Goal: Task Accomplishment & Management: Manage account settings

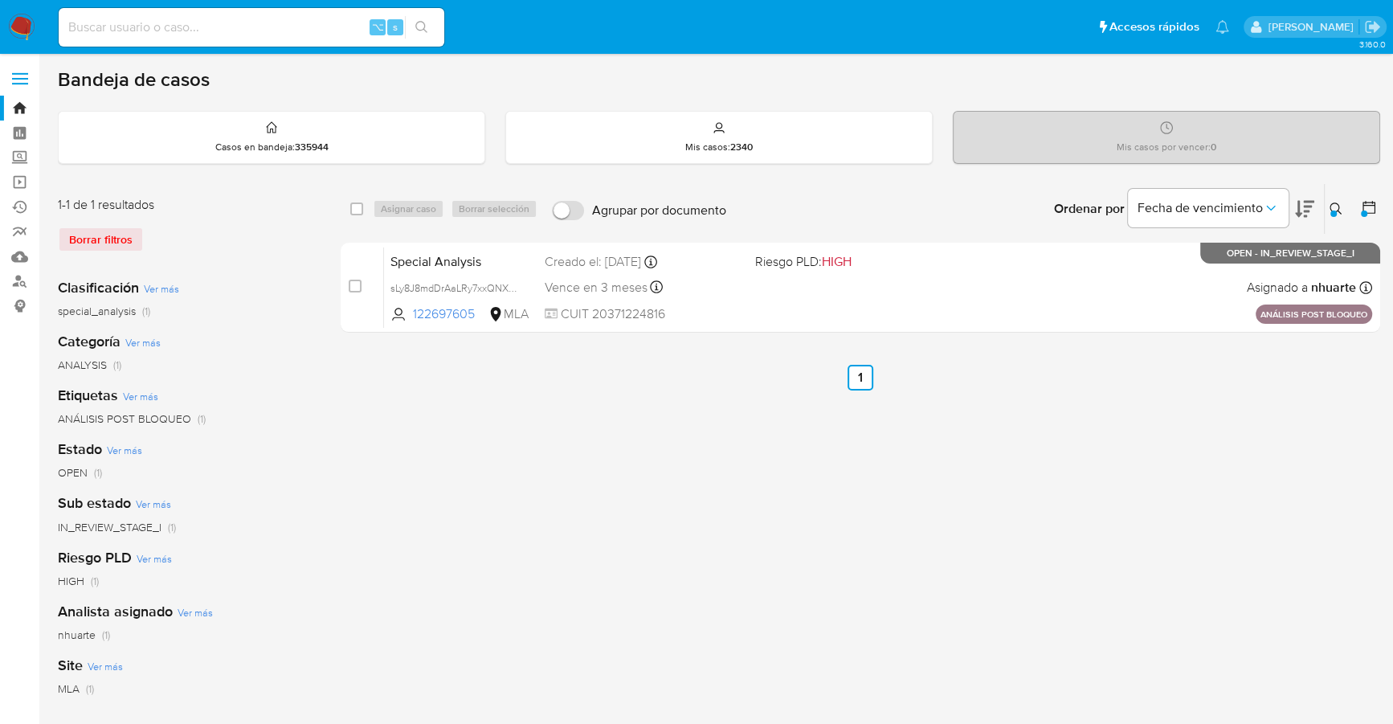
click at [270, 26] on input at bounding box center [252, 27] width 386 height 21
paste input "1517646299"
type input "1517646299"
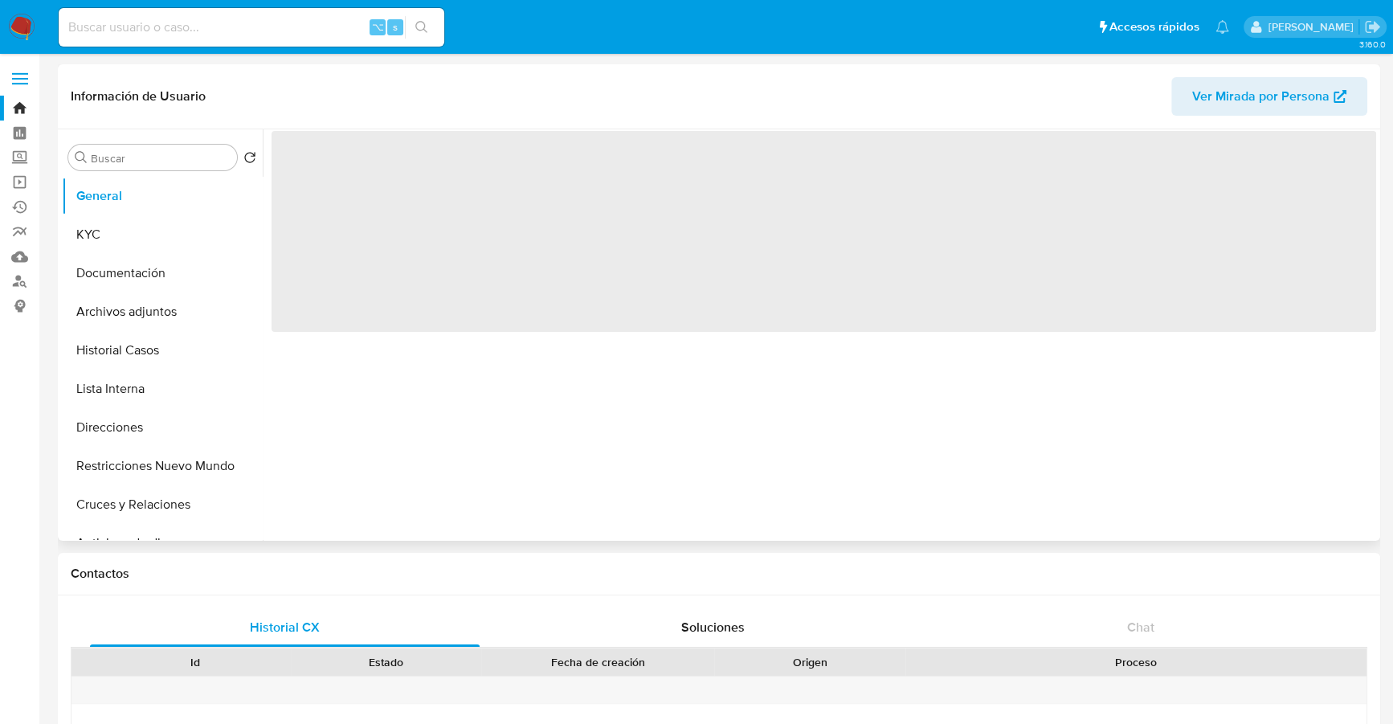
select select "10"
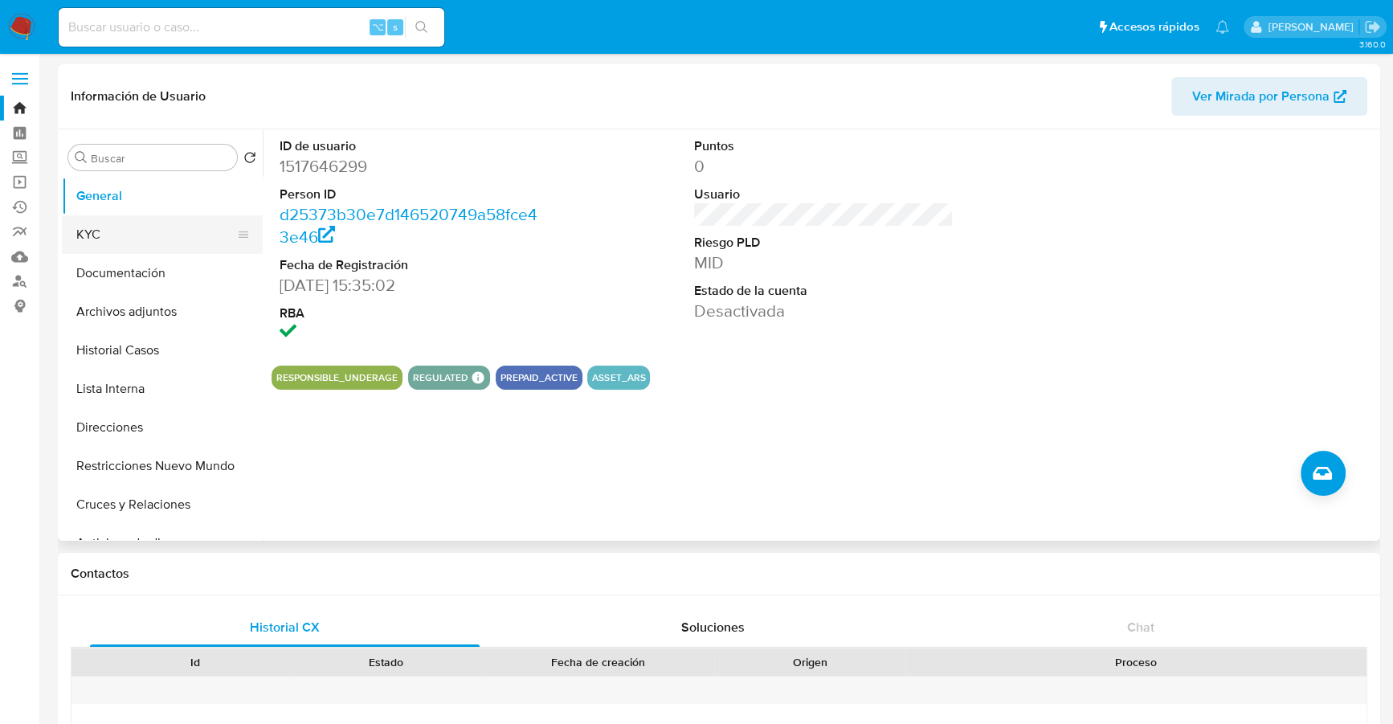
click at [117, 241] on button "KYC" at bounding box center [156, 234] width 188 height 39
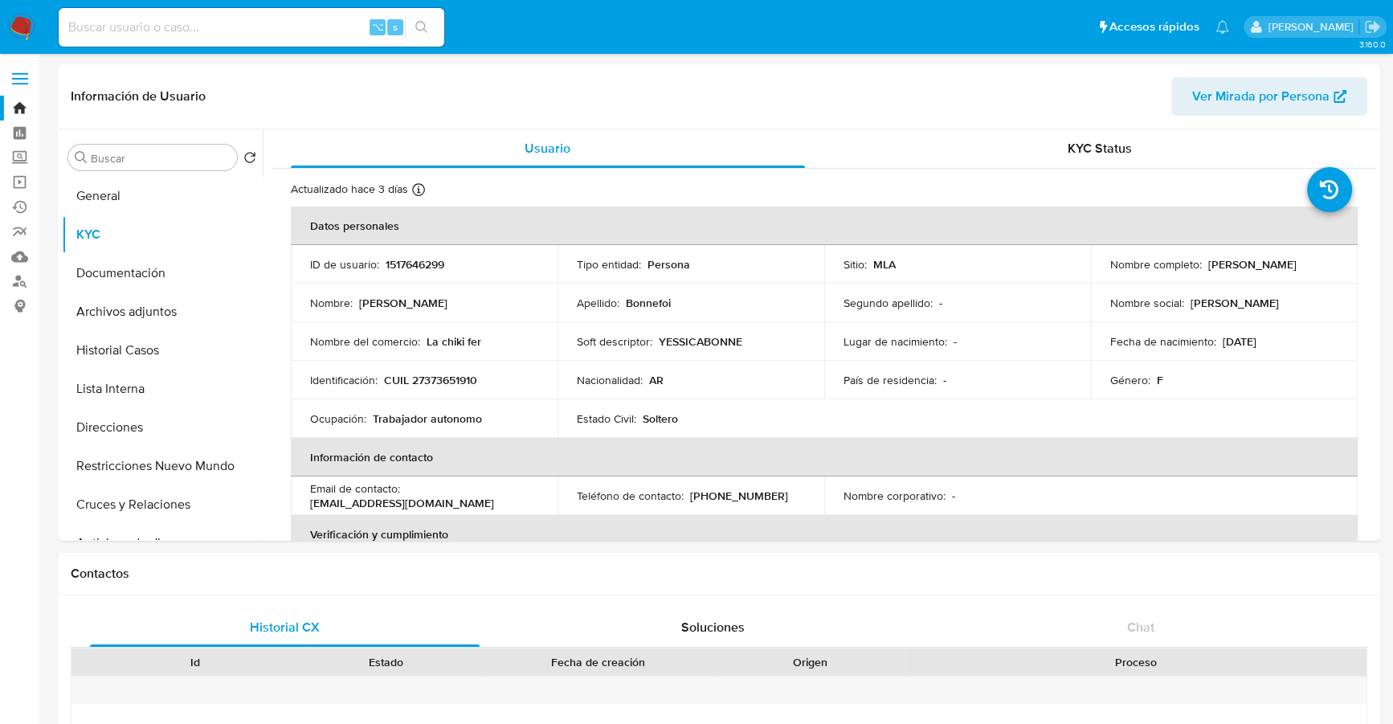
click at [216, 28] on input at bounding box center [252, 27] width 386 height 21
paste input "1025818894"
type input "1025818894"
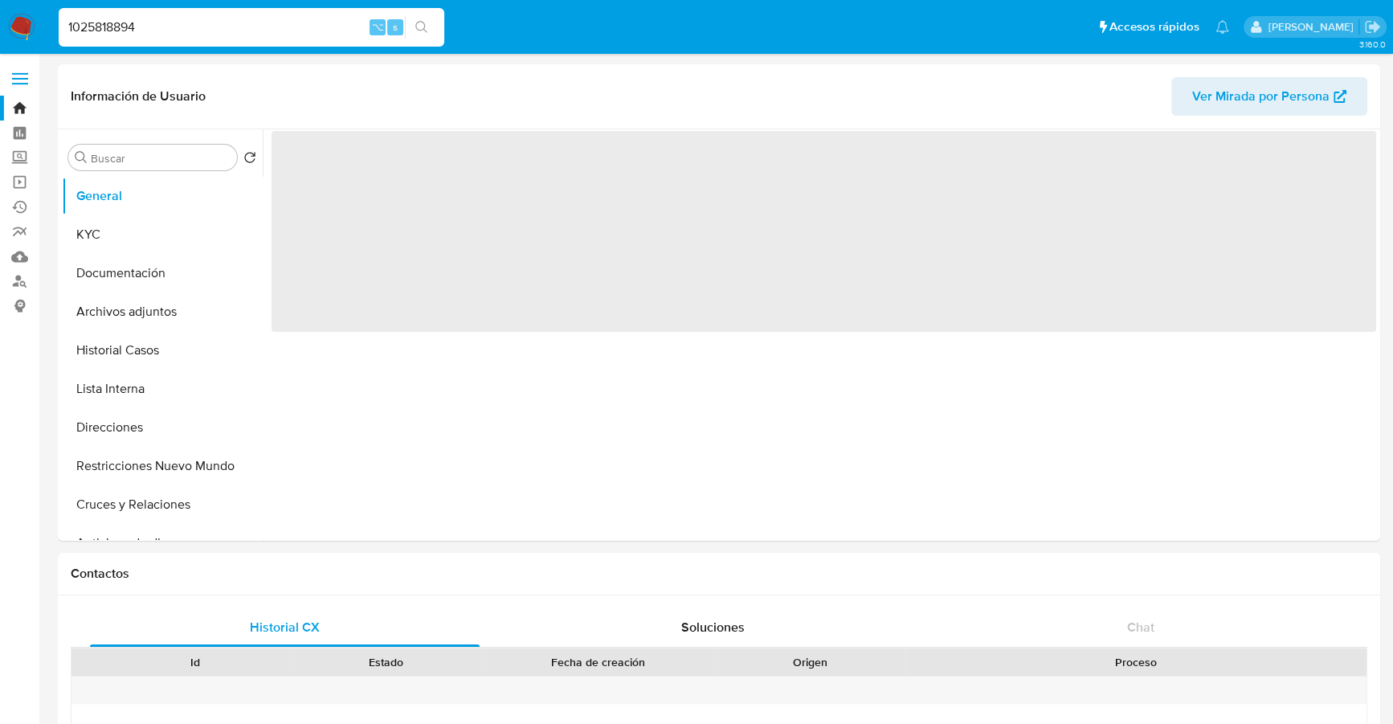
select select "10"
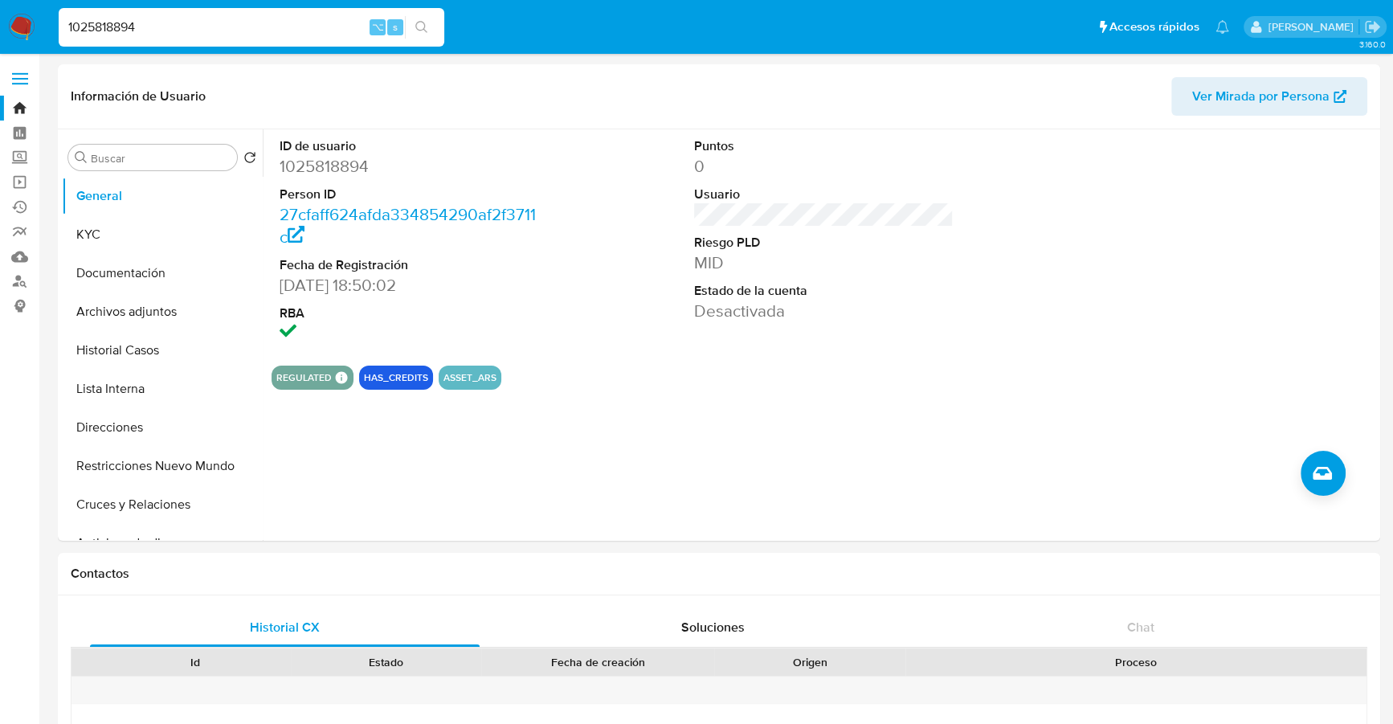
click at [156, 39] on div "1025818894 ⌥ s" at bounding box center [252, 27] width 386 height 39
drag, startPoint x: 156, startPoint y: 39, endPoint x: 71, endPoint y: 8, distance: 90.5
click at [13, 5] on nav "Pausado Ver notificaciones 1025818894 ⌥ s Accesos rápidos Presiona las siguient…" at bounding box center [696, 27] width 1393 height 54
click at [169, 13] on div "1025818894 ⌥ s" at bounding box center [252, 27] width 386 height 39
drag, startPoint x: 176, startPoint y: 24, endPoint x: -23, endPoint y: 6, distance: 200.1
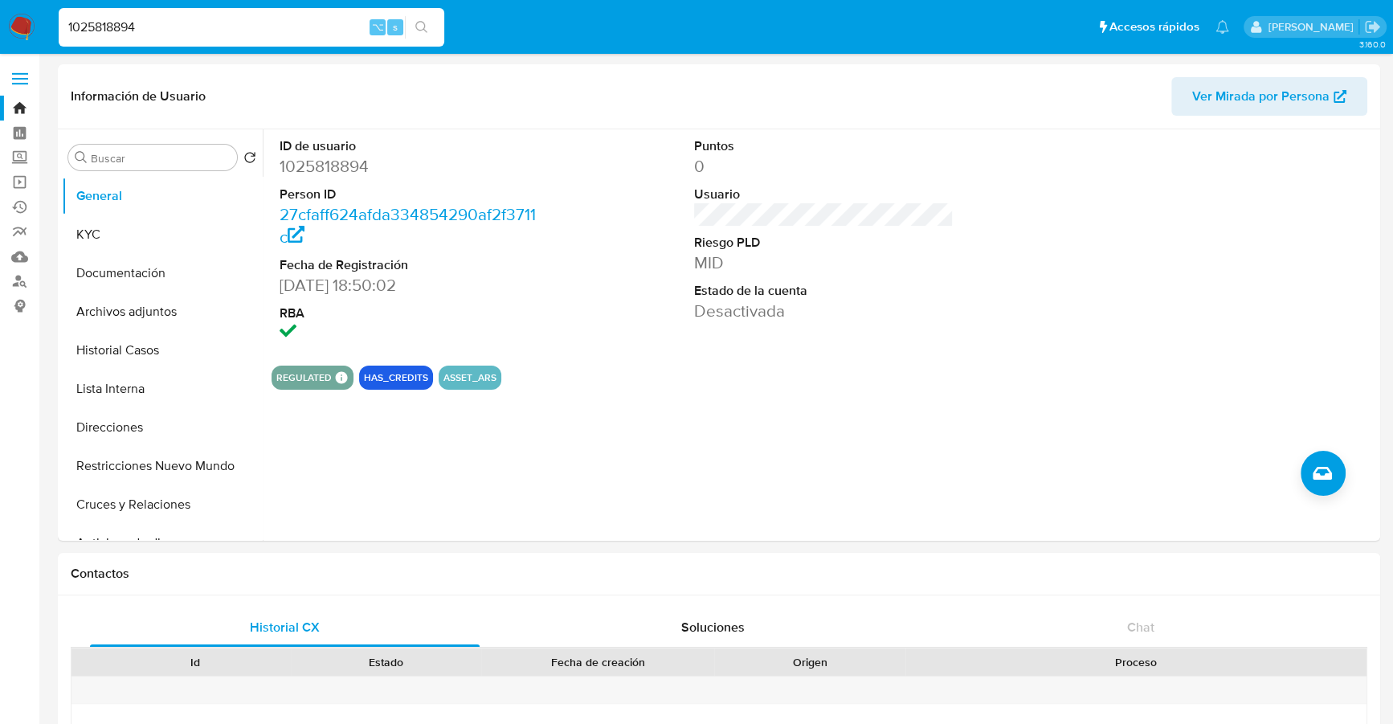
paste input "517646299"
type input "1517646299"
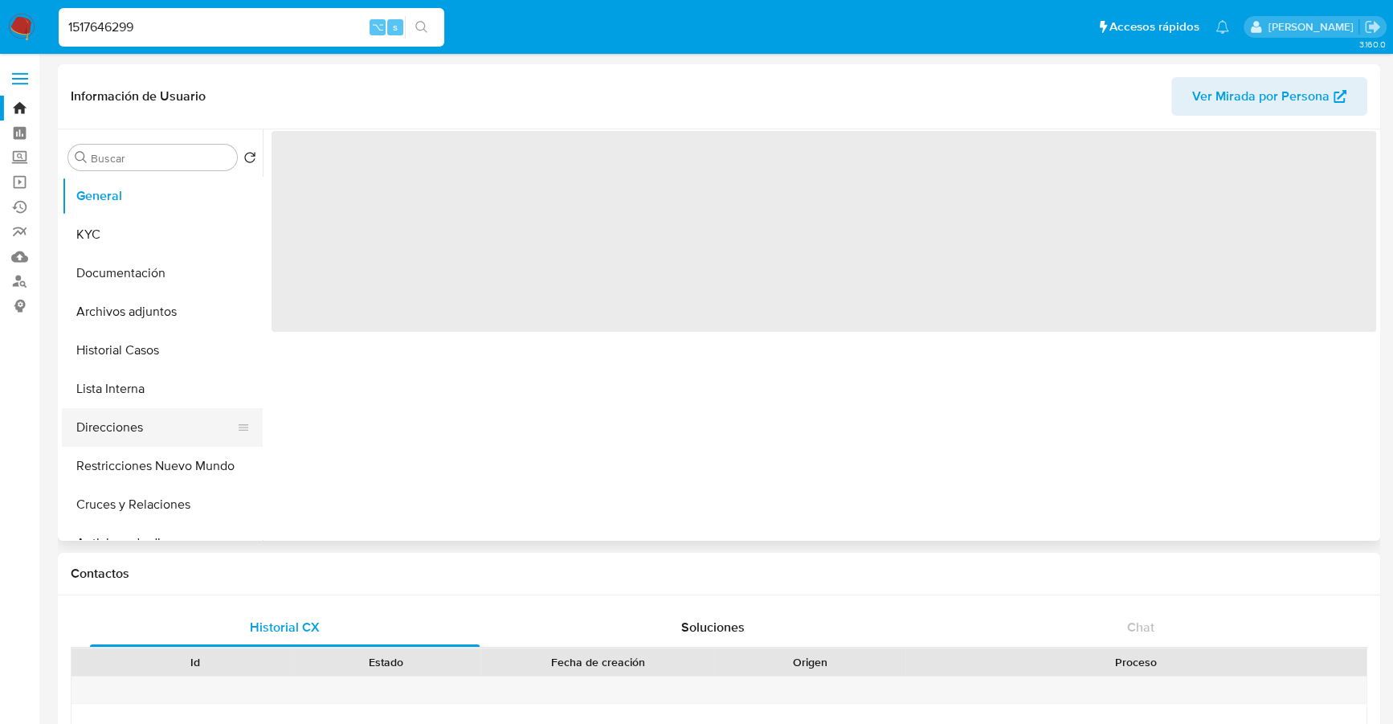
select select "10"
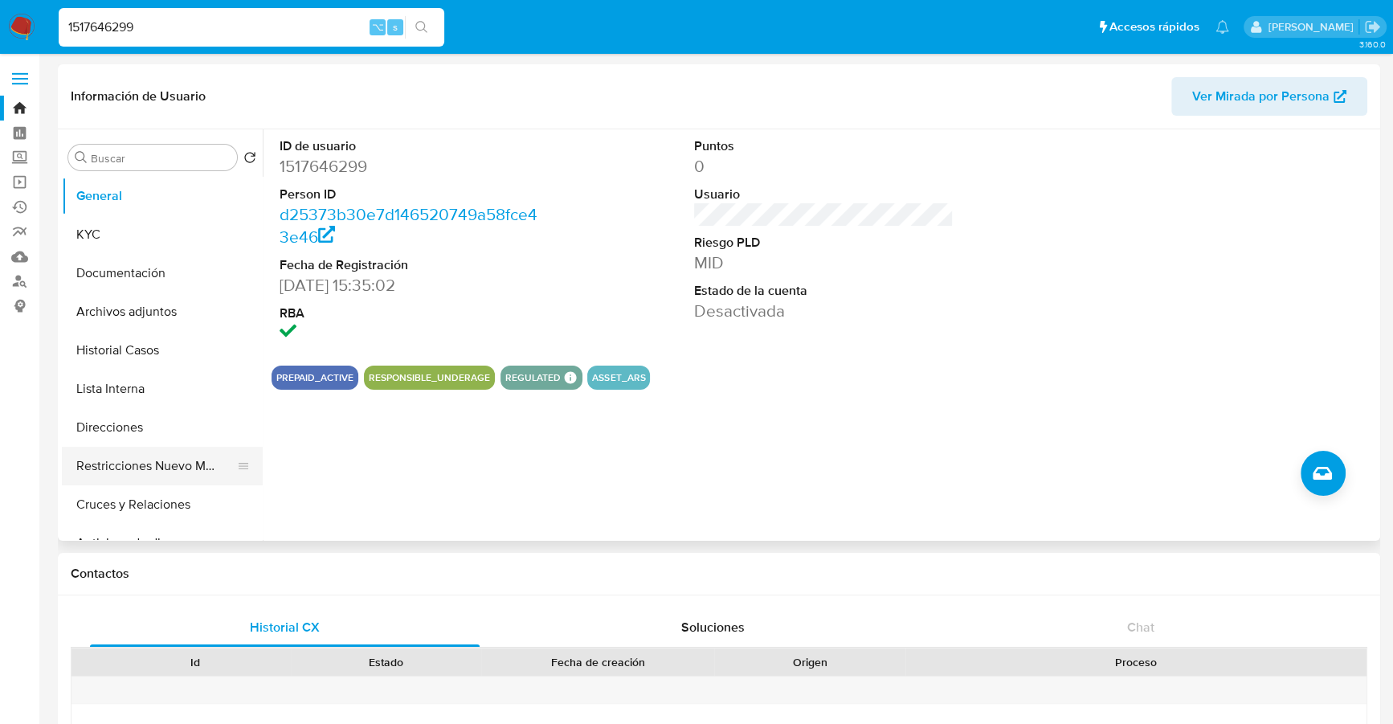
click at [158, 472] on button "Restricciones Nuevo Mundo" at bounding box center [156, 466] width 188 height 39
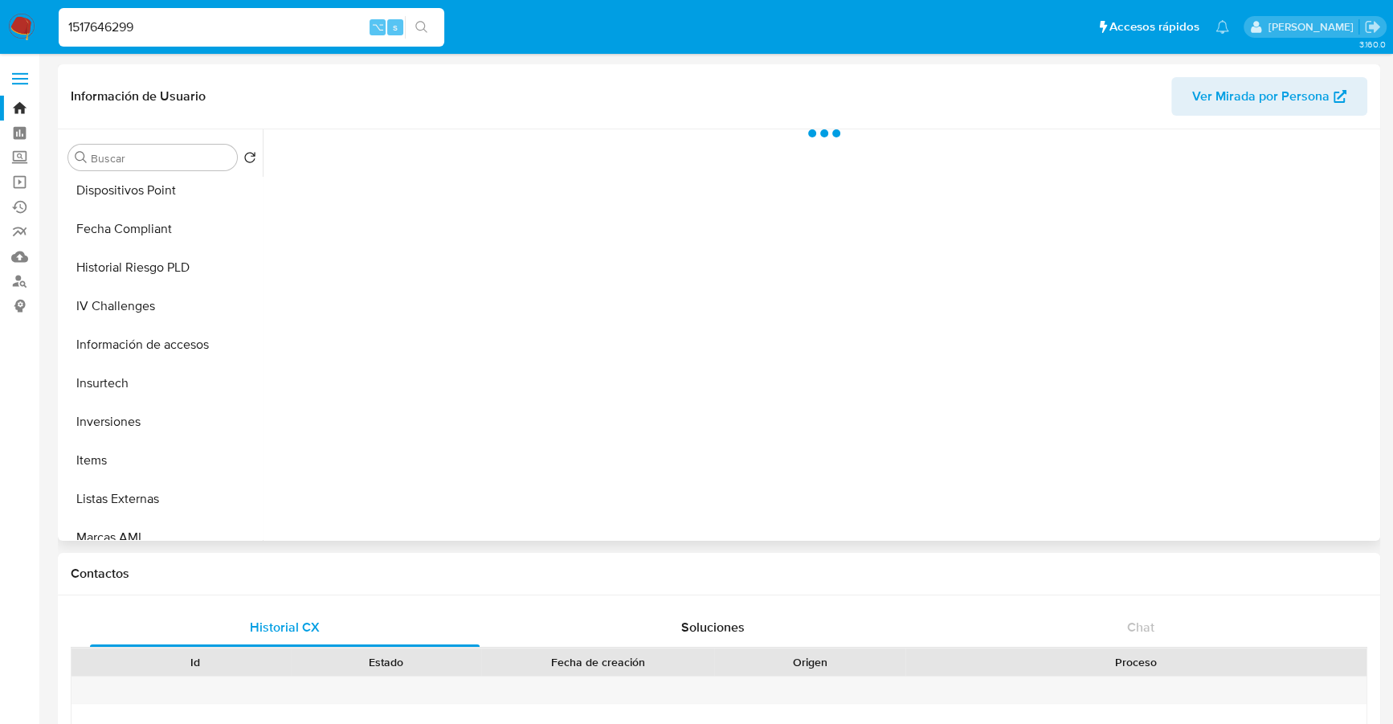
scroll to position [794, 0]
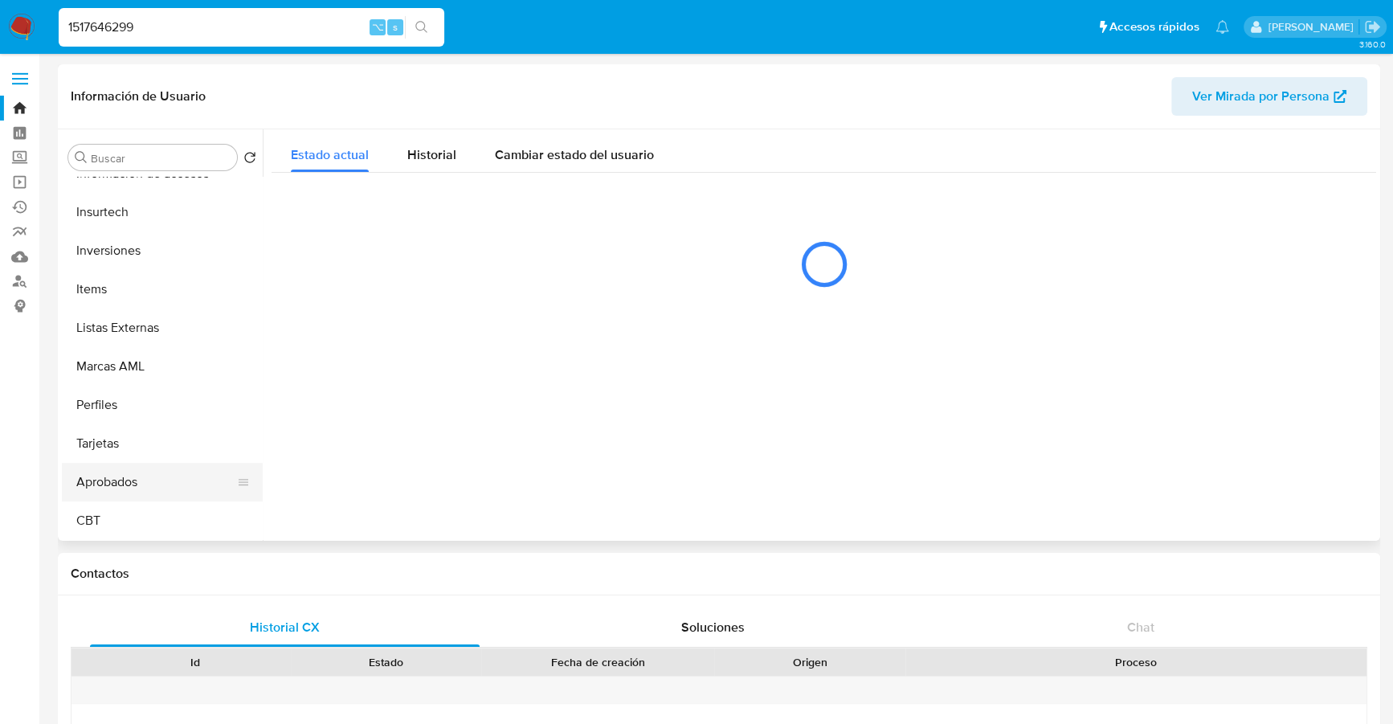
click at [106, 486] on button "Aprobados" at bounding box center [156, 482] width 188 height 39
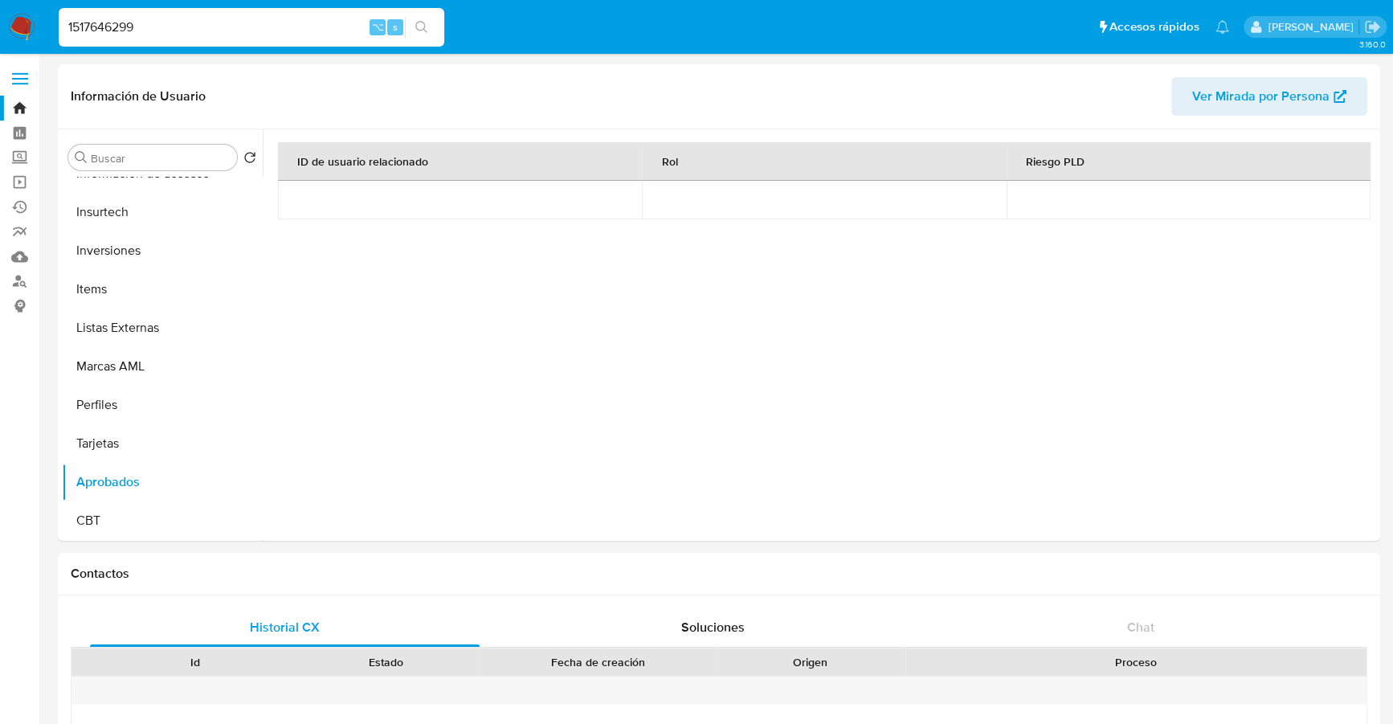
click at [6, 27] on nav "Pausado Ver notificaciones 1517646299 ⌥ s Accesos rápidos Presiona las siguient…" at bounding box center [696, 27] width 1393 height 54
click at [23, 38] on img at bounding box center [21, 27] width 27 height 27
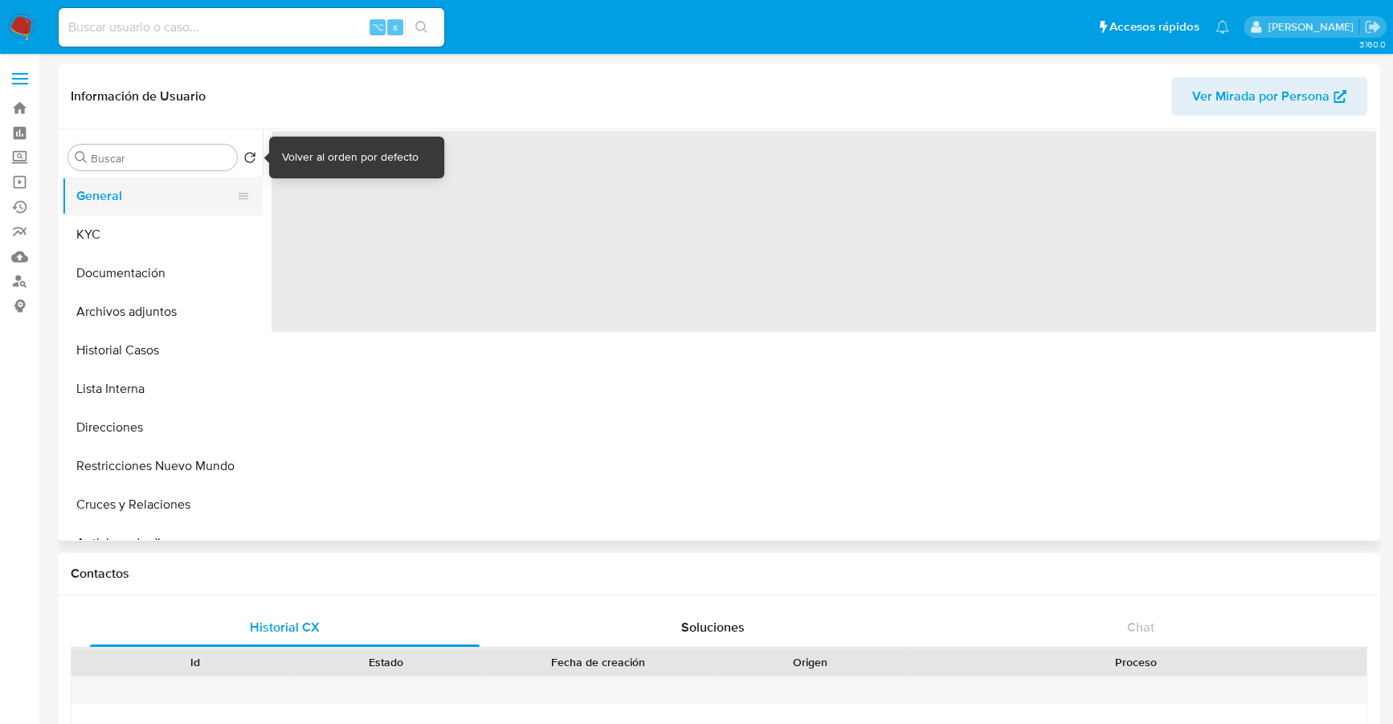
select select "10"
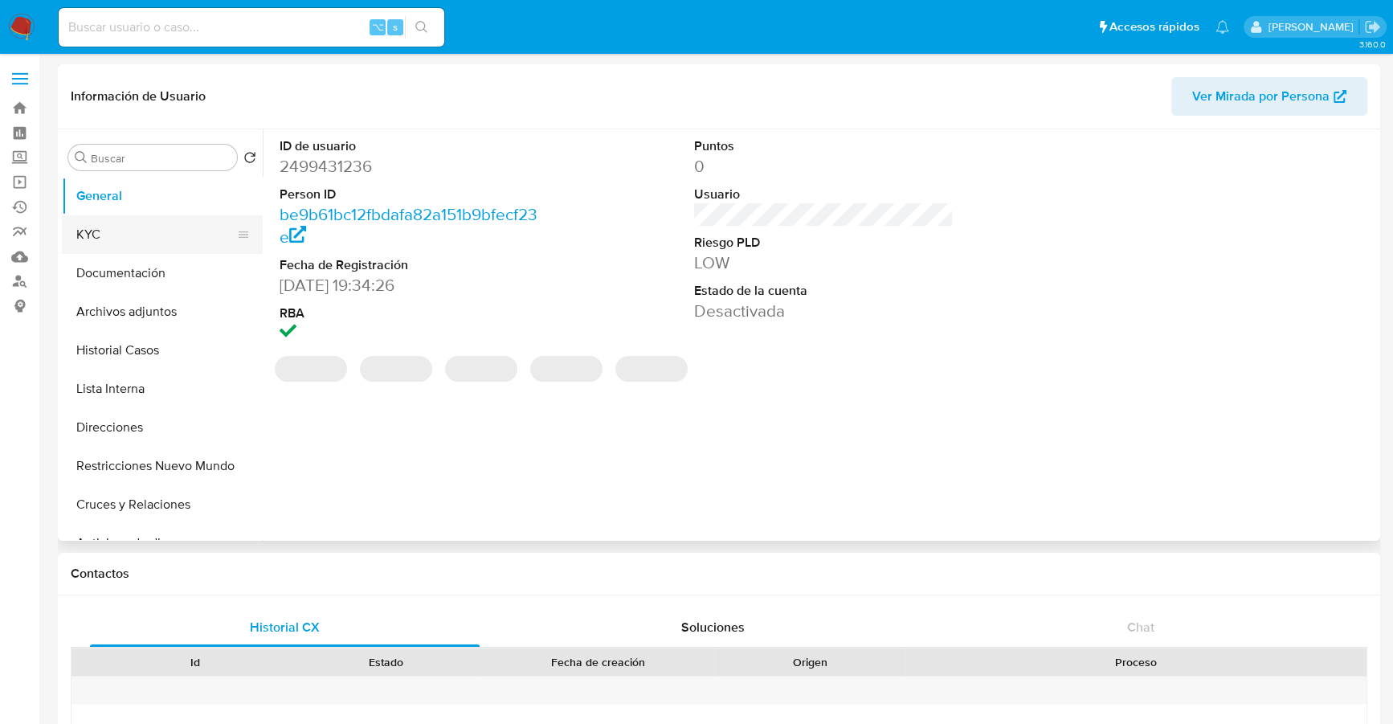
click at [89, 225] on button "KYC" at bounding box center [156, 234] width 188 height 39
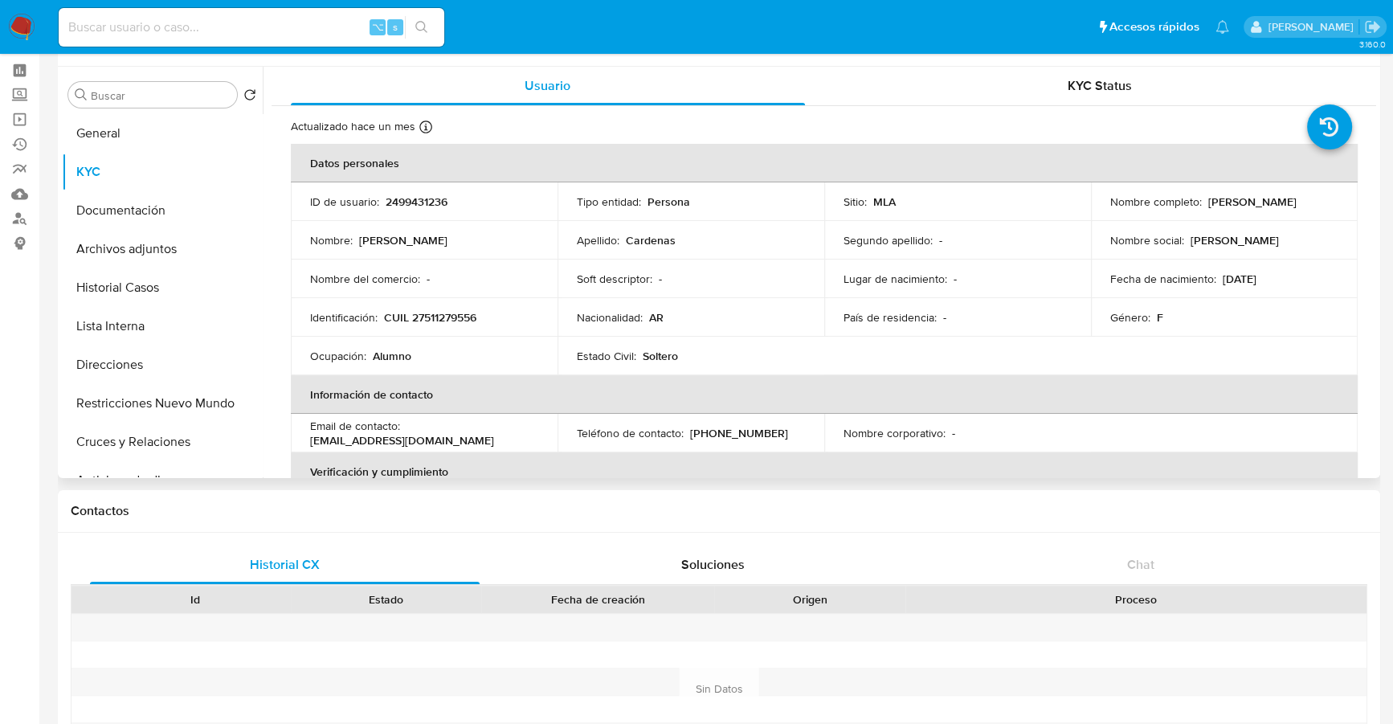
scroll to position [13, 0]
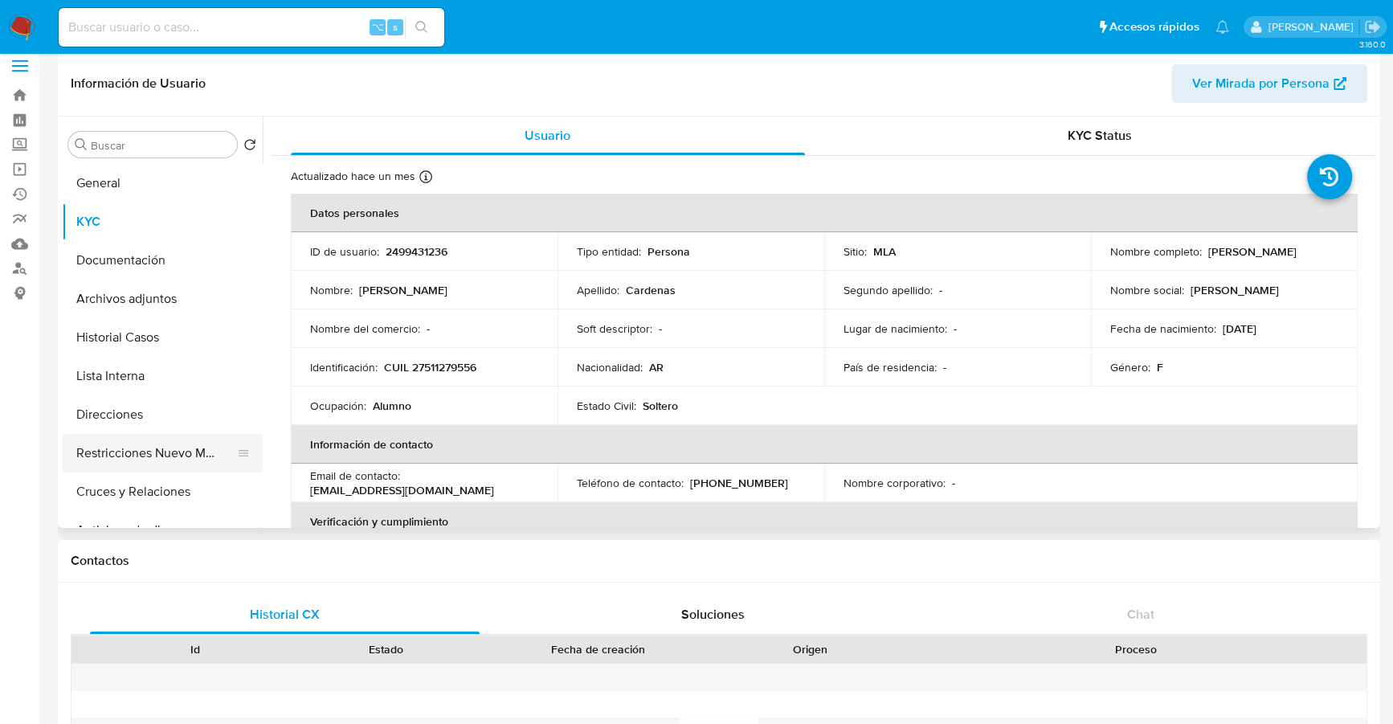
click at [136, 462] on button "Restricciones Nuevo Mundo" at bounding box center [156, 453] width 188 height 39
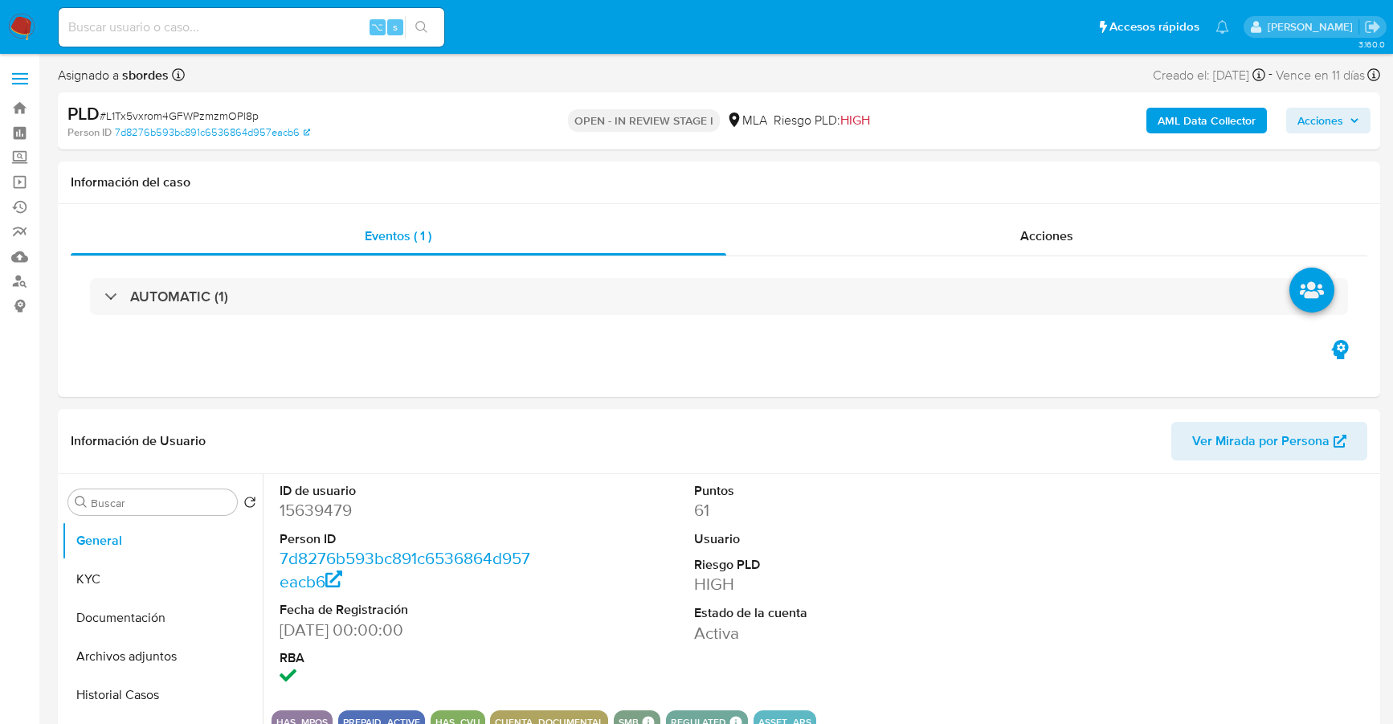
select select "10"
click at [749, 187] on h1 "Información del caso" at bounding box center [719, 182] width 1297 height 16
click at [181, 32] on input at bounding box center [252, 27] width 386 height 21
paste input "2356466965"
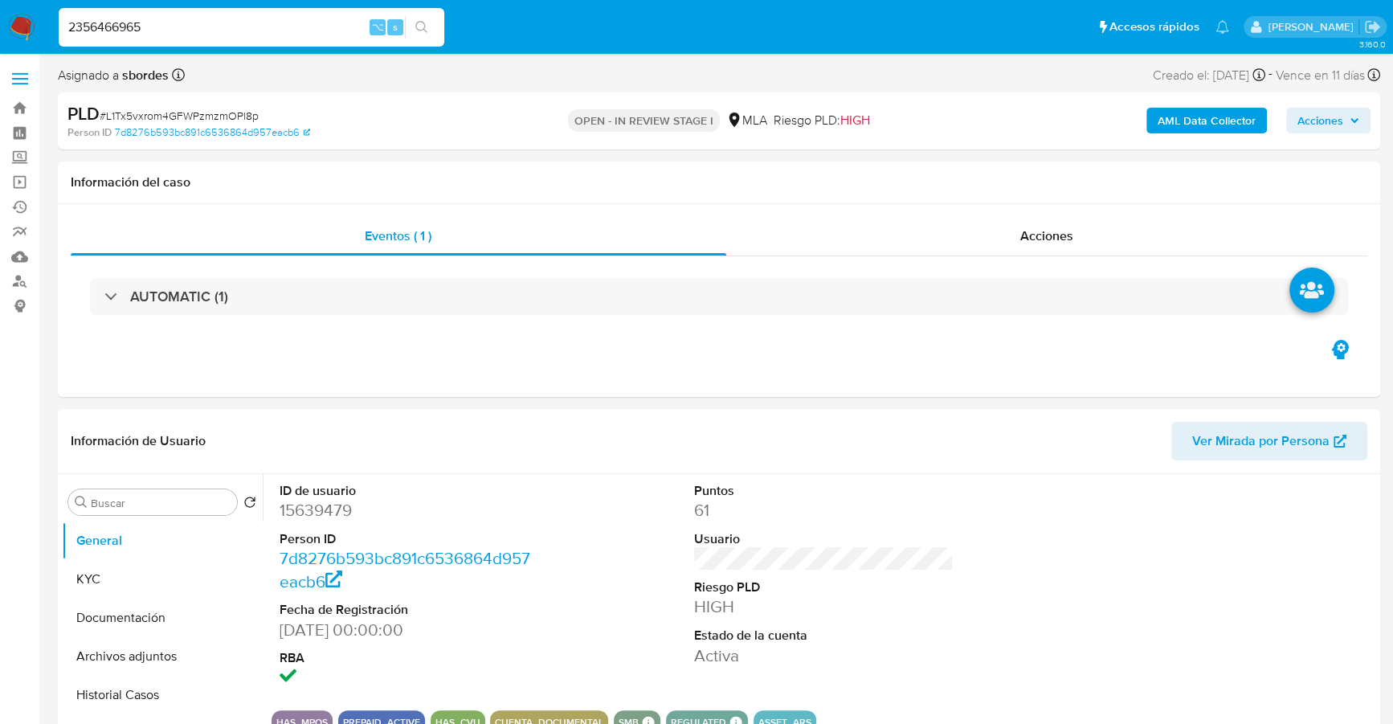
type input "2356466965"
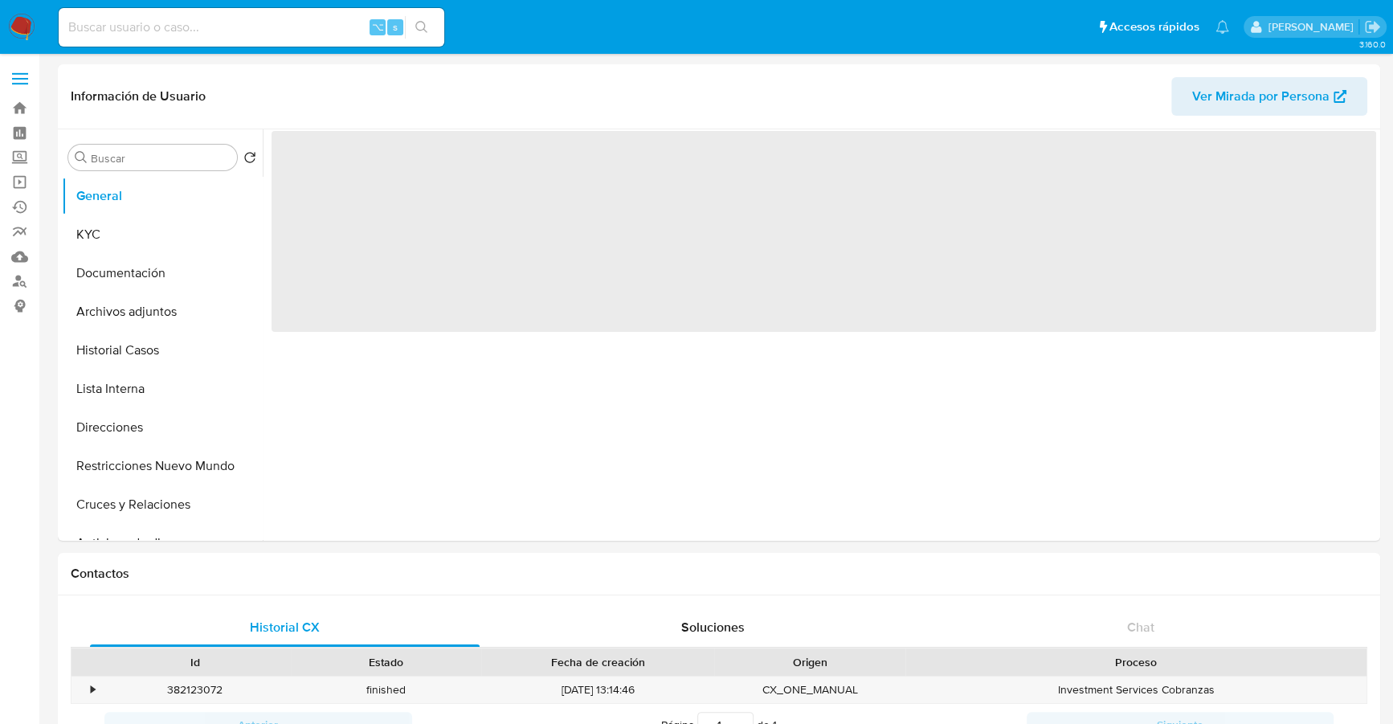
select select "10"
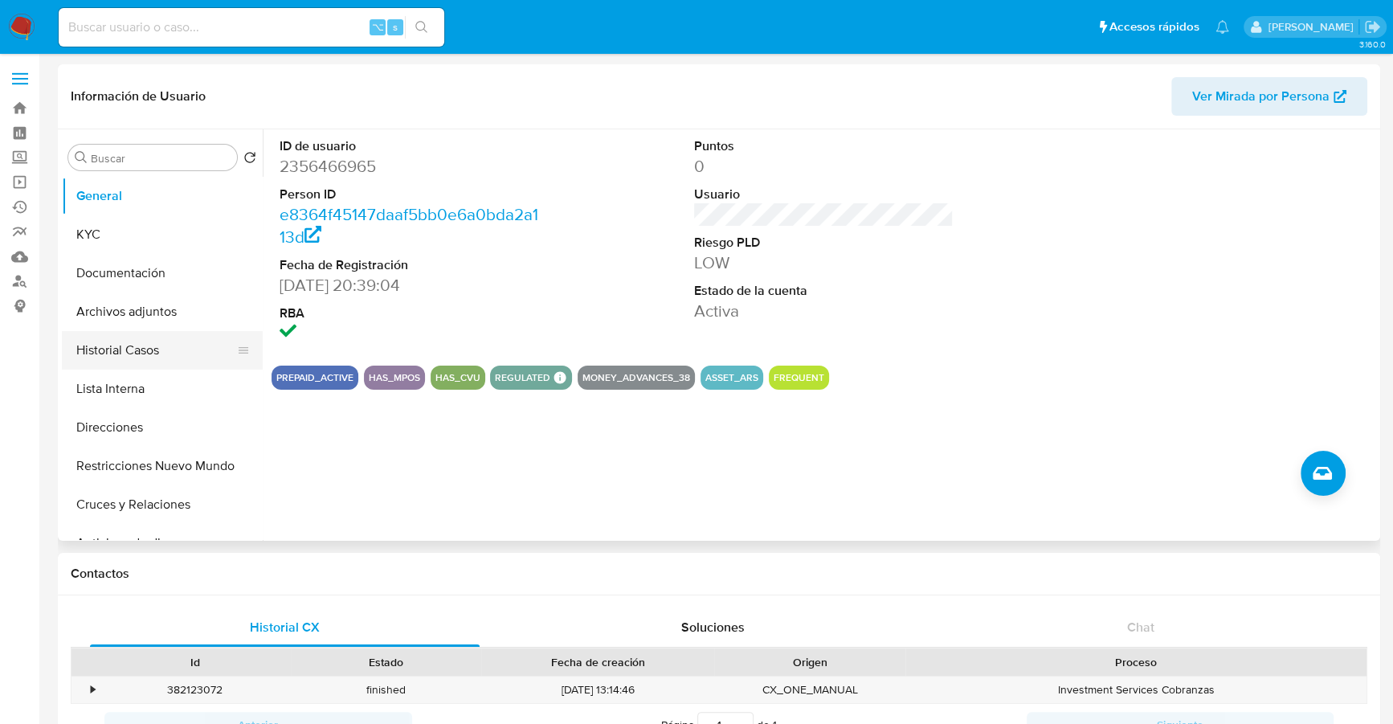
click at [114, 348] on button "Historial Casos" at bounding box center [156, 350] width 188 height 39
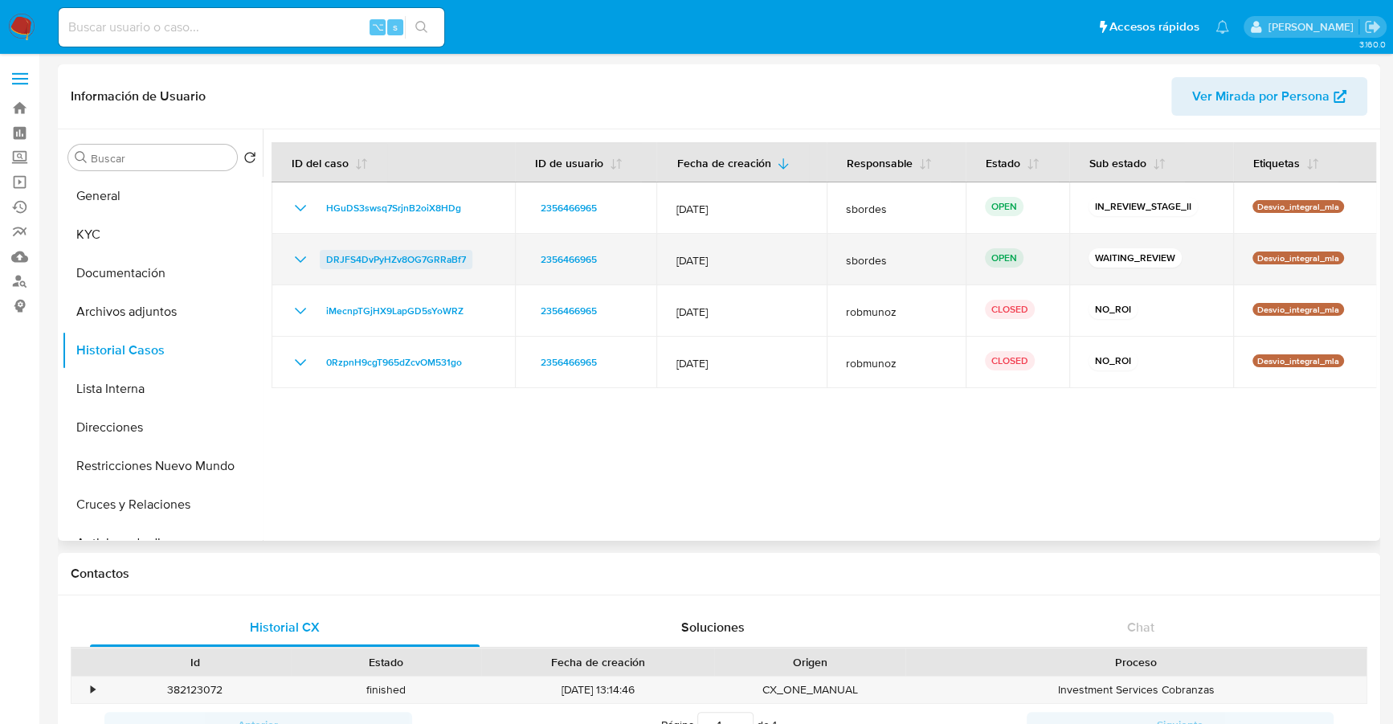
click at [367, 267] on span "DRJFS4DvPyHZv8OG7GRRaBf7" at bounding box center [396, 259] width 140 height 19
click at [374, 260] on span "DRJFS4DvPyHZv8OG7GRRaBf7" at bounding box center [396, 259] width 140 height 19
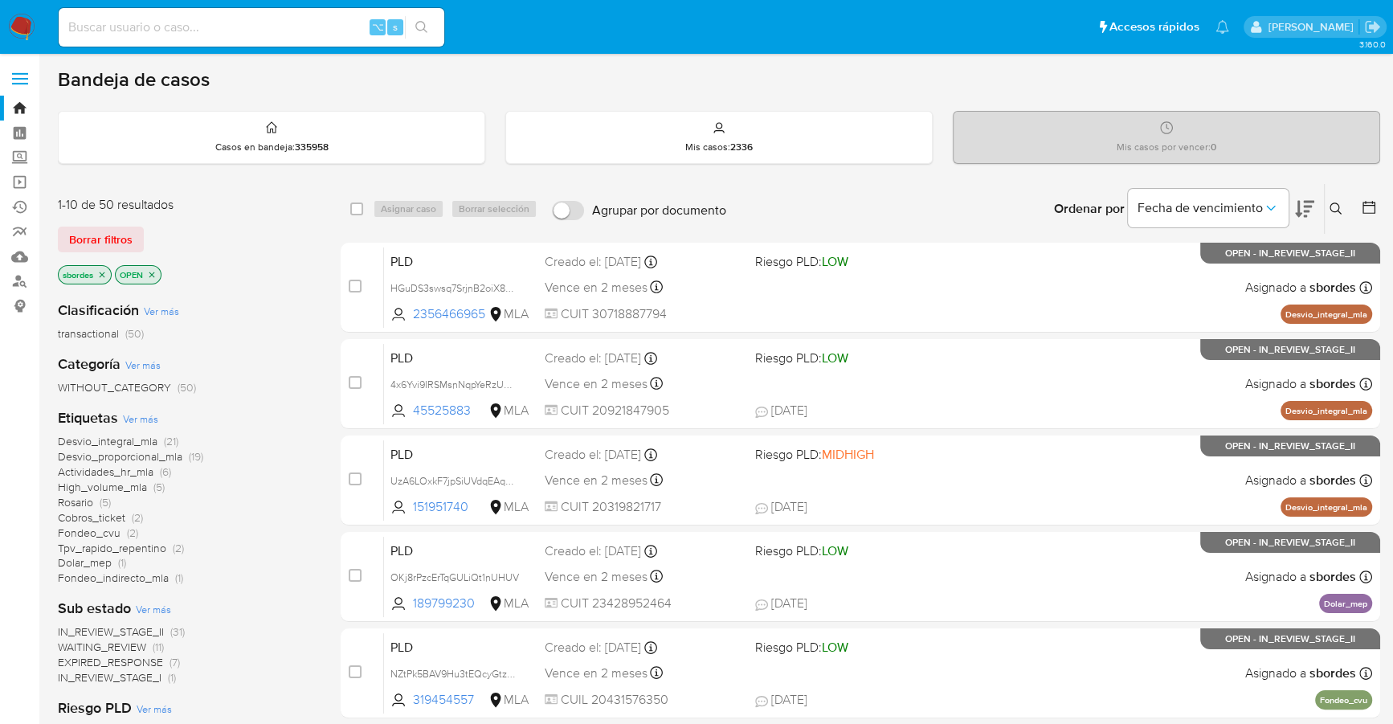
click at [1339, 208] on icon at bounding box center [1336, 208] width 13 height 13
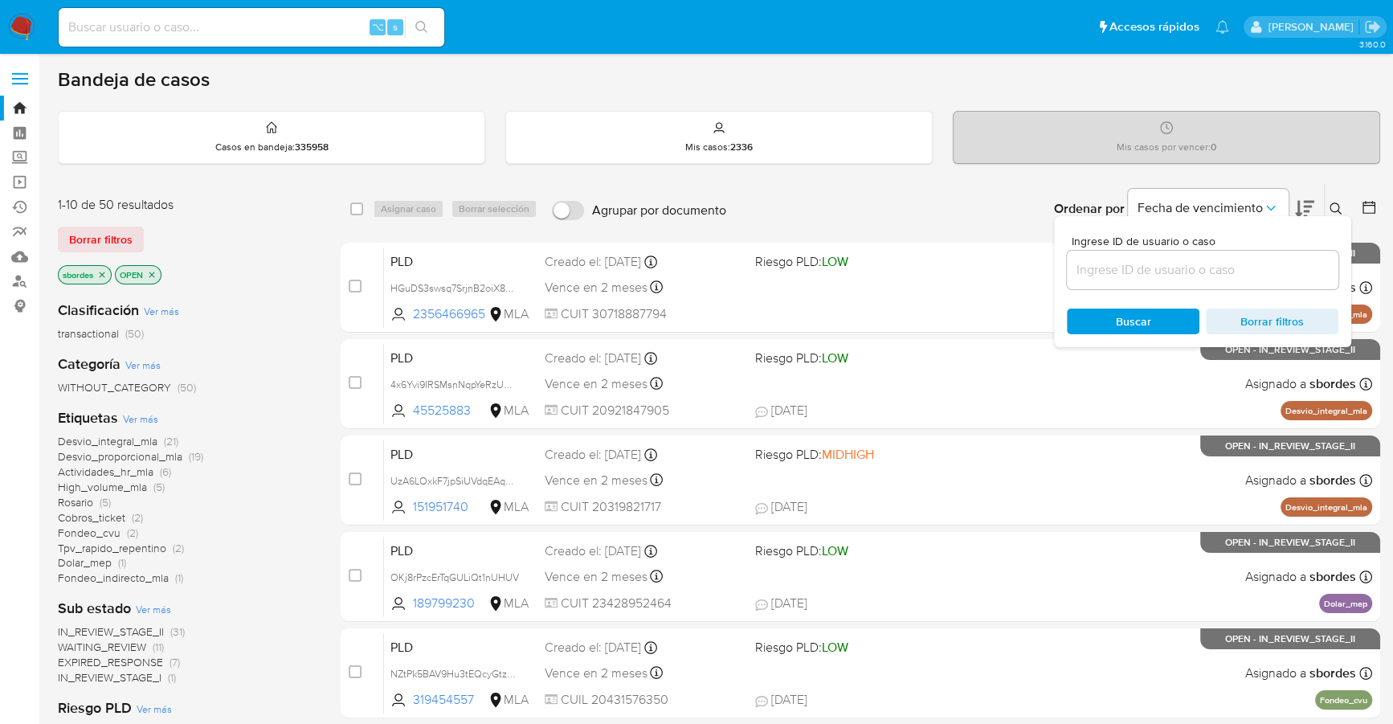
click at [1192, 272] on input at bounding box center [1203, 270] width 272 height 21
type input "DRJFS4DvPyHZv8OG7GRRaBf7"
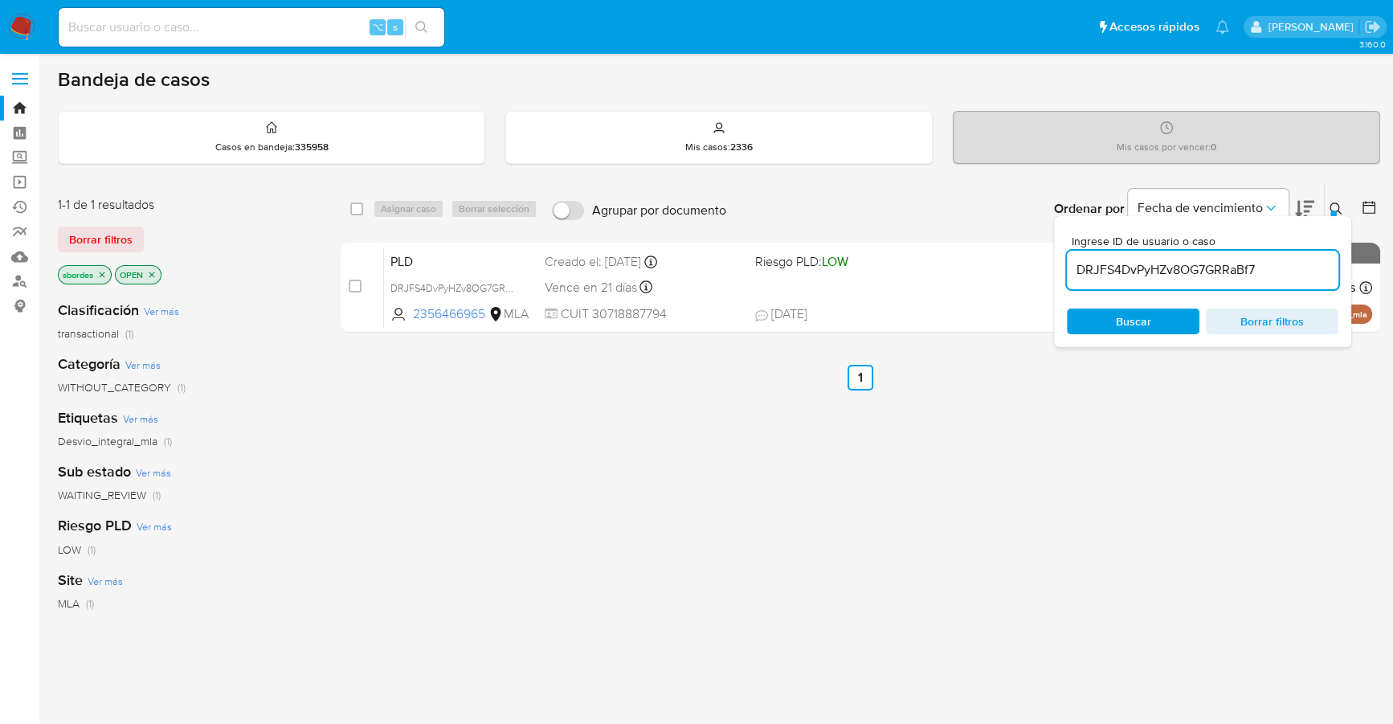
click at [1336, 207] on icon at bounding box center [1336, 208] width 13 height 13
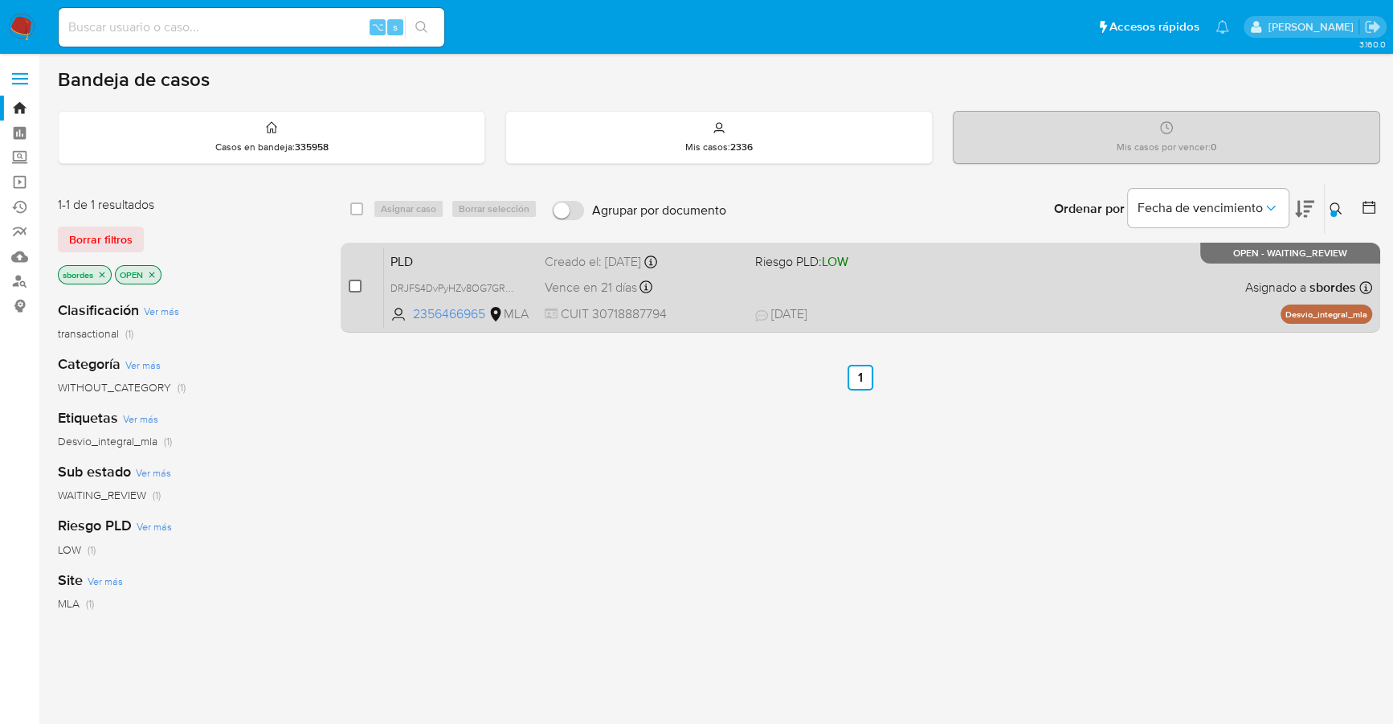
click at [355, 284] on input "checkbox" at bounding box center [355, 286] width 13 height 13
checkbox input "true"
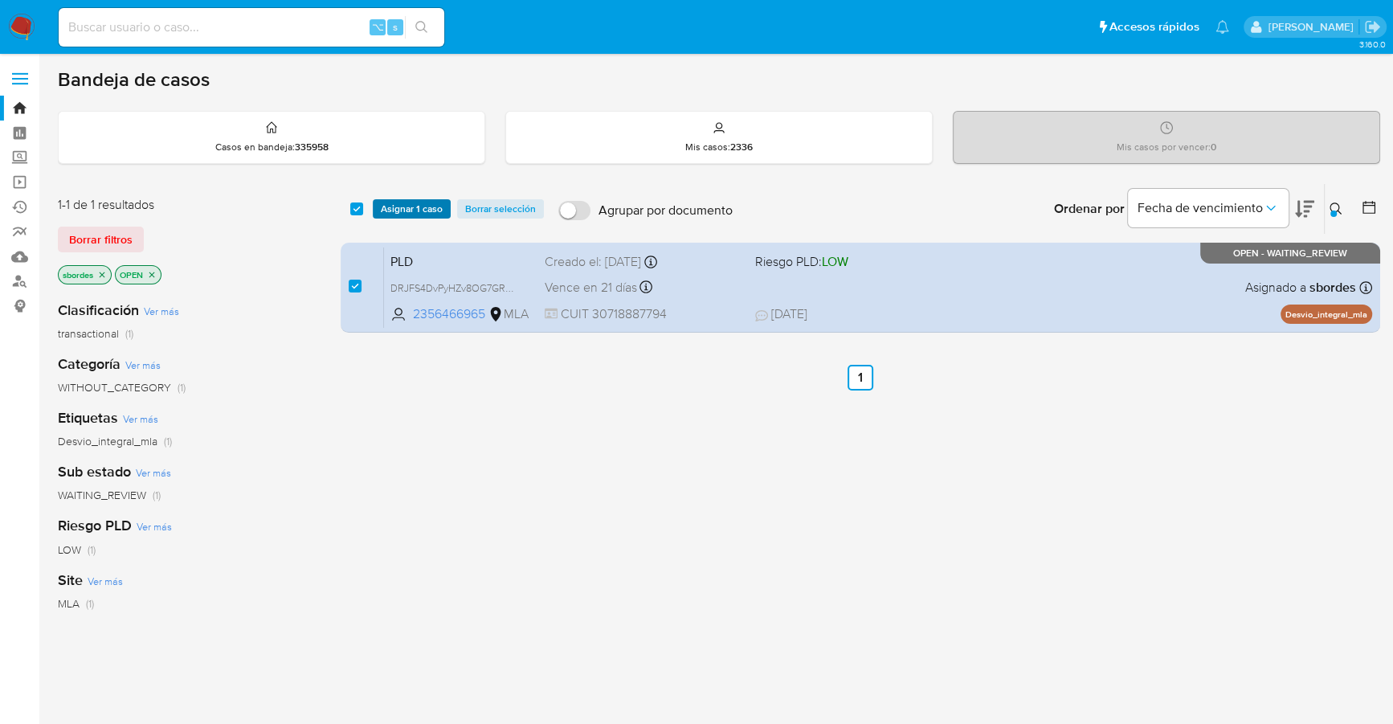
click at [426, 211] on span "Asignar 1 caso" at bounding box center [412, 209] width 62 height 16
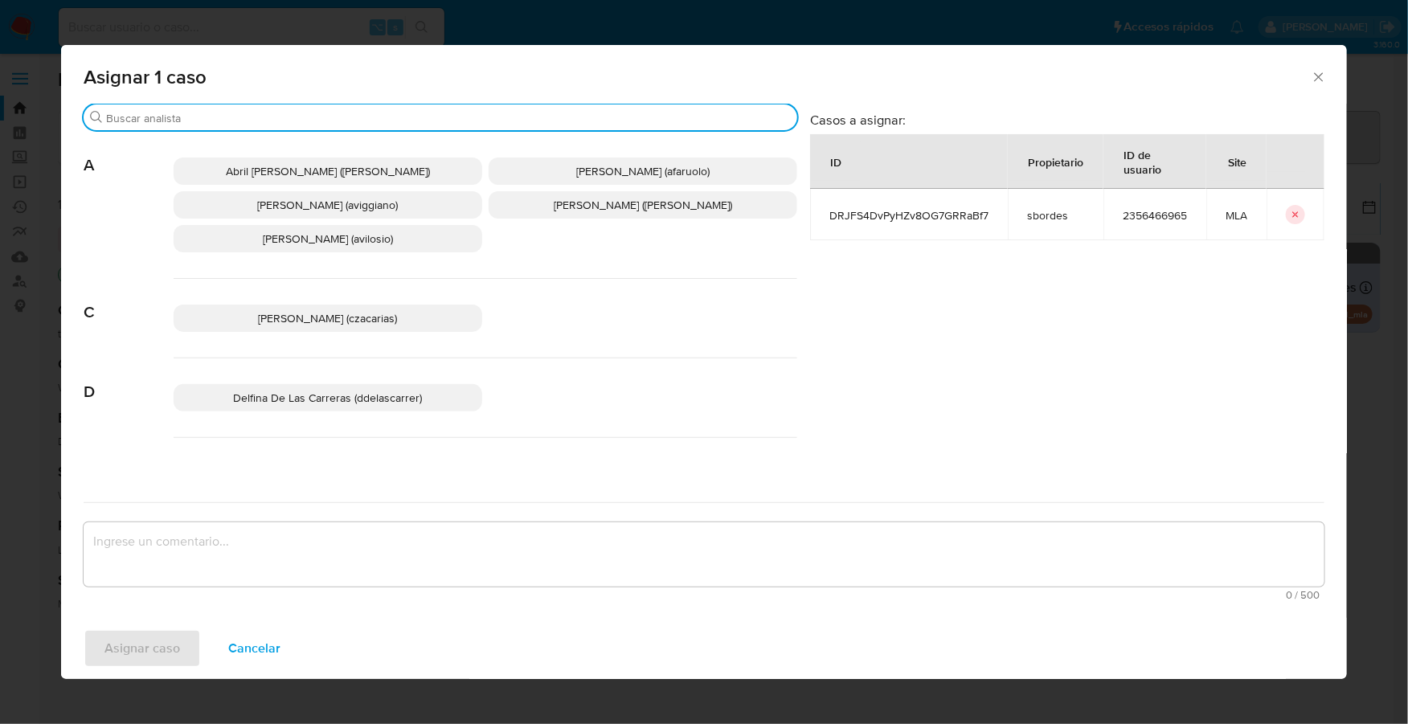
click at [217, 114] on input "Buscar" at bounding box center [448, 118] width 685 height 14
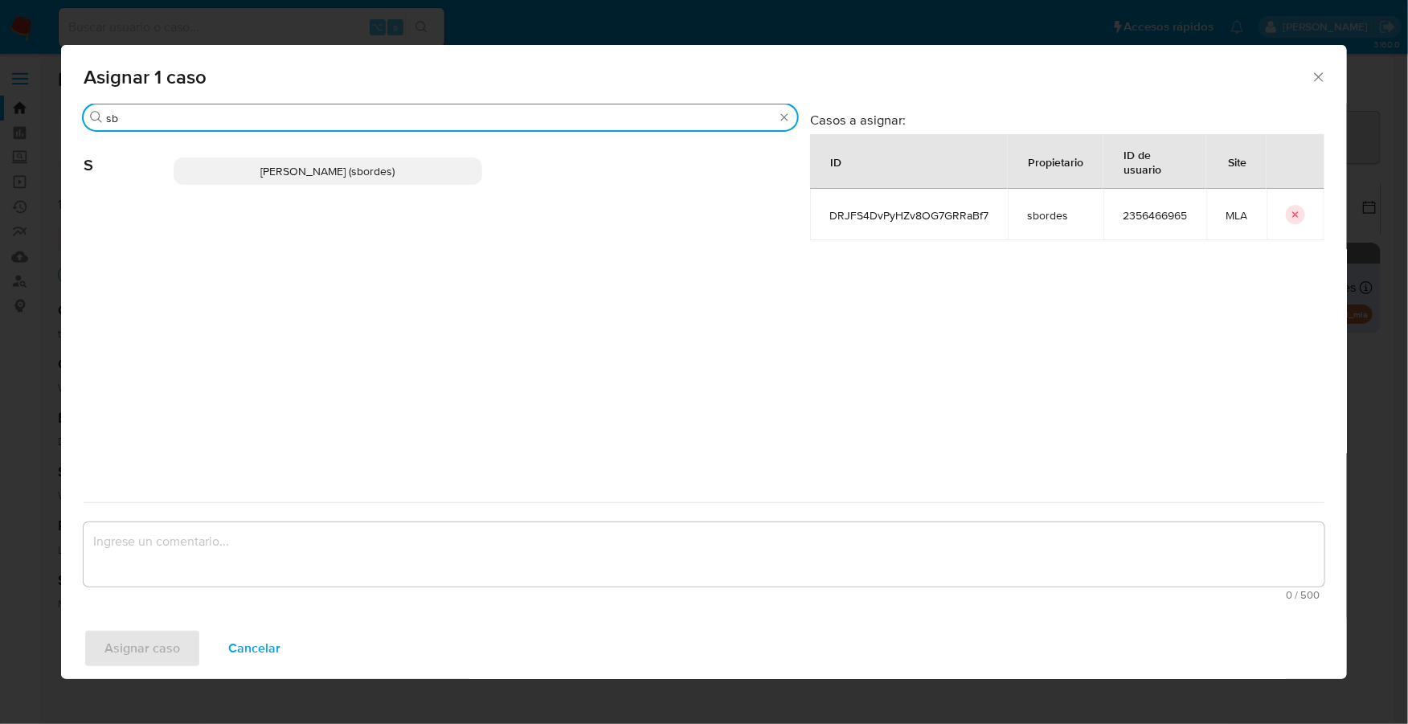
type input "sb"
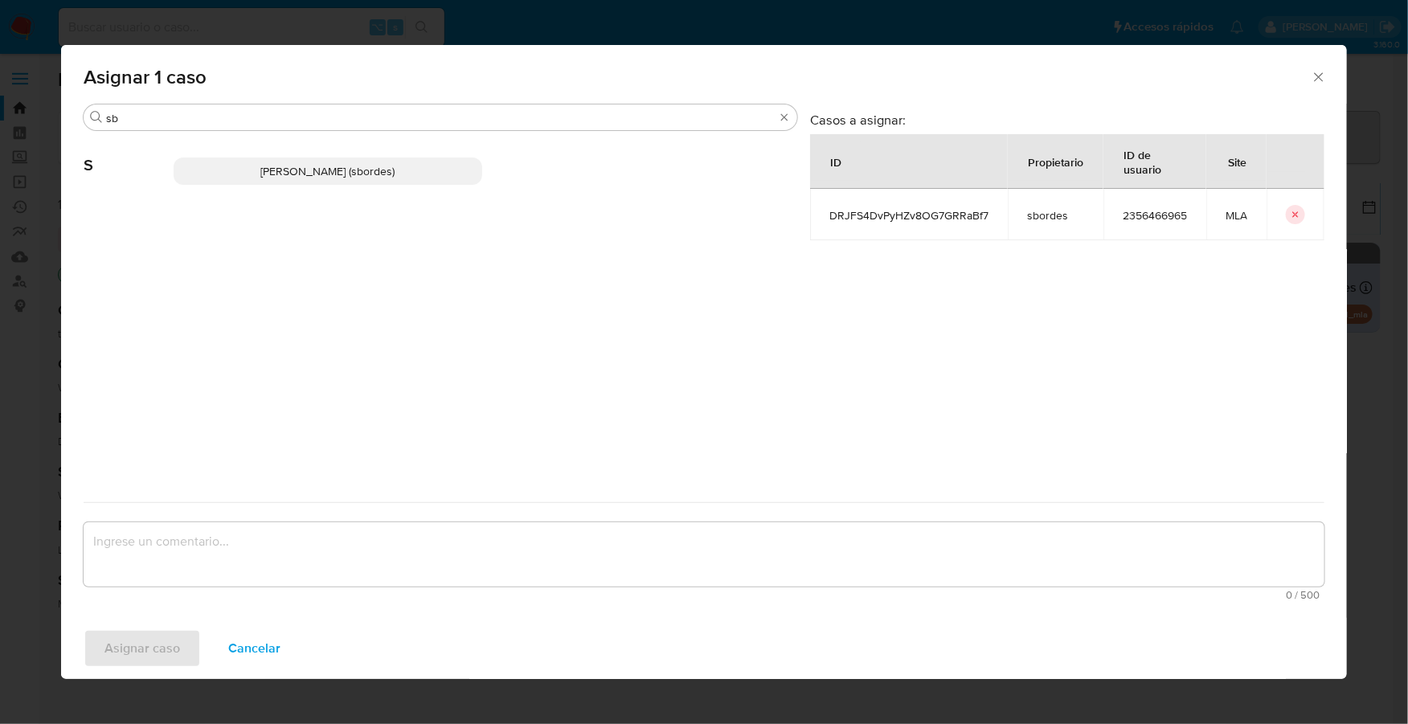
click at [268, 171] on span "Stefania Bordes (sbordes)" at bounding box center [328, 171] width 134 height 16
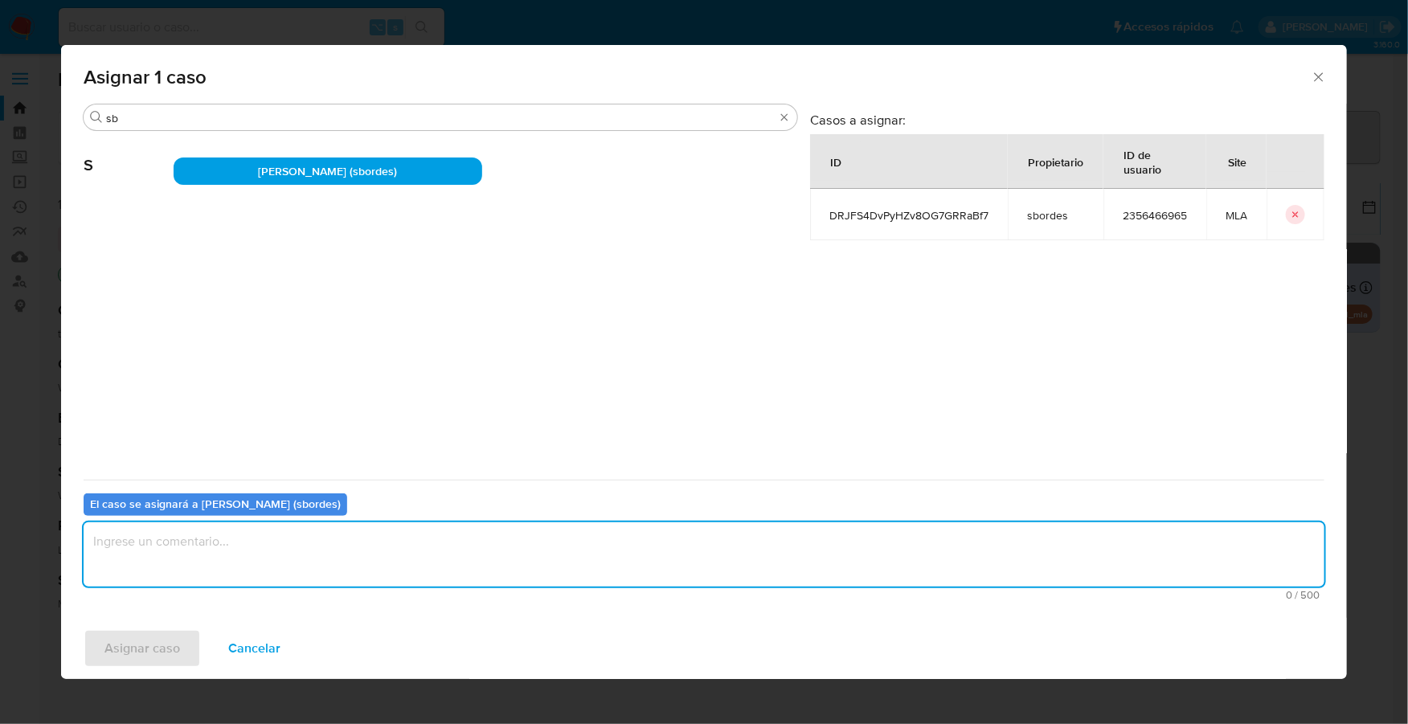
click at [223, 572] on textarea "assign-modal" at bounding box center [704, 554] width 1240 height 64
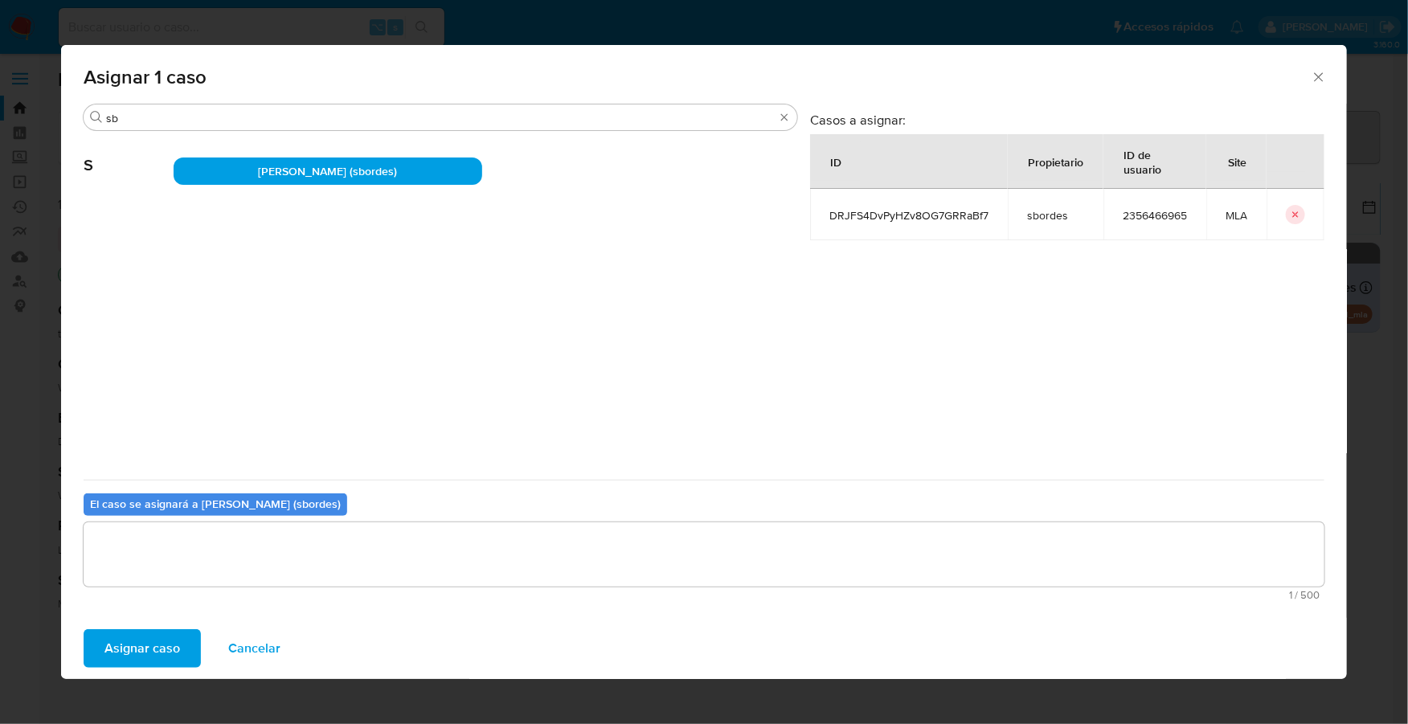
click at [139, 639] on span "Asignar caso" at bounding box center [142, 648] width 76 height 35
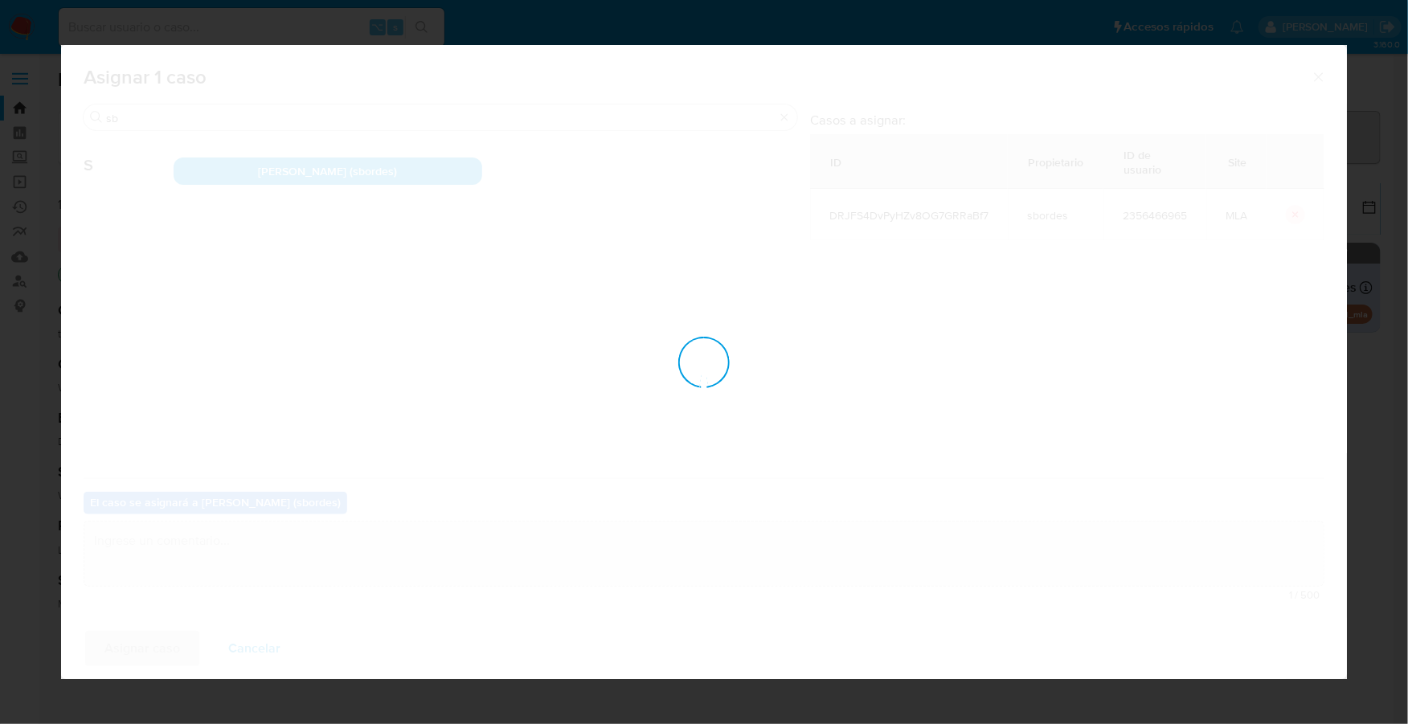
checkbox input "false"
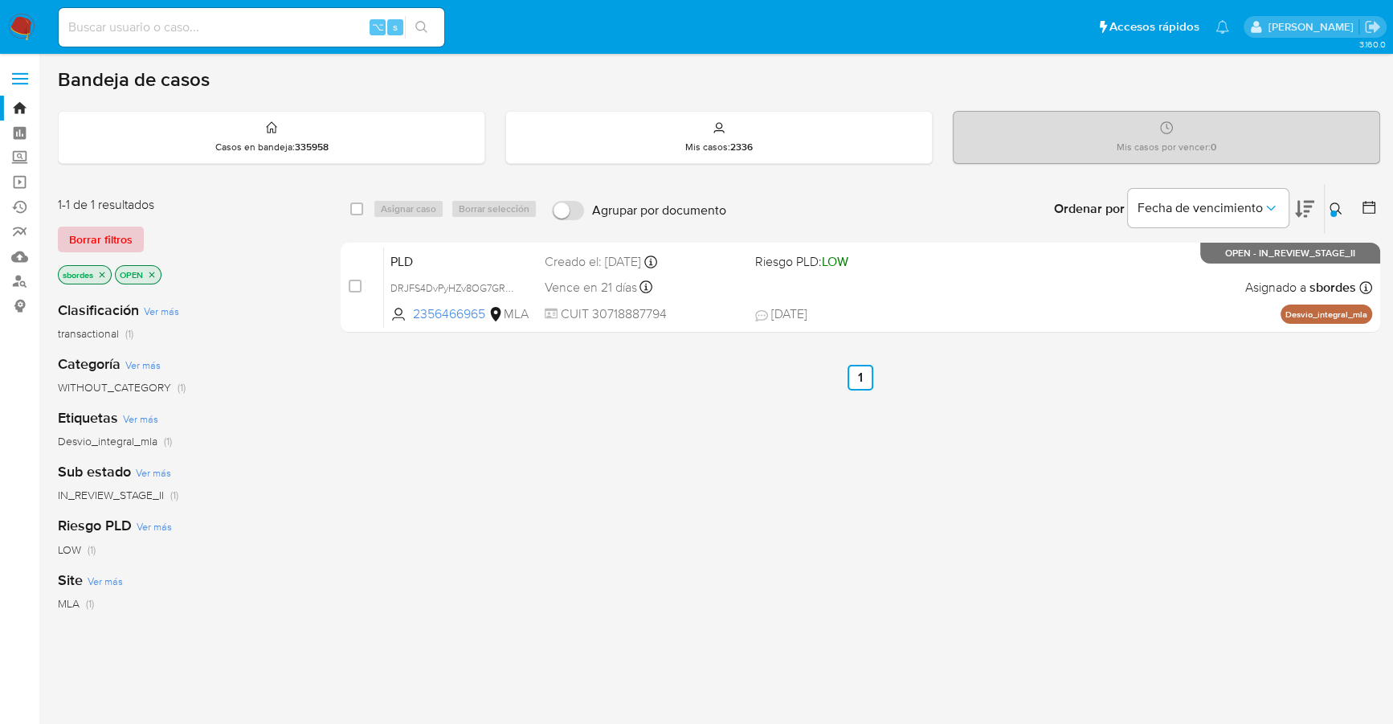
click at [108, 236] on span "Borrar filtros" at bounding box center [100, 239] width 63 height 22
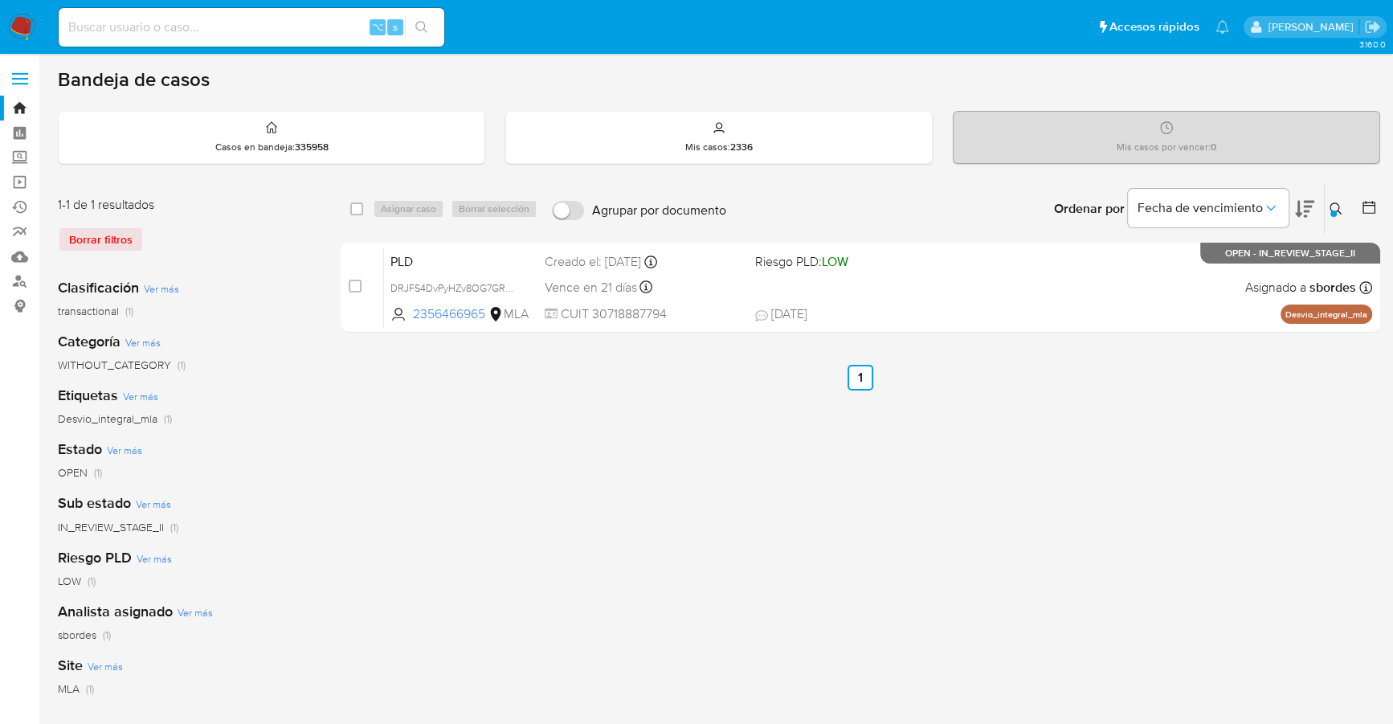
click at [1336, 215] on button at bounding box center [1338, 208] width 27 height 19
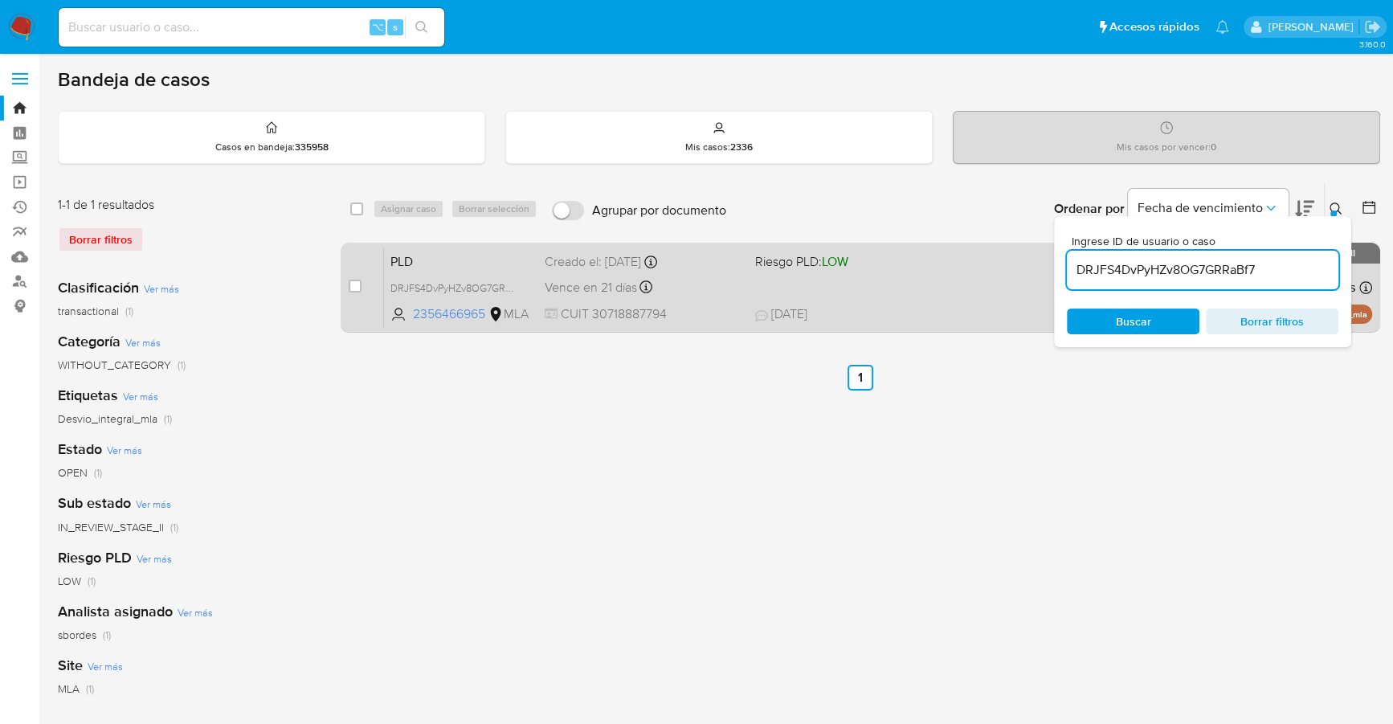
drag, startPoint x: 1271, startPoint y: 268, endPoint x: 1024, endPoint y: 266, distance: 246.7
click at [1024, 266] on div "select-all-cases-checkbox Asignar caso Borrar selección Agrupar por documento O…" at bounding box center [861, 261] width 1040 height 156
type input "Gm922NPy8r1SlL8VehNy7ypC"
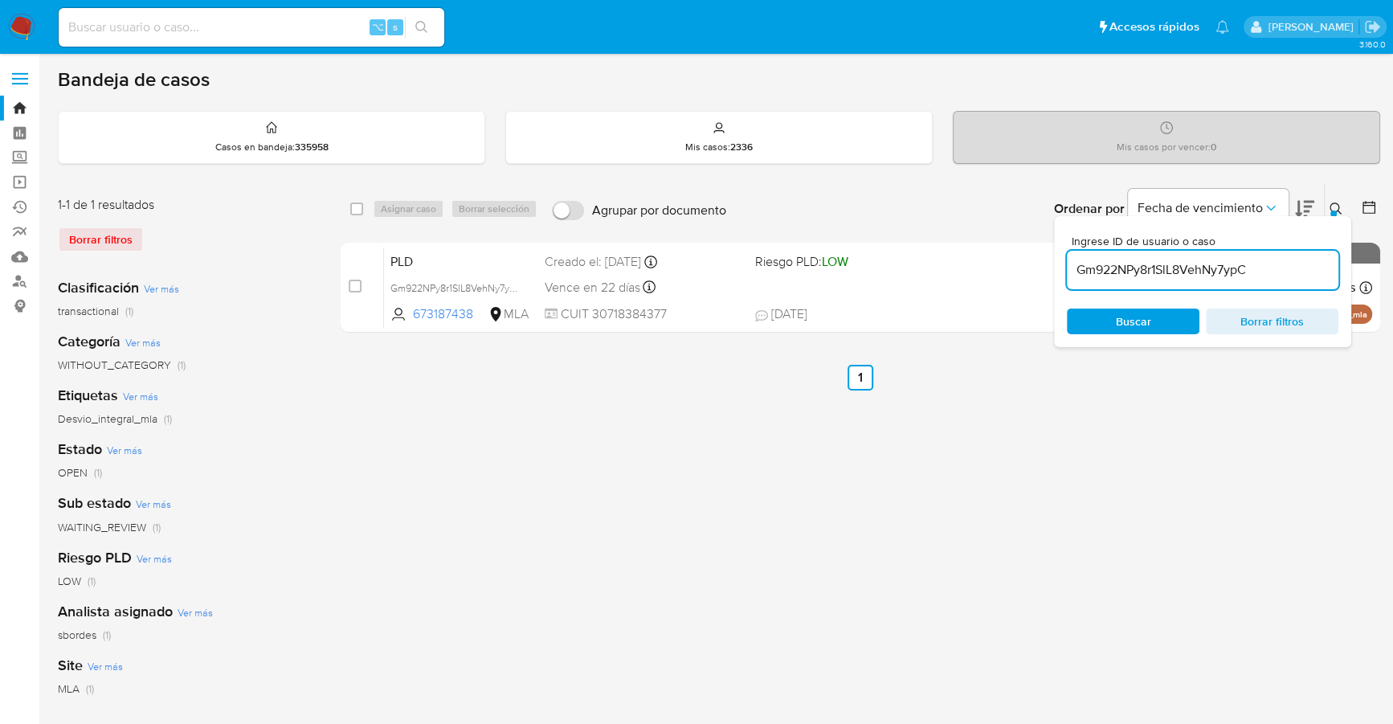
click at [1337, 206] on icon at bounding box center [1336, 208] width 13 height 13
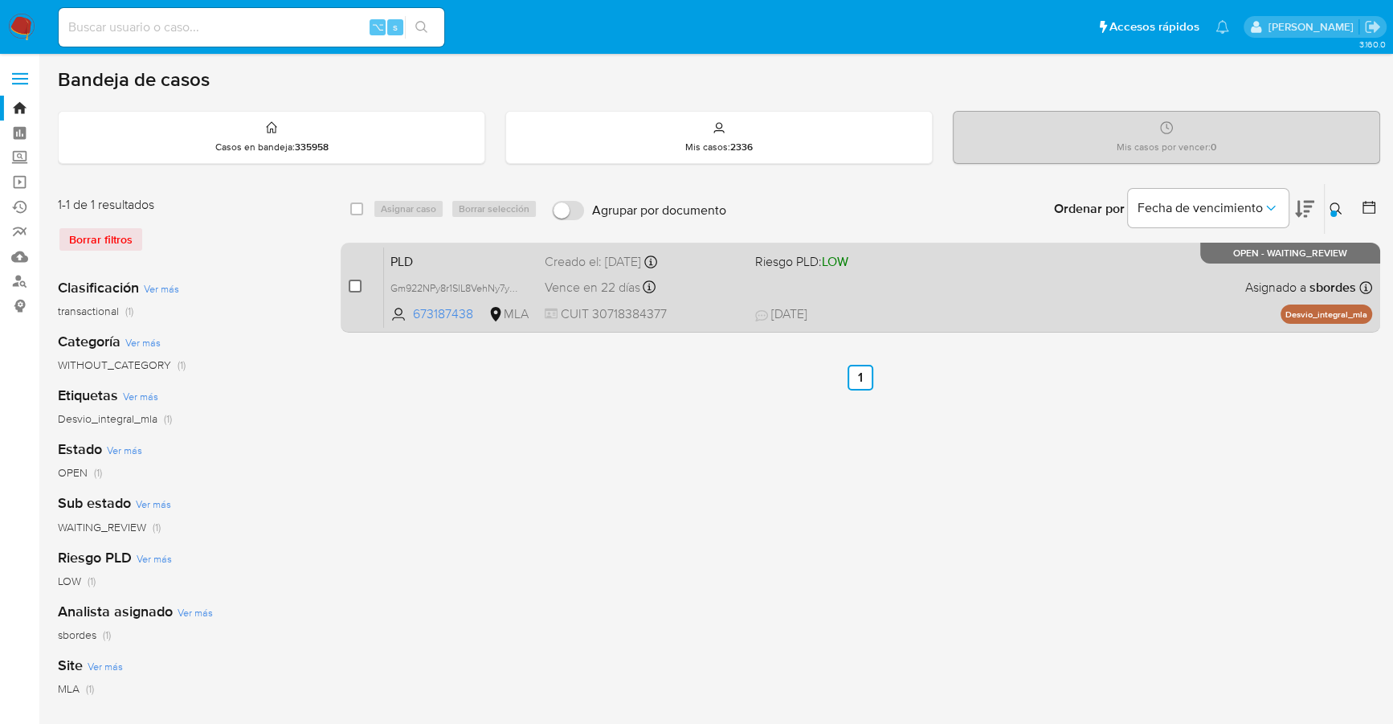
click at [351, 284] on input "checkbox" at bounding box center [355, 286] width 13 height 13
checkbox input "true"
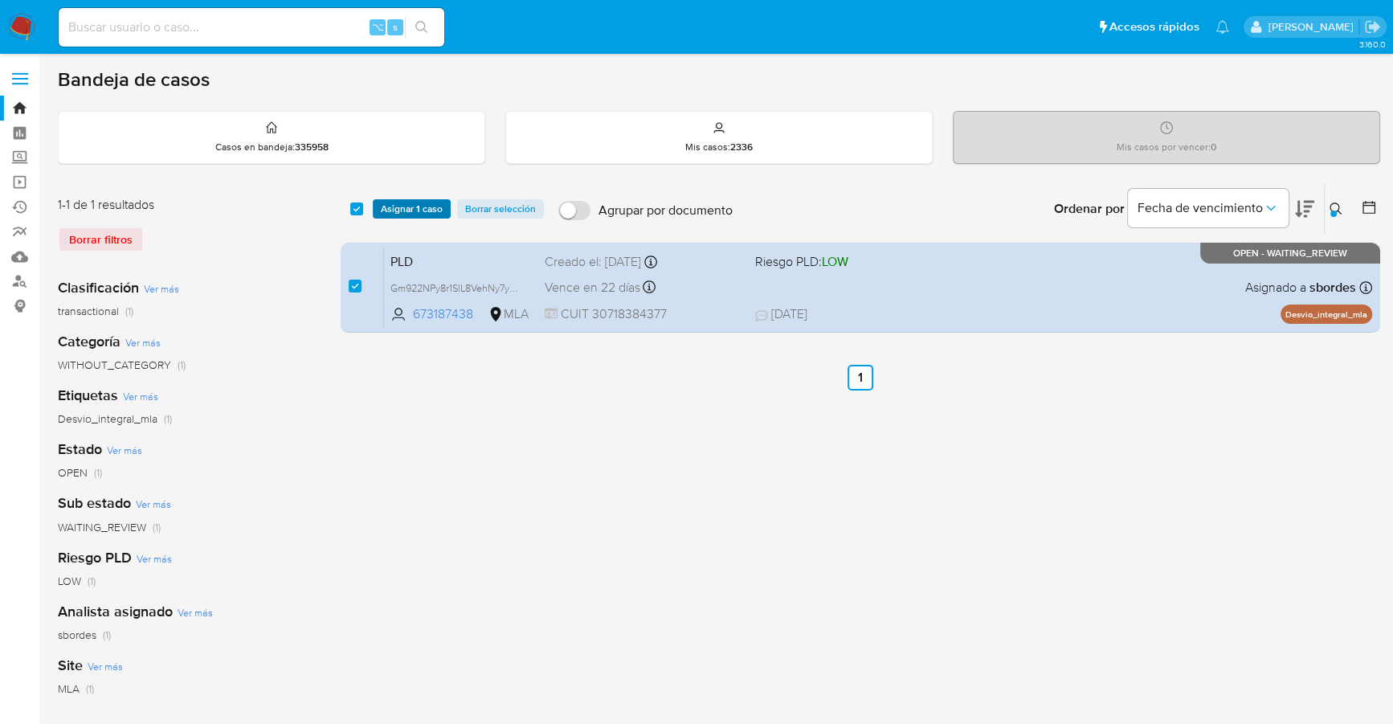
click at [396, 210] on span "Asignar 1 caso" at bounding box center [412, 209] width 62 height 16
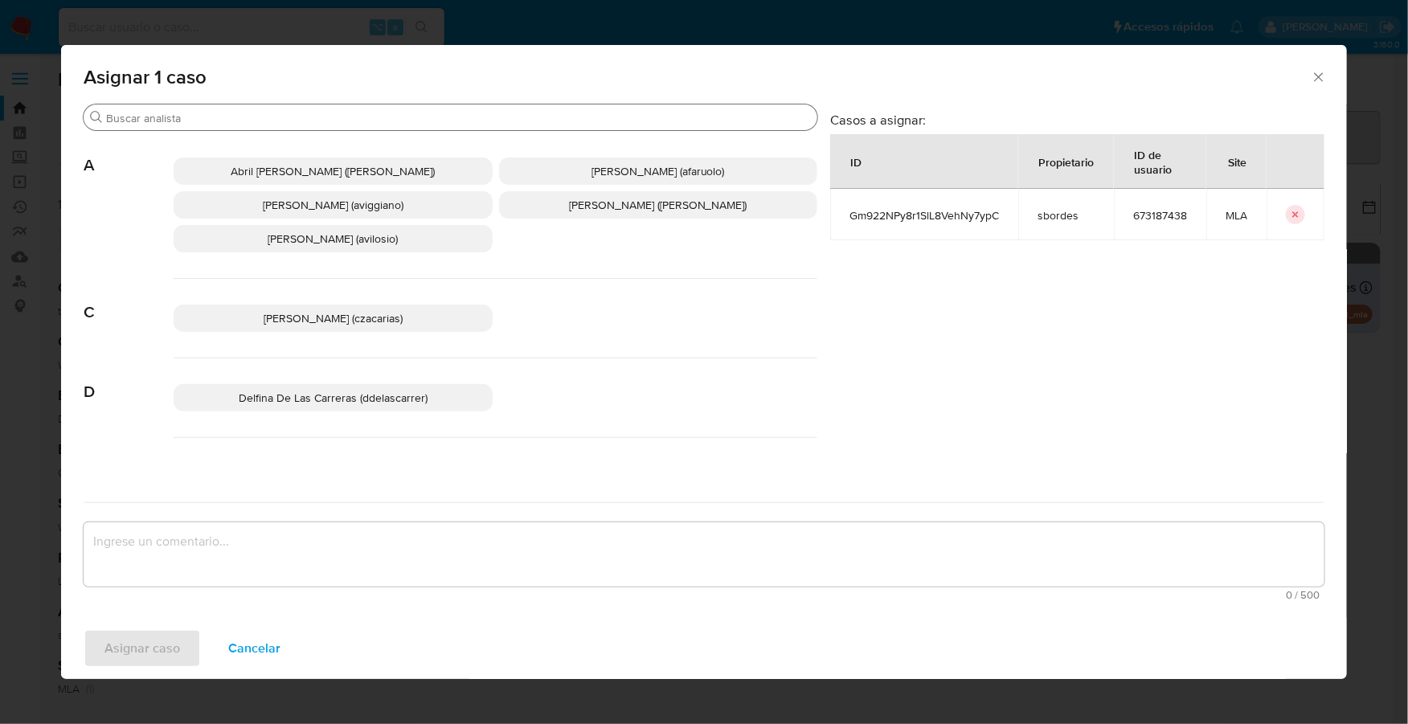
click at [272, 117] on input "Buscar" at bounding box center [458, 118] width 705 height 14
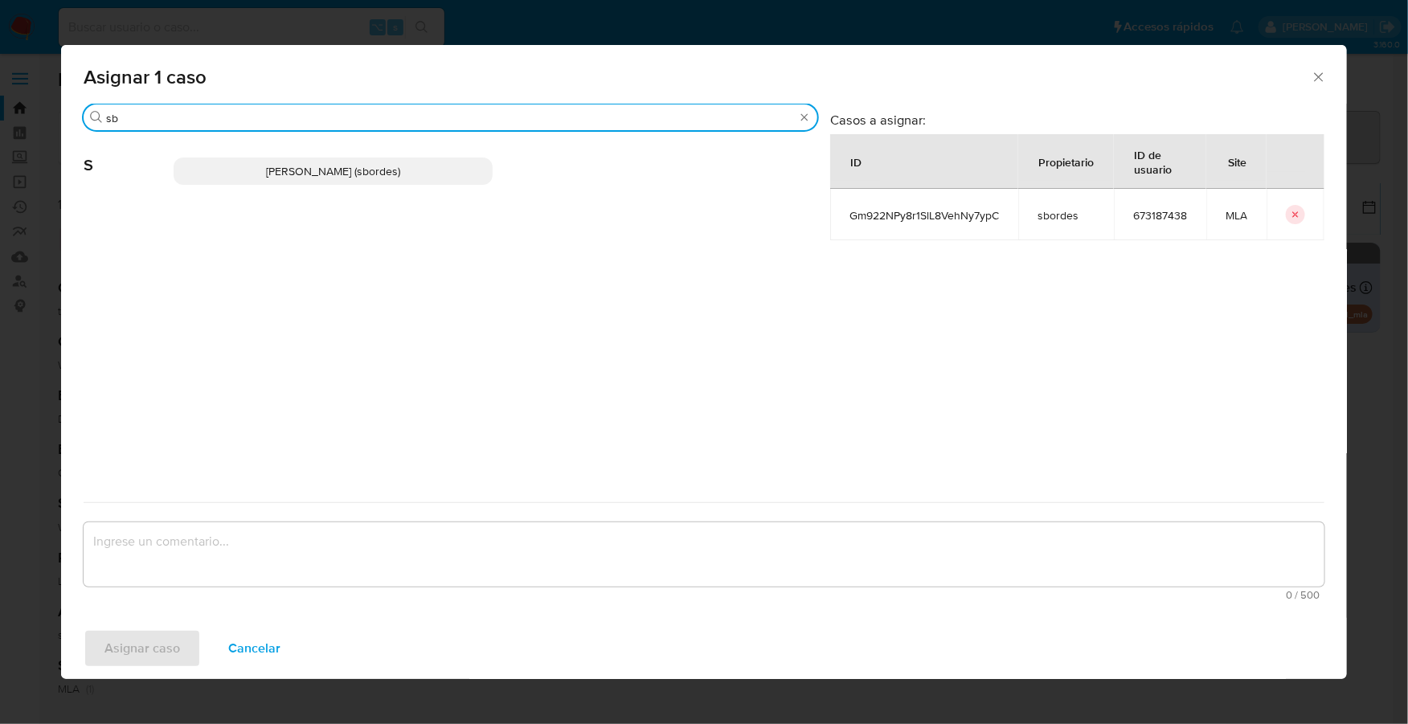
type input "sb"
click at [276, 178] on span "Stefania Bordes (sbordes)" at bounding box center [333, 171] width 134 height 16
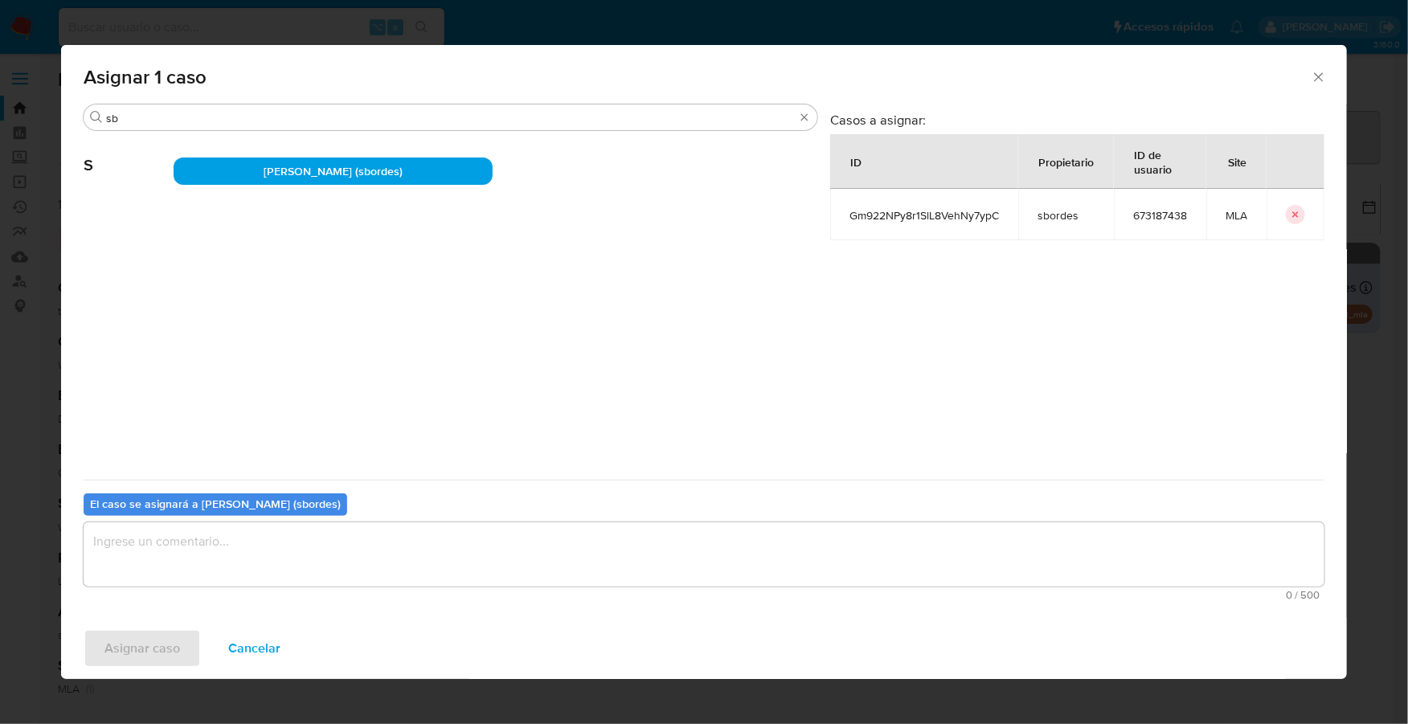
click at [189, 529] on textarea "assign-modal" at bounding box center [704, 554] width 1240 height 64
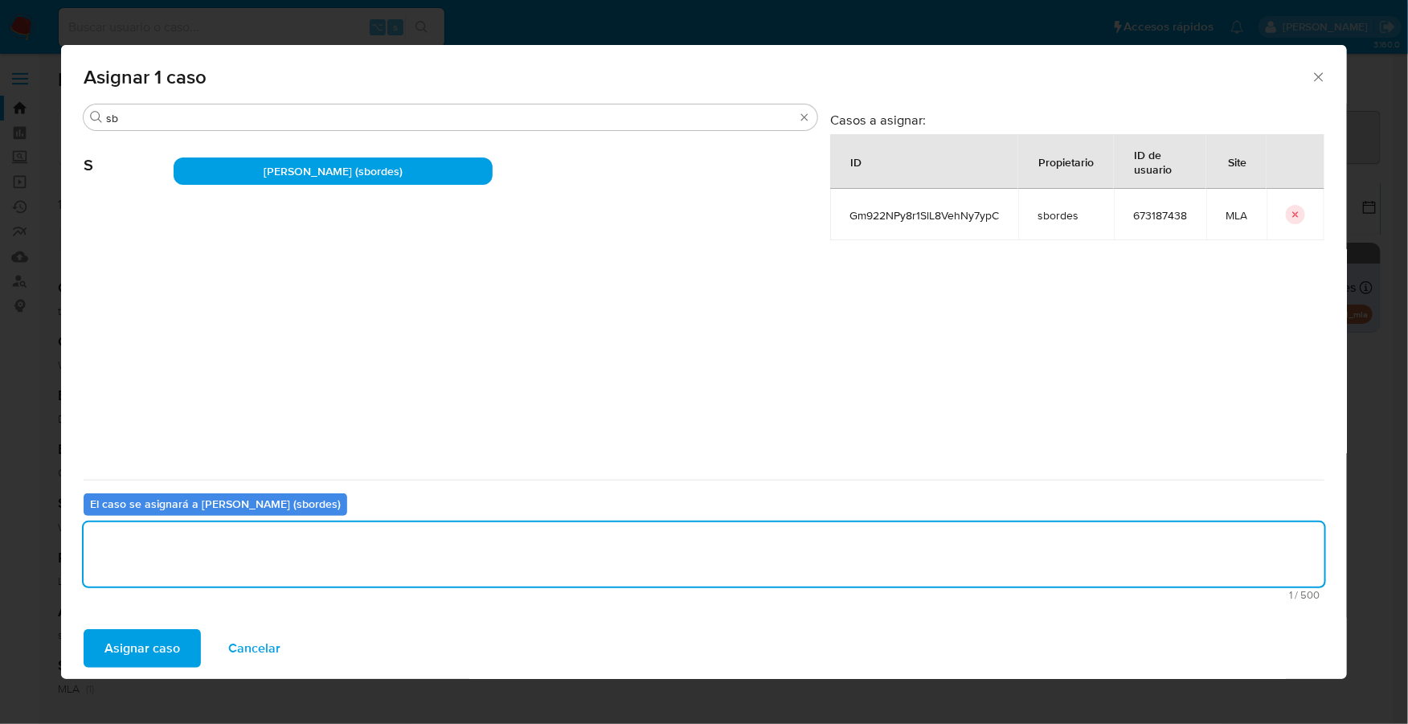
click at [129, 639] on span "Asignar caso" at bounding box center [142, 648] width 76 height 35
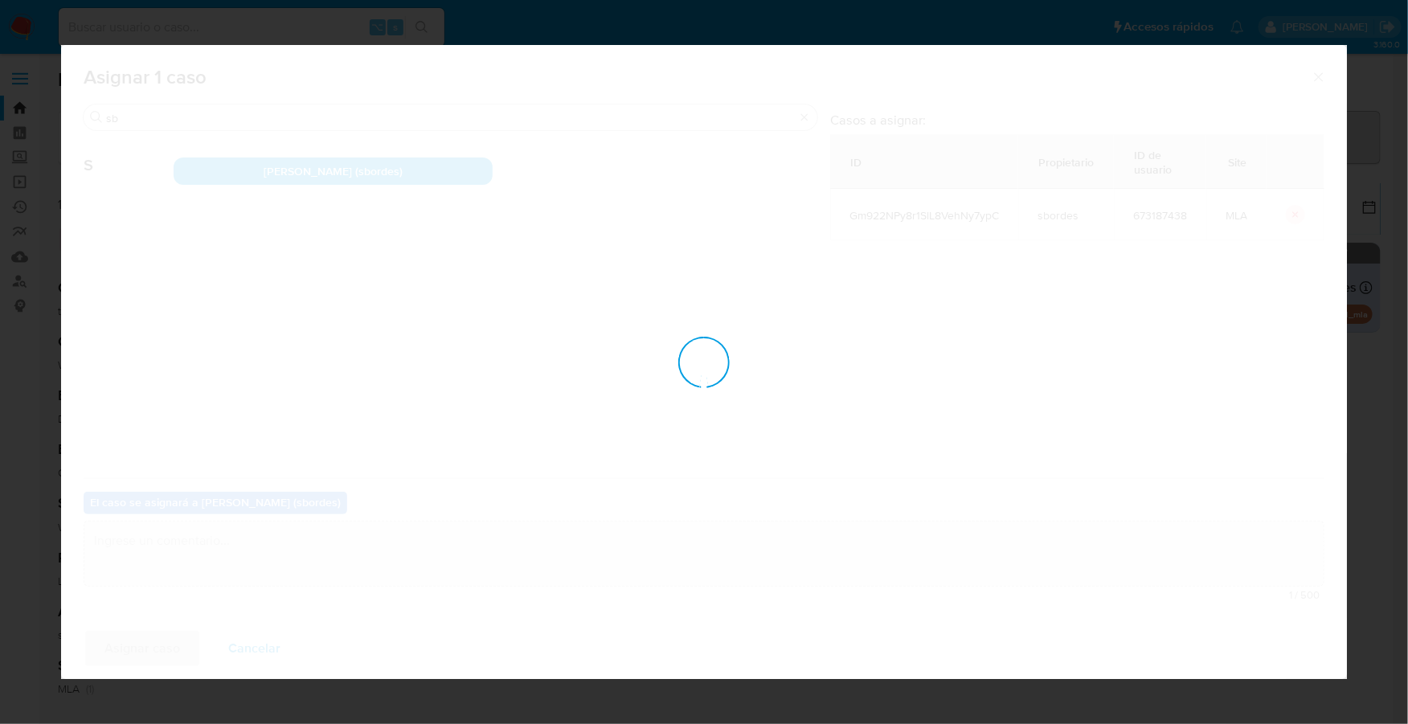
checkbox input "false"
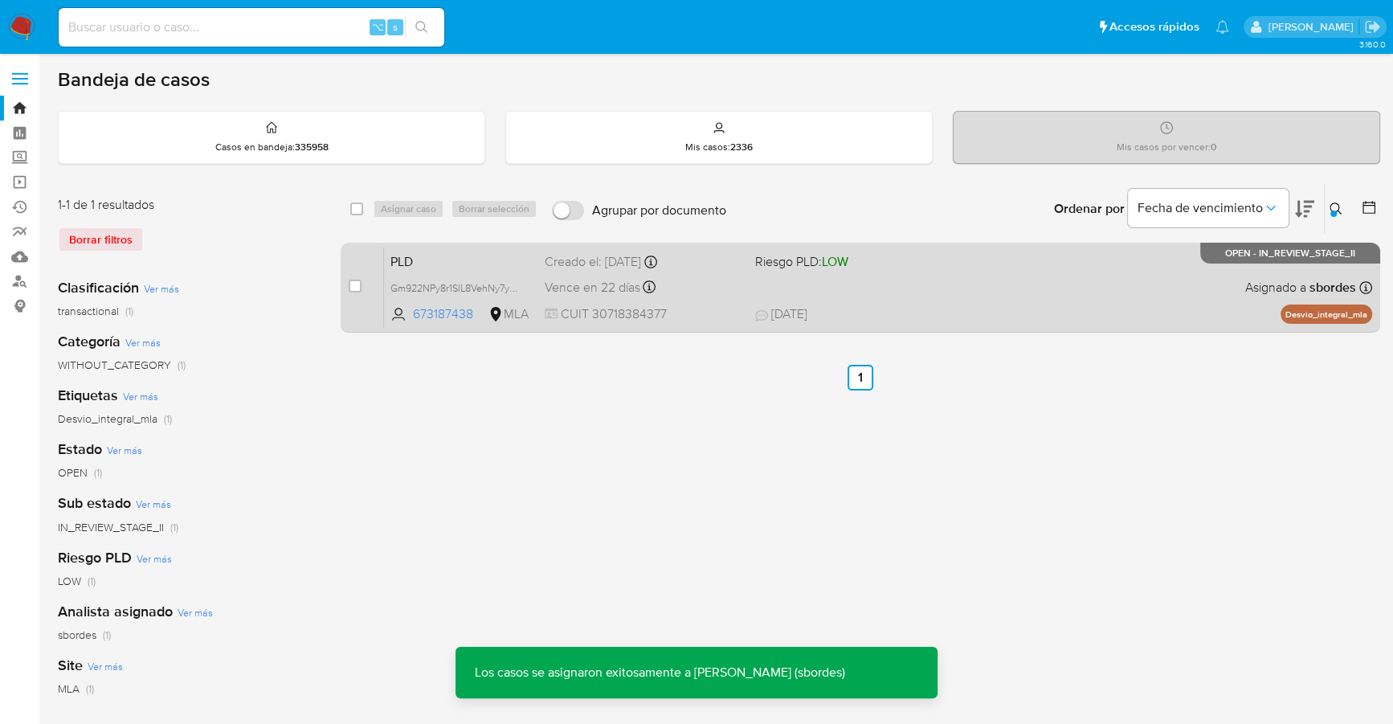
click at [881, 291] on div "PLD Gm922NPy8r1SlL8VehNy7ypC 673187438 MLA Riesgo PLD: LOW Creado el: 12/07/202…" at bounding box center [878, 287] width 988 height 81
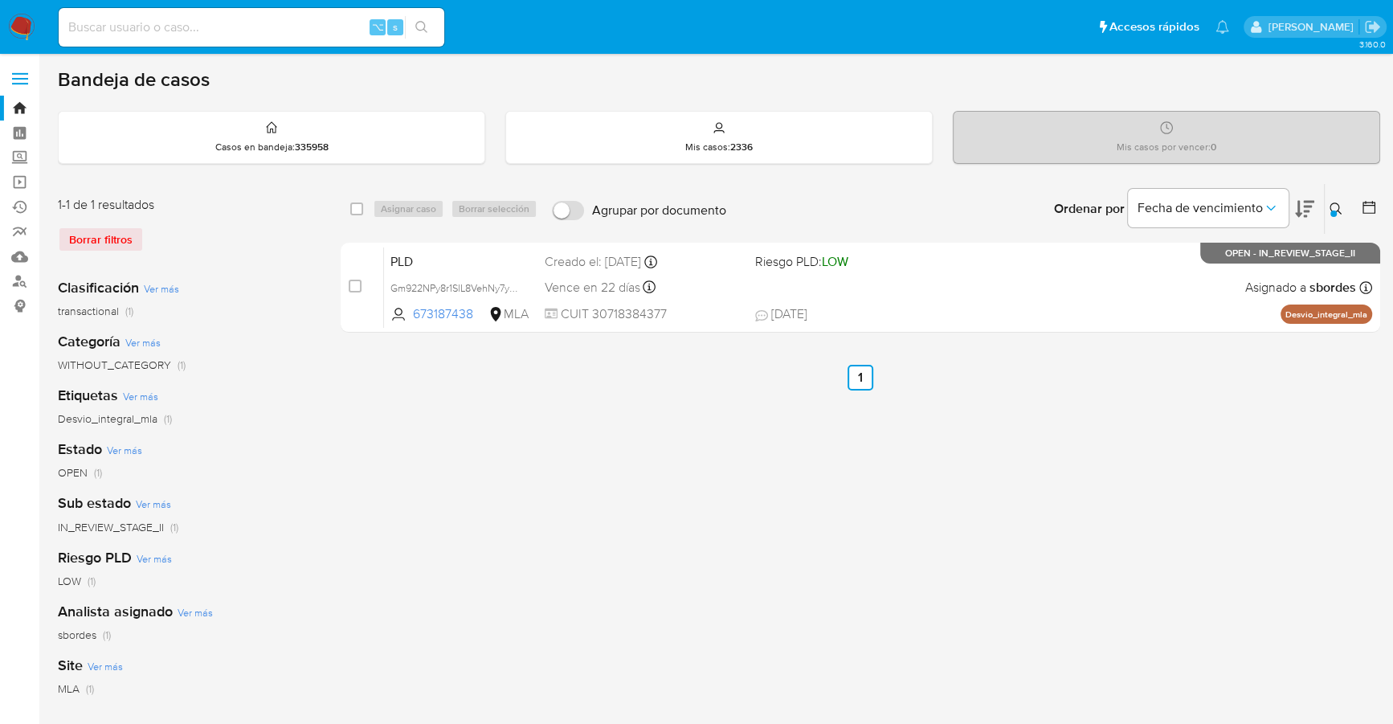
click at [24, 22] on img at bounding box center [21, 27] width 27 height 27
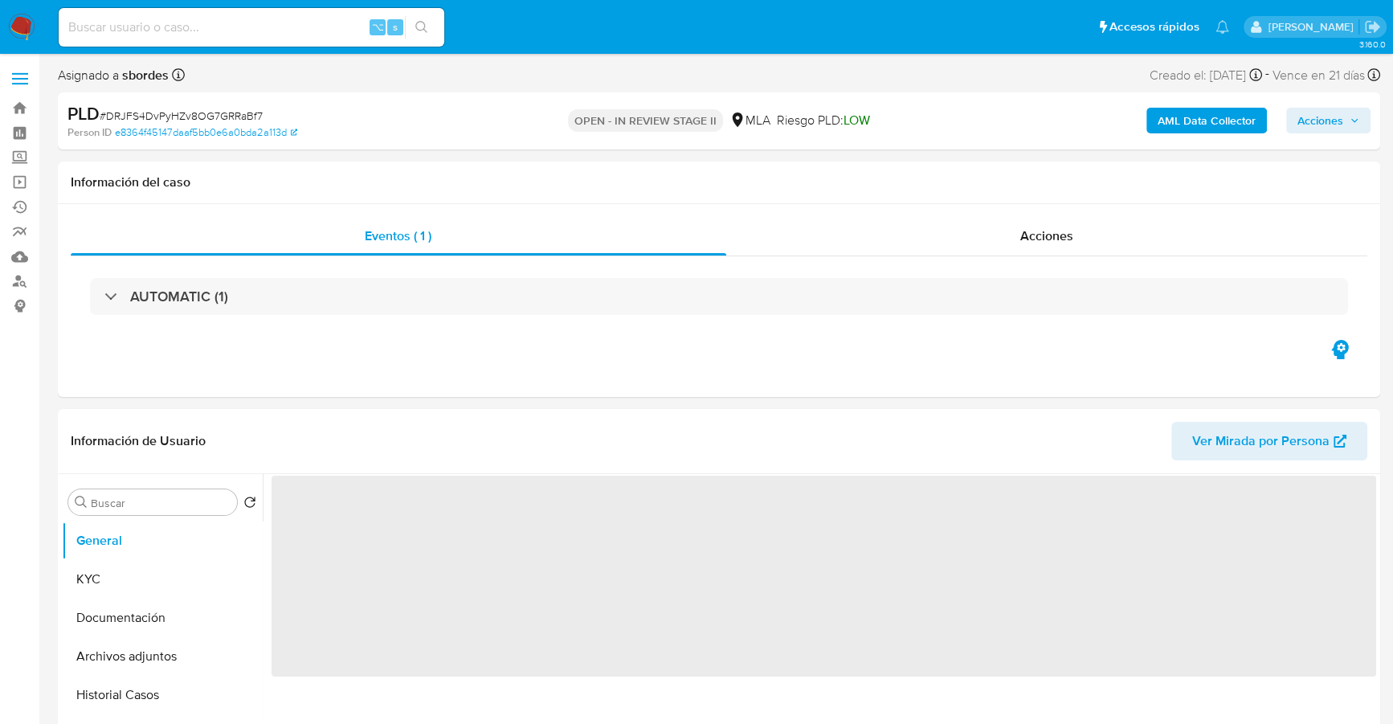
select select "10"
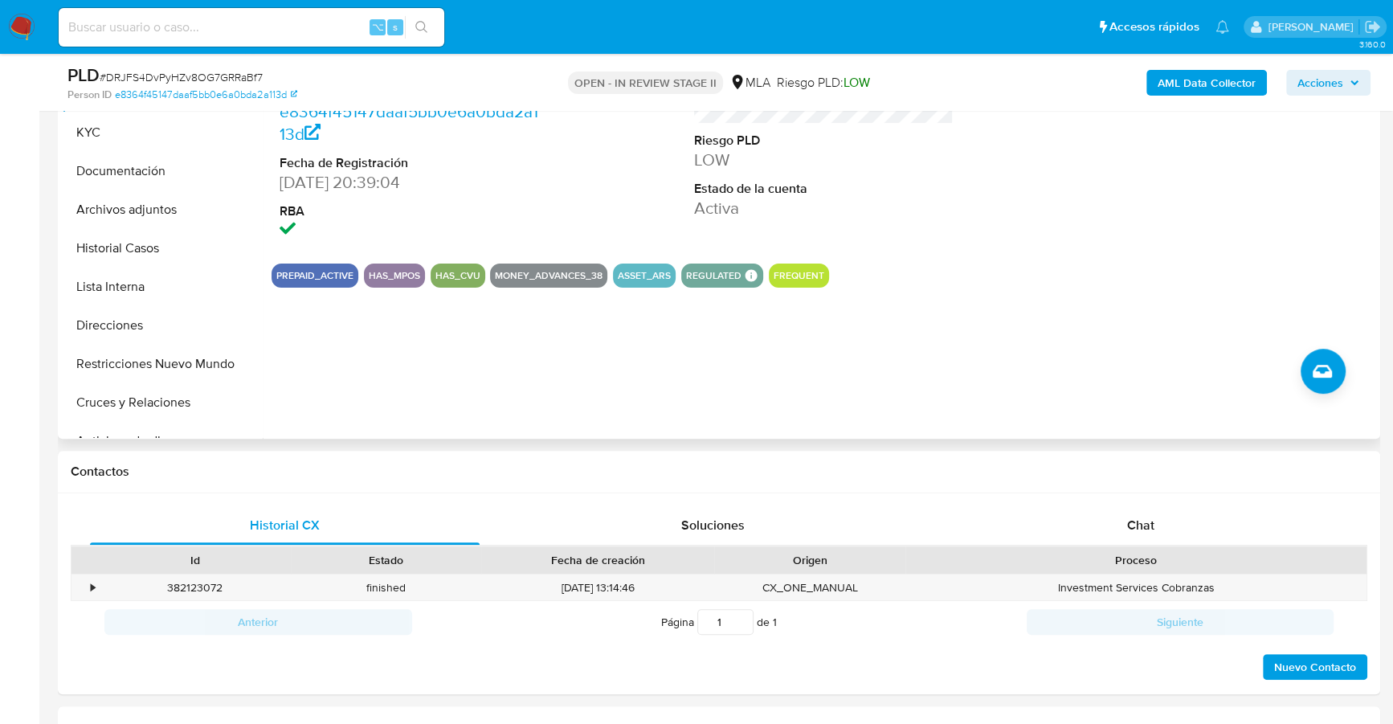
scroll to position [391, 0]
click at [1145, 532] on div "Chat" at bounding box center [1141, 524] width 390 height 39
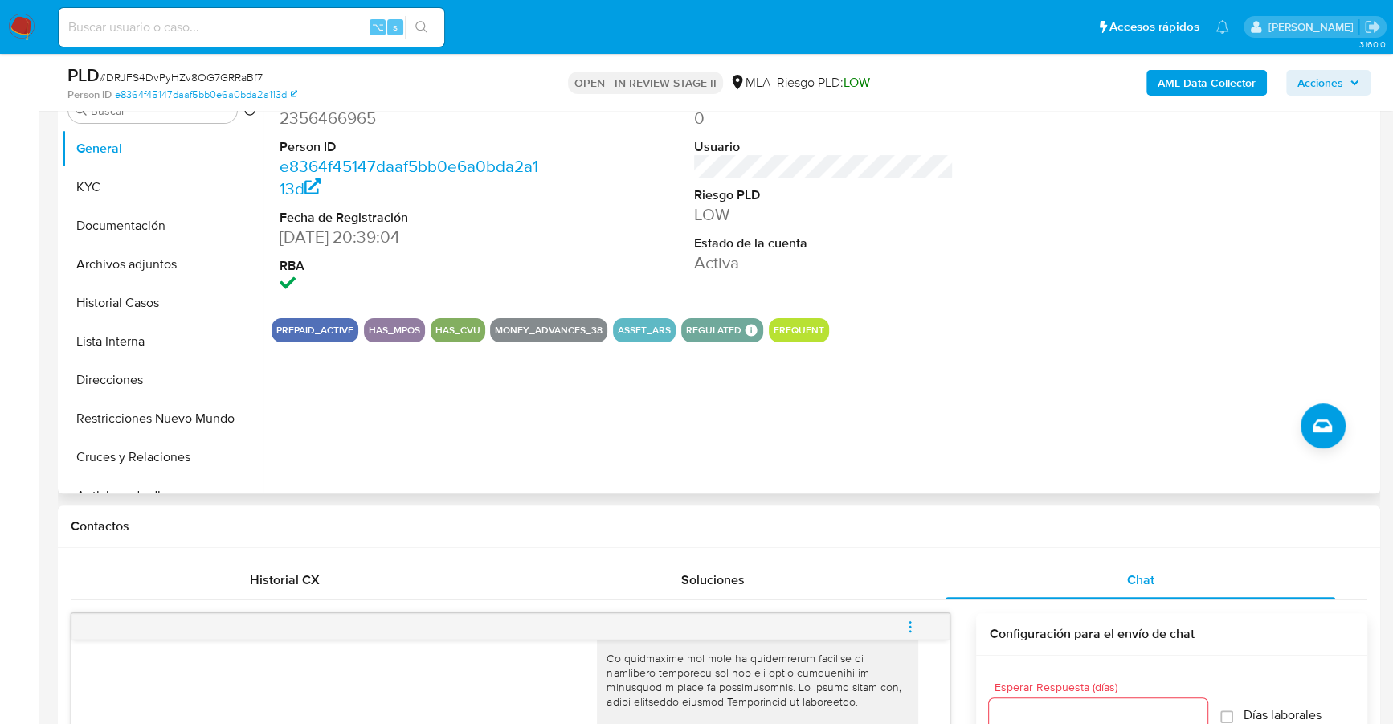
scroll to position [312, 0]
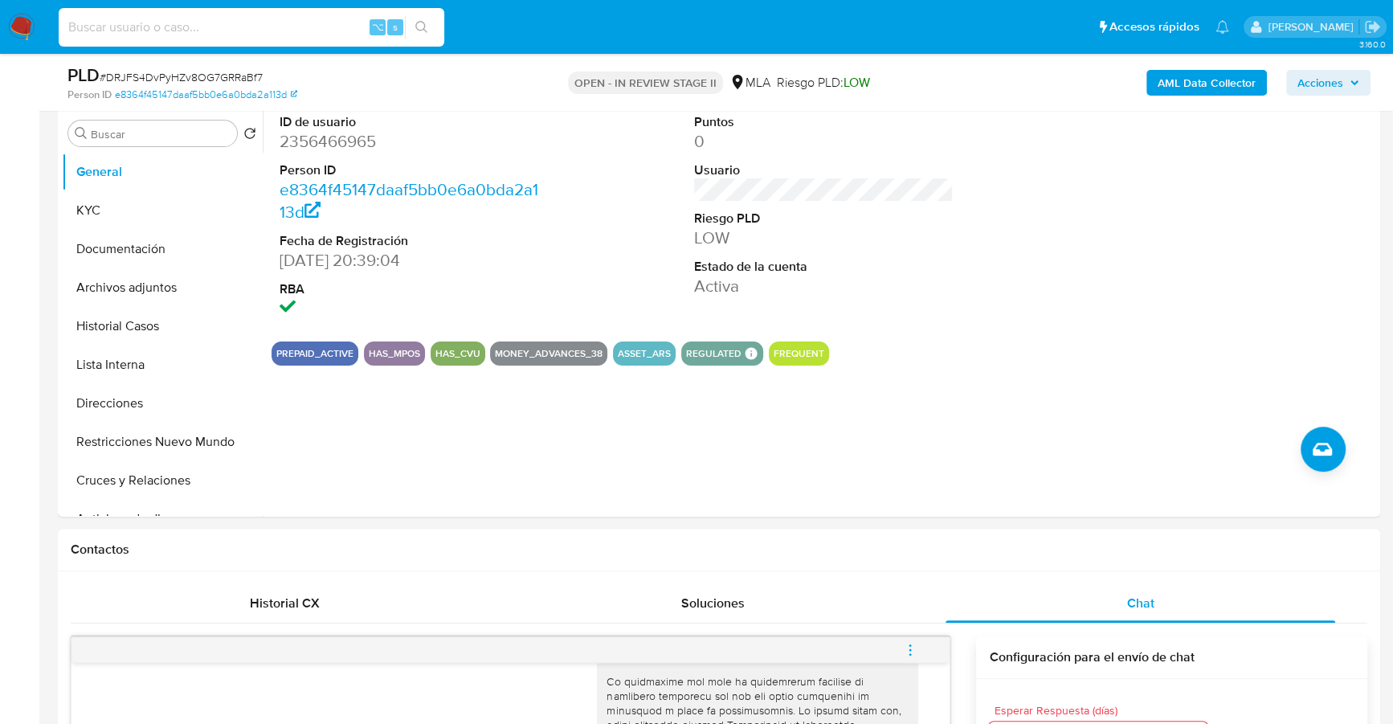
click at [210, 29] on input at bounding box center [252, 27] width 386 height 21
paste input "2356466965"
click at [104, 204] on button "KYC" at bounding box center [156, 210] width 188 height 39
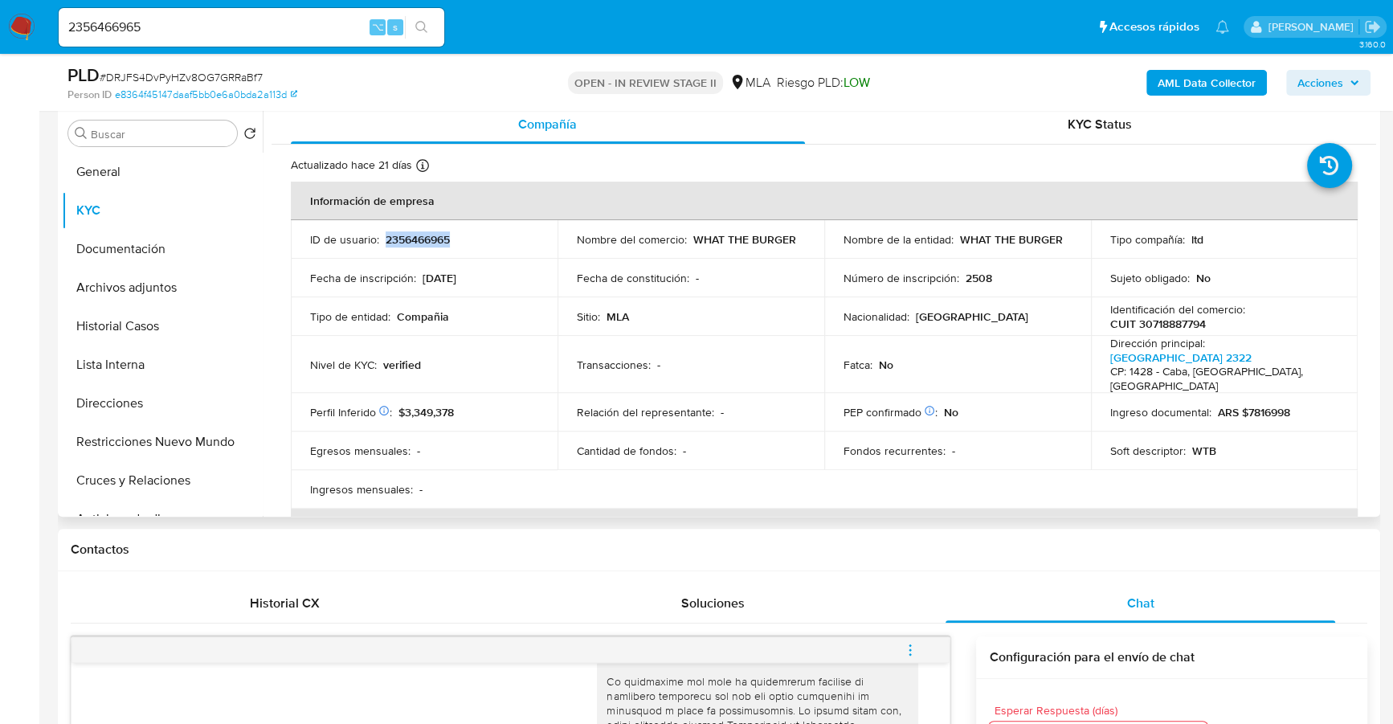
copy p "2356466965"
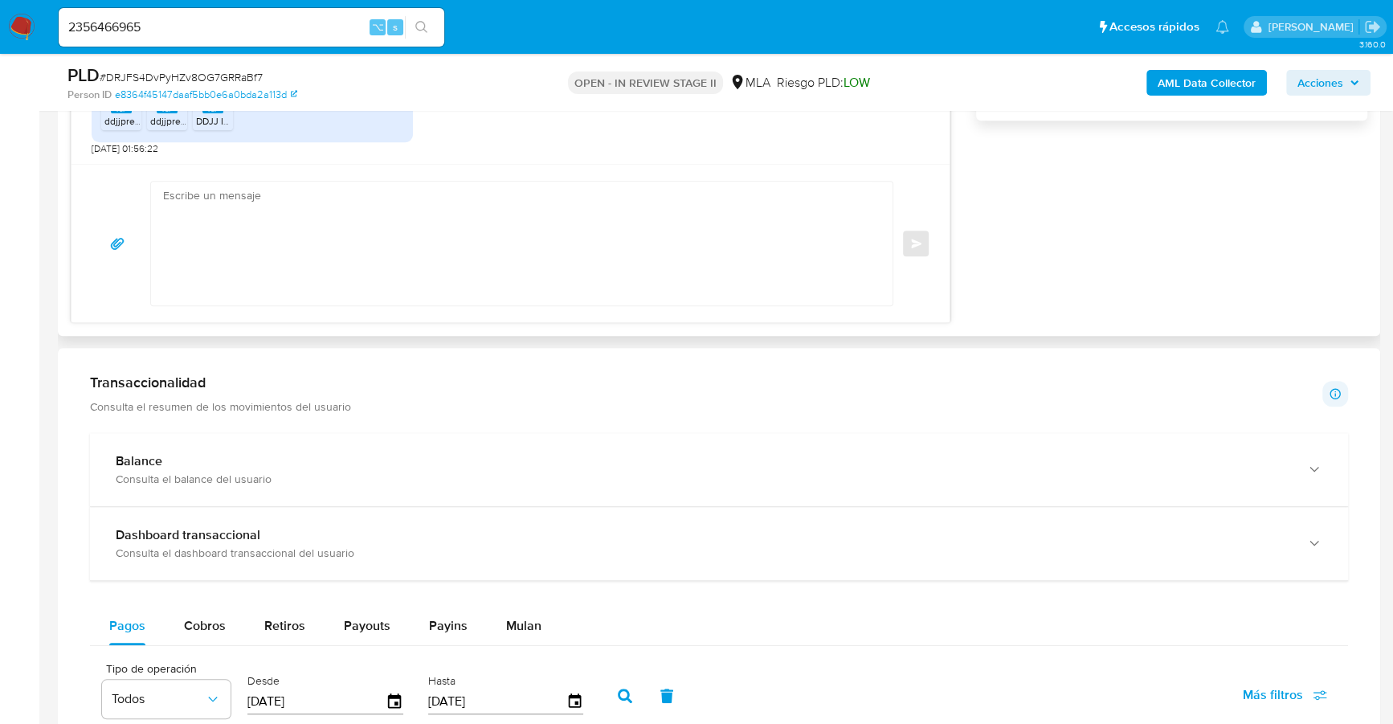
scroll to position [1380, 0]
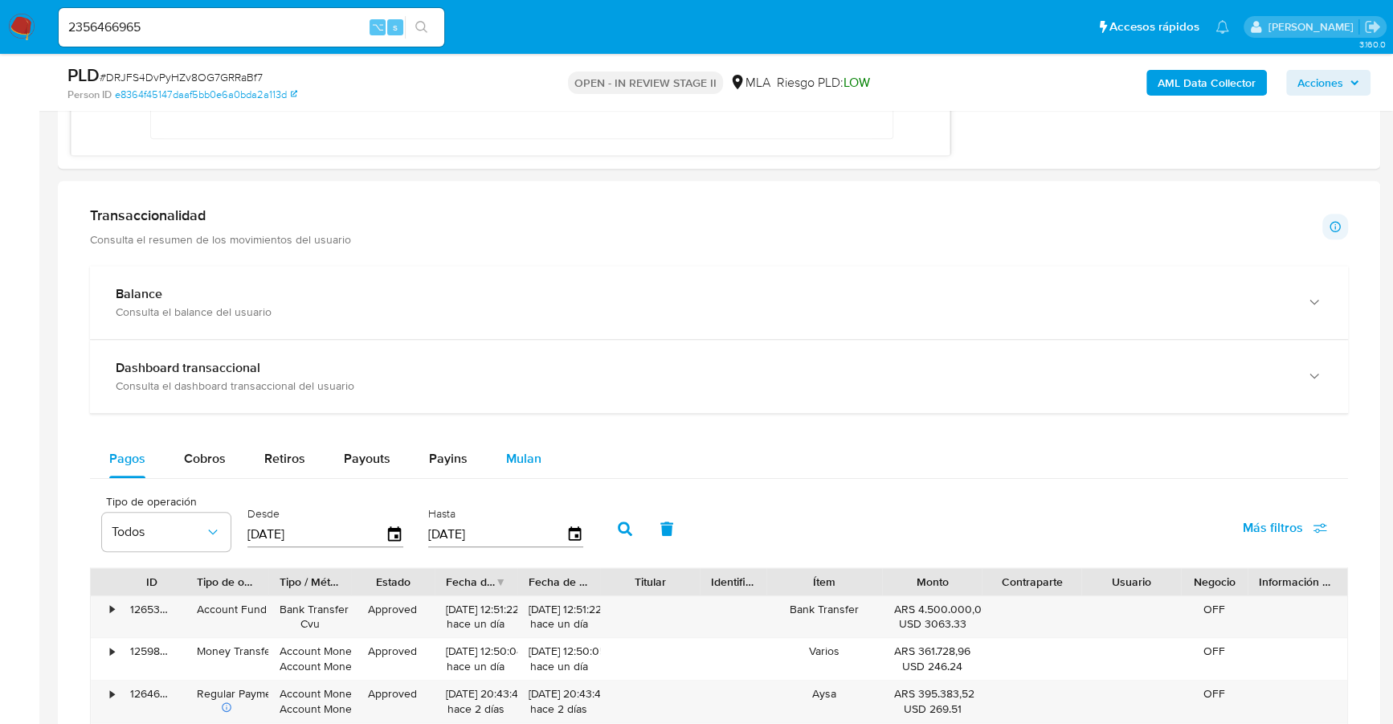
click at [529, 463] on span "Mulan" at bounding box center [523, 458] width 35 height 18
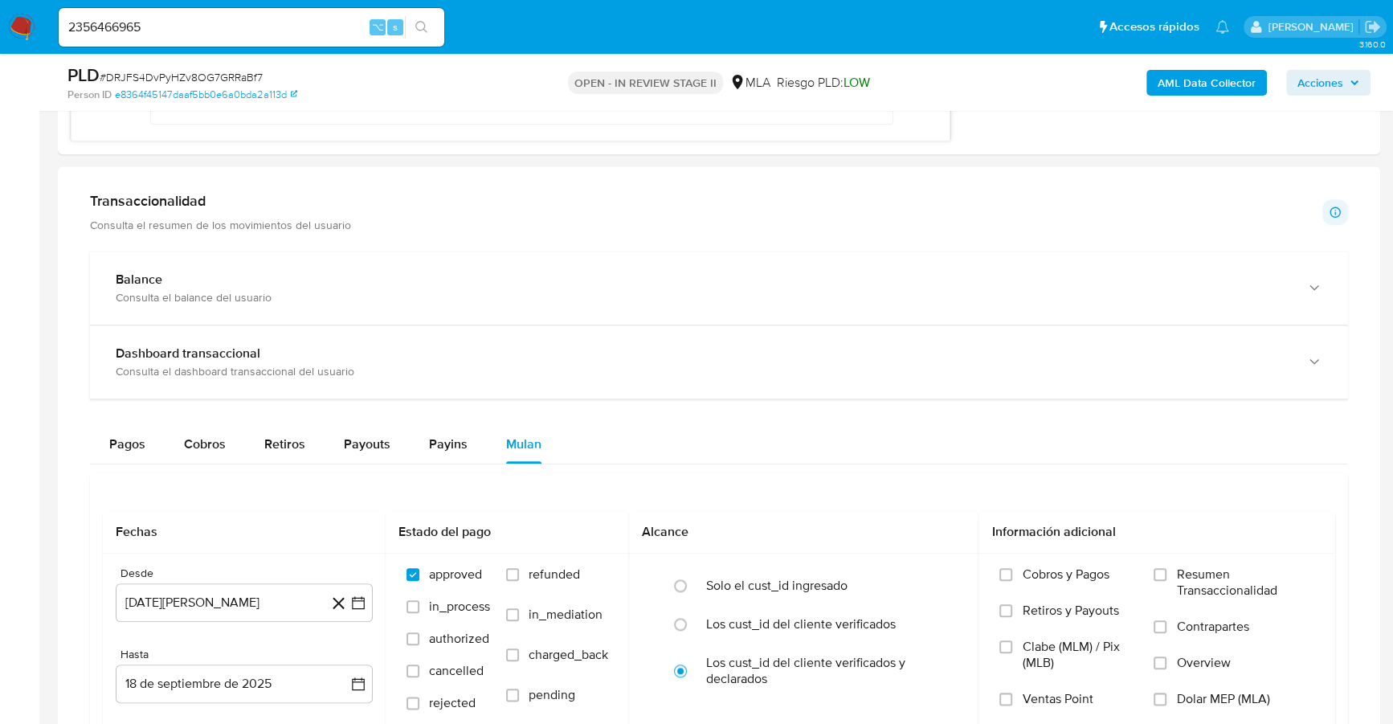
scroll to position [1555, 0]
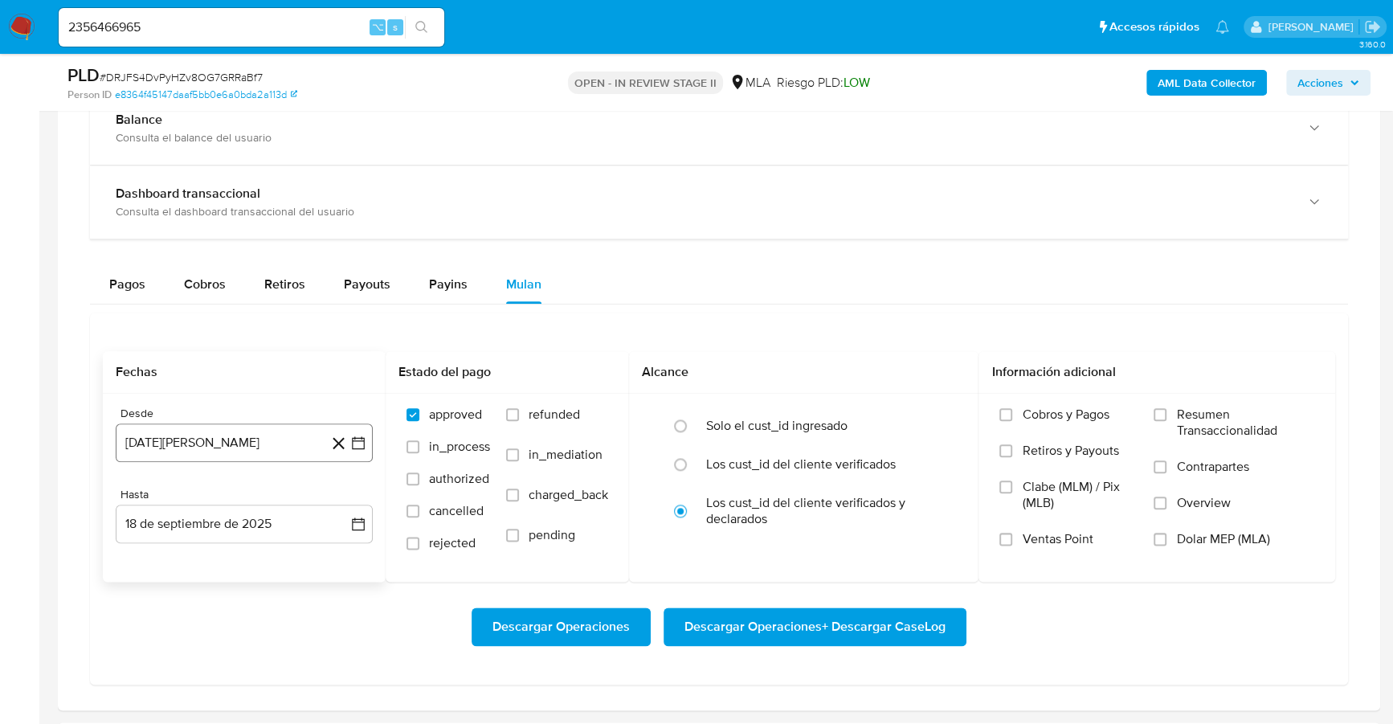
click at [209, 427] on button "18 de agosto de 2024" at bounding box center [244, 442] width 257 height 39
click at [240, 494] on span "agosto 2024" at bounding box center [236, 500] width 73 height 16
click at [335, 493] on icon "Año siguiente" at bounding box center [340, 499] width 19 height 19
click at [313, 599] on span "jun" at bounding box center [312, 603] width 18 height 13
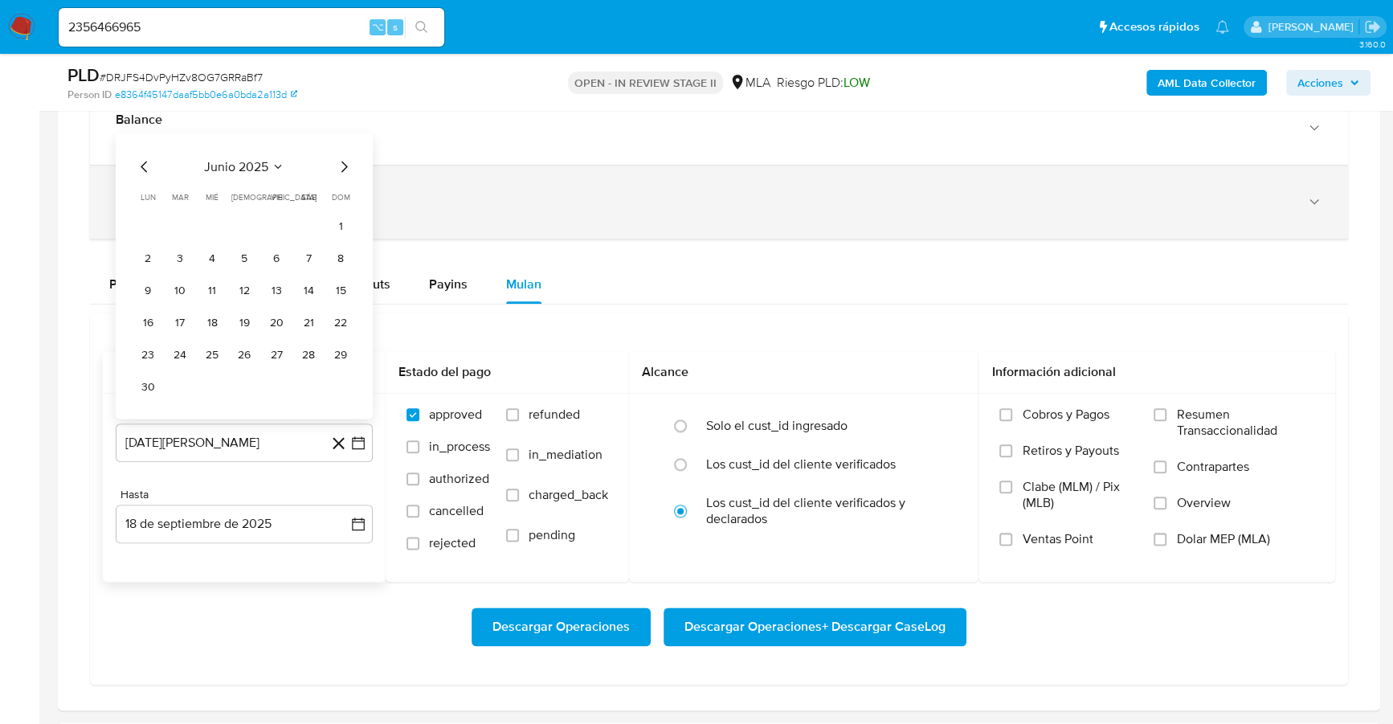
click at [334, 218] on button "1" at bounding box center [341, 226] width 26 height 26
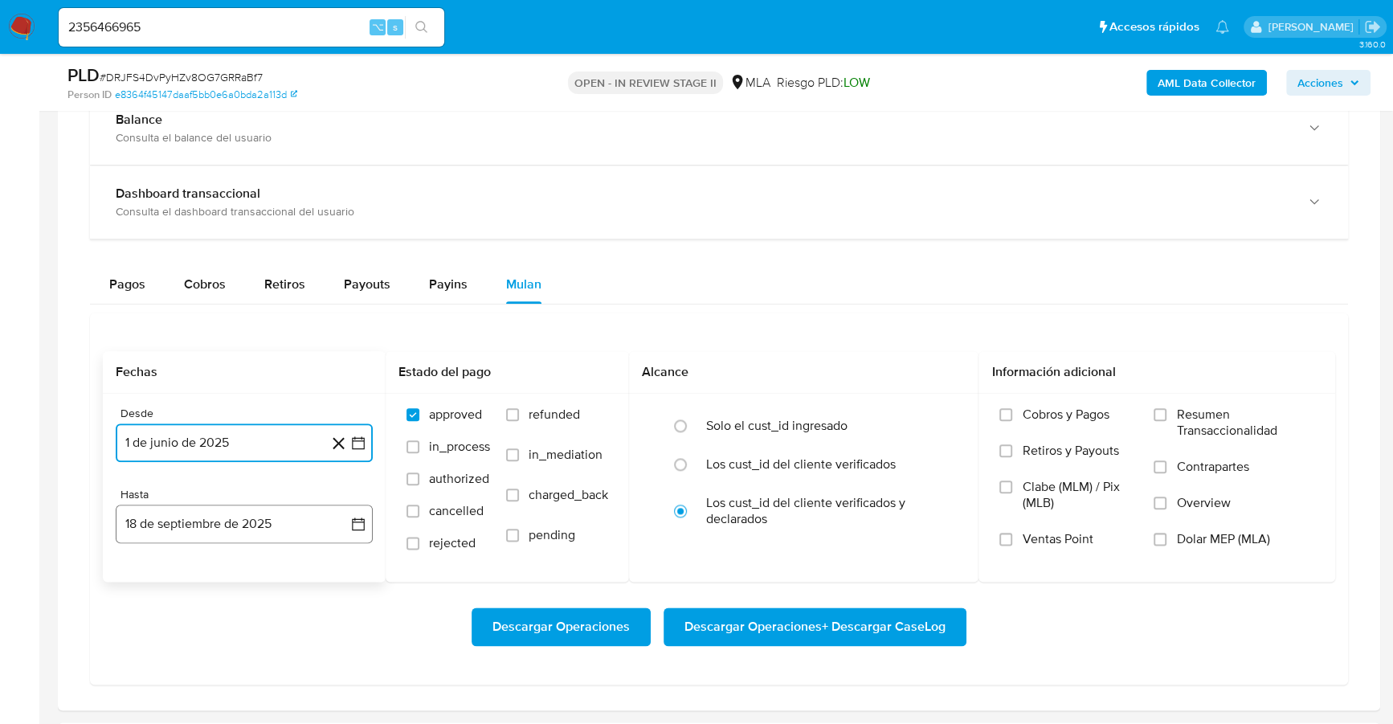
click at [233, 522] on button "18 de septiembre de 2025" at bounding box center [244, 524] width 257 height 39
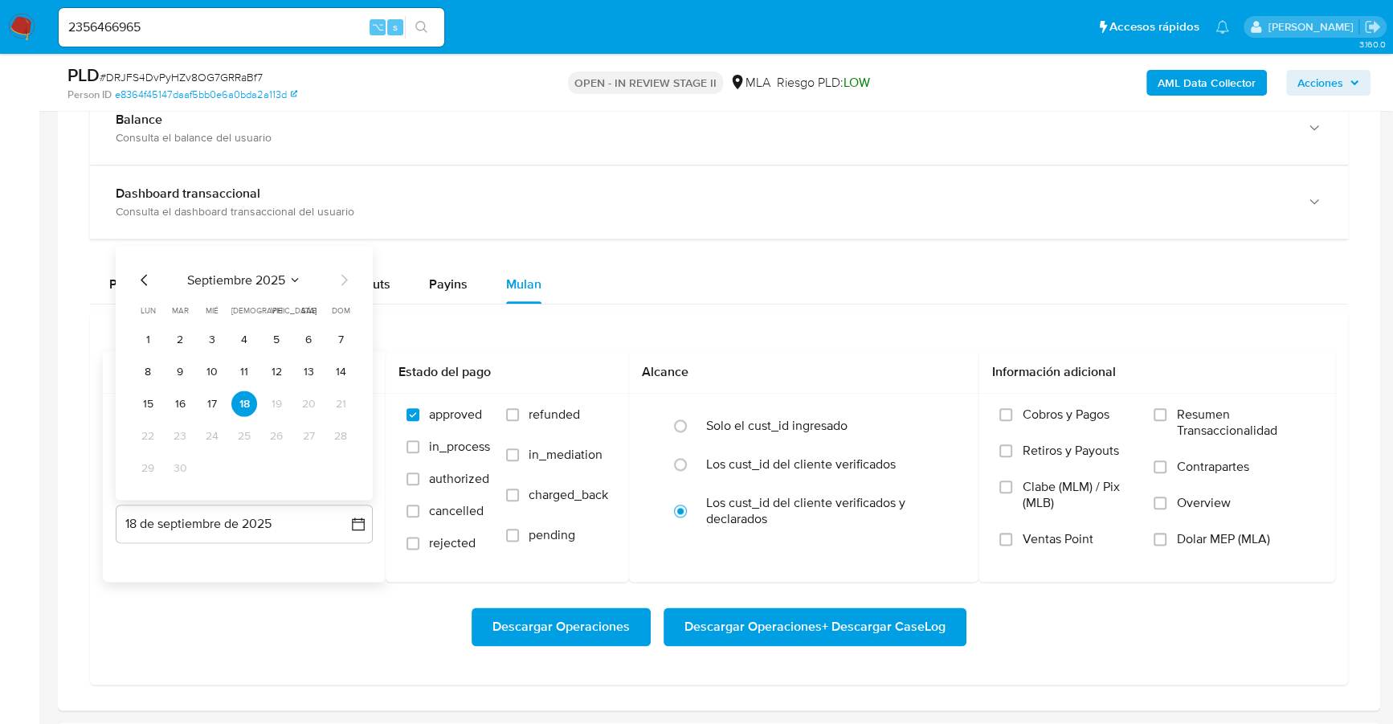
click at [145, 264] on div "septiembre 2025 septiembre 2025 lun lunes mar martes mié miércoles jue jueves v…" at bounding box center [244, 373] width 257 height 254
click at [145, 277] on icon "Mes anterior" at bounding box center [144, 279] width 19 height 19
click at [333, 464] on button "31" at bounding box center [341, 468] width 26 height 26
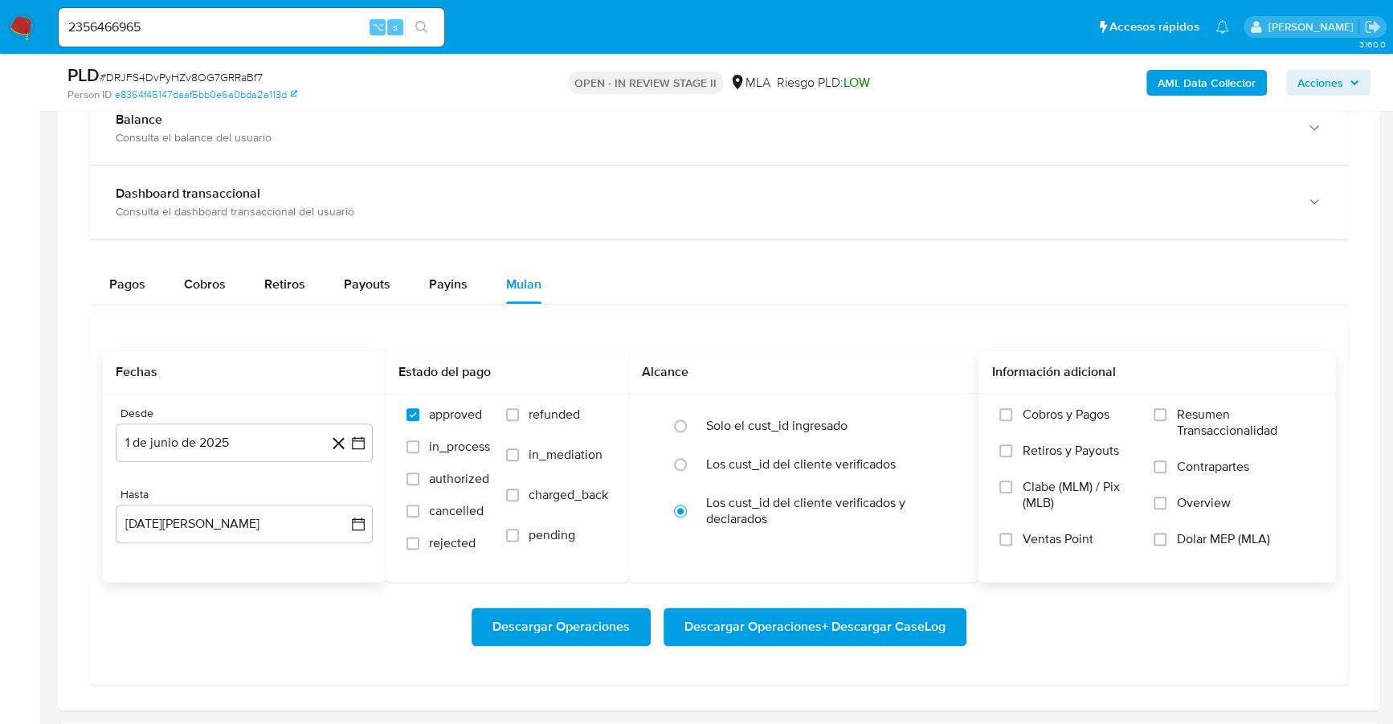
click at [1225, 536] on span "Dolar MEP (MLA)" at bounding box center [1222, 539] width 93 height 16
click at [1167, 536] on input "Dolar MEP (MLA)" at bounding box center [1160, 539] width 13 height 13
click at [762, 623] on span "Descargar Operaciones + Descargar CaseLog" at bounding box center [815, 626] width 261 height 35
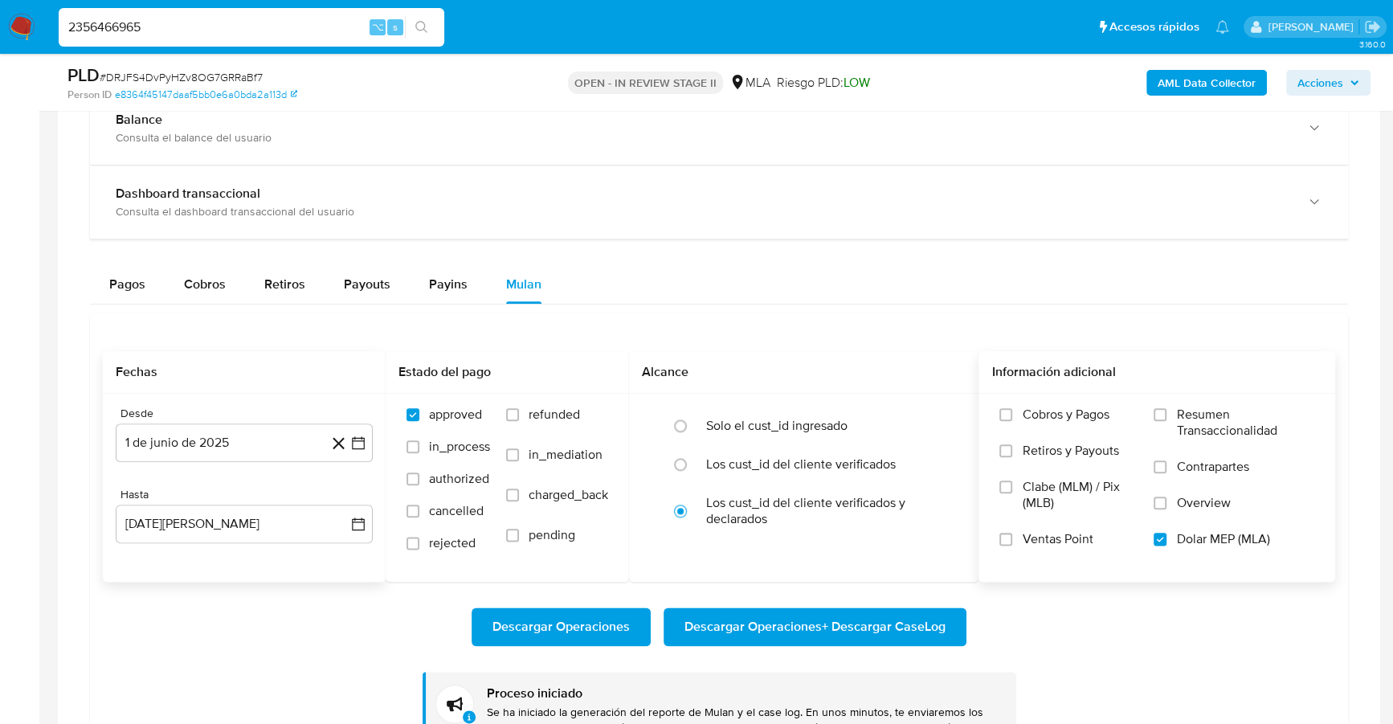
drag, startPoint x: 233, startPoint y: 37, endPoint x: -39, endPoint y: 10, distance: 273.6
paste input "673187438"
type input "673187438"
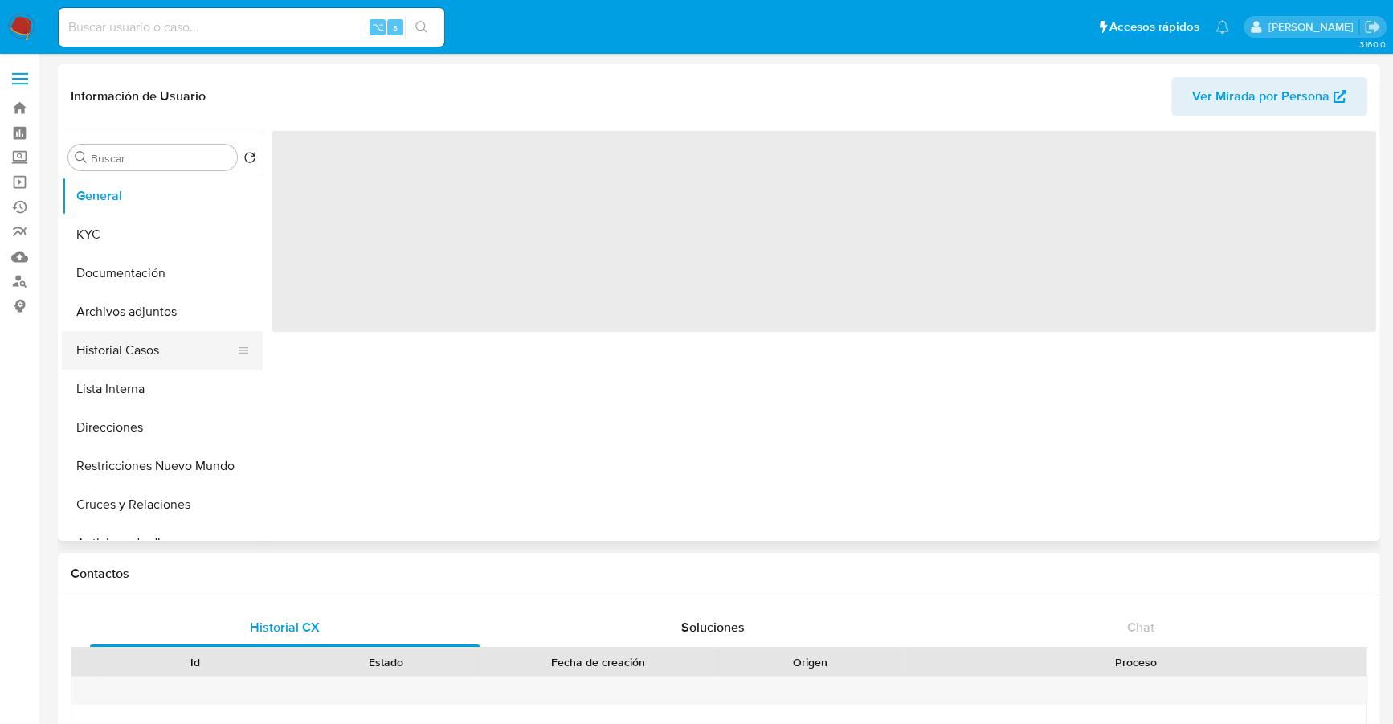
click at [157, 347] on button "Historial Casos" at bounding box center [156, 350] width 188 height 39
select select "10"
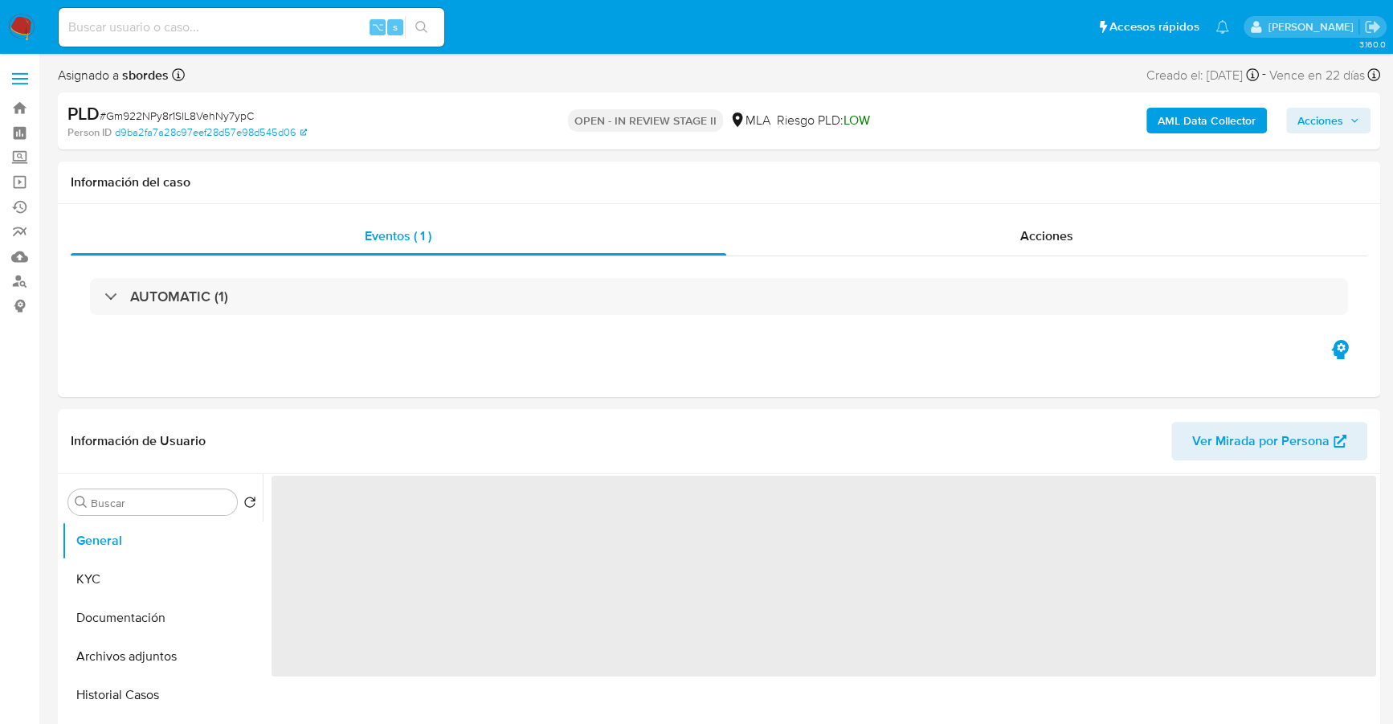
select select "10"
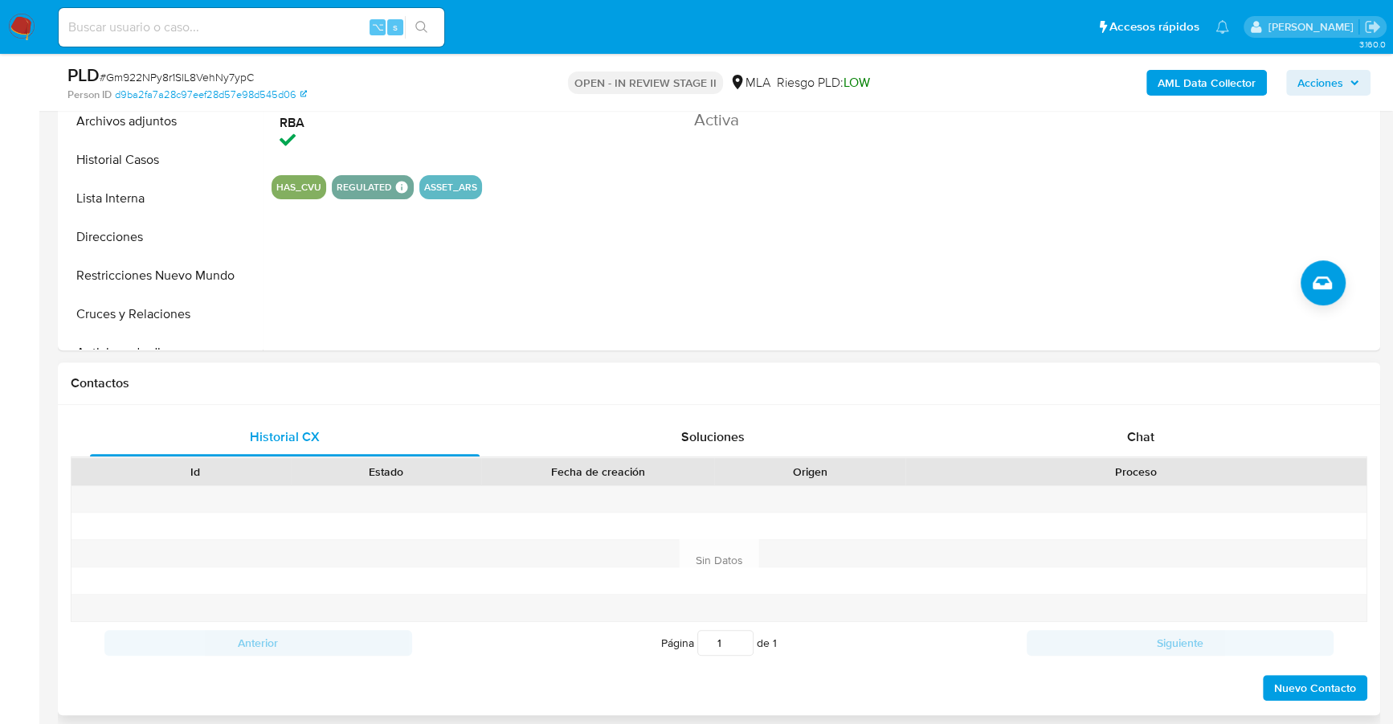
scroll to position [559, 0]
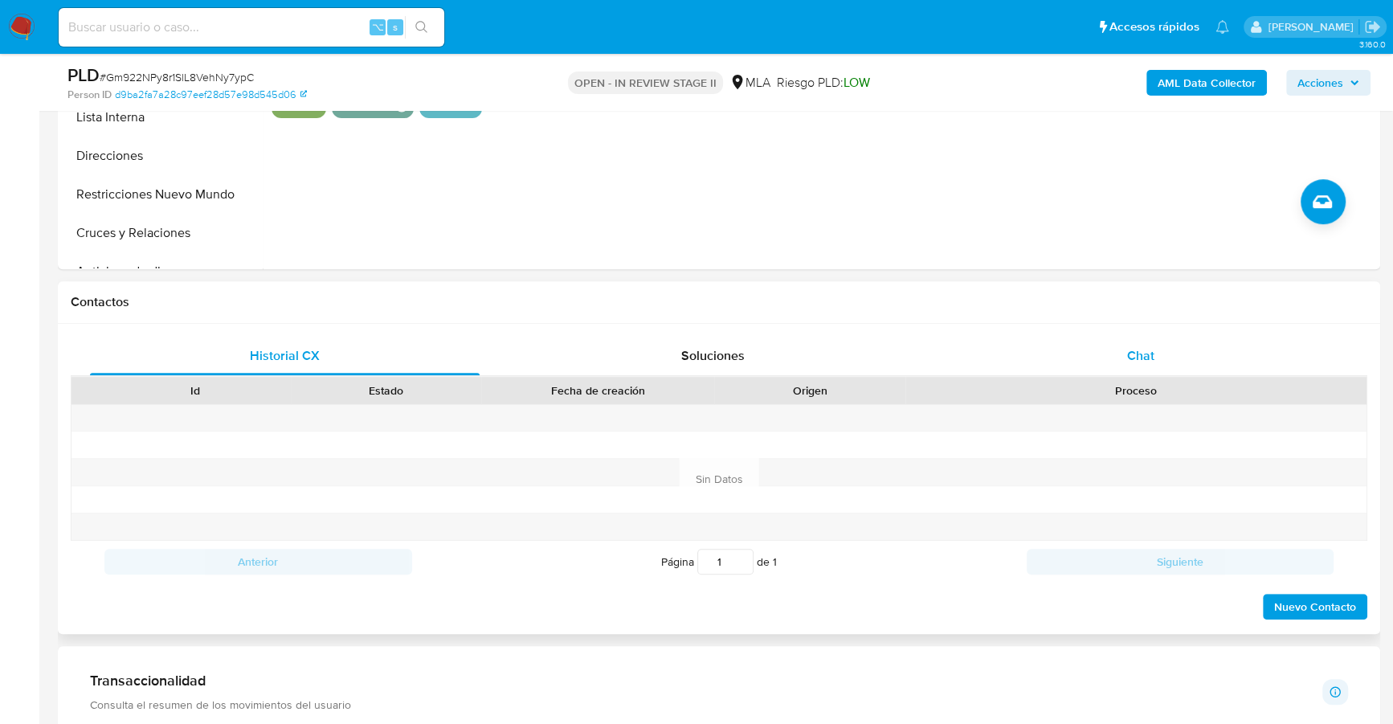
drag, startPoint x: 1133, startPoint y: 326, endPoint x: 1162, endPoint y: 344, distance: 33.9
click at [1136, 330] on div "Historial CX Soluciones Chat Id Estado Fecha de creación Origen Proceso Anterio…" at bounding box center [719, 479] width 1322 height 310
click at [1161, 348] on div "Chat" at bounding box center [1141, 356] width 390 height 39
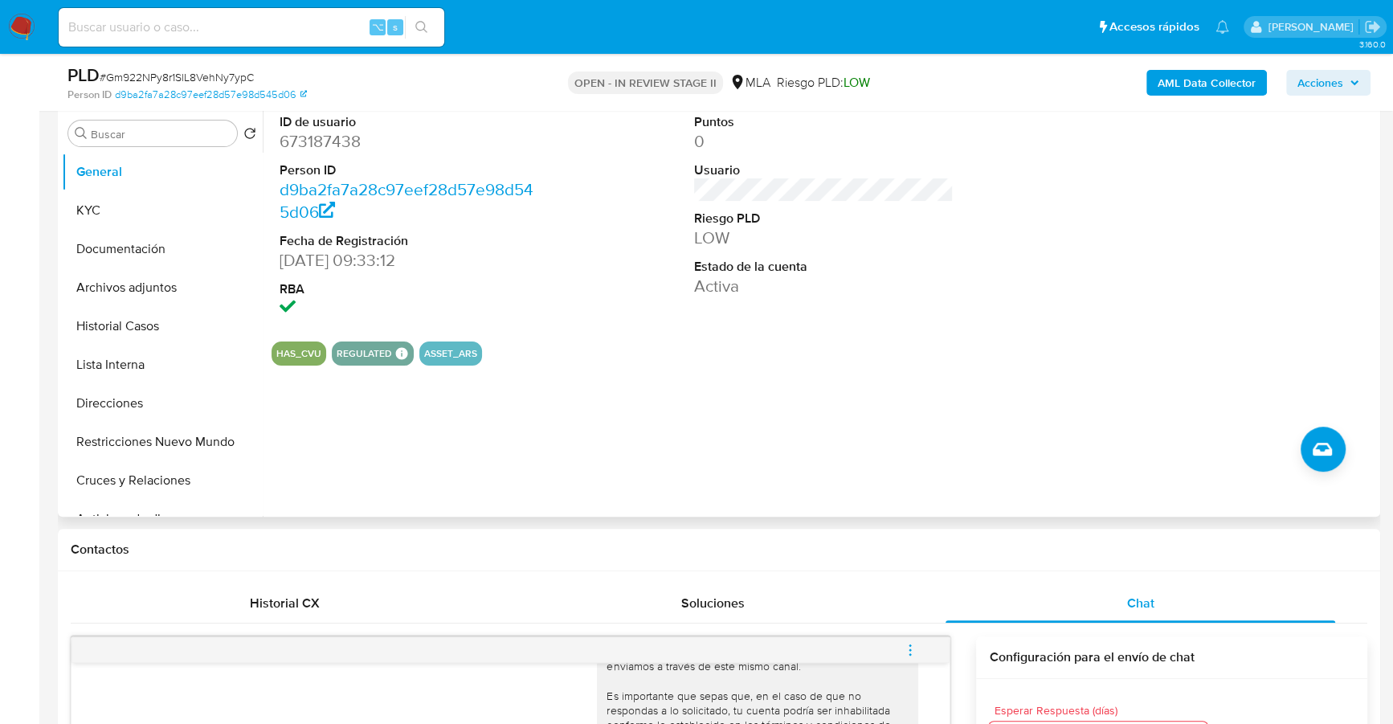
scroll to position [305, 0]
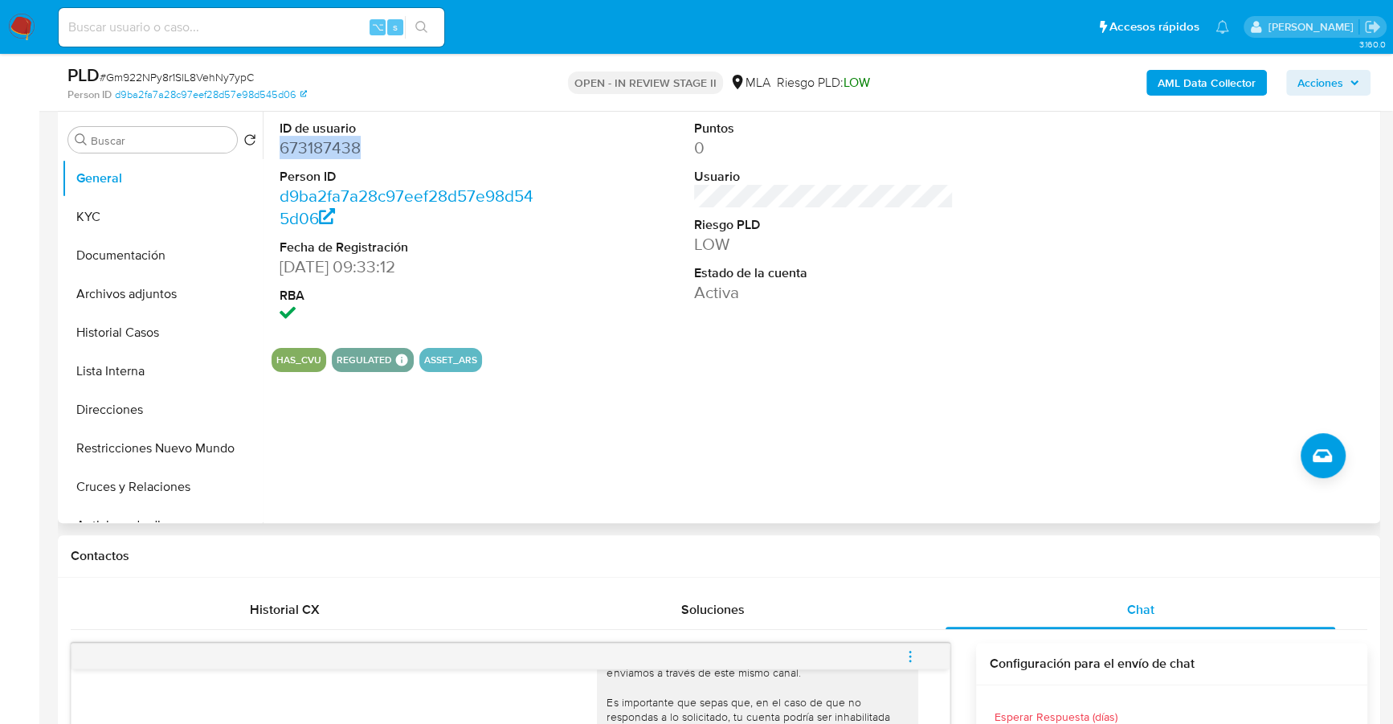
copy dd "673187438"
click at [172, 35] on input at bounding box center [252, 27] width 386 height 21
paste input "673187438"
type input "673187438"
click at [119, 216] on button "KYC" at bounding box center [156, 217] width 188 height 39
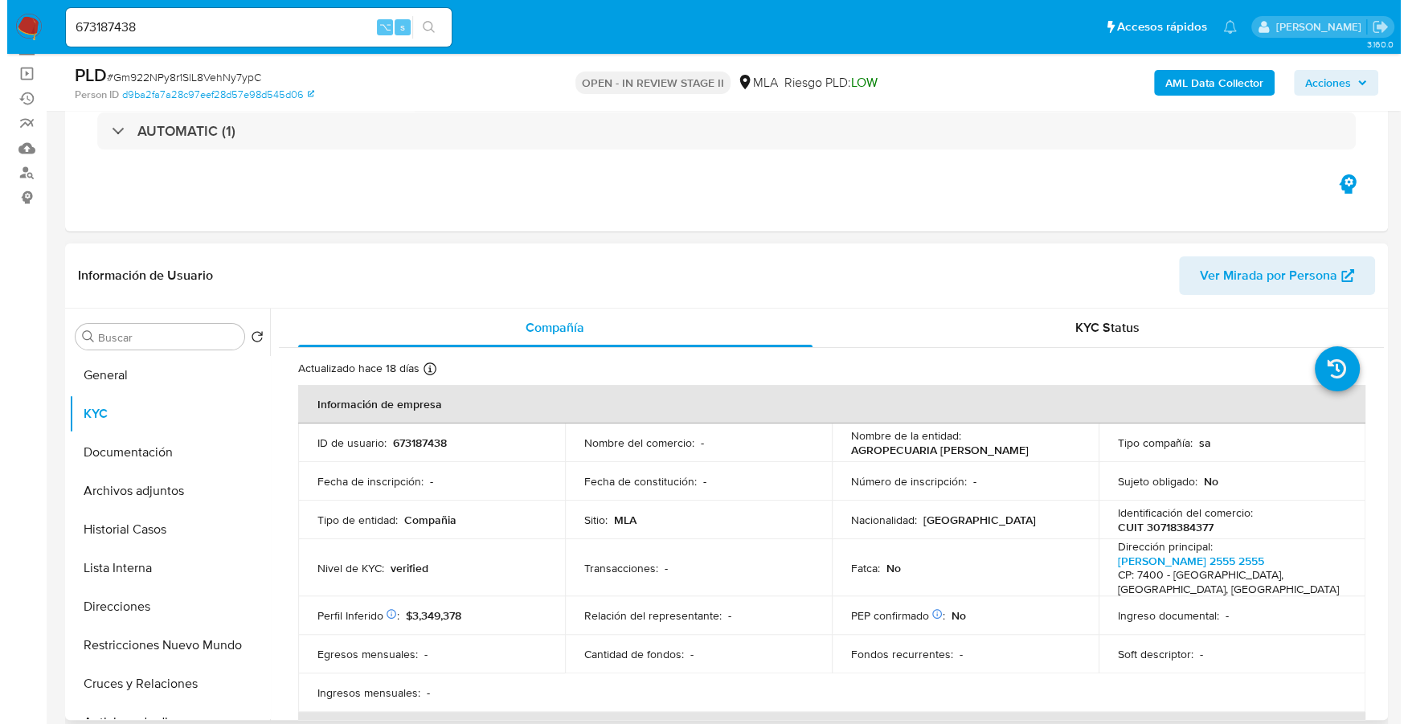
scroll to position [151, 0]
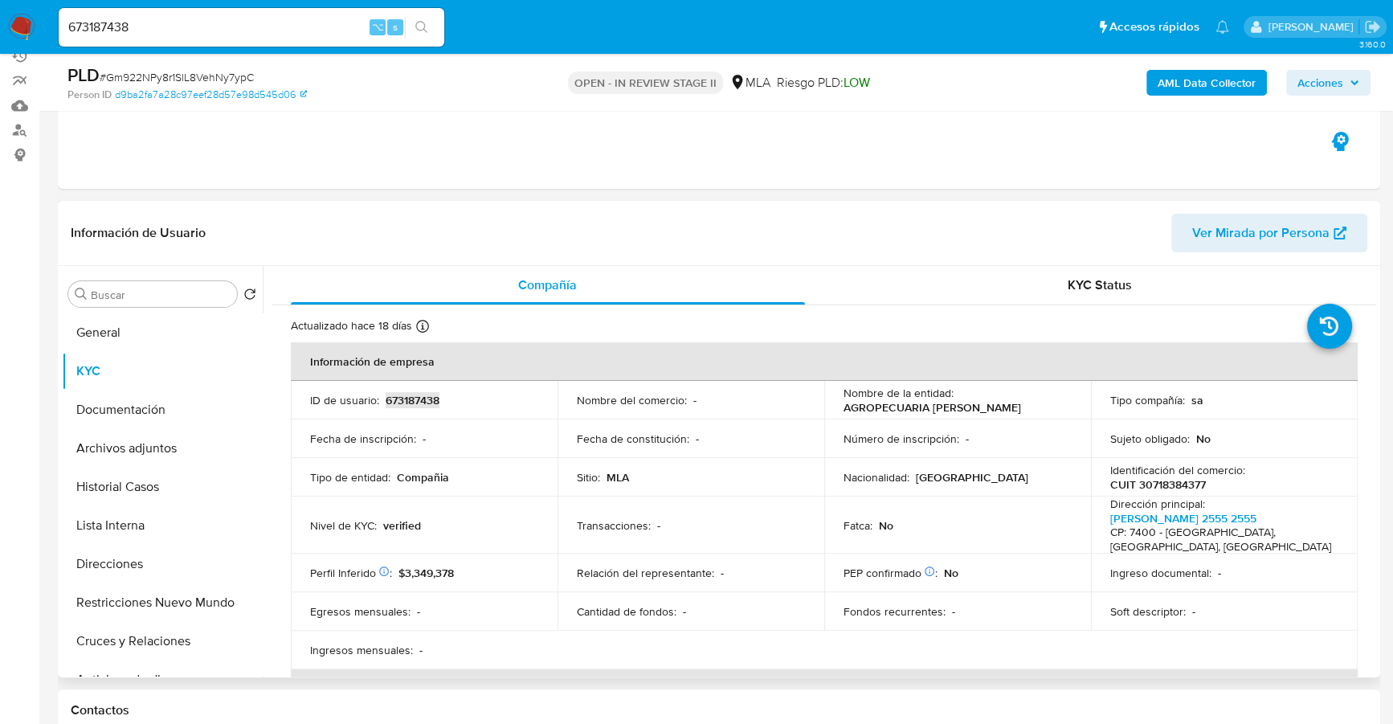
copy p "673187438"
click at [1177, 88] on b "AML Data Collector" at bounding box center [1207, 83] width 98 height 26
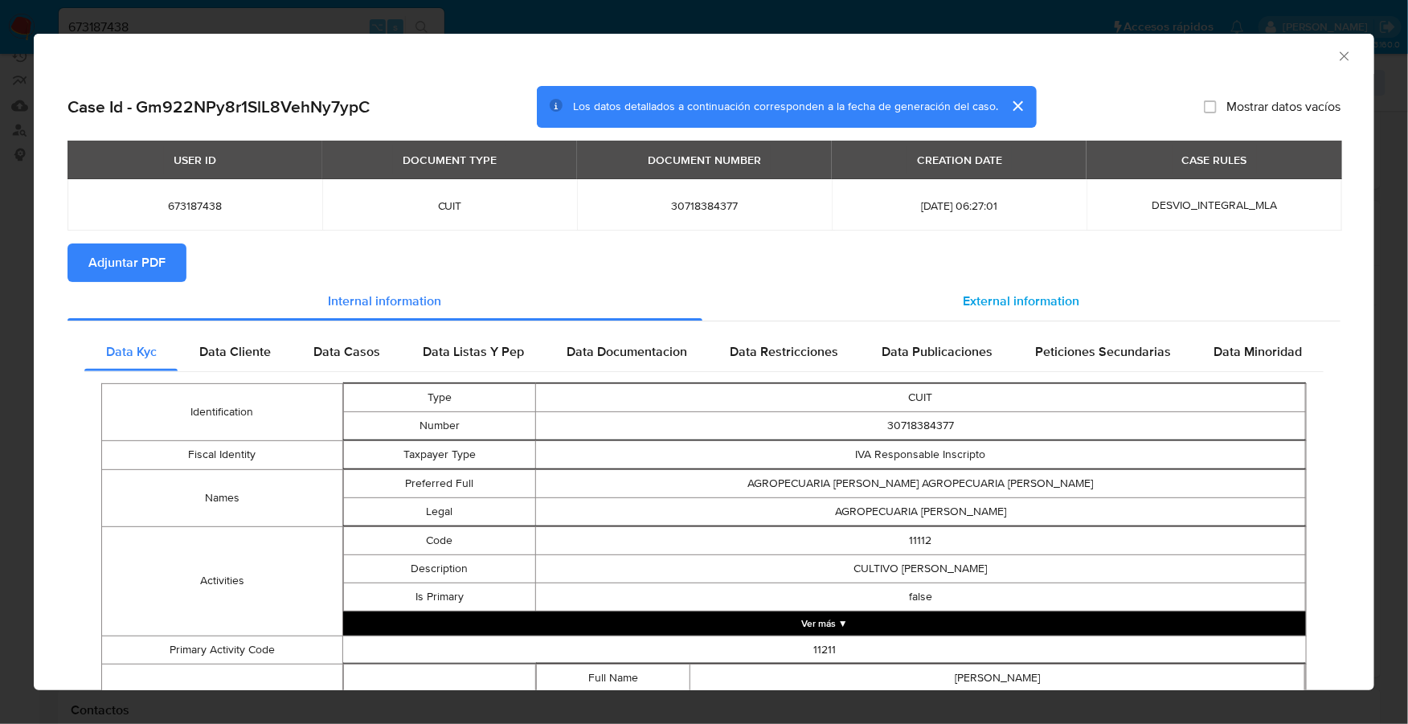
click at [916, 289] on div "External information" at bounding box center [1021, 301] width 638 height 39
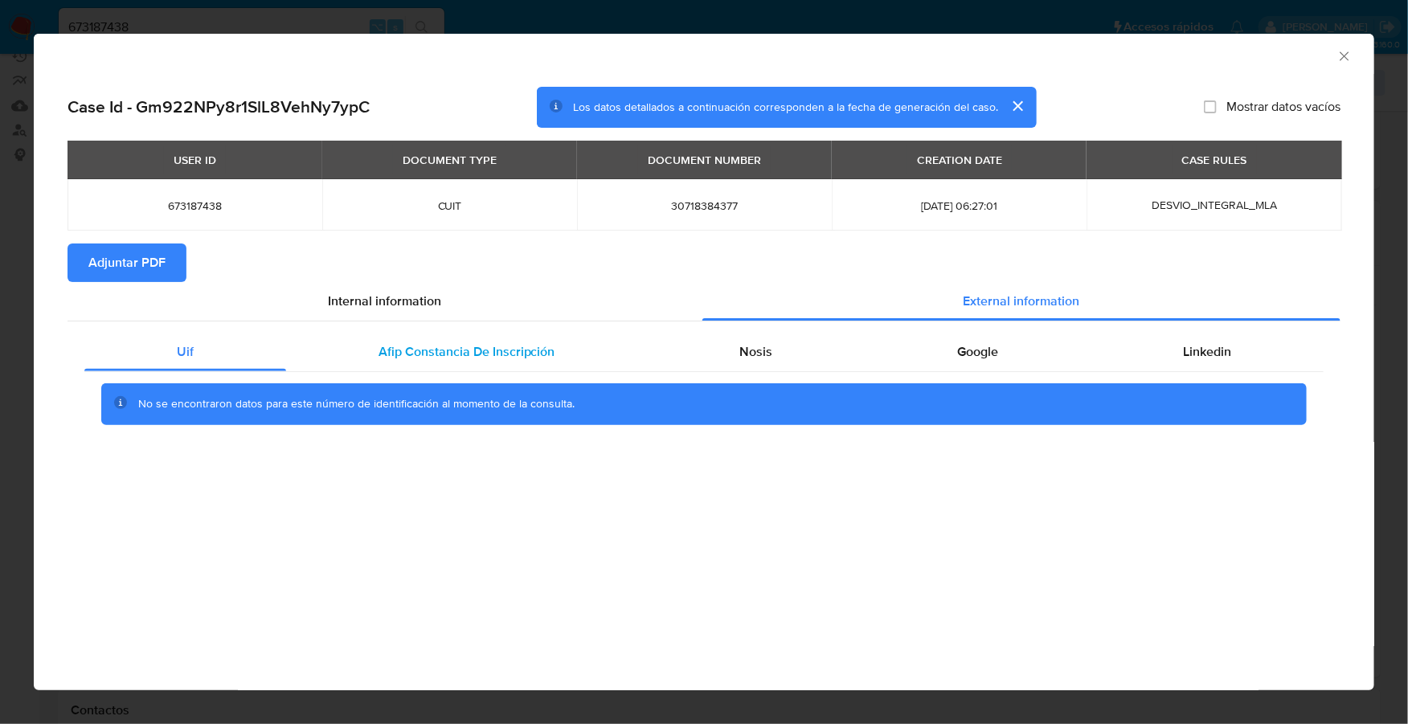
click at [506, 347] on span "Afip Constancia De Inscripción" at bounding box center [466, 351] width 177 height 18
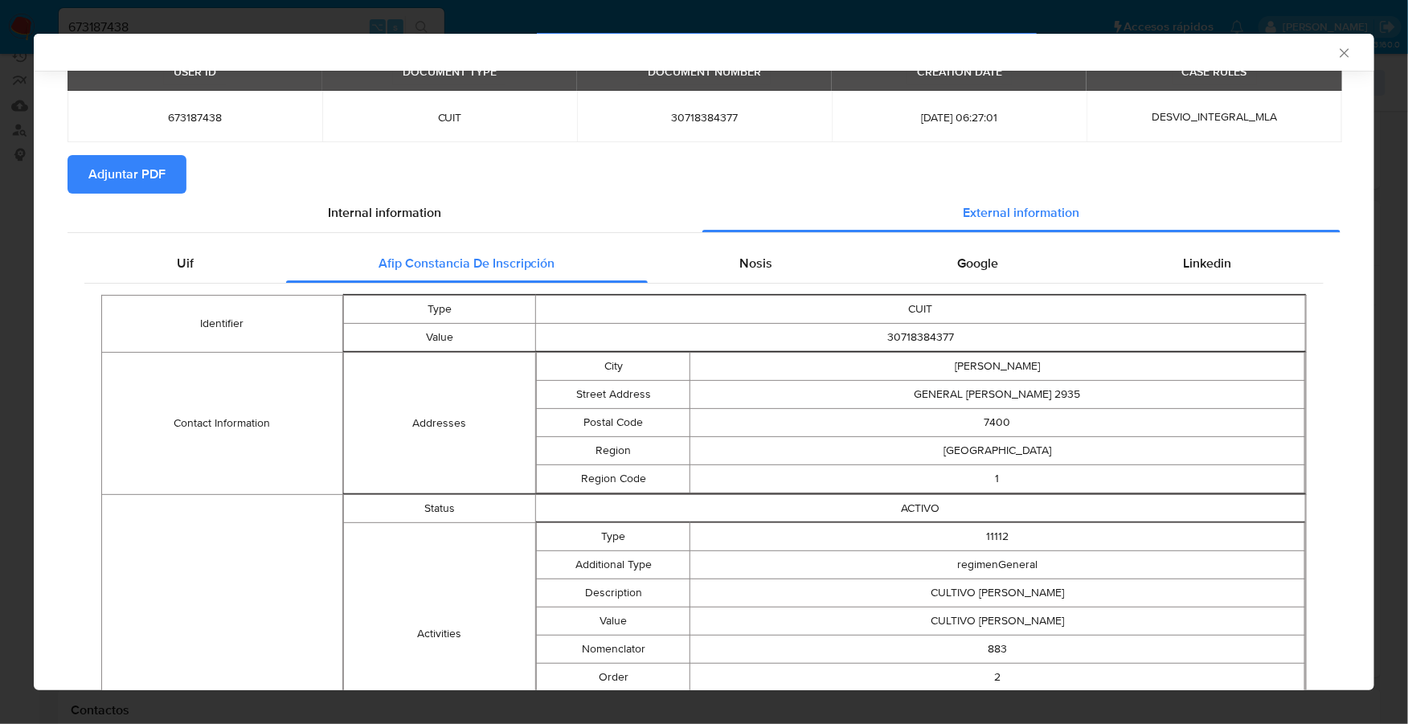
scroll to position [0, 0]
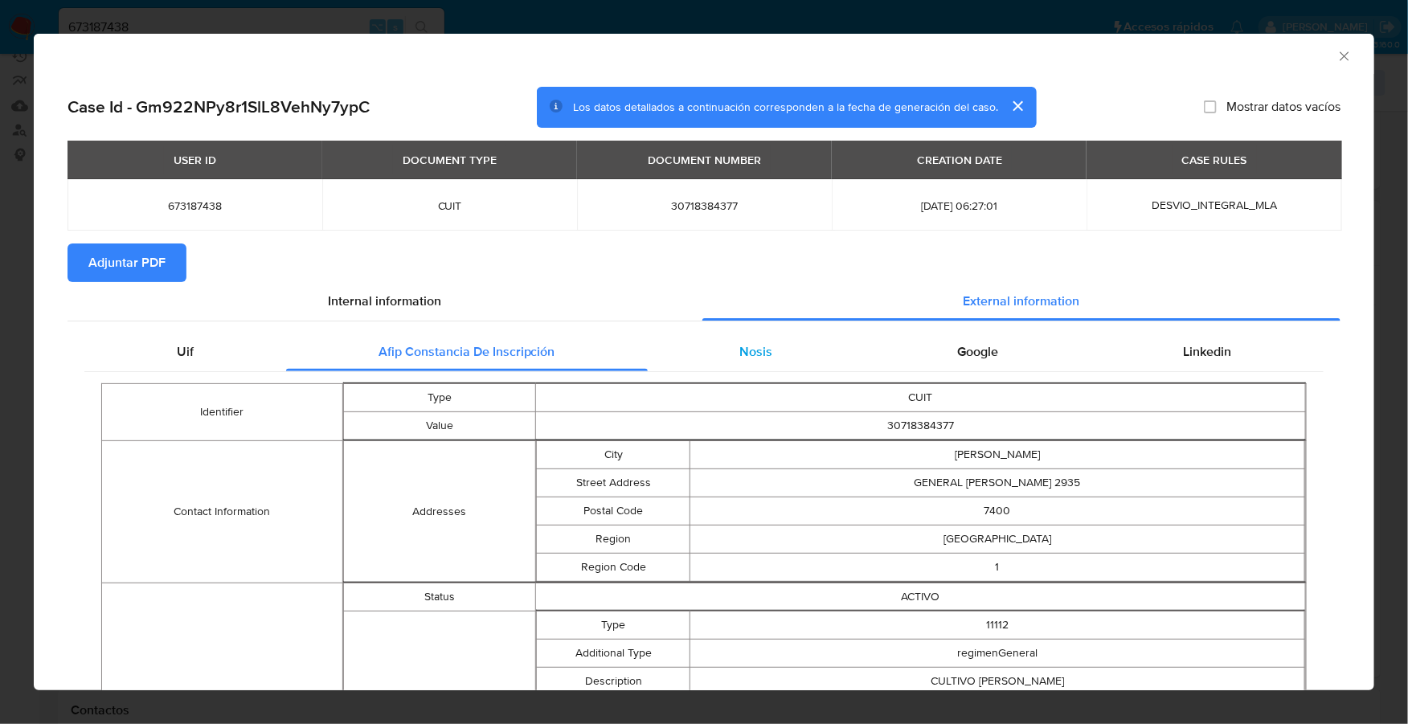
click at [774, 351] on div "Nosis" at bounding box center [757, 352] width 218 height 39
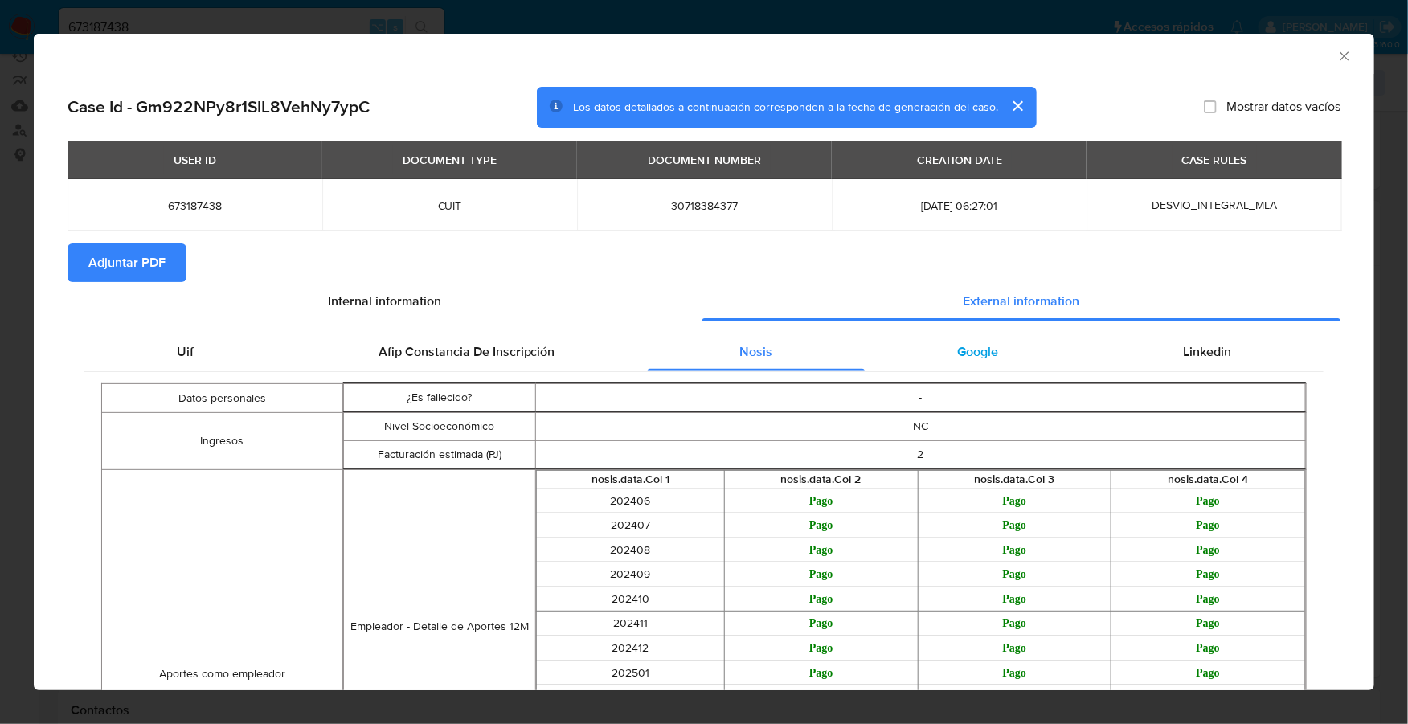
click at [1011, 348] on div "Google" at bounding box center [977, 352] width 226 height 39
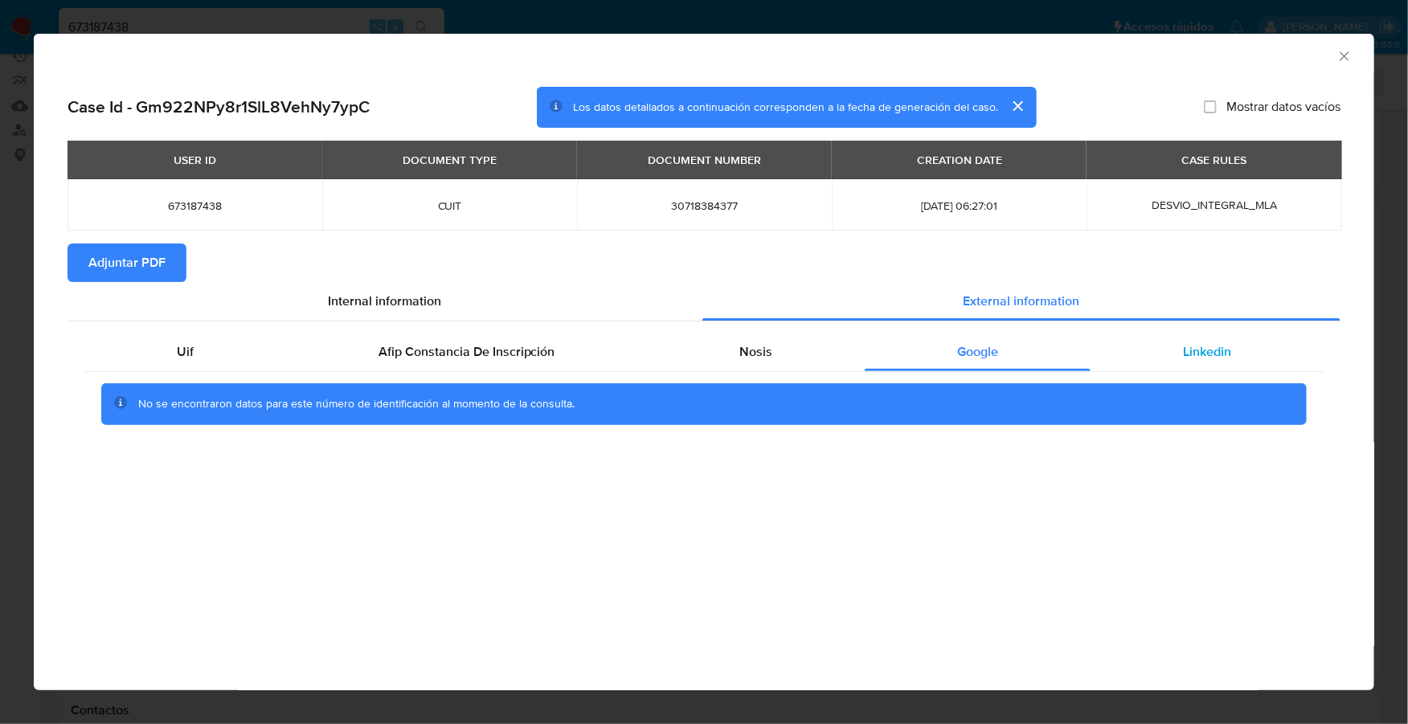
click at [1211, 347] on span "Linkedin" at bounding box center [1207, 351] width 48 height 18
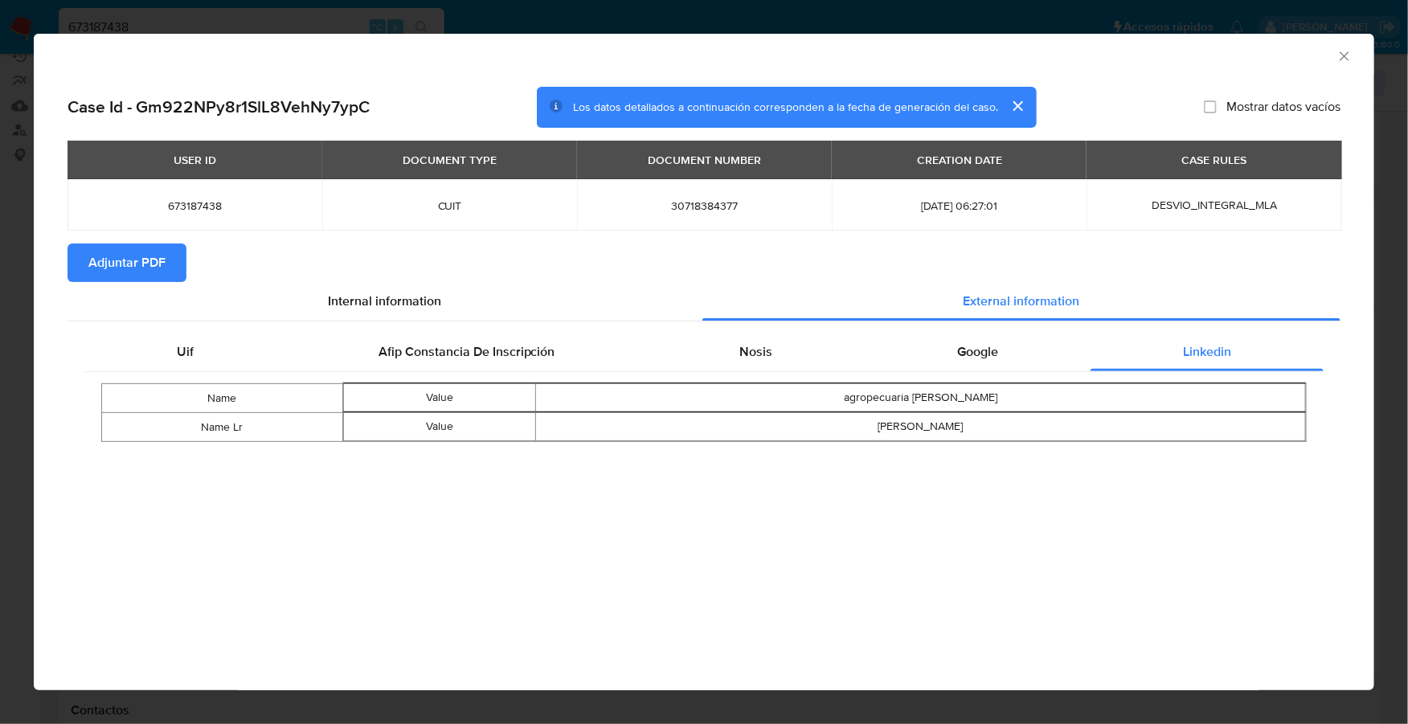
click at [132, 269] on span "Adjuntar PDF" at bounding box center [126, 262] width 77 height 35
click at [1343, 58] on icon "Cerrar ventana" at bounding box center [1344, 56] width 16 height 16
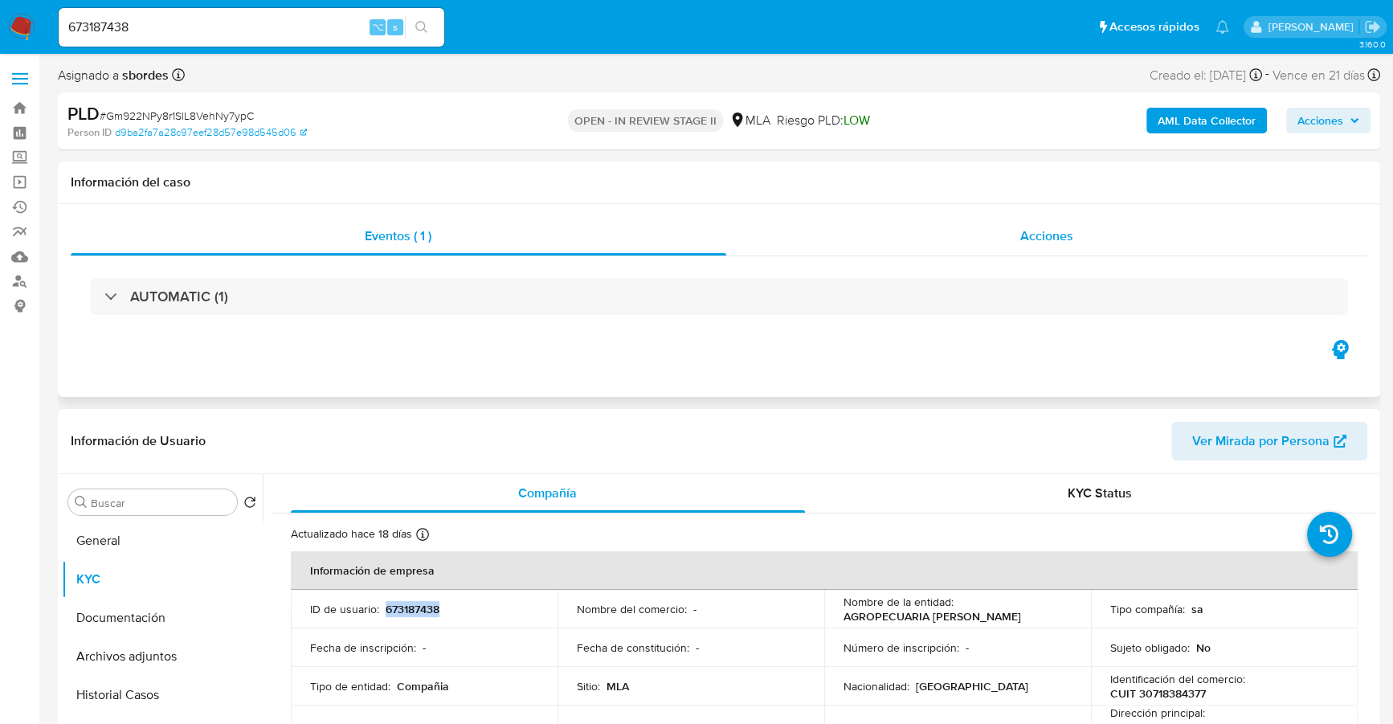
click at [1059, 233] on span "Acciones" at bounding box center [1046, 236] width 53 height 18
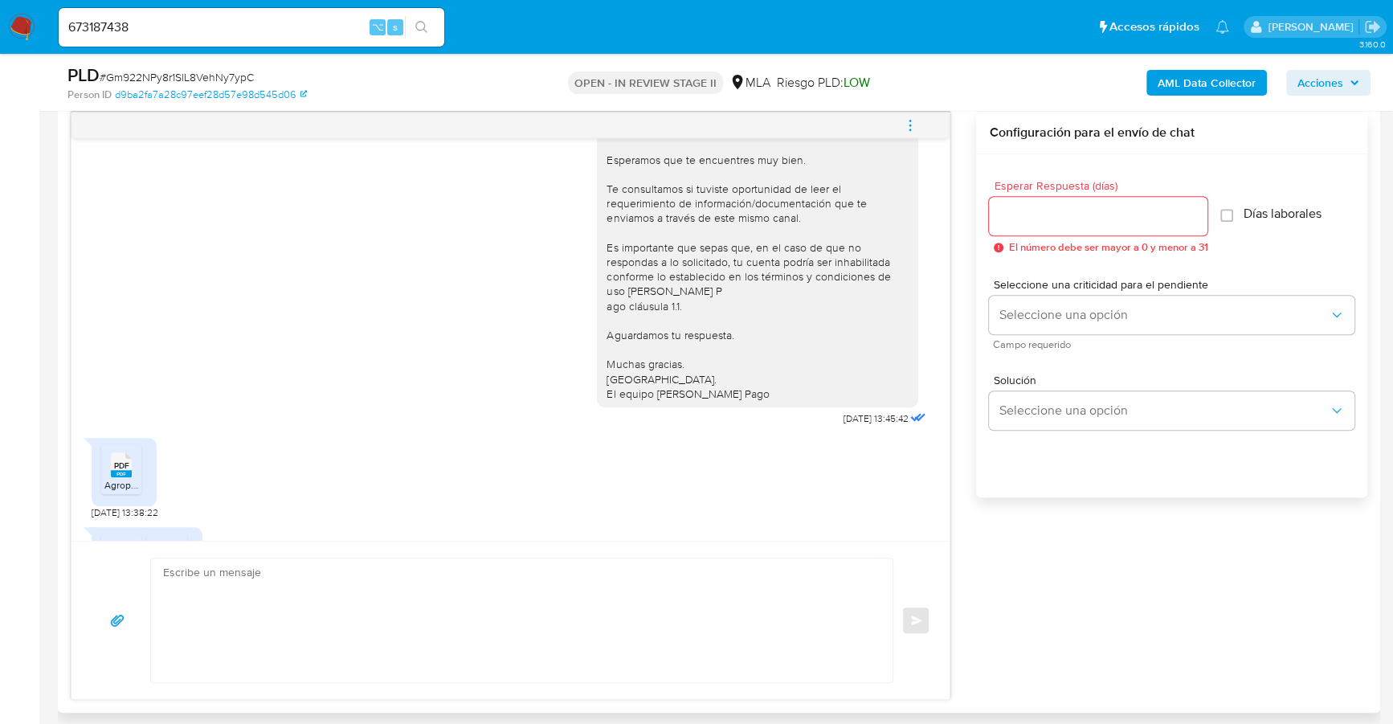
scroll to position [953, 0]
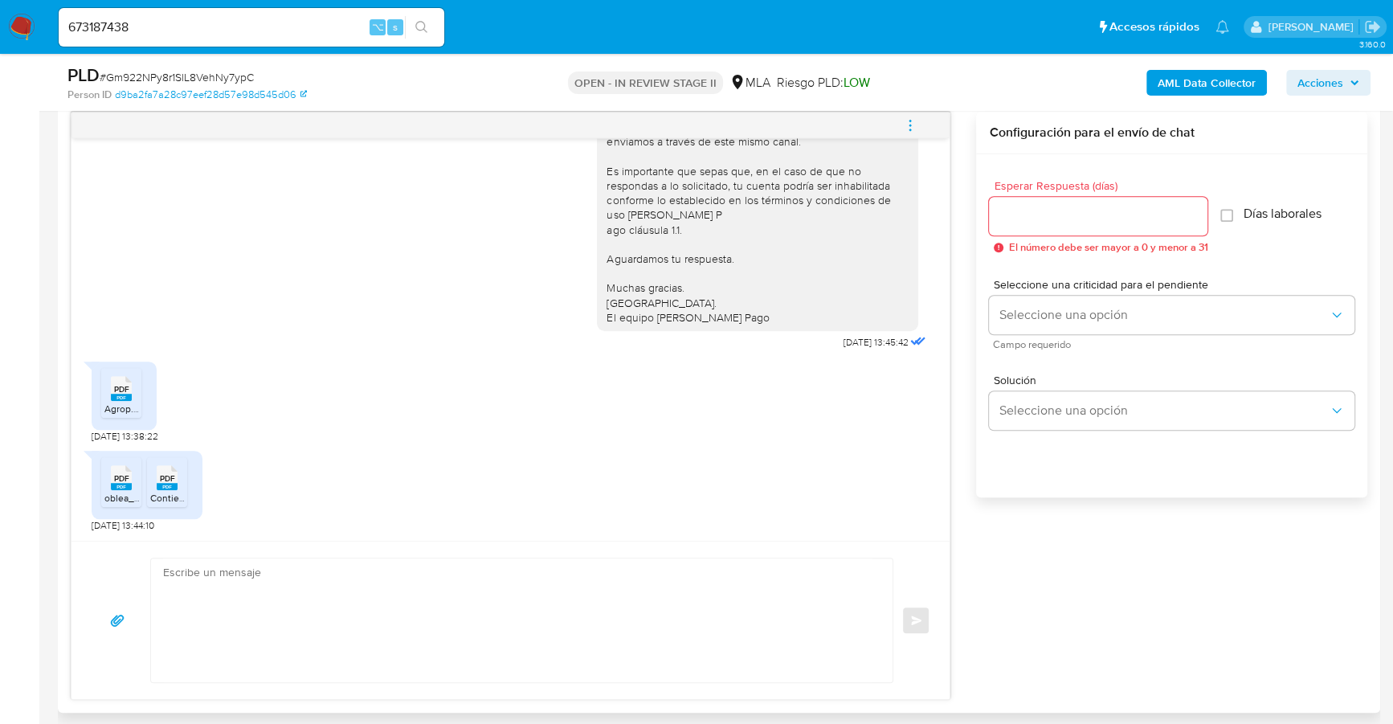
click at [125, 384] on span "PDF" at bounding box center [121, 389] width 15 height 10
click at [120, 483] on rect at bounding box center [121, 486] width 21 height 7
click at [157, 483] on rect at bounding box center [167, 486] width 21 height 7
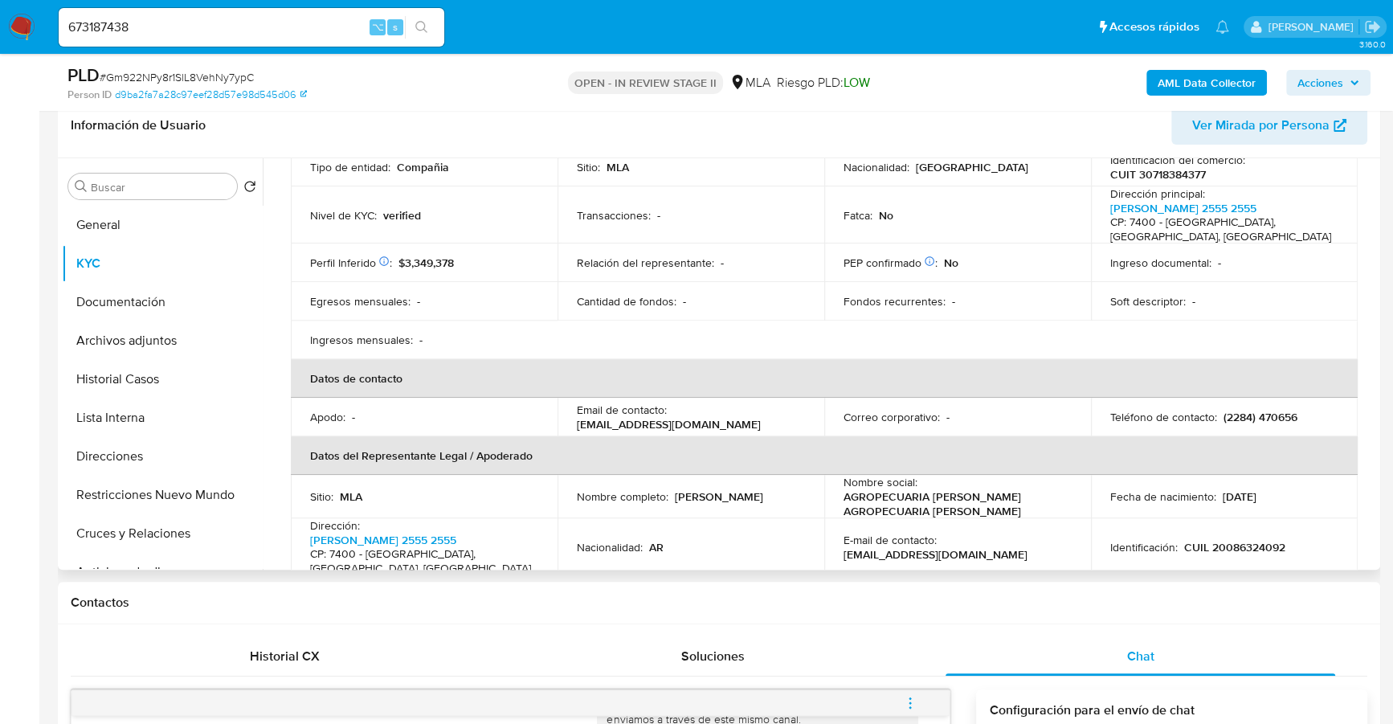
scroll to position [116, 0]
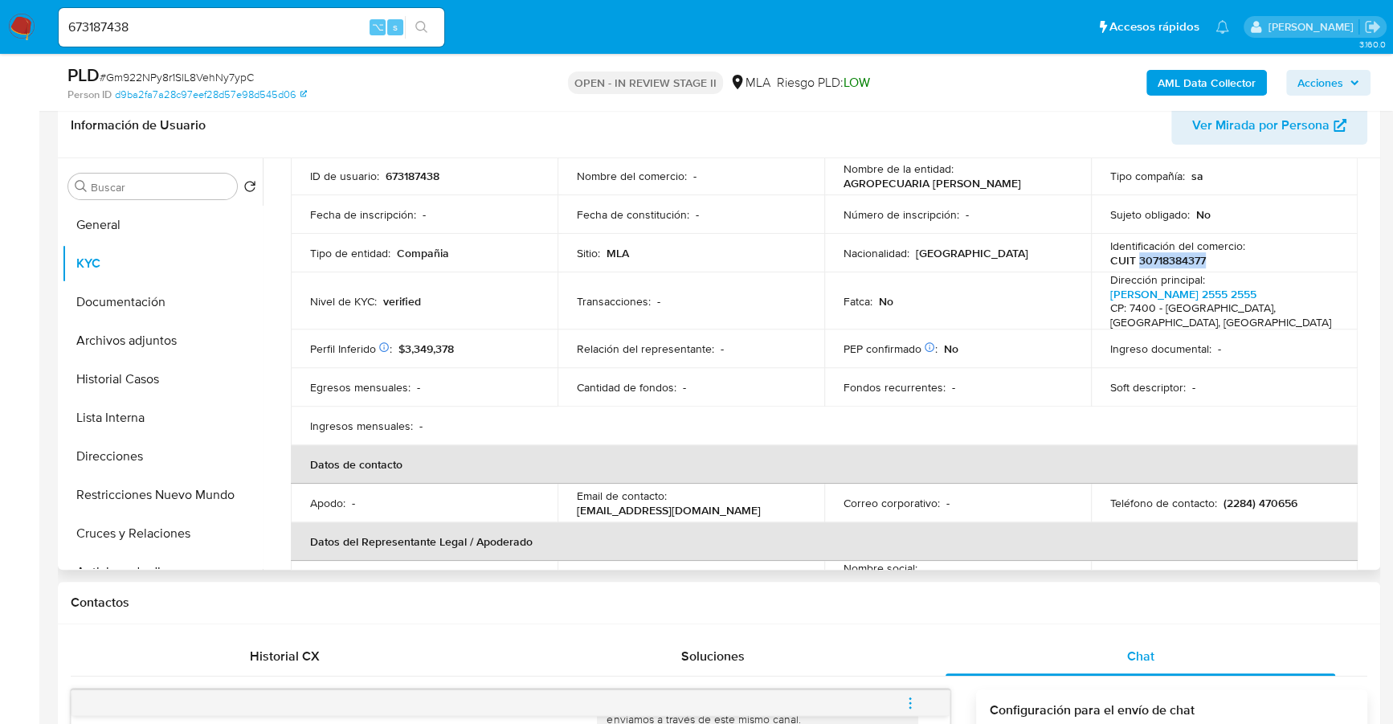
copy p "30718384377"
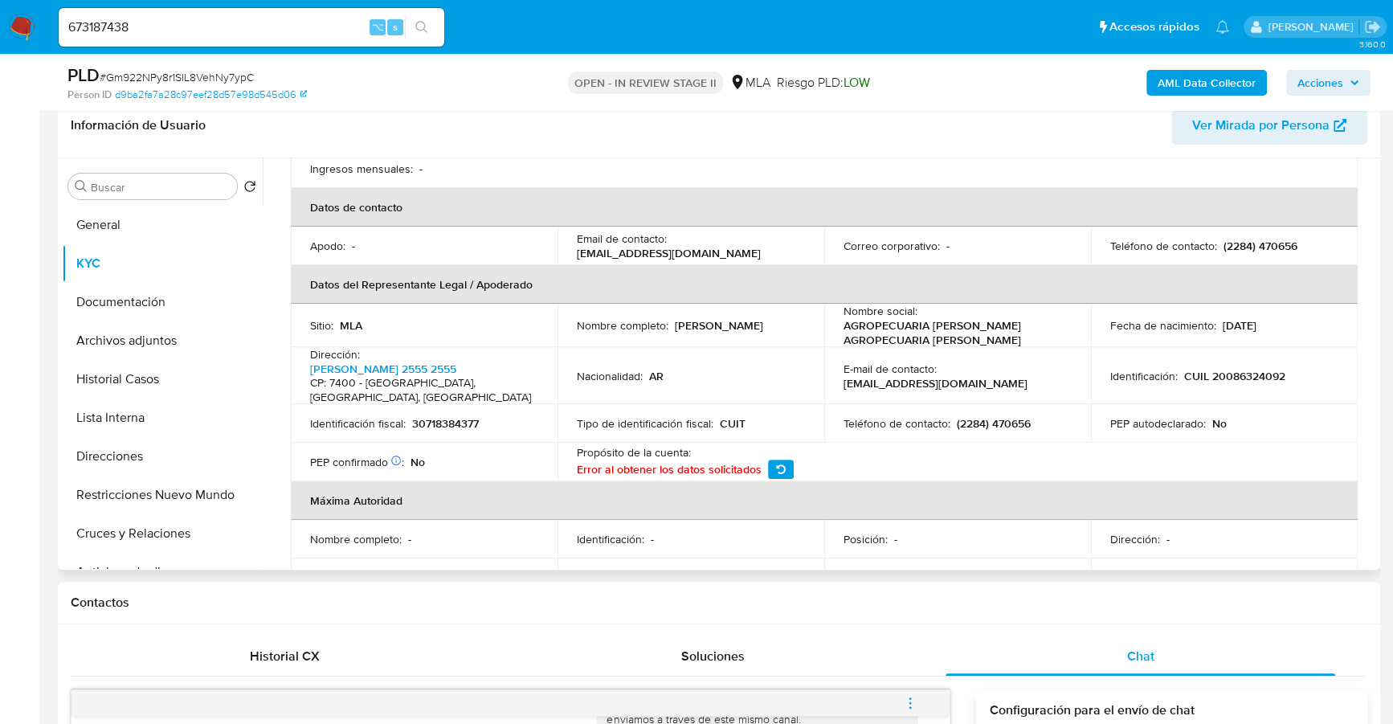
scroll to position [374, 0]
drag, startPoint x: 672, startPoint y: 321, endPoint x: 799, endPoint y: 325, distance: 127.0
click at [799, 325] on div "Nombre completo : Miguel Silvio Raimondi" at bounding box center [691, 325] width 228 height 14
copy p "[PERSON_NAME]"
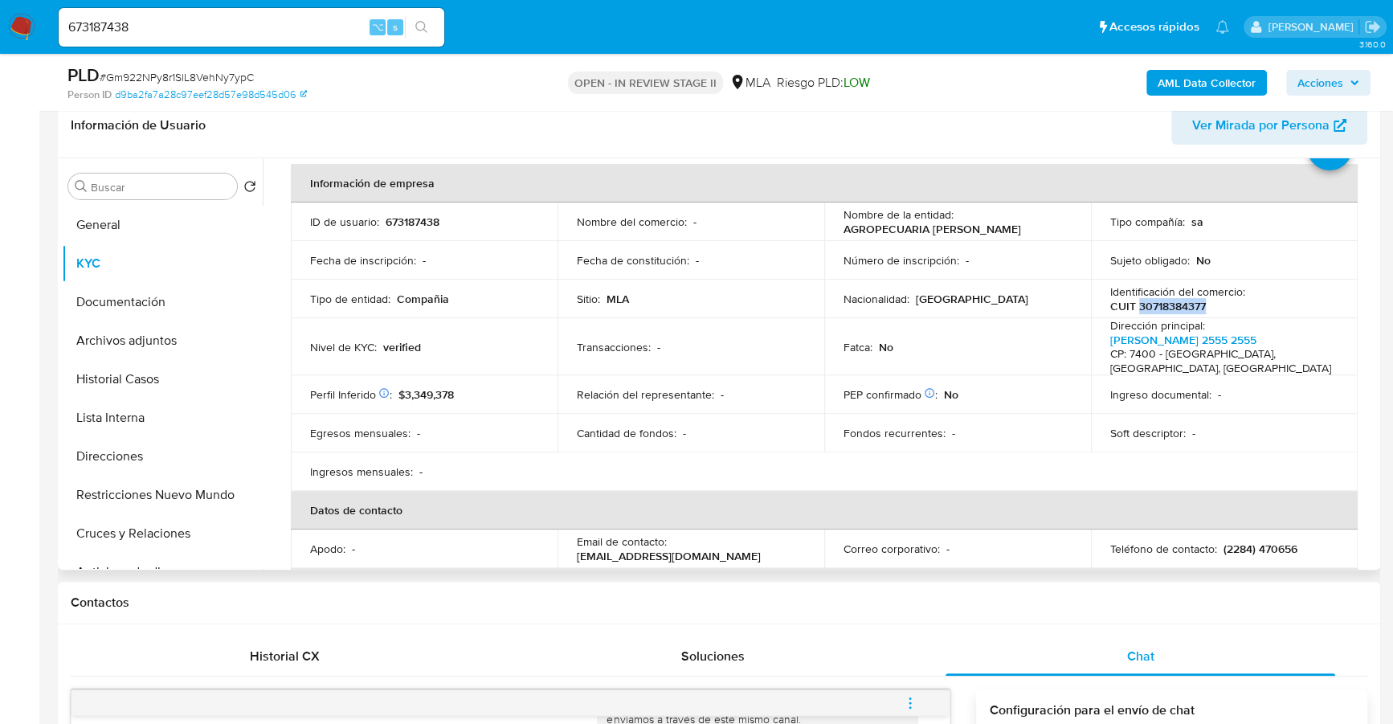
scroll to position [63, 0]
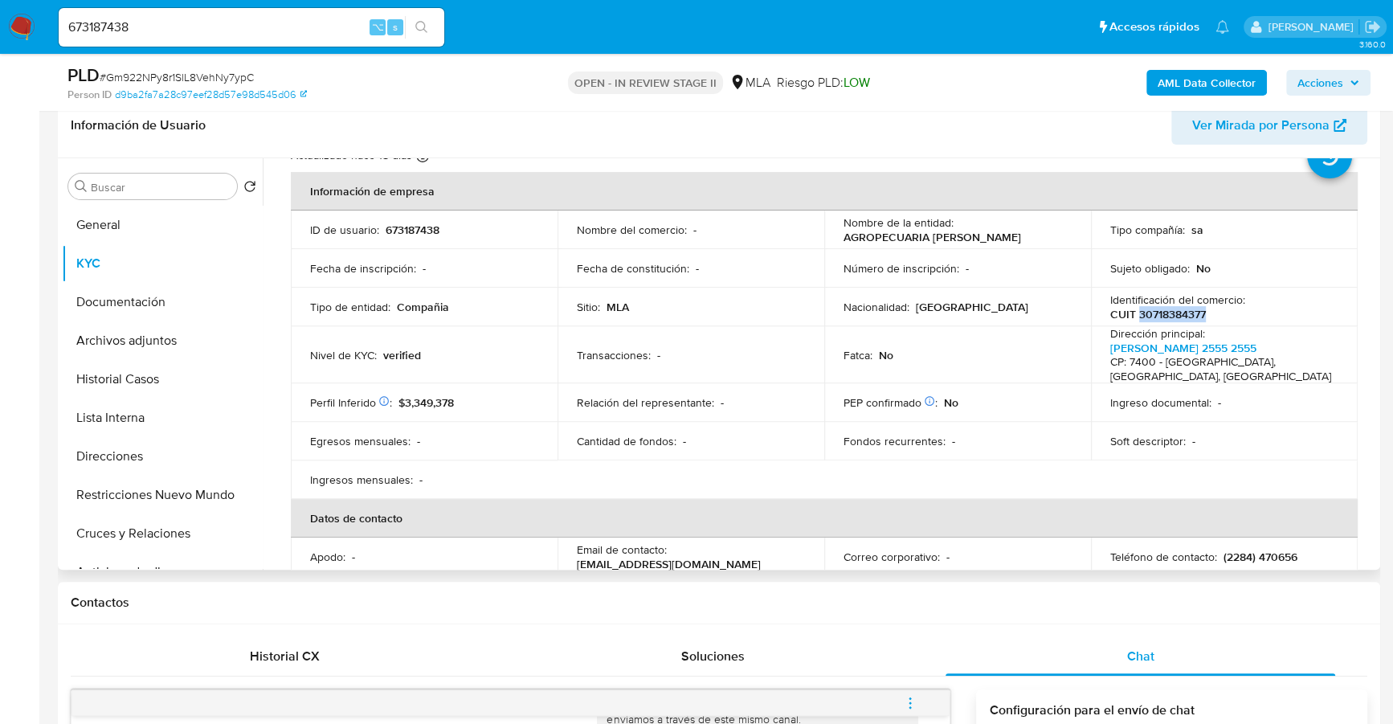
drag, startPoint x: 841, startPoint y: 239, endPoint x: 1021, endPoint y: 239, distance: 180.0
click at [1021, 239] on div "Nombre de la entidad : AGROPECUARIA RAIMONDI S. A." at bounding box center [958, 229] width 228 height 29
copy p "AGROPECUARIA [PERSON_NAME] S. A."
click at [174, 345] on button "Archivos adjuntos" at bounding box center [156, 340] width 188 height 39
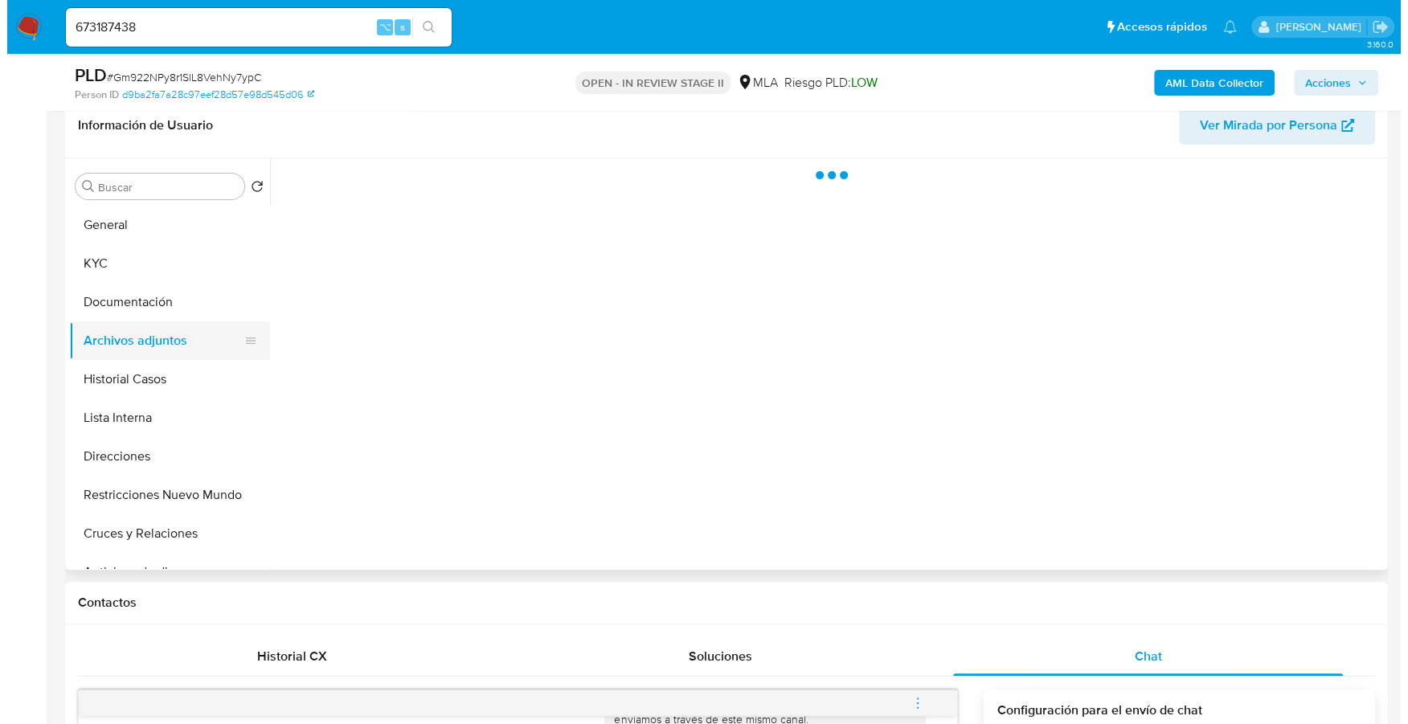
scroll to position [0, 0]
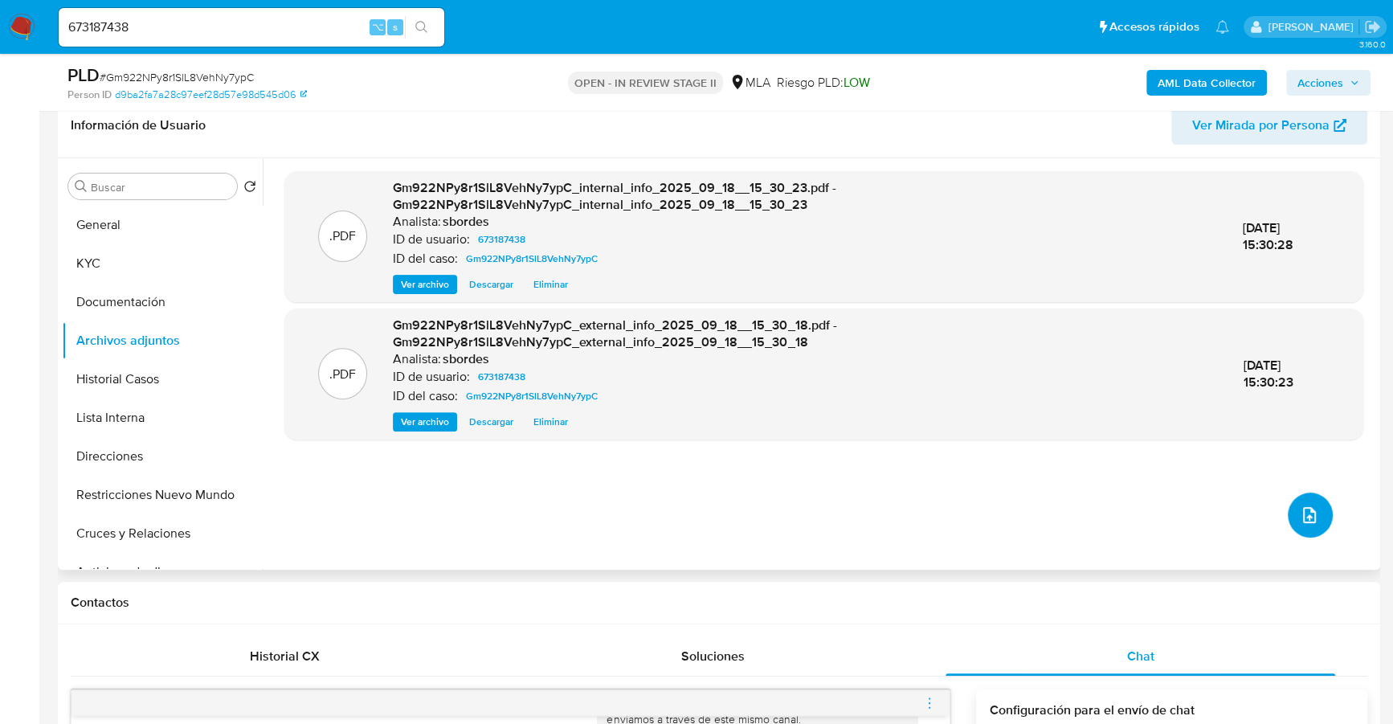
click at [1289, 518] on button "upload-file" at bounding box center [1310, 514] width 45 height 45
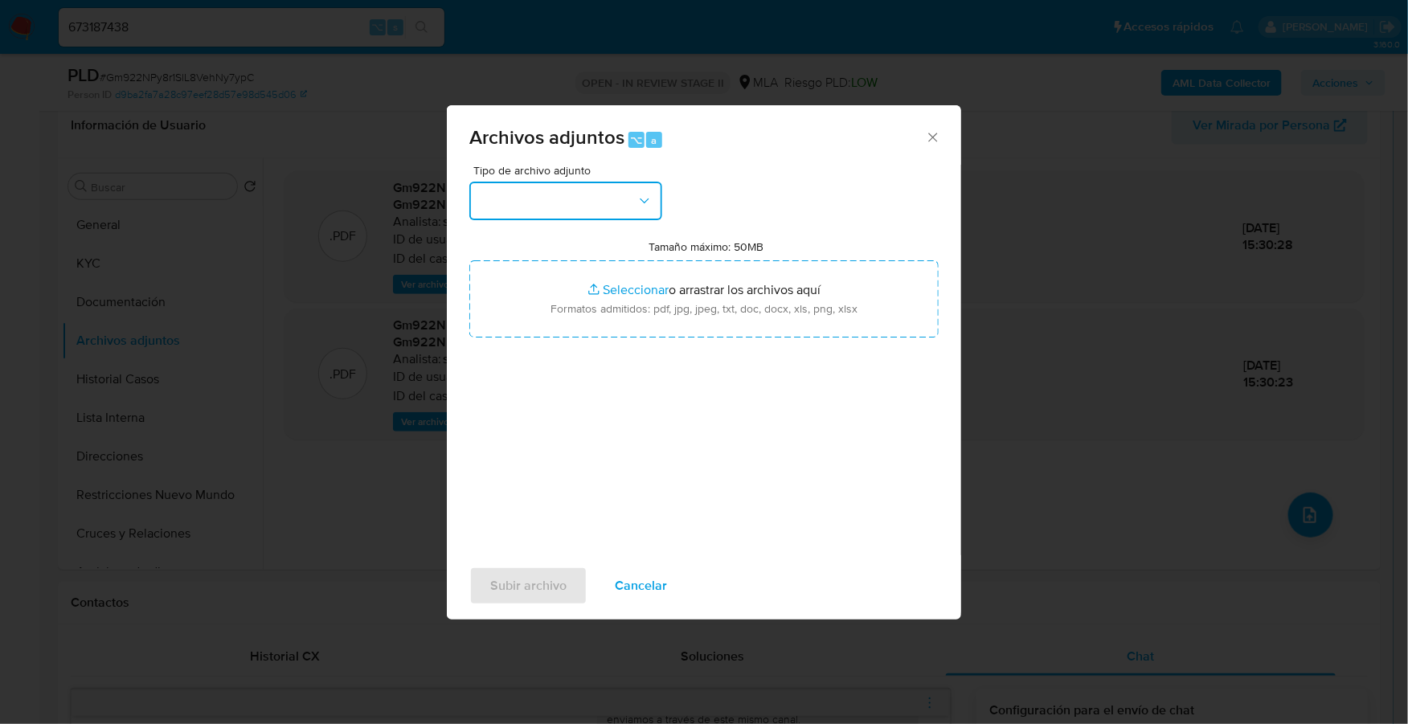
click at [577, 211] on button "button" at bounding box center [565, 201] width 193 height 39
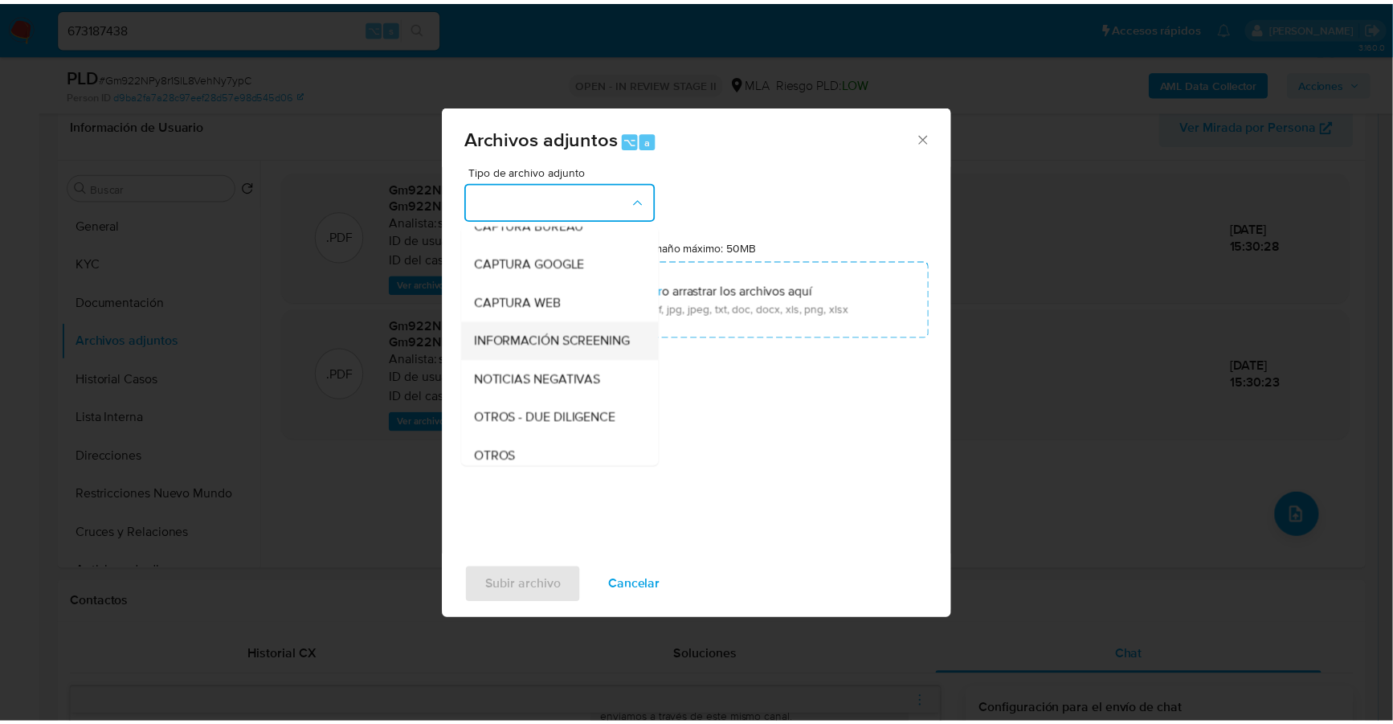
scroll to position [115, 0]
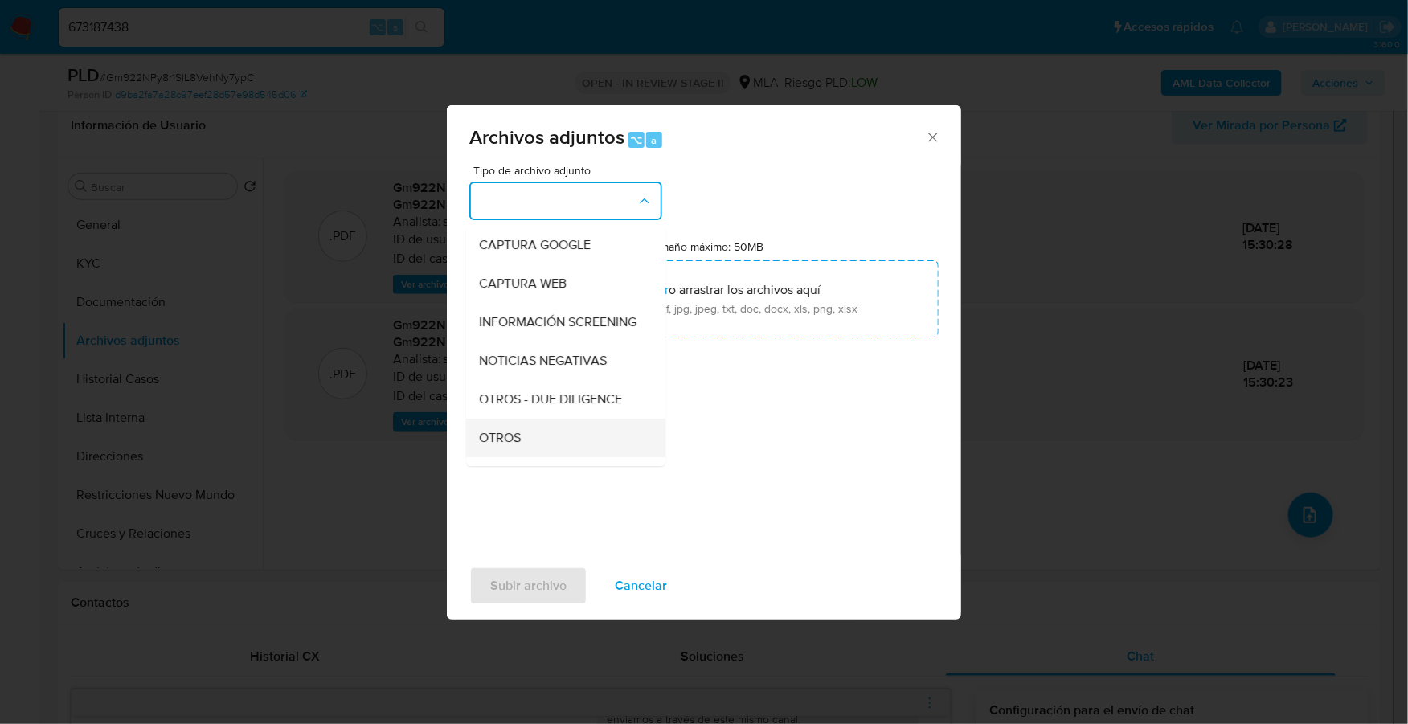
click at [514, 443] on div "OTROS" at bounding box center [561, 438] width 164 height 39
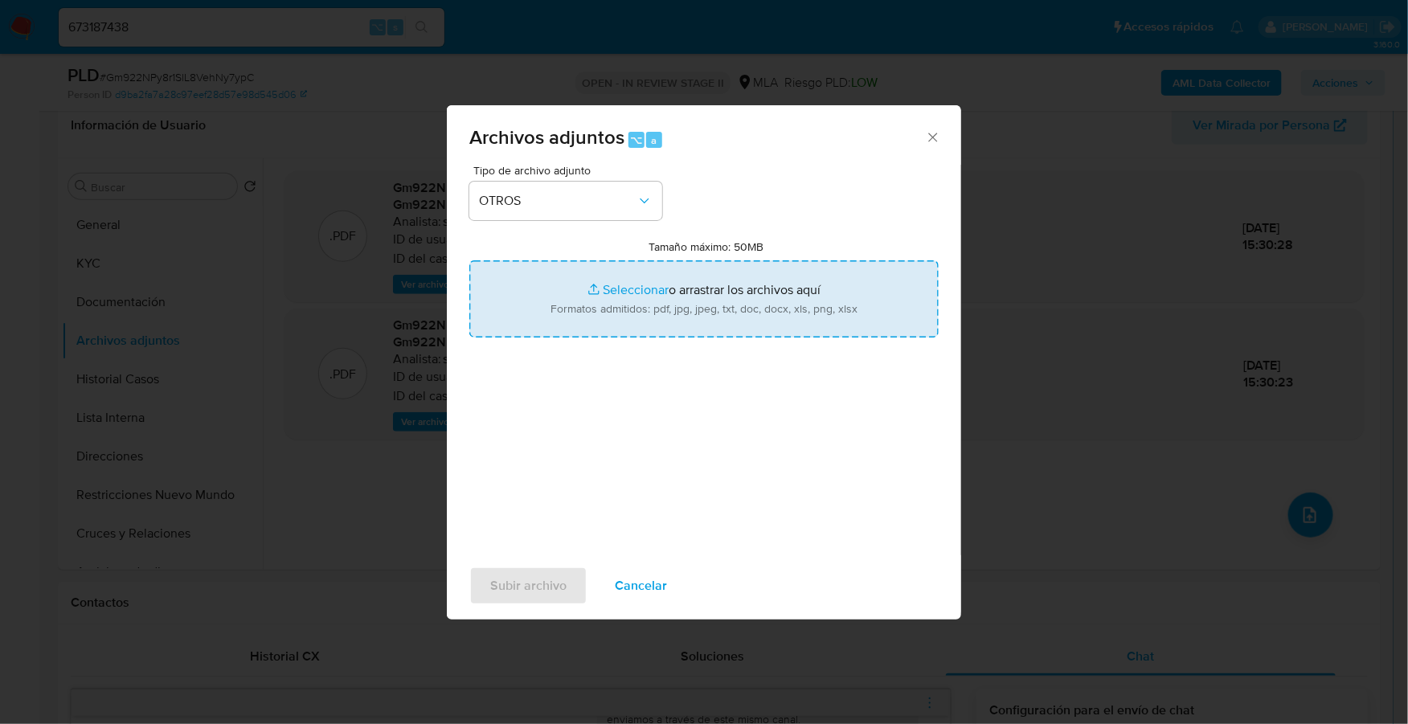
click at [594, 292] on input "Tamaño máximo: 50MB Seleccionar archivos" at bounding box center [703, 298] width 469 height 77
type input "C:\fakepath\Caselog Gm922NPy8r1SlL8VehNy7ypC_2025_07_17_16_18_57.docx"
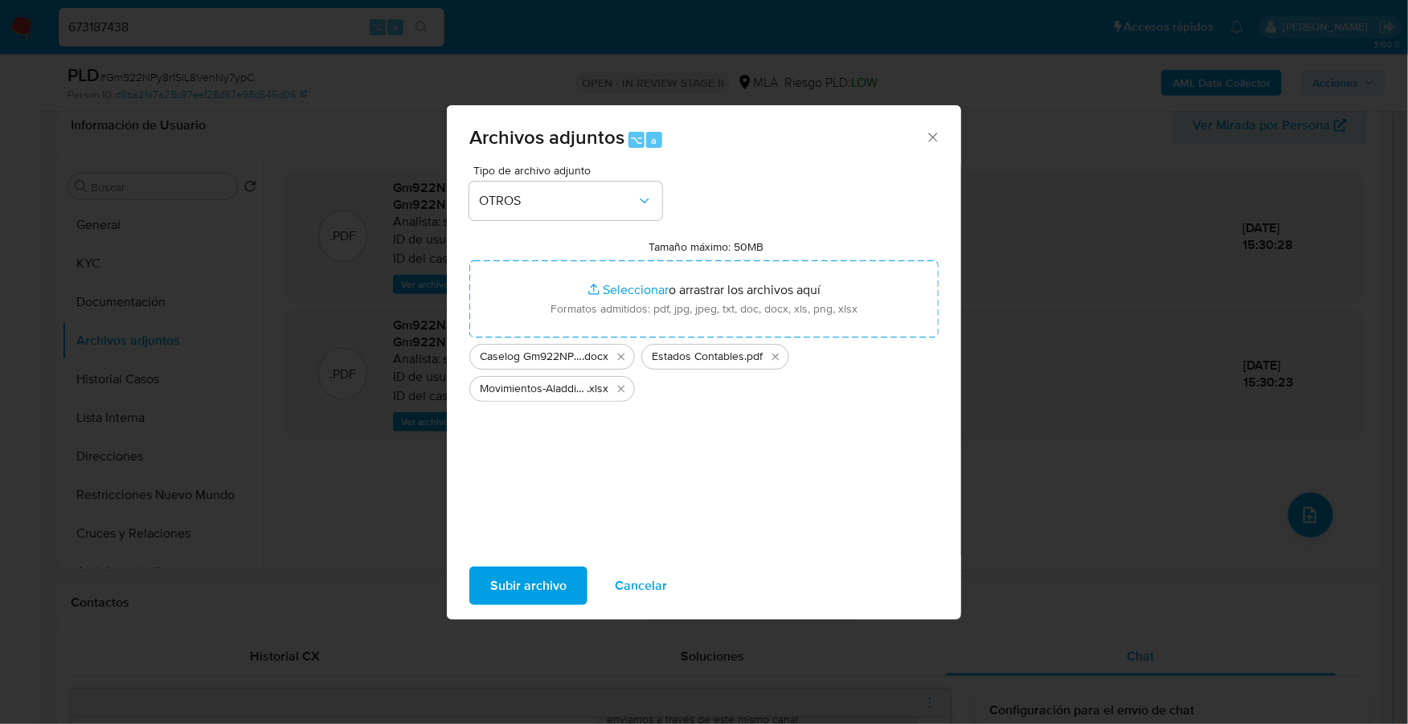
click at [513, 577] on span "Subir archivo" at bounding box center [528, 585] width 76 height 35
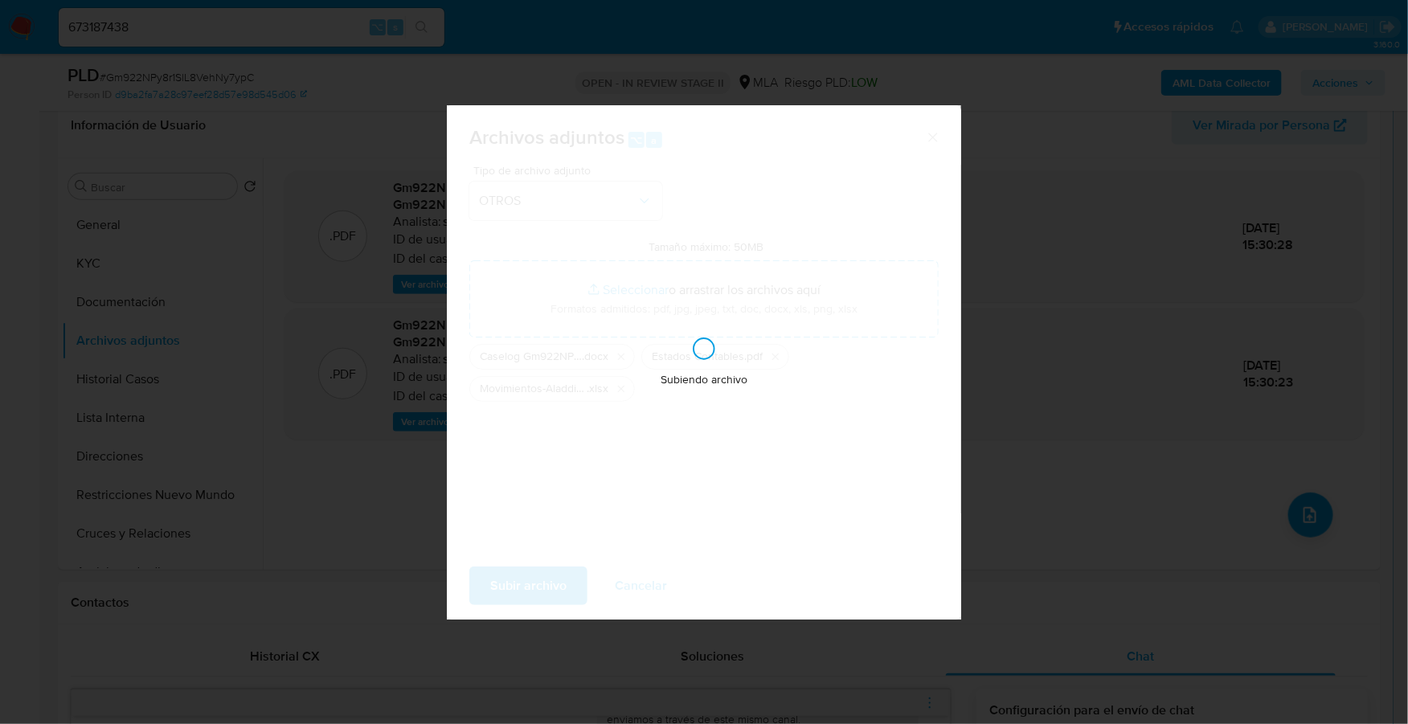
click at [792, 395] on div "Subiendo archivo" at bounding box center [704, 362] width 514 height 514
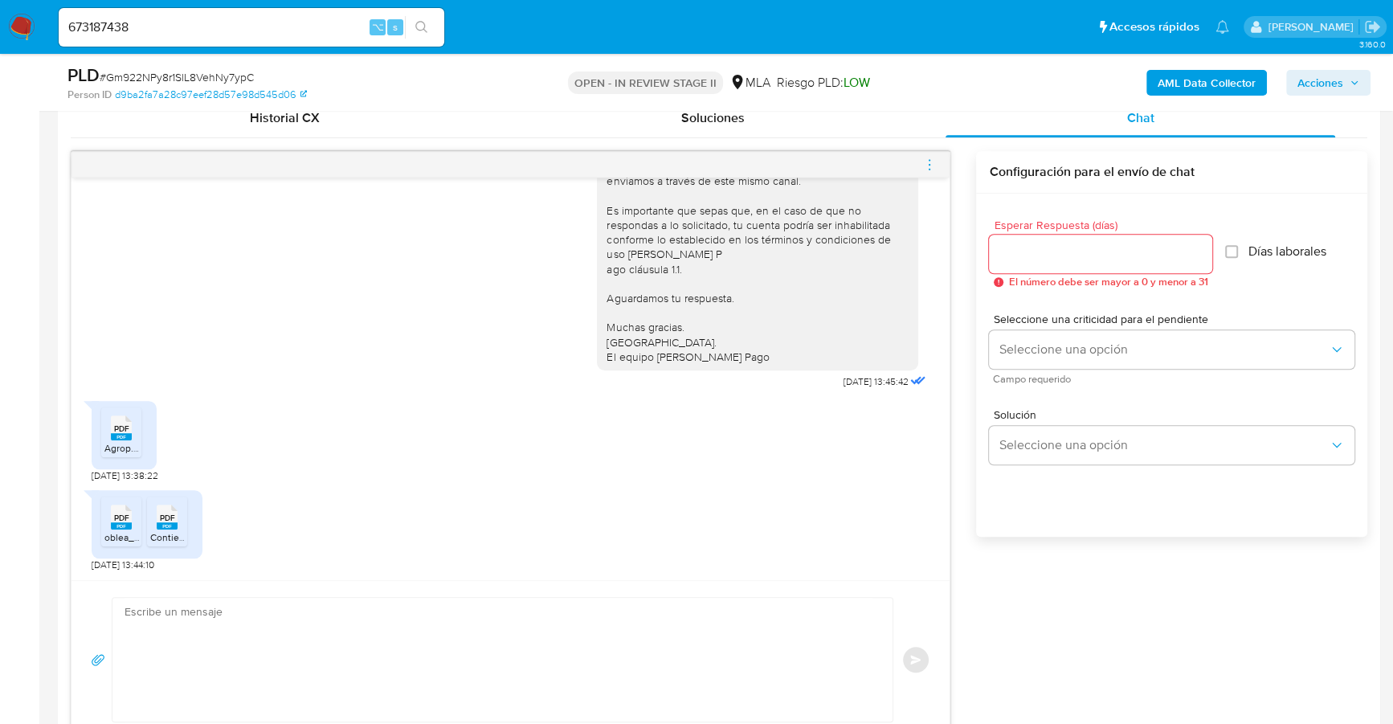
scroll to position [1040, 0]
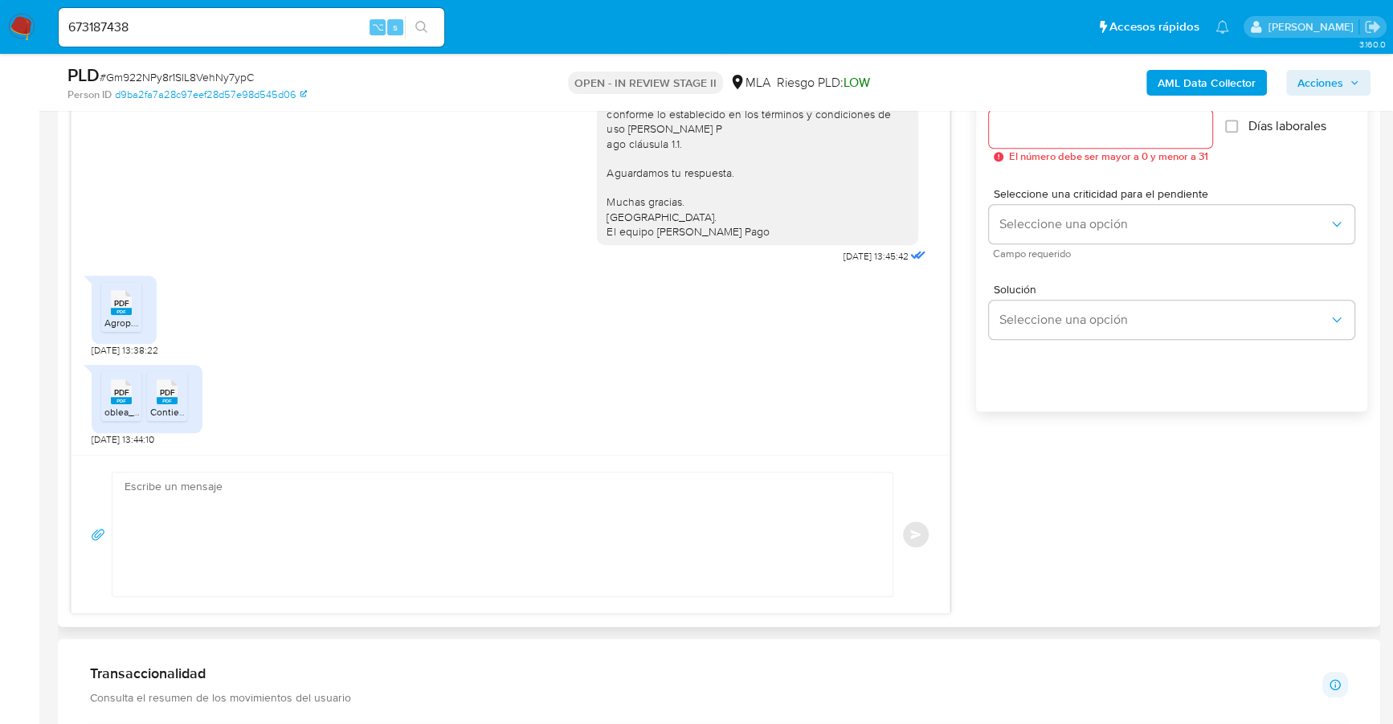
click at [190, 535] on textarea at bounding box center [499, 534] width 748 height 124
paste textarea "Hola, ¡Muchas gracias por tu respuesta! Confirmamos la recepción de la document…"
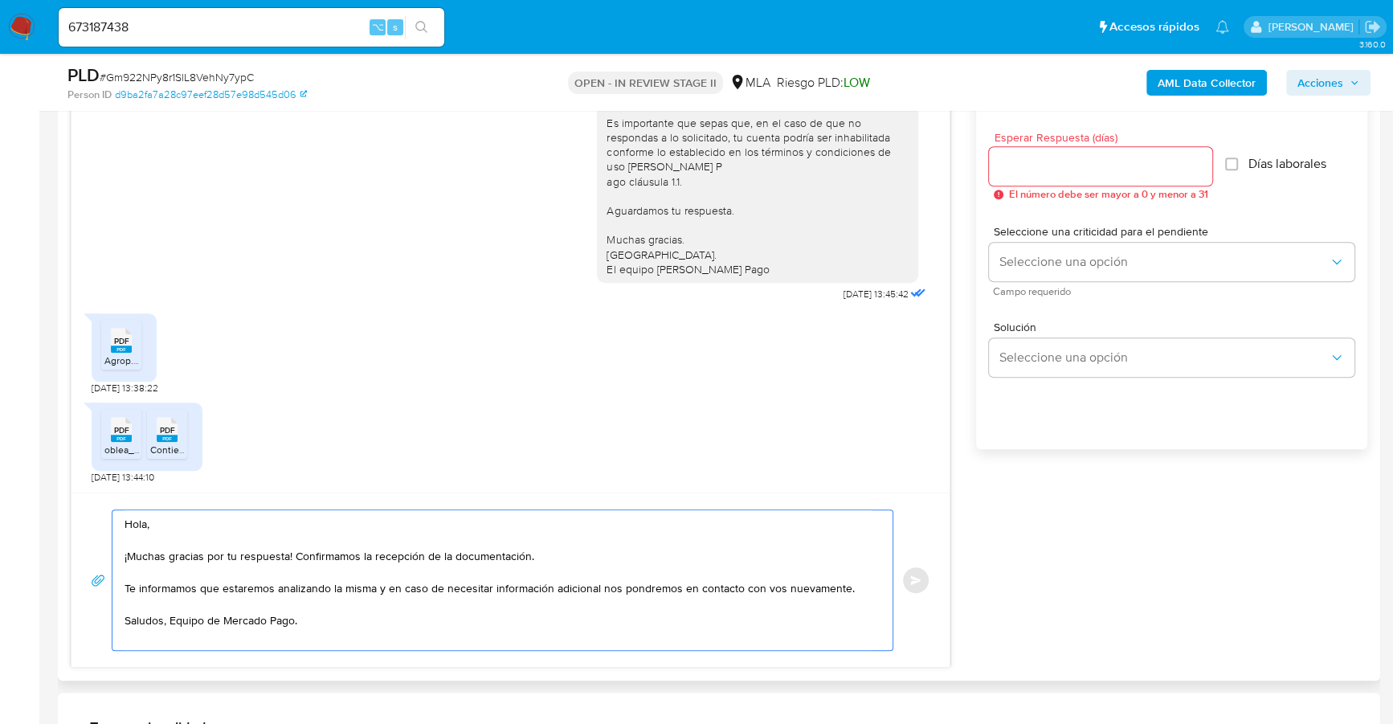
scroll to position [1003, 0]
type textarea "Hola, ¡Muchas gracias por tu respuesta! Confirmamos la recepción de la document…"
click at [1101, 178] on div at bounding box center [1100, 166] width 223 height 39
click at [1076, 170] on input "Esperar Respuesta (días)" at bounding box center [1100, 166] width 223 height 21
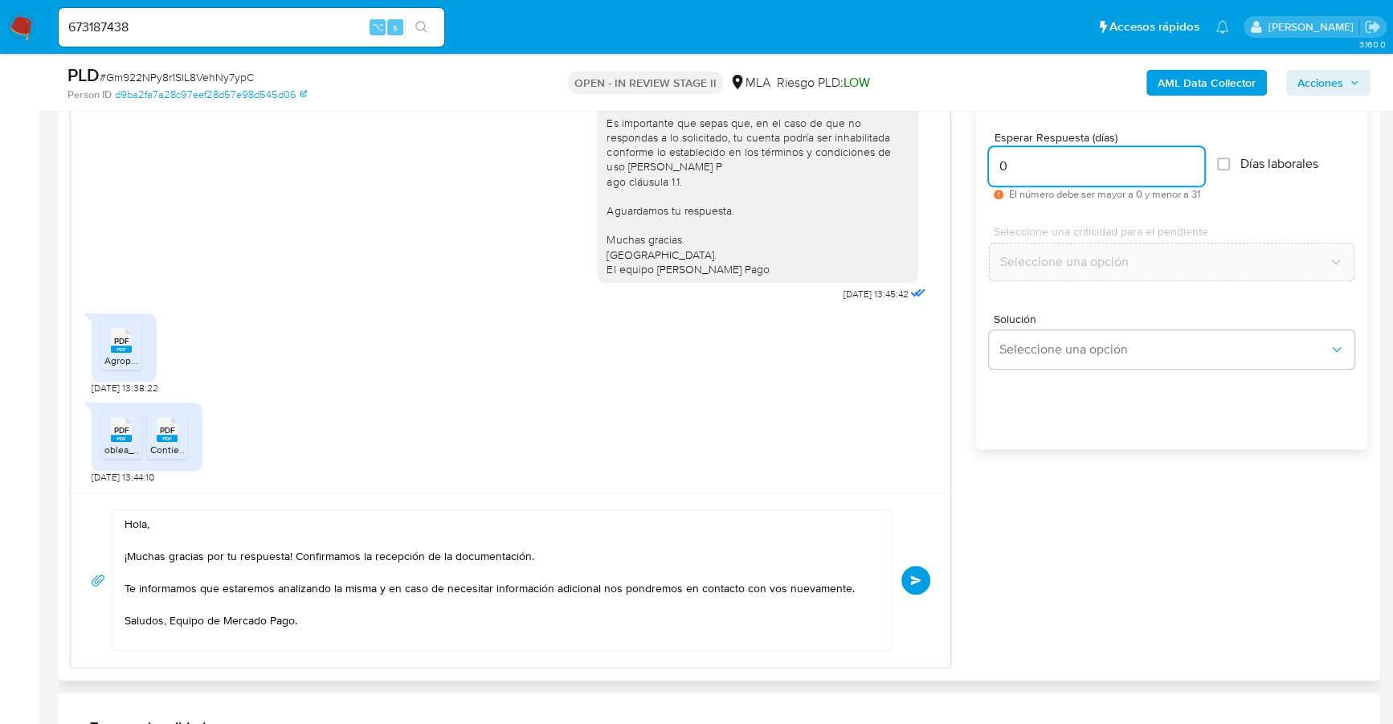
type input "0"
click at [914, 593] on div "Hola, ¡Muchas gracias por tu respuesta! Confirmamos la recepción de la document…" at bounding box center [511, 579] width 840 height 141
click at [915, 582] on button "Enviar" at bounding box center [915, 580] width 29 height 29
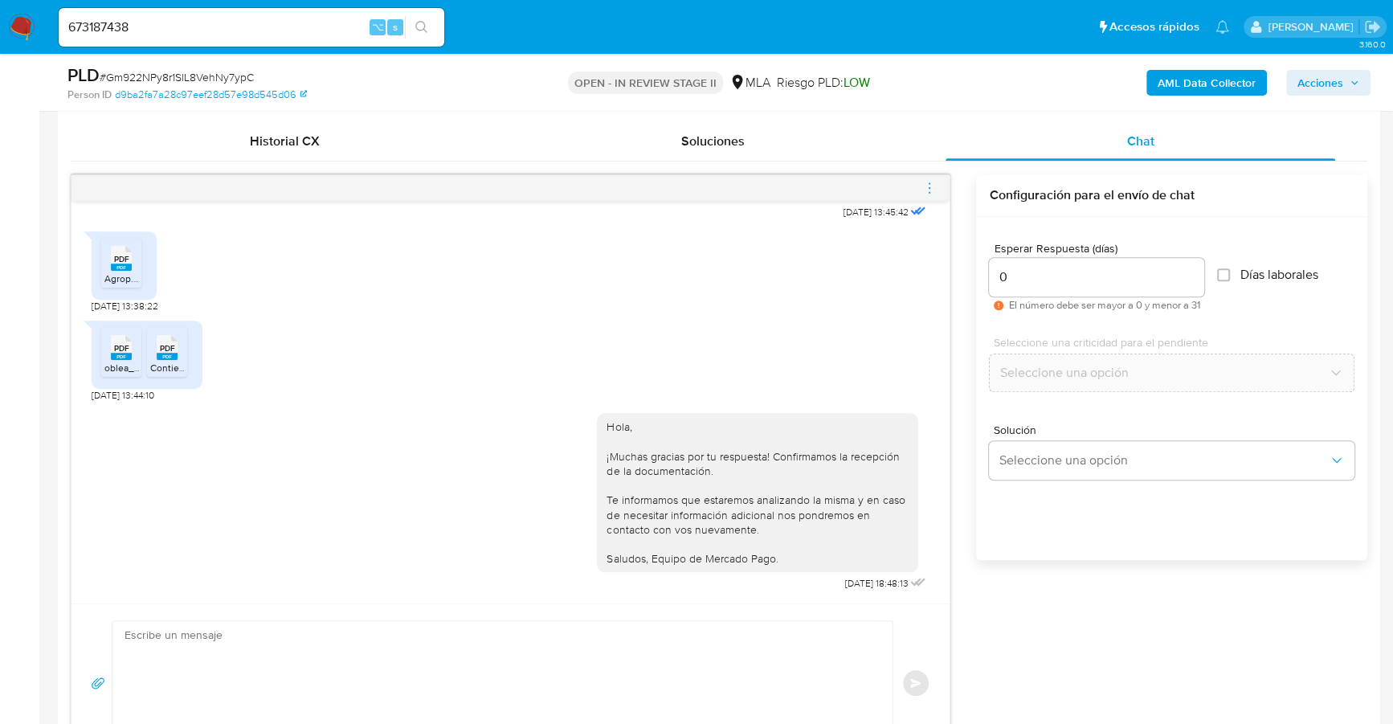
scroll to position [836, 0]
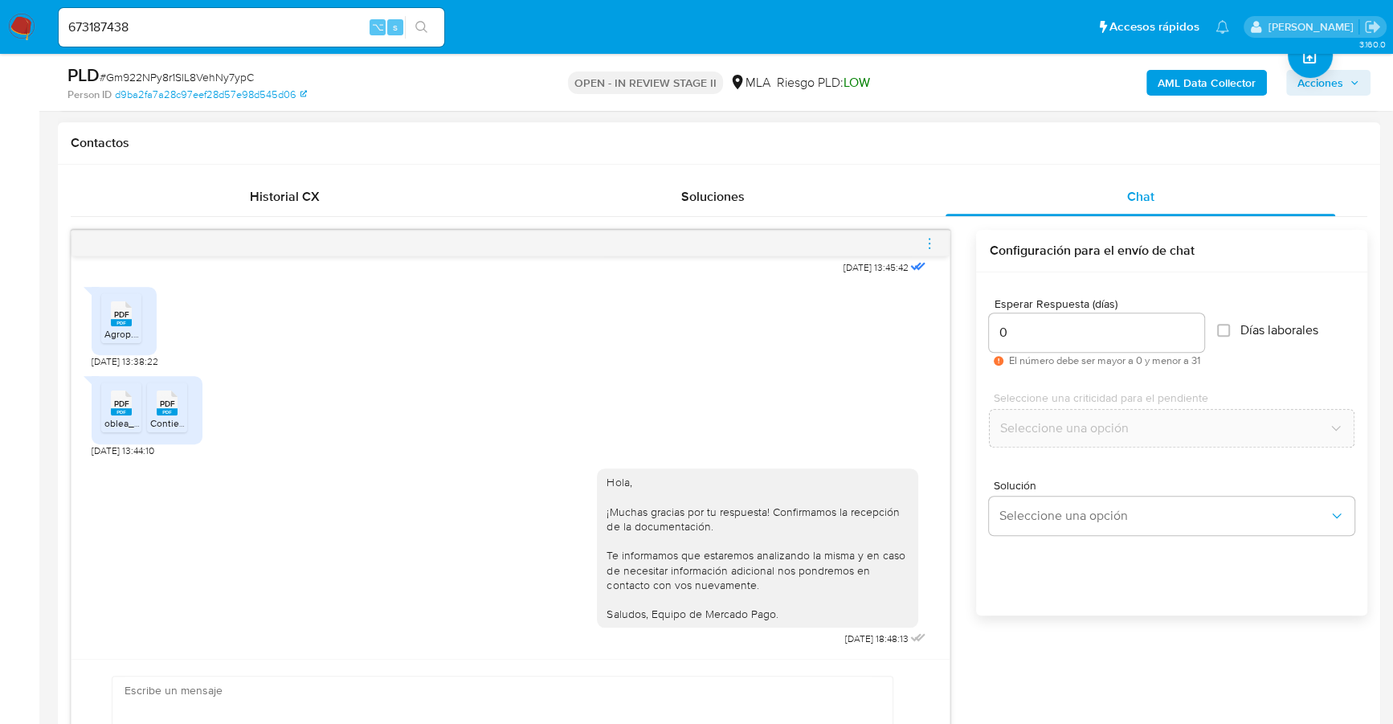
click at [933, 242] on icon "menu-action" at bounding box center [929, 243] width 14 height 14
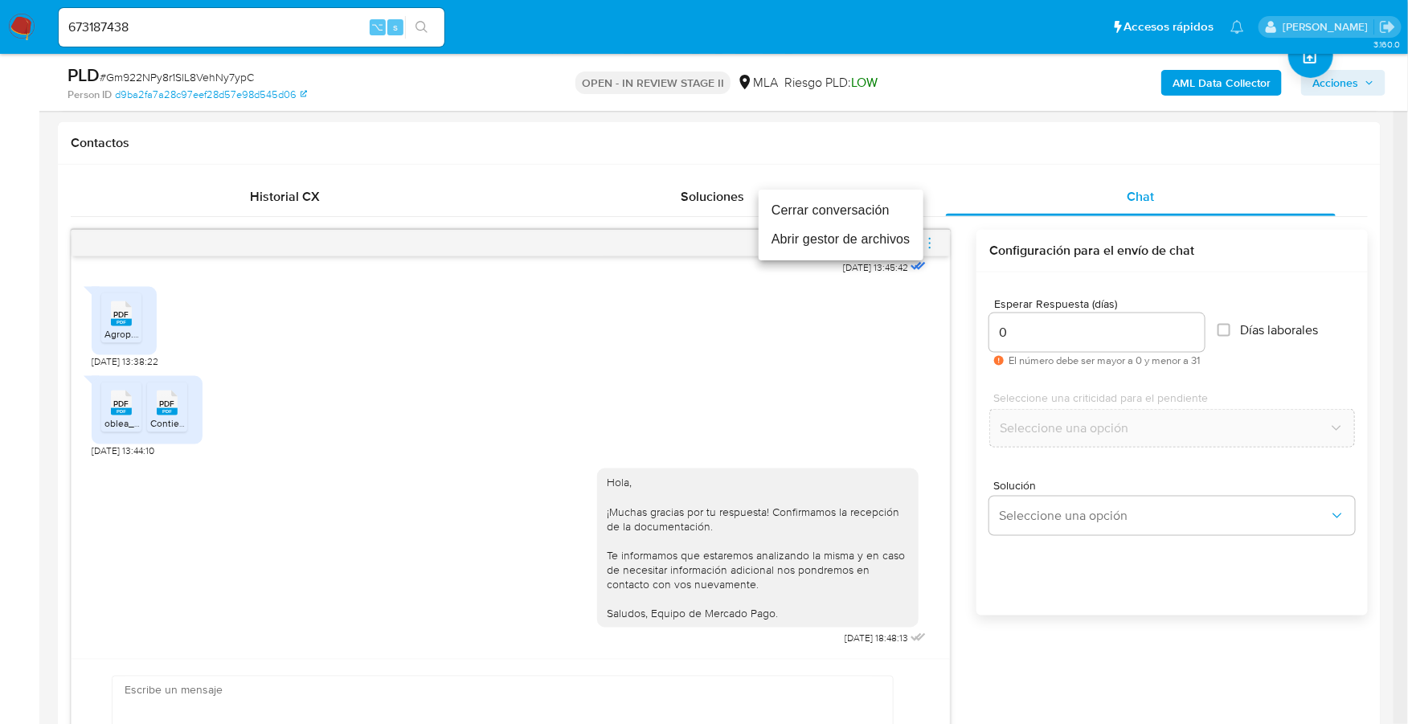
click at [888, 216] on li "Cerrar conversación" at bounding box center [840, 210] width 165 height 29
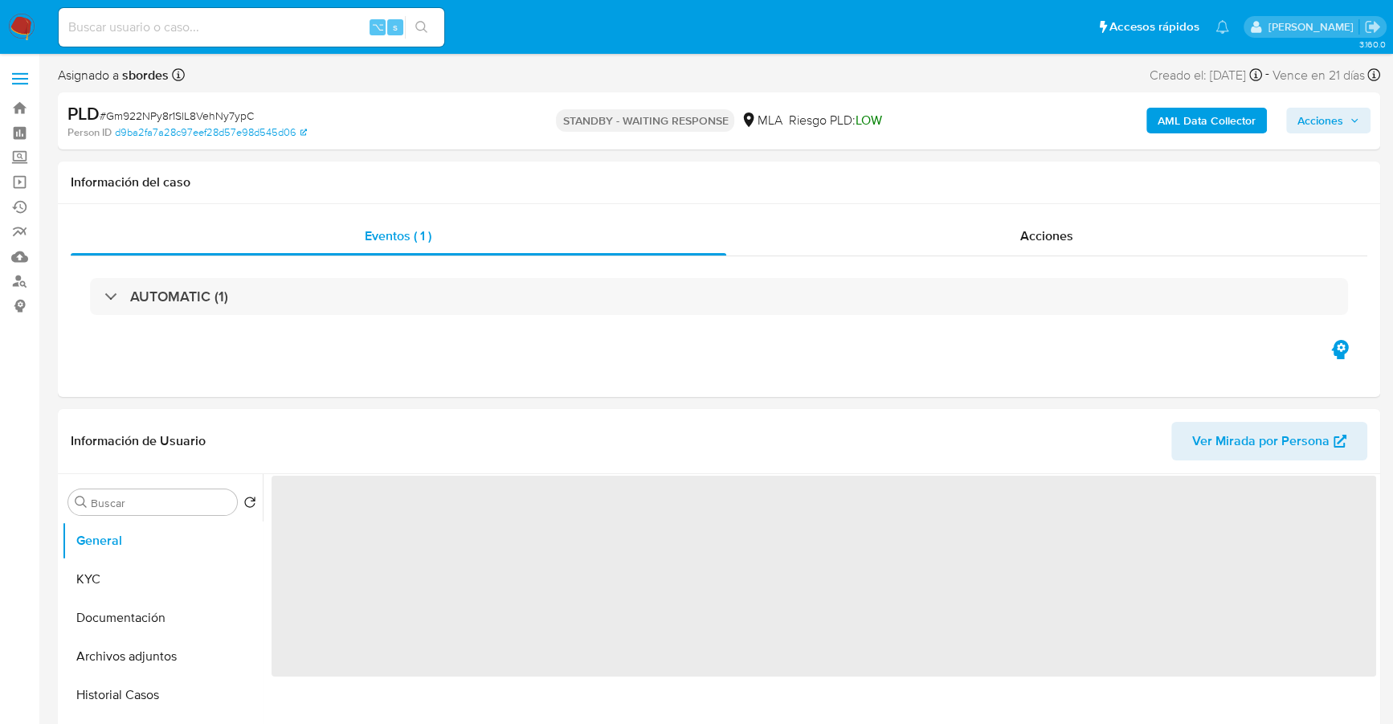
select select "10"
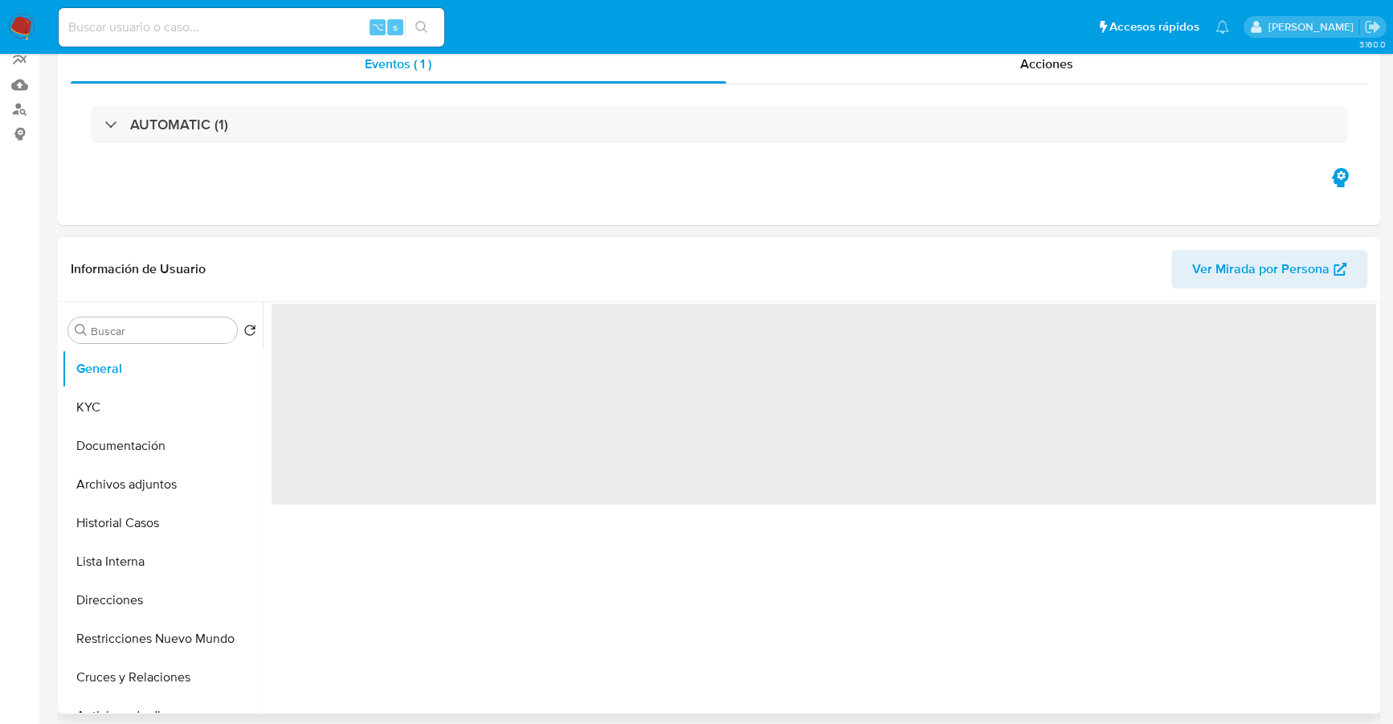
select select "10"
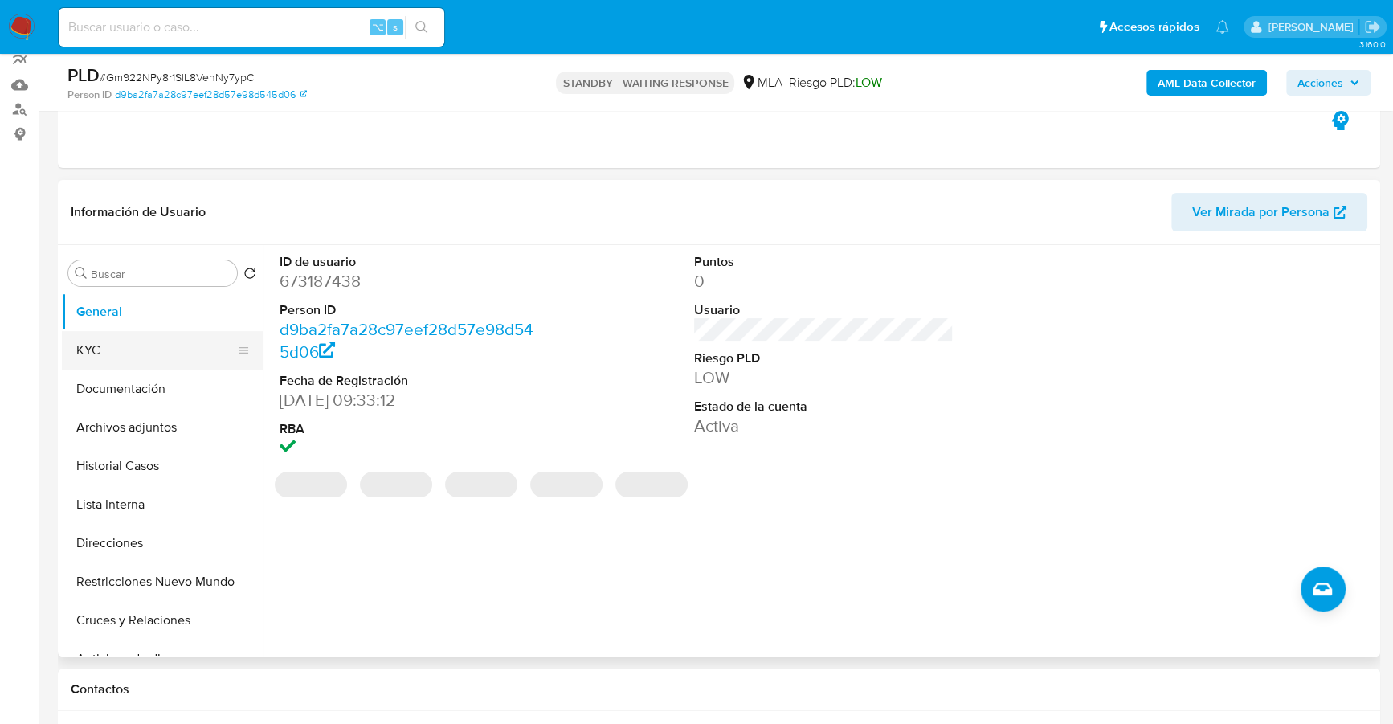
click at [130, 353] on button "KYC" at bounding box center [156, 350] width 188 height 39
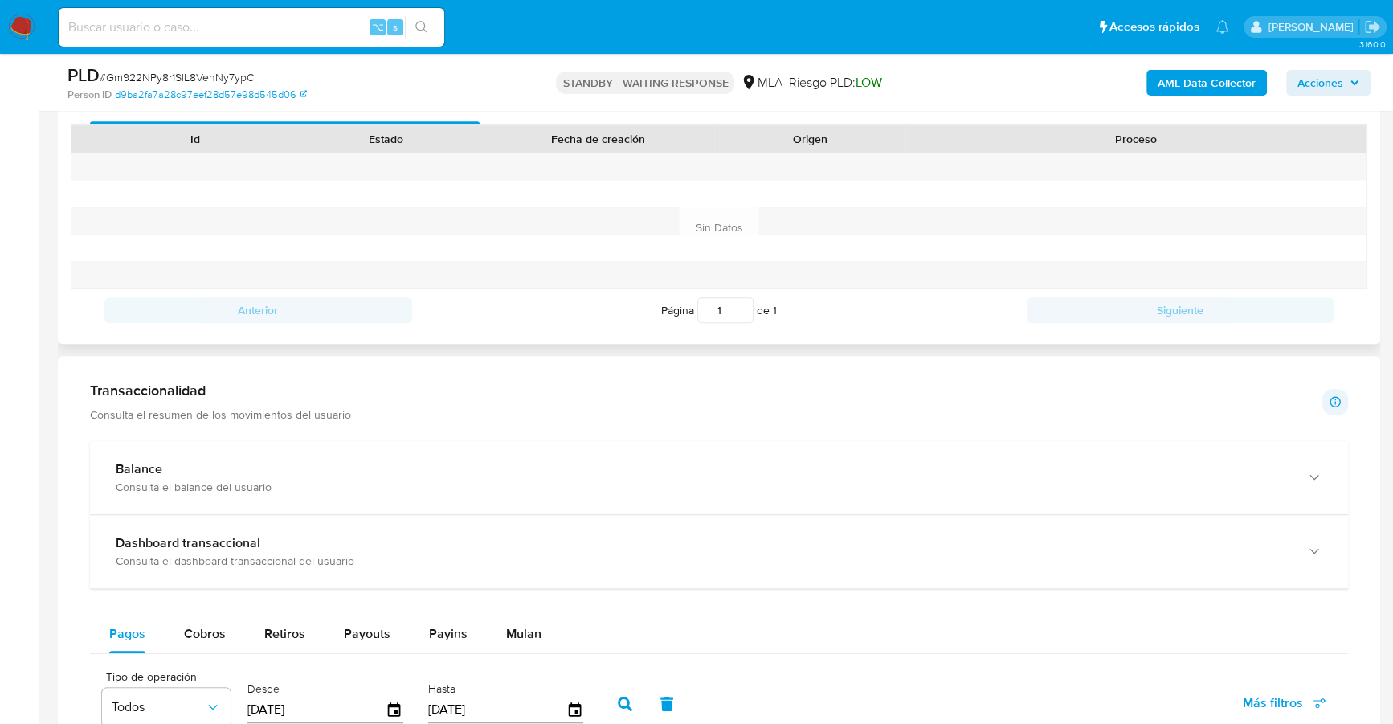
scroll to position [637, 0]
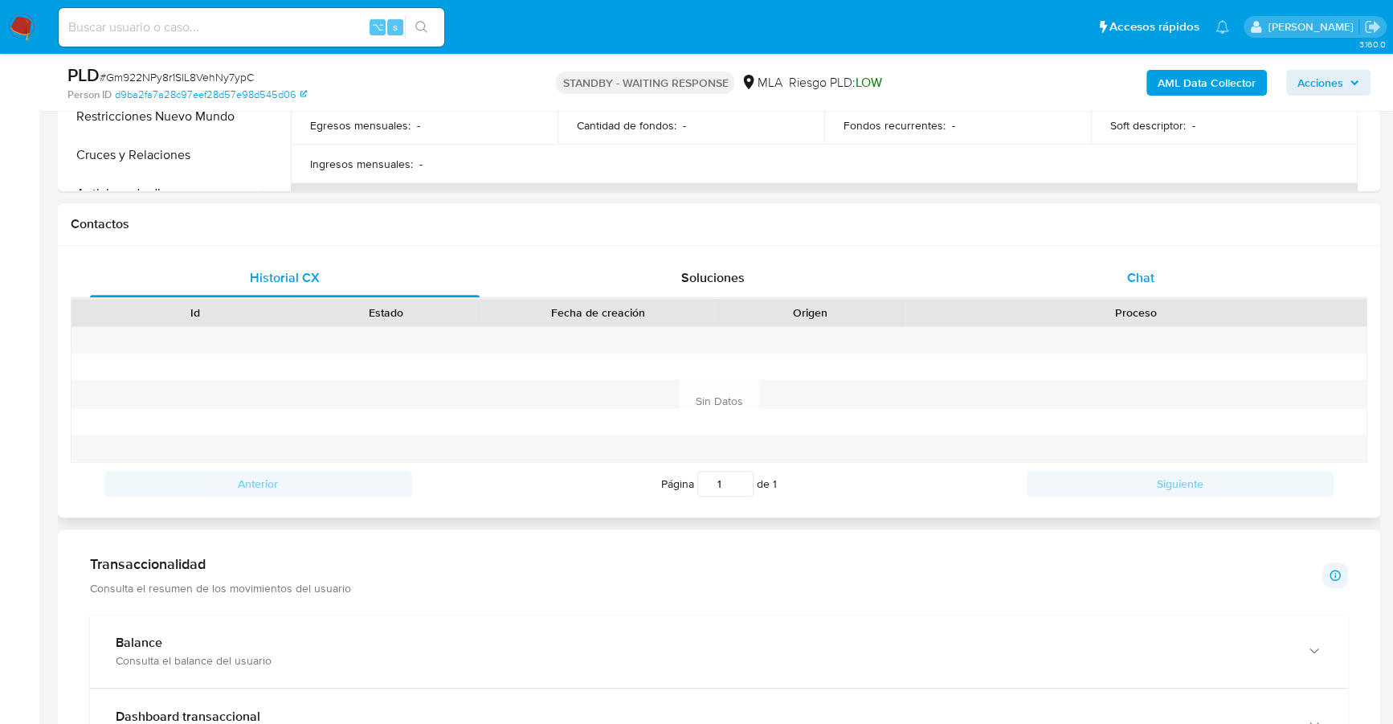
click at [1164, 289] on div "Chat" at bounding box center [1141, 278] width 390 height 39
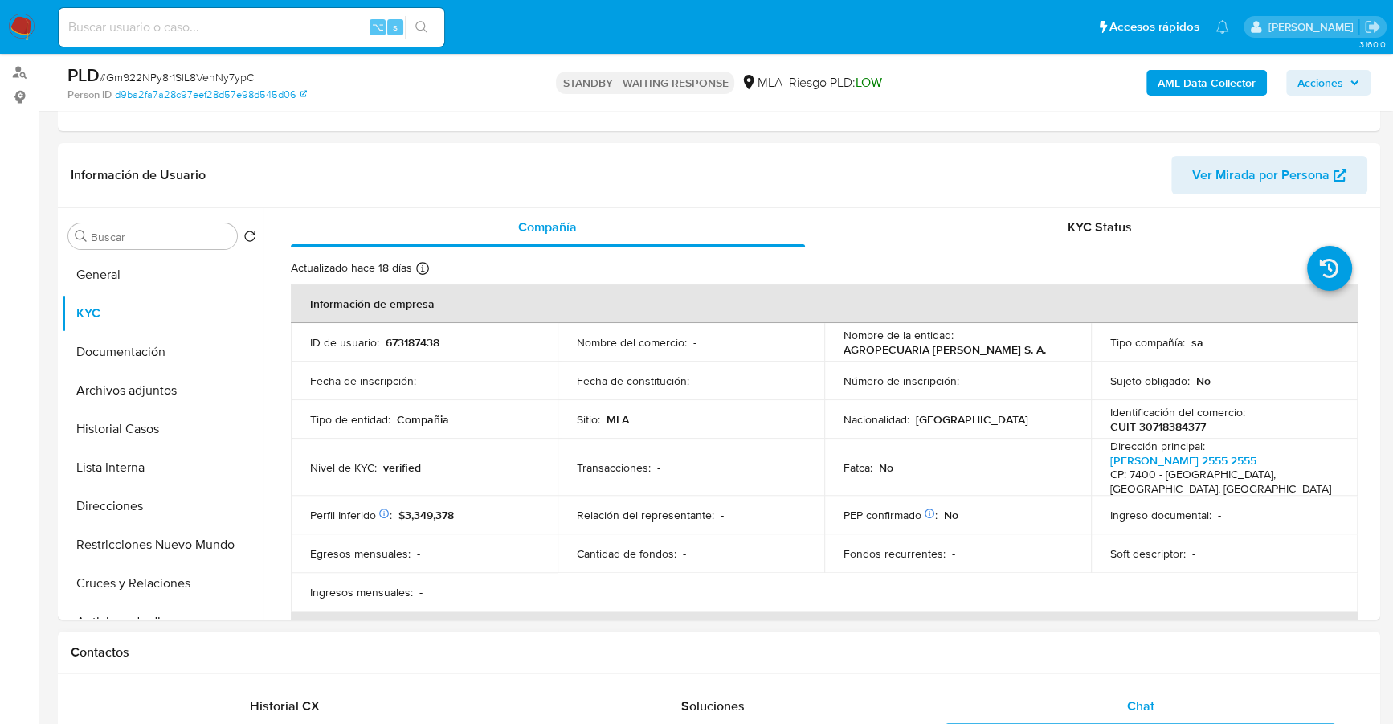
scroll to position [209, 0]
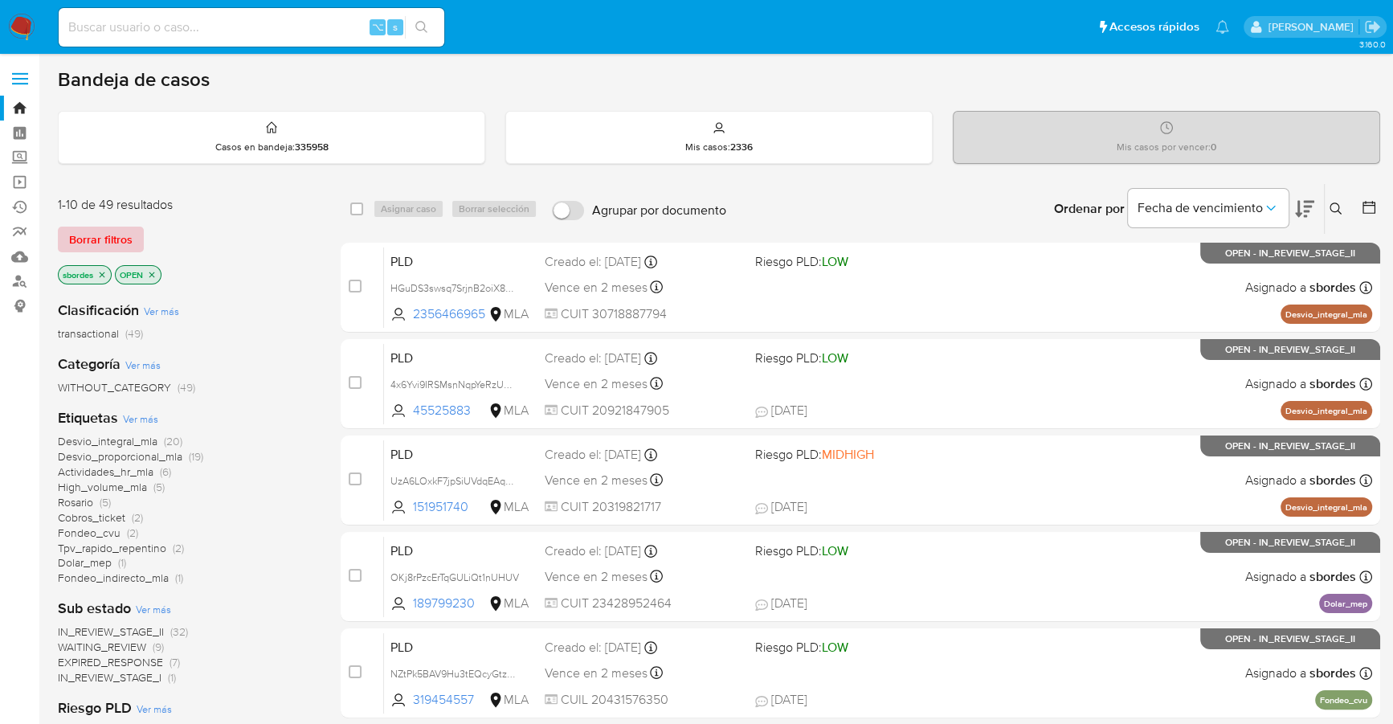
click at [108, 235] on span "Borrar filtros" at bounding box center [100, 239] width 63 height 22
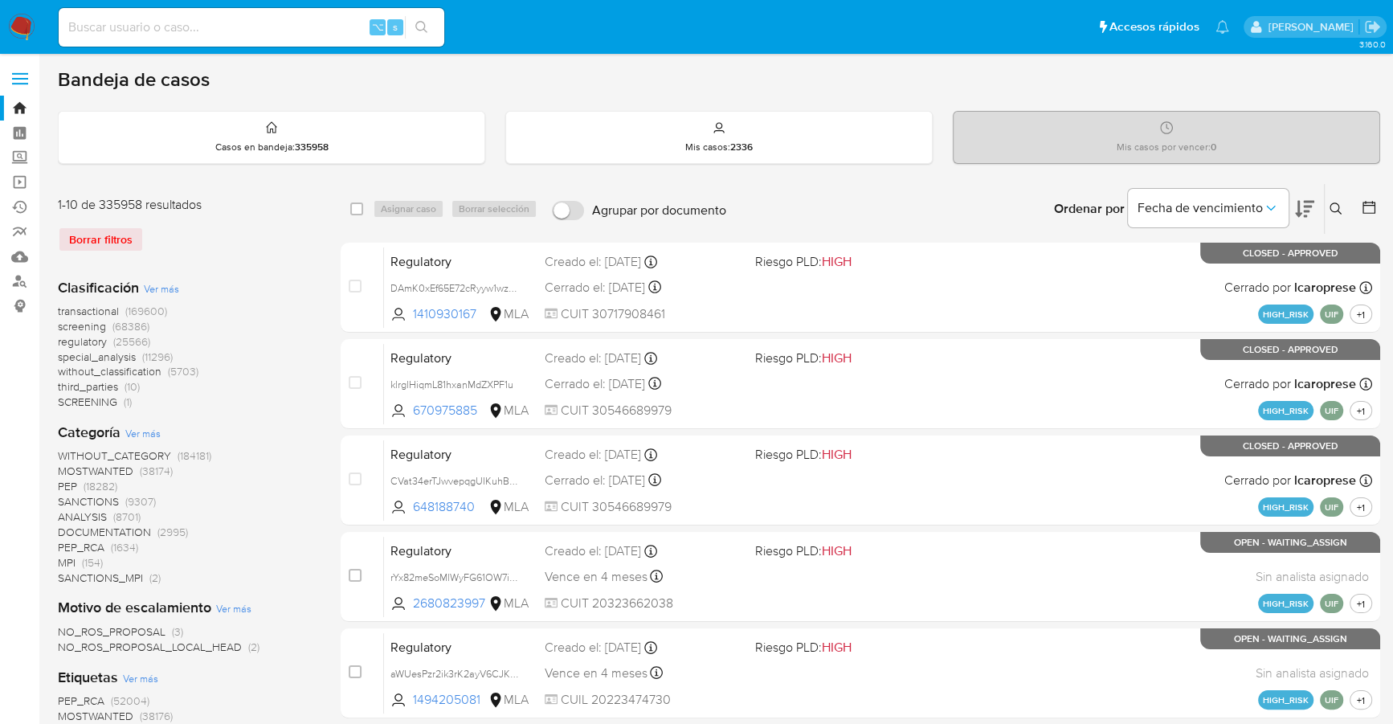
click at [1368, 206] on icon at bounding box center [1369, 207] width 16 height 16
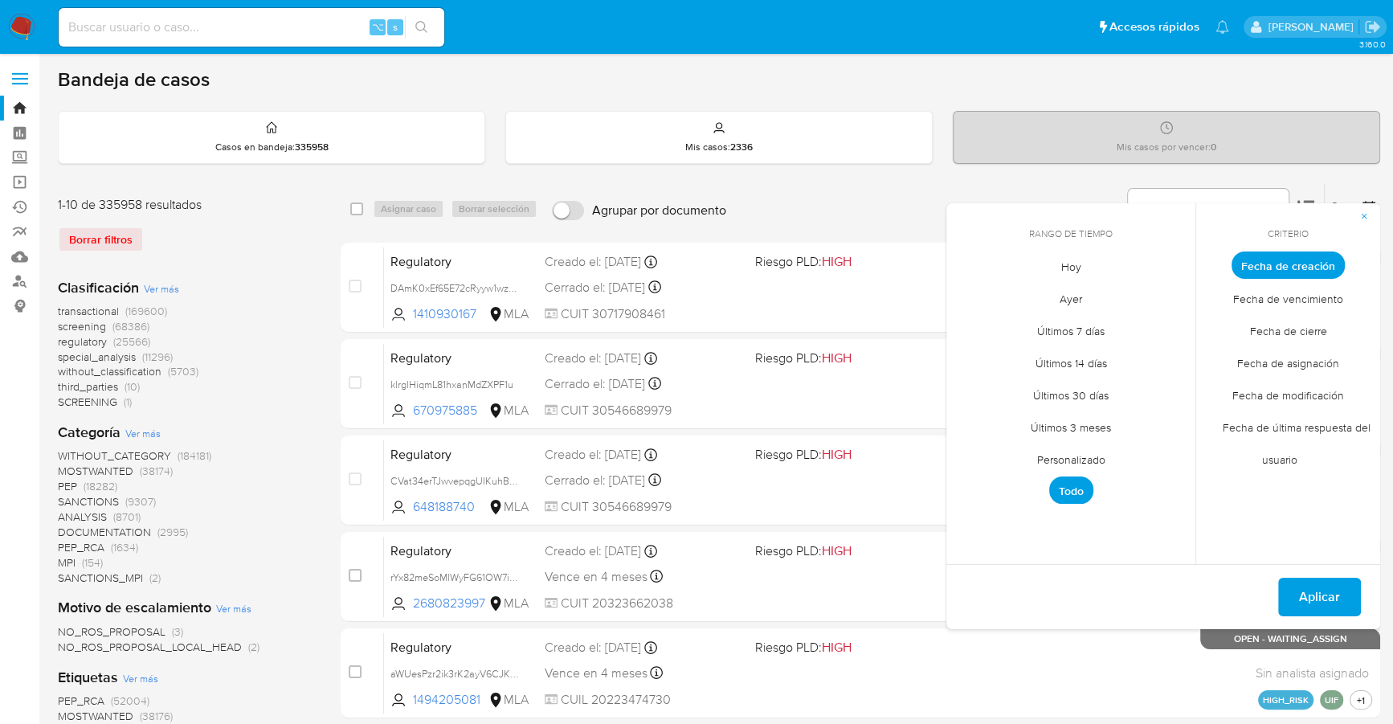
click at [1076, 456] on span "Personalizado" at bounding box center [1071, 459] width 102 height 33
click at [971, 295] on icon "Mes anterior" at bounding box center [971, 294] width 19 height 19
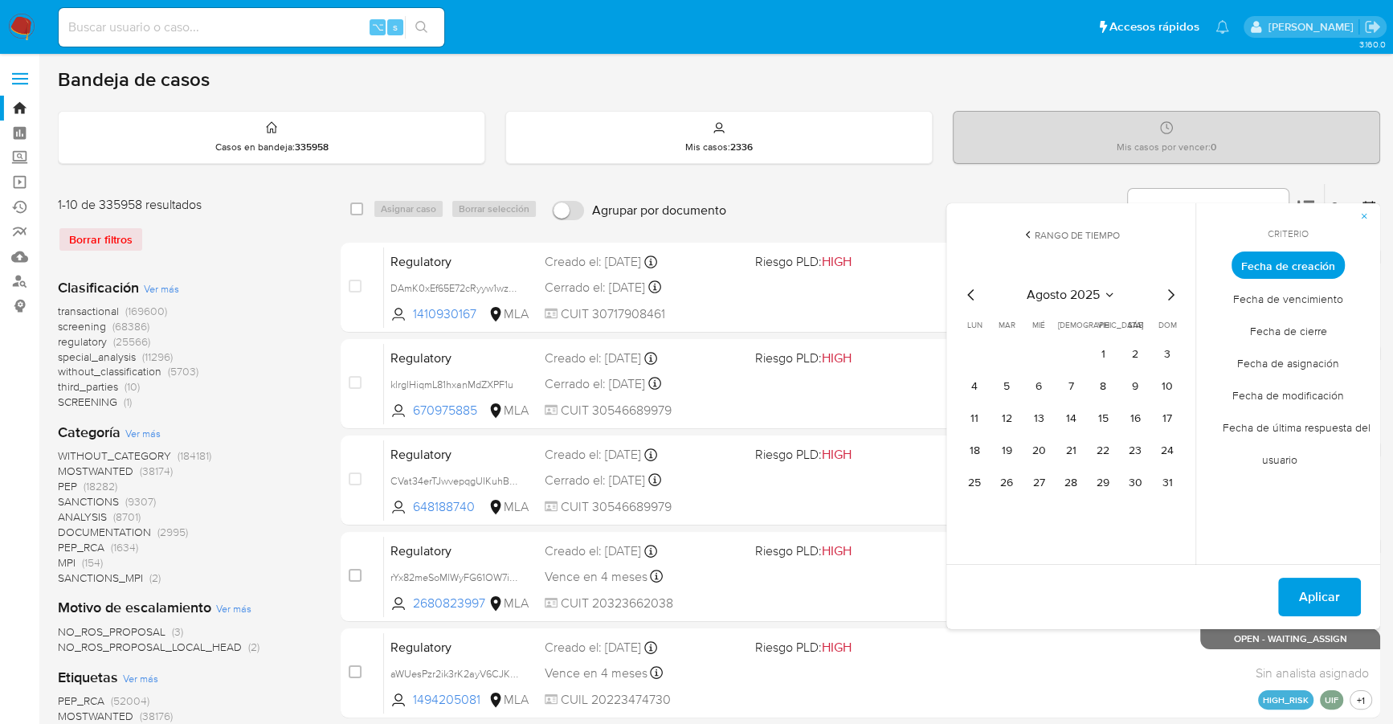
click at [973, 295] on icon "Mes anterior" at bounding box center [971, 294] width 19 height 19
click at [1012, 355] on button "1" at bounding box center [1007, 354] width 26 height 26
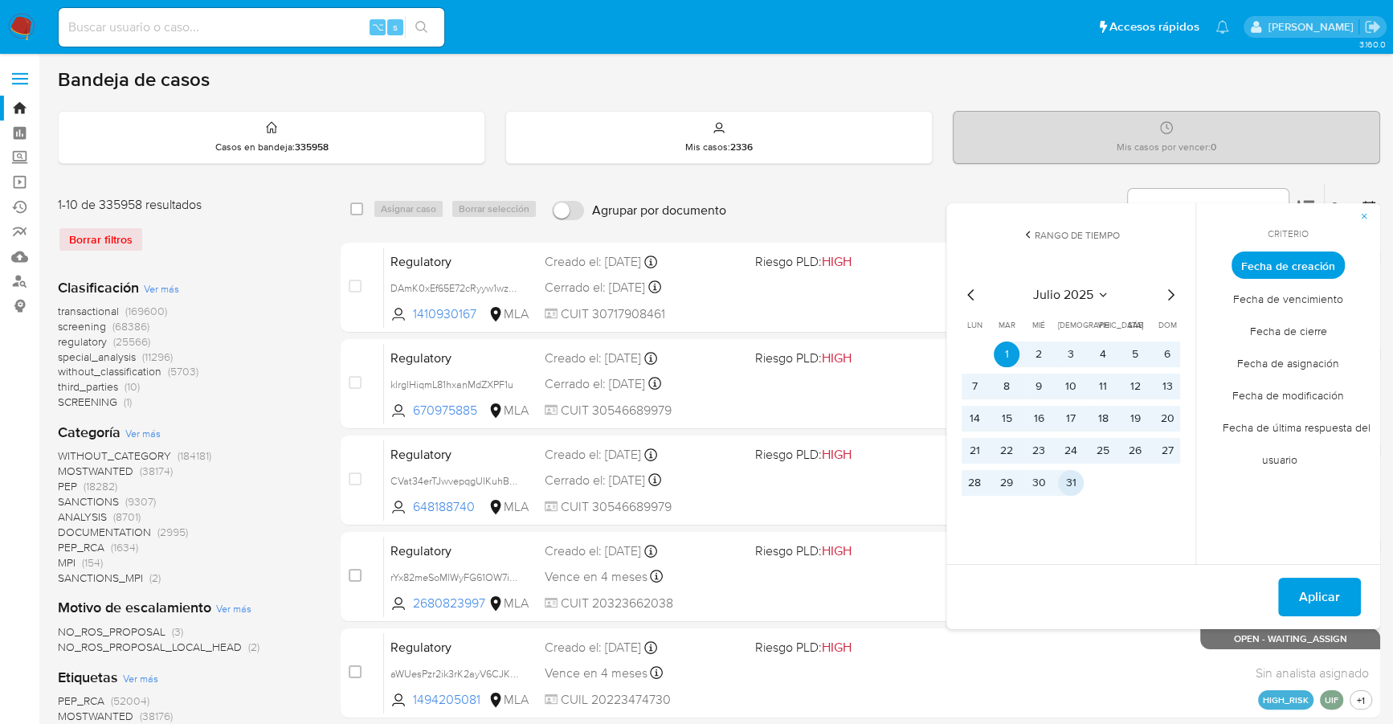
click at [1074, 477] on button "31" at bounding box center [1071, 483] width 26 height 26
click at [1314, 601] on span "Aplicar" at bounding box center [1319, 596] width 41 height 35
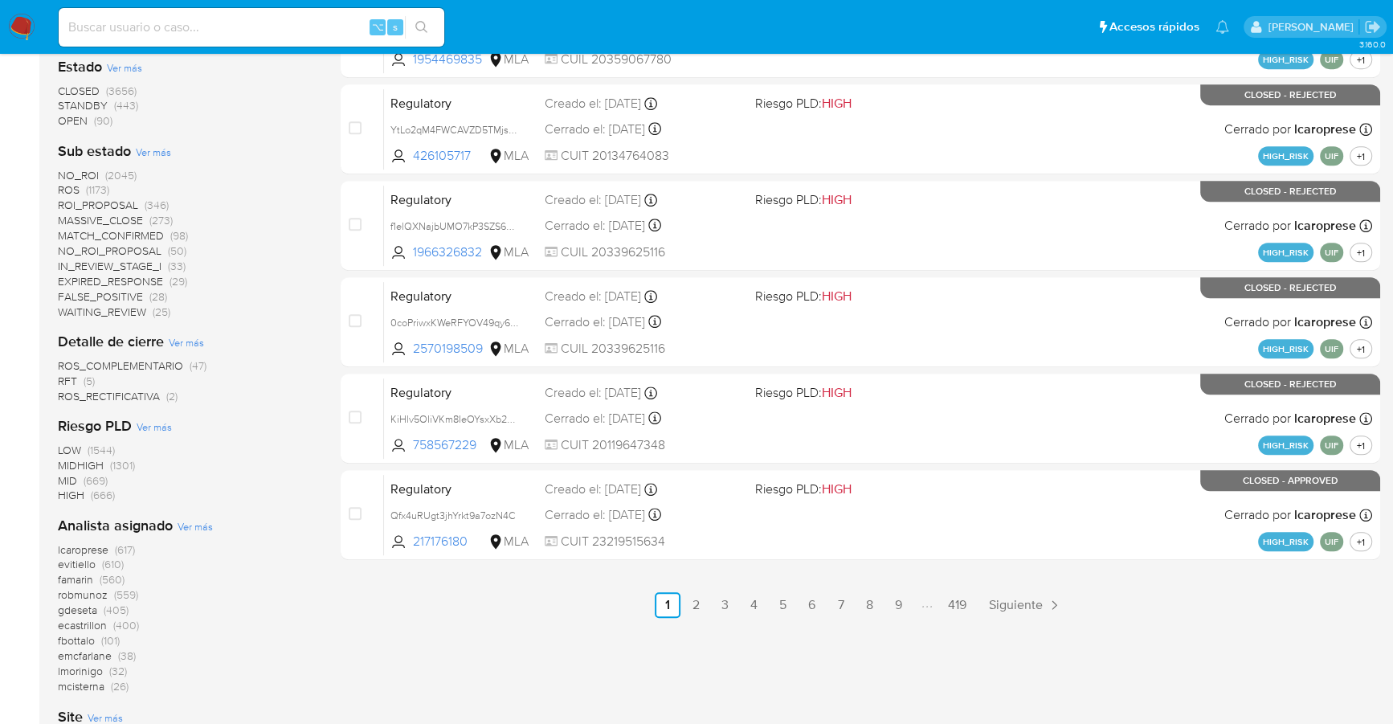
scroll to position [640, 0]
click at [91, 121] on span "OPEN (90)" at bounding box center [85, 121] width 55 height 15
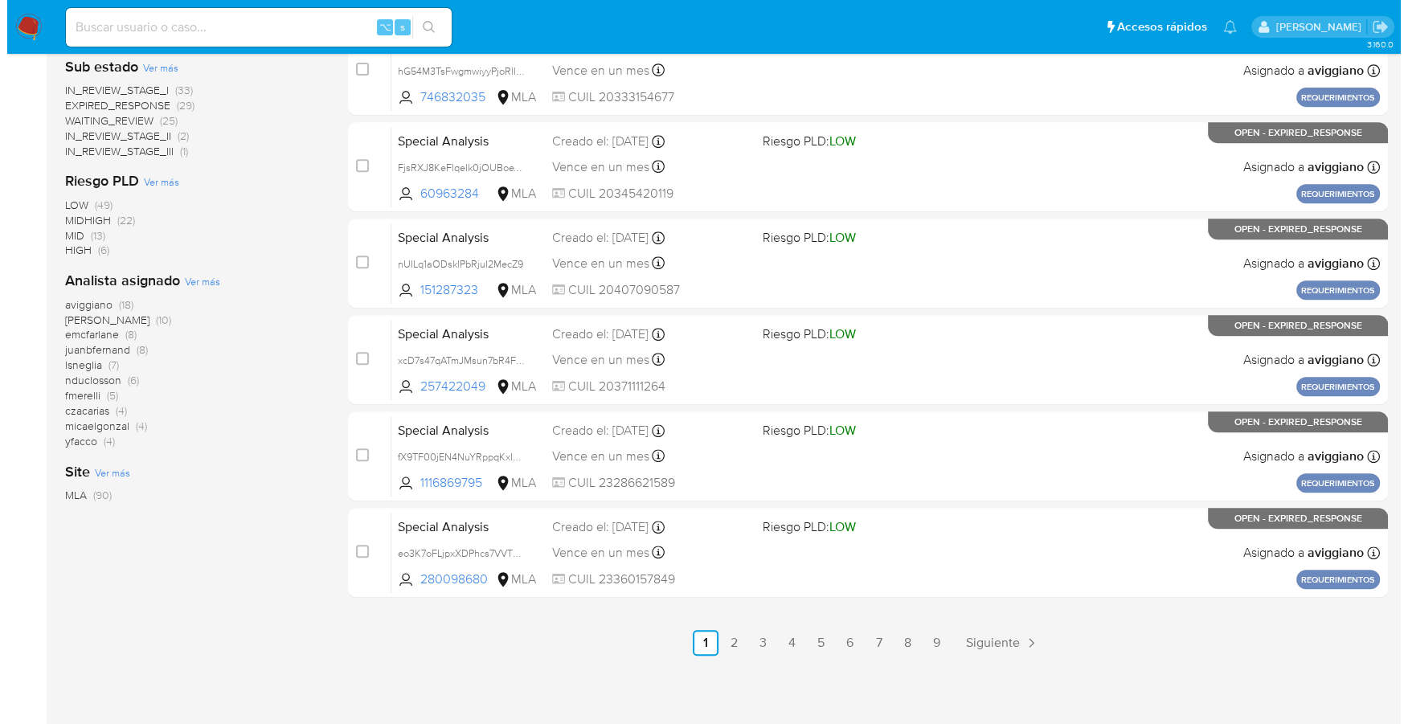
scroll to position [600, 0]
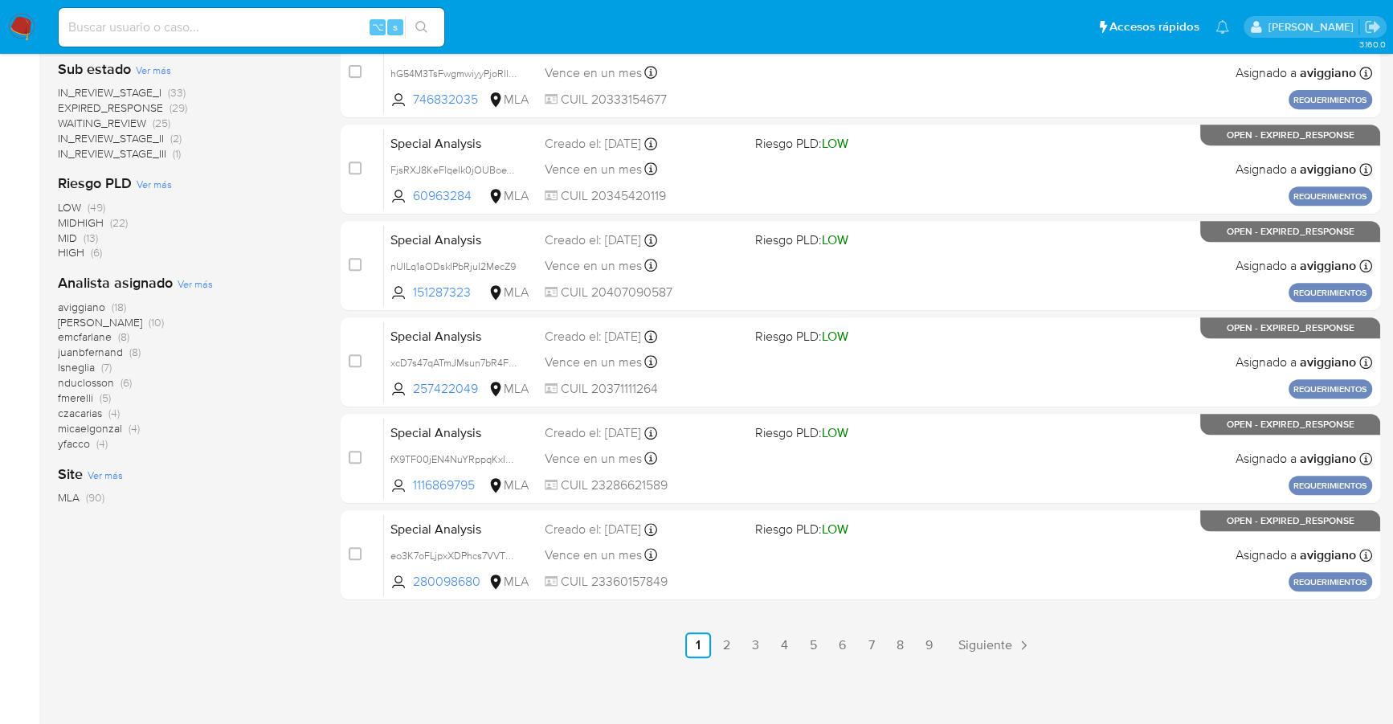
click at [194, 273] on div "Analista asignado Ver más aviggiano (18) amedzovich (10) emcfarlane (8) juanbfe…" at bounding box center [186, 362] width 257 height 178
click at [195, 276] on span "Ver más" at bounding box center [195, 283] width 35 height 14
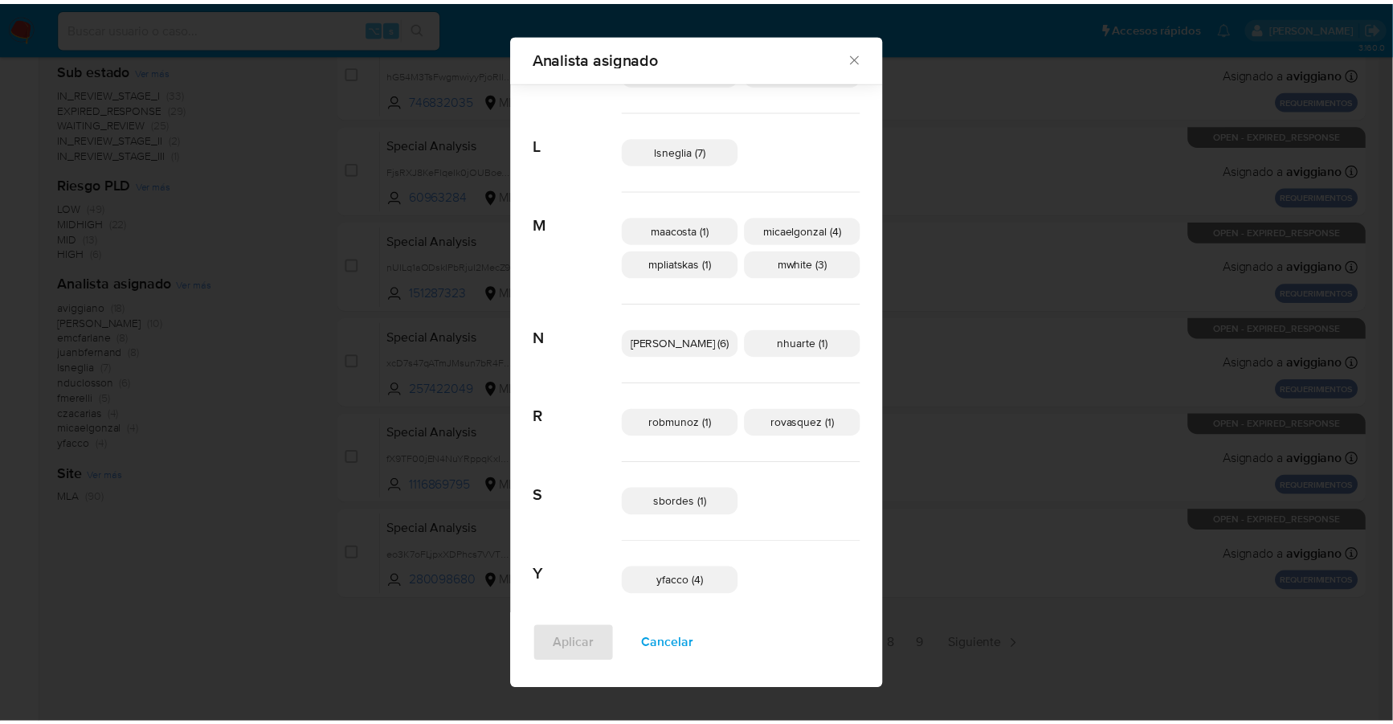
scroll to position [522, 0]
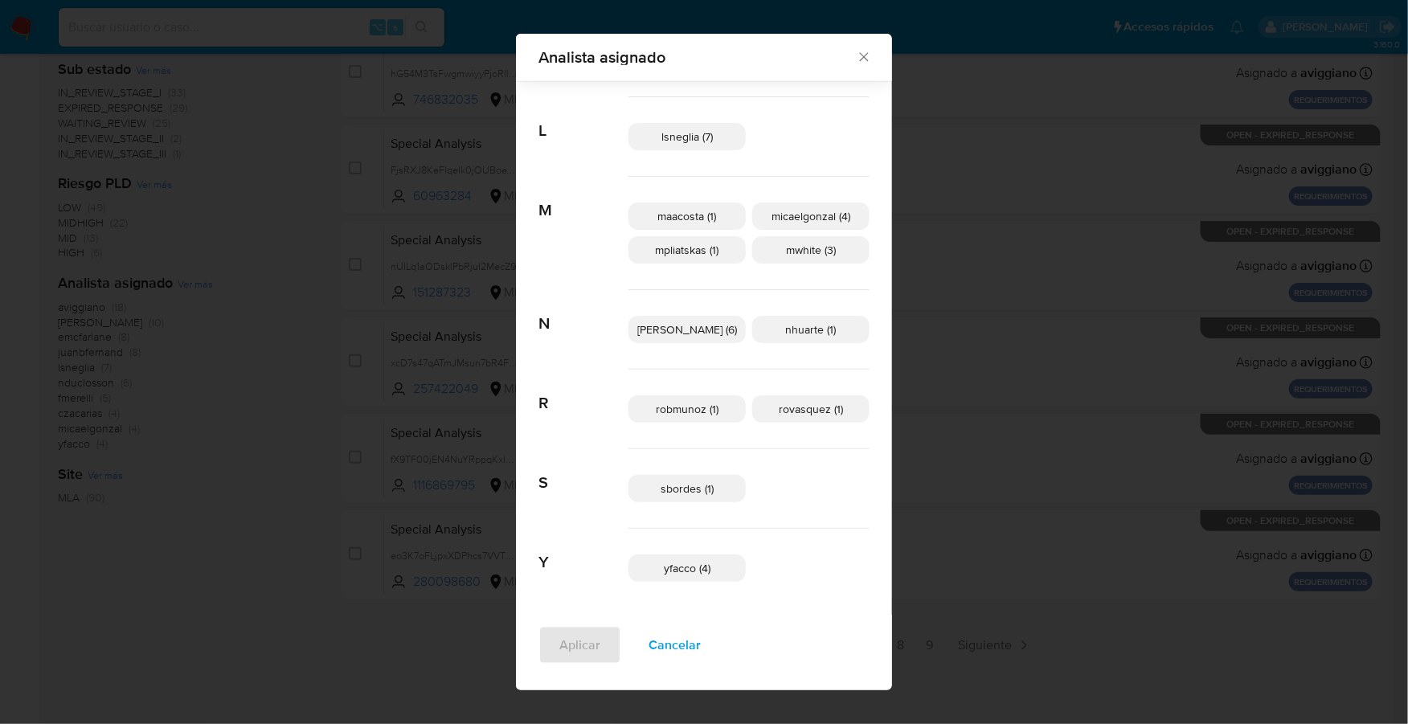
click at [856, 57] on icon "Cerrar" at bounding box center [864, 57] width 16 height 16
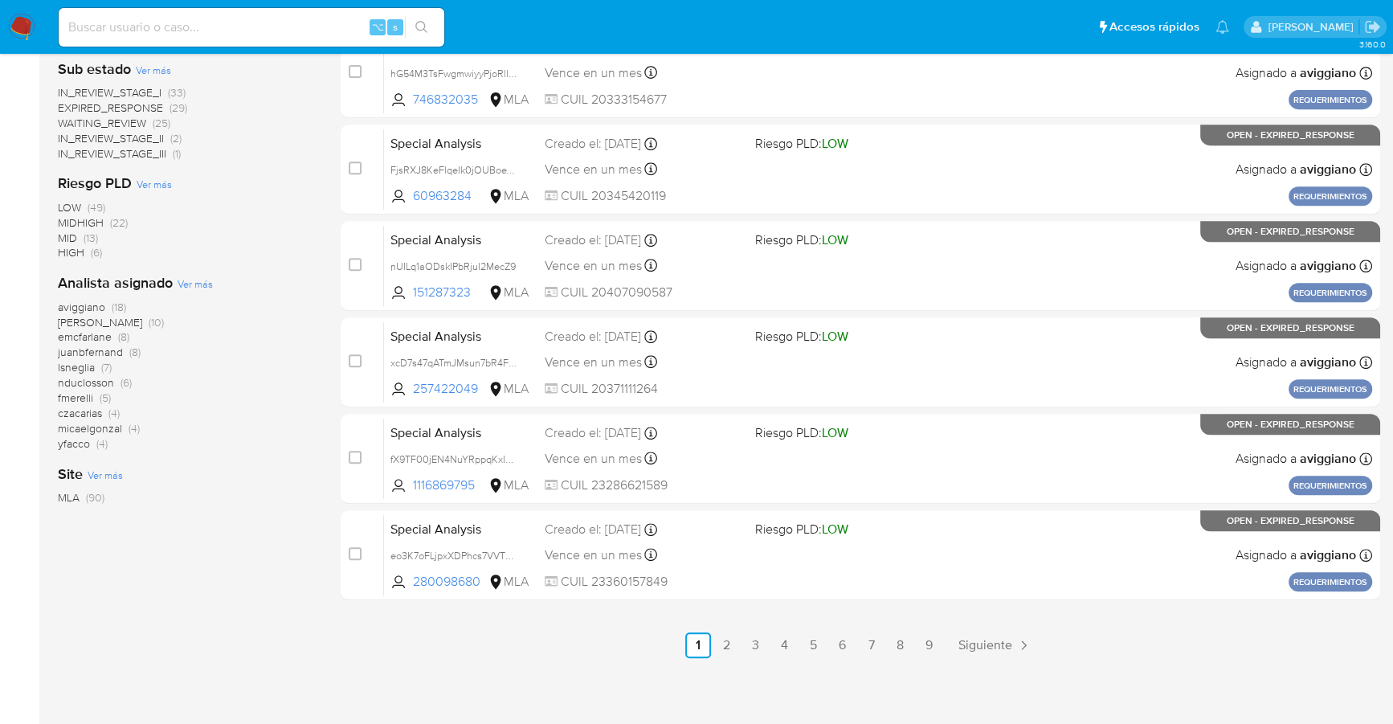
click at [256, 30] on input at bounding box center [252, 27] width 386 height 21
paste input "2431384782"
type input "2431384782"
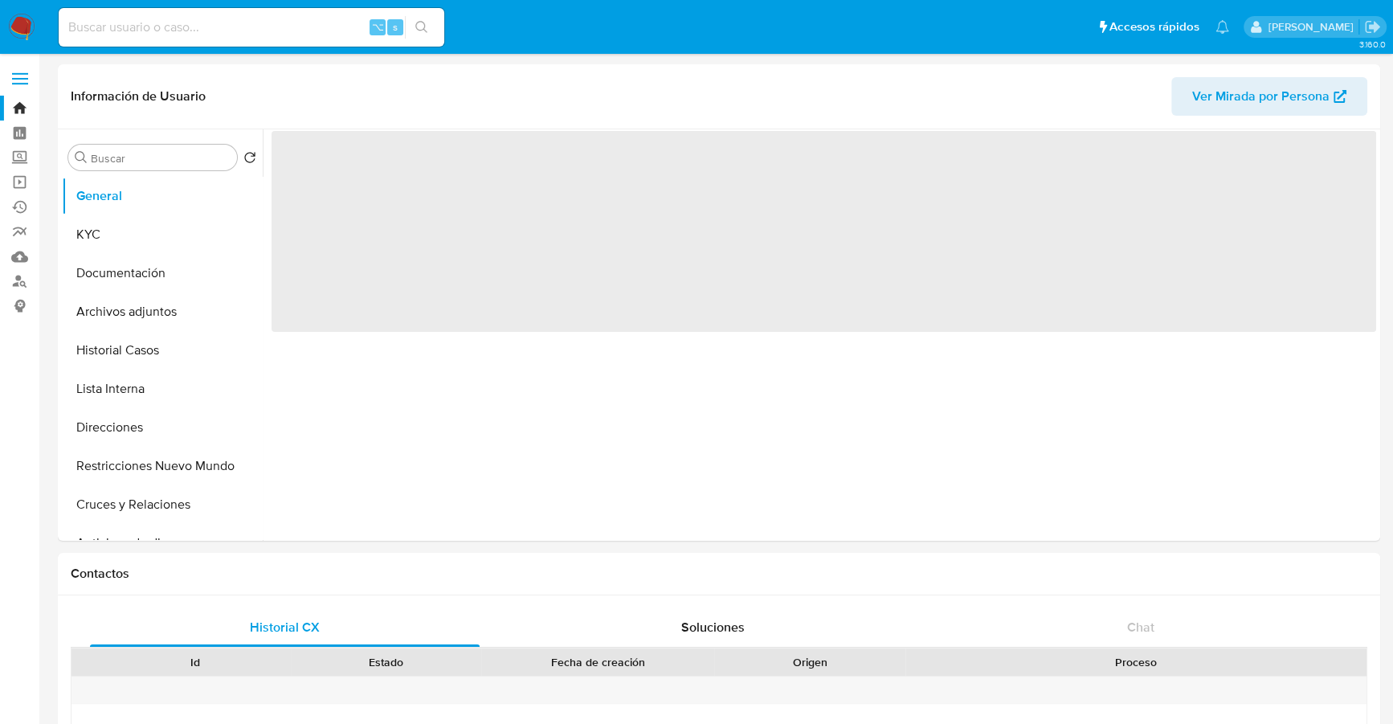
select select "10"
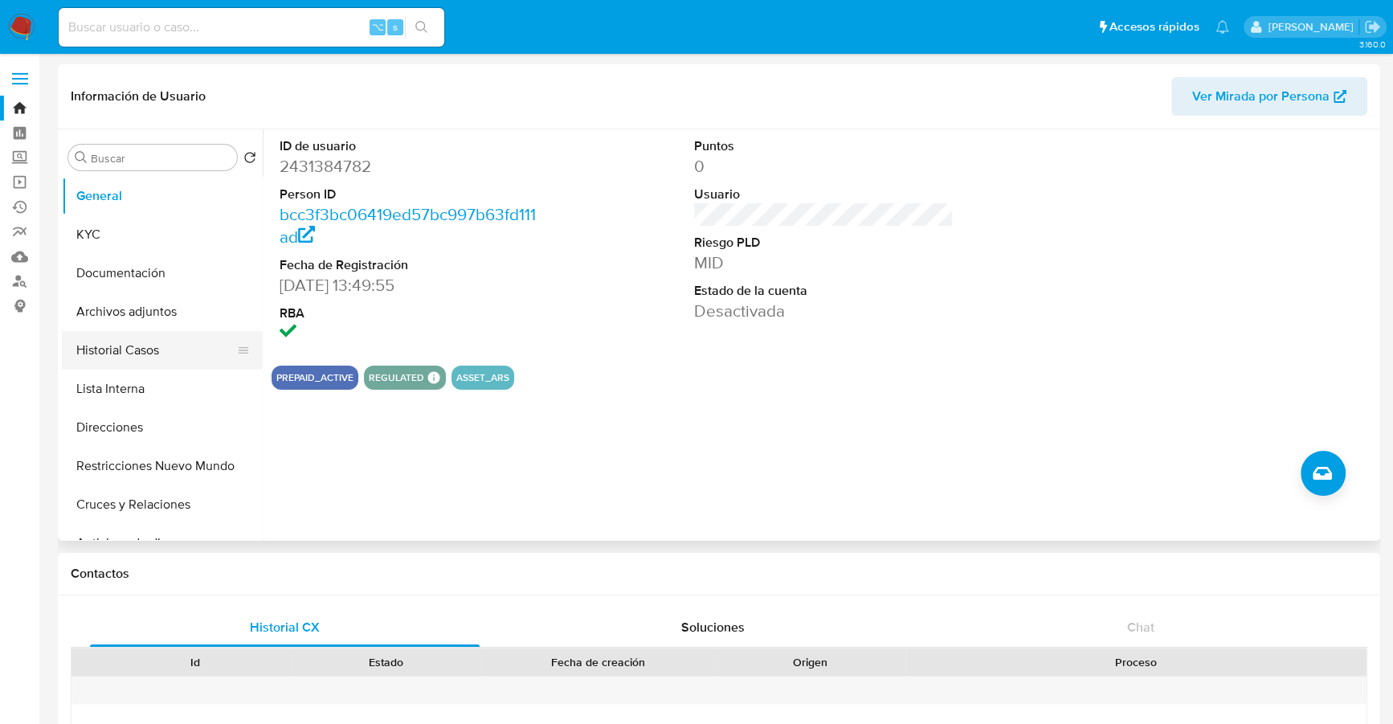
click at [139, 351] on button "Historial Casos" at bounding box center [156, 350] width 188 height 39
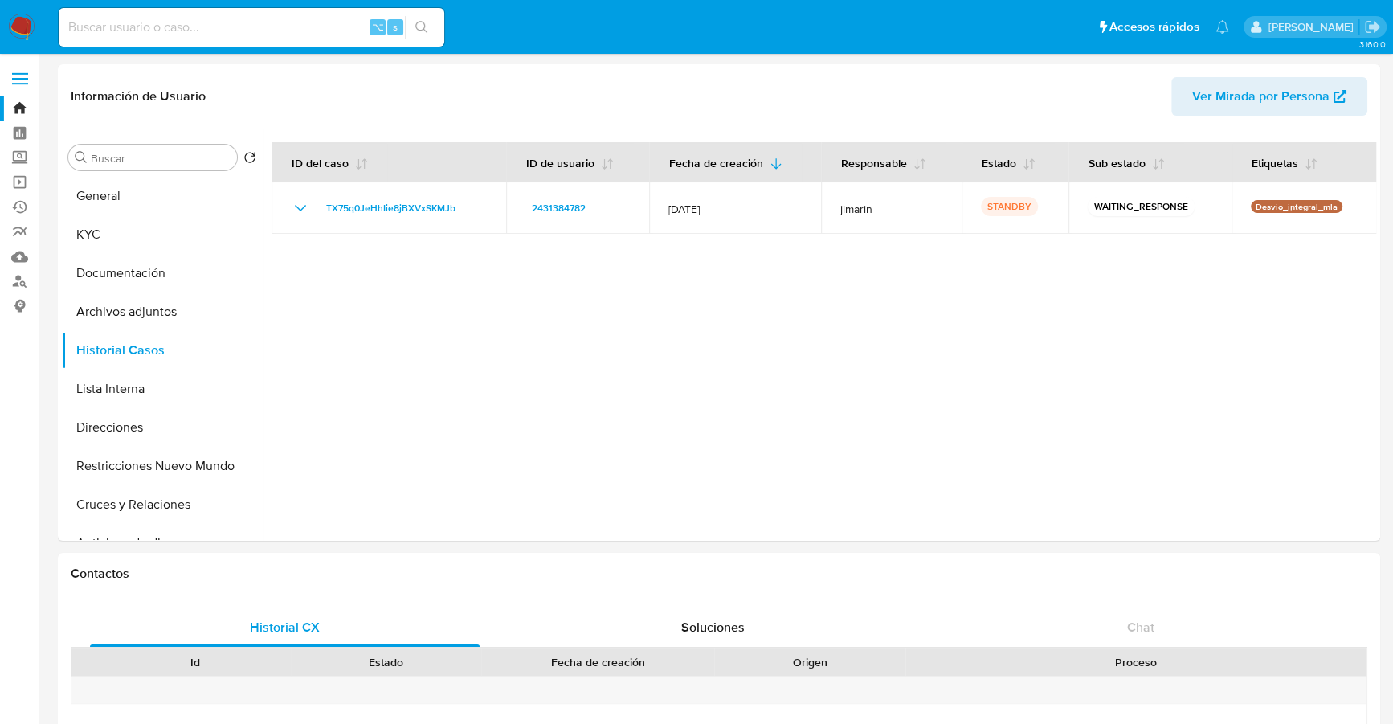
click at [235, 32] on input at bounding box center [252, 27] width 386 height 21
paste input "2108796677"
type input "2108796677"
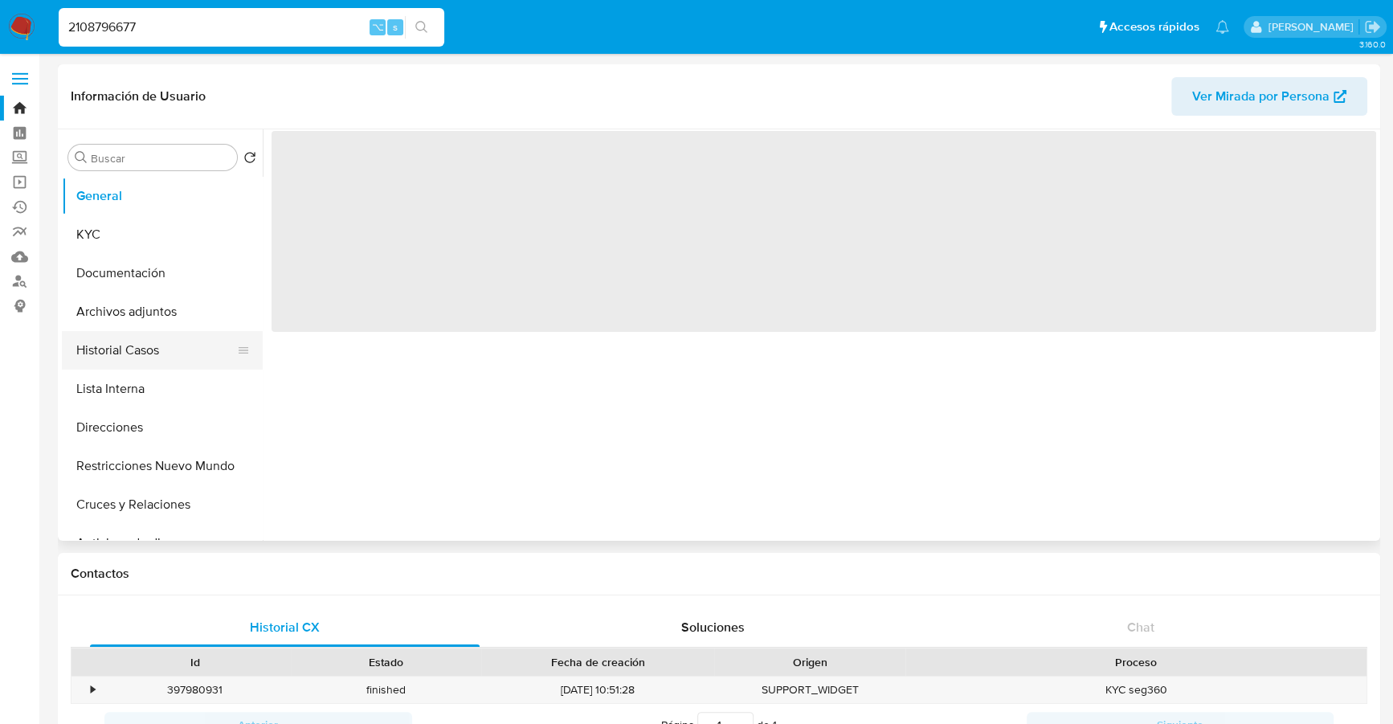
click at [100, 350] on button "Historial Casos" at bounding box center [156, 350] width 188 height 39
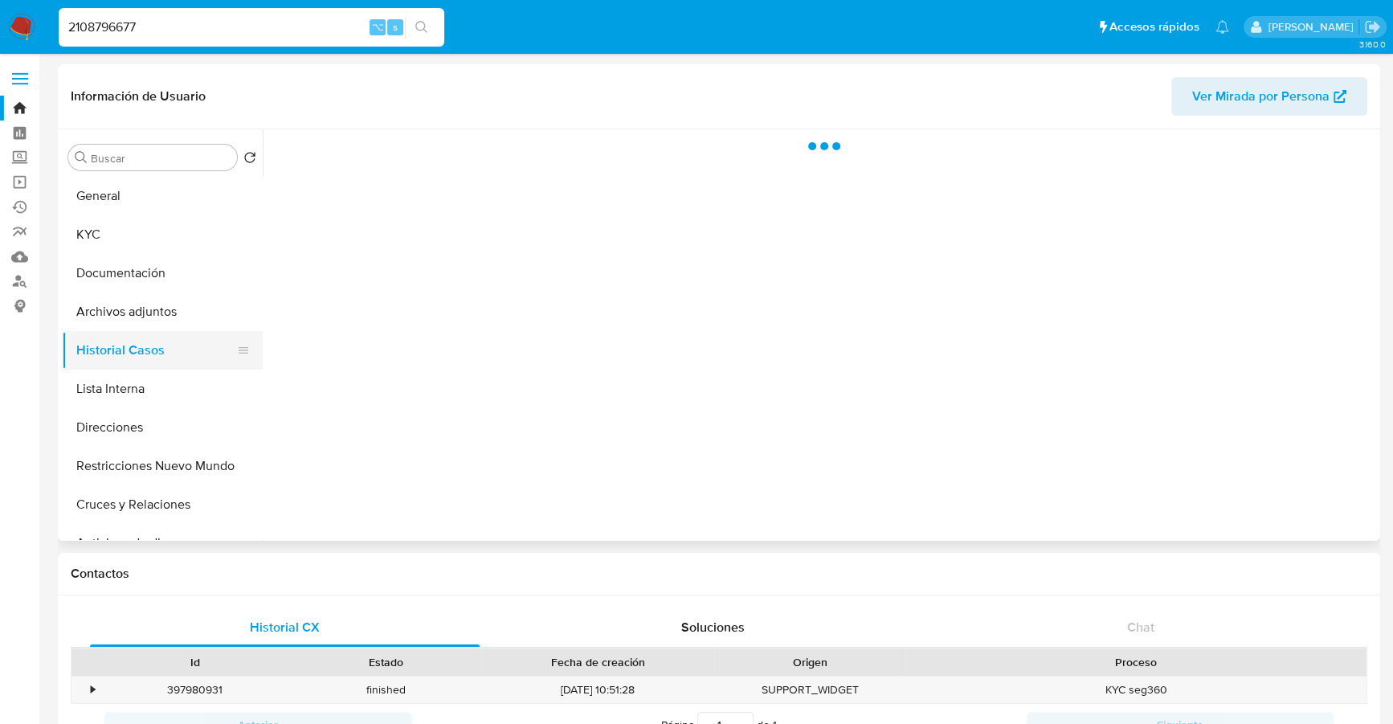
select select "10"
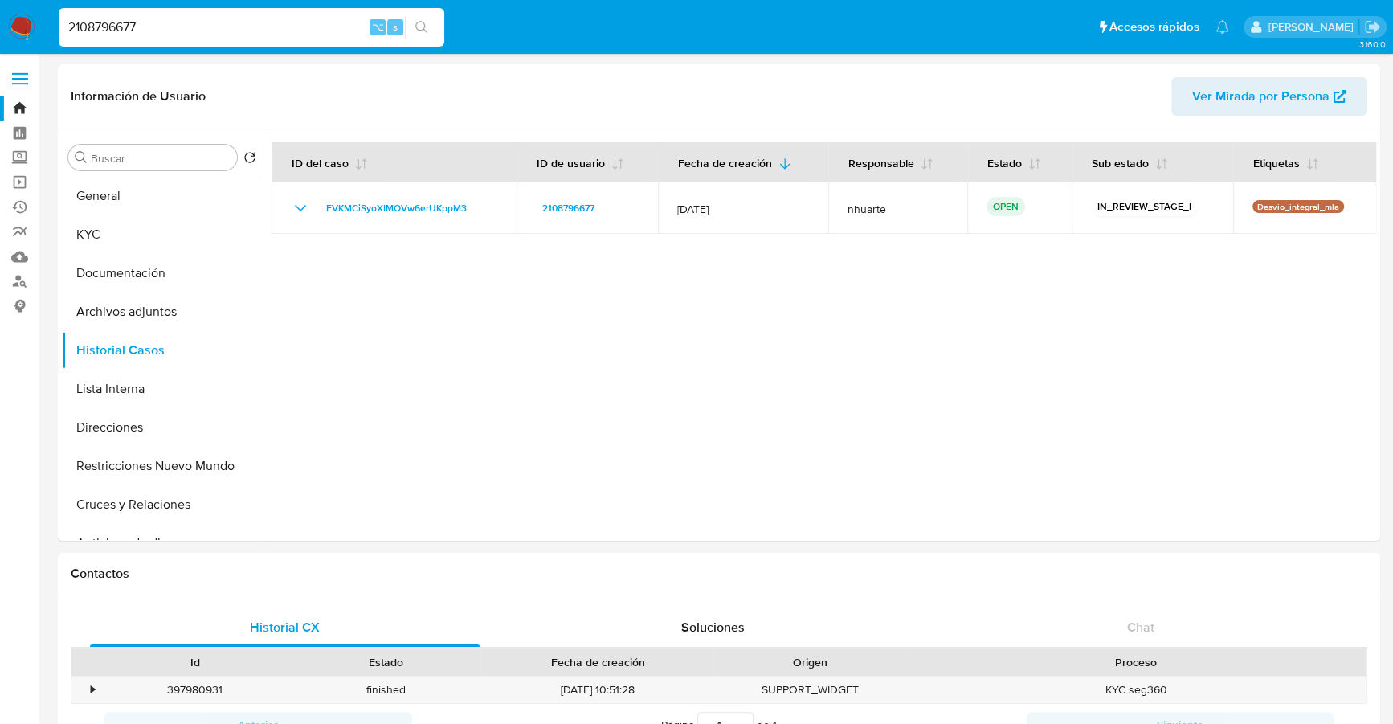
drag, startPoint x: 184, startPoint y: 27, endPoint x: 52, endPoint y: 17, distance: 132.2
click at [52, 17] on ul "Pausado Ver notificaciones 2108796677 ⌥ s Accesos rápidos Presiona las siguient…" at bounding box center [644, 26] width 1187 height 40
paste input "11089188"
type input "1108918877"
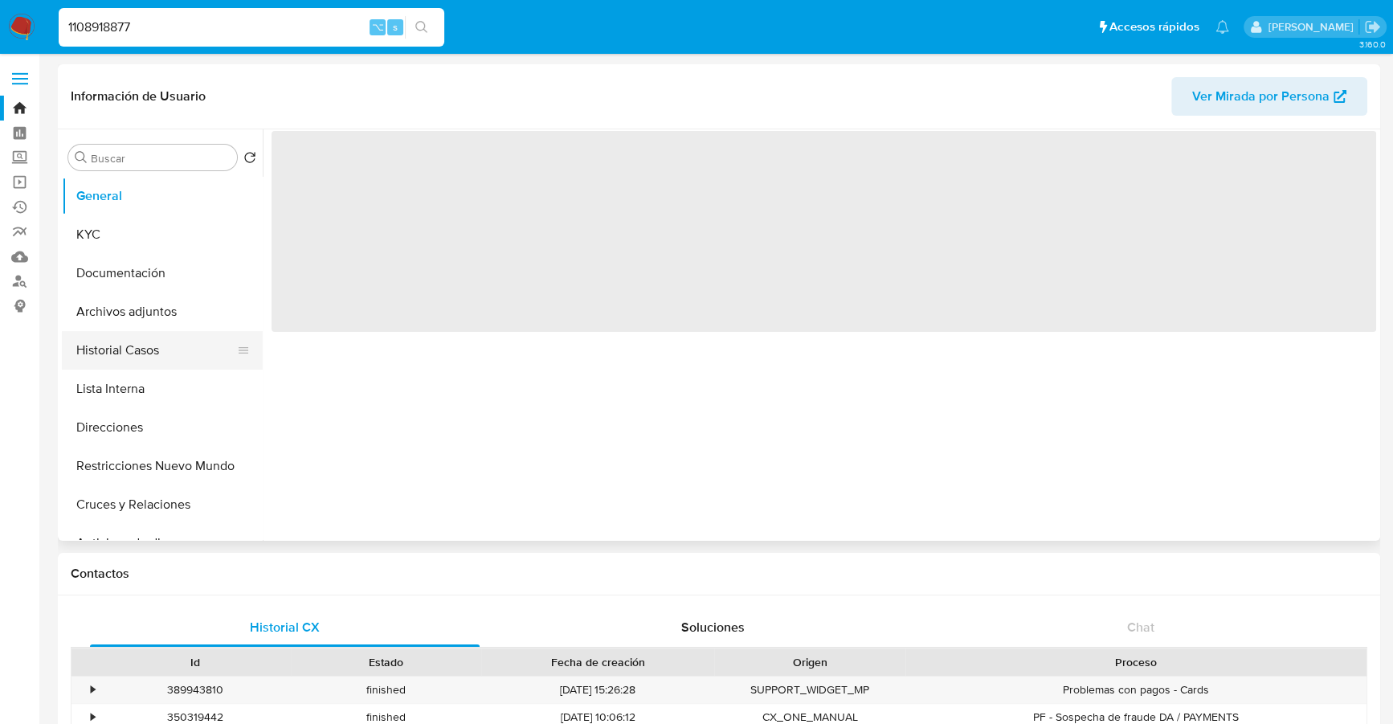
click at [139, 356] on button "Historial Casos" at bounding box center [156, 350] width 188 height 39
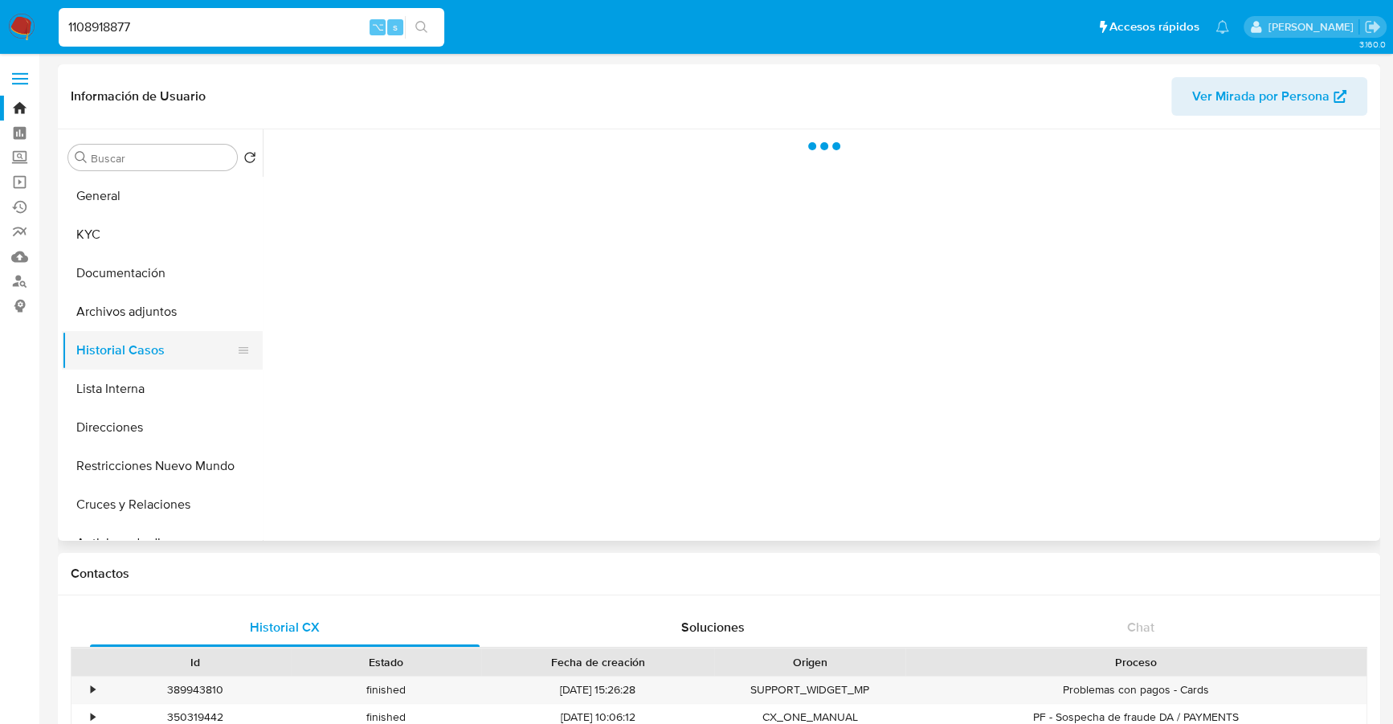
select select "10"
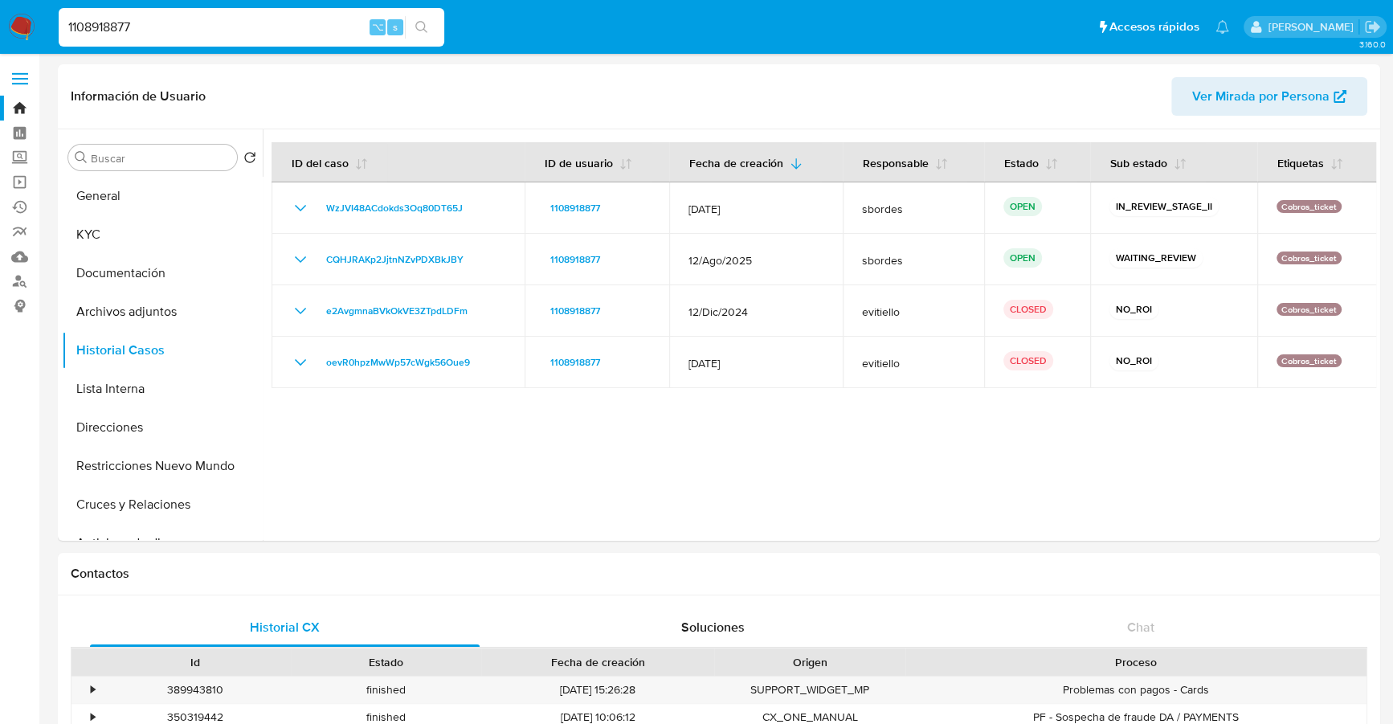
drag, startPoint x: 180, startPoint y: 24, endPoint x: -6, endPoint y: 12, distance: 186.0
paste input "74784413"
type input "747844137"
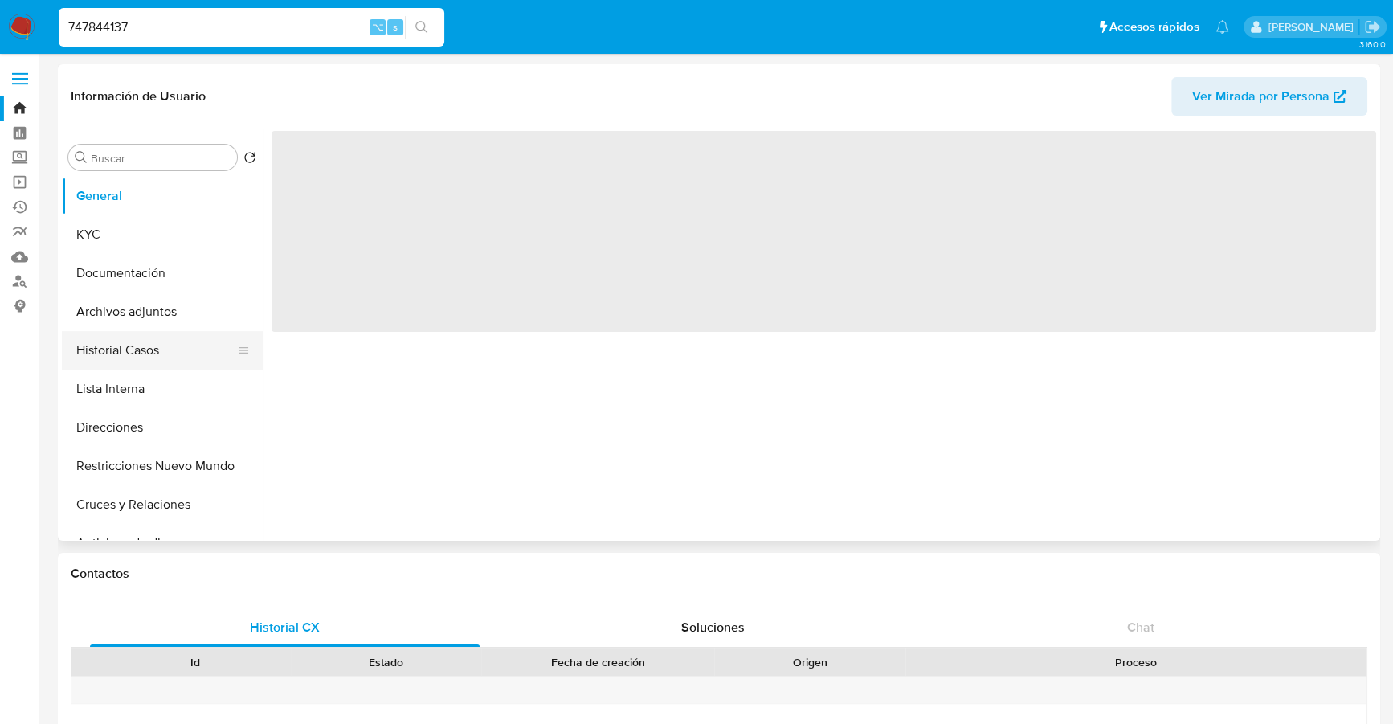
click at [112, 348] on button "Historial Casos" at bounding box center [156, 350] width 188 height 39
select select "10"
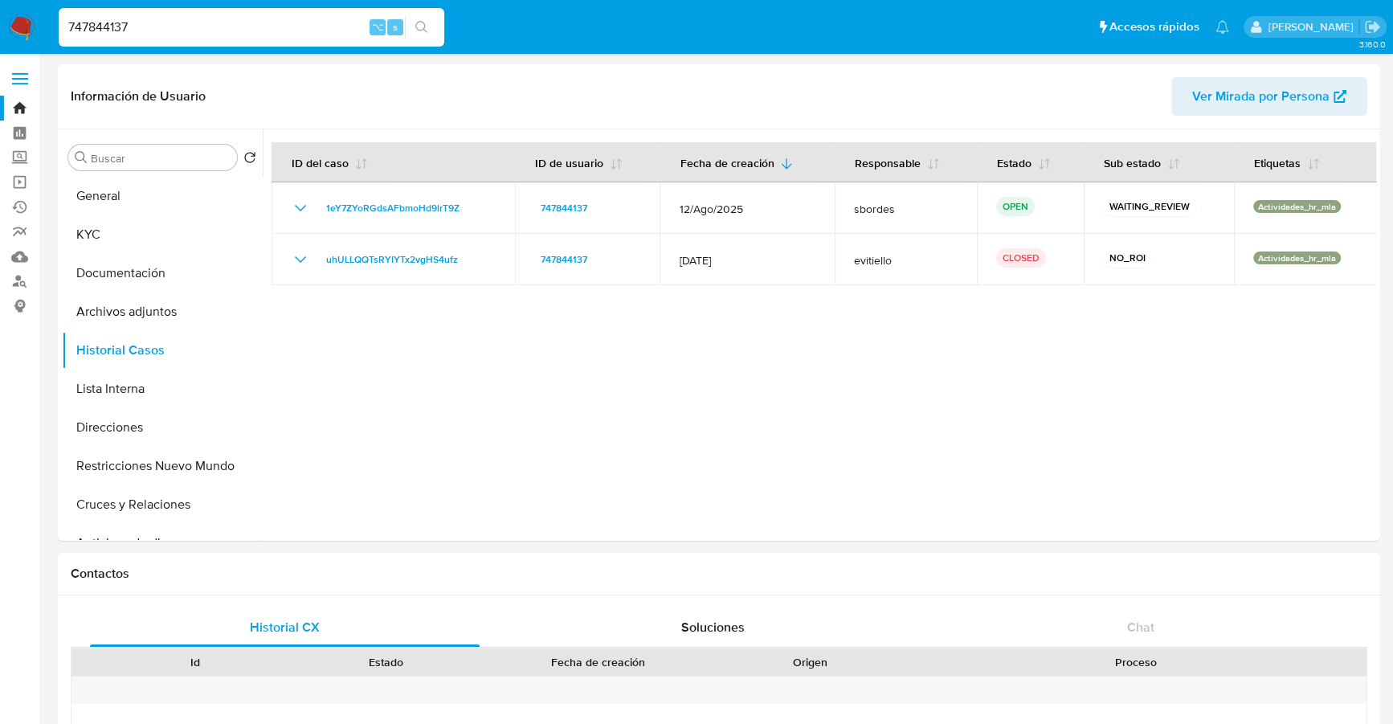
drag, startPoint x: 164, startPoint y: 30, endPoint x: 76, endPoint y: 20, distance: 88.1
click at [76, 20] on input "747844137" at bounding box center [252, 27] width 386 height 21
type input "7"
paste input "805179526"
type input "805179526"
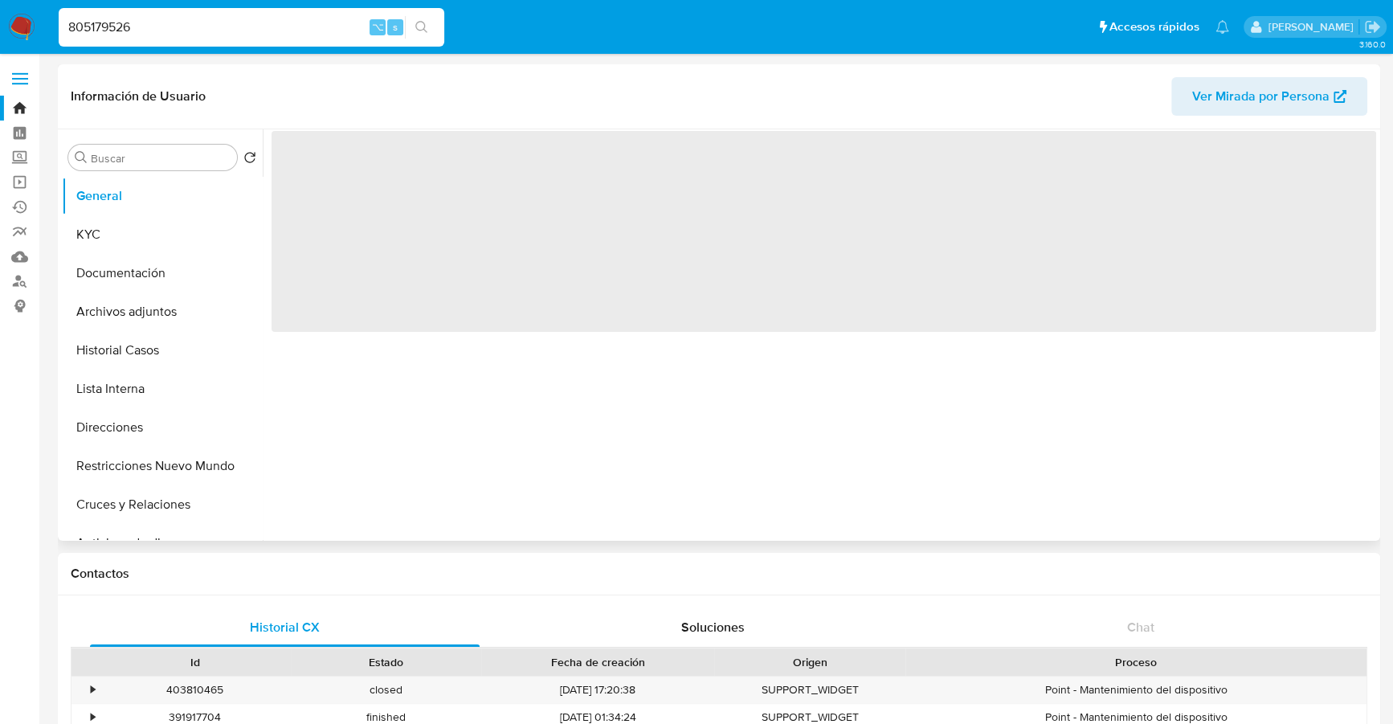
select select "10"
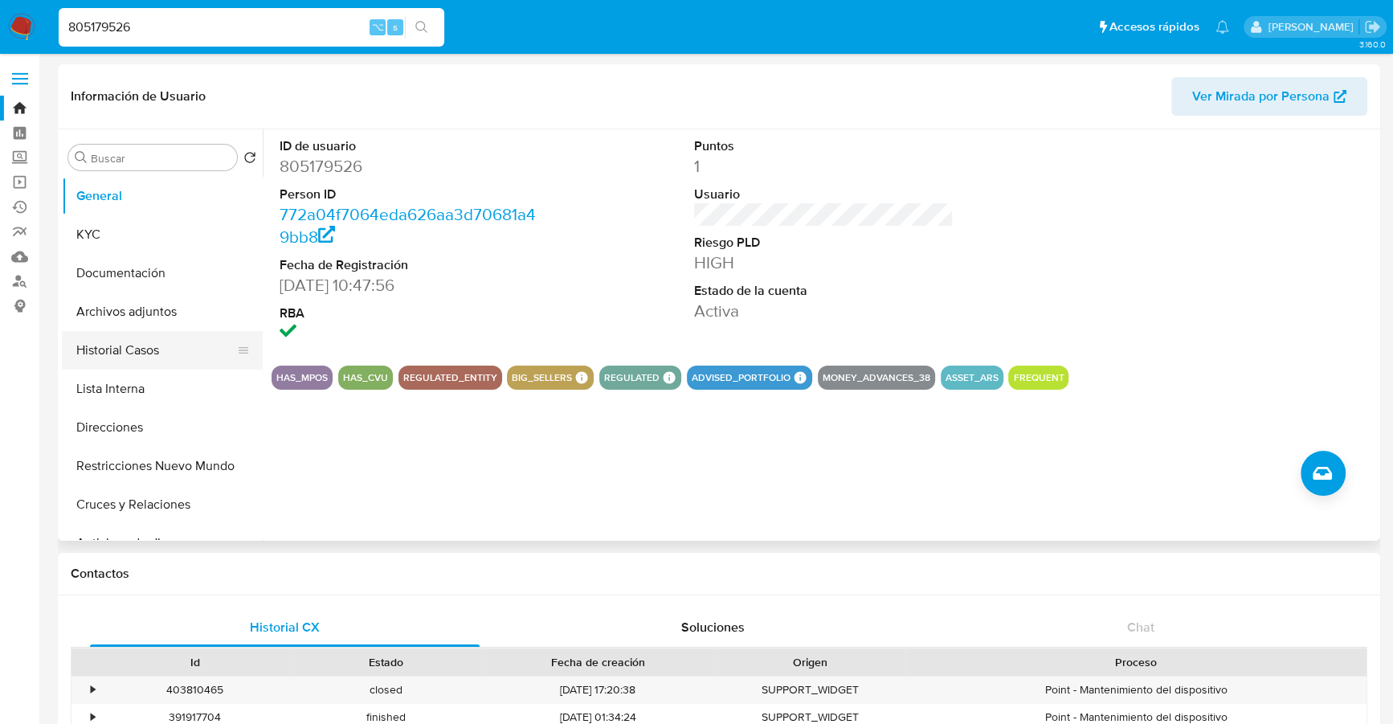
click at [90, 342] on button "Historial Casos" at bounding box center [156, 350] width 188 height 39
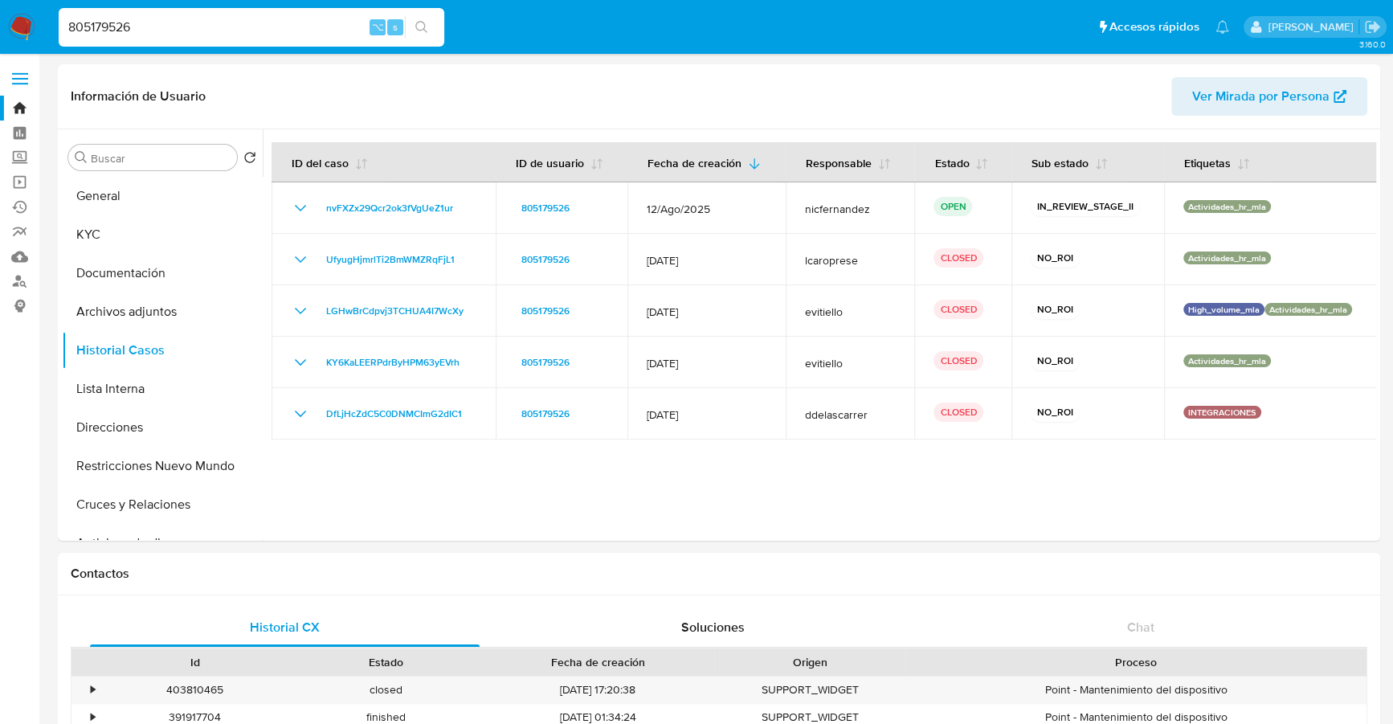
drag, startPoint x: 99, startPoint y: 19, endPoint x: 14, endPoint y: 19, distance: 85.2
click at [14, 19] on nav "Pausado Ver notificaciones 805179526 ⌥ s Accesos rápidos Presiona las siguiente…" at bounding box center [696, 27] width 1393 height 54
paste input "1634189258"
type input "1634189258"
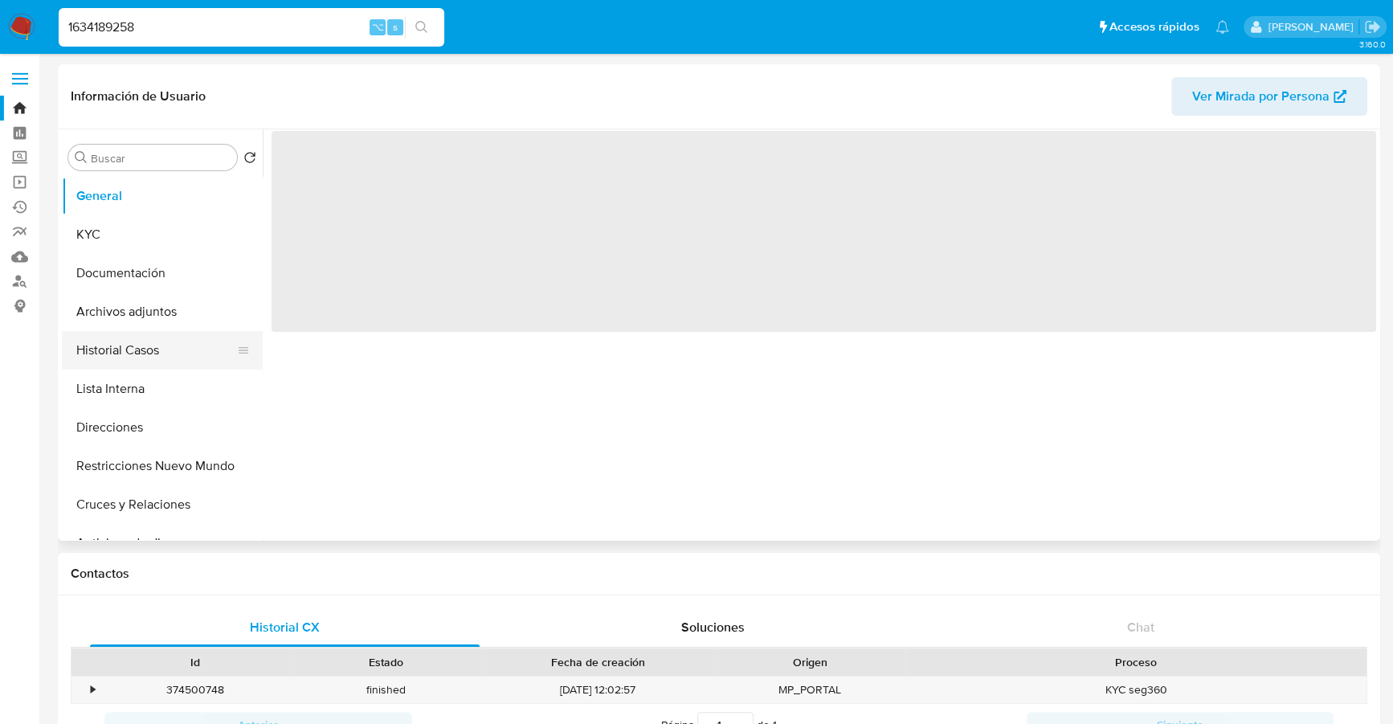
click at [148, 350] on button "Historial Casos" at bounding box center [156, 350] width 188 height 39
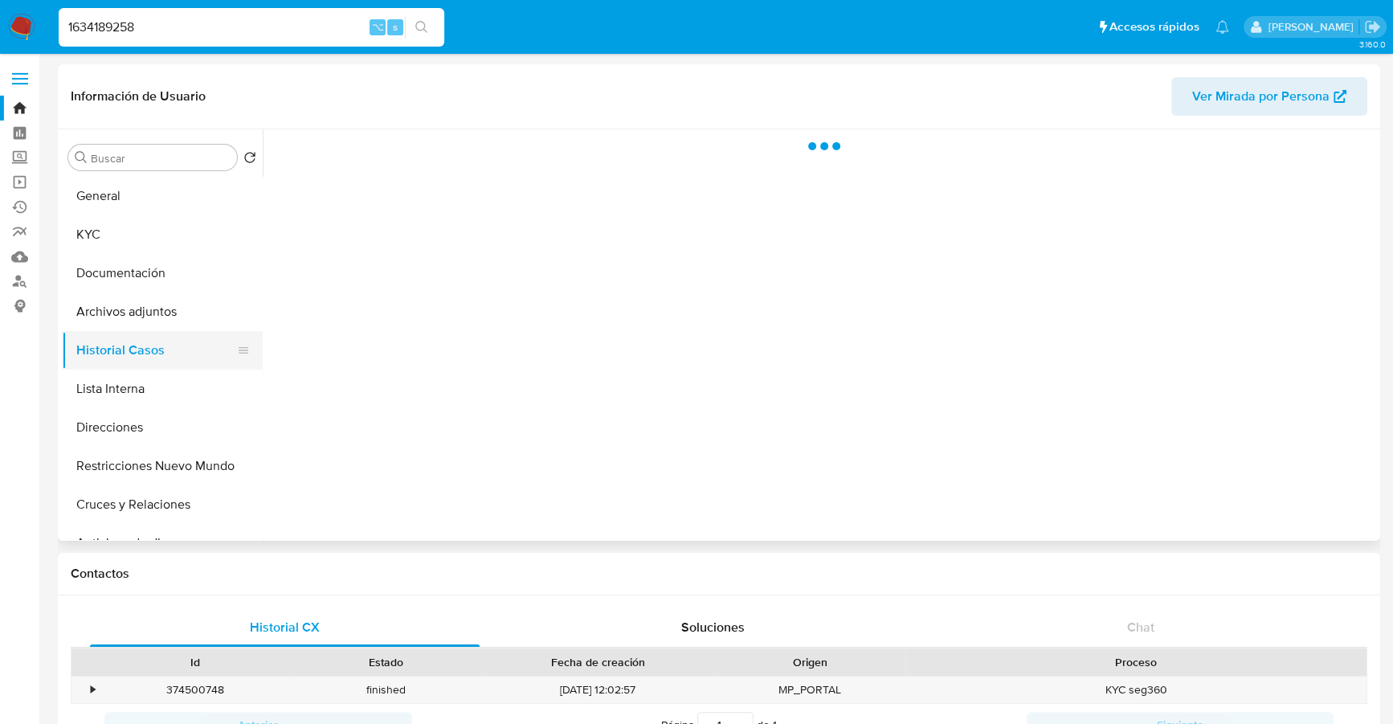
select select "10"
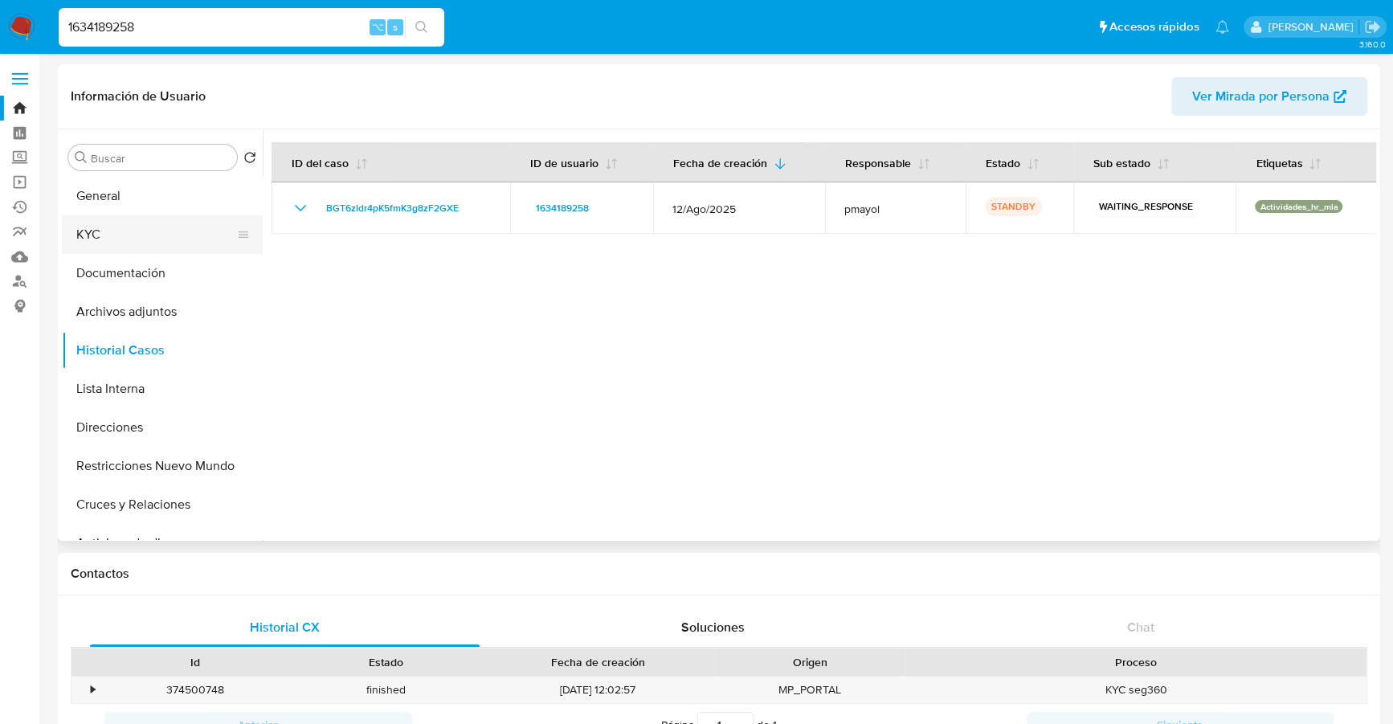
click at [116, 227] on button "KYC" at bounding box center [156, 234] width 188 height 39
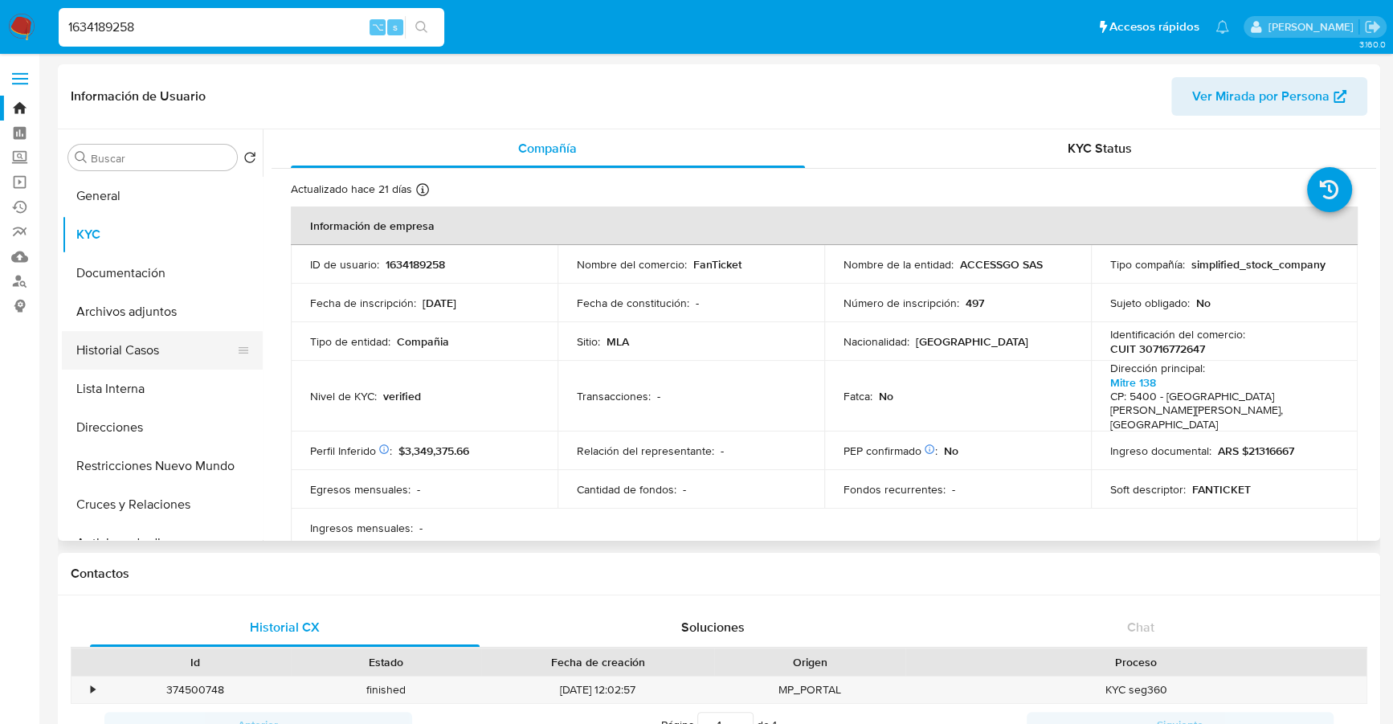
click at [178, 354] on button "Historial Casos" at bounding box center [156, 350] width 188 height 39
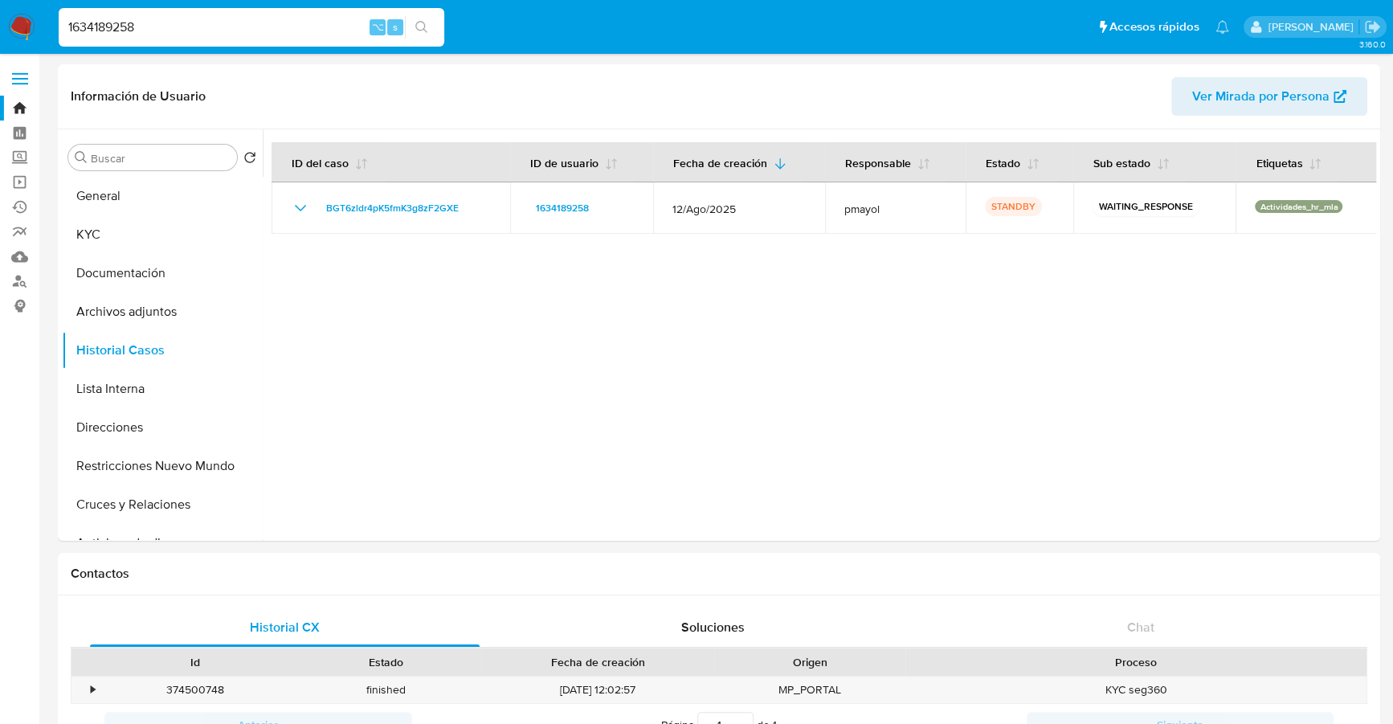
drag, startPoint x: 168, startPoint y: 28, endPoint x: -32, endPoint y: 19, distance: 200.2
paste input "622562023"
type input "622562023"
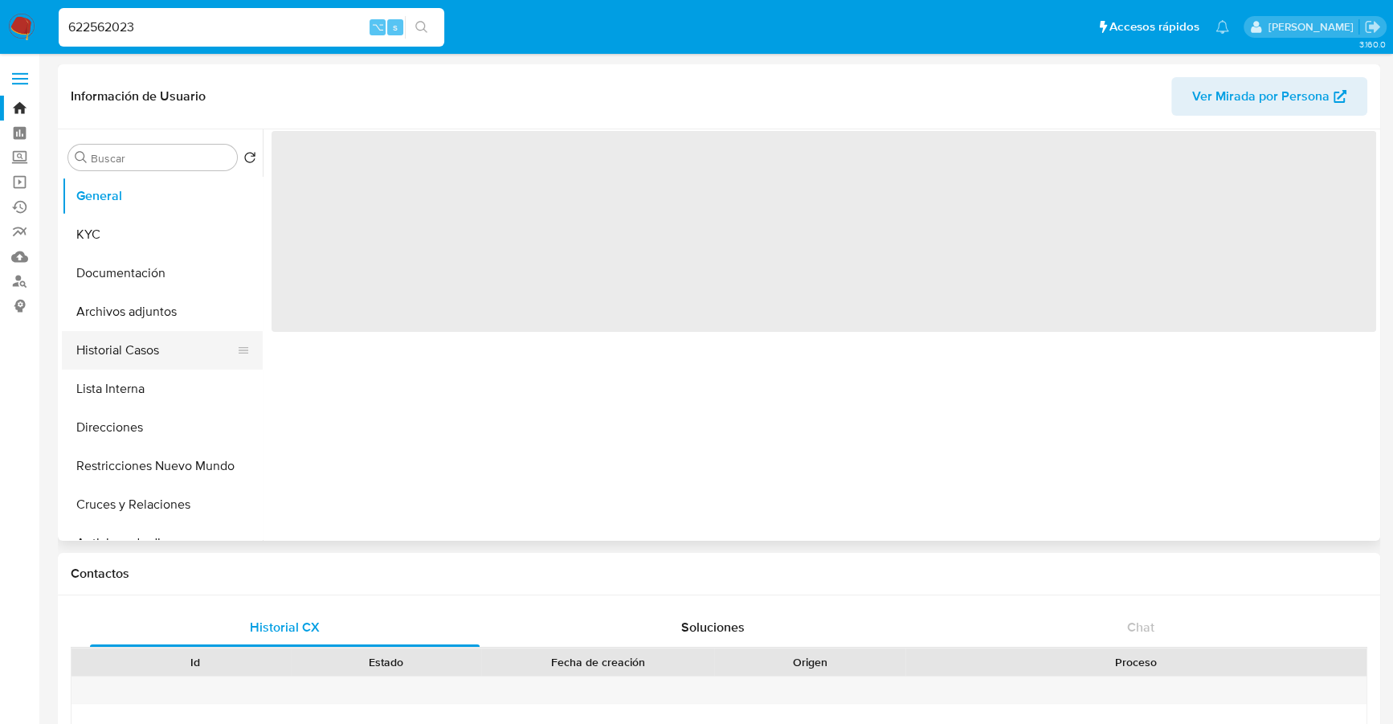
click at [138, 346] on button "Historial Casos" at bounding box center [156, 350] width 188 height 39
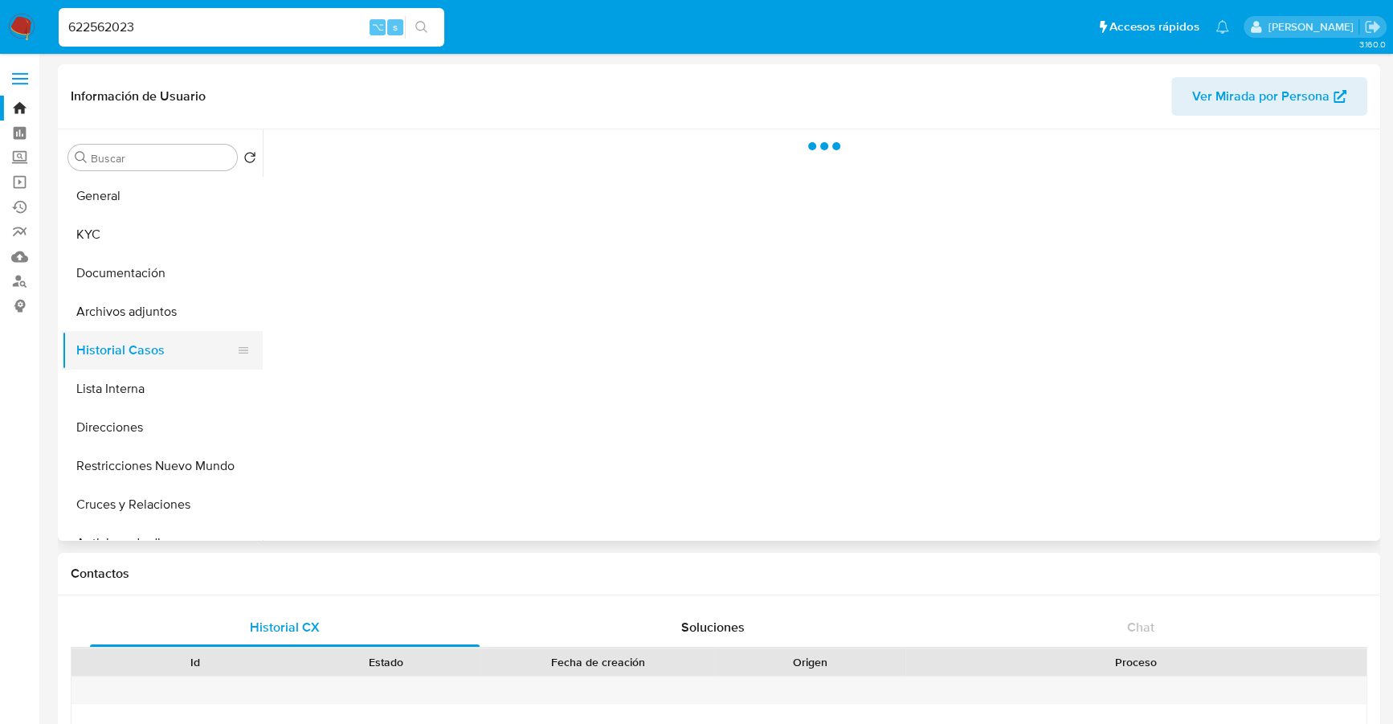
select select "10"
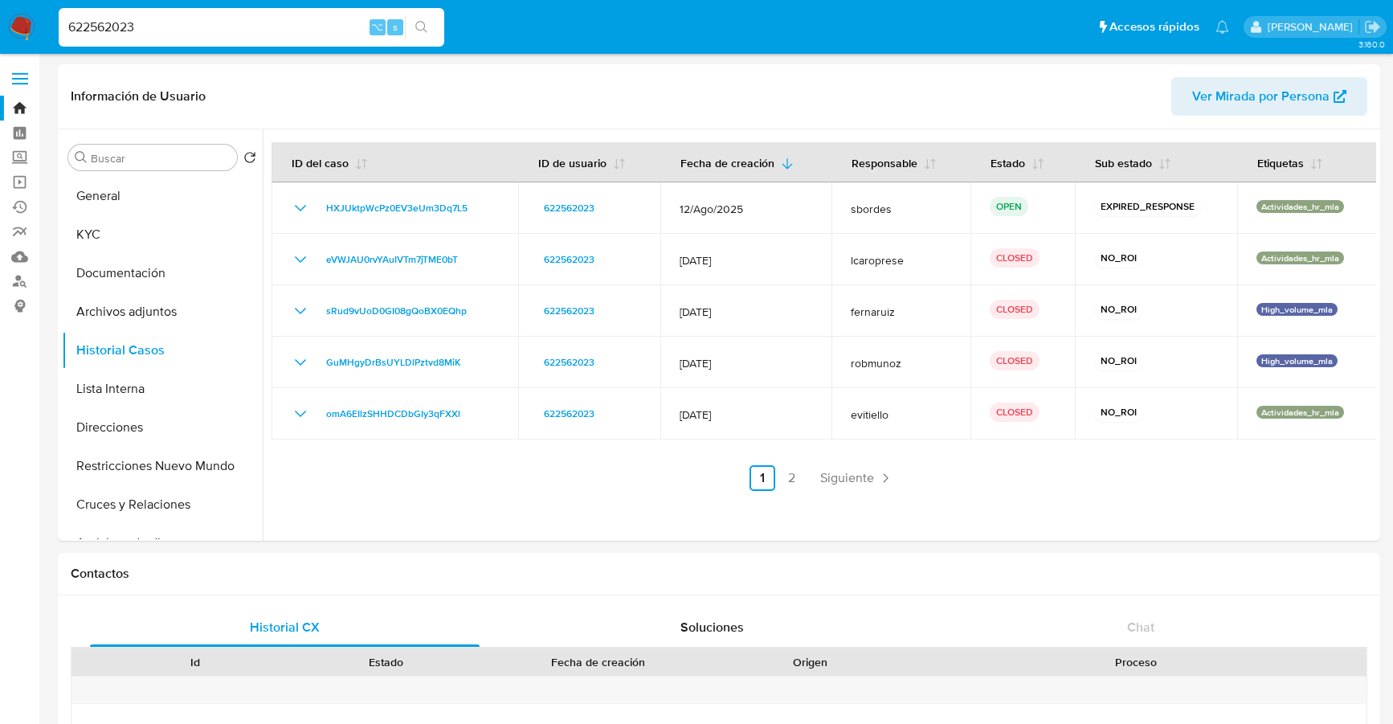
select select "10"
click at [22, 27] on img at bounding box center [21, 27] width 27 height 27
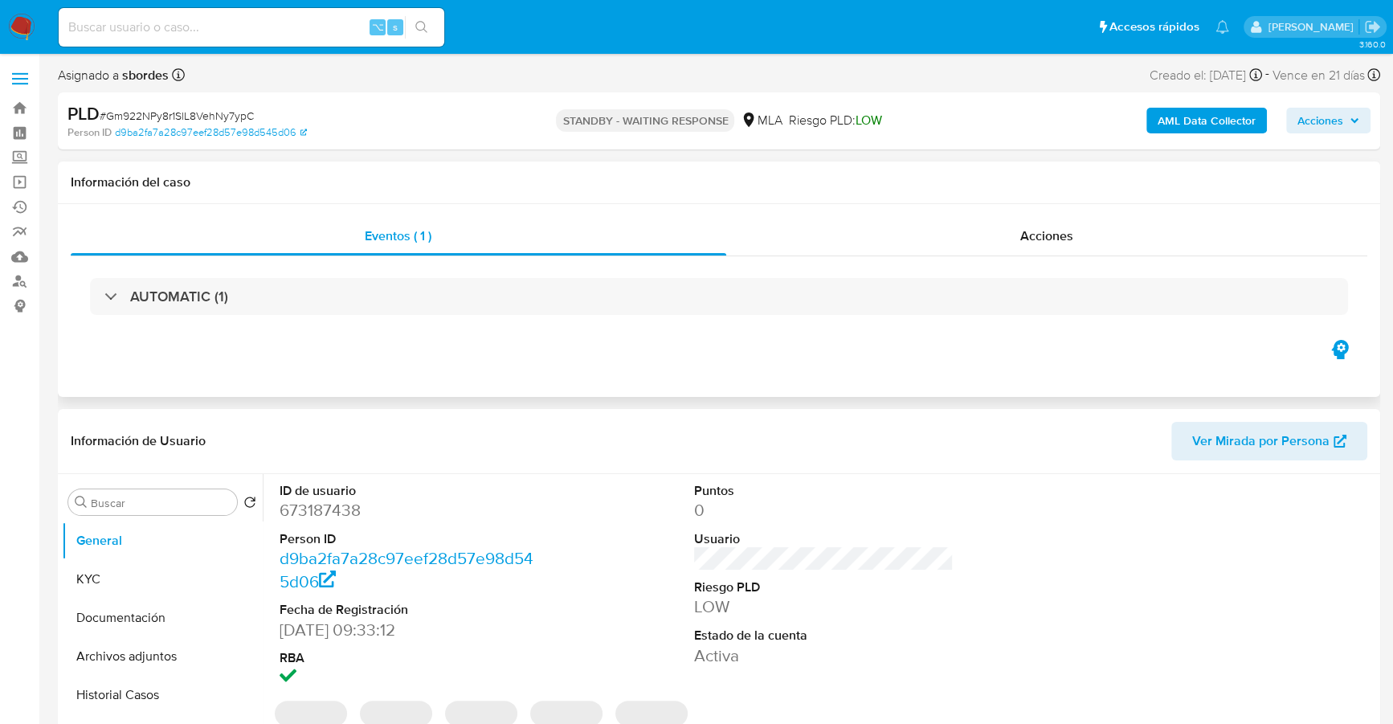
select select "10"
click at [979, 220] on div "Acciones" at bounding box center [1047, 236] width 642 height 39
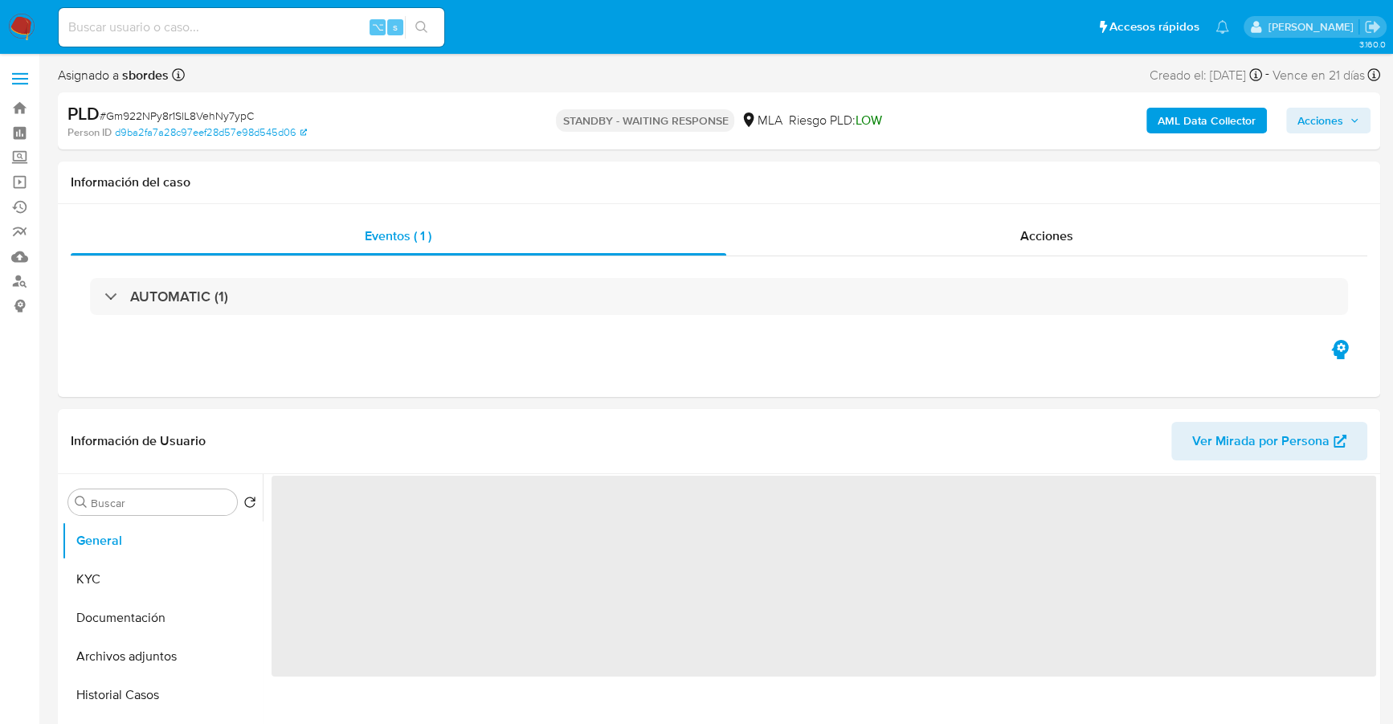
select select "10"
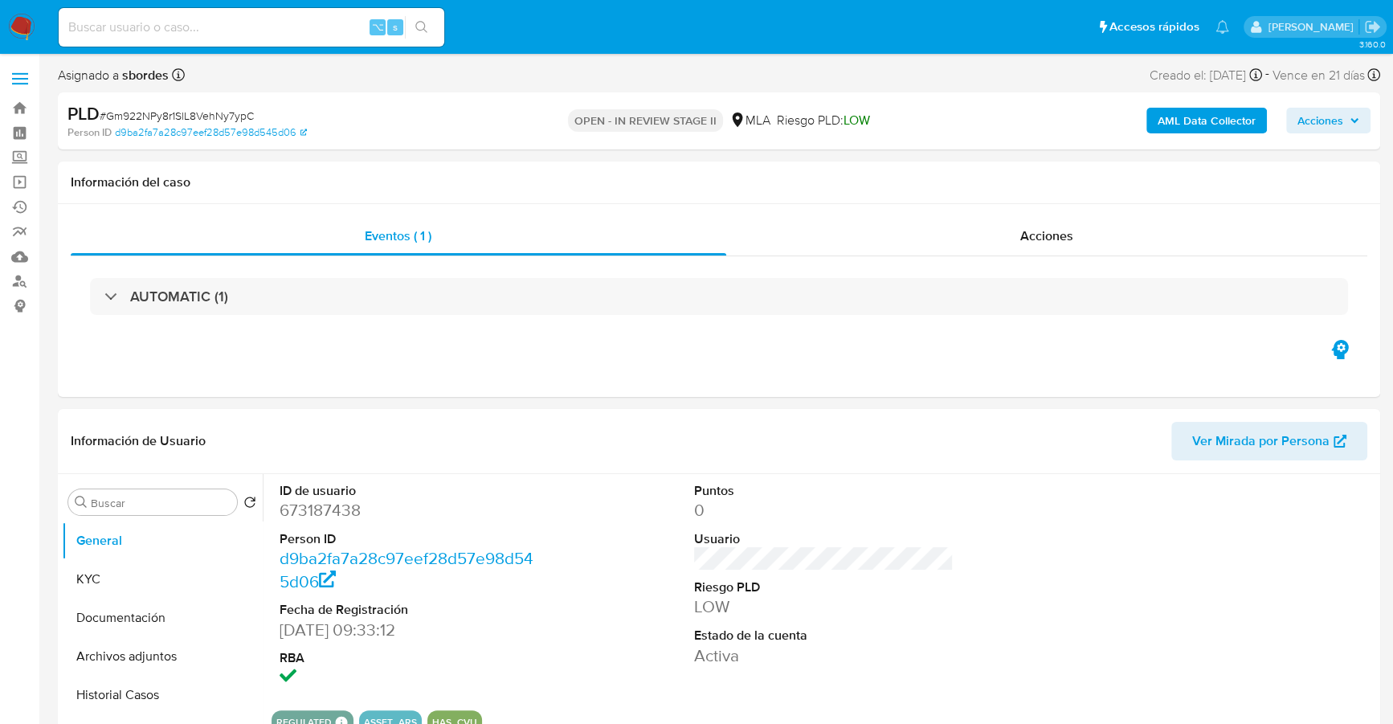
click at [1326, 112] on span "Acciones" at bounding box center [1321, 121] width 46 height 26
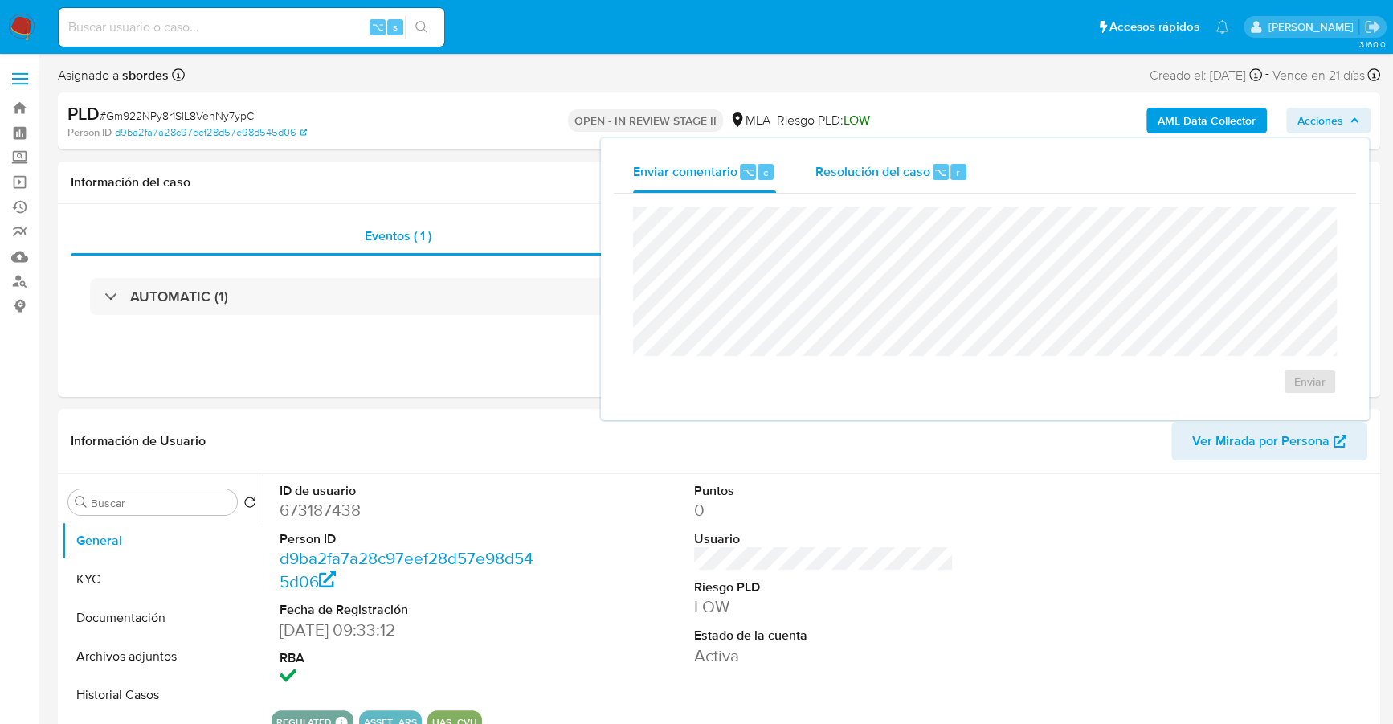
click at [934, 165] on span "⌥" at bounding box center [940, 172] width 12 height 15
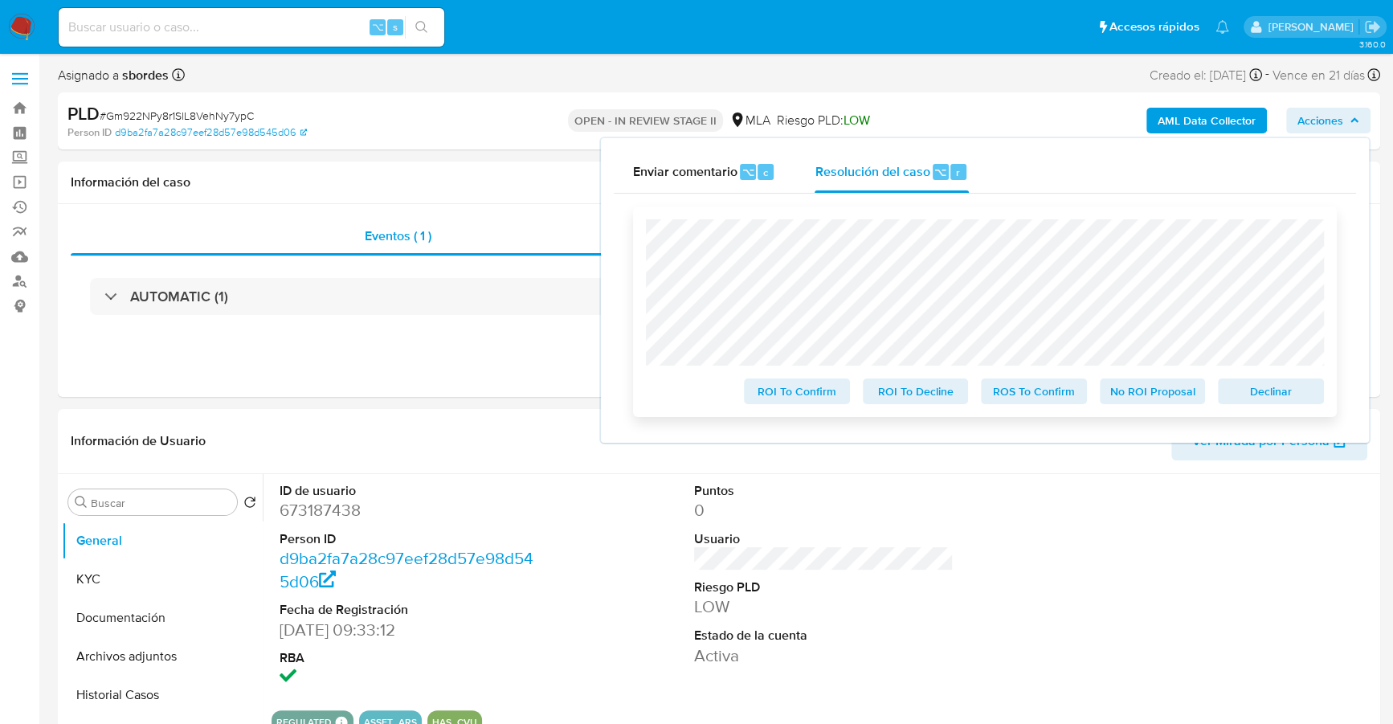
click at [1143, 394] on span "No ROI Proposal" at bounding box center [1153, 391] width 84 height 22
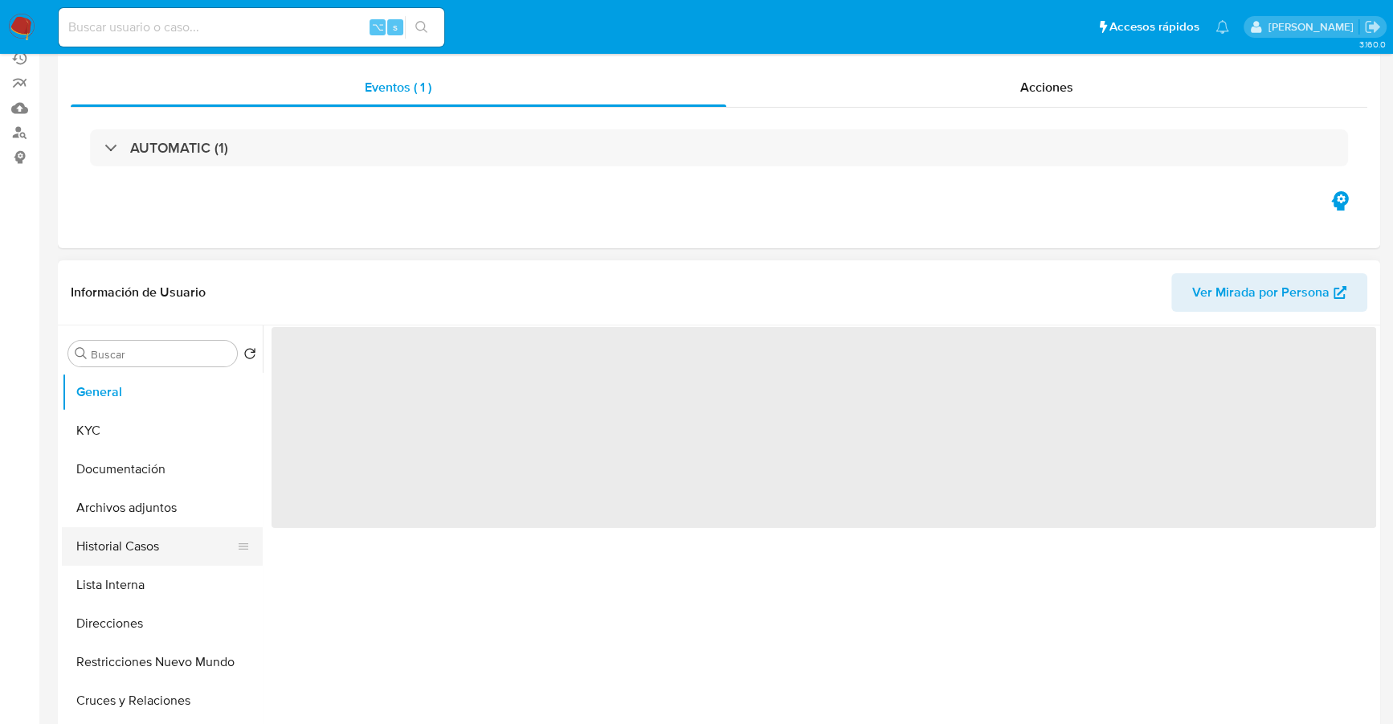
scroll to position [157, 0]
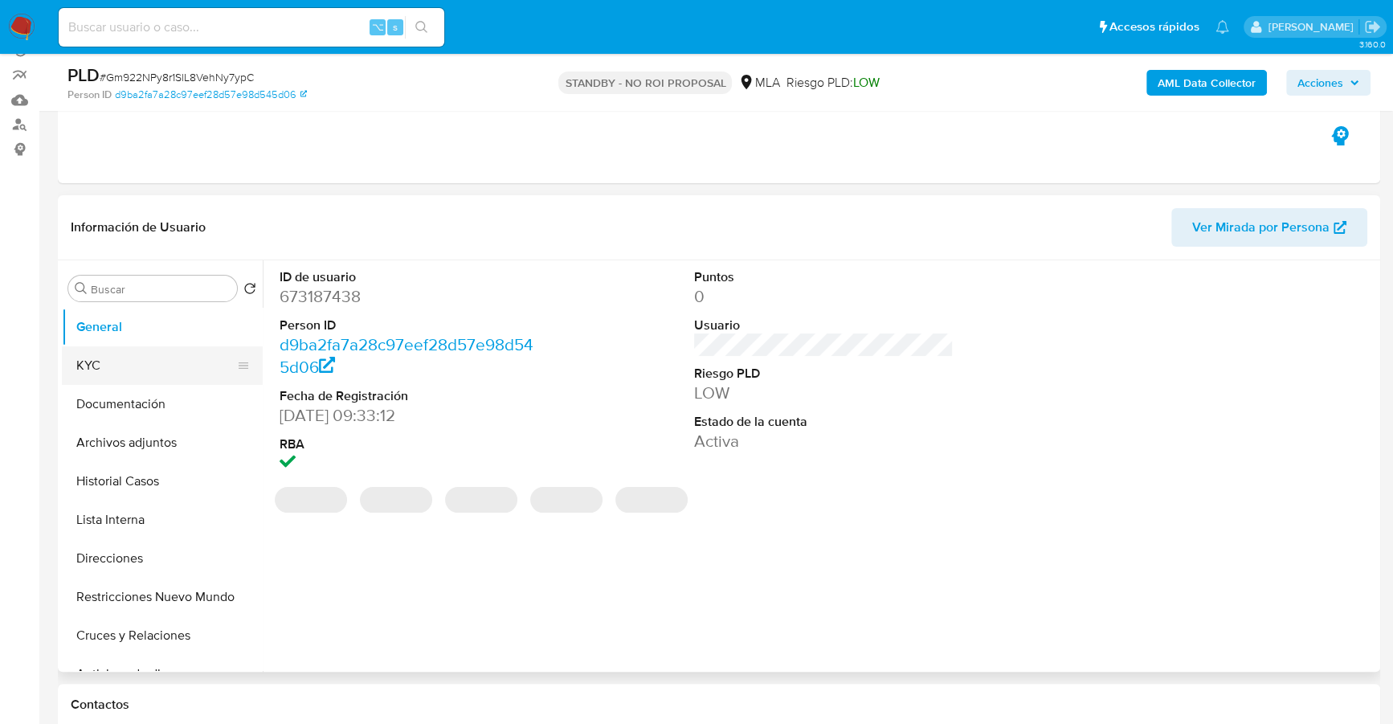
click at [102, 362] on button "KYC" at bounding box center [156, 365] width 188 height 39
select select "10"
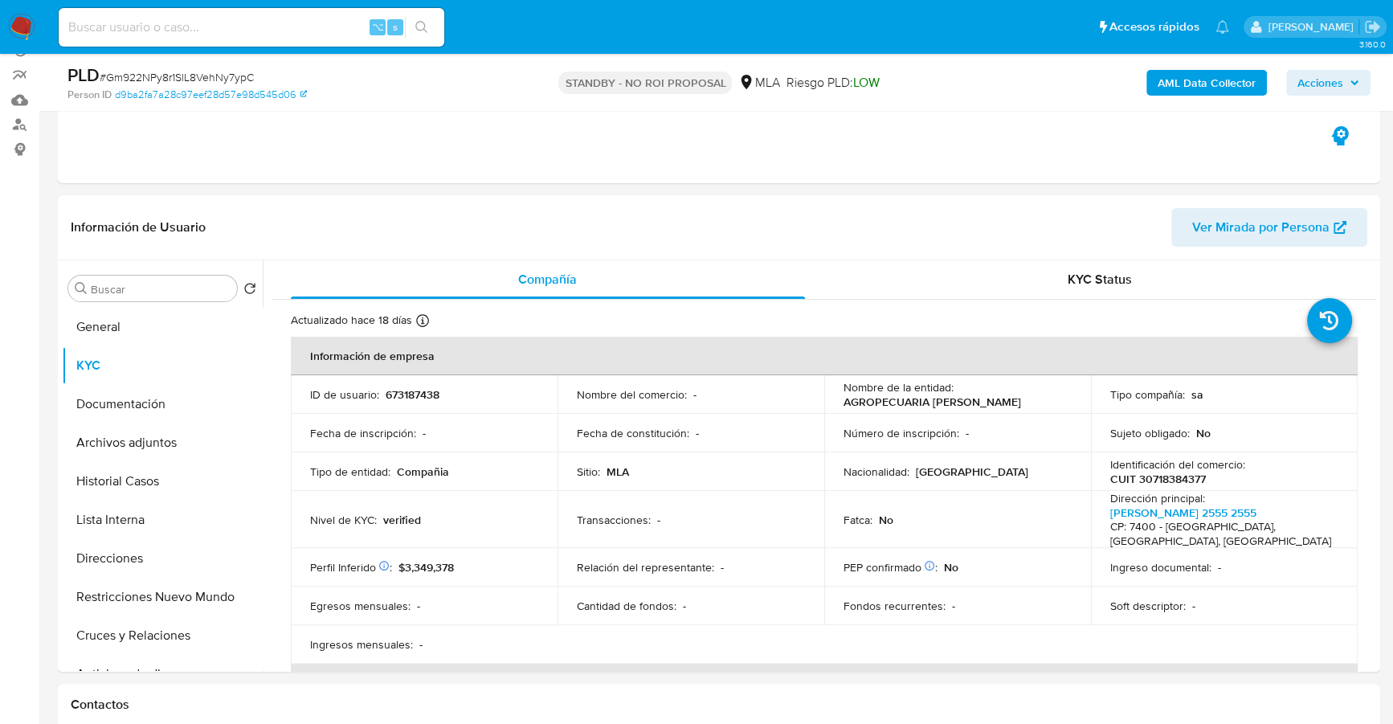
click at [257, 32] on input at bounding box center [252, 27] width 386 height 21
paste input "2356466965"
type input "2356466965"
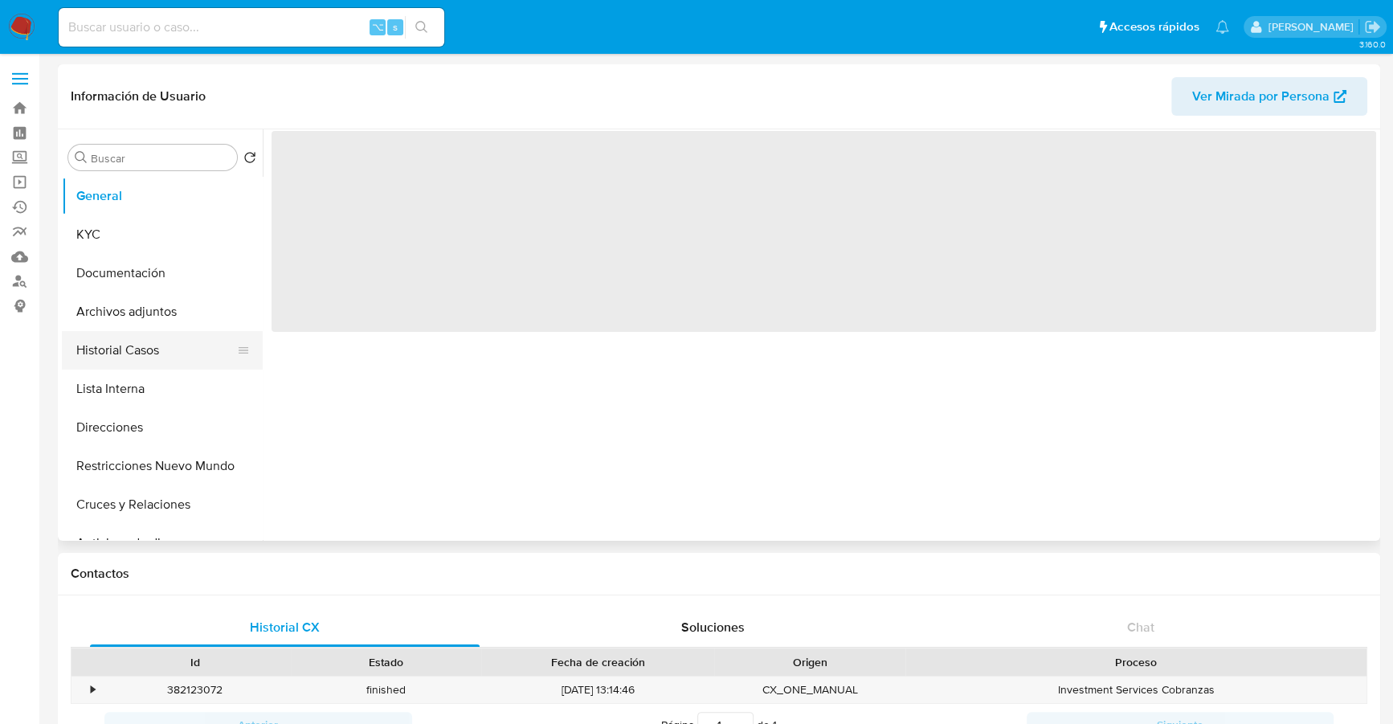
select select "10"
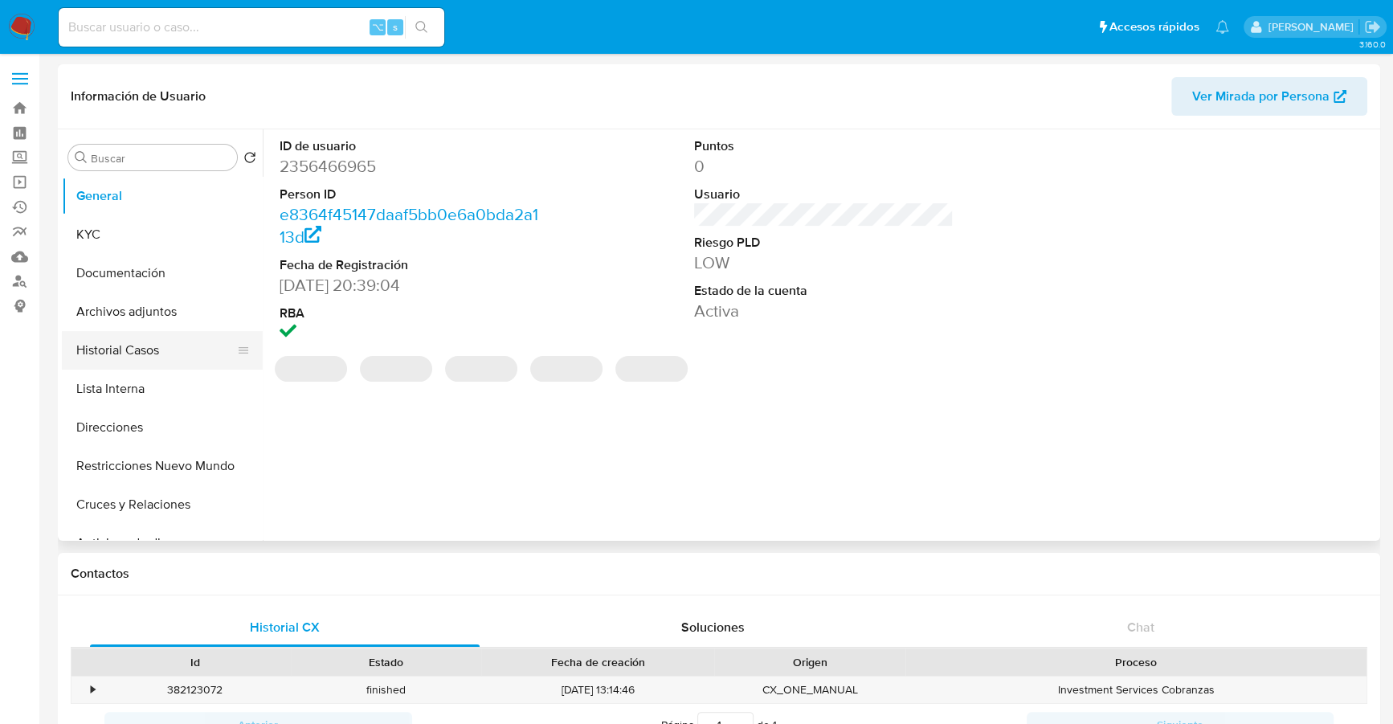
click at [125, 352] on button "Historial Casos" at bounding box center [156, 350] width 188 height 39
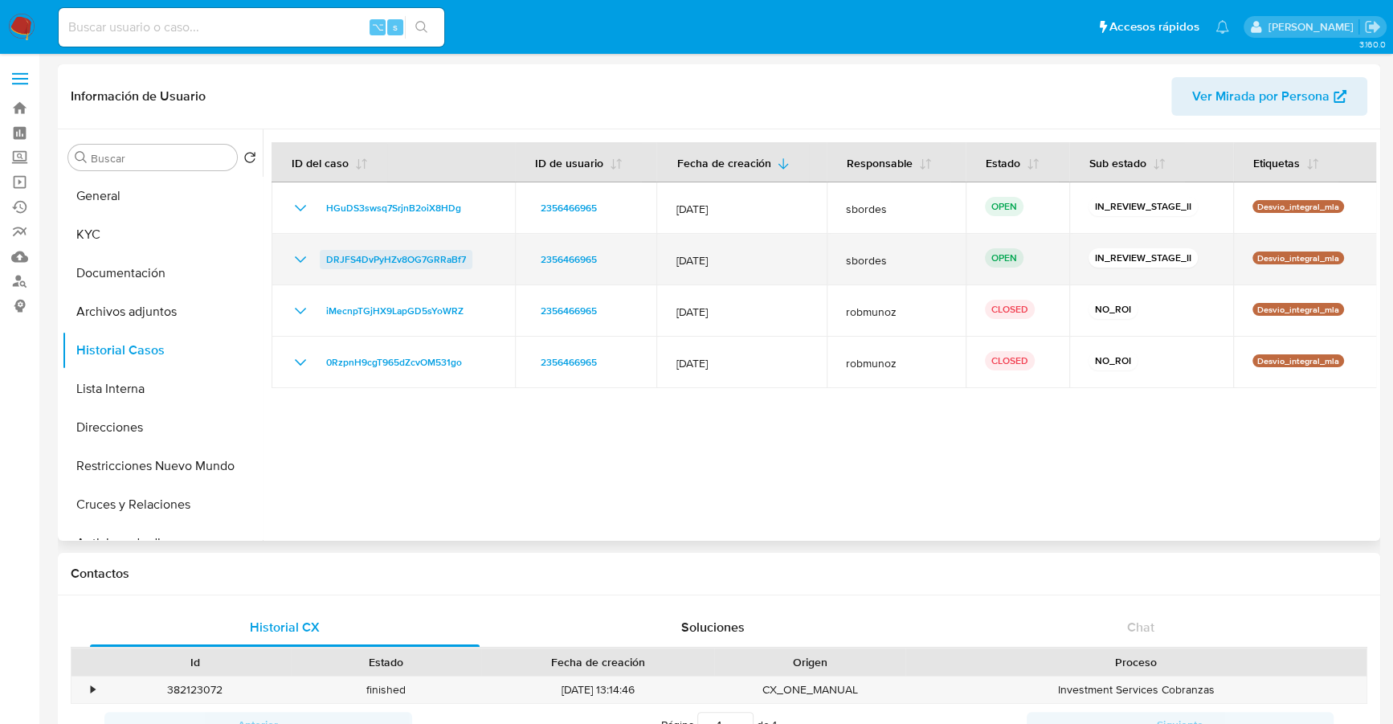
click at [351, 260] on span "DRJFS4DvPyHZv8OG7GRRaBf7" at bounding box center [396, 259] width 140 height 19
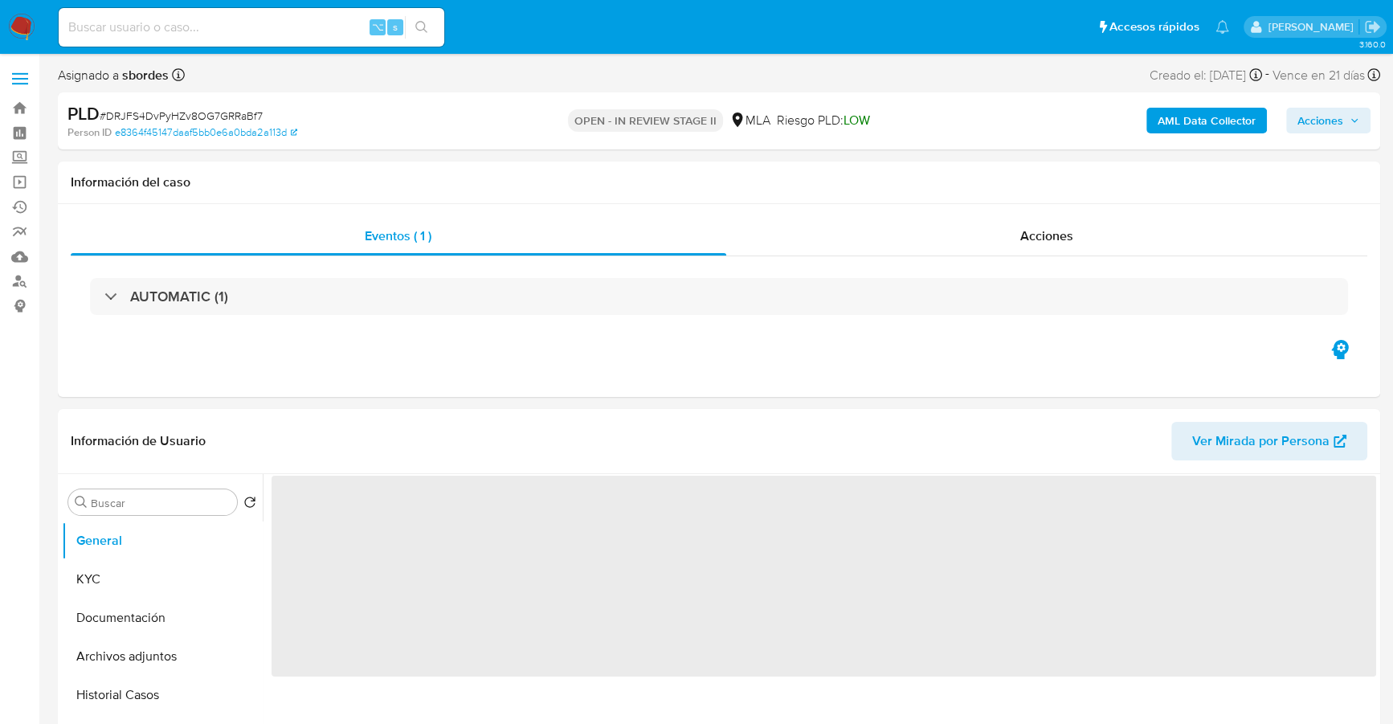
select select "10"
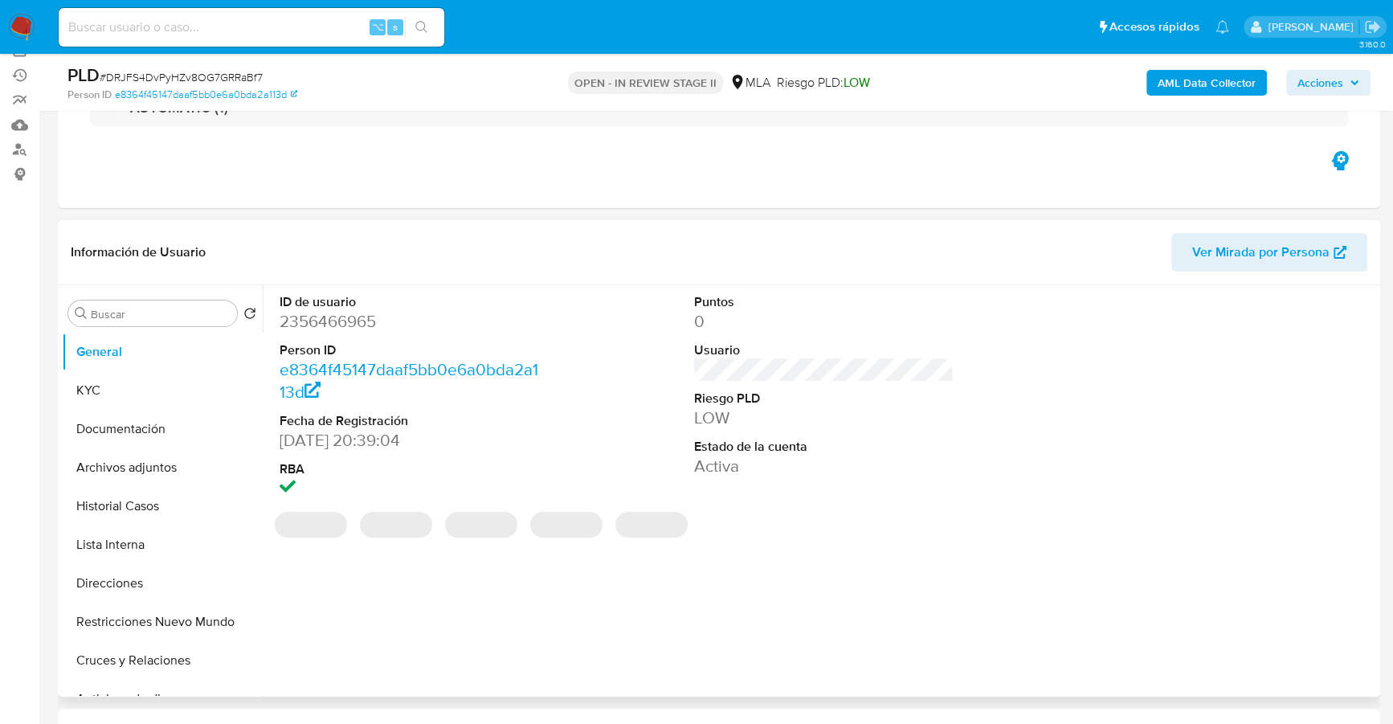
scroll to position [135, 0]
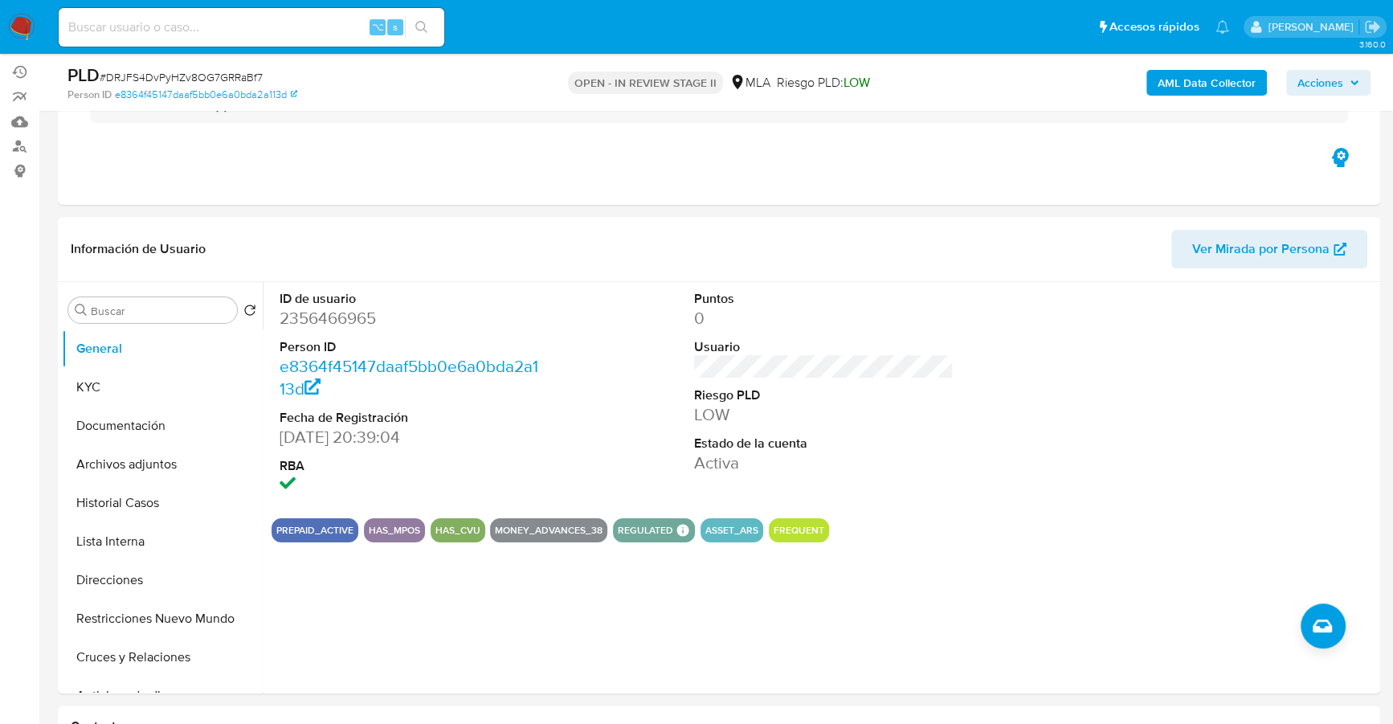
click at [237, 13] on div "⌥ s" at bounding box center [252, 27] width 386 height 39
click at [247, 22] on input at bounding box center [252, 27] width 386 height 21
paste input "2356466965"
type input "2356466965"
click at [168, 487] on button "Historial Casos" at bounding box center [156, 503] width 188 height 39
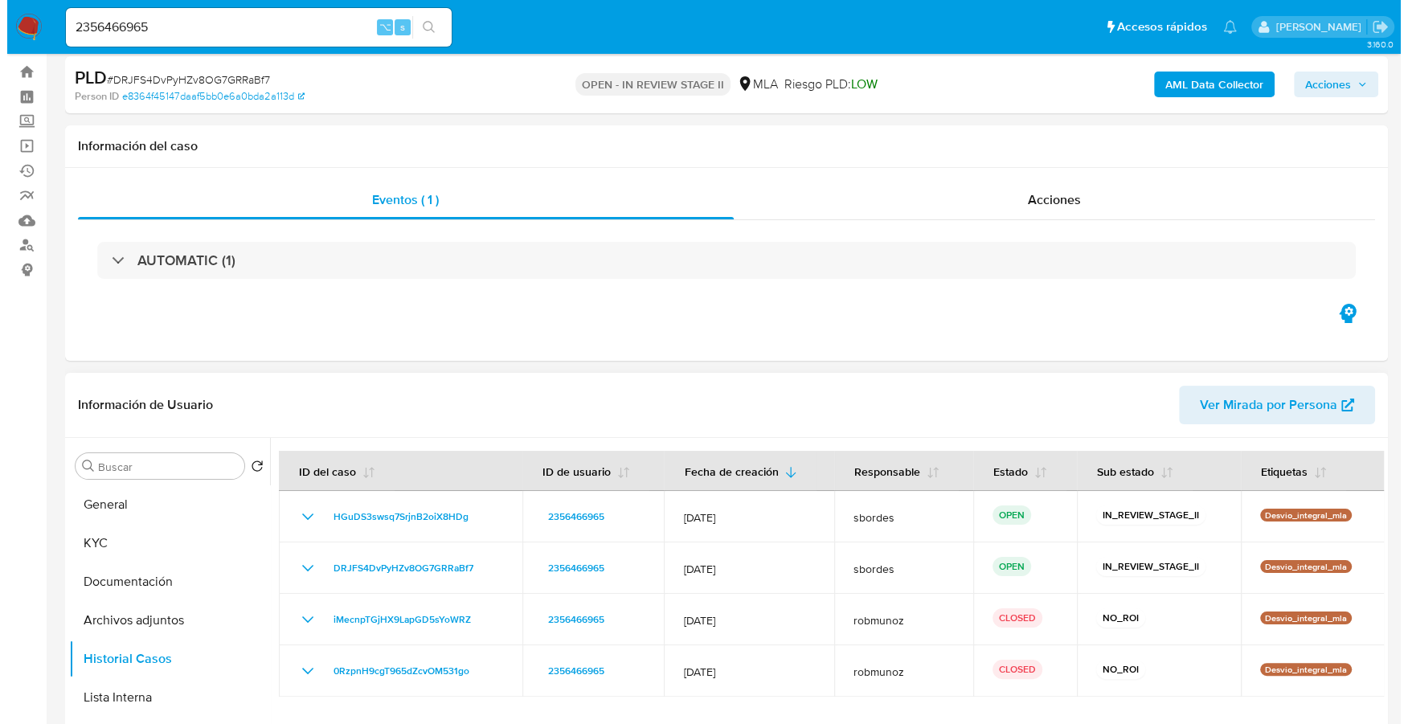
scroll to position [0, 0]
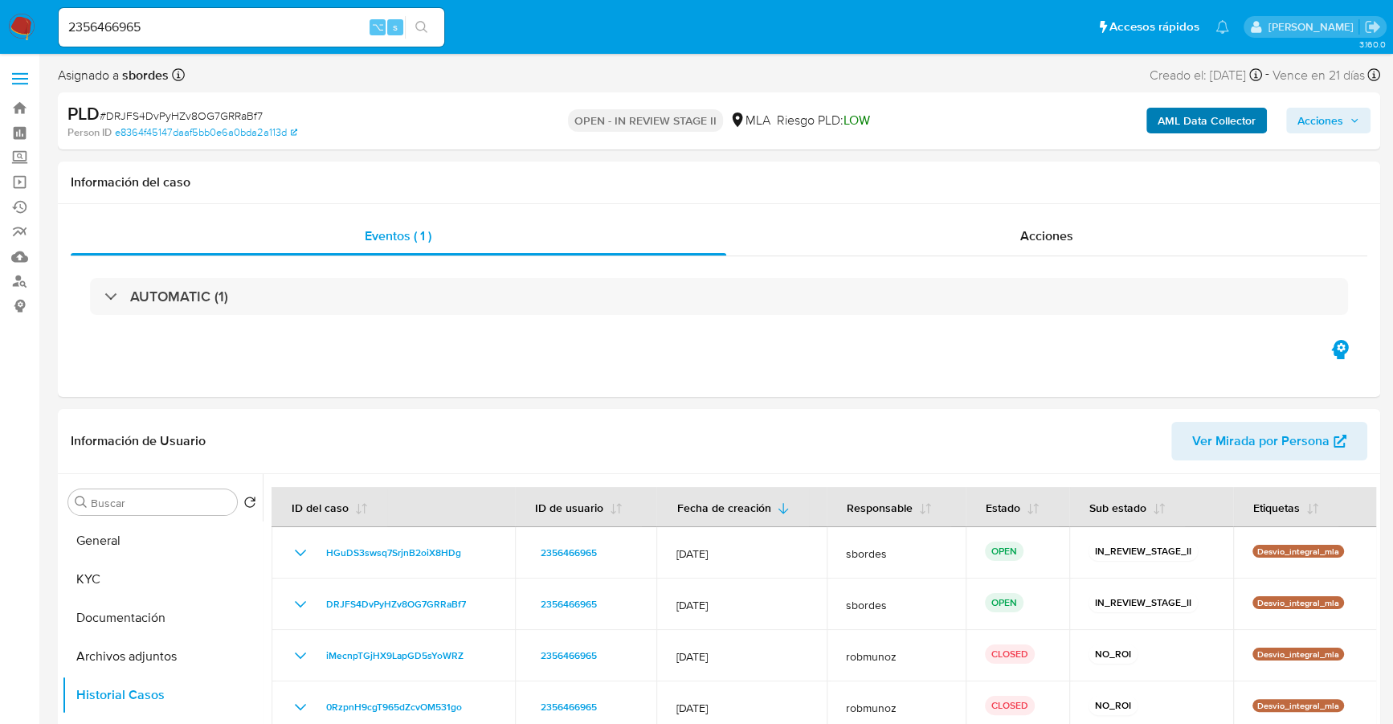
drag, startPoint x: 1142, startPoint y: 133, endPoint x: 1160, endPoint y: 128, distance: 18.5
click at [1143, 133] on div "AML Data Collector Acciones" at bounding box center [1156, 121] width 430 height 38
click at [1170, 125] on b "AML Data Collector" at bounding box center [1207, 121] width 98 height 26
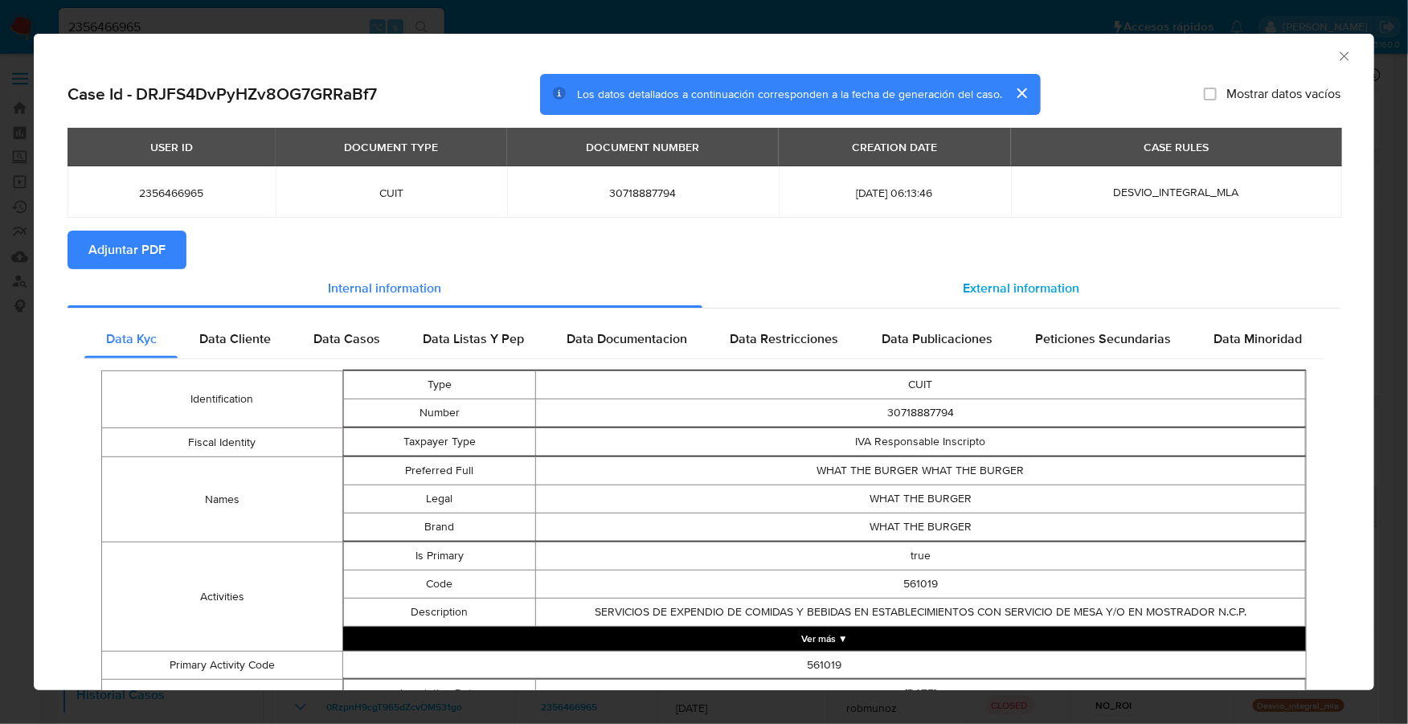
click at [1045, 283] on span "External information" at bounding box center [1021, 288] width 116 height 18
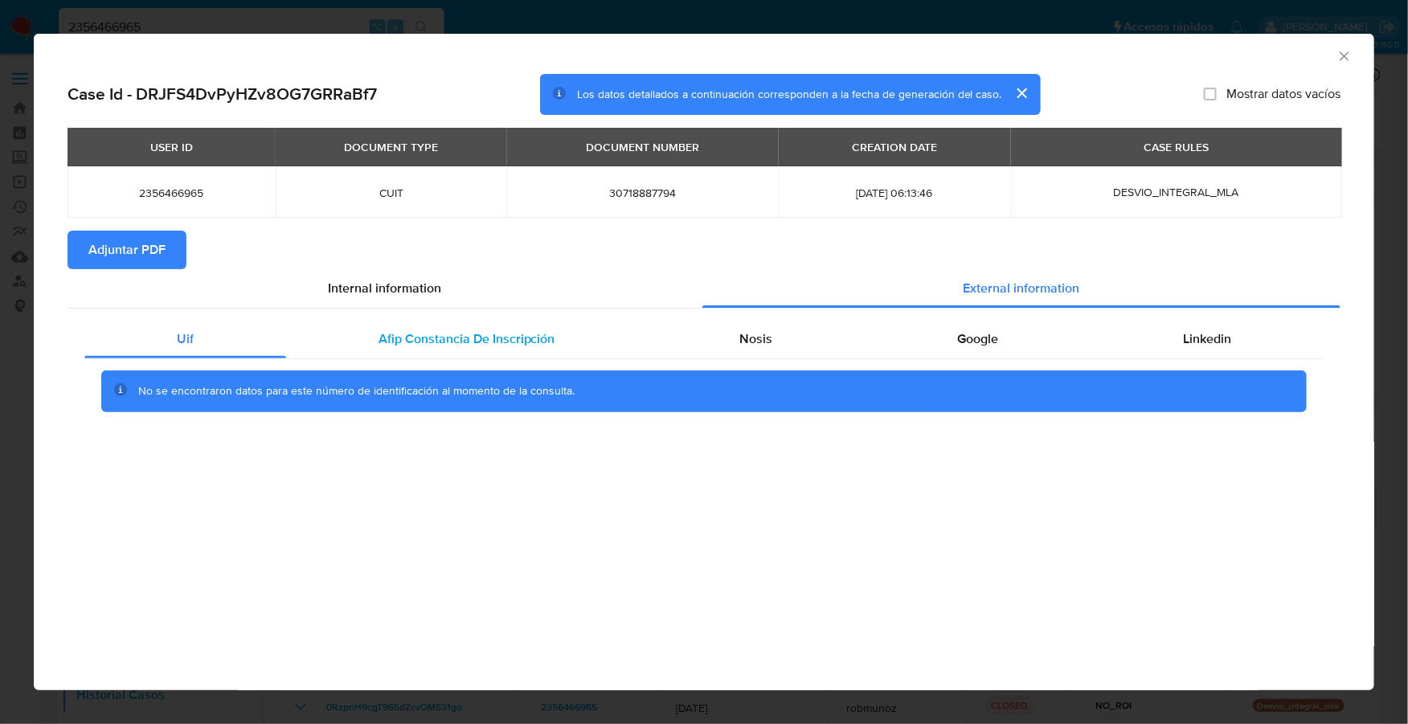
click at [448, 333] on span "Afip Constancia De Inscripción" at bounding box center [466, 338] width 177 height 18
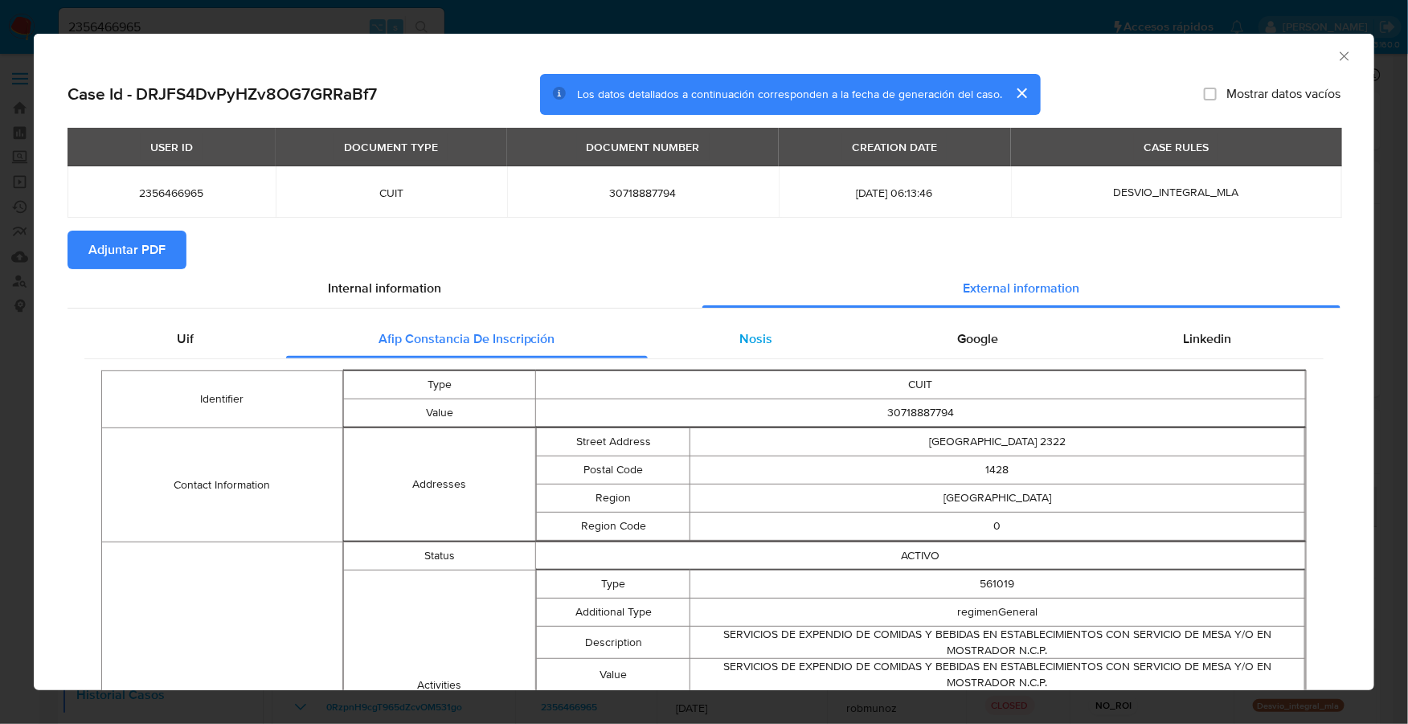
click at [767, 347] on div "Nosis" at bounding box center [757, 339] width 218 height 39
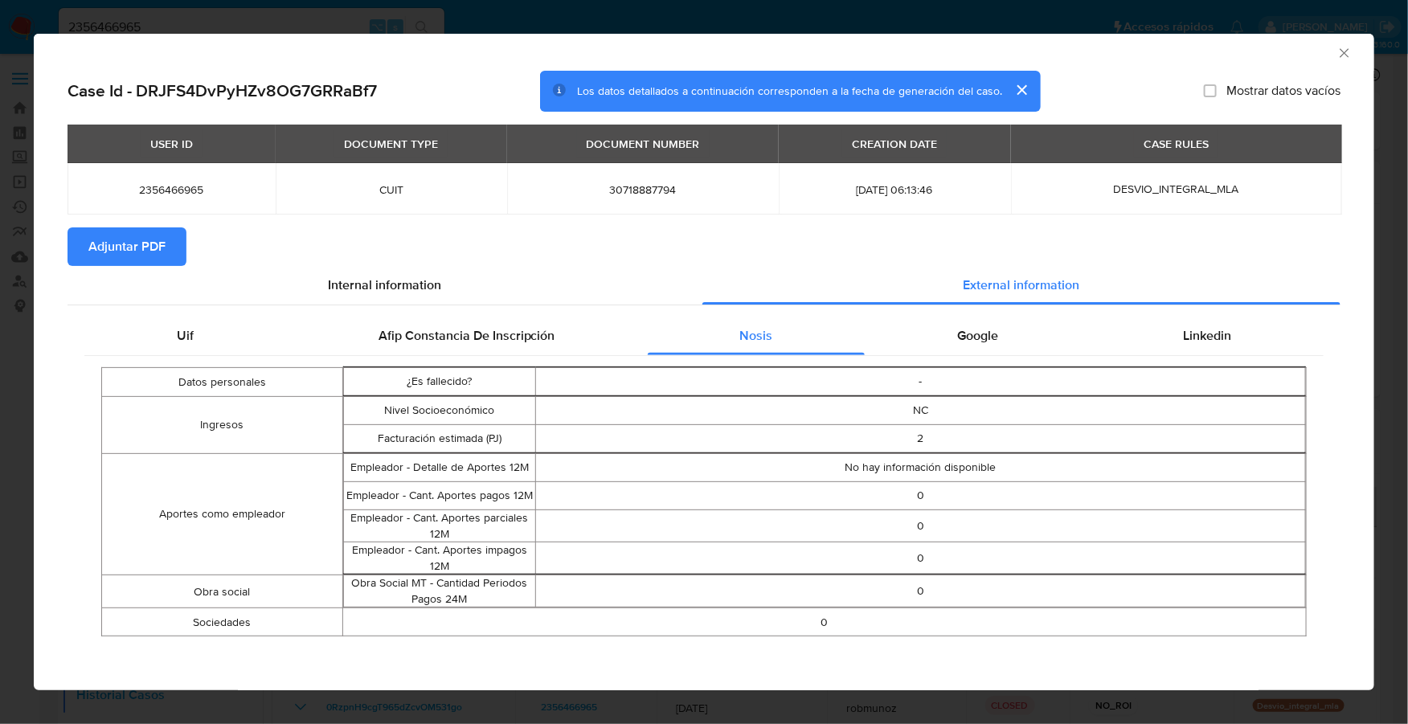
scroll to position [4, 0]
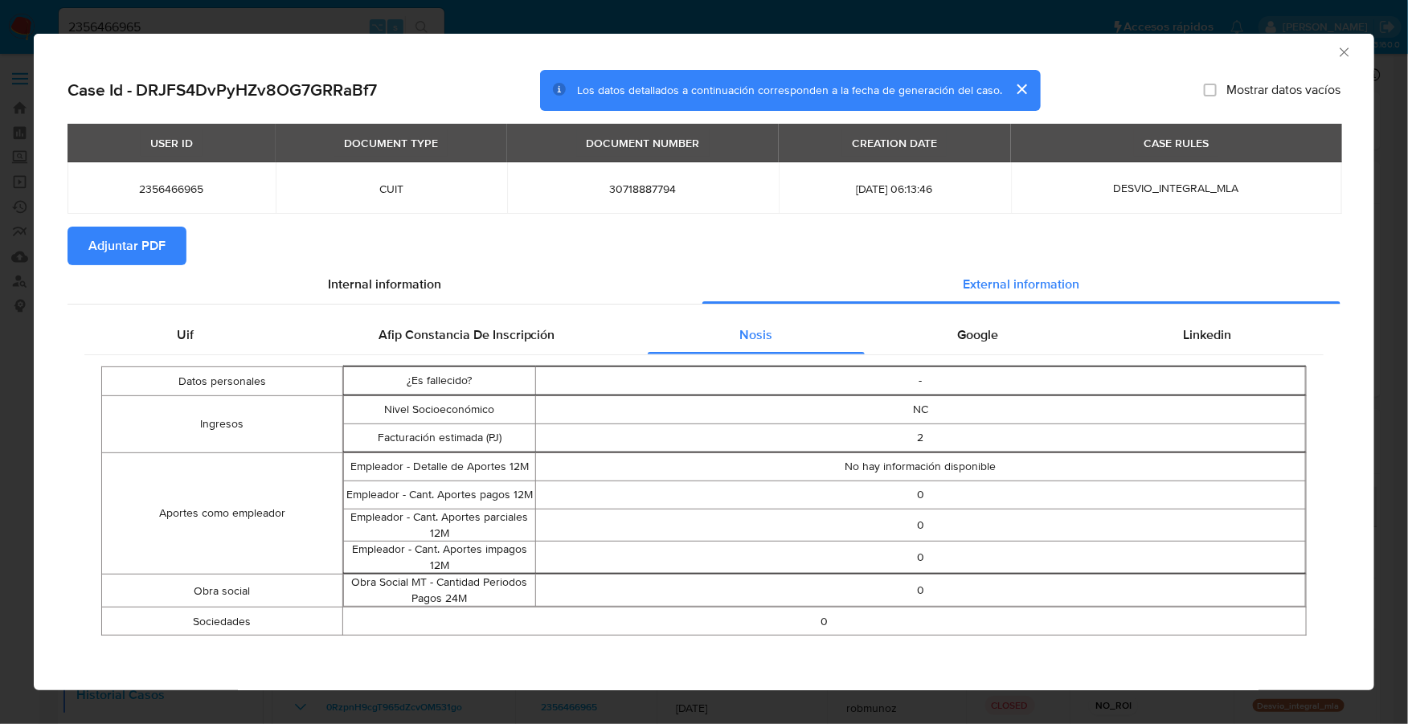
click at [938, 358] on div "Datos personales ¿Es fallecido? - Ingresos Nivel Socioeconómico NC Facturación …" at bounding box center [703, 501] width 1239 height 292
click at [968, 327] on span "Google" at bounding box center [977, 334] width 41 height 18
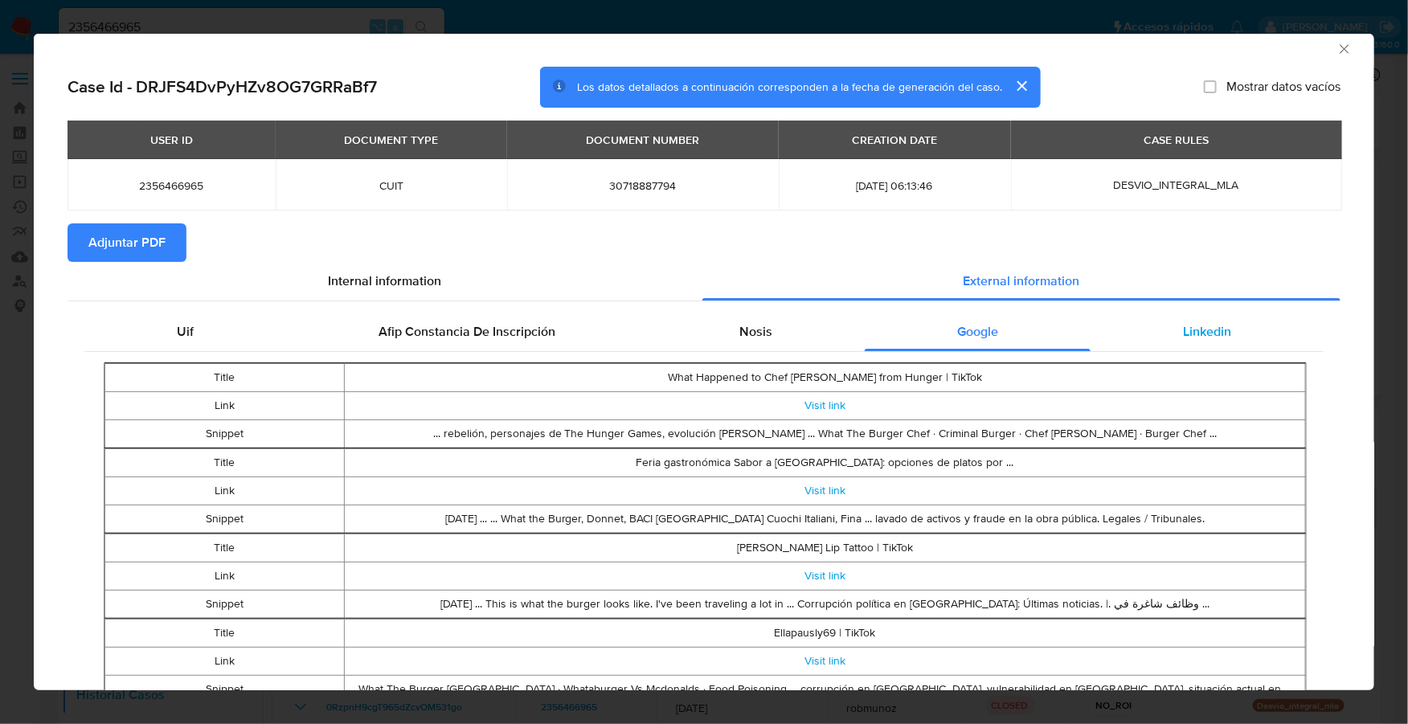
scroll to position [8, 0]
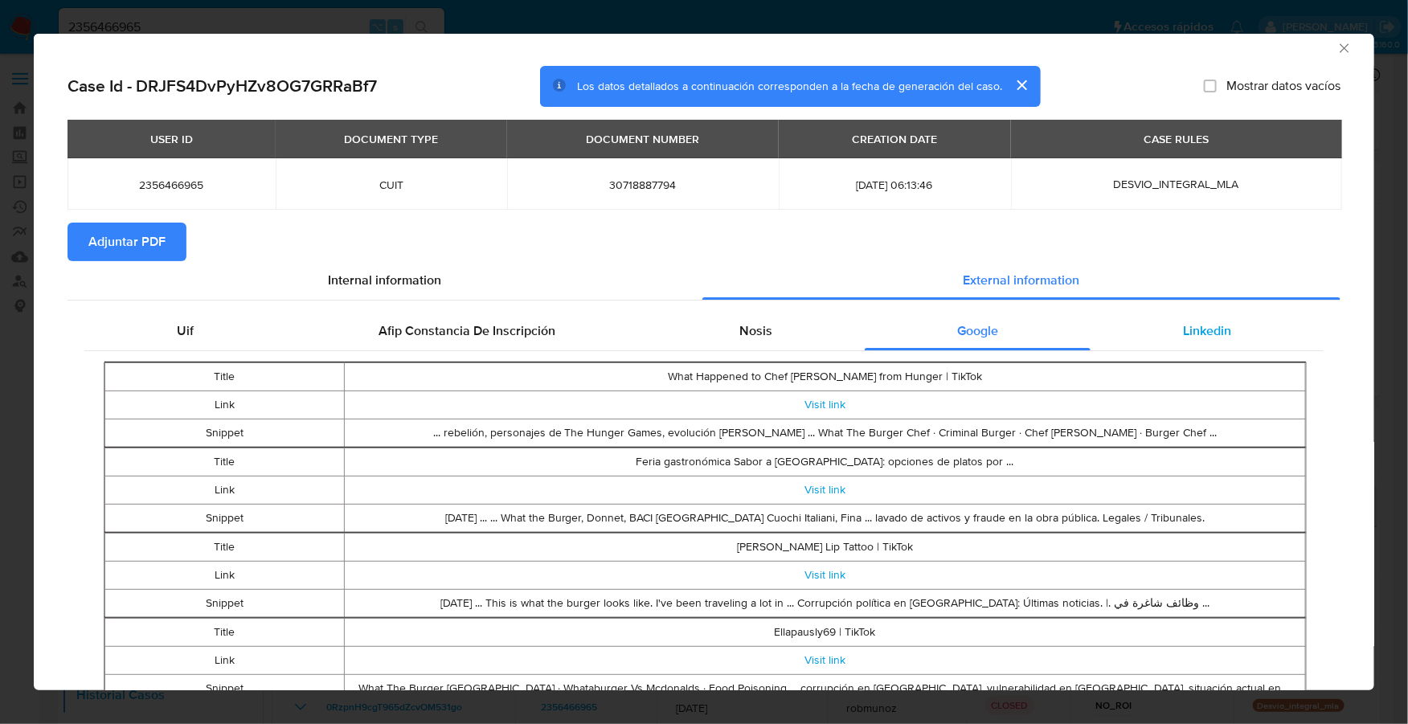
click at [1199, 321] on span "Linkedin" at bounding box center [1207, 330] width 48 height 18
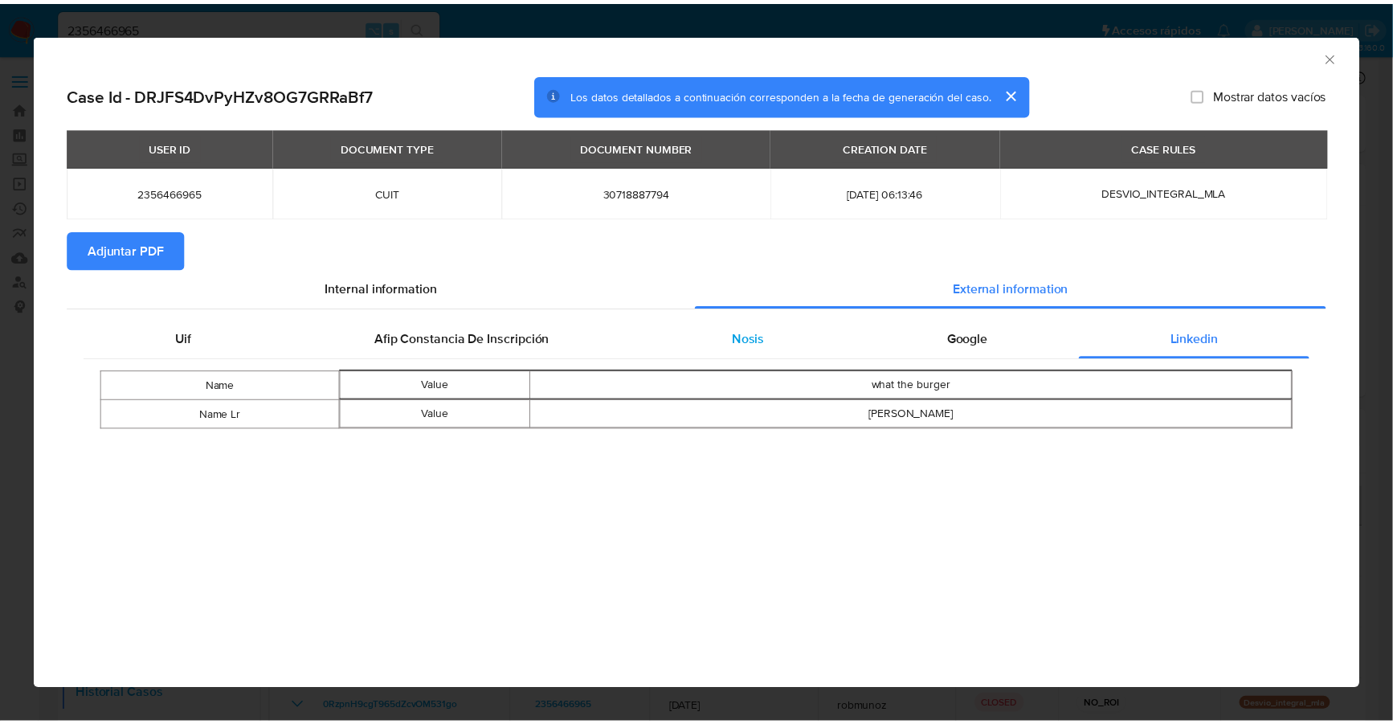
scroll to position [0, 0]
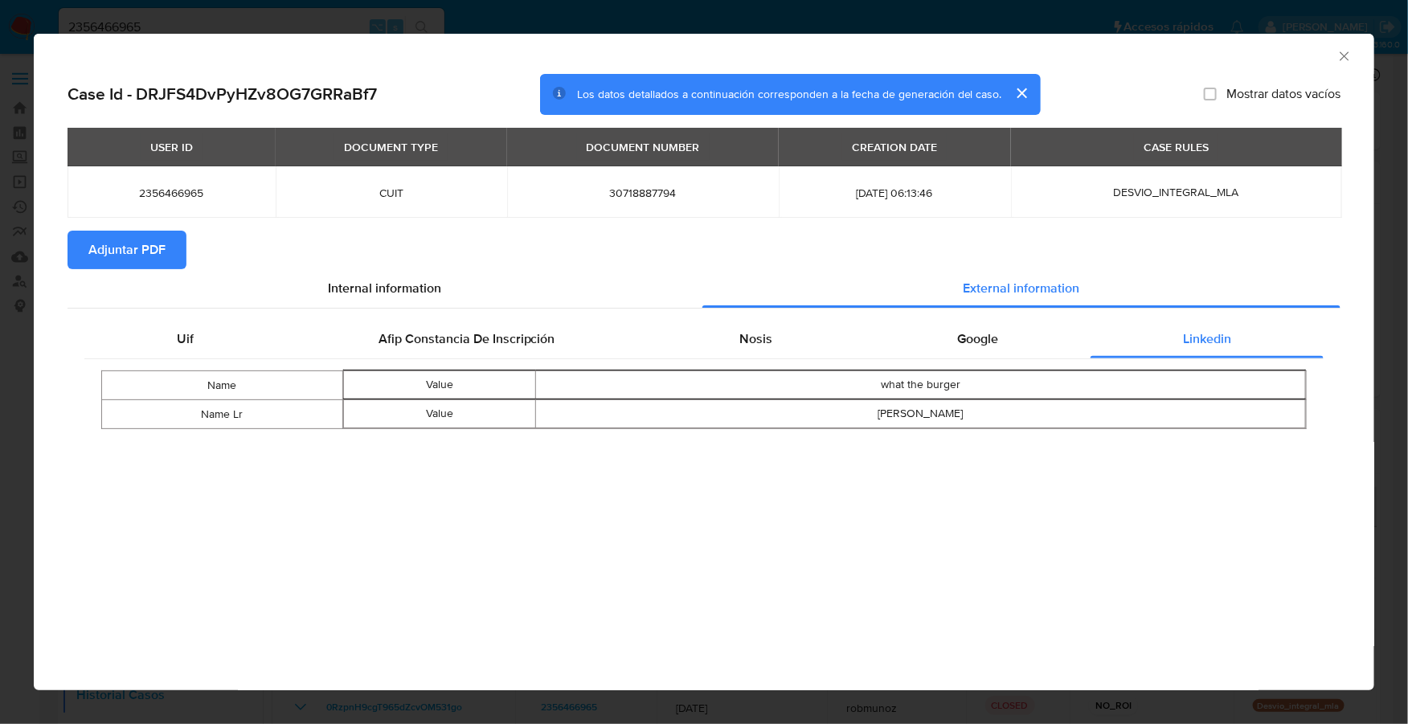
click at [160, 251] on span "Adjuntar PDF" at bounding box center [126, 249] width 77 height 35
click at [1351, 52] on icon "Cerrar ventana" at bounding box center [1344, 56] width 16 height 16
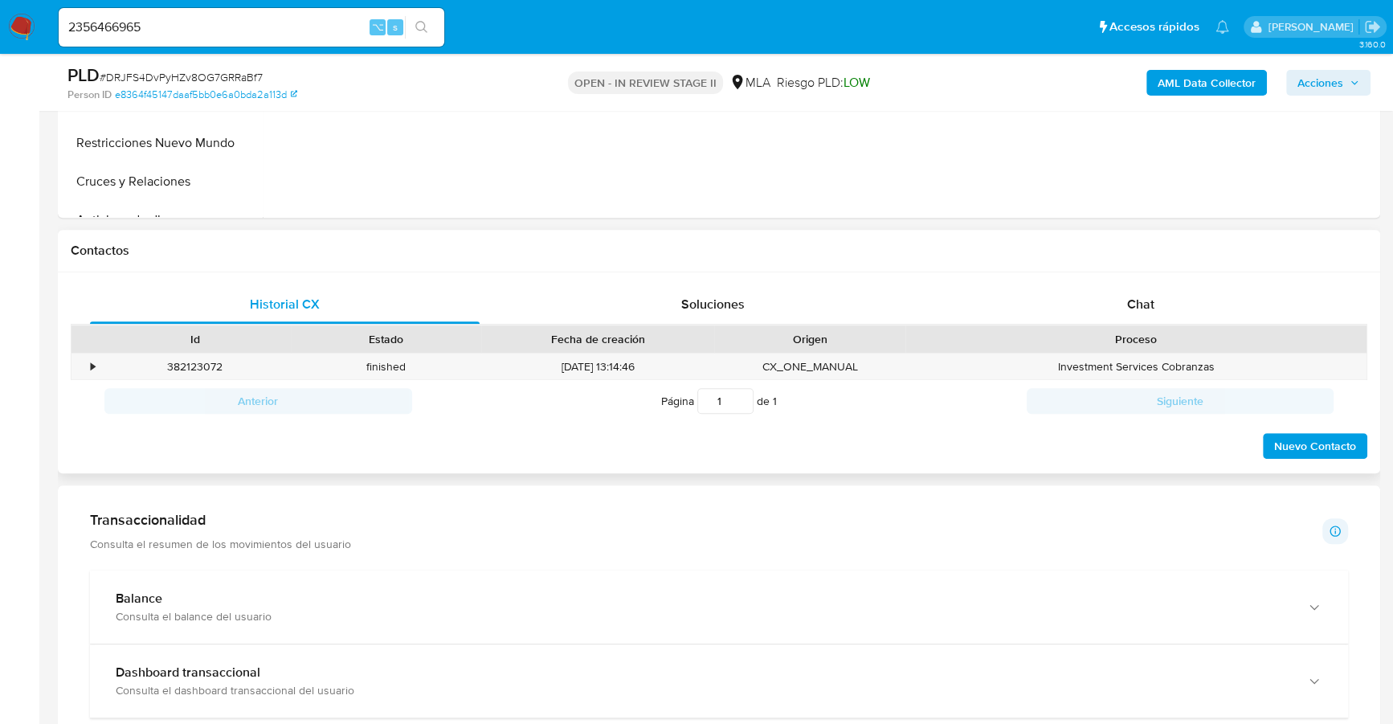
scroll to position [622, 0]
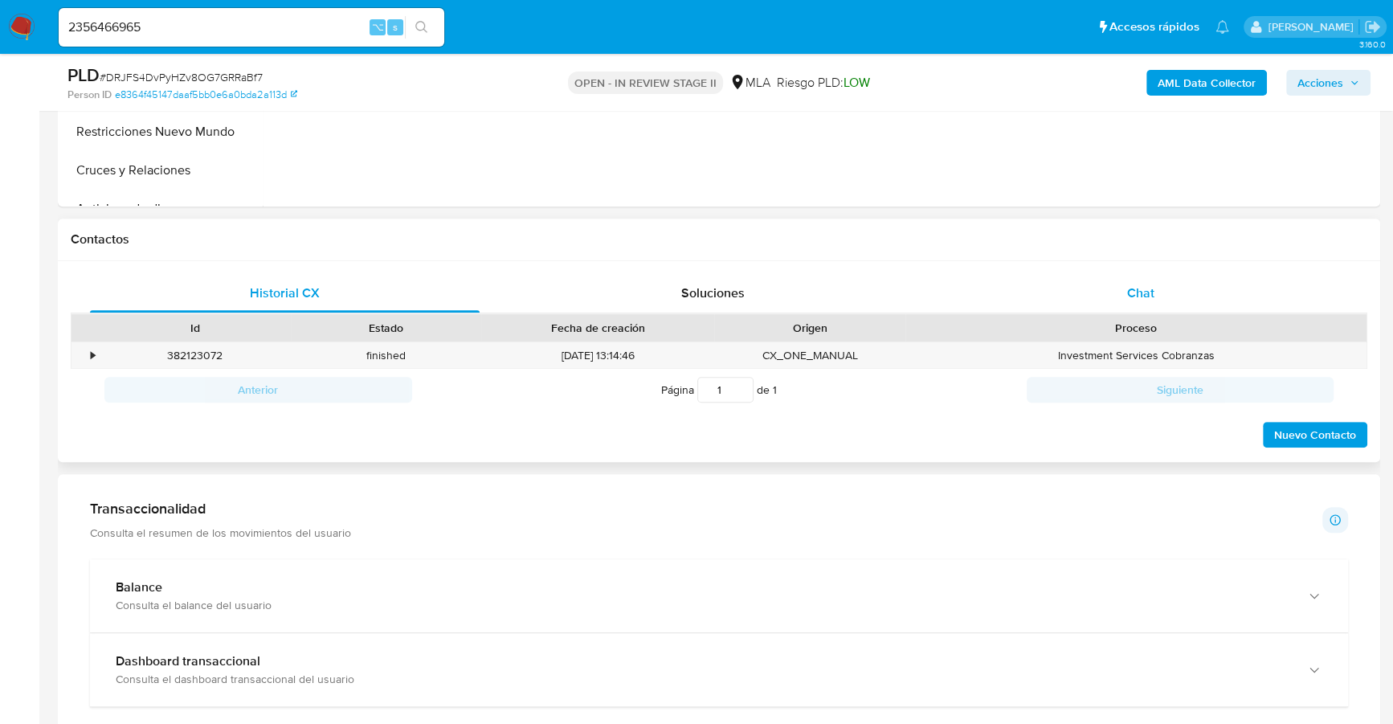
click at [1110, 299] on div "Chat" at bounding box center [1141, 293] width 390 height 39
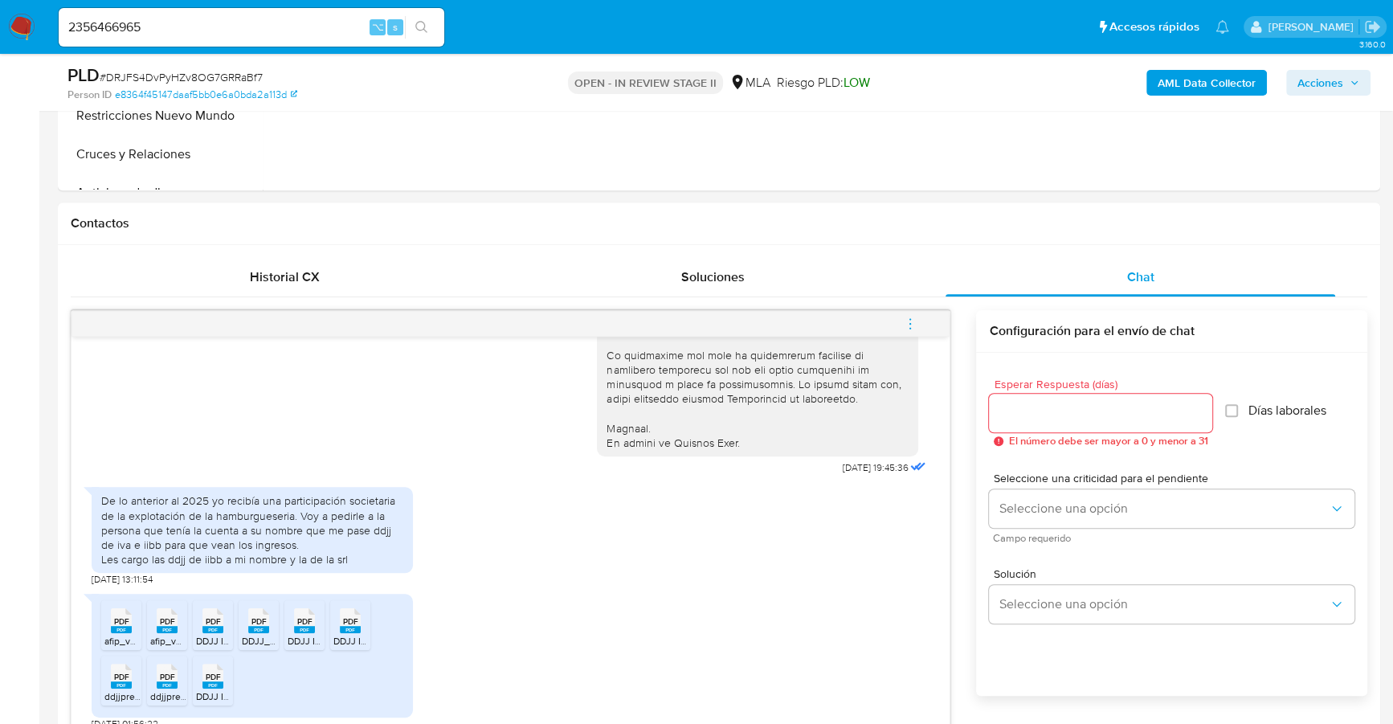
scroll to position [660, 0]
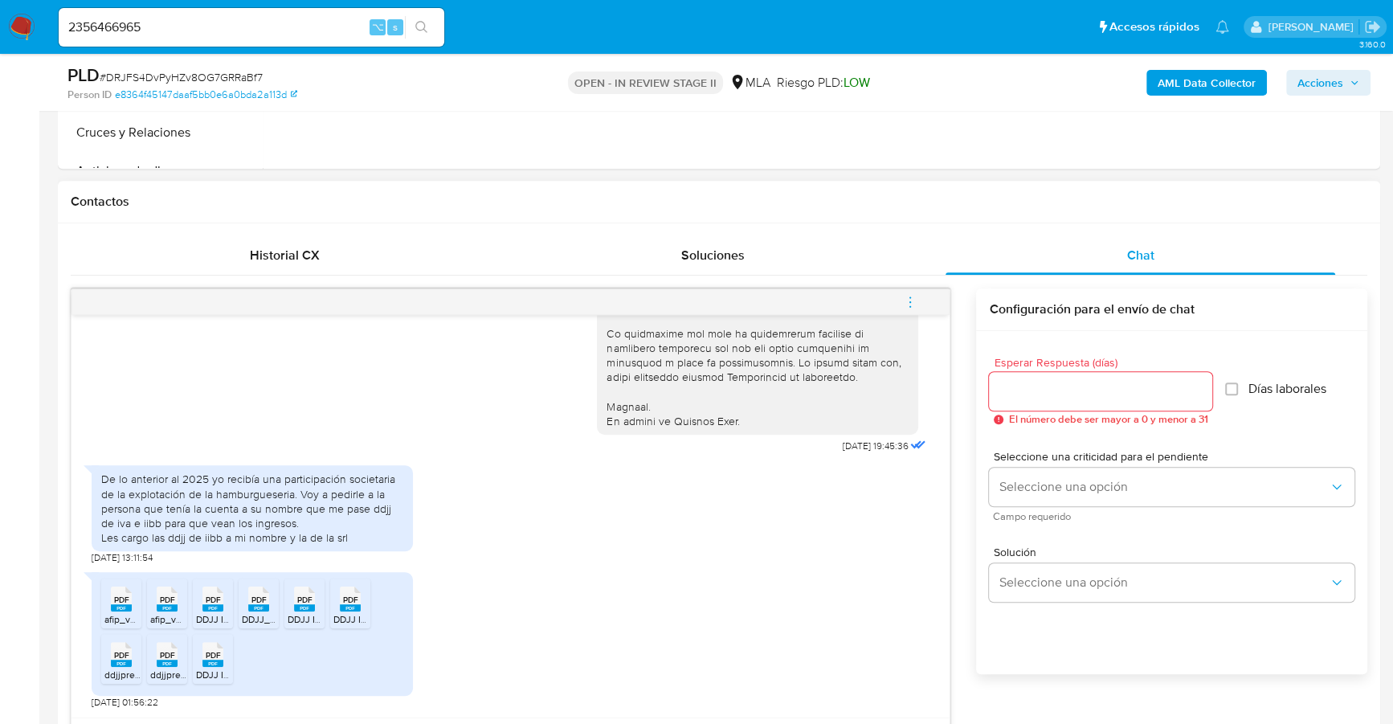
click at [124, 595] on span "PDF" at bounding box center [121, 600] width 15 height 10
click at [157, 608] on rect at bounding box center [167, 607] width 21 height 7
click at [199, 608] on div "PDF PDF" at bounding box center [213, 597] width 34 height 31
click at [246, 607] on div "PDF PDF" at bounding box center [259, 597] width 34 height 31
click at [307, 607] on rect at bounding box center [304, 607] width 21 height 7
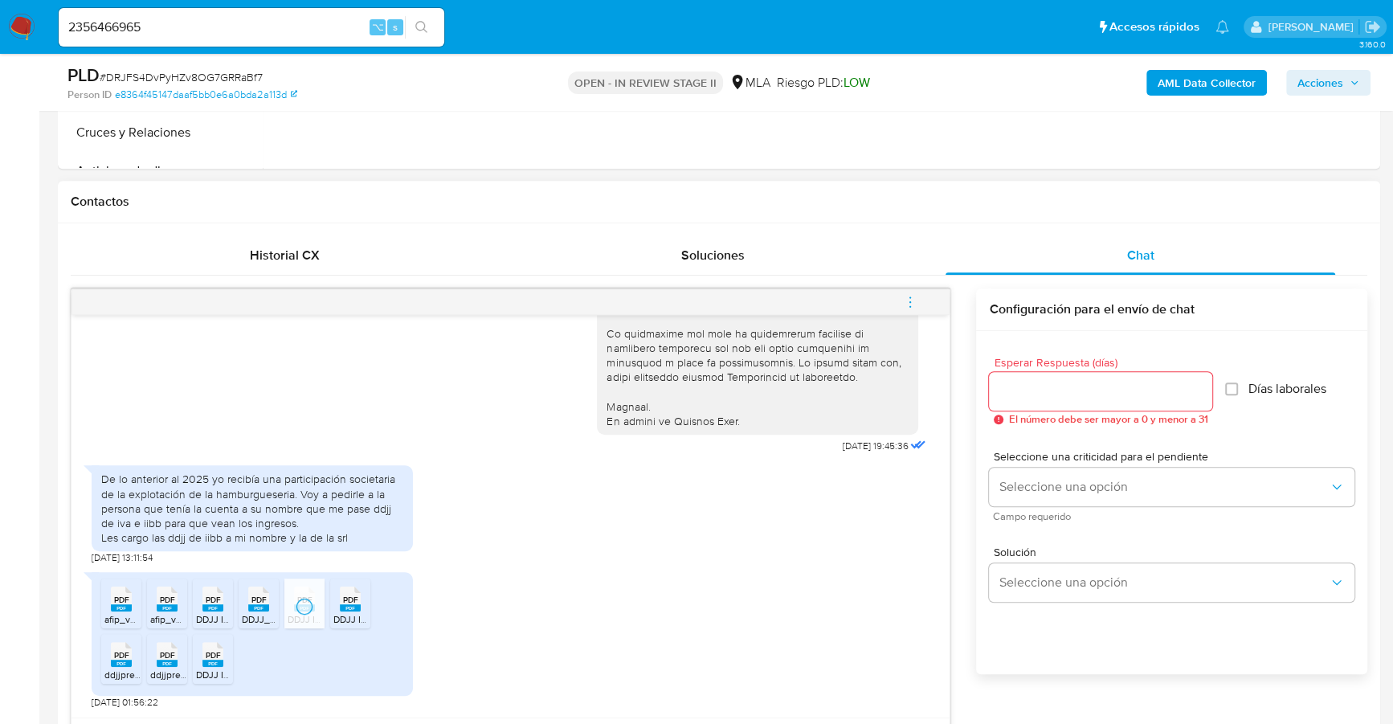
click at [354, 611] on icon "PDF" at bounding box center [350, 599] width 21 height 28
click at [219, 665] on icon "PDF" at bounding box center [212, 654] width 21 height 28
click at [175, 666] on icon "PDF" at bounding box center [167, 654] width 21 height 28
click at [120, 663] on rect at bounding box center [121, 663] width 21 height 7
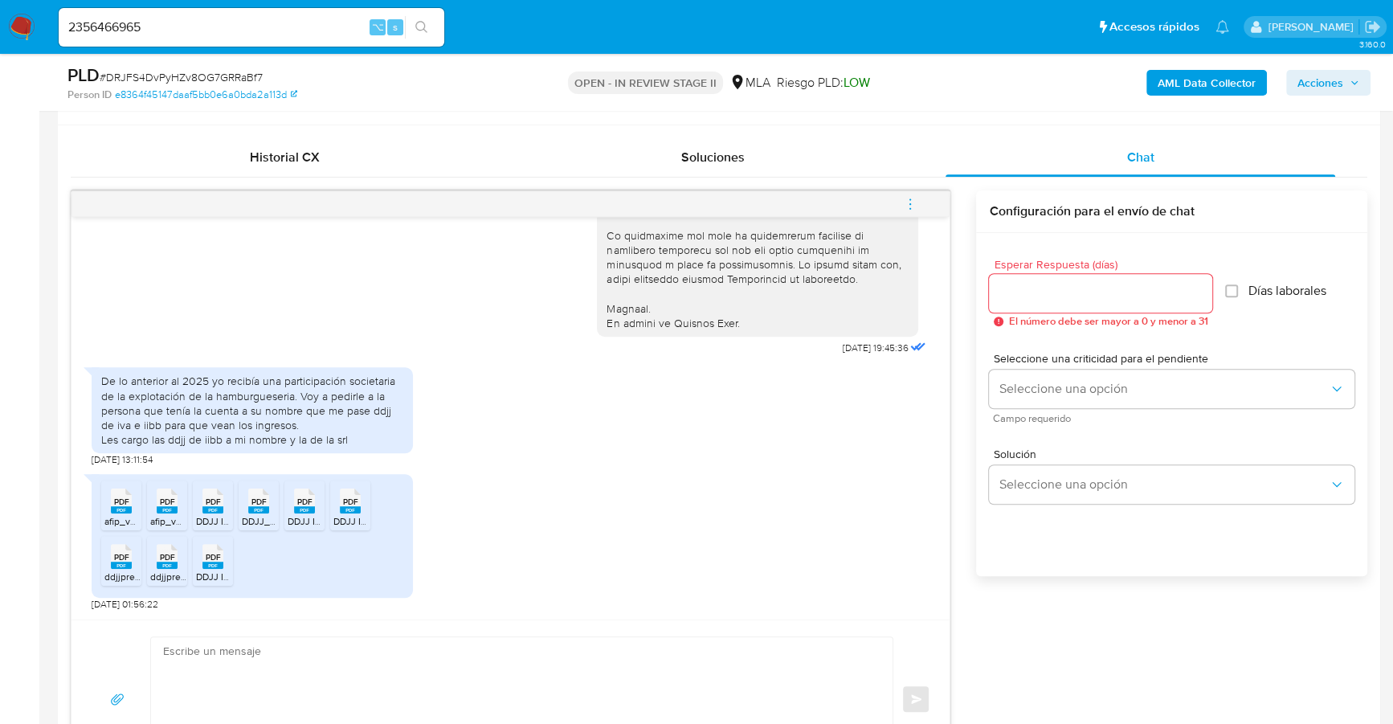
scroll to position [1044, 0]
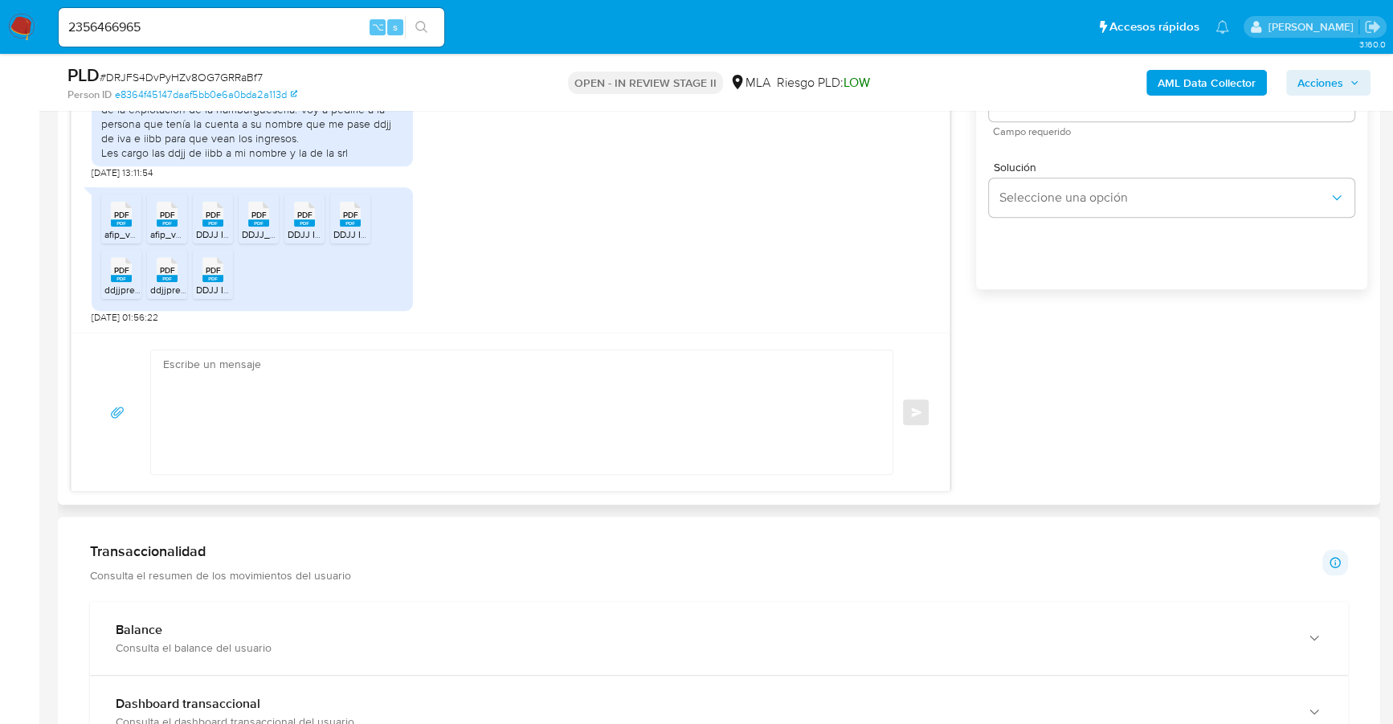
click at [303, 407] on textarea at bounding box center [517, 412] width 709 height 124
paste textarea "Hola, ¡Muchas gracias por tu respuesta! Confirmamos la recepción de la document…"
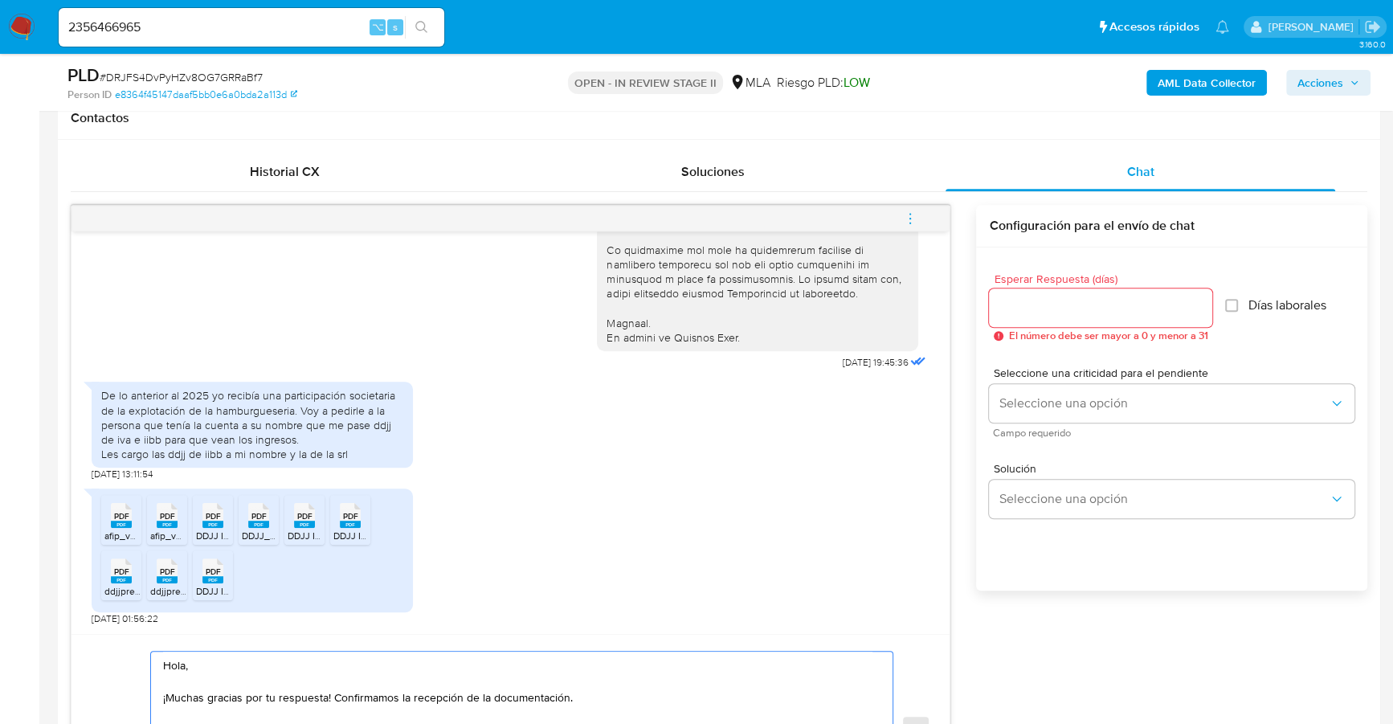
scroll to position [656, 0]
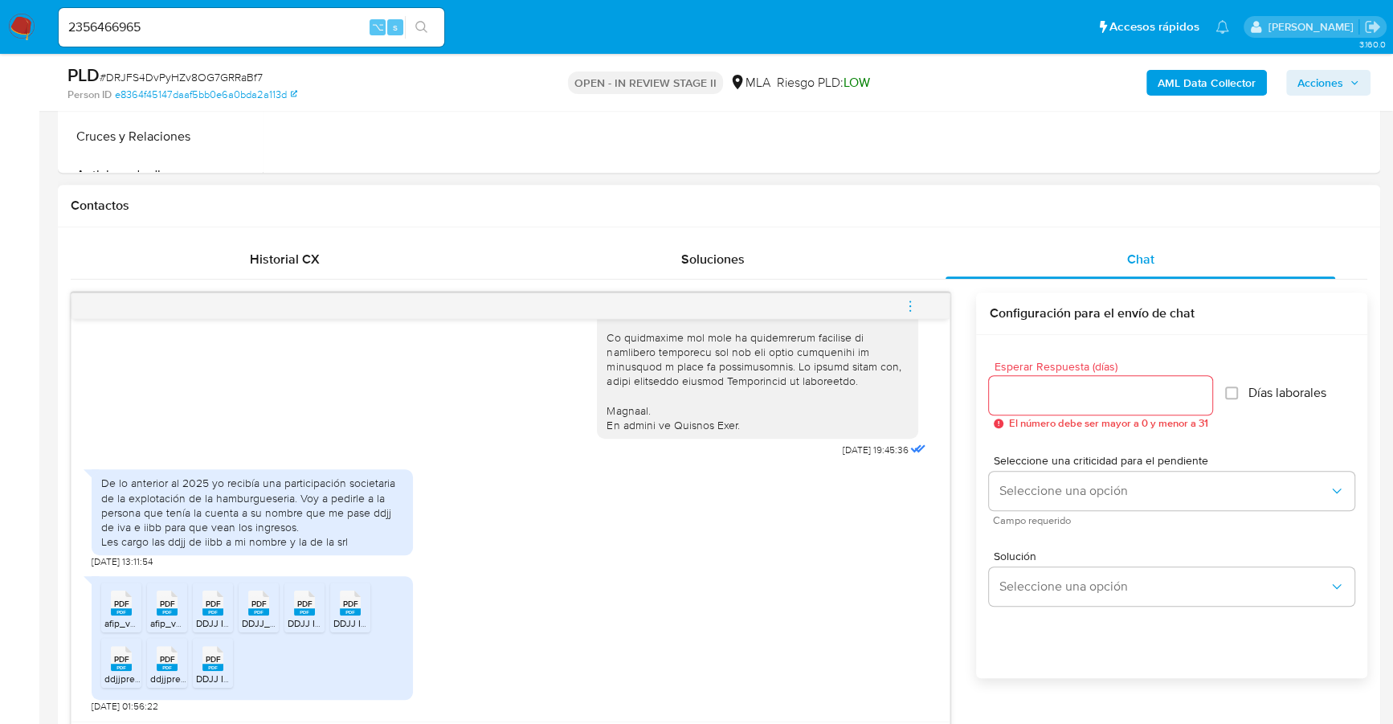
type textarea "Hola, ¡Muchas gracias por tu respuesta! Confirmamos la recepción de la document…"
click at [1097, 386] on input "Esperar Respuesta (días)" at bounding box center [1100, 395] width 223 height 21
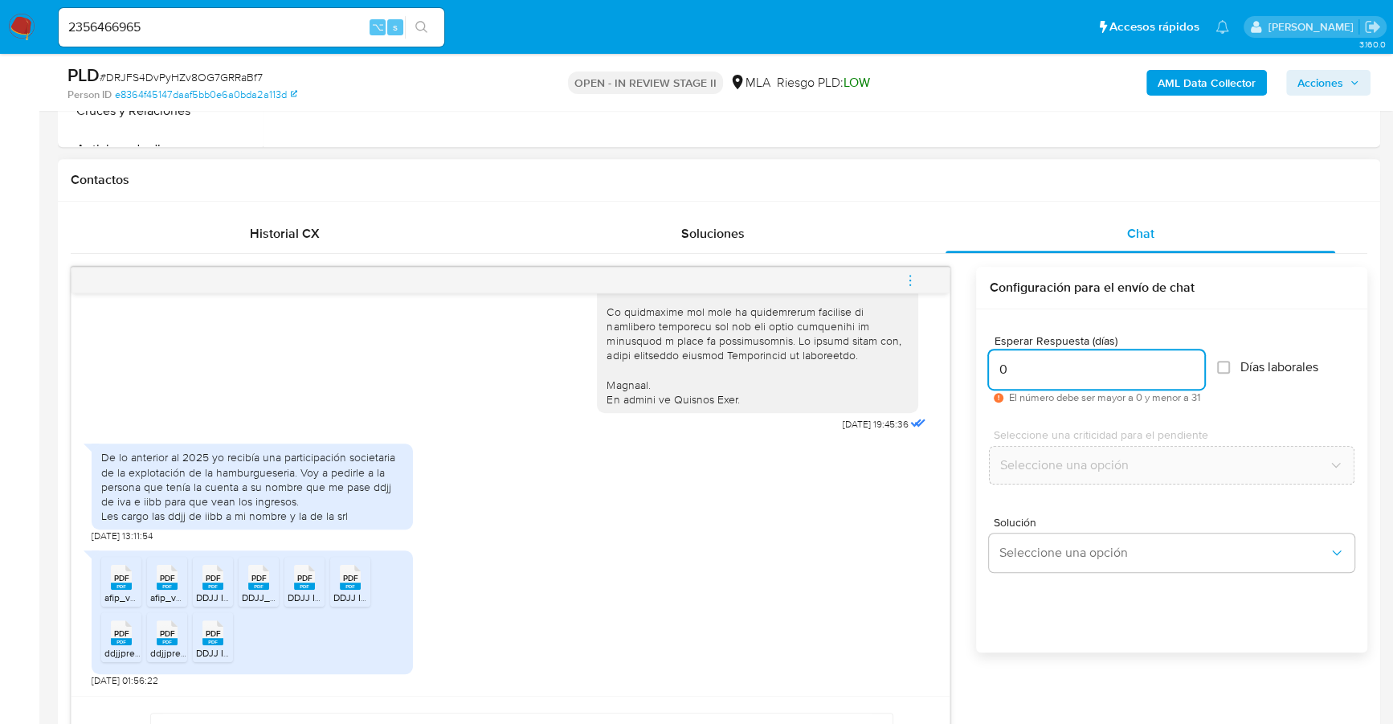
scroll to position [762, 0]
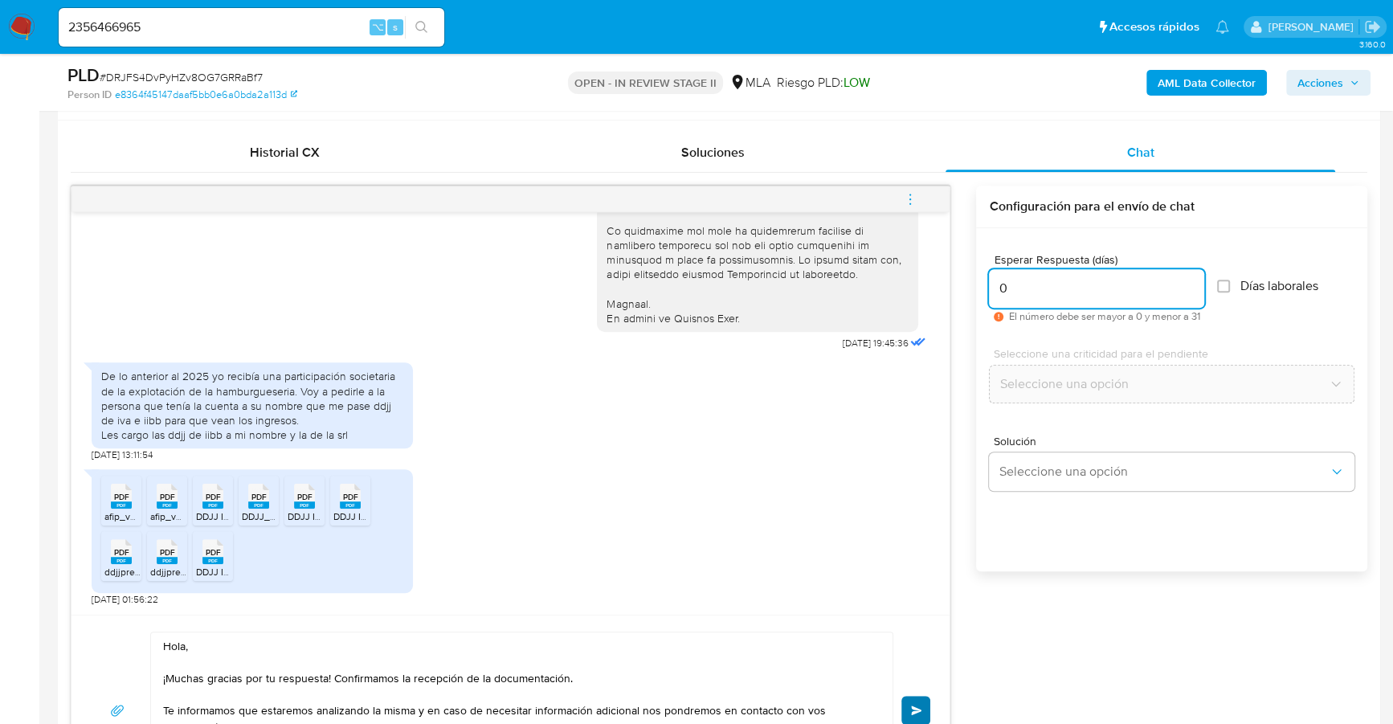
type input "0"
click at [921, 697] on button "Enviar" at bounding box center [915, 710] width 29 height 29
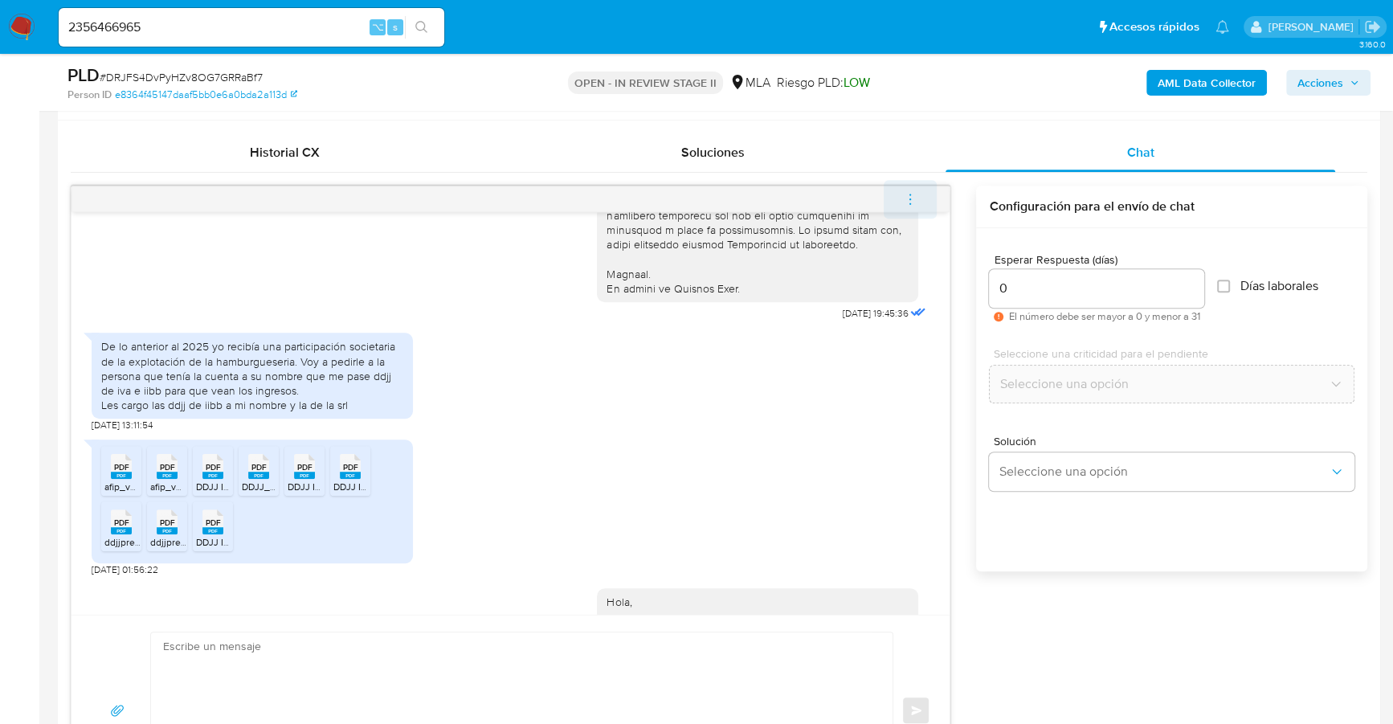
scroll to position [880, 0]
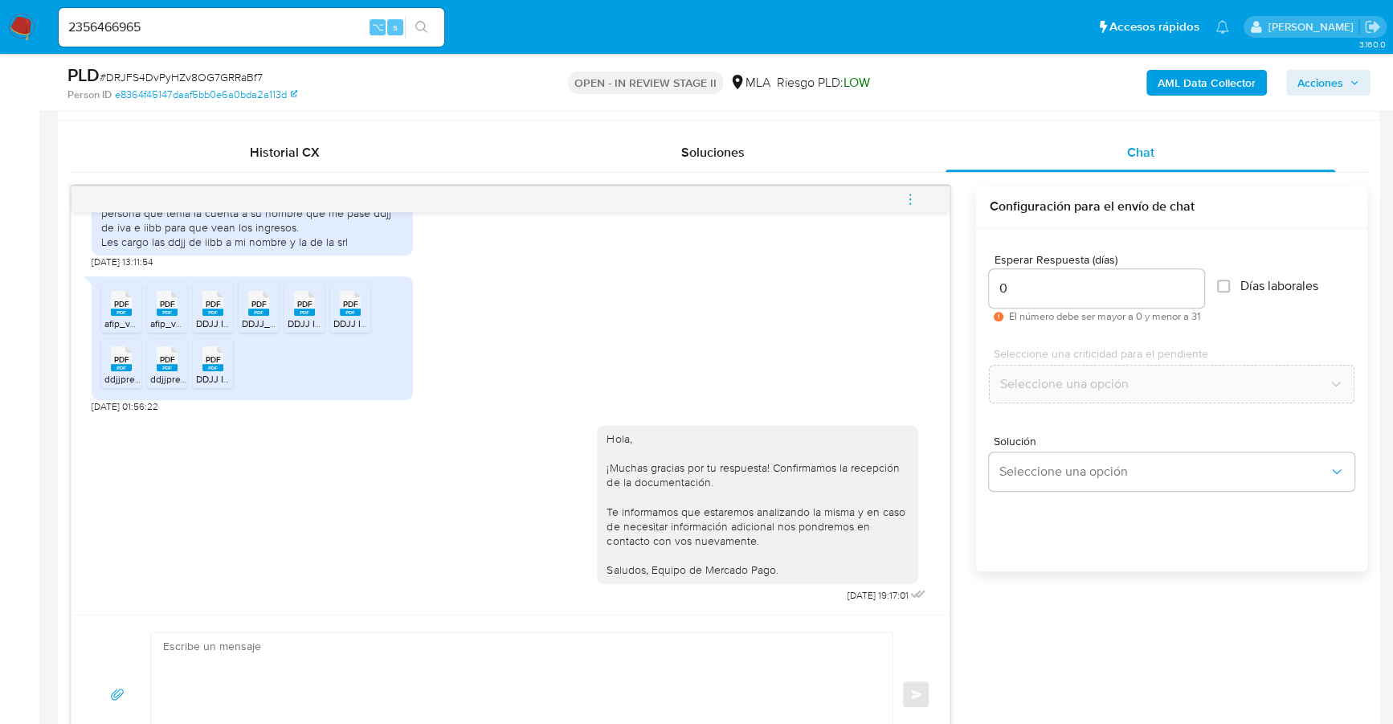
click at [908, 202] on icon "menu-action" at bounding box center [910, 199] width 14 height 14
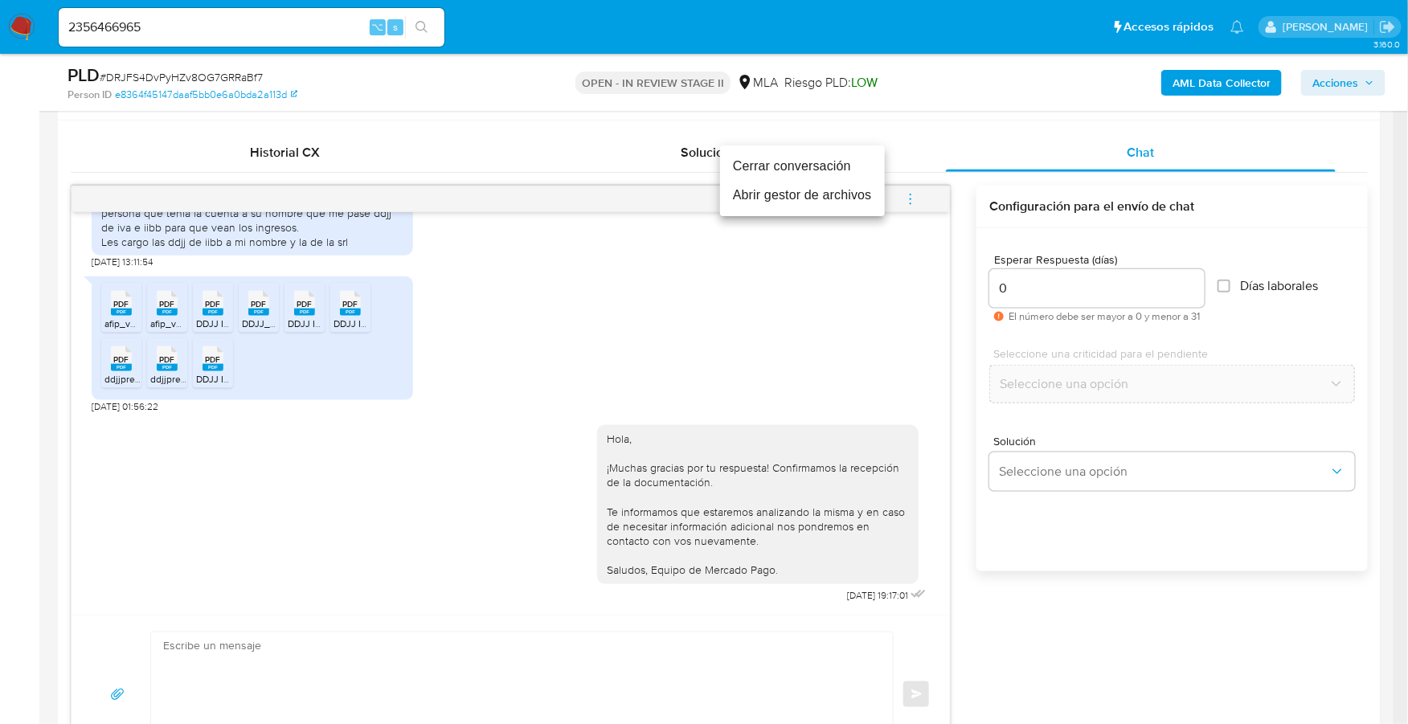
click at [836, 166] on li "Cerrar conversación" at bounding box center [802, 166] width 165 height 29
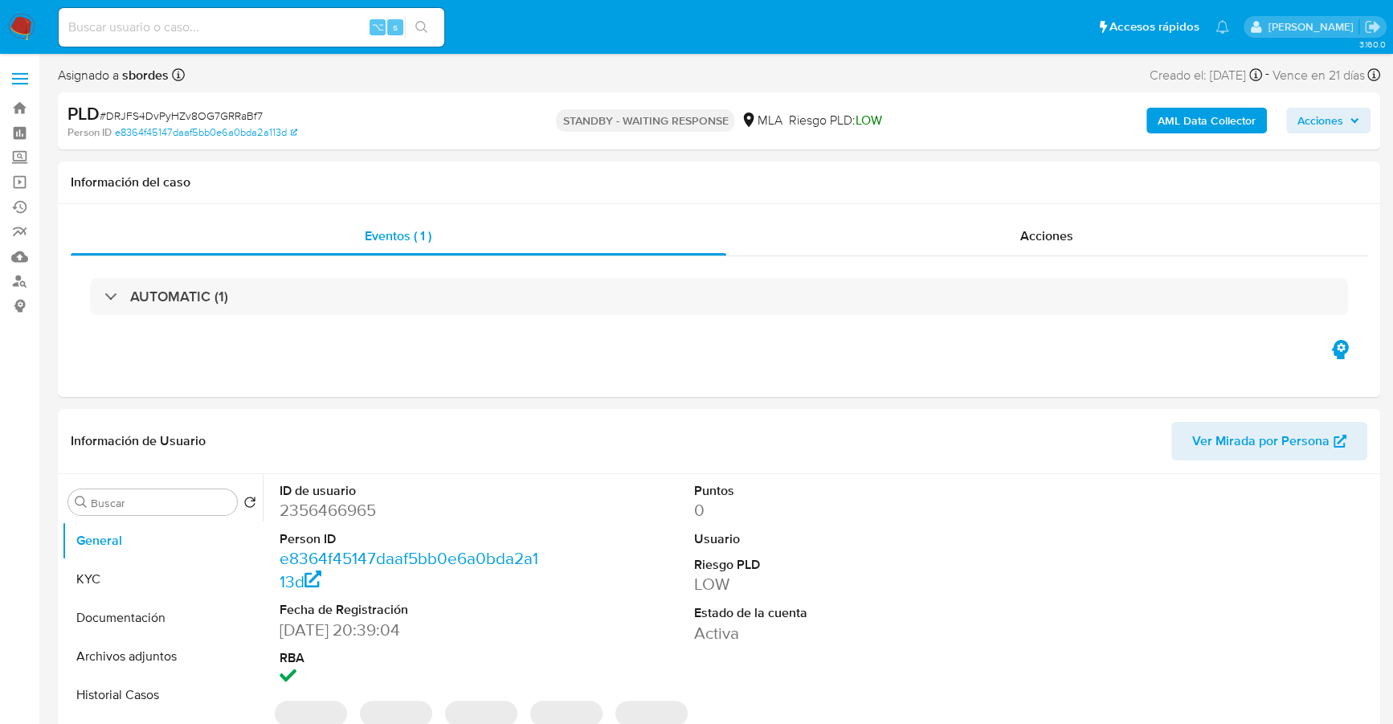
select select "10"
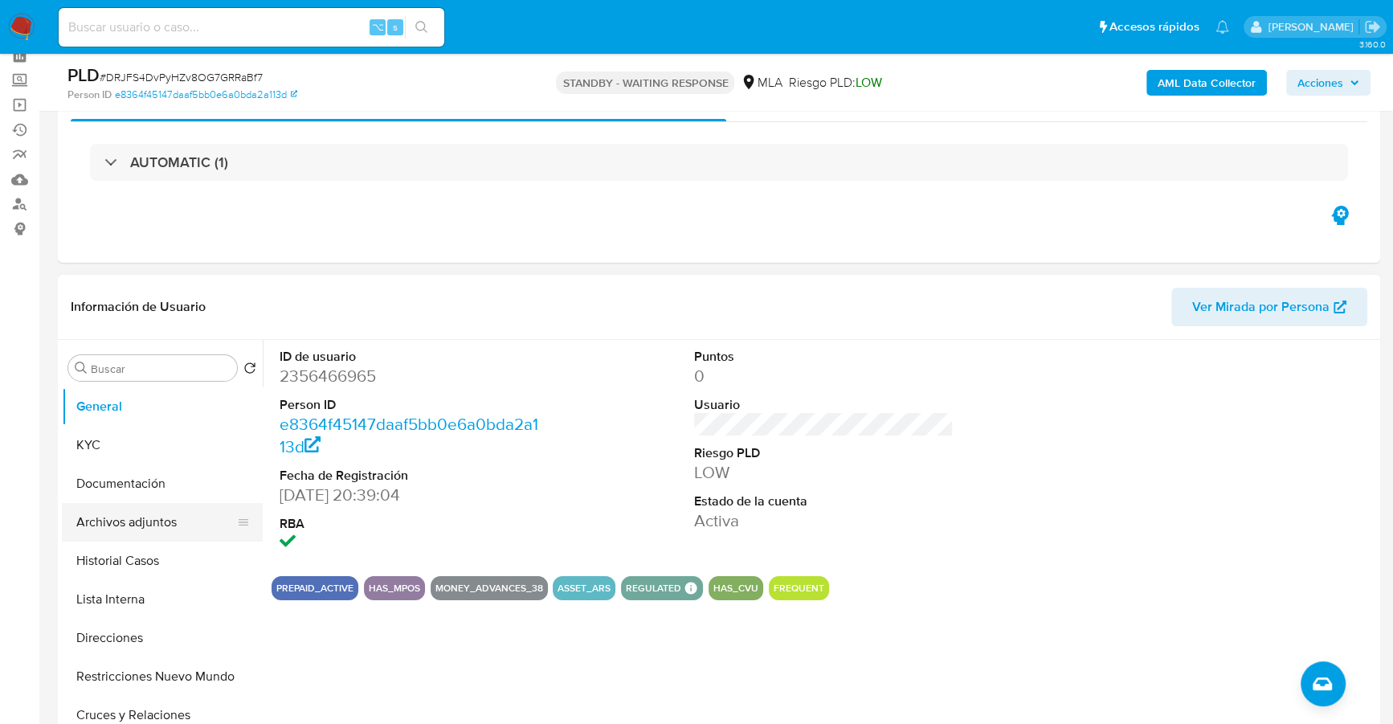
scroll to position [177, 0]
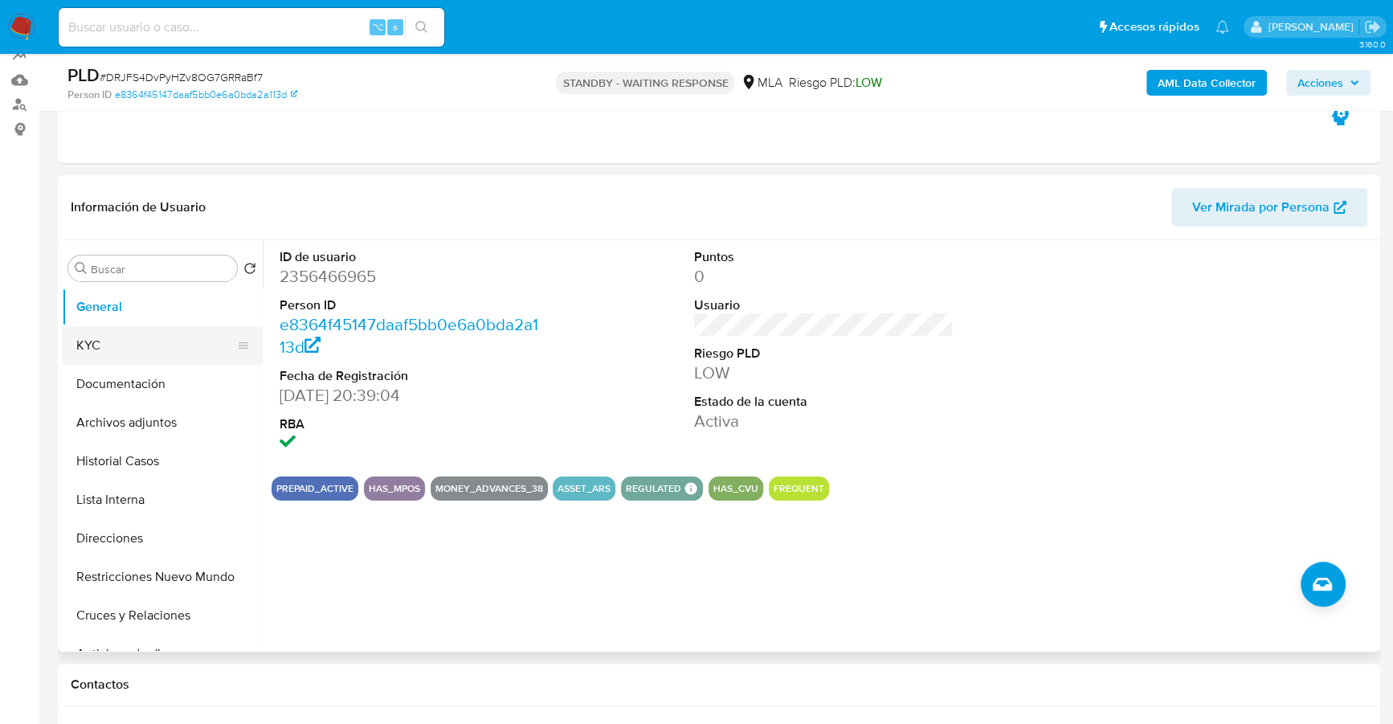
click at [88, 356] on button "KYC" at bounding box center [156, 345] width 188 height 39
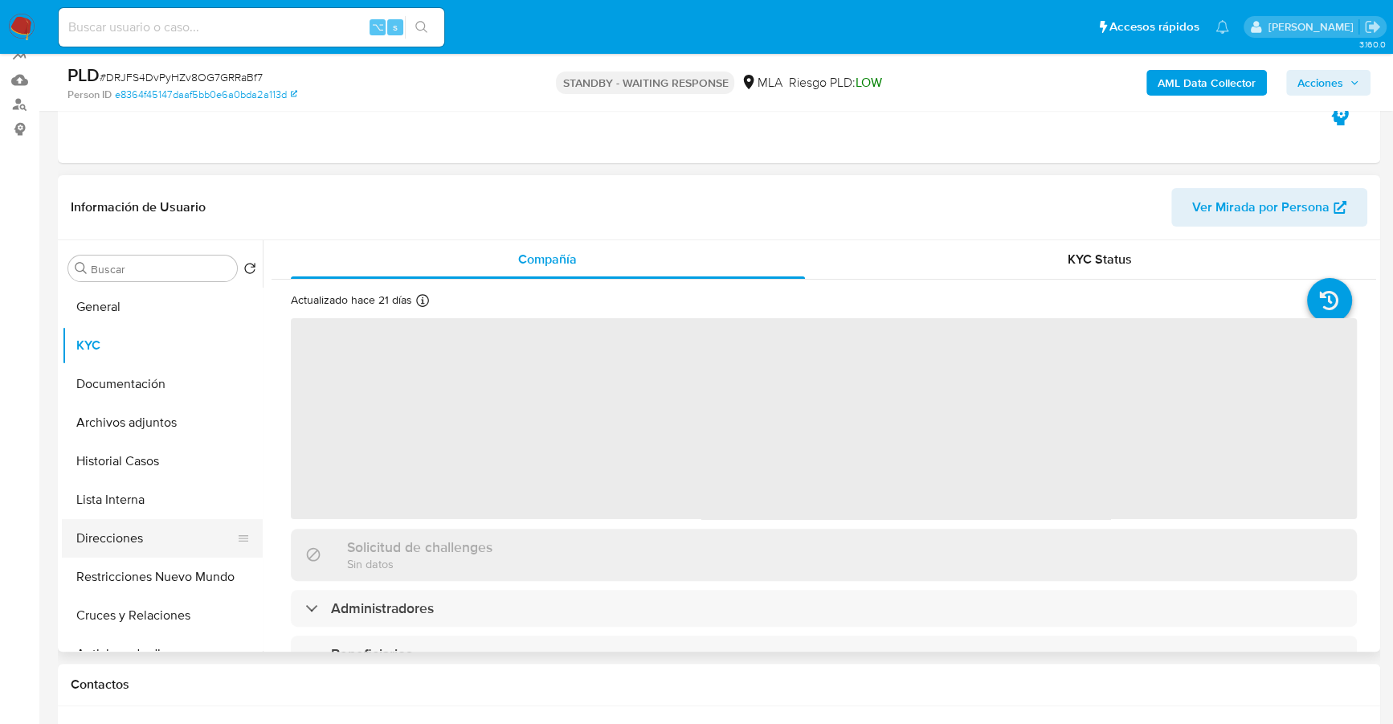
click at [101, 538] on button "Direcciones" at bounding box center [156, 538] width 188 height 39
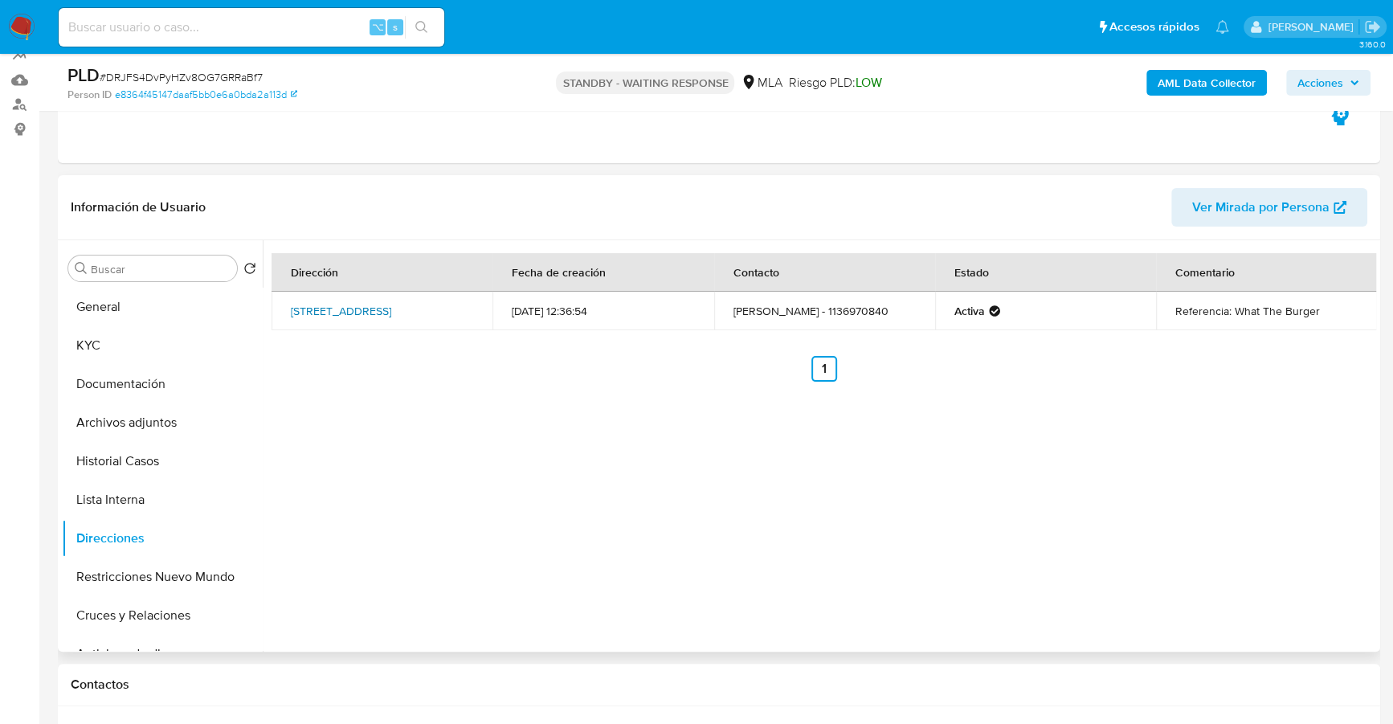
click at [333, 307] on link "Ciudad De La Paz 2322, Belgrano, Capital Federal, 1428, Argentina 2322" at bounding box center [341, 311] width 100 height 16
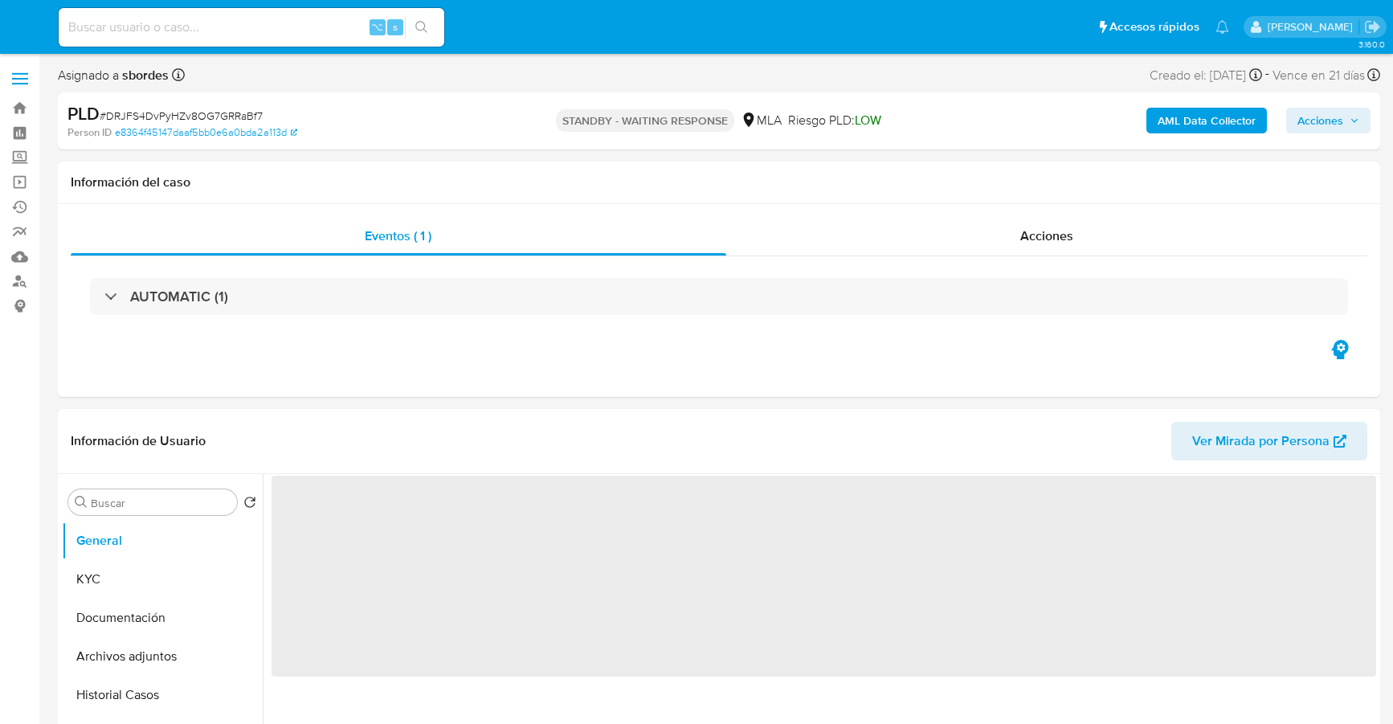
select select "10"
click at [995, 232] on div "Acciones" at bounding box center [1047, 236] width 642 height 39
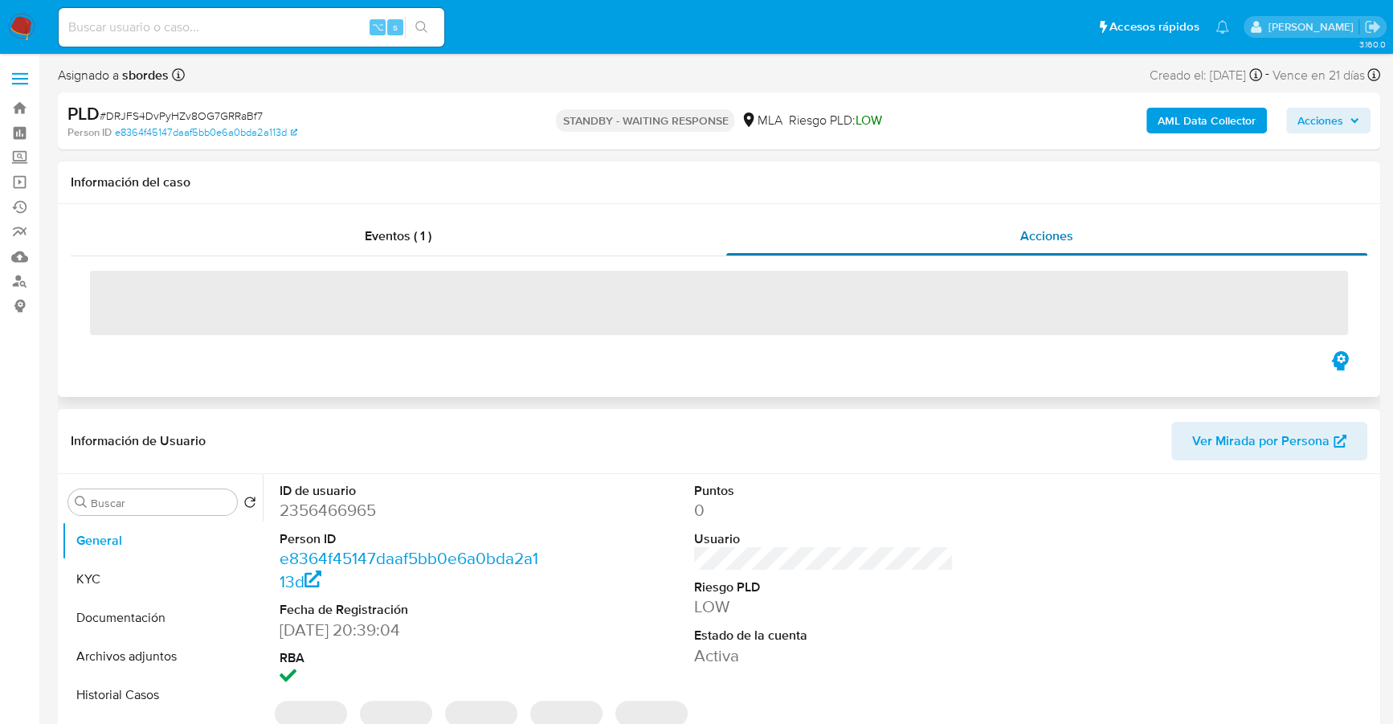
select select "10"
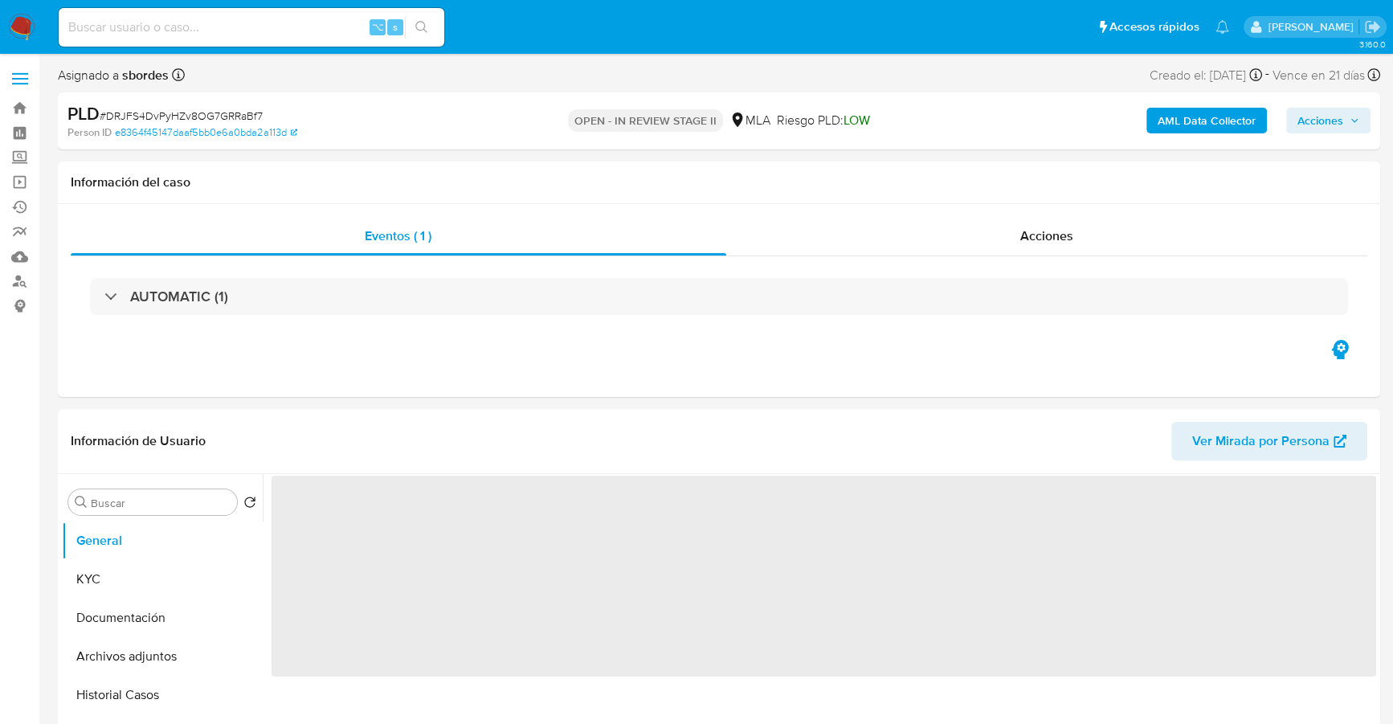
select select "10"
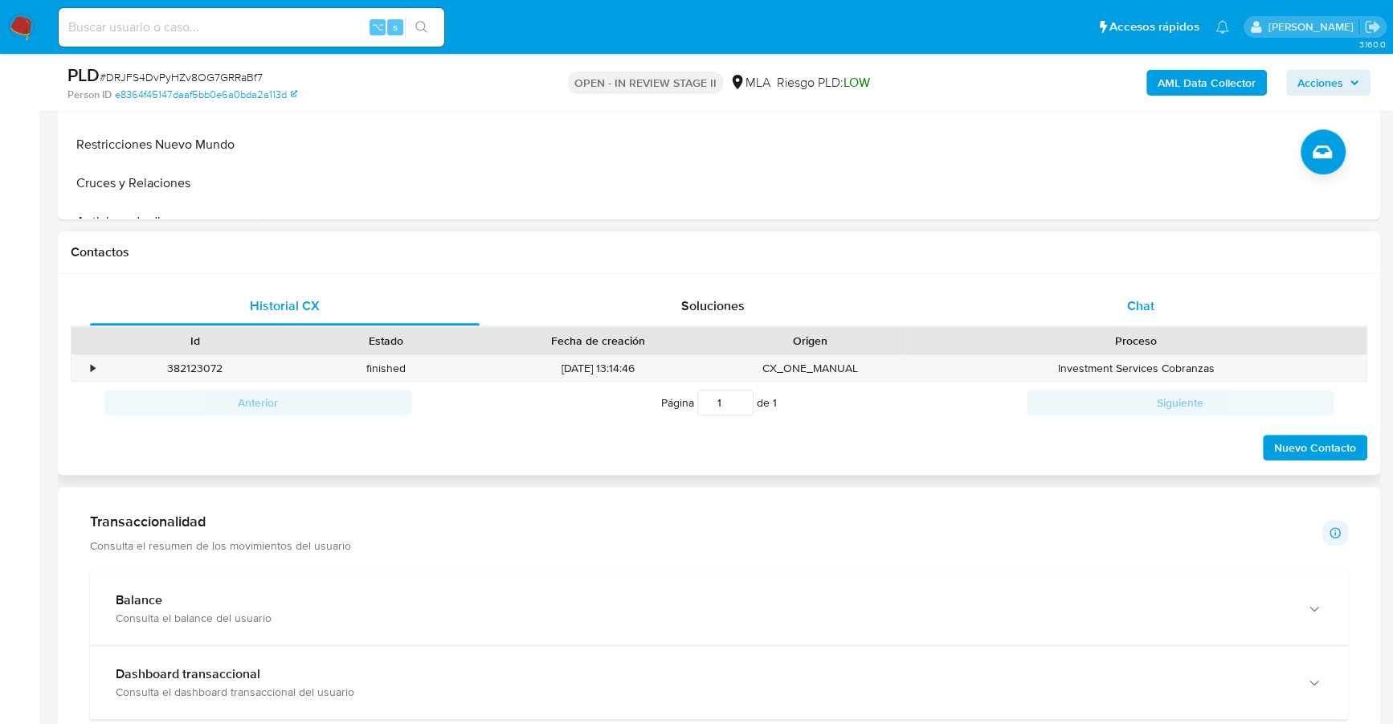
click at [1142, 320] on div "Chat" at bounding box center [1141, 306] width 390 height 39
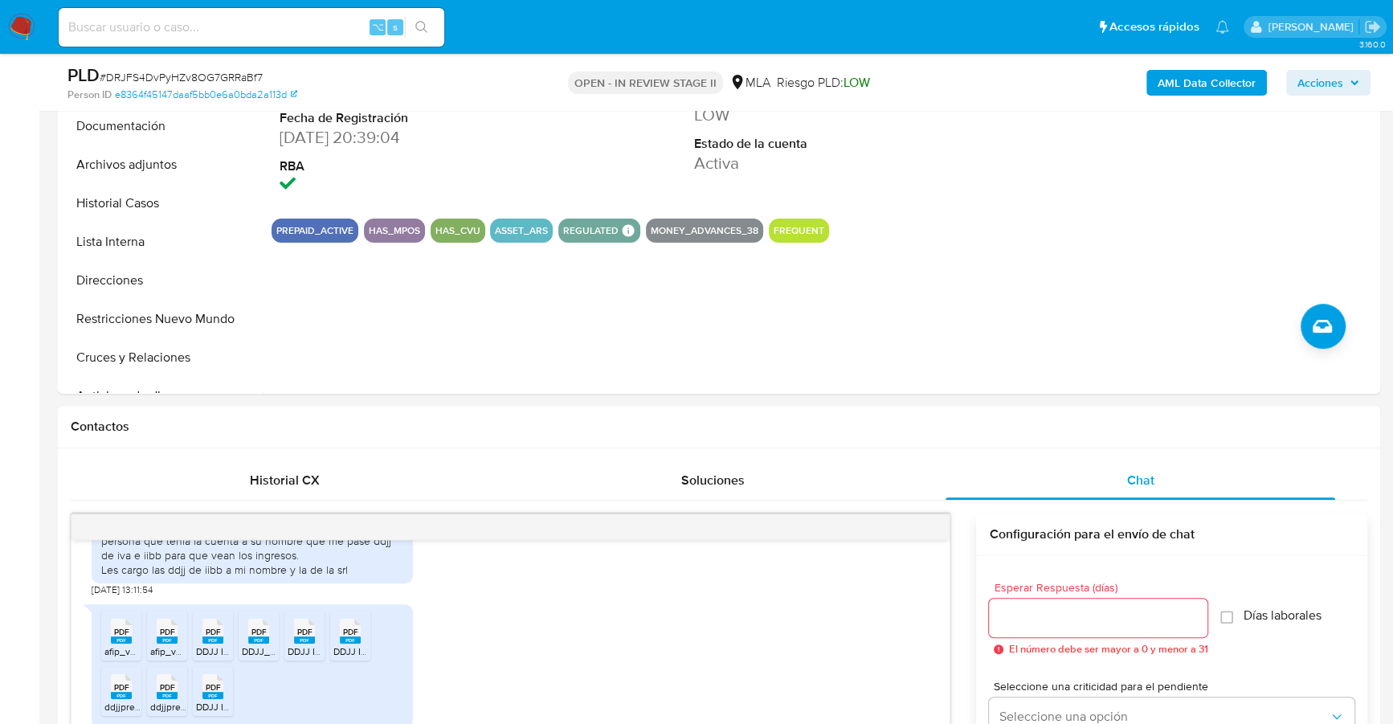
scroll to position [63, 0]
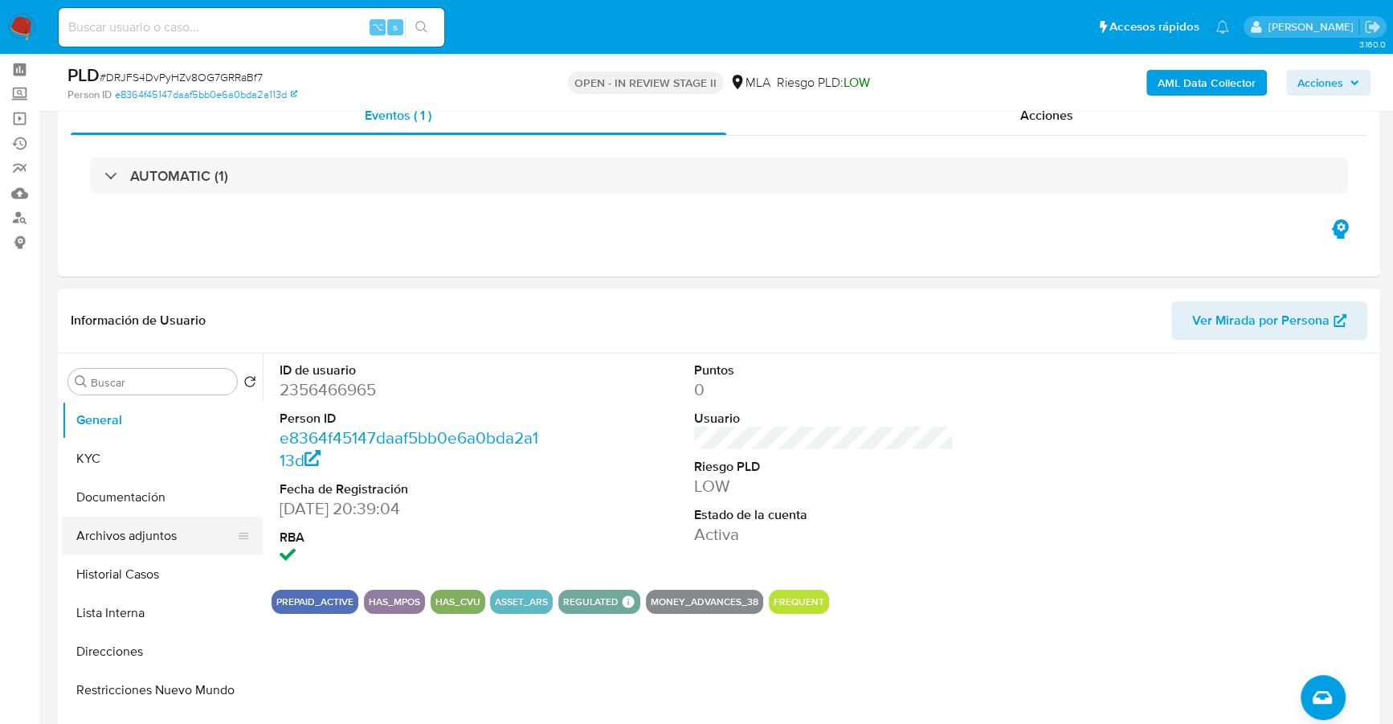
click at [99, 546] on button "Archivos adjuntos" at bounding box center [156, 536] width 188 height 39
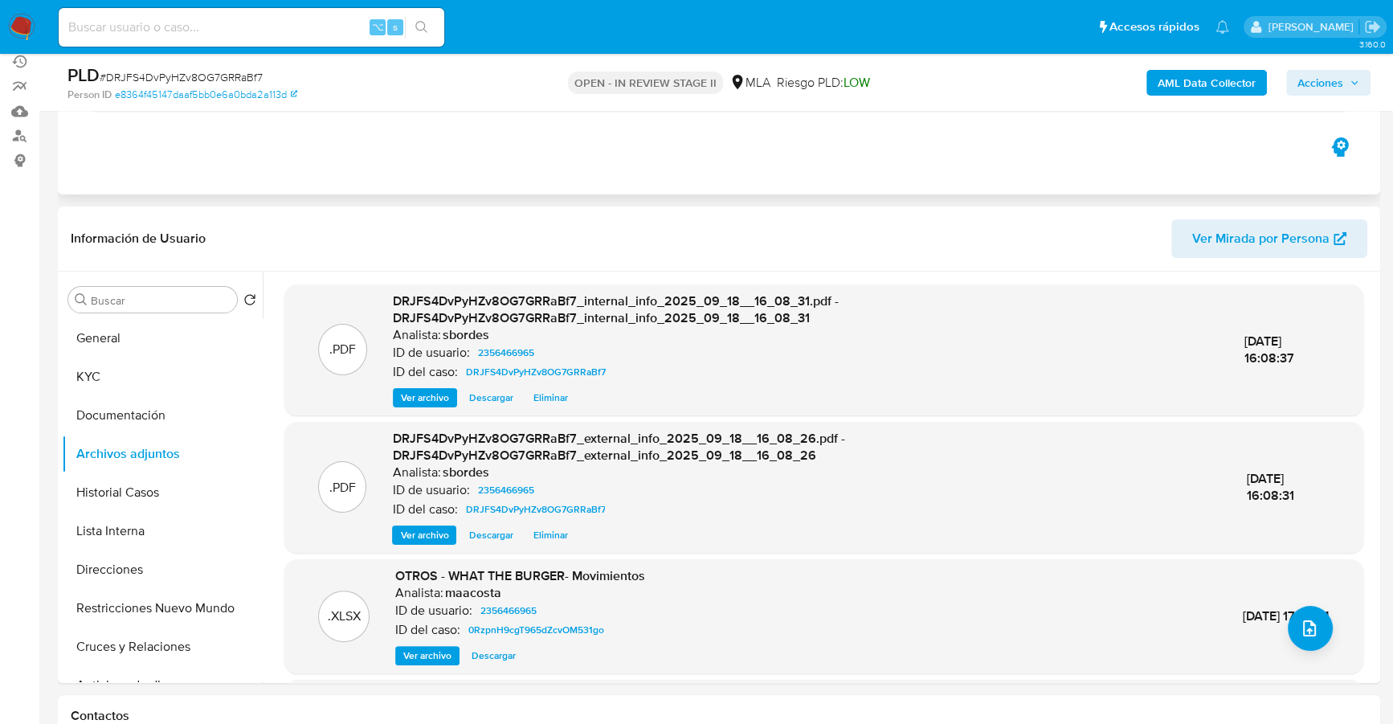
scroll to position [256, 0]
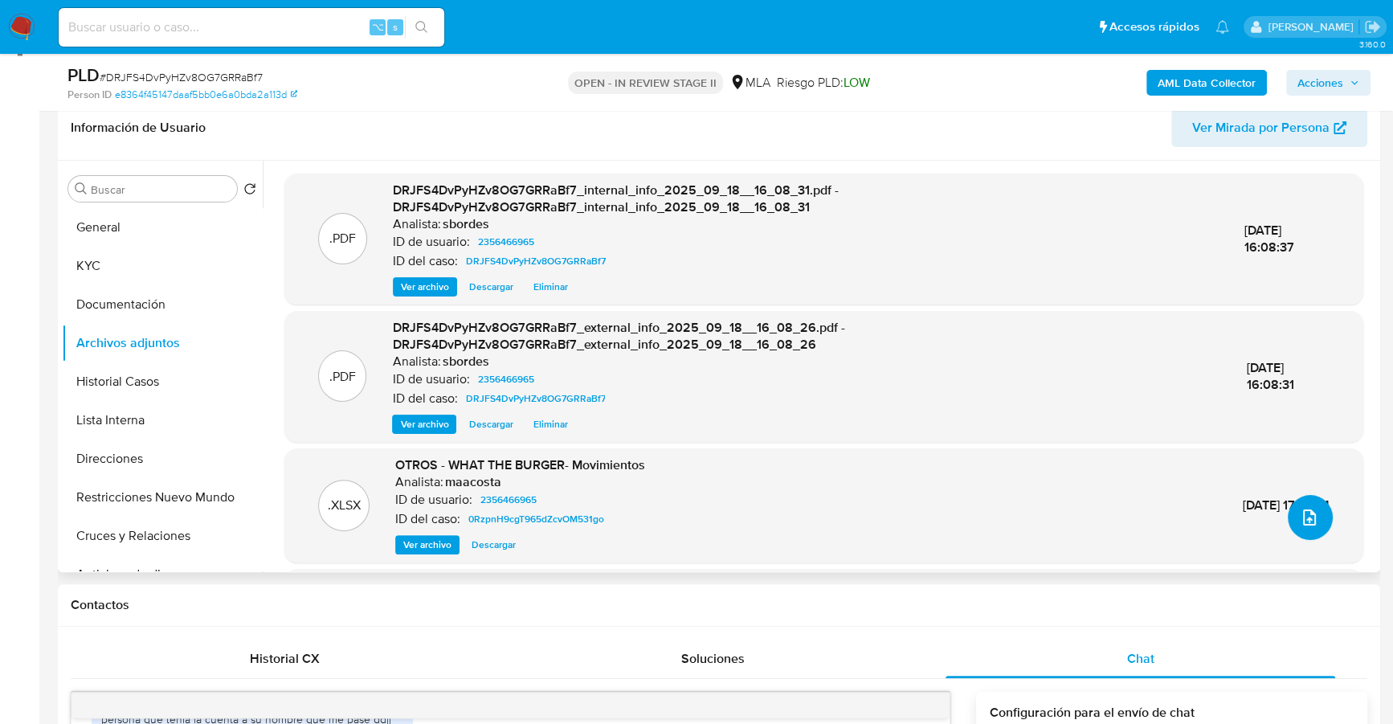
click at [1304, 516] on icon "upload-file" at bounding box center [1309, 517] width 19 height 19
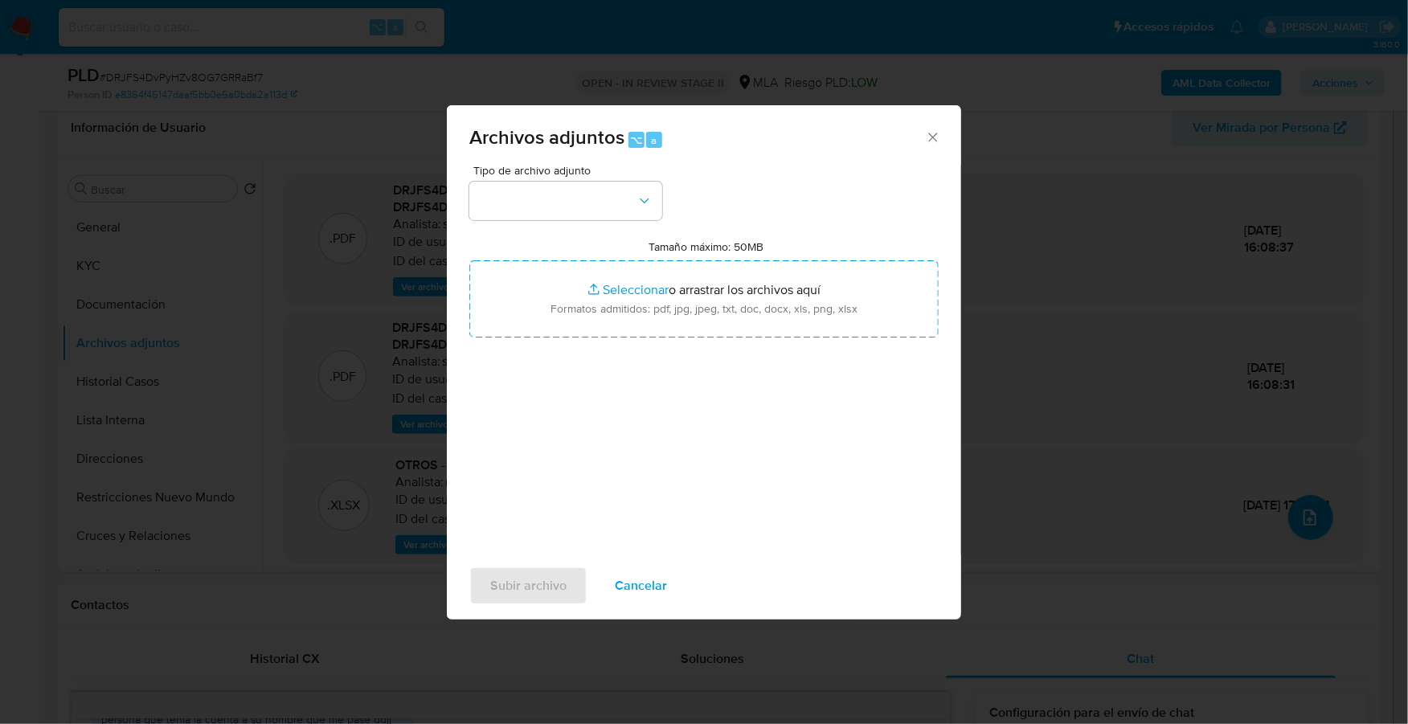
click at [596, 220] on div "Tipo de archivo adjunto Tamaño máximo: 50MB Seleccionar archivos Seleccionar o …" at bounding box center [703, 354] width 469 height 379
click at [591, 192] on button "button" at bounding box center [565, 201] width 193 height 39
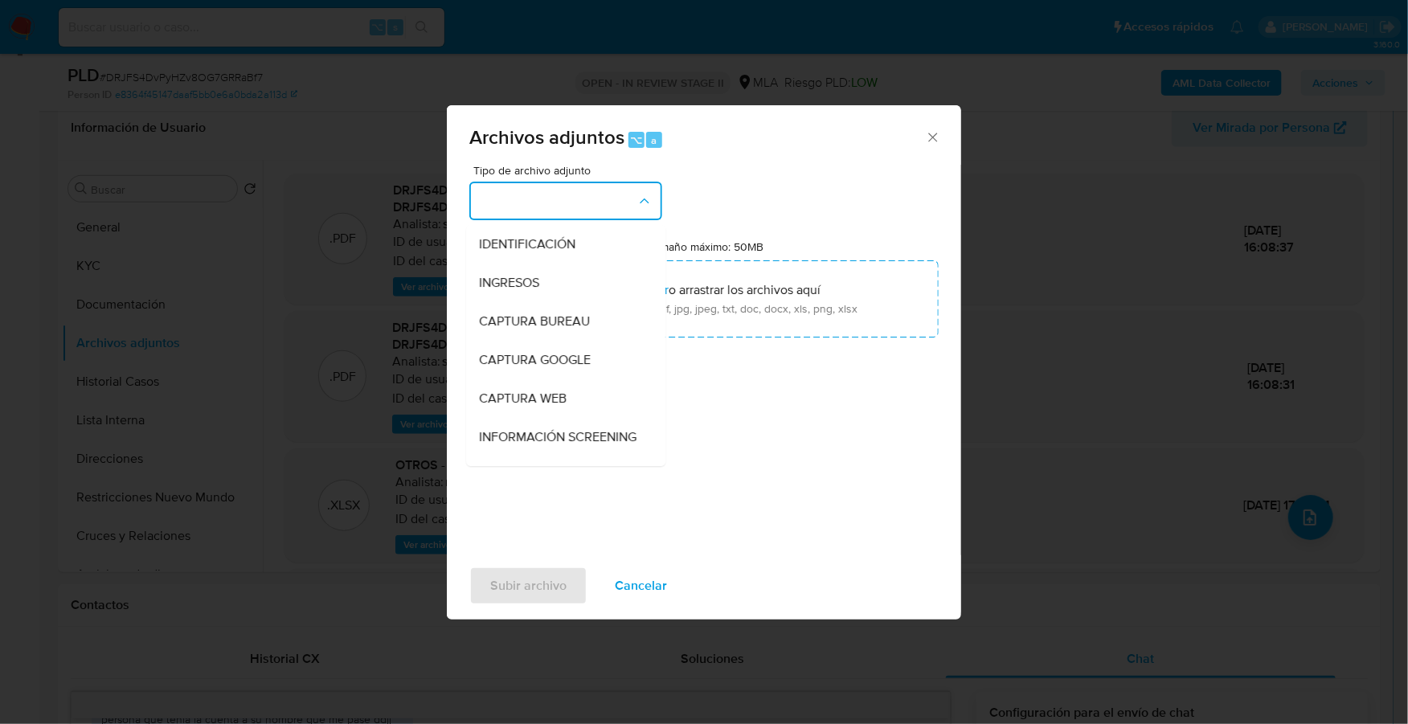
click at [307, 180] on div "Archivos adjuntos ⌥ a Tipo de archivo adjunto IDENTIFICACIÓN INGRESOS CAPTURA B…" at bounding box center [704, 362] width 1408 height 724
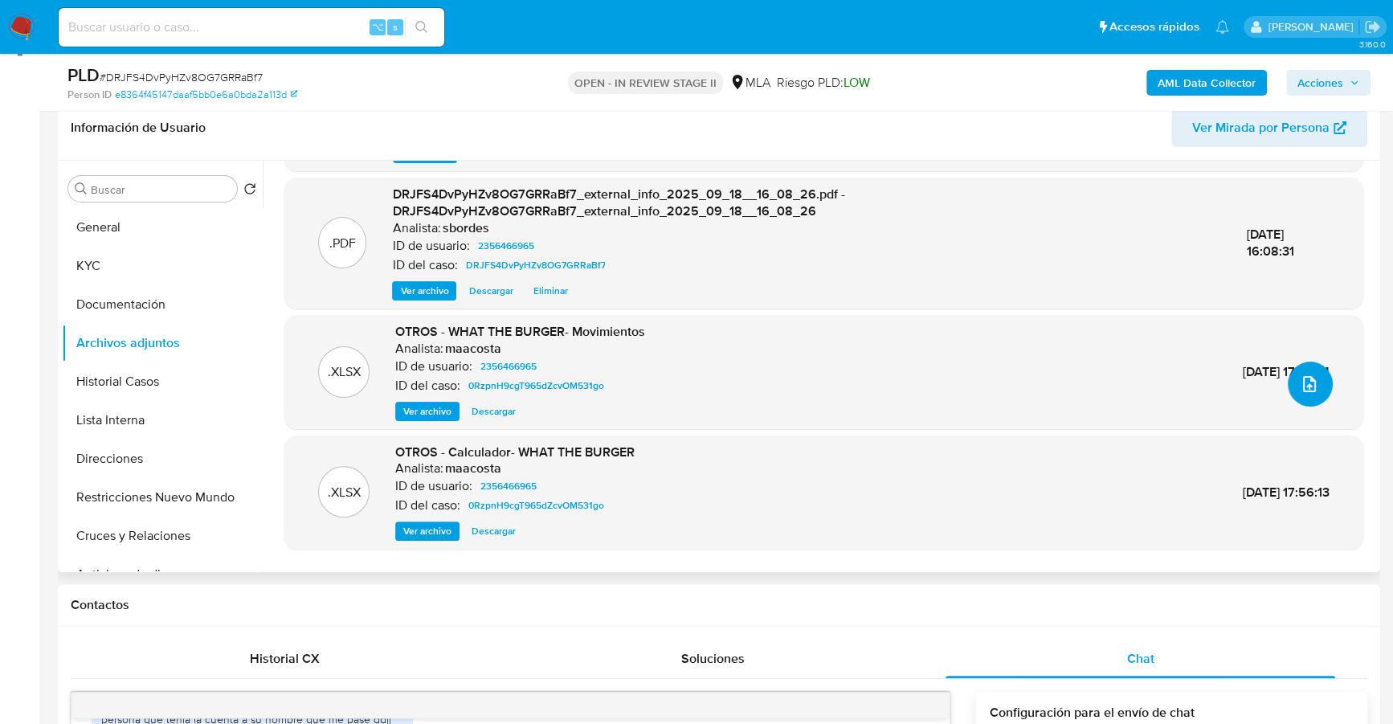
scroll to position [170, 0]
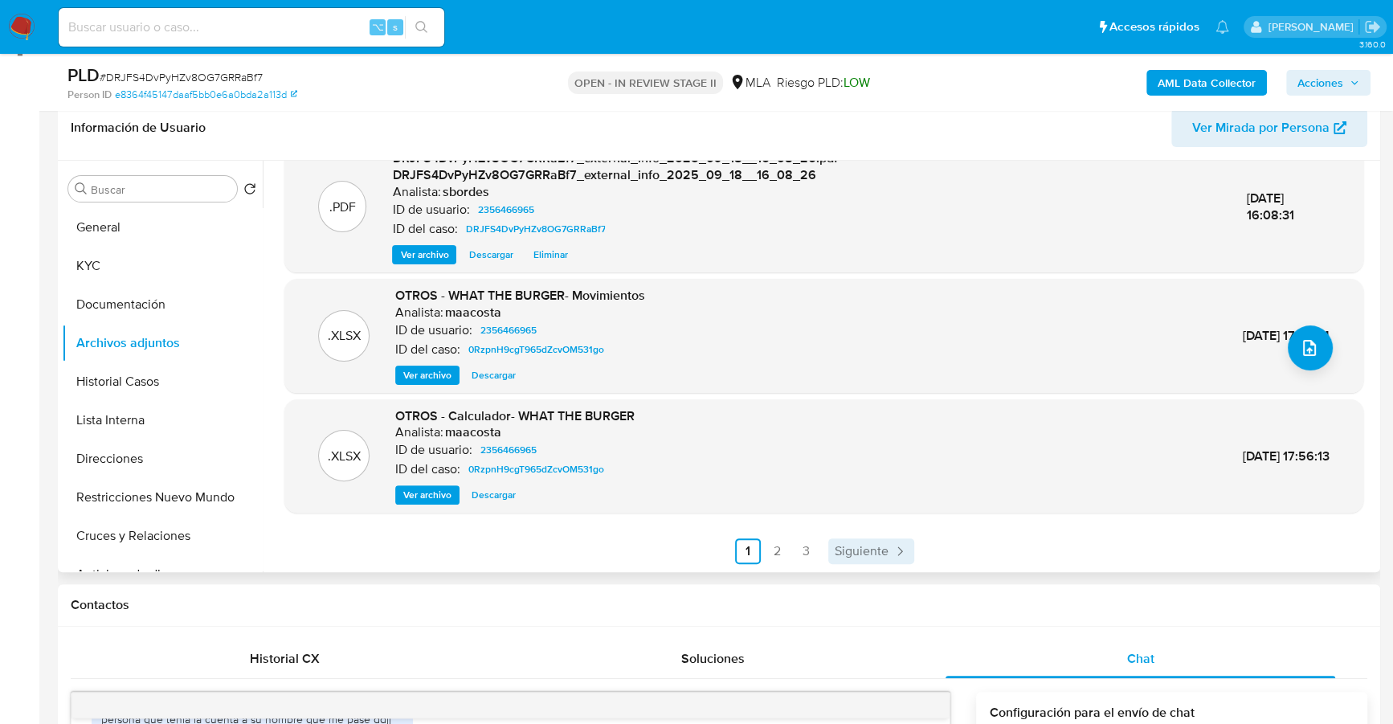
drag, startPoint x: 840, startPoint y: 523, endPoint x: 879, endPoint y: 557, distance: 51.2
click at [848, 531] on div ".PDF DRJFS4DvPyHZv8OG7GRRaBf7_internal_info_2025_09_18__16_08_31.pdf - DRJFS4Dv…" at bounding box center [823, 284] width 1079 height 561
click at [879, 557] on span "Siguiente" at bounding box center [862, 551] width 54 height 13
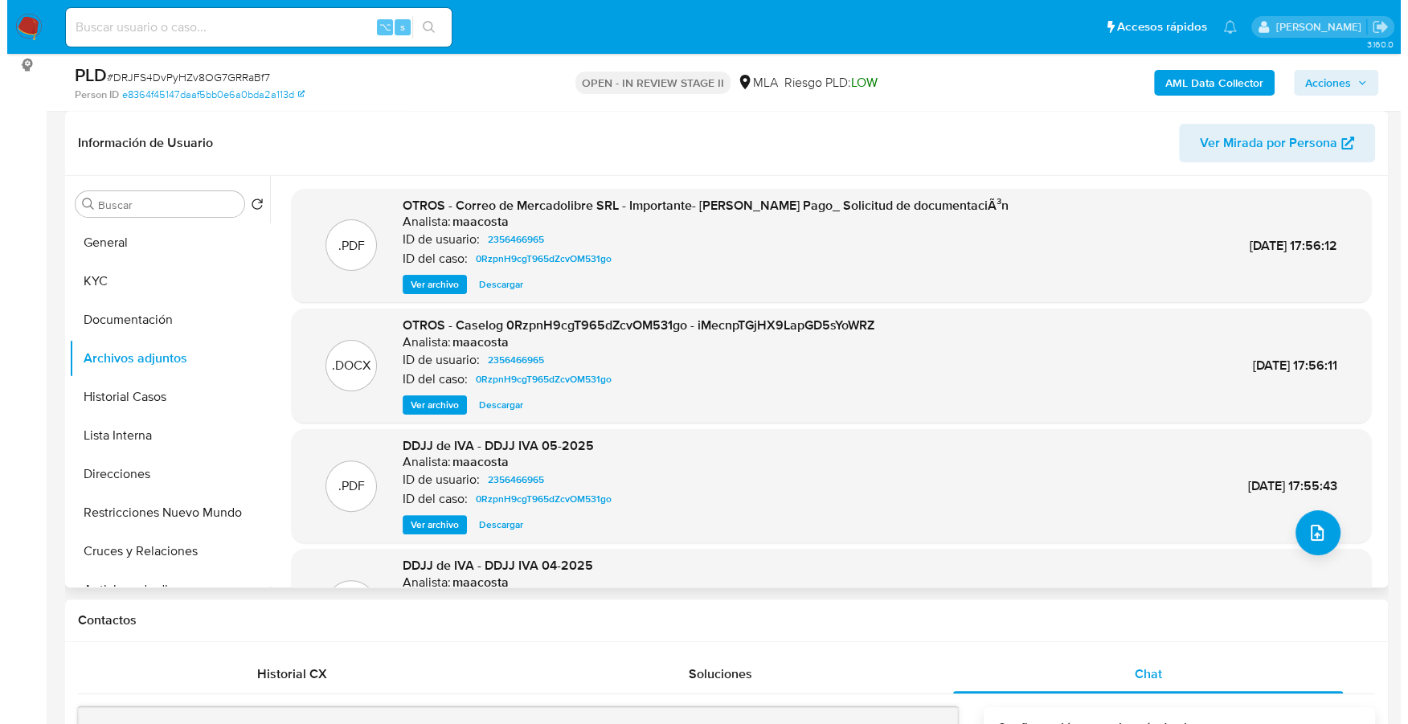
scroll to position [235, 0]
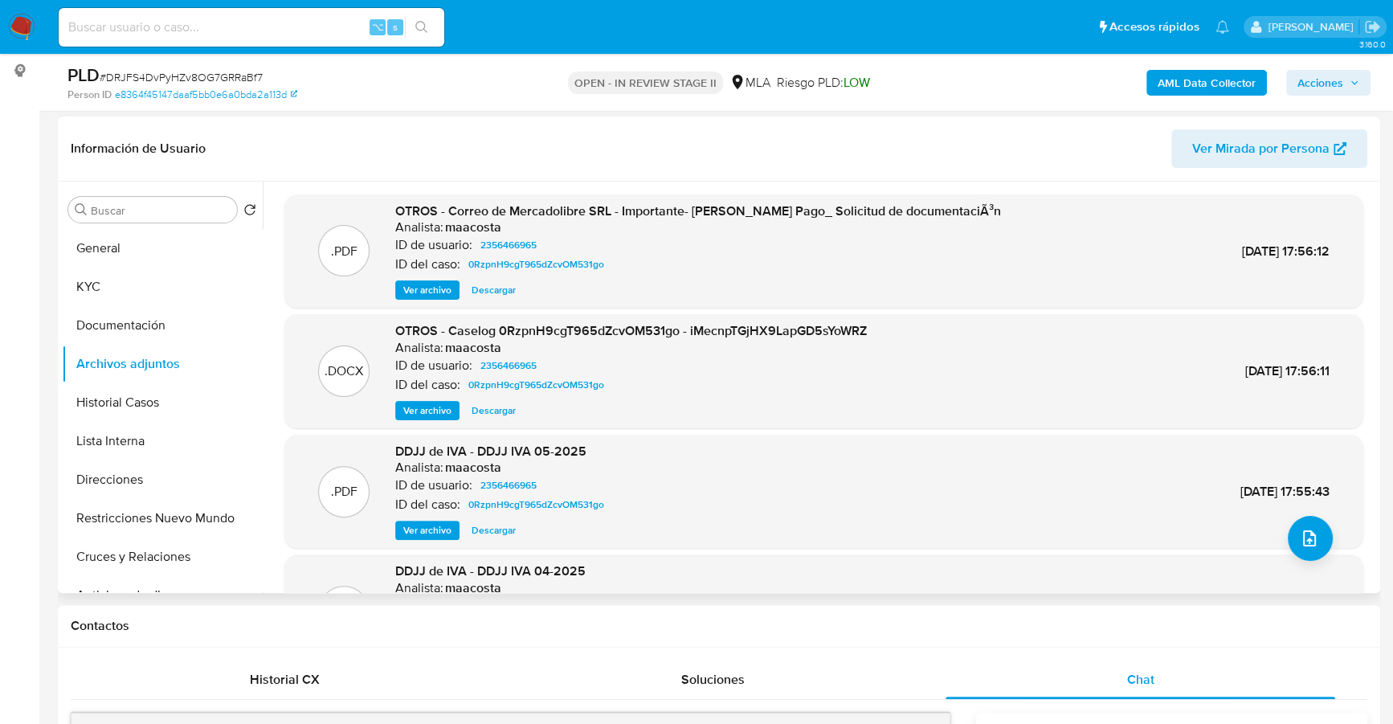
click at [423, 417] on span "Ver archivo" at bounding box center [427, 411] width 48 height 16
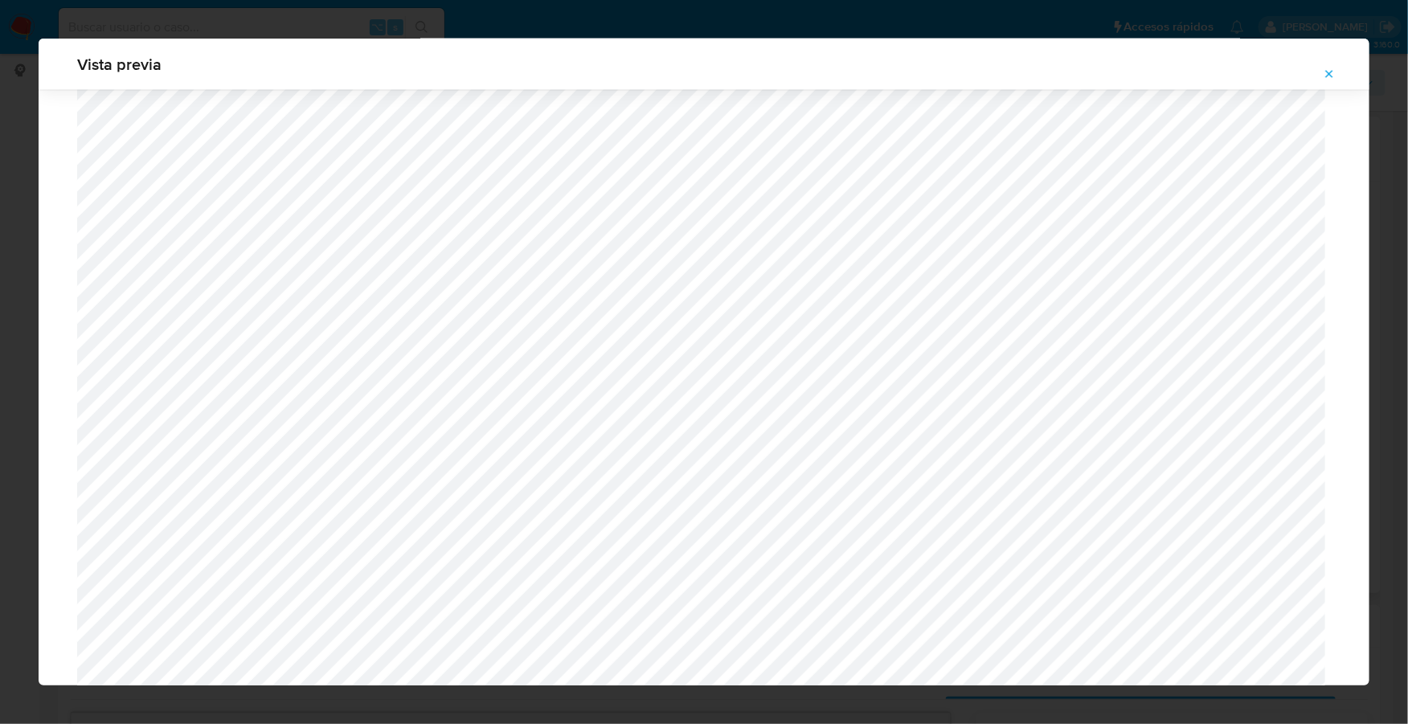
scroll to position [1415, 0]
click at [1328, 70] on icon "Attachment preview" at bounding box center [1328, 73] width 13 height 13
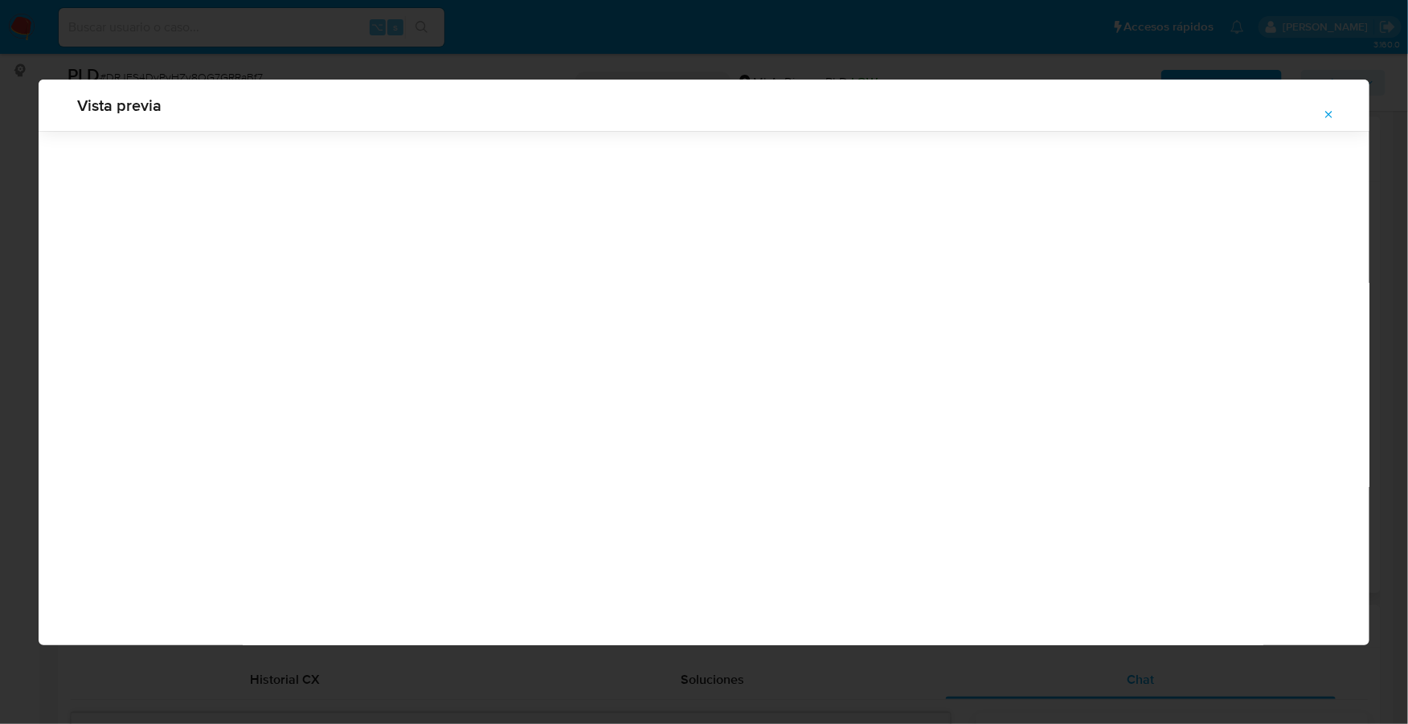
scroll to position [0, 0]
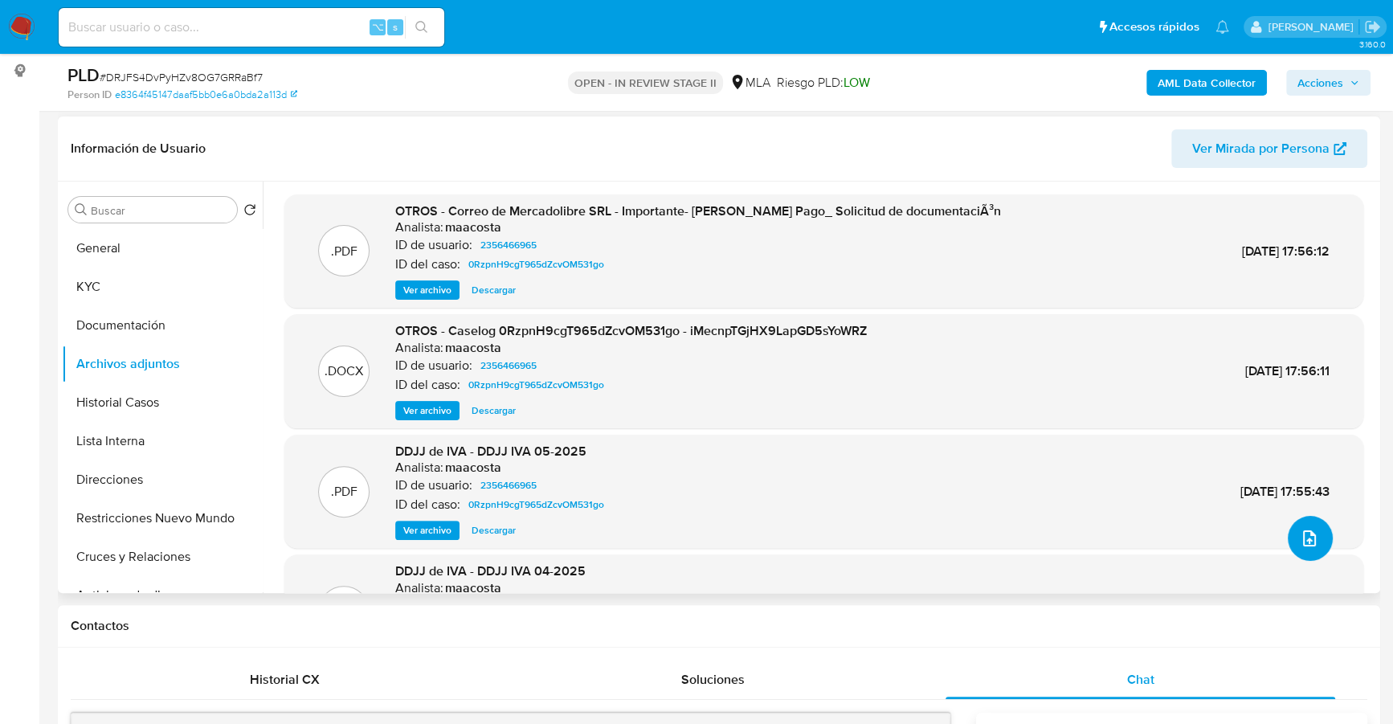
click at [1293, 532] on button "upload-file" at bounding box center [1310, 538] width 45 height 45
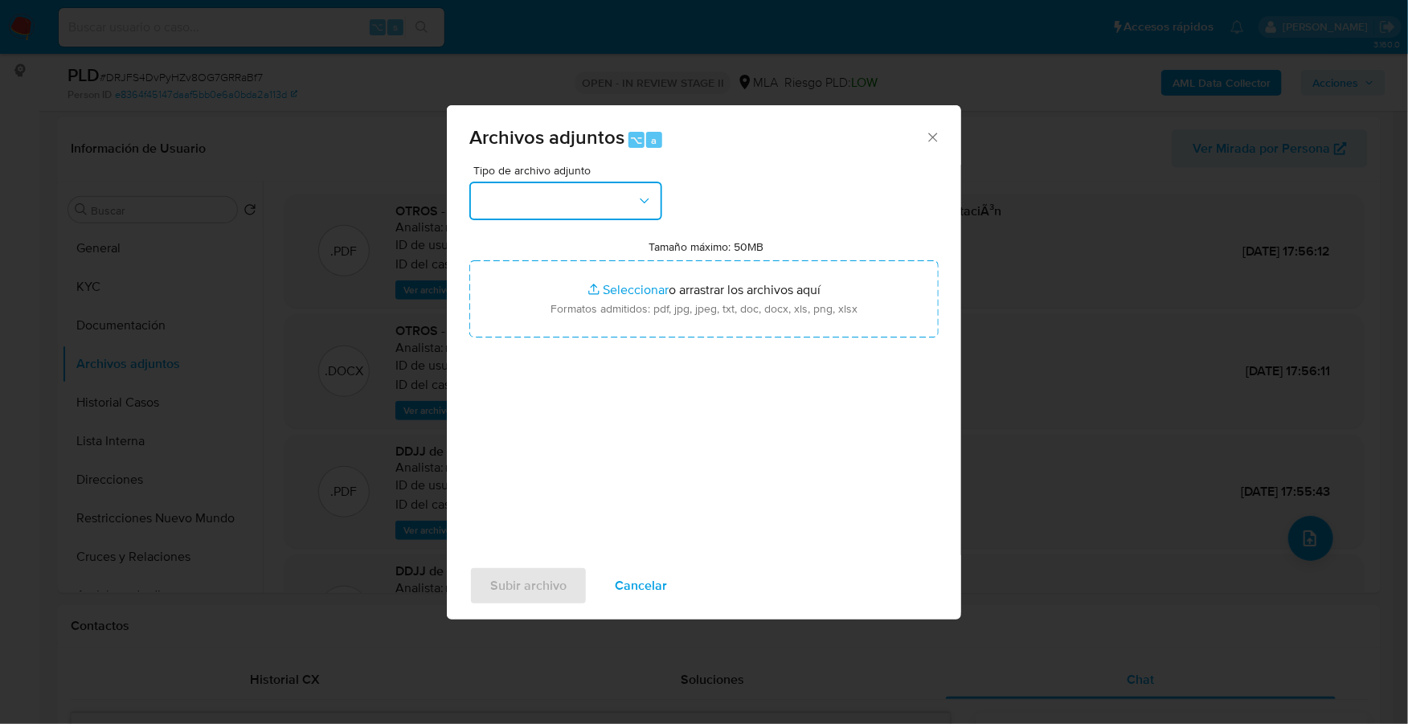
click at [586, 208] on button "button" at bounding box center [565, 201] width 193 height 39
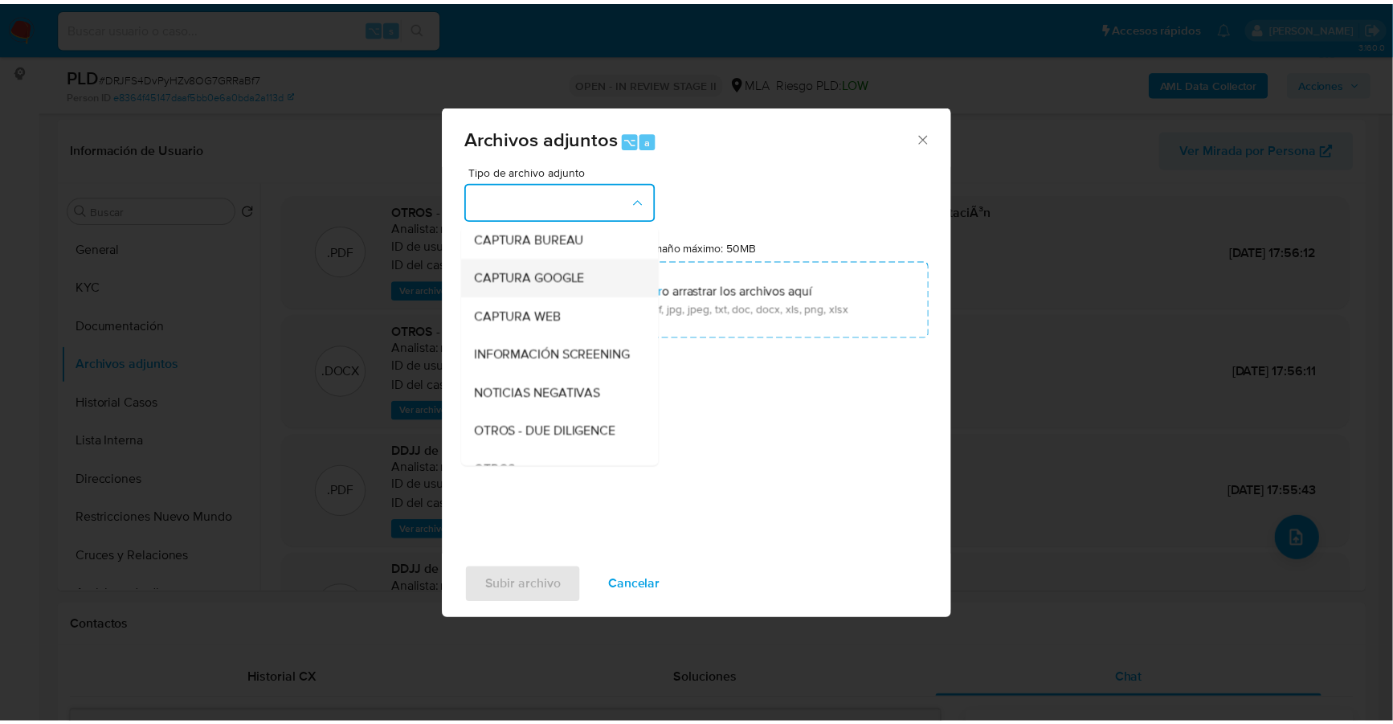
scroll to position [231, 0]
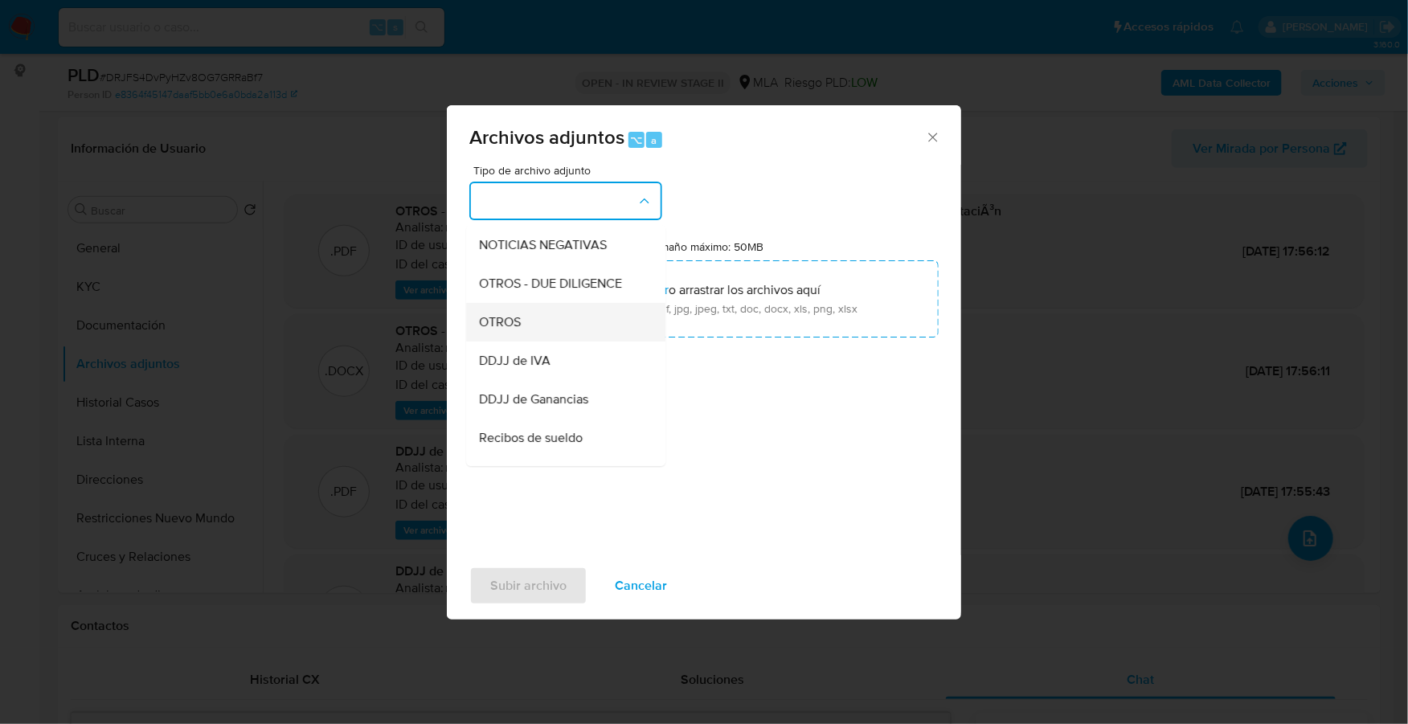
click at [527, 337] on div "OTROS" at bounding box center [561, 322] width 164 height 39
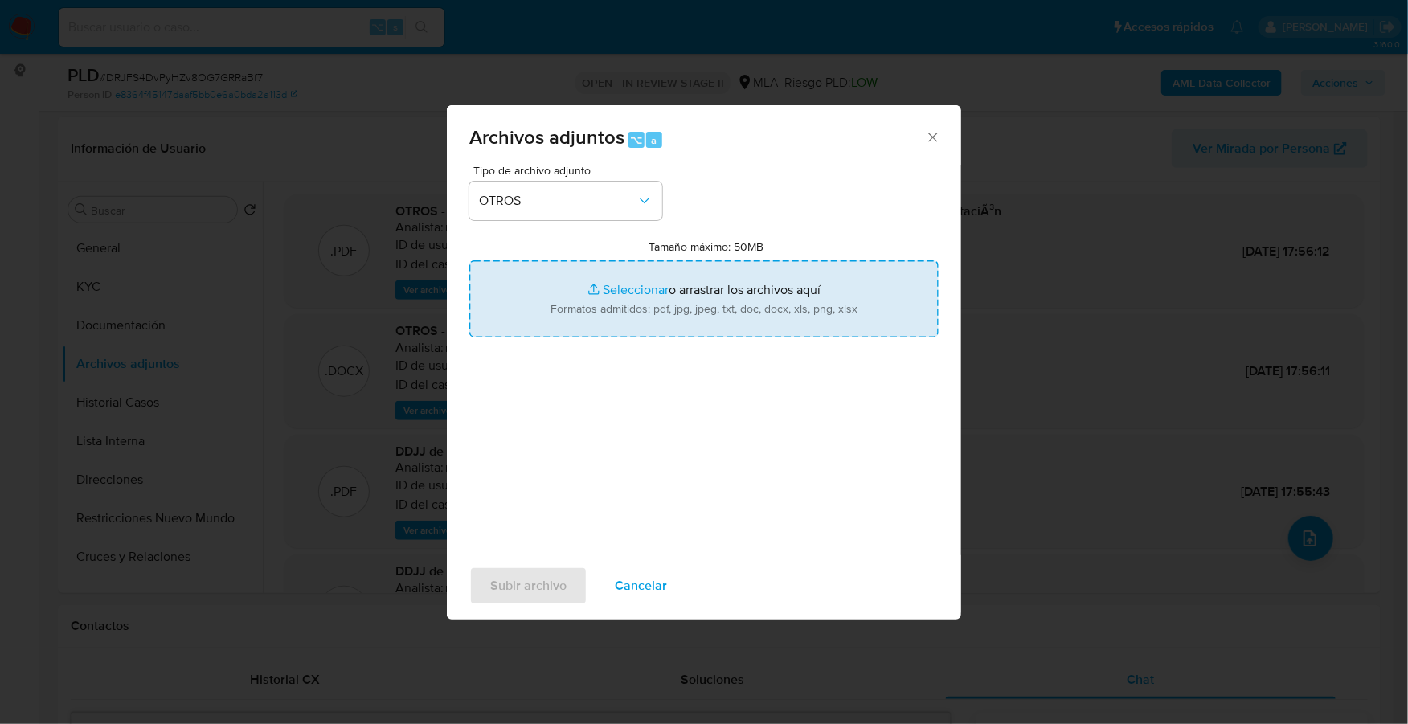
click at [627, 292] on input "Tamaño máximo: 50MB Seleccionar archivos" at bounding box center [703, 298] width 469 height 77
type input "C:\fakepath\Caselog DRJFS4DvPyHZv8OG7GRRaBf7_2025_09_18_14_28_54.docx"
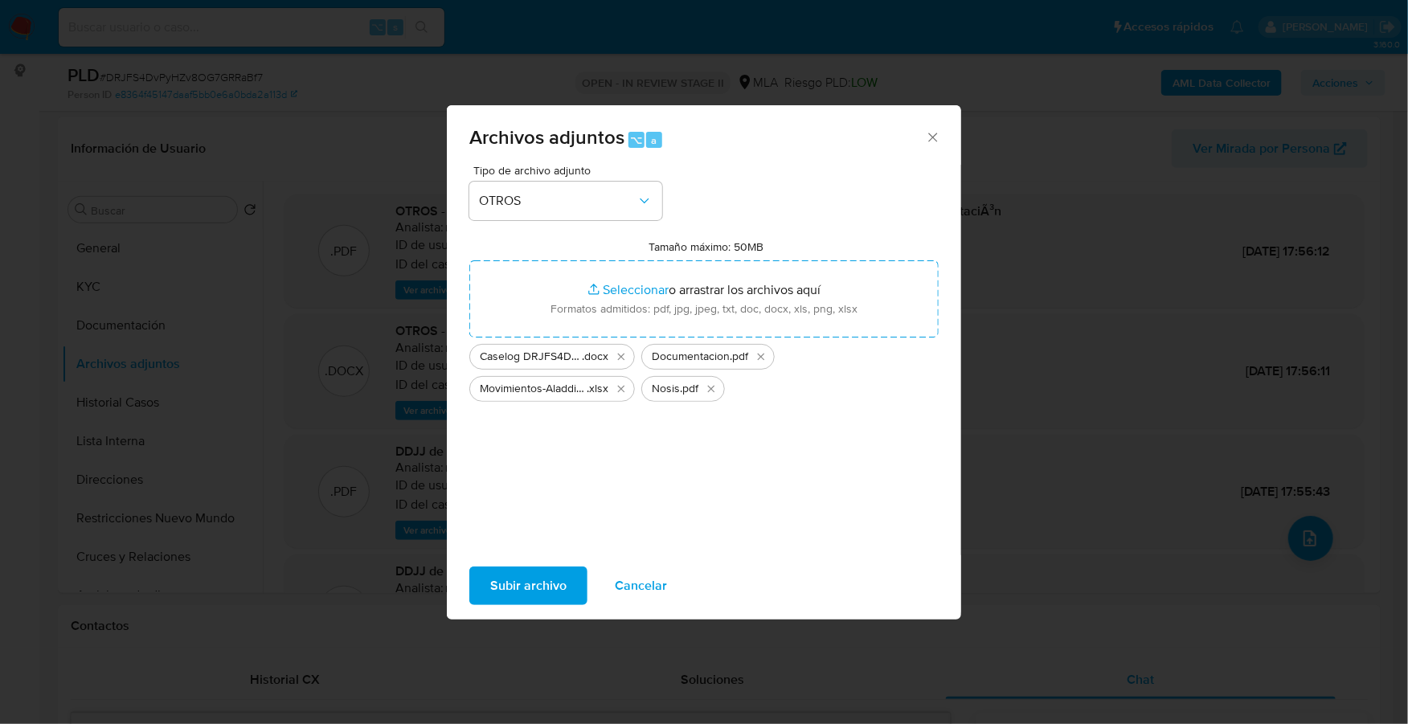
click at [516, 586] on span "Subir archivo" at bounding box center [528, 585] width 76 height 35
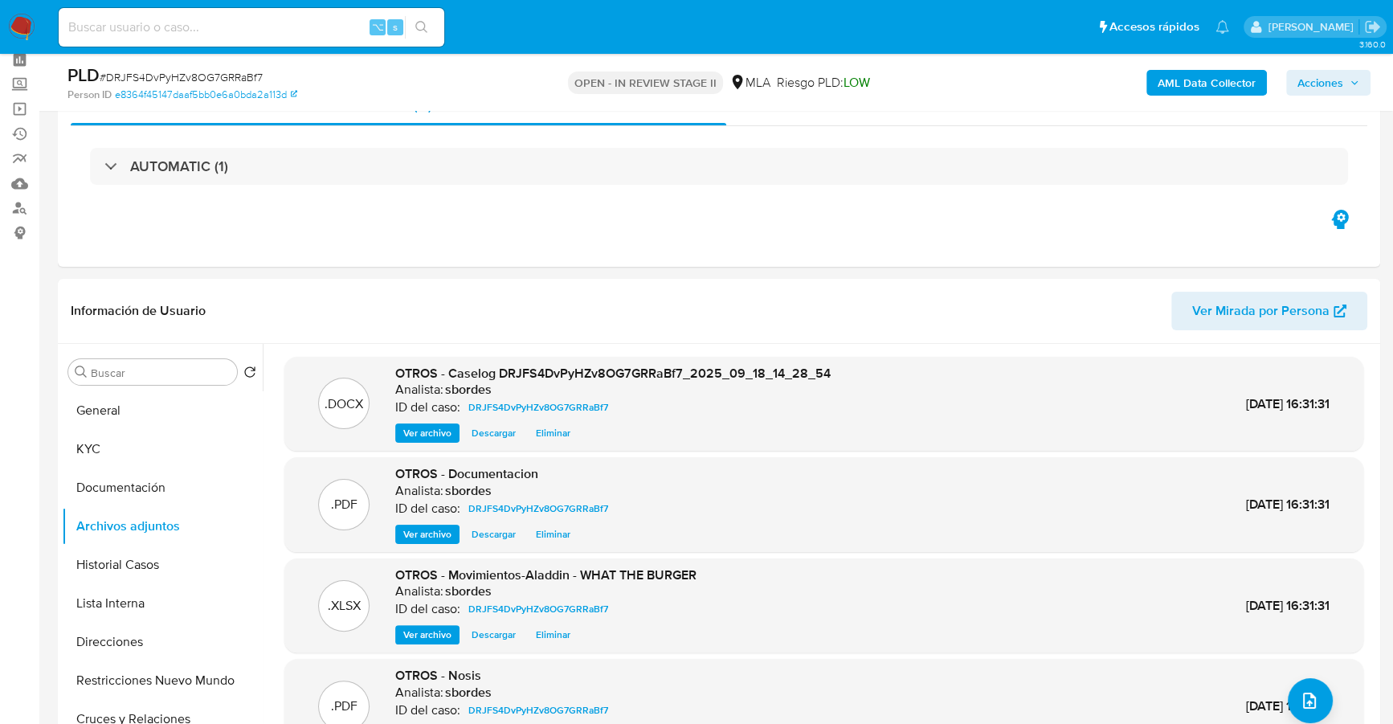
scroll to position [0, 0]
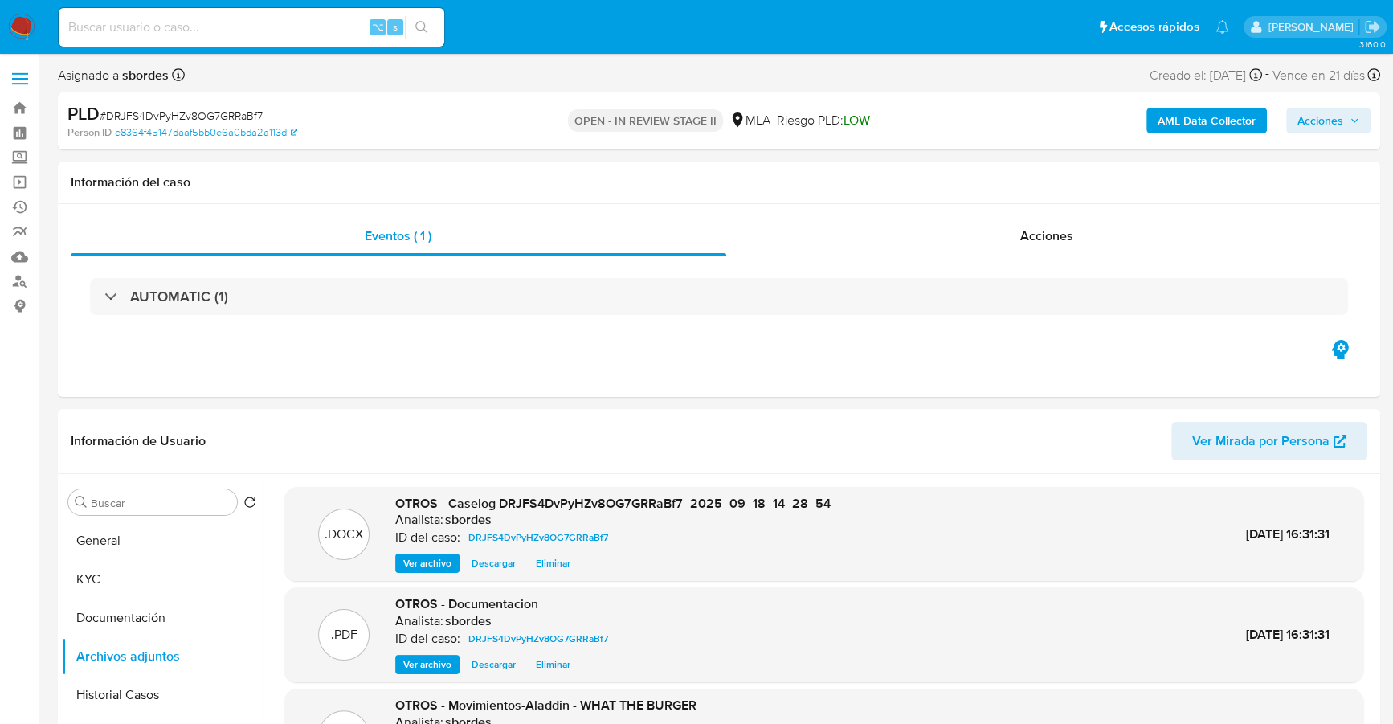
click at [1332, 115] on span "Acciones" at bounding box center [1321, 121] width 46 height 26
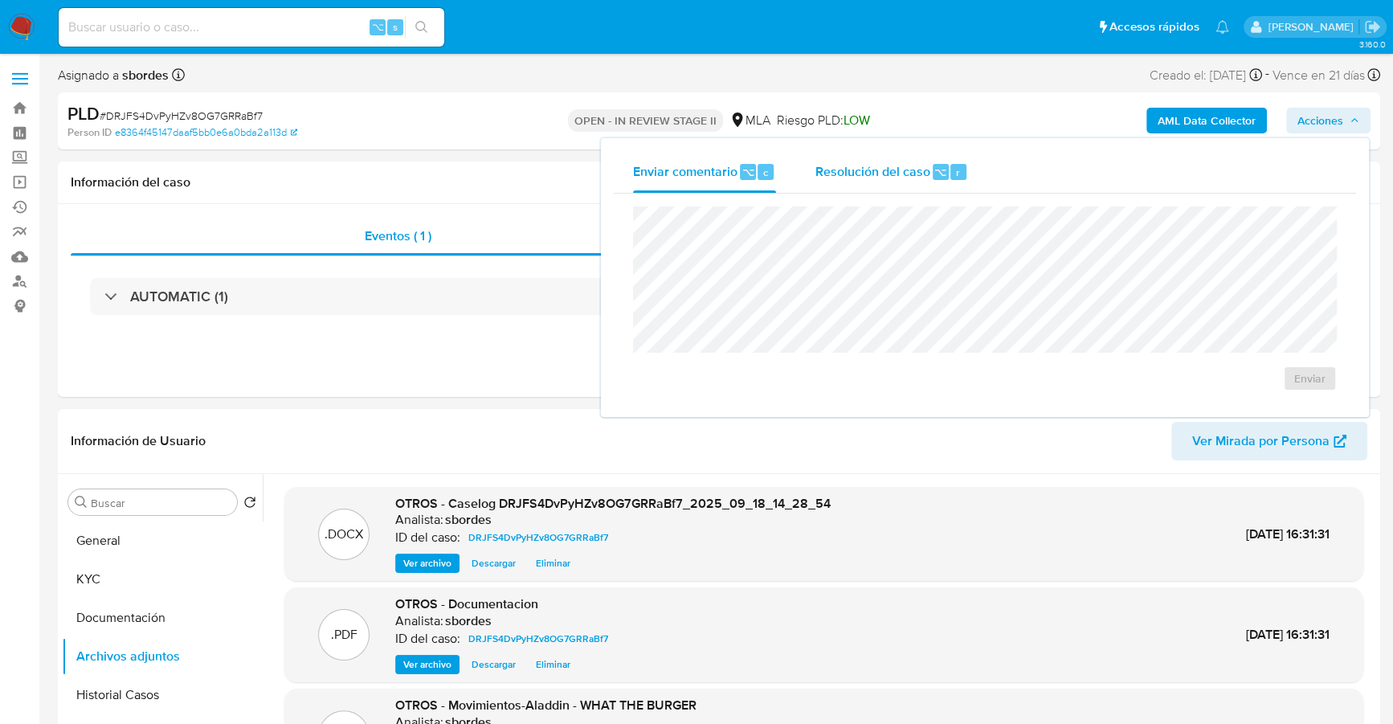
click at [901, 175] on span "Resolución del caso" at bounding box center [872, 171] width 115 height 18
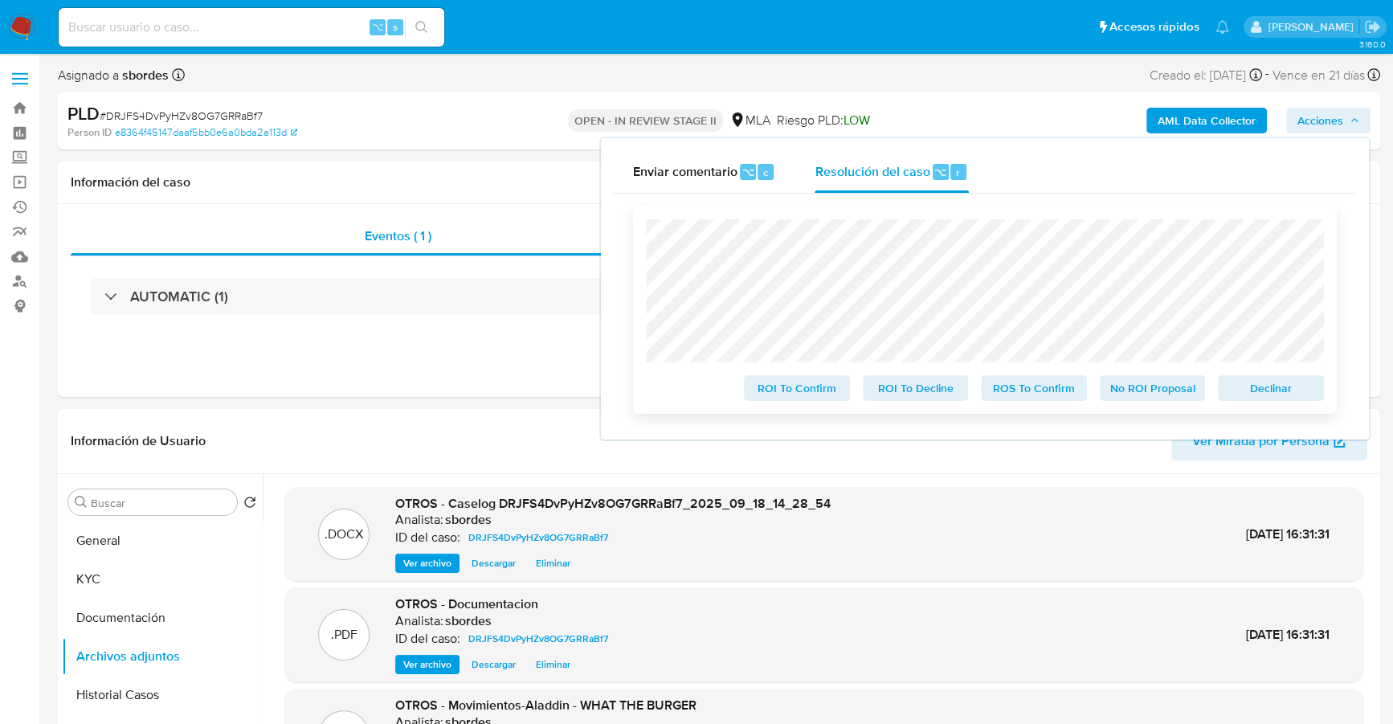
click at [1155, 395] on span "No ROI Proposal" at bounding box center [1153, 388] width 84 height 22
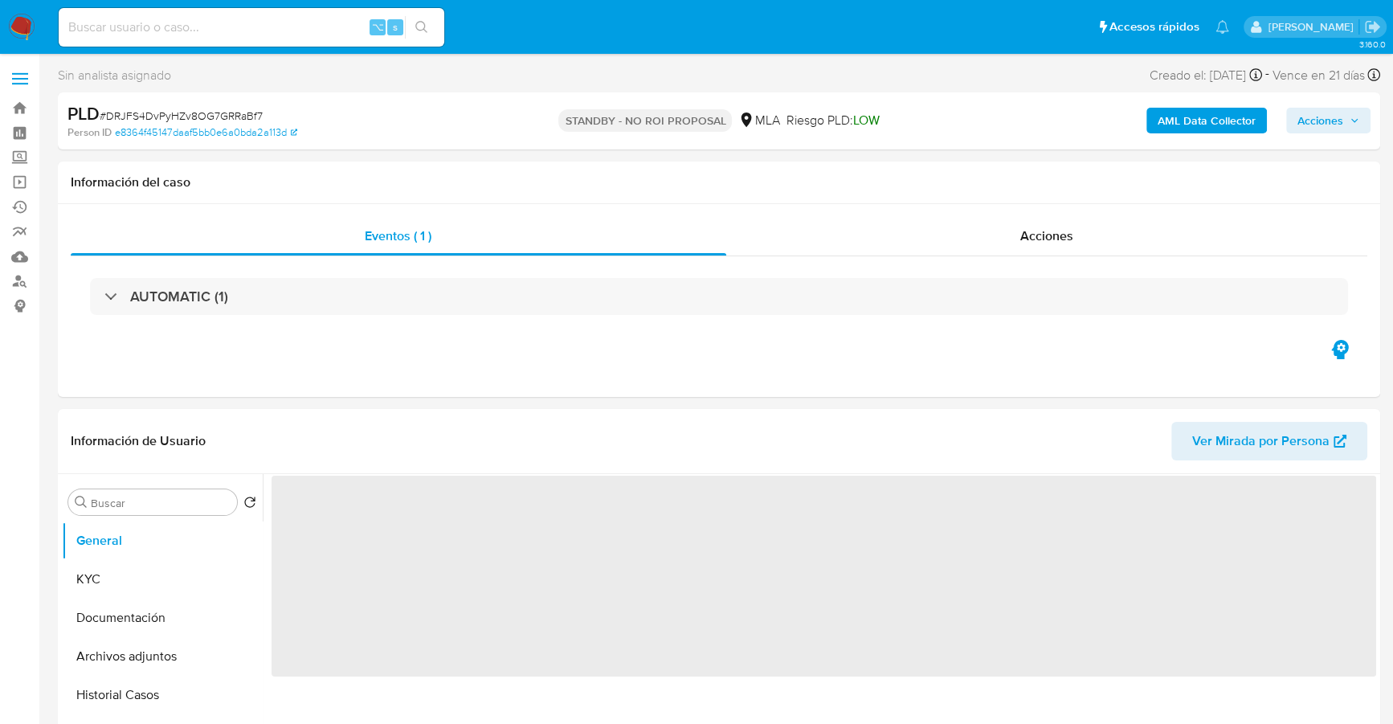
select select "10"
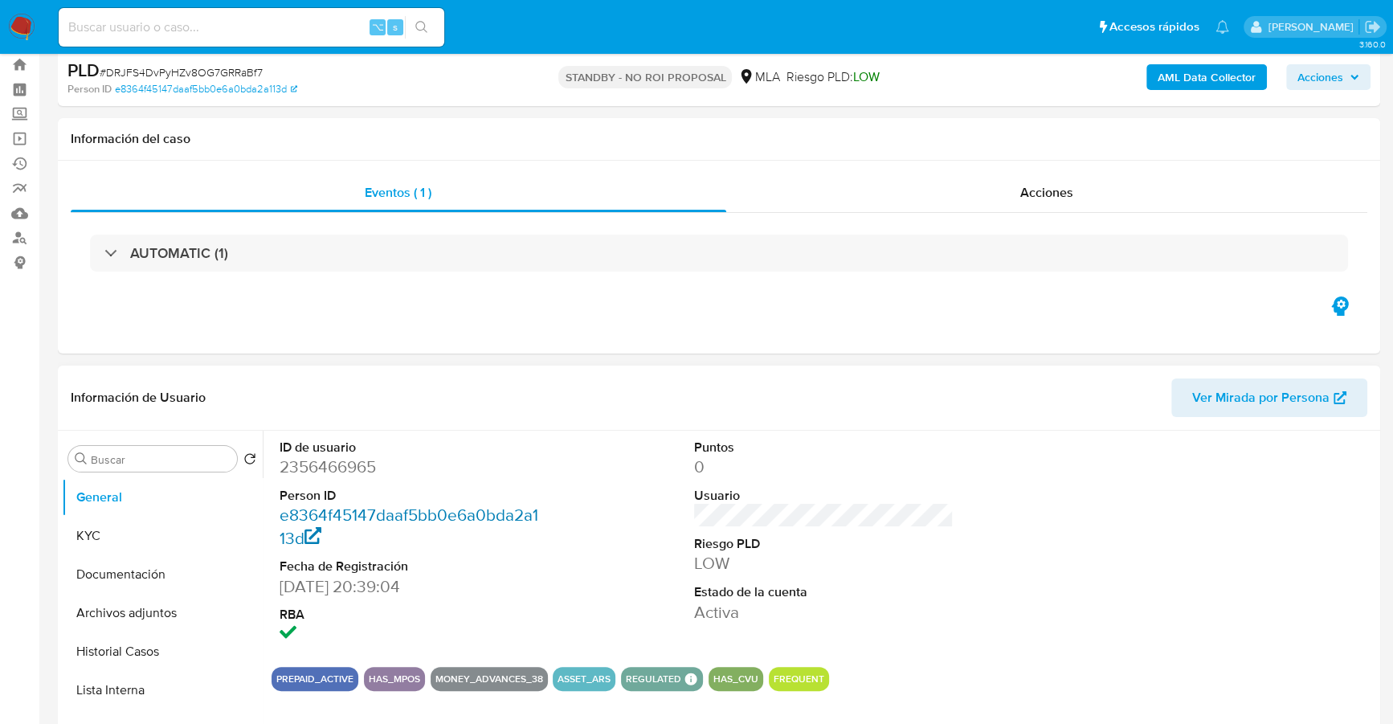
scroll to position [140, 0]
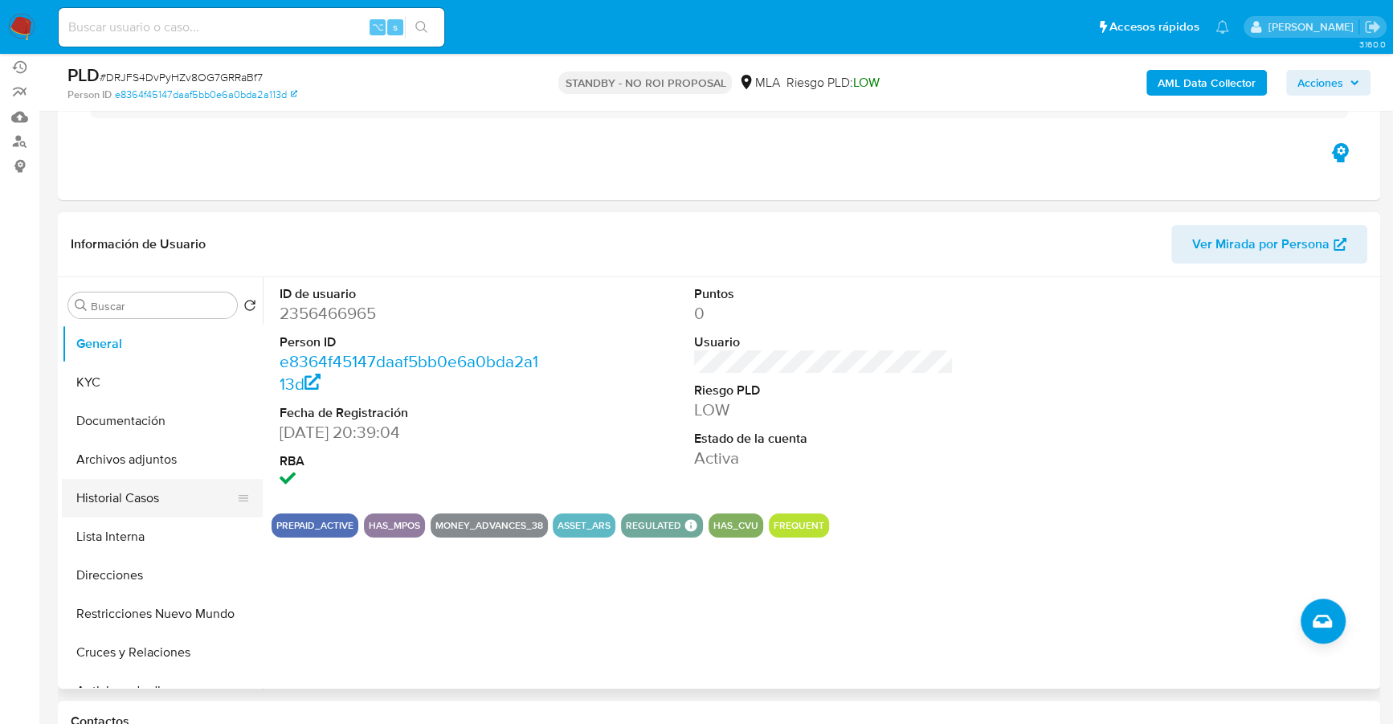
click at [122, 487] on button "Historial Casos" at bounding box center [156, 498] width 188 height 39
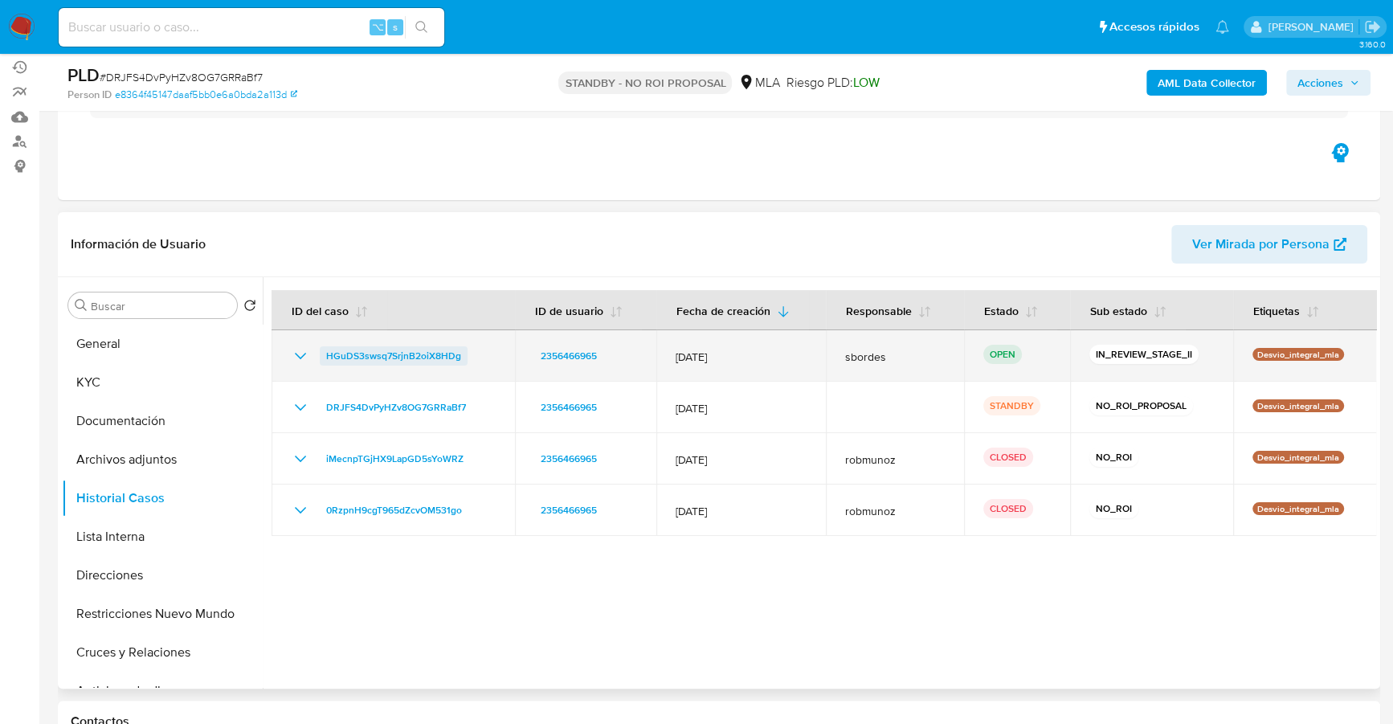
click at [396, 349] on span "HGuDS3swsq7SrjnB2oiX8HDg" at bounding box center [393, 355] width 135 height 19
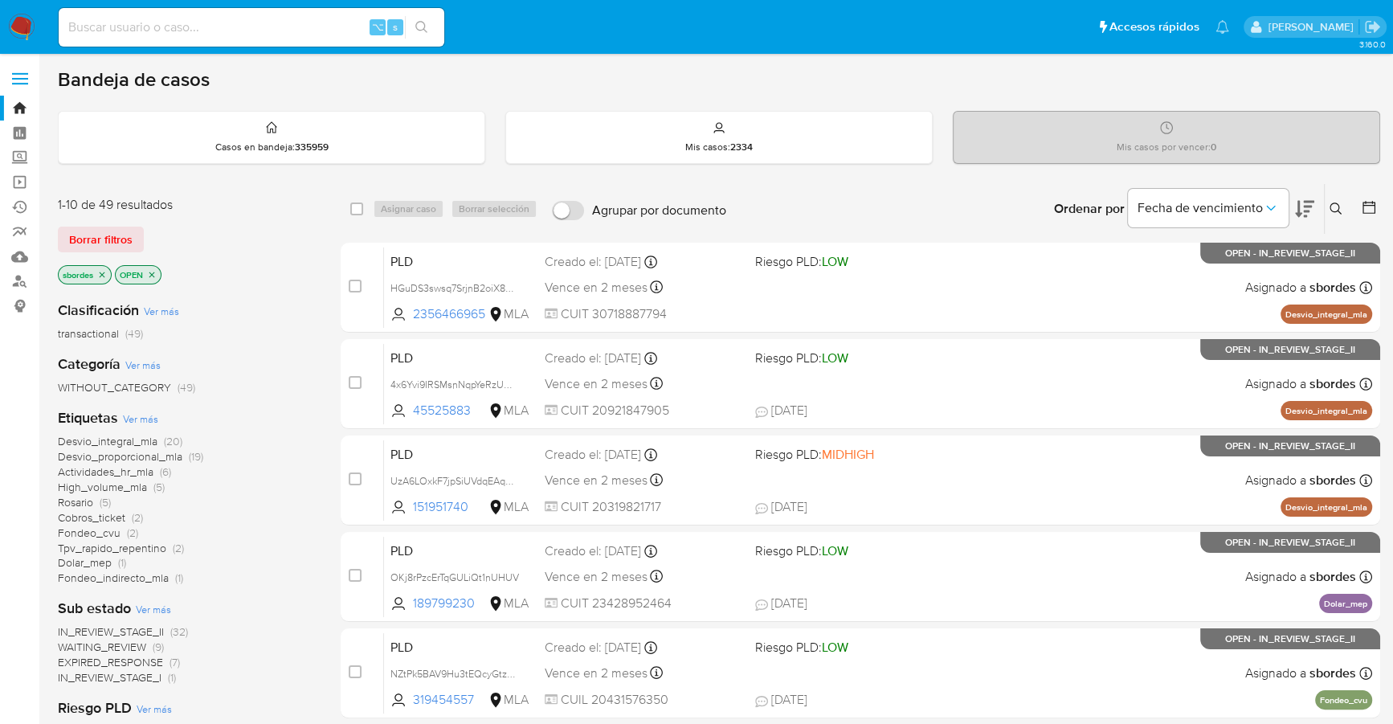
click at [13, 20] on img at bounding box center [21, 27] width 27 height 27
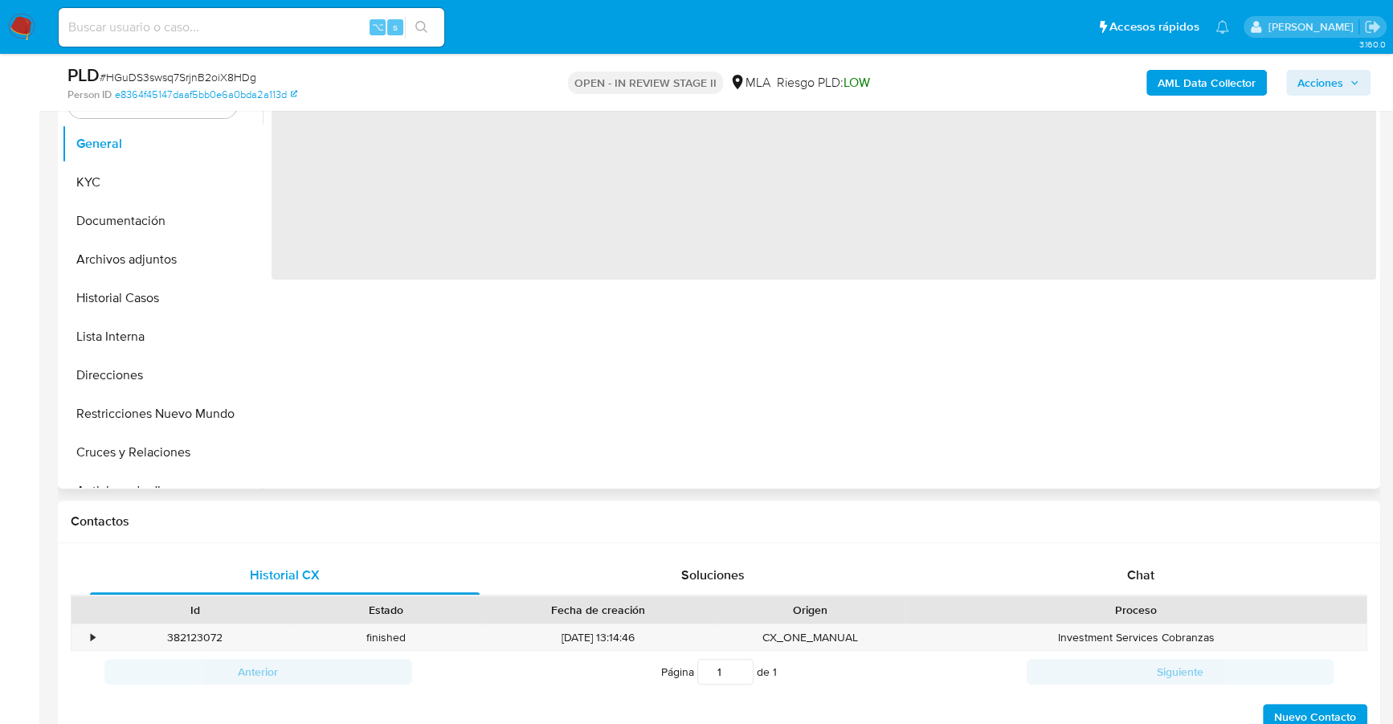
scroll to position [408, 0]
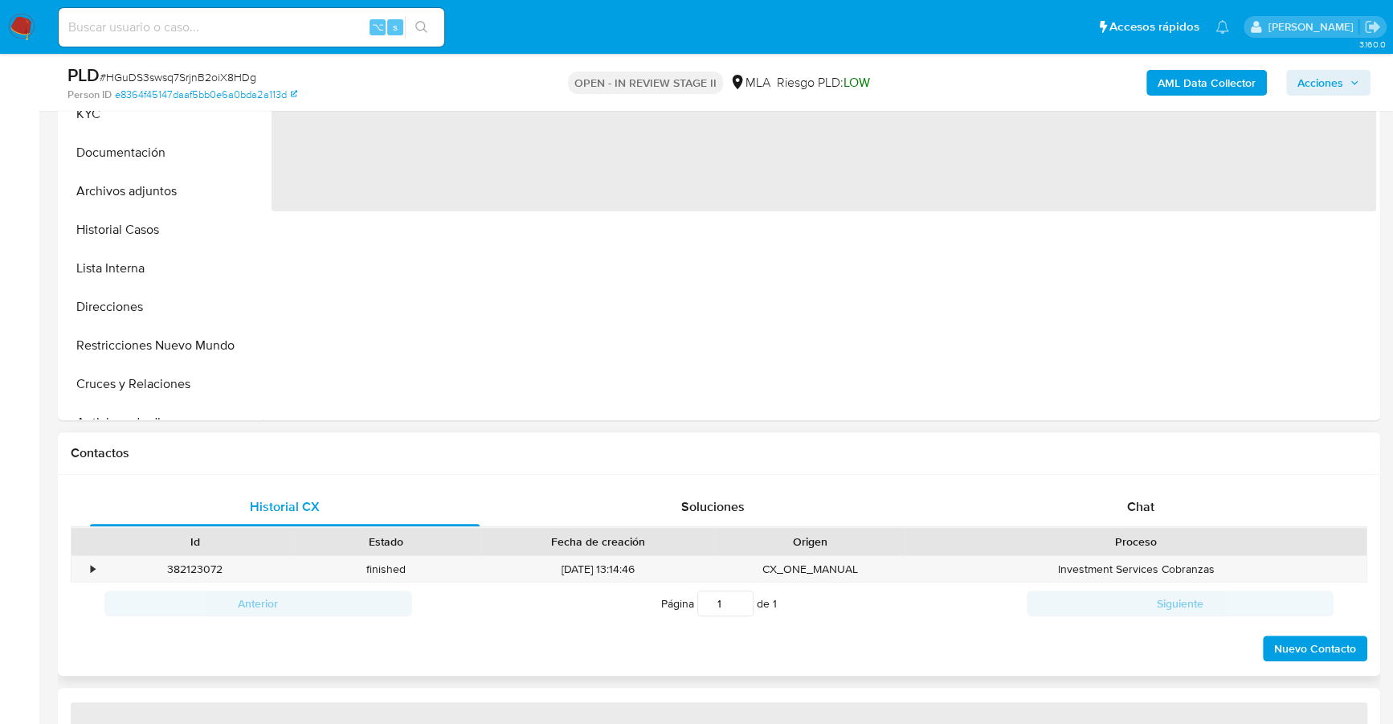
select select "10"
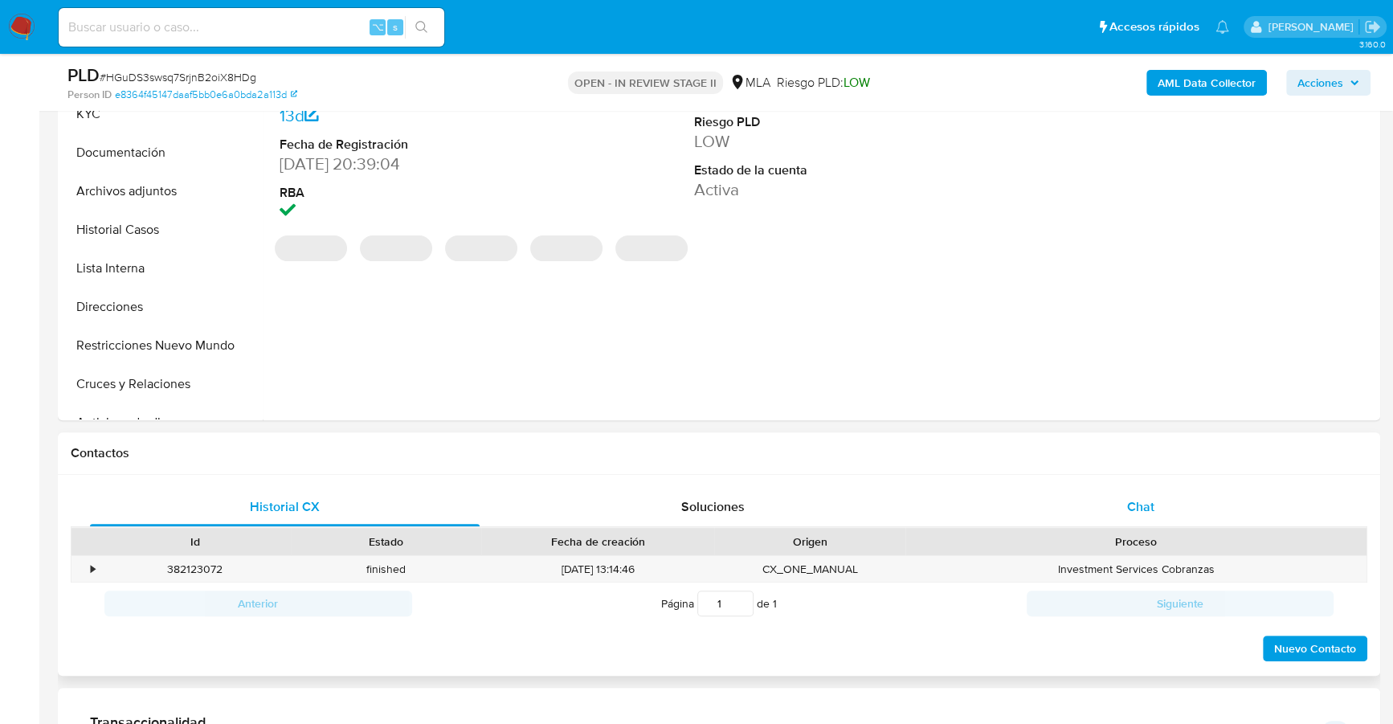
click at [1153, 517] on div "Chat" at bounding box center [1141, 507] width 390 height 39
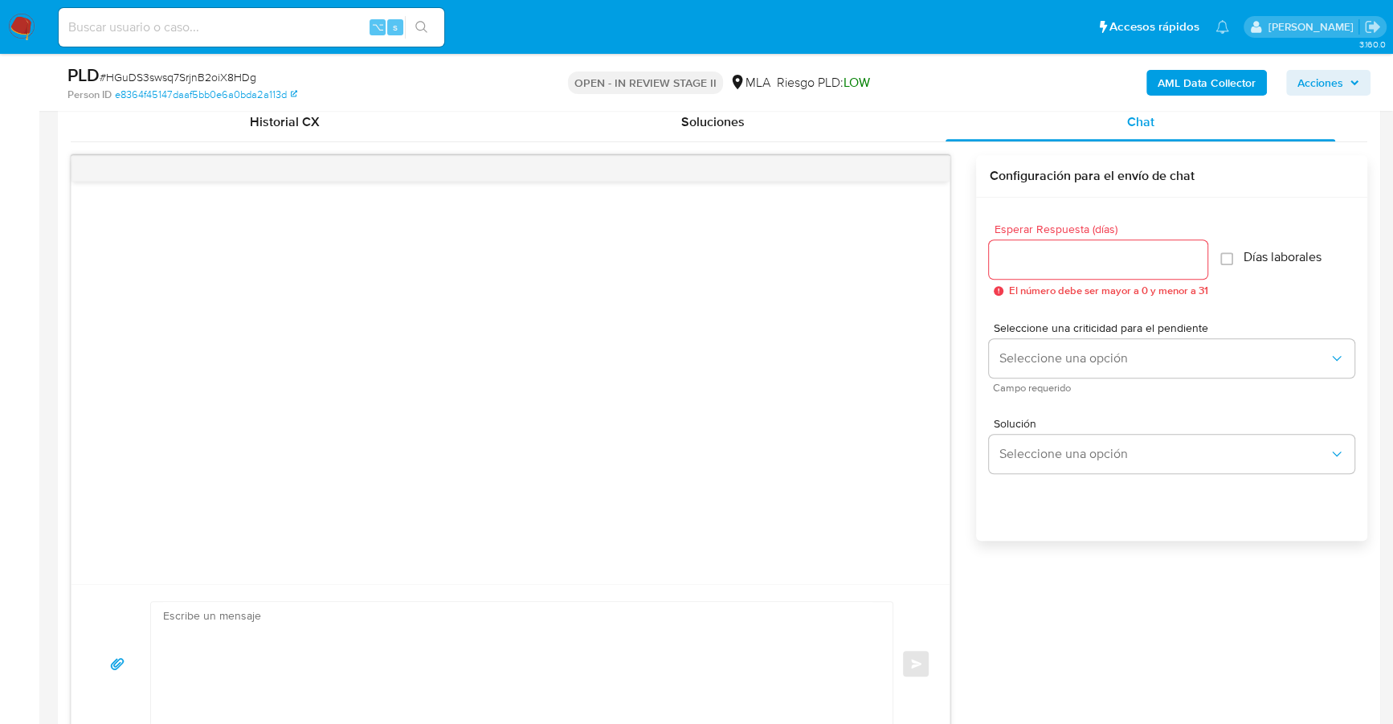
scroll to position [0, 0]
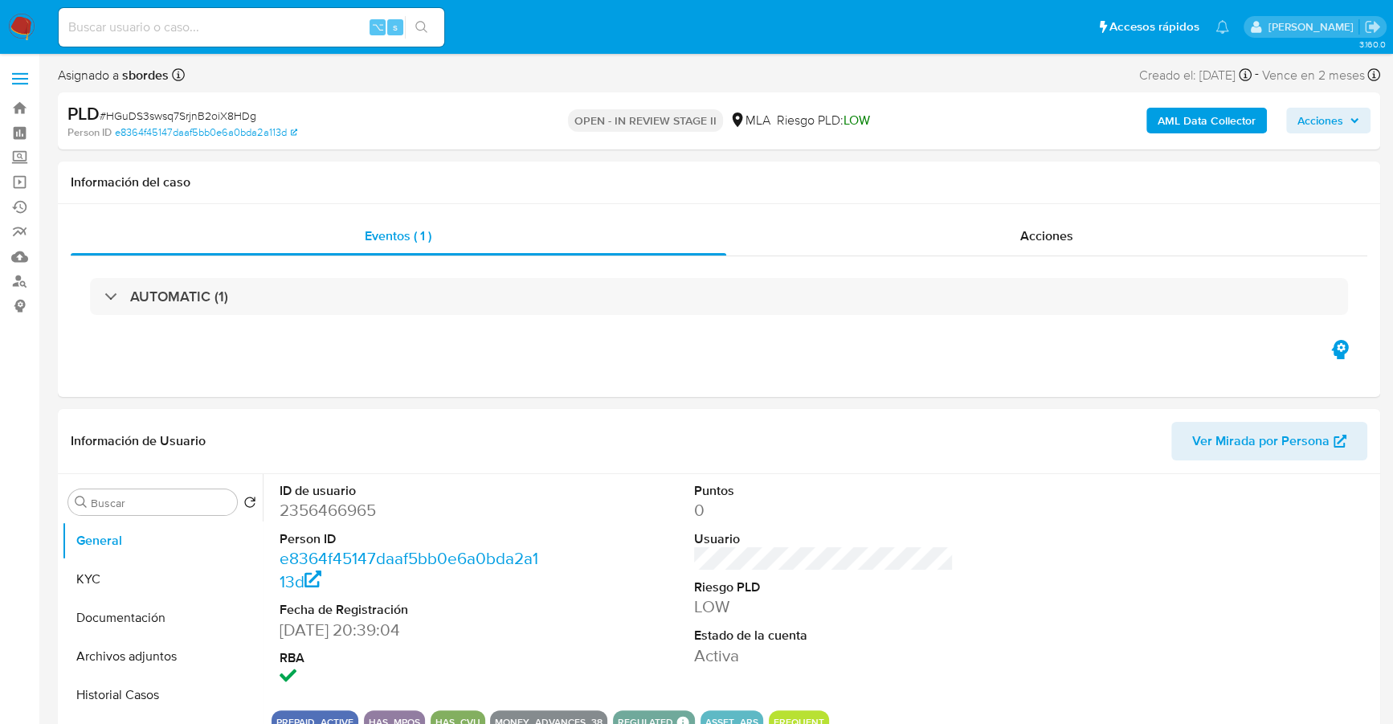
click at [1316, 121] on span "Acciones" at bounding box center [1321, 121] width 46 height 26
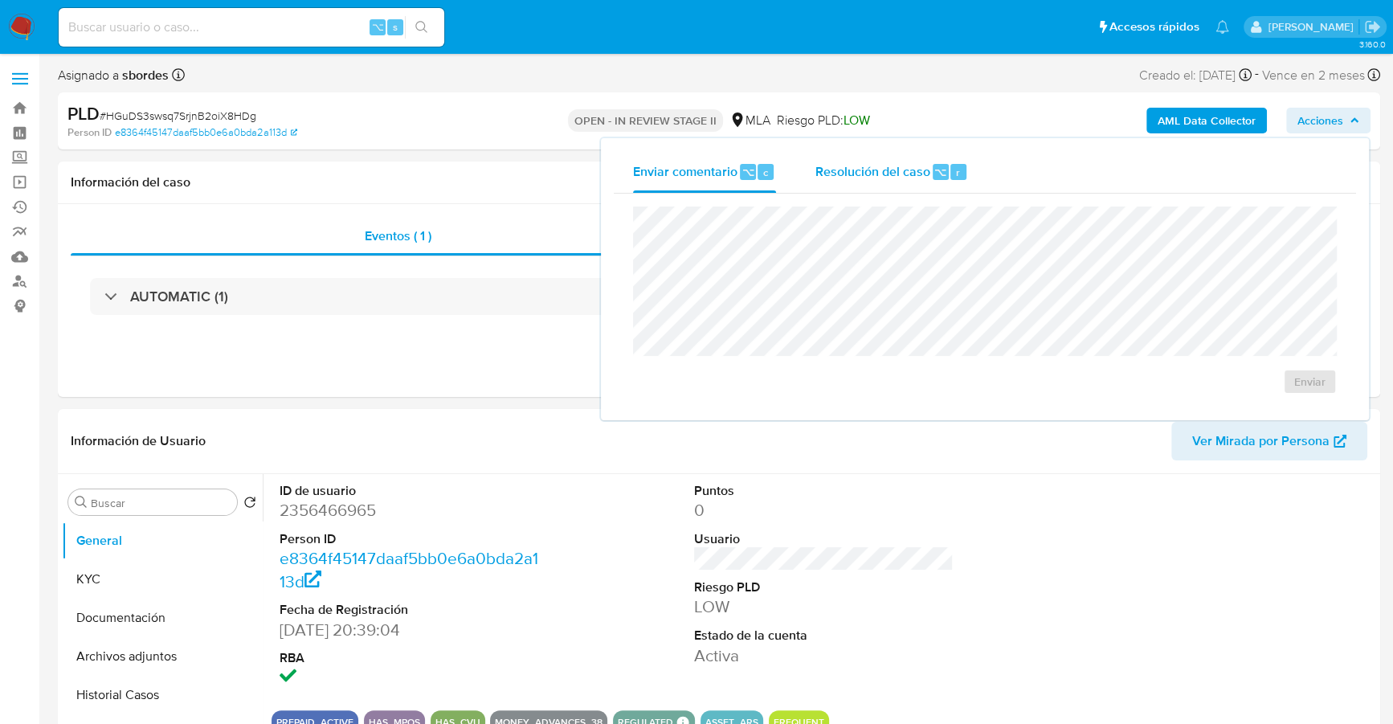
click at [898, 162] on span "Resolución del caso" at bounding box center [872, 171] width 115 height 18
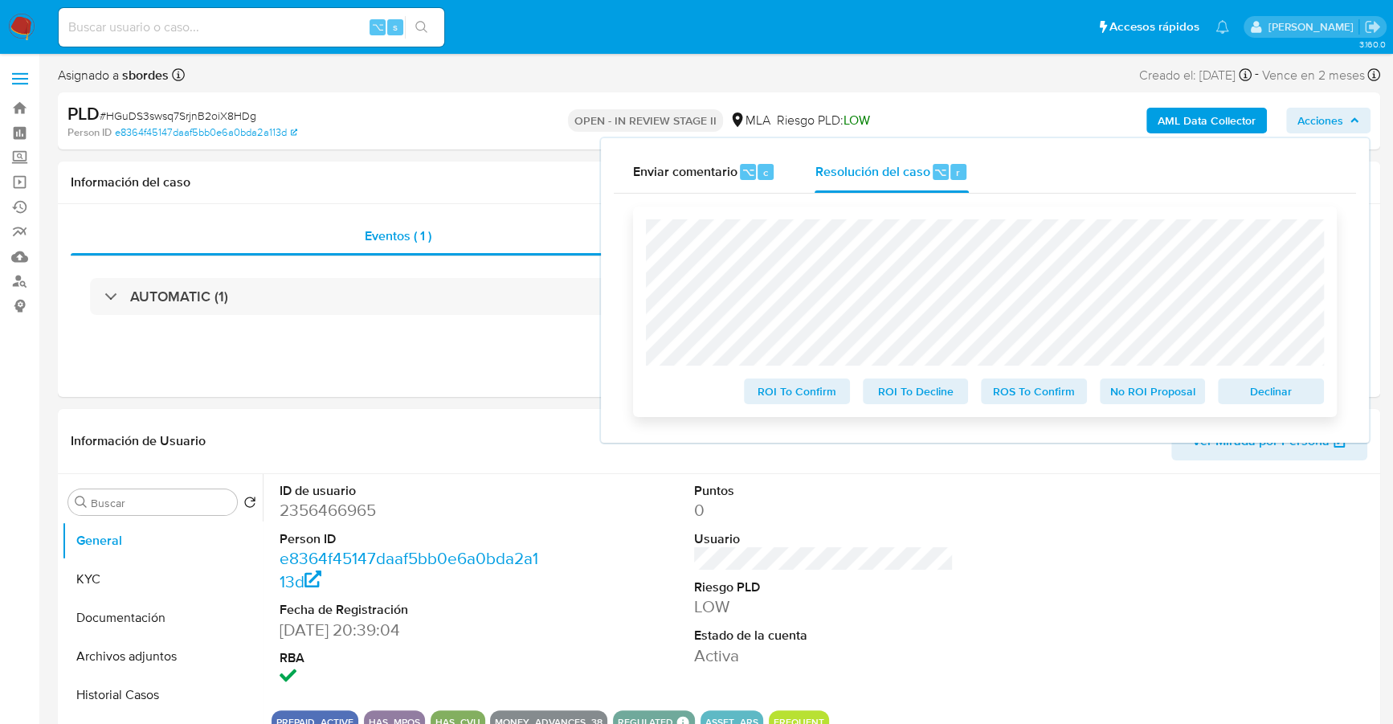
click at [1146, 390] on span "No ROI Proposal" at bounding box center [1153, 391] width 84 height 22
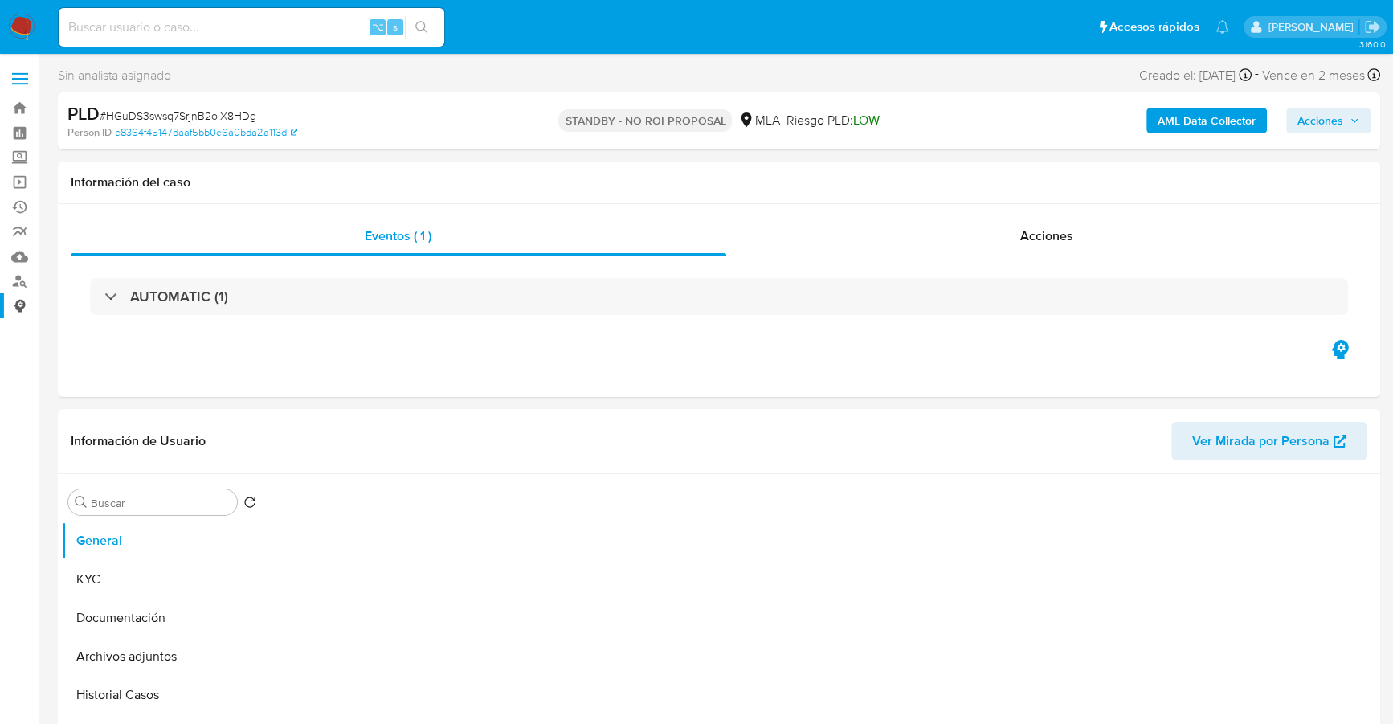
select select "10"
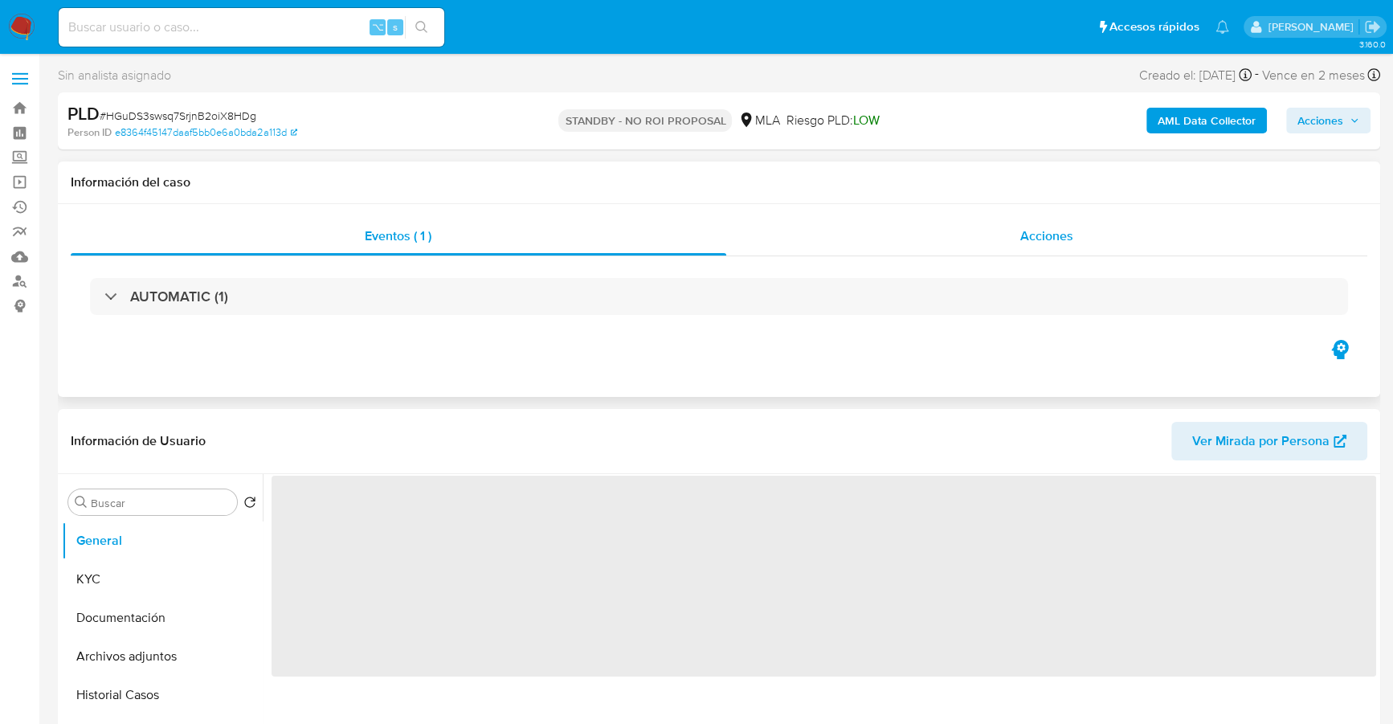
scroll to position [162, 0]
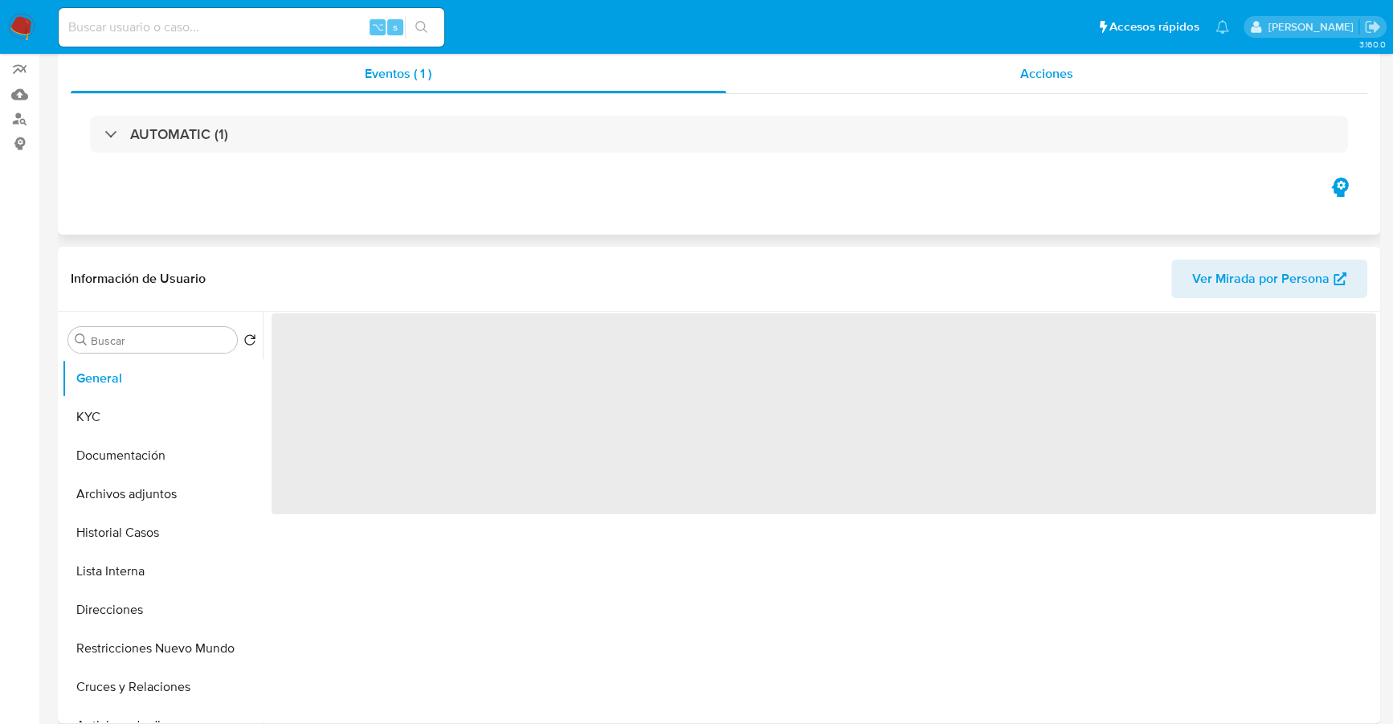
select select "10"
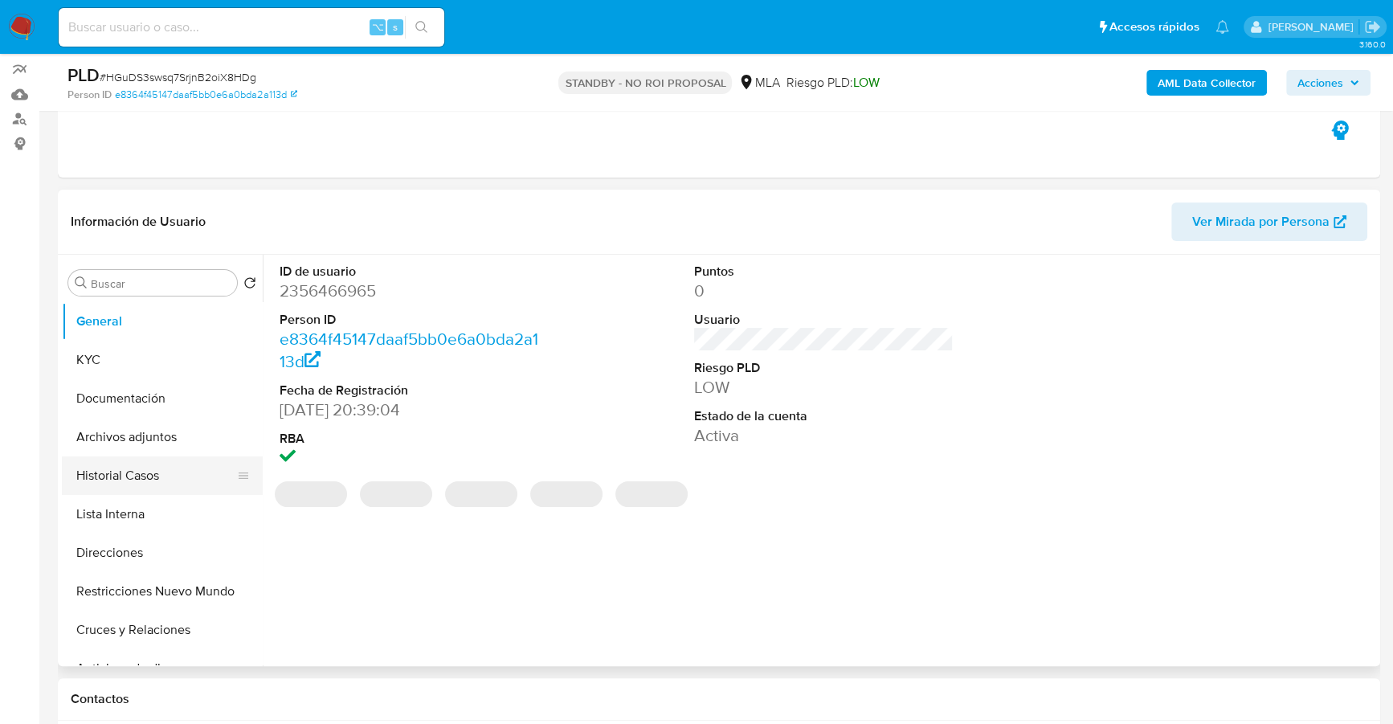
click at [153, 475] on button "Historial Casos" at bounding box center [156, 475] width 188 height 39
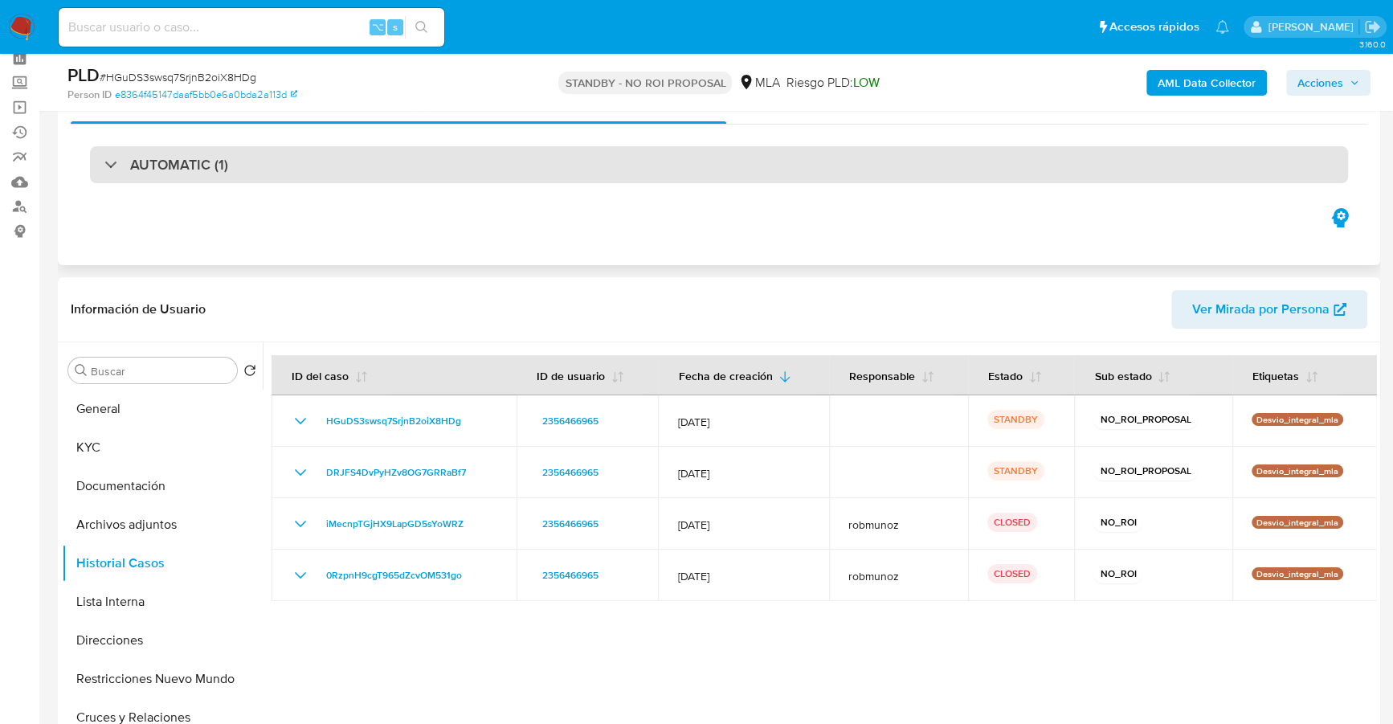
scroll to position [305, 0]
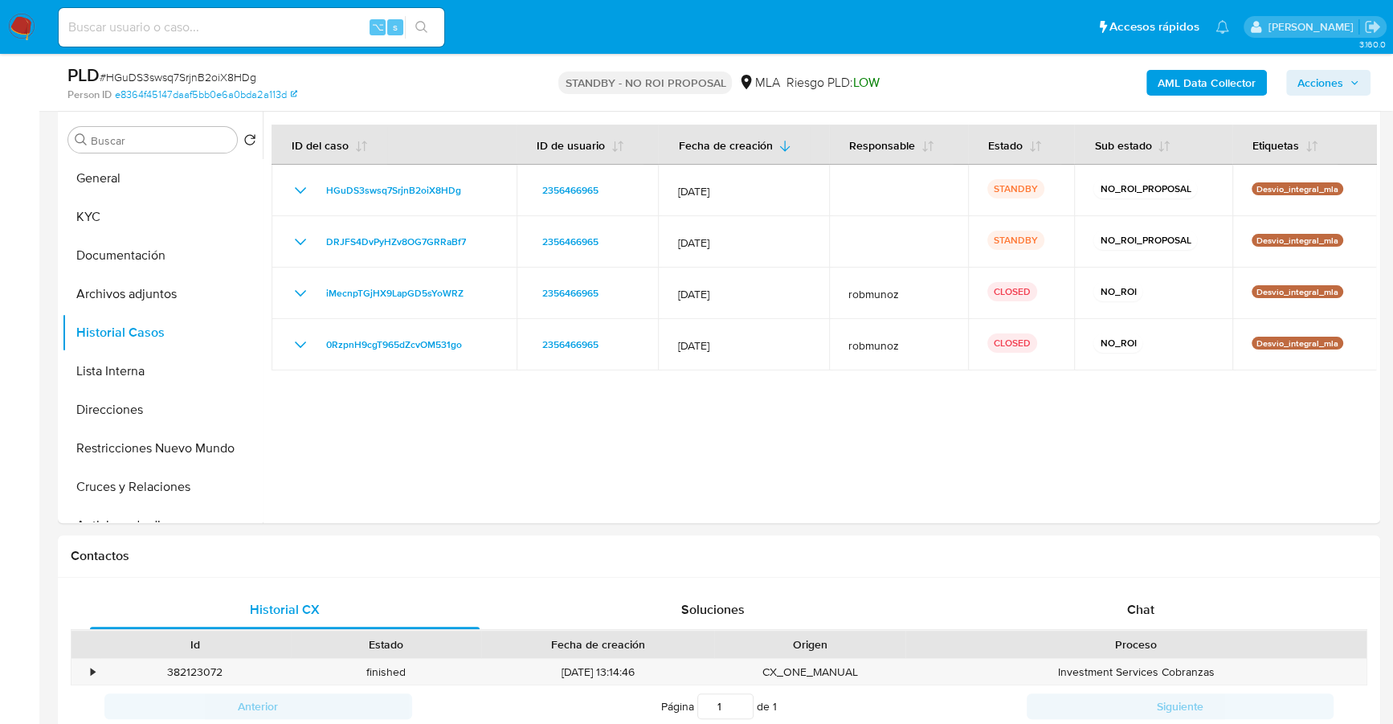
click at [207, 17] on input at bounding box center [252, 27] width 386 height 21
paste input "747844137"
type input "747844137"
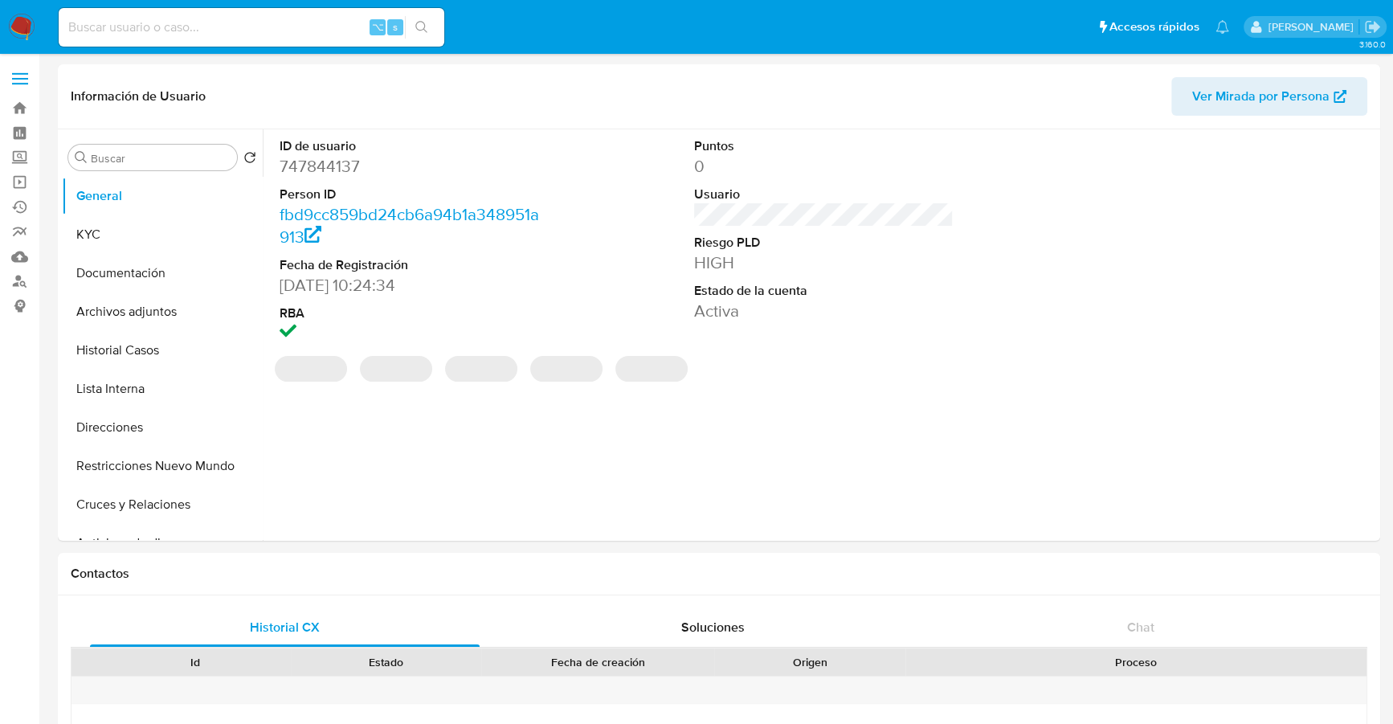
select select "10"
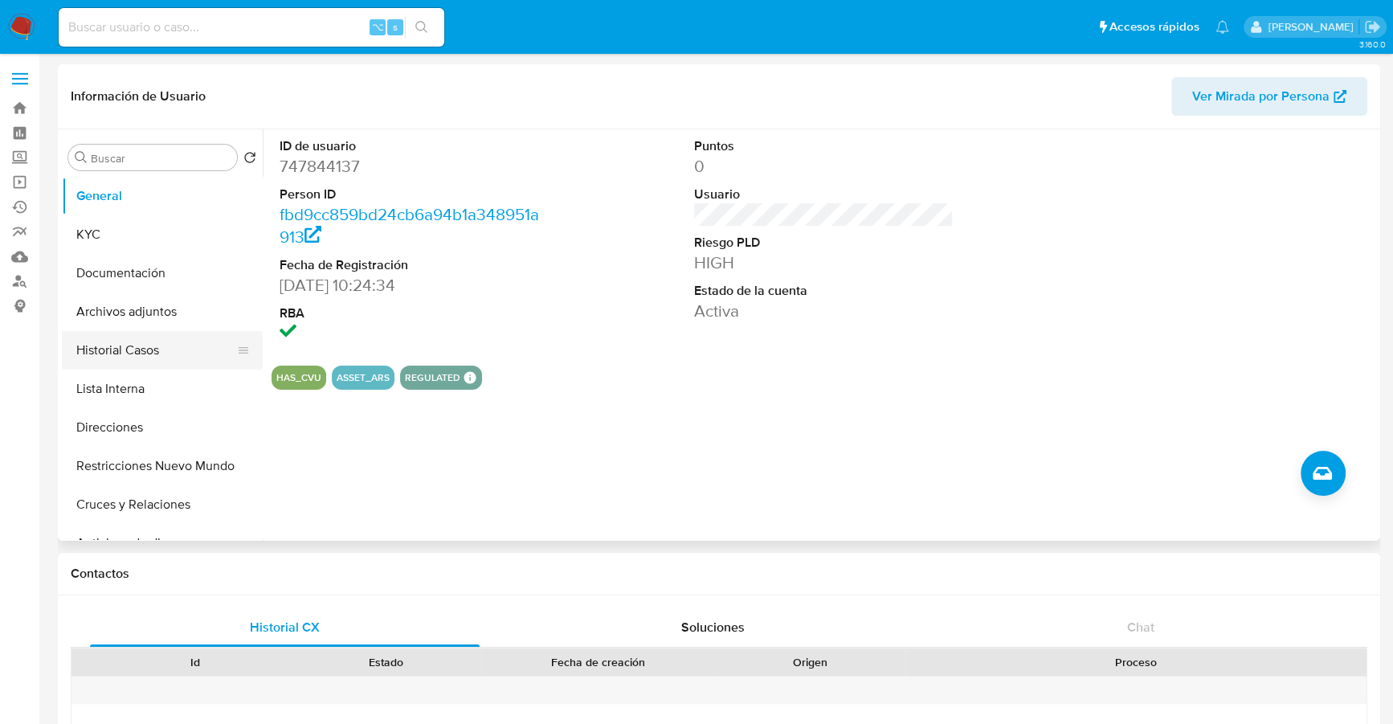
click at [112, 358] on button "Historial Casos" at bounding box center [156, 350] width 188 height 39
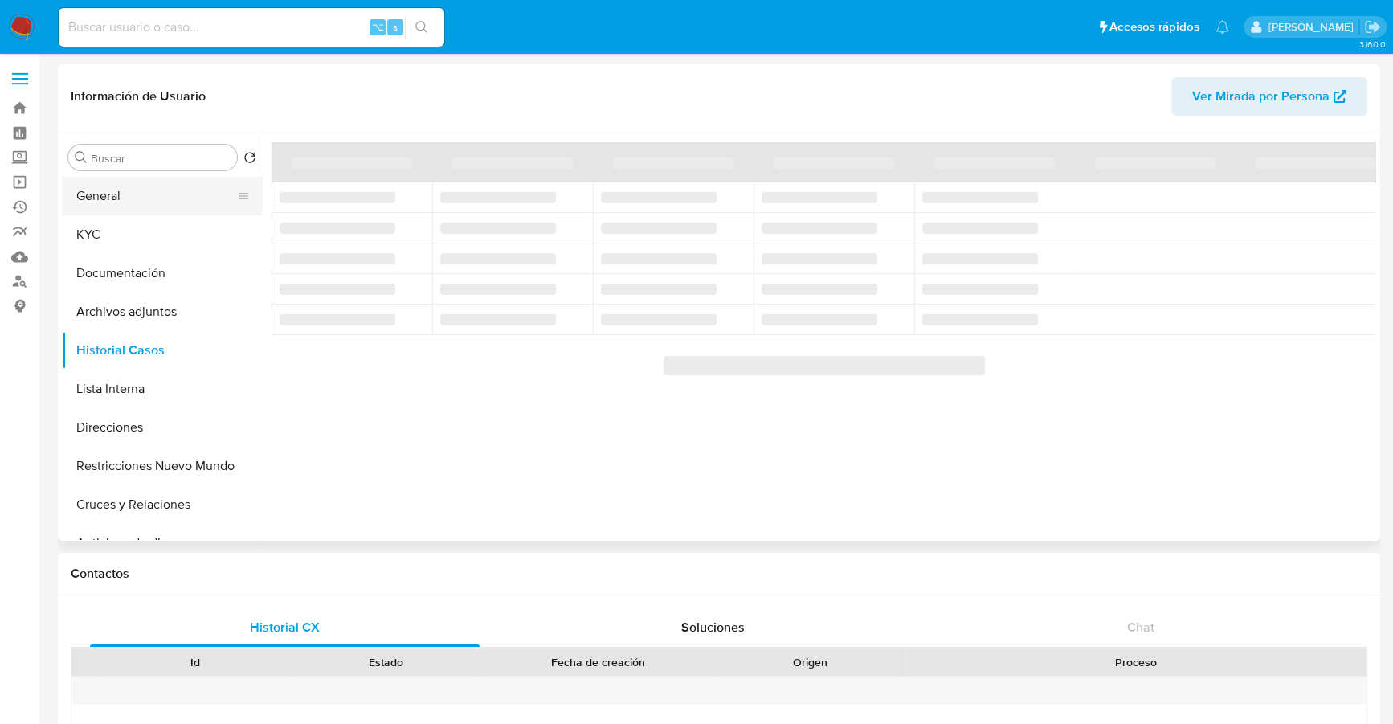
click at [104, 198] on button "General" at bounding box center [156, 196] width 188 height 39
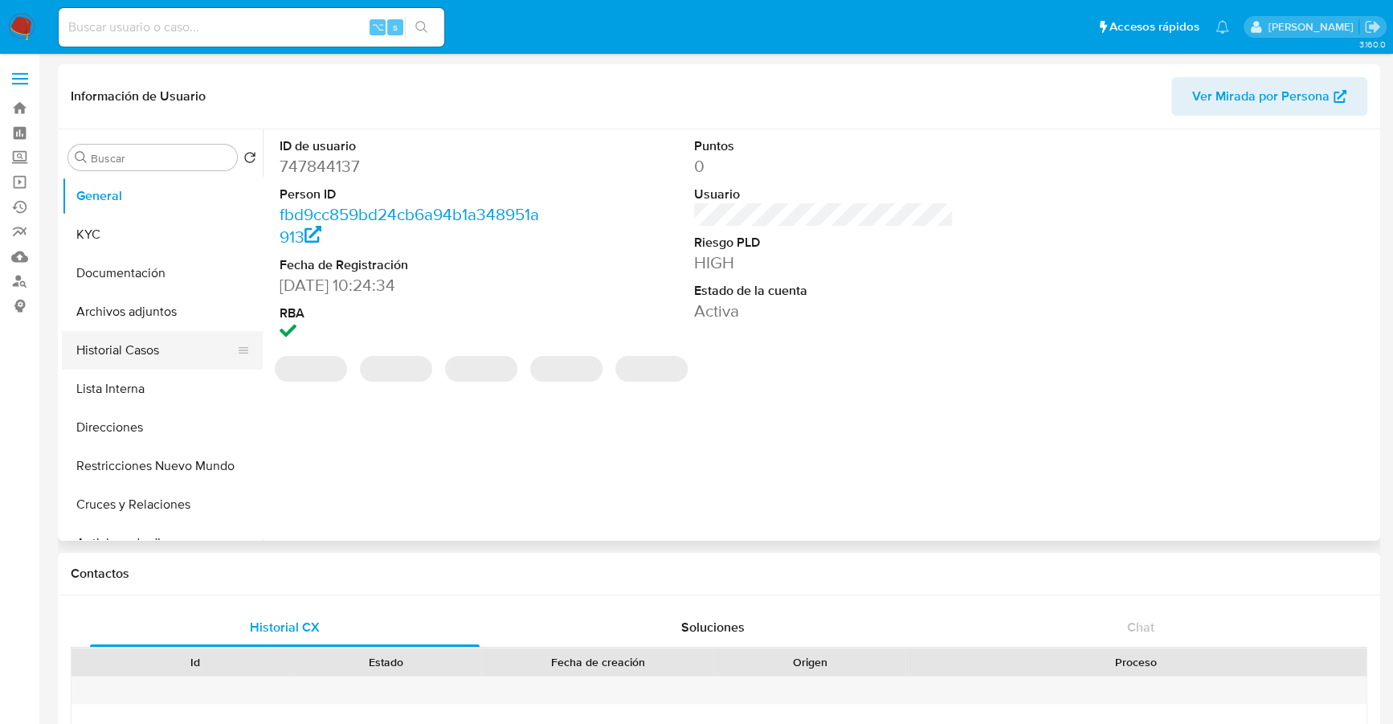
click at [128, 343] on button "Historial Casos" at bounding box center [156, 350] width 188 height 39
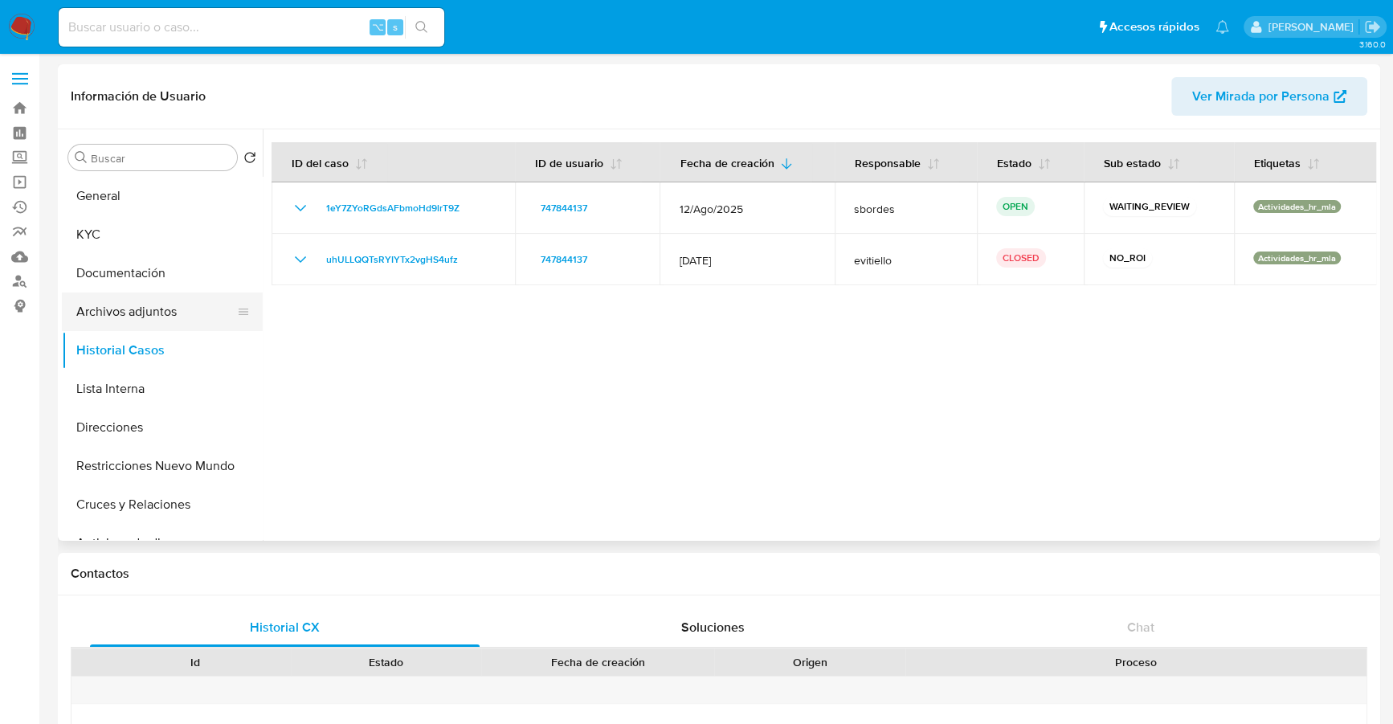
click at [151, 325] on button "Archivos adjuntos" at bounding box center [156, 311] width 188 height 39
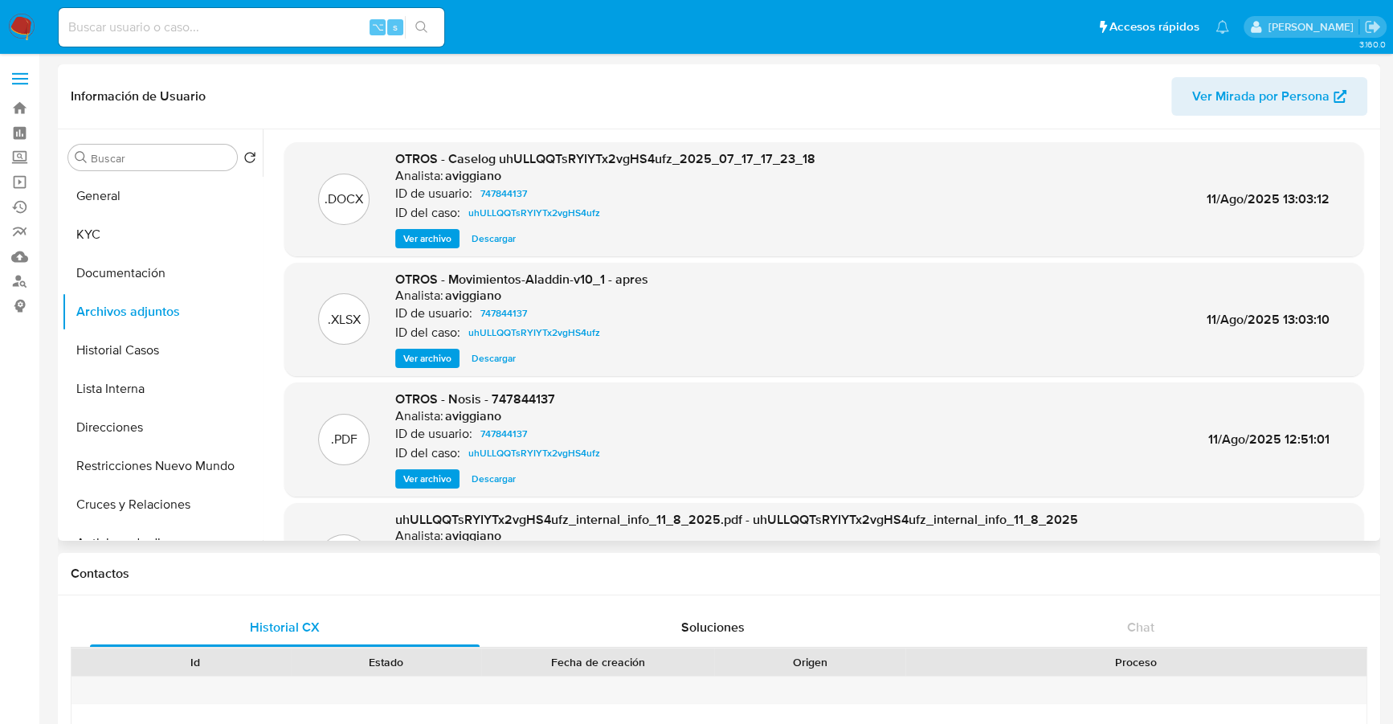
click at [414, 238] on span "Ver archivo" at bounding box center [427, 239] width 48 height 16
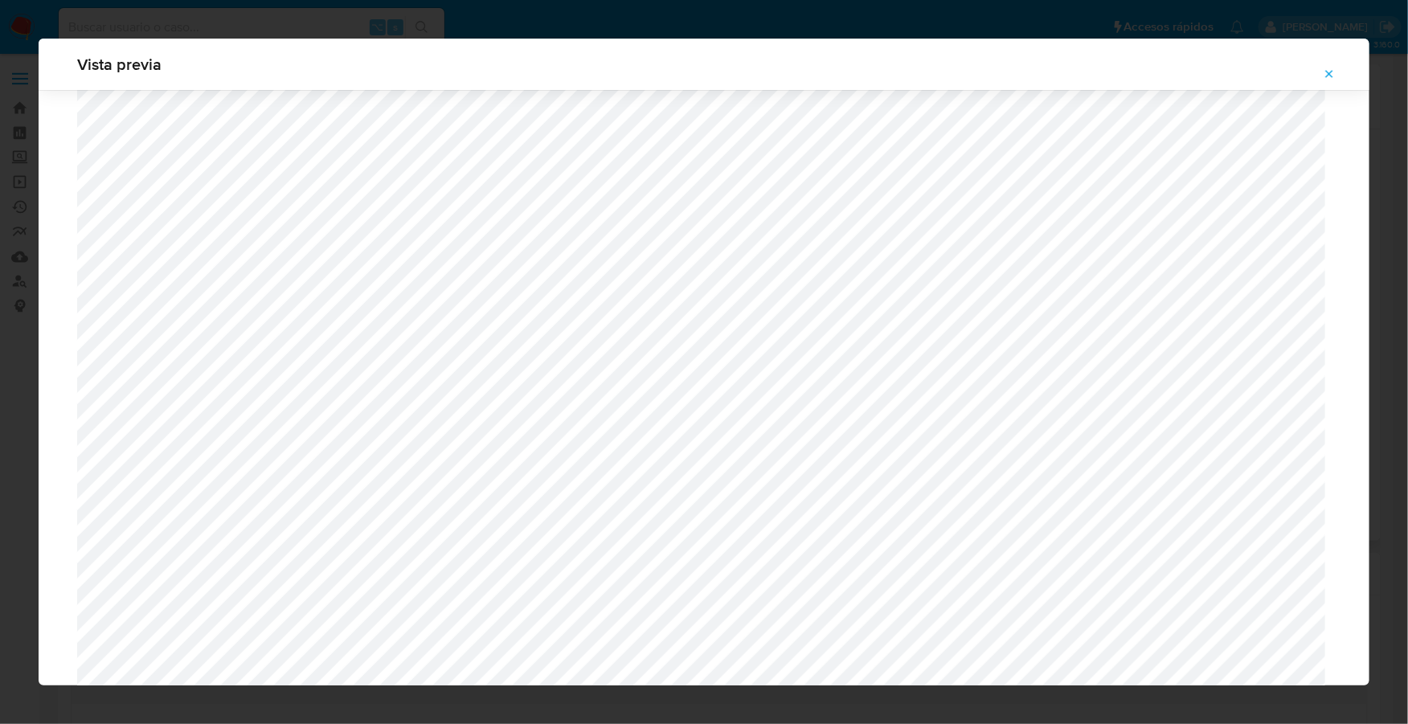
scroll to position [557, 0]
click at [1329, 68] on icon "Attachment preview" at bounding box center [1328, 73] width 13 height 13
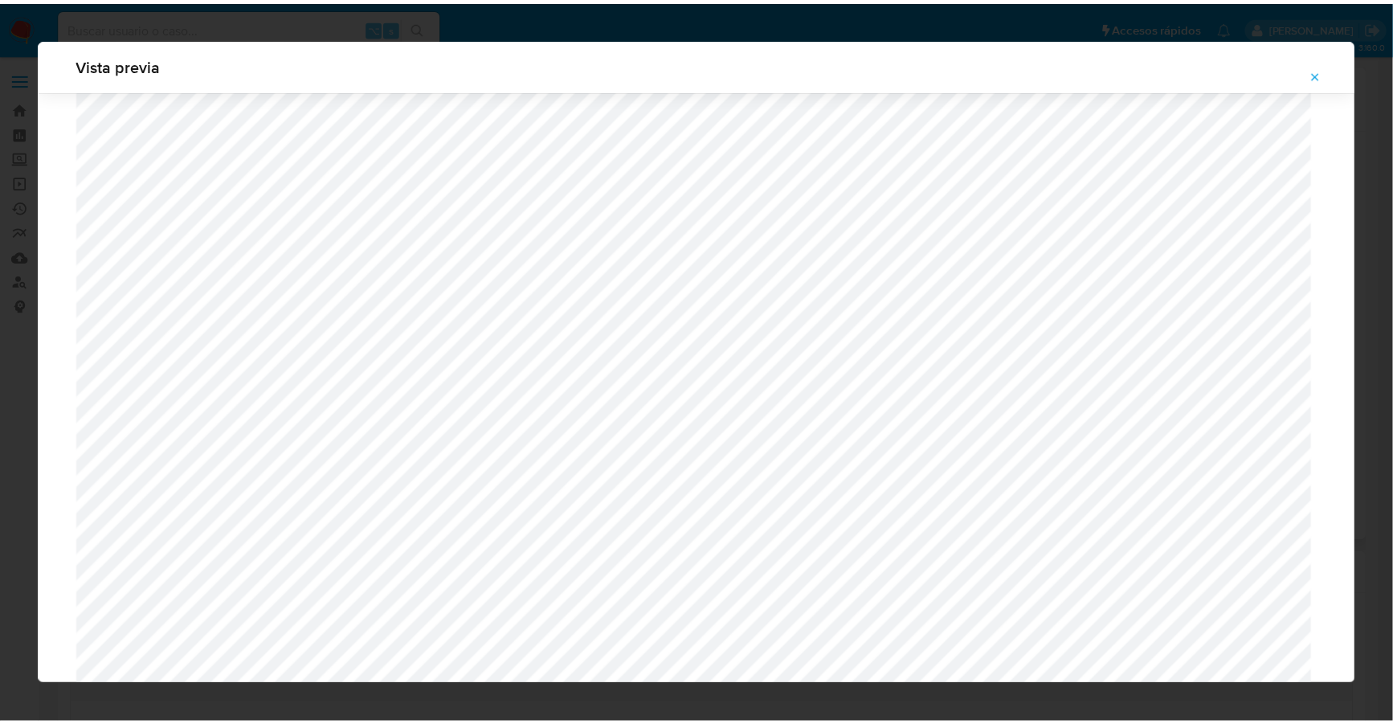
scroll to position [0, 0]
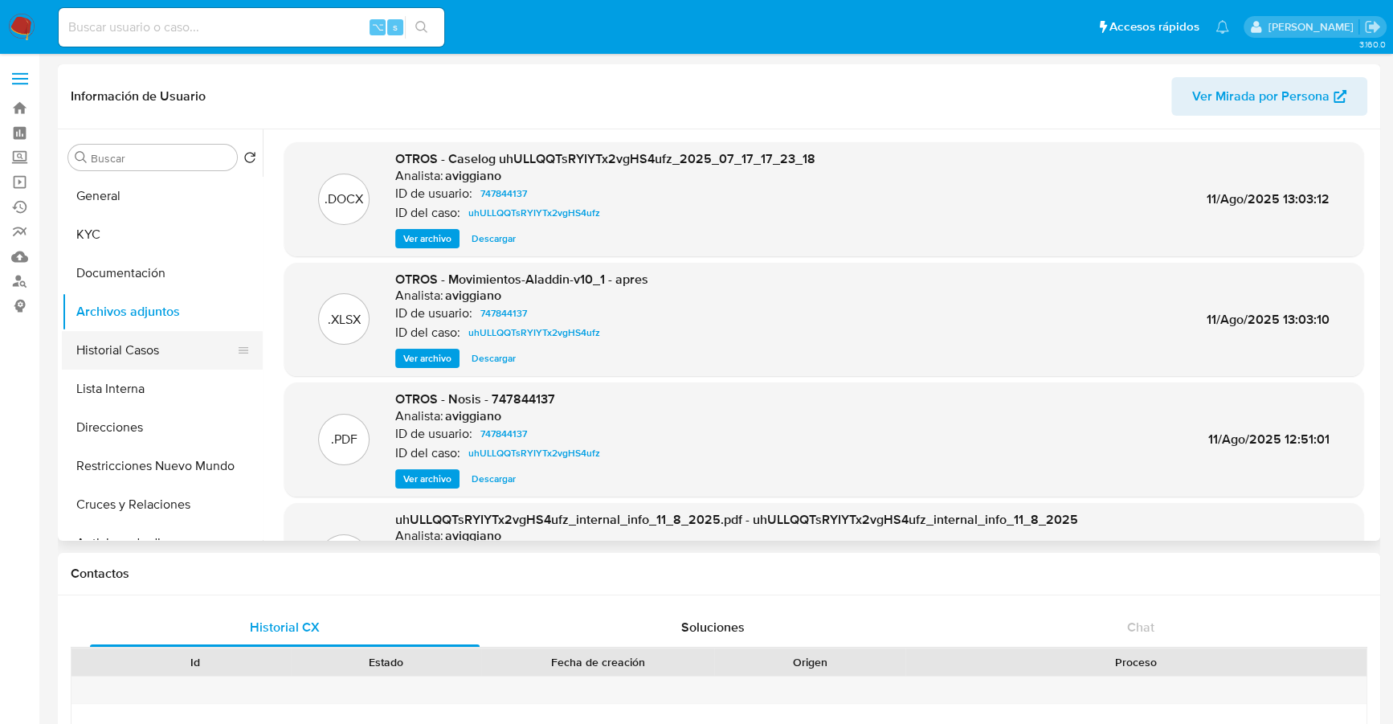
click at [131, 352] on button "Historial Casos" at bounding box center [156, 350] width 188 height 39
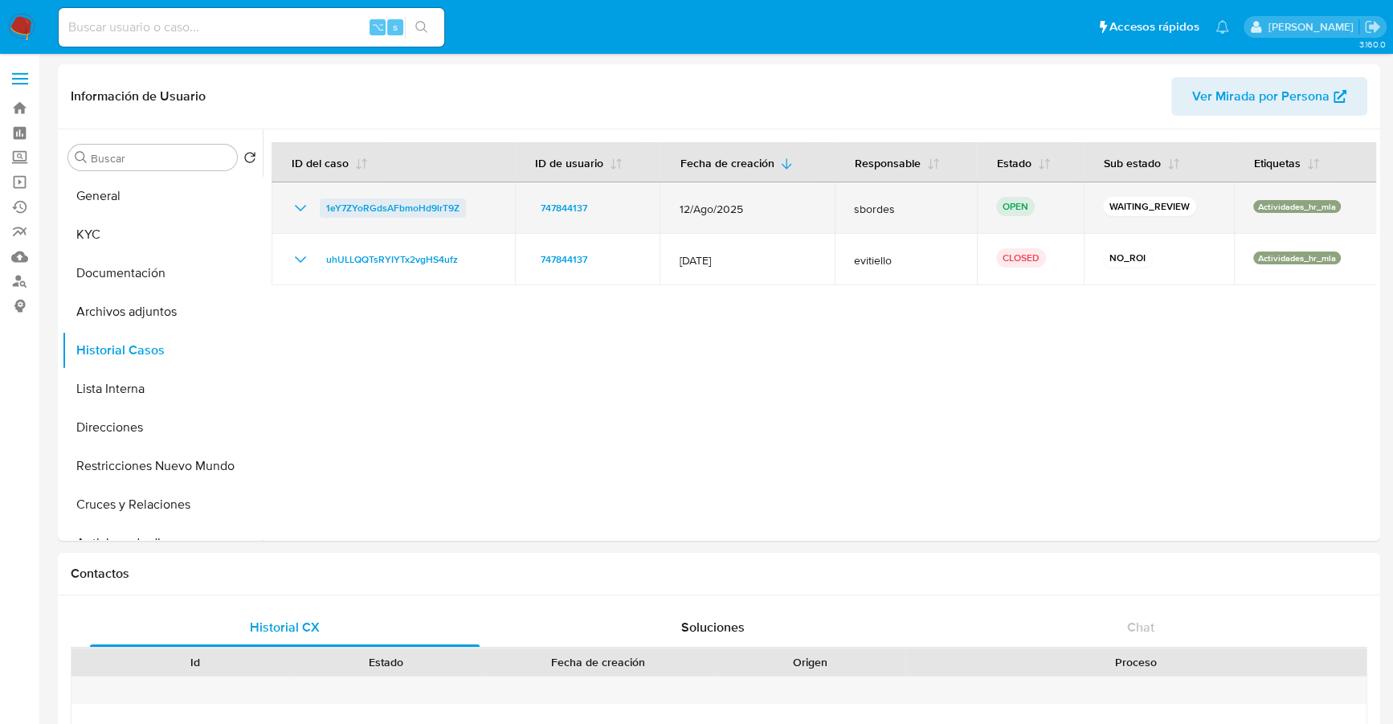
click at [341, 208] on span "1eY7ZYoRGdsAFbmoHd9lrT9Z" at bounding box center [392, 207] width 133 height 19
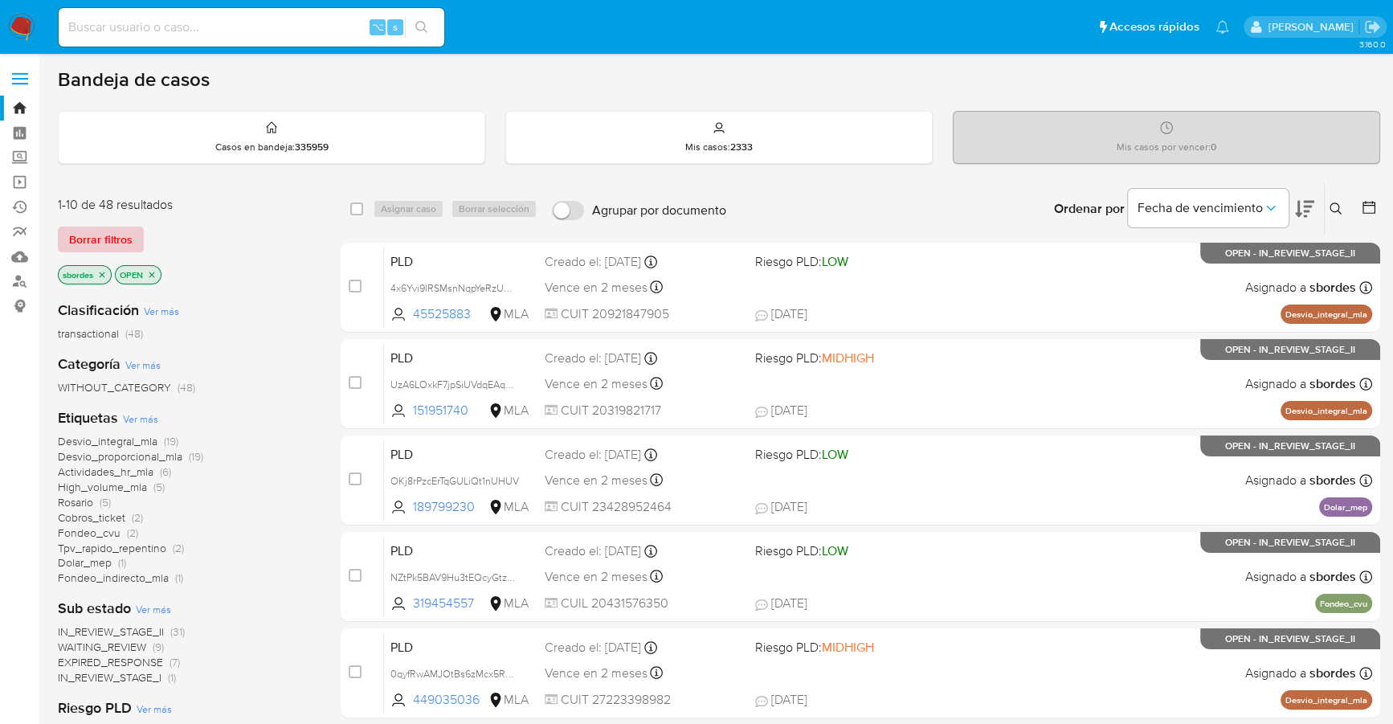
click at [120, 243] on span "Borrar filtros" at bounding box center [100, 239] width 63 height 22
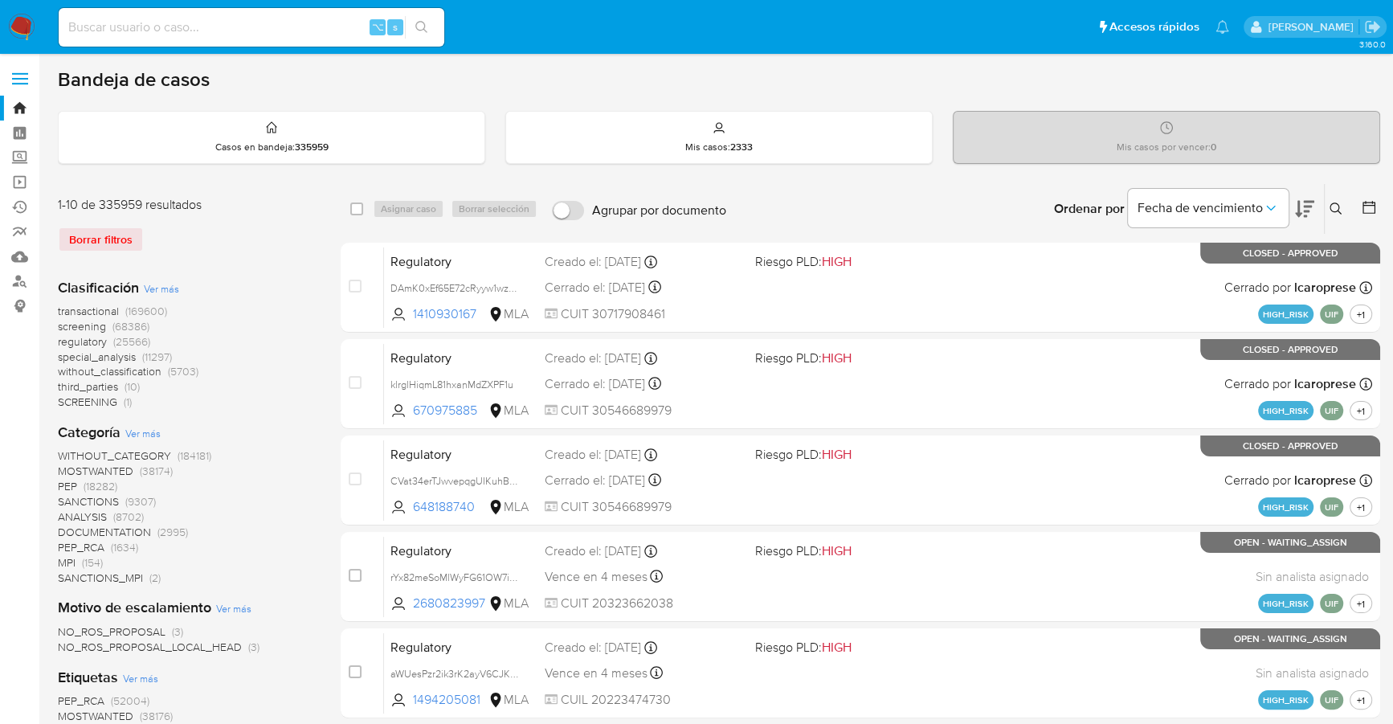
click at [1371, 202] on icon at bounding box center [1369, 207] width 16 height 16
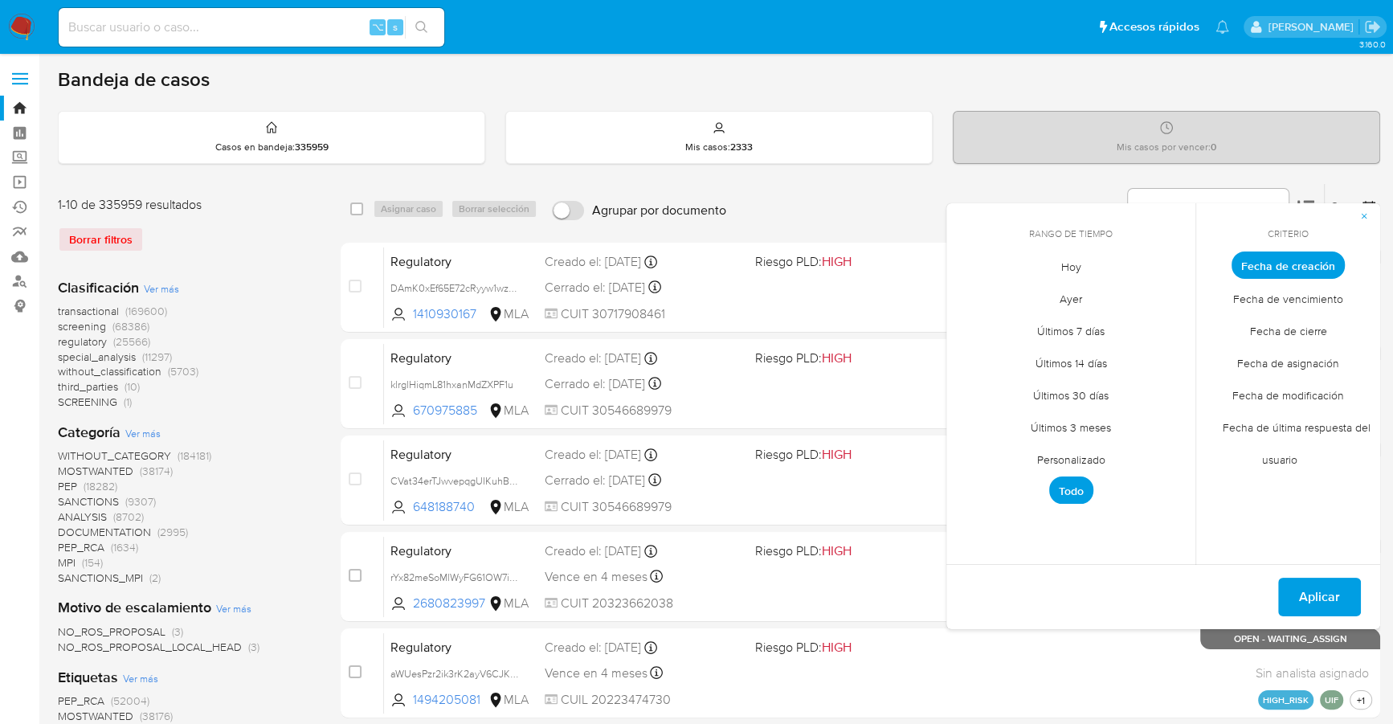
click at [1097, 463] on span "Personalizado" at bounding box center [1071, 459] width 102 height 33
click at [969, 297] on icon "Mes anterior" at bounding box center [971, 294] width 19 height 19
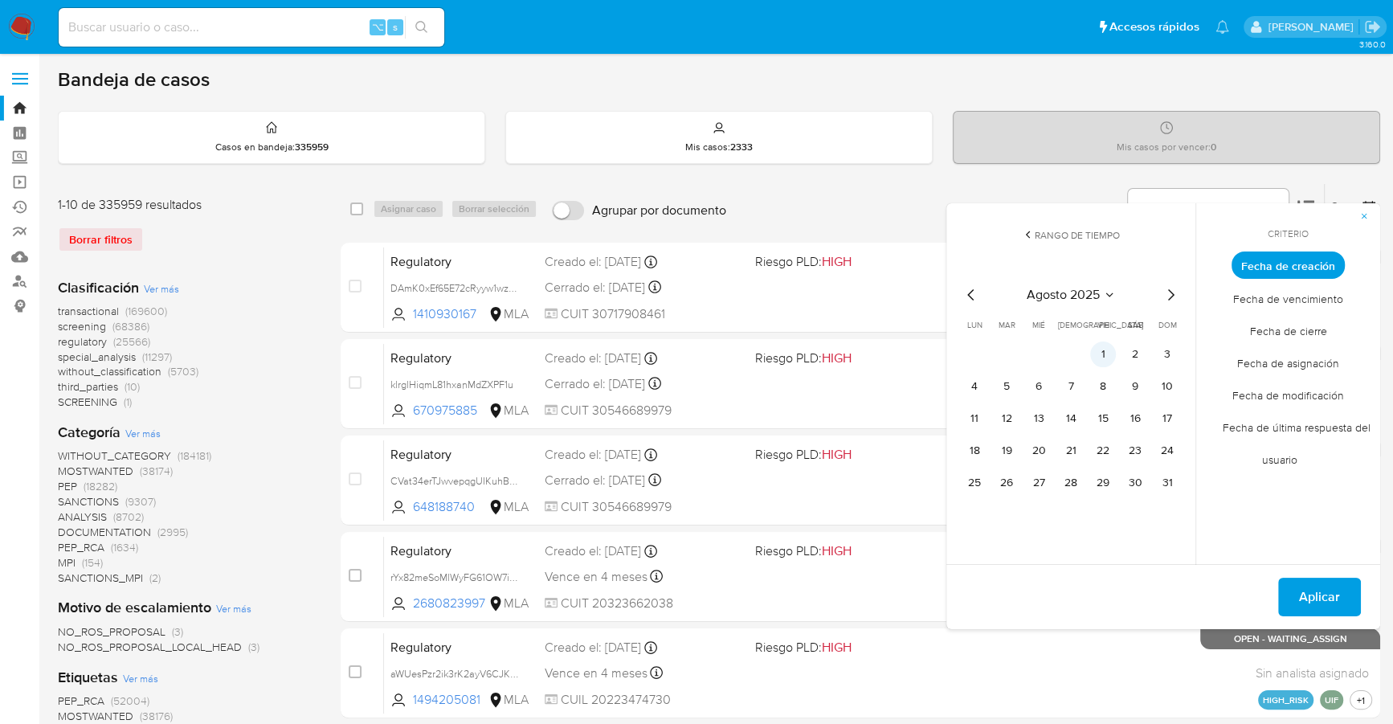
click at [1100, 358] on button "1" at bounding box center [1103, 354] width 26 height 26
click at [970, 292] on icon "Mes anterior" at bounding box center [970, 294] width 6 height 11
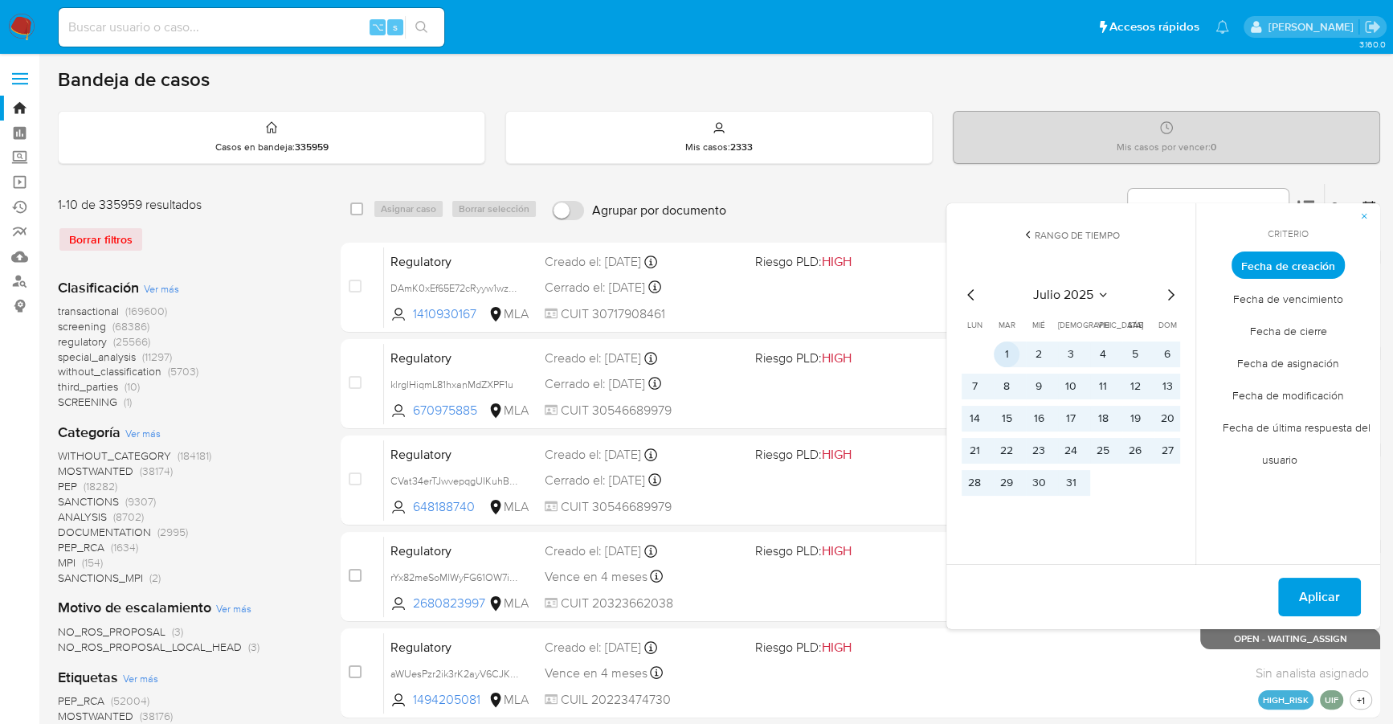
click at [1015, 349] on button "1" at bounding box center [1007, 354] width 26 height 26
click at [1065, 474] on button "31" at bounding box center [1071, 483] width 26 height 26
click at [1007, 347] on table "lun lunes mar martes mié miércoles jue jueves vie viernes sáb sábado dom doming…" at bounding box center [1071, 407] width 219 height 177
click at [1007, 347] on button "1" at bounding box center [1007, 354] width 26 height 26
click at [1302, 596] on span "Aplicar" at bounding box center [1319, 596] width 41 height 35
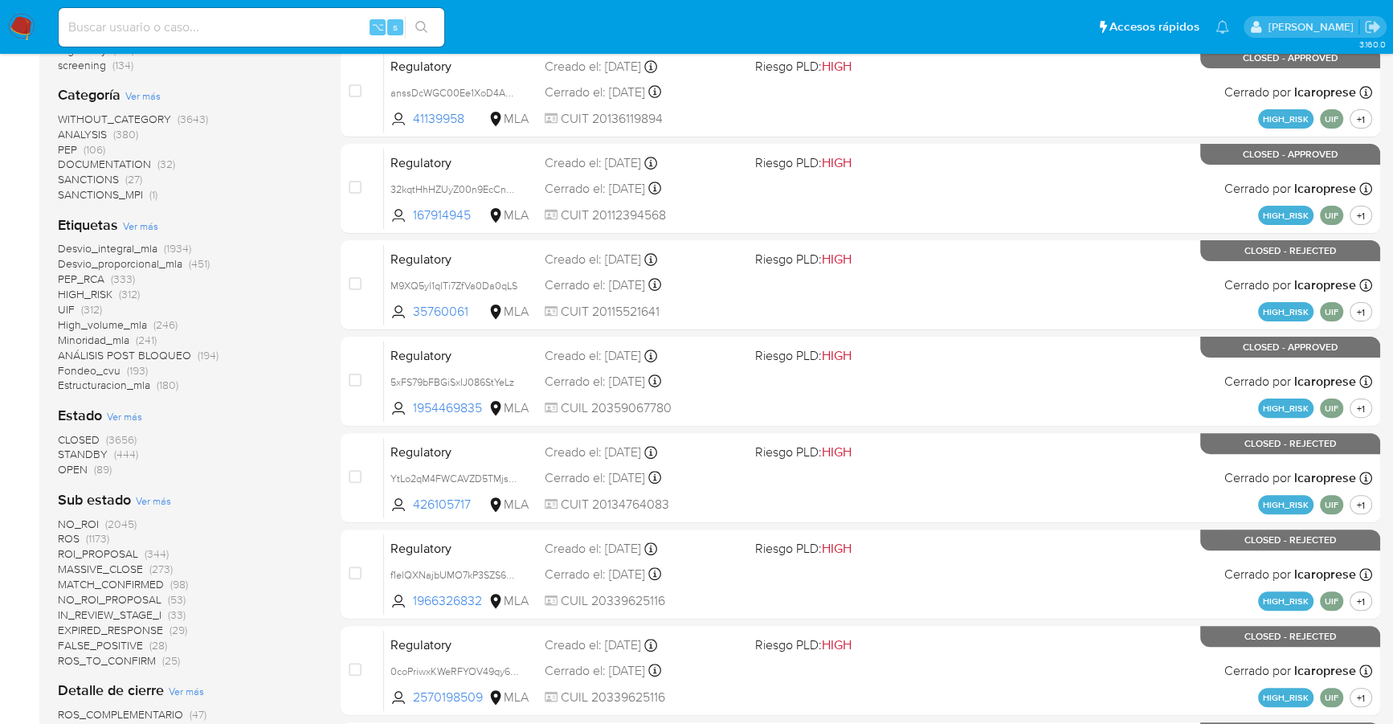
scroll to position [292, 0]
click at [79, 472] on span "OPEN" at bounding box center [73, 469] width 30 height 16
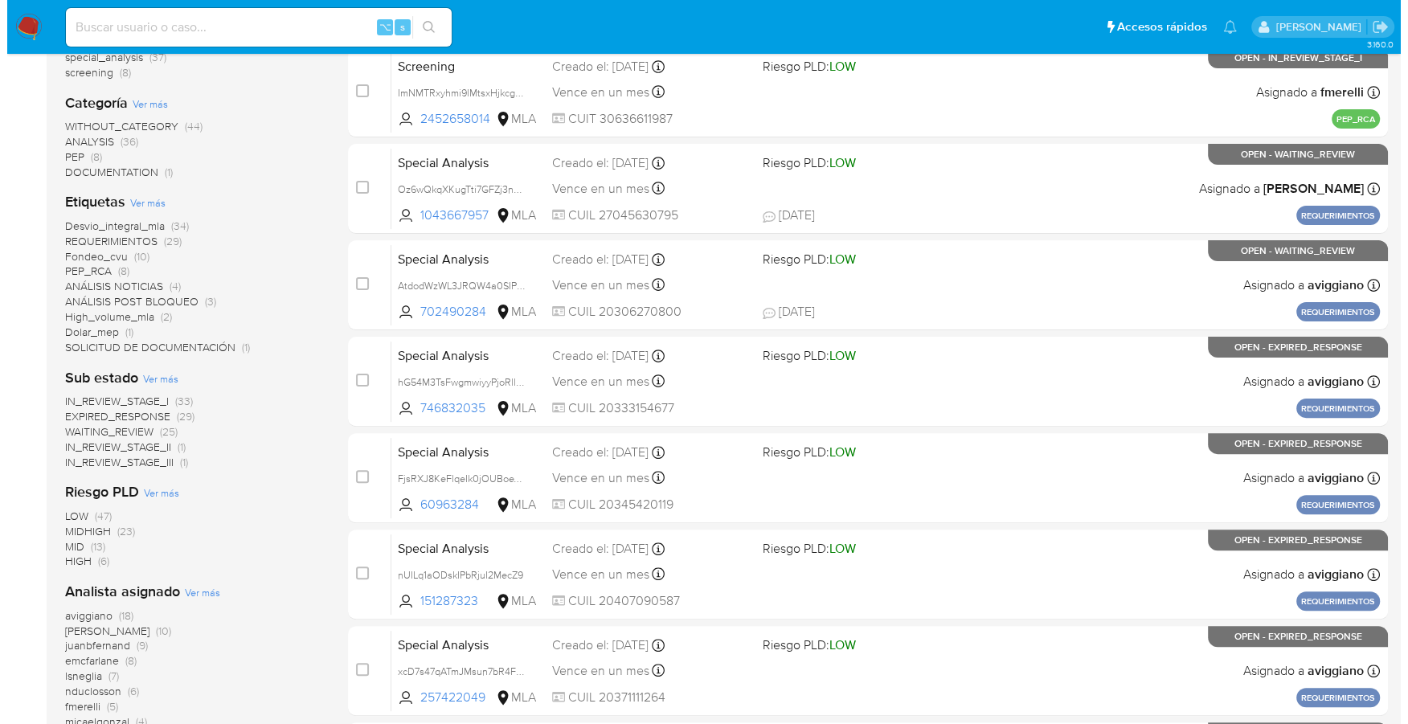
scroll to position [600, 0]
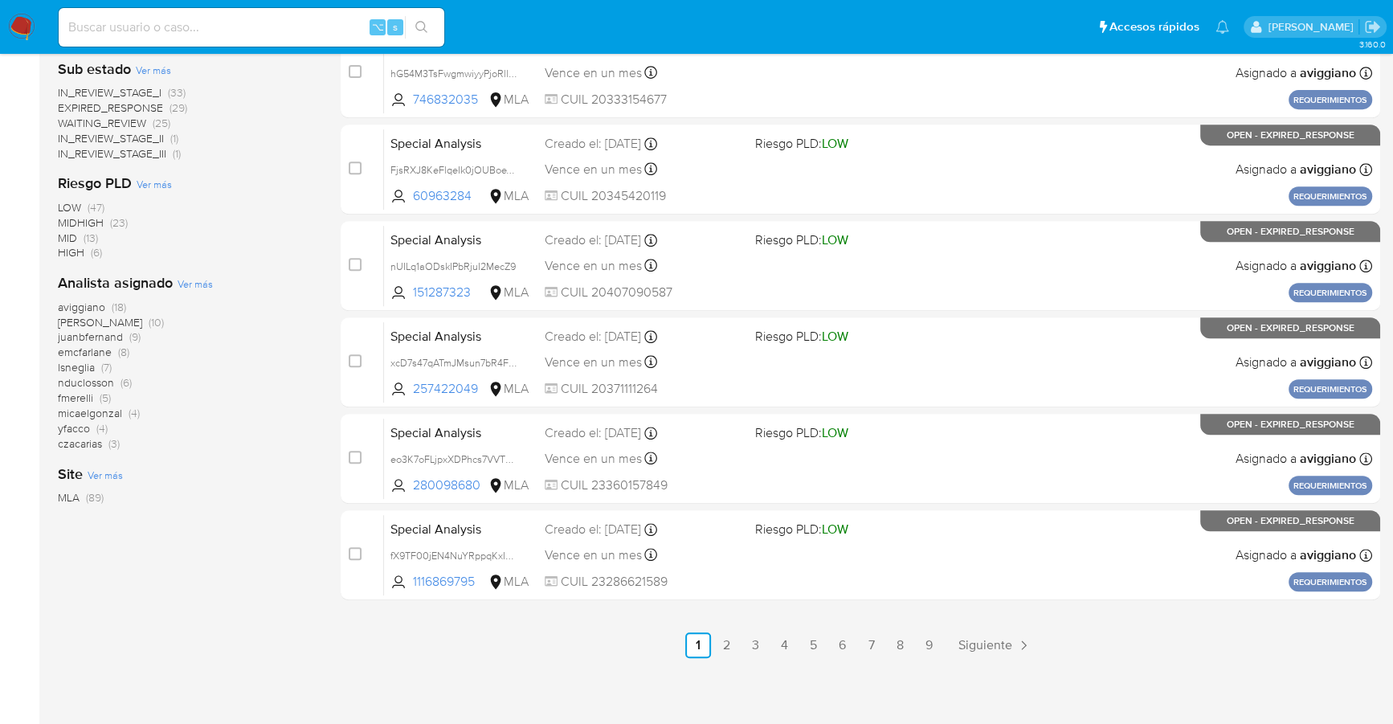
click at [196, 285] on span "Ver más" at bounding box center [195, 283] width 35 height 14
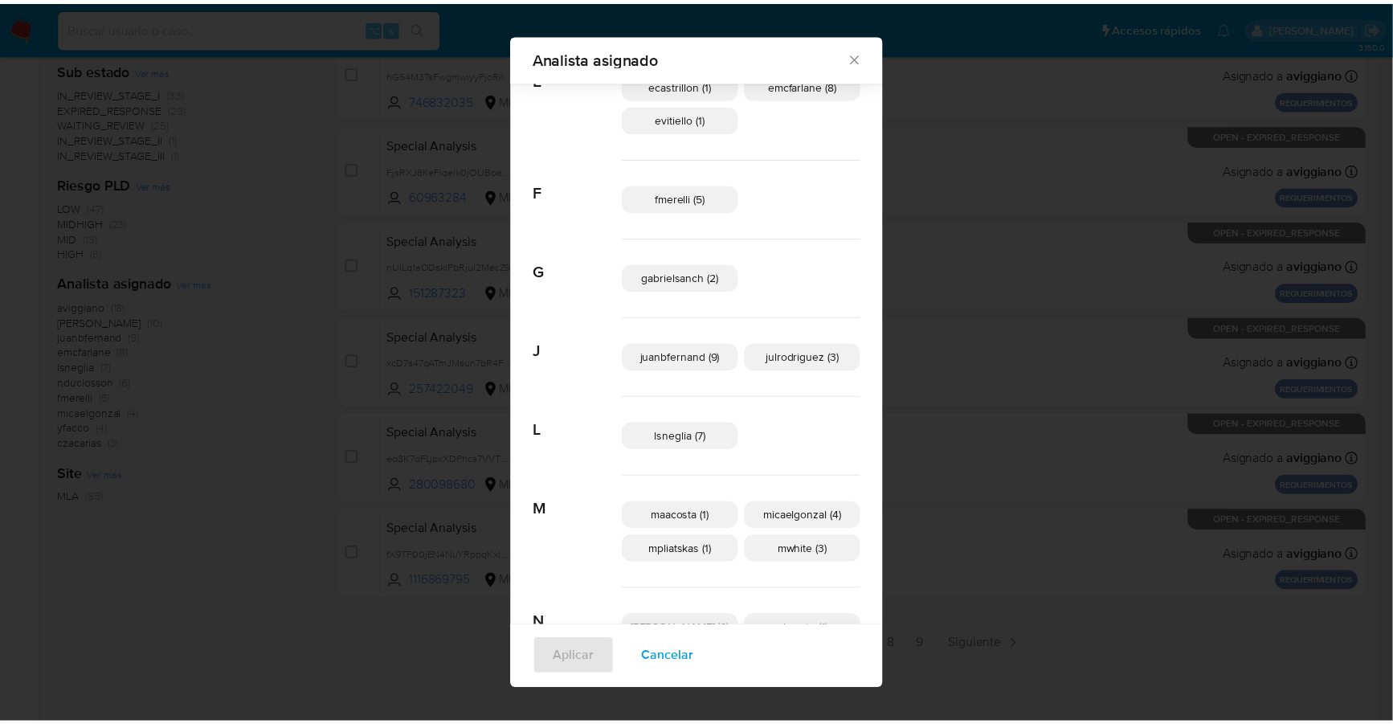
scroll to position [0, 0]
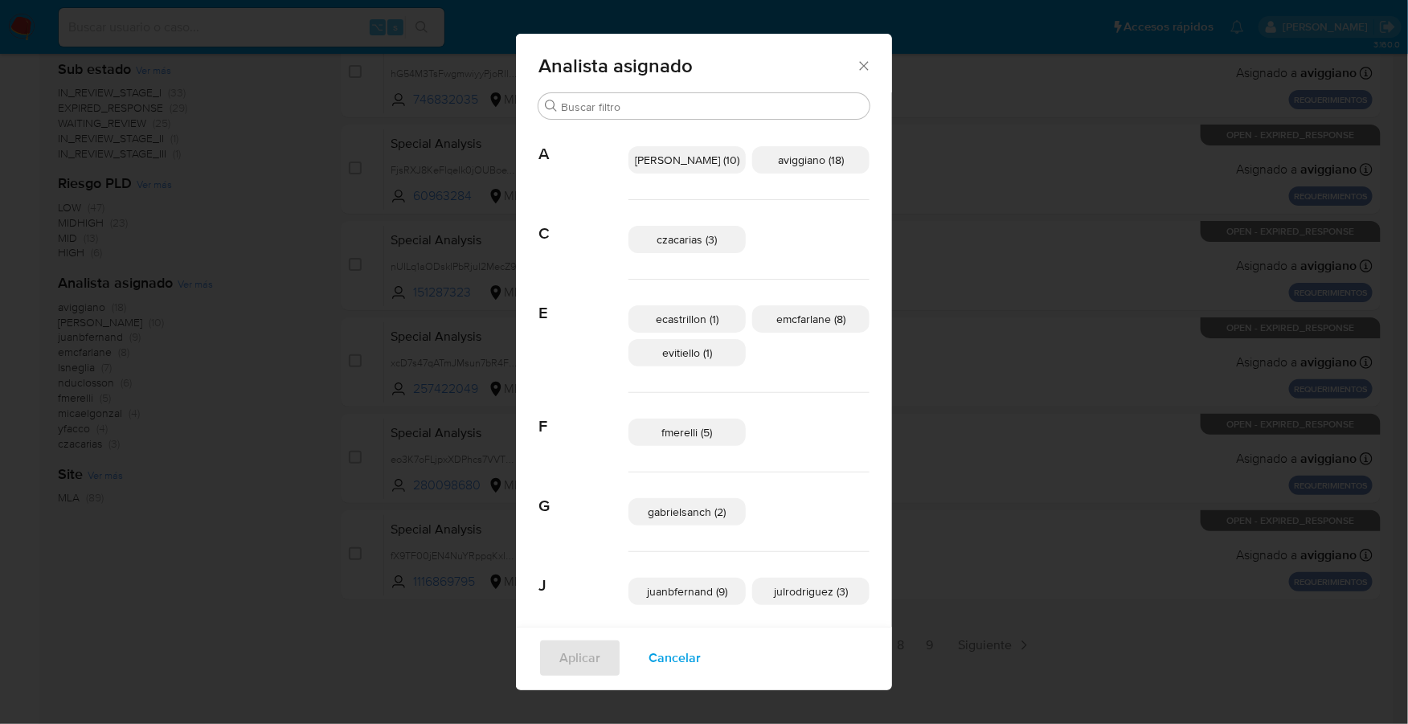
click at [828, 47] on div "Analista asignado" at bounding box center [704, 63] width 376 height 59
click at [856, 61] on icon "Cerrar" at bounding box center [864, 66] width 16 height 16
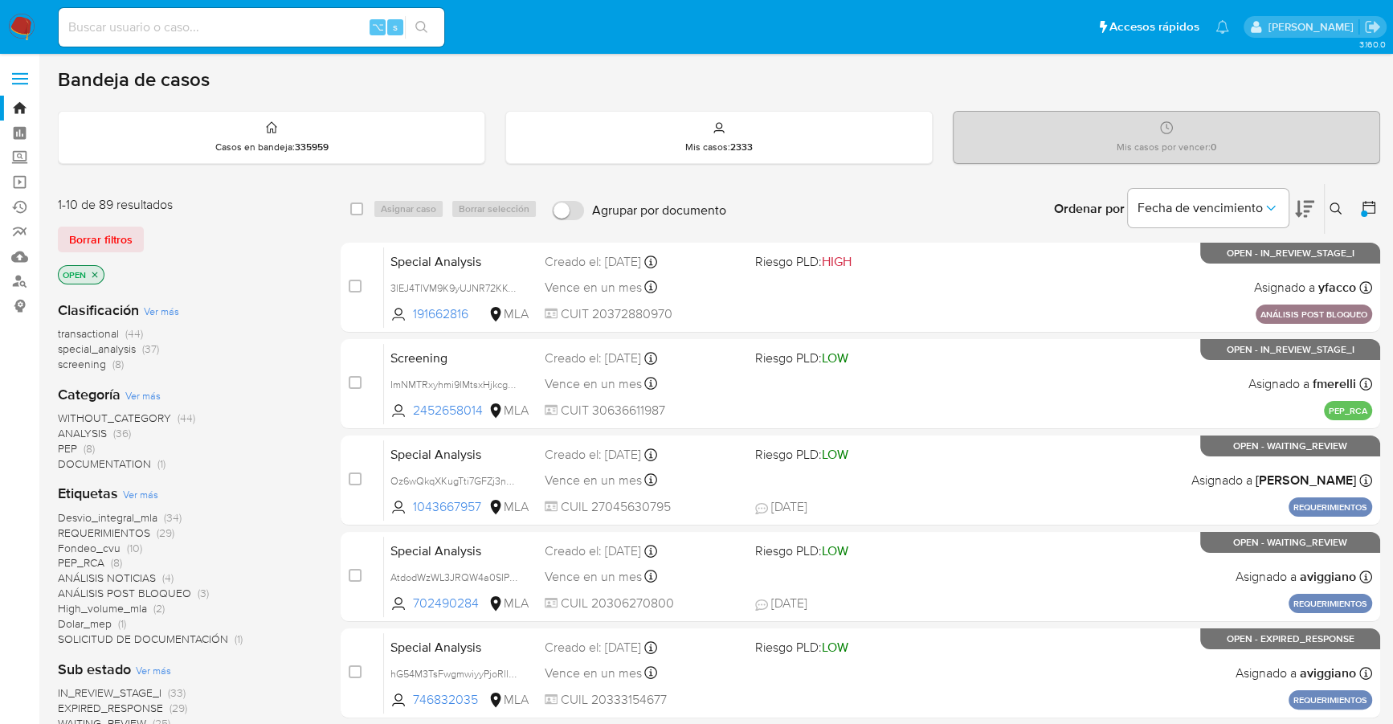
click at [1361, 203] on icon at bounding box center [1369, 207] width 16 height 16
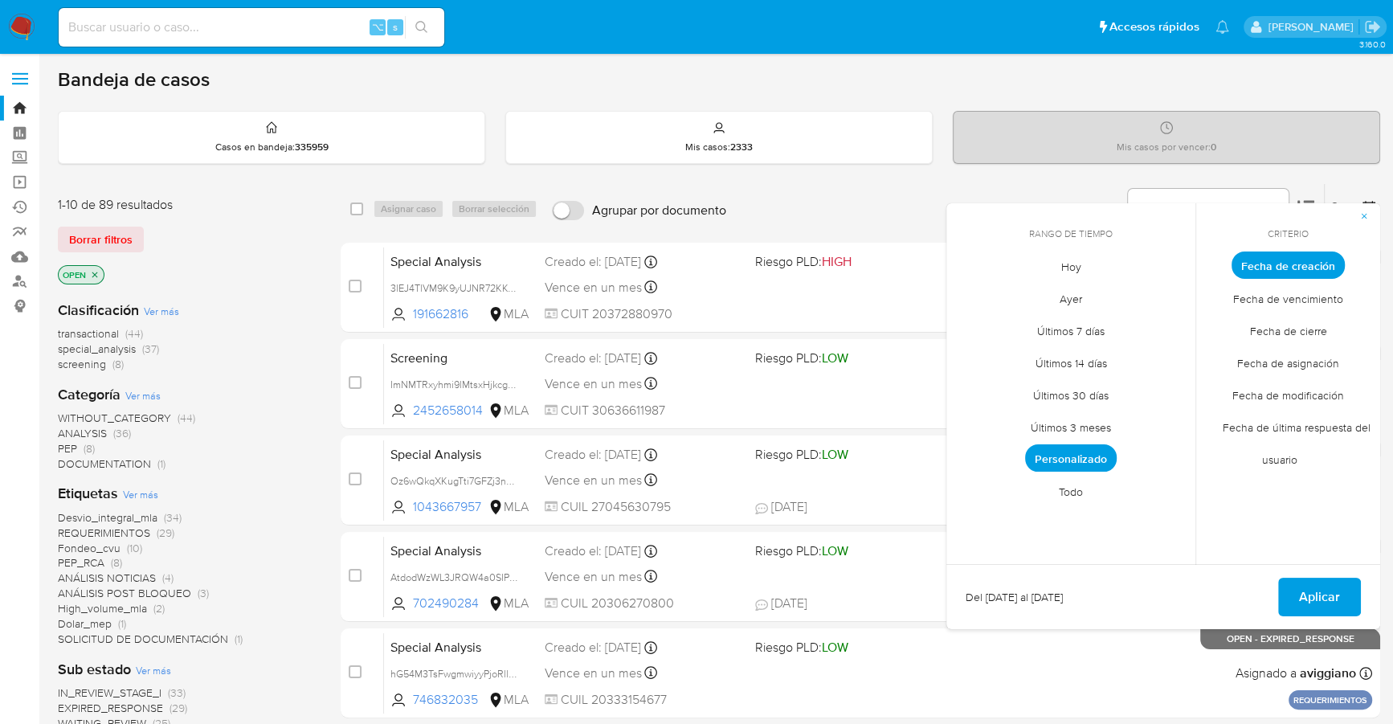
click at [1088, 451] on span "Personalizado" at bounding box center [1071, 457] width 92 height 27
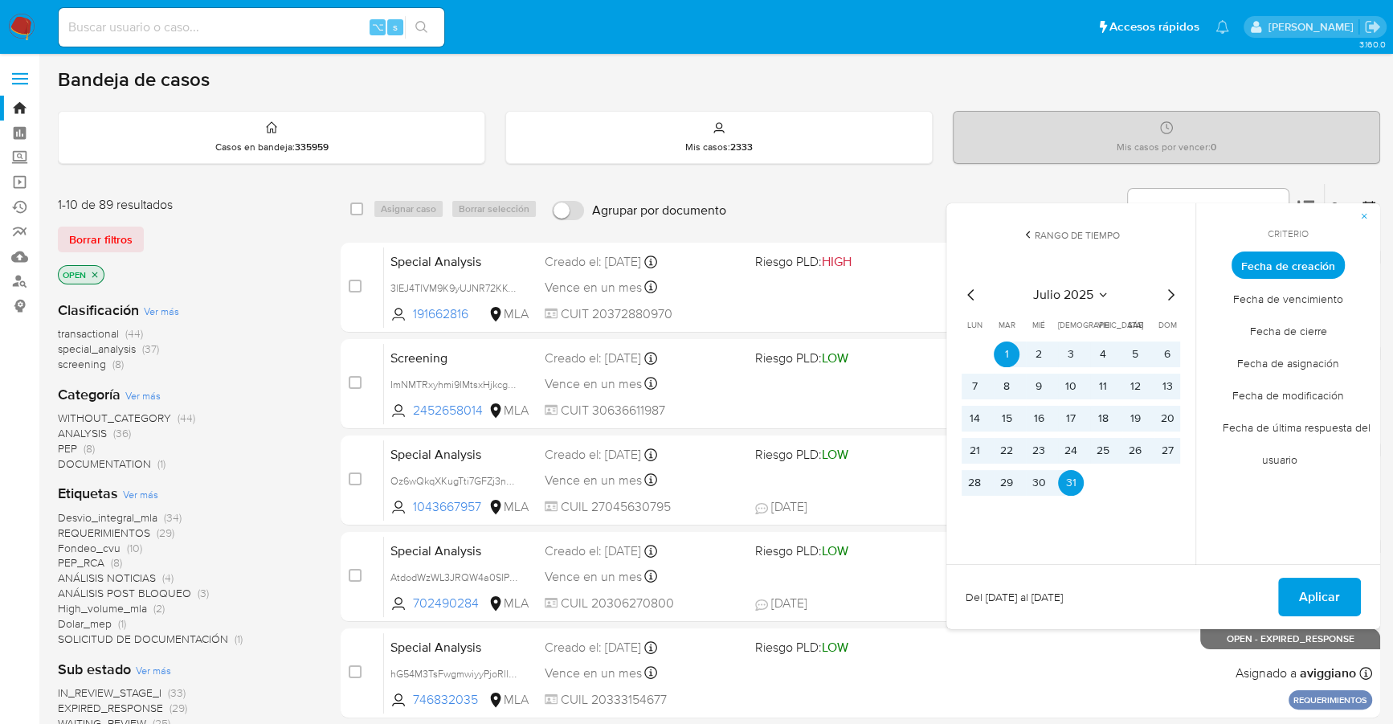
click at [1173, 285] on icon "Mes siguiente" at bounding box center [1170, 294] width 19 height 19
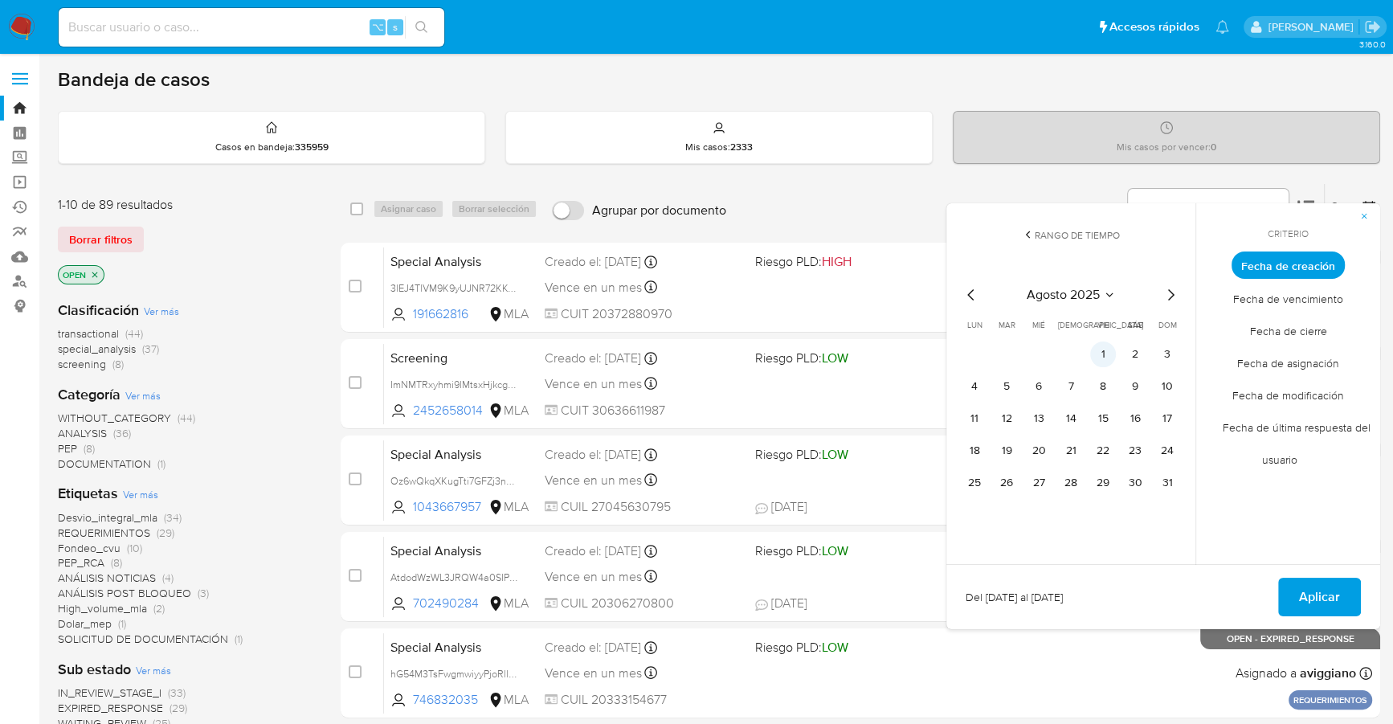
click at [1106, 348] on button "1" at bounding box center [1103, 354] width 26 height 26
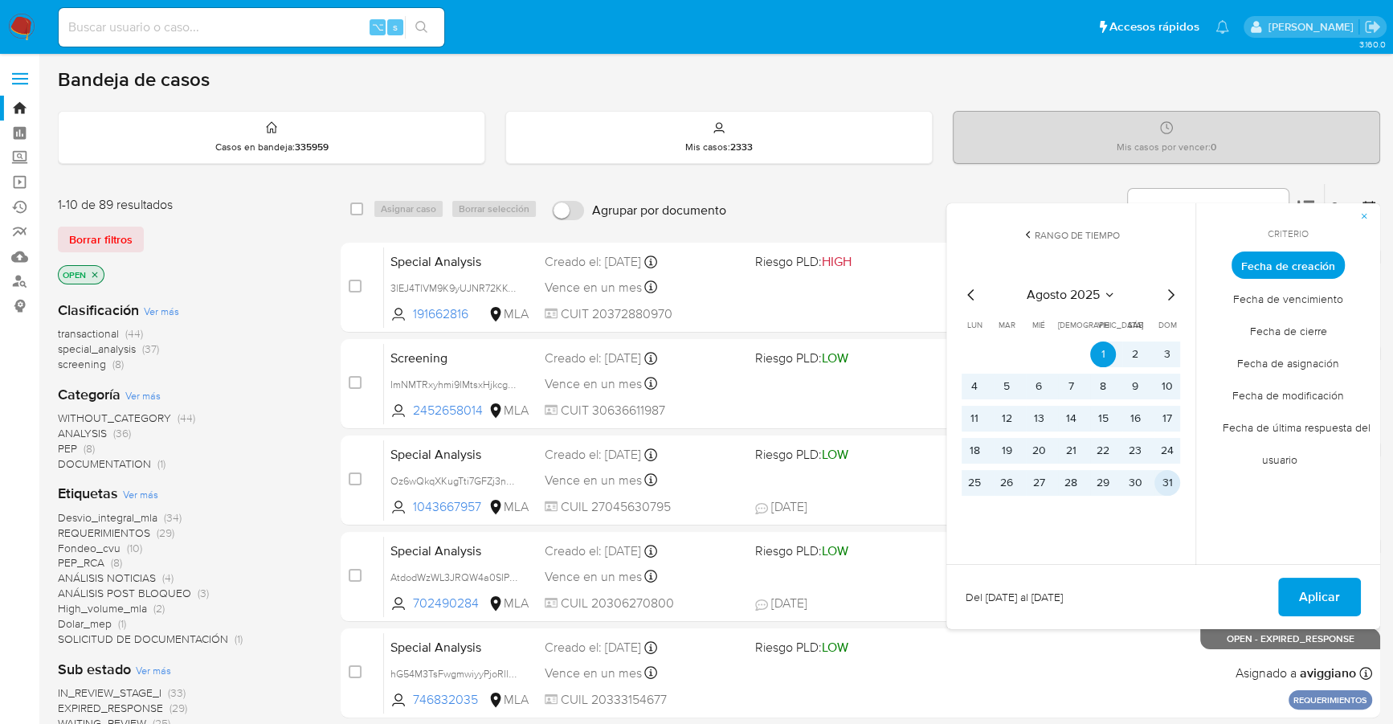
click at [1171, 472] on button "31" at bounding box center [1168, 483] width 26 height 26
click at [1312, 592] on span "Aplicar" at bounding box center [1319, 596] width 41 height 35
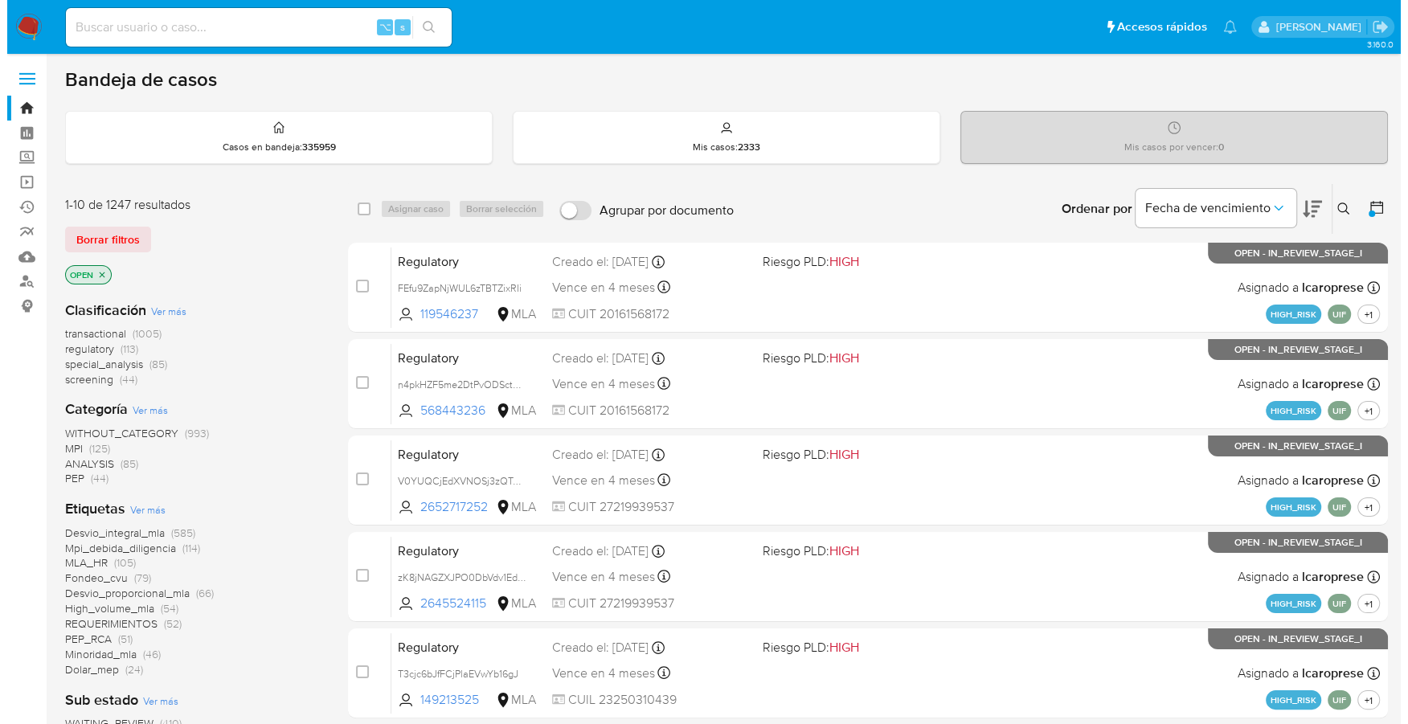
scroll to position [600, 0]
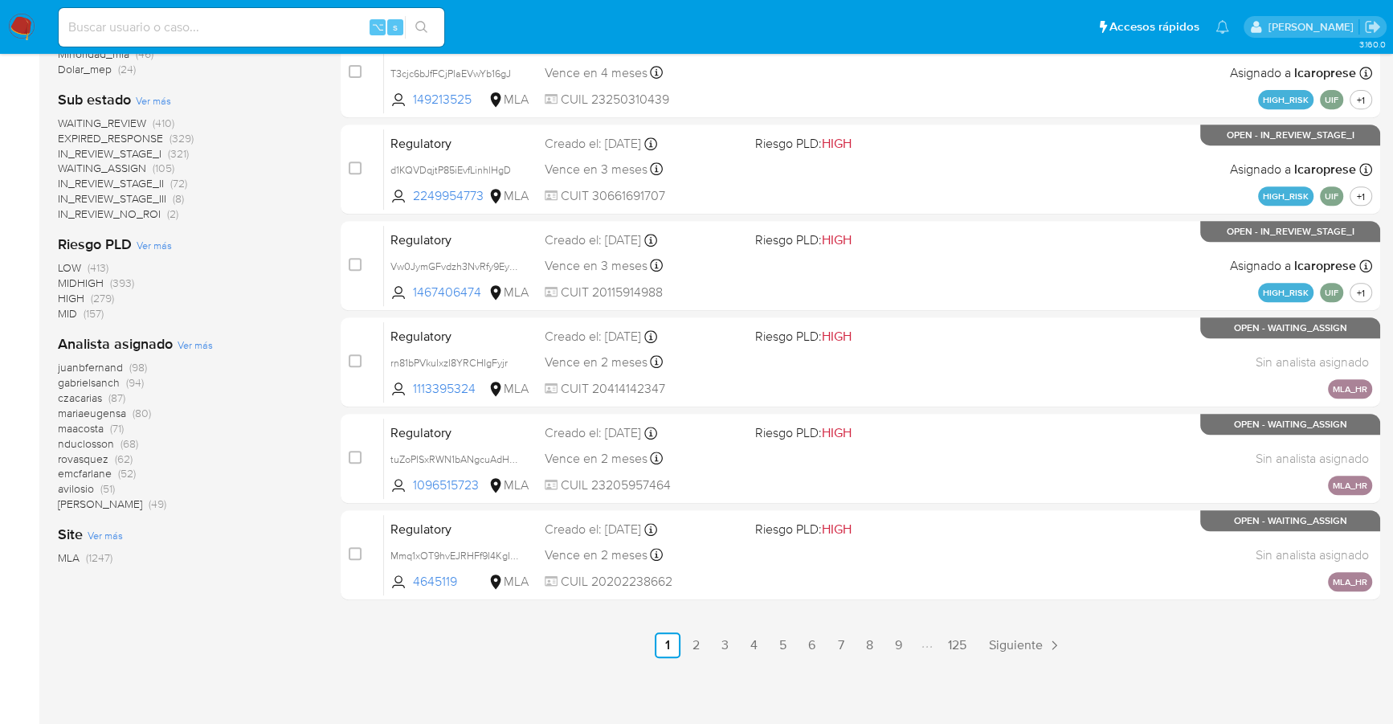
click at [187, 340] on span "Ver más" at bounding box center [195, 344] width 35 height 14
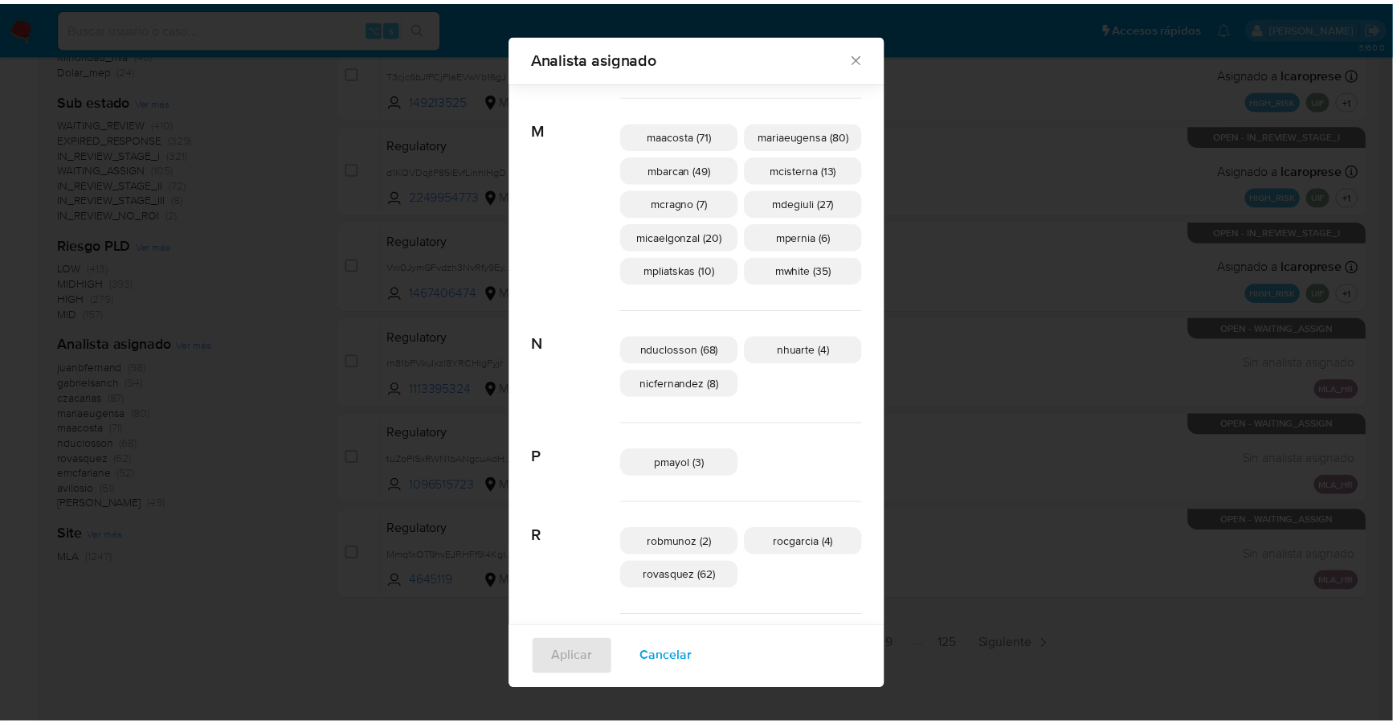
scroll to position [938, 0]
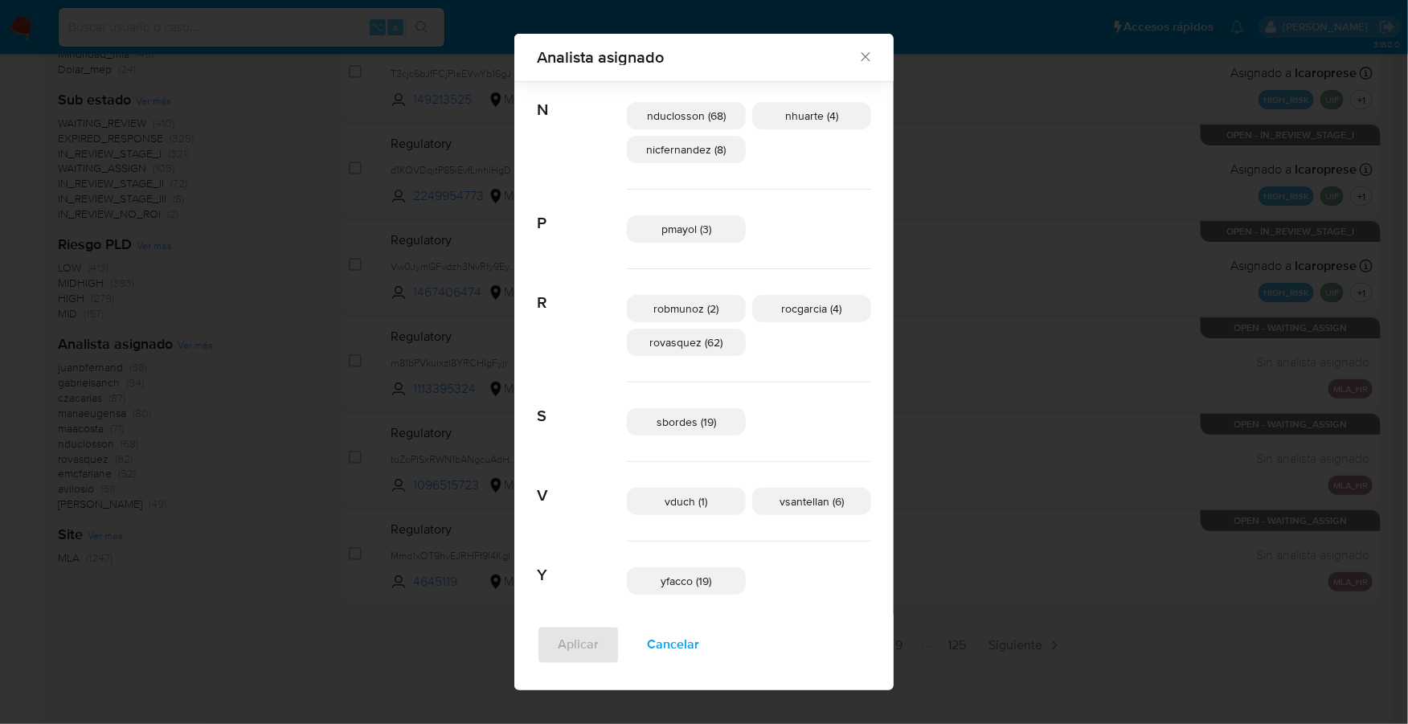
click at [857, 53] on icon "Cerrar" at bounding box center [865, 57] width 16 height 16
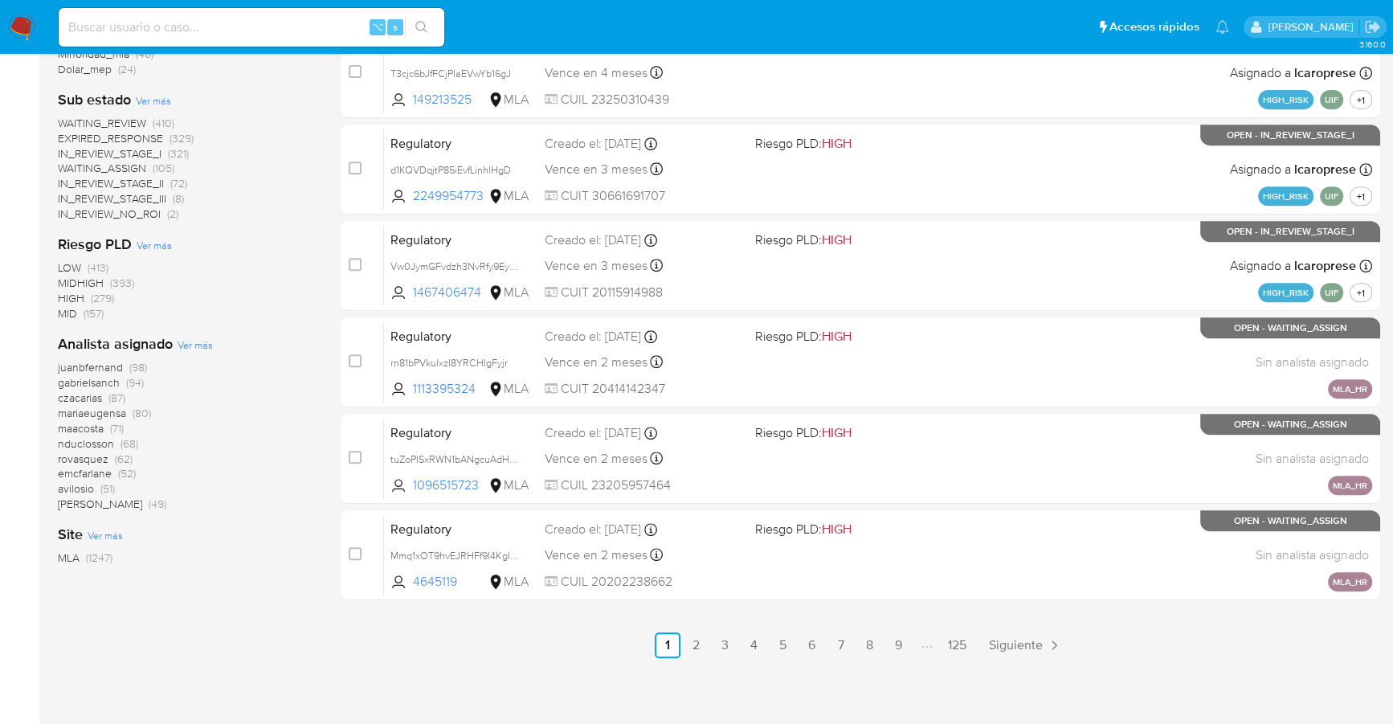
scroll to position [0, 0]
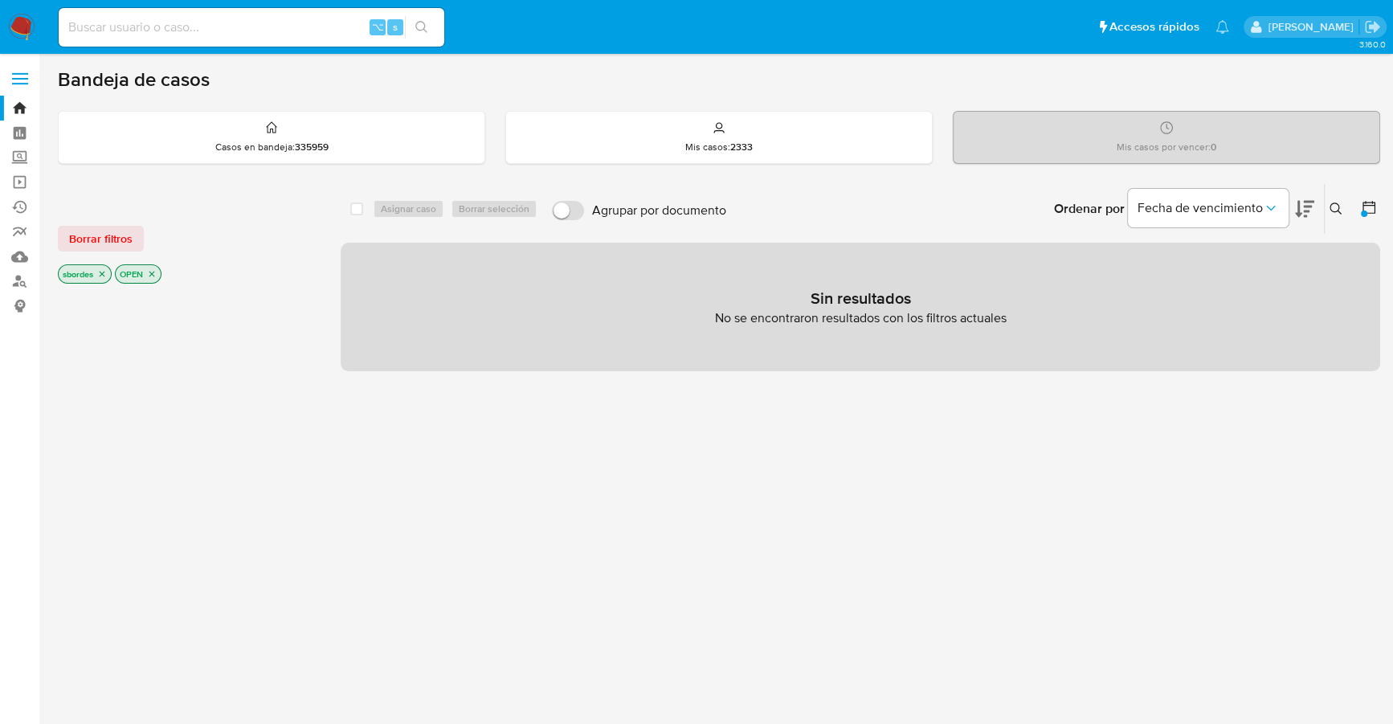
click at [269, 27] on input at bounding box center [252, 27] width 386 height 21
paste input "2386044597"
type input "2386044597"
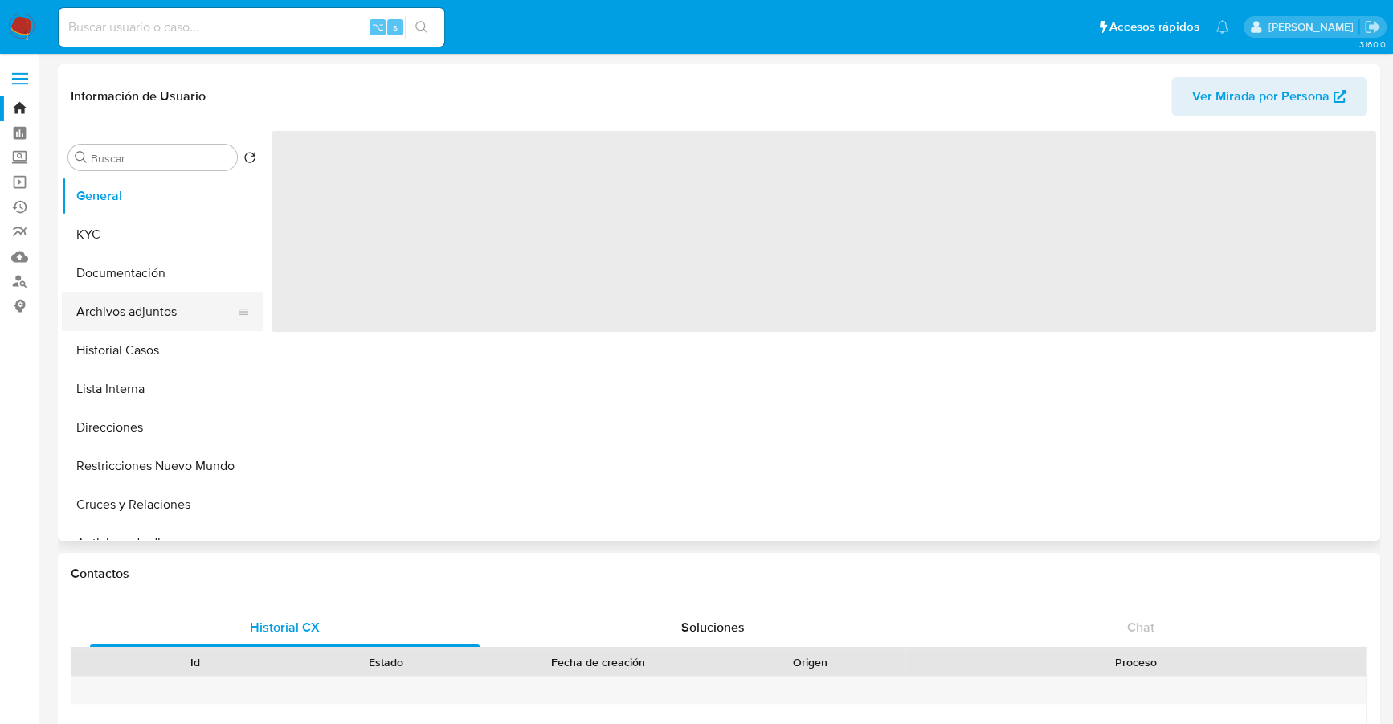
select select "10"
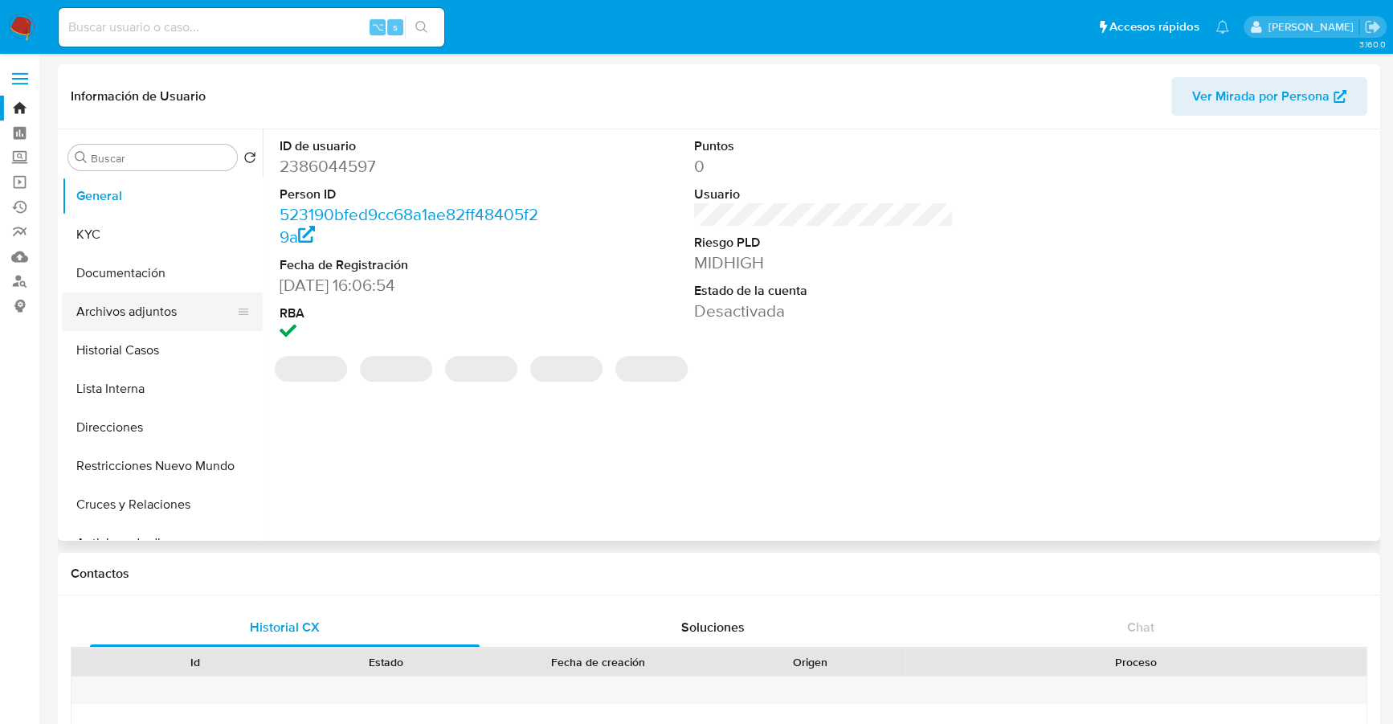
click at [143, 317] on button "Archivos adjuntos" at bounding box center [156, 311] width 188 height 39
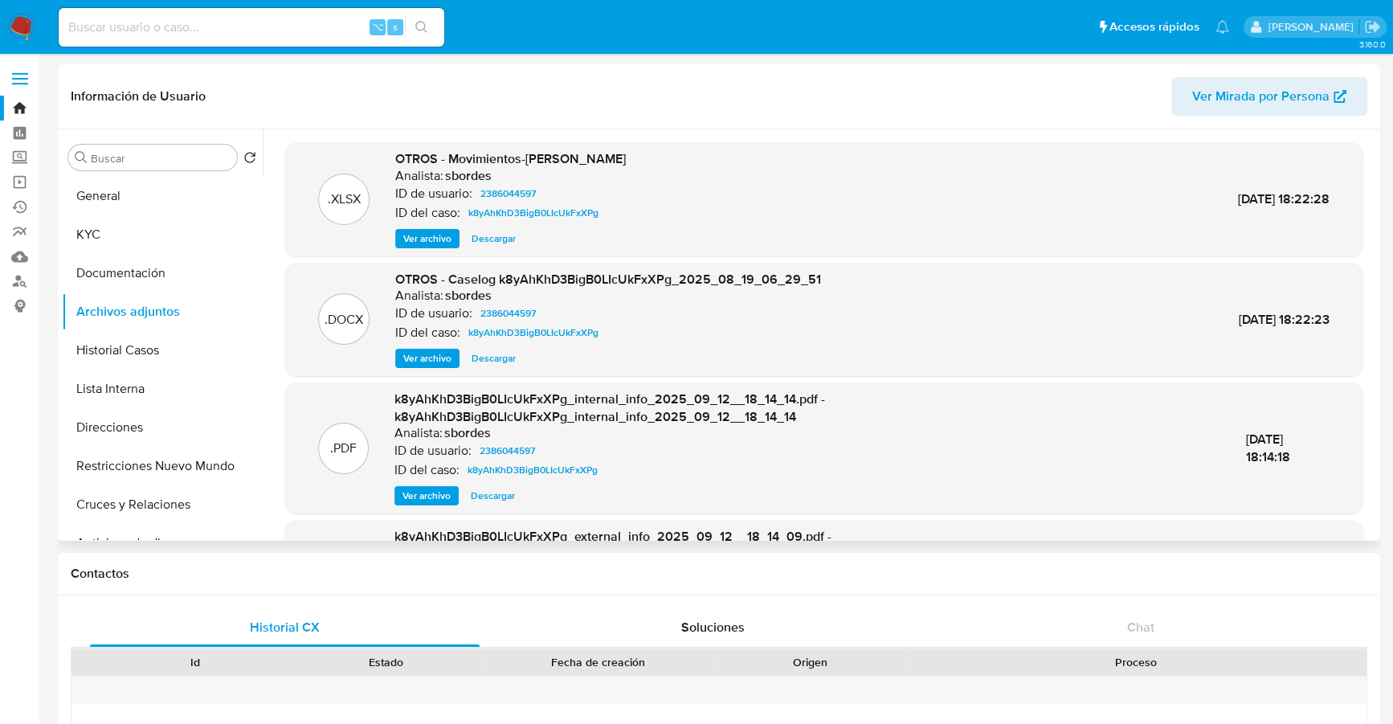
click at [491, 361] on span "Descargar" at bounding box center [494, 358] width 44 height 16
click at [161, 265] on button "Documentación" at bounding box center [156, 273] width 188 height 39
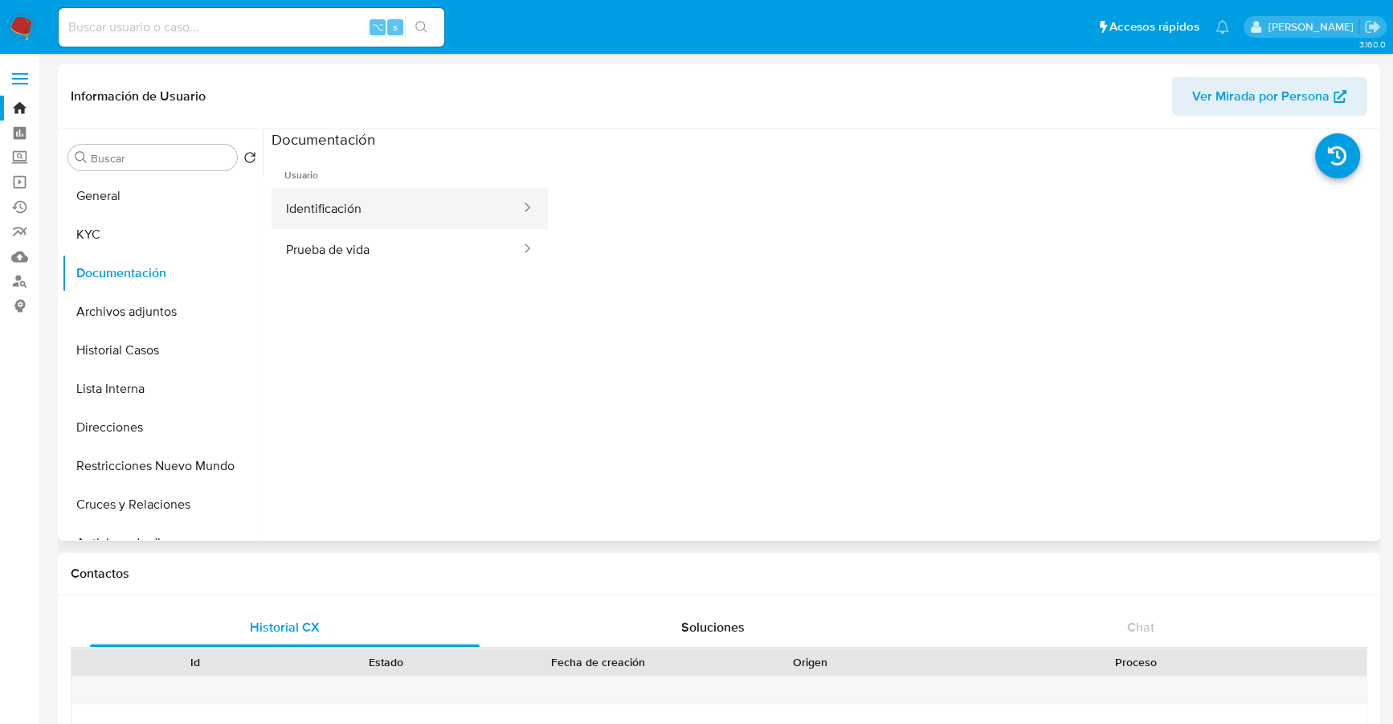
click at [386, 214] on button "Identificación" at bounding box center [397, 208] width 251 height 41
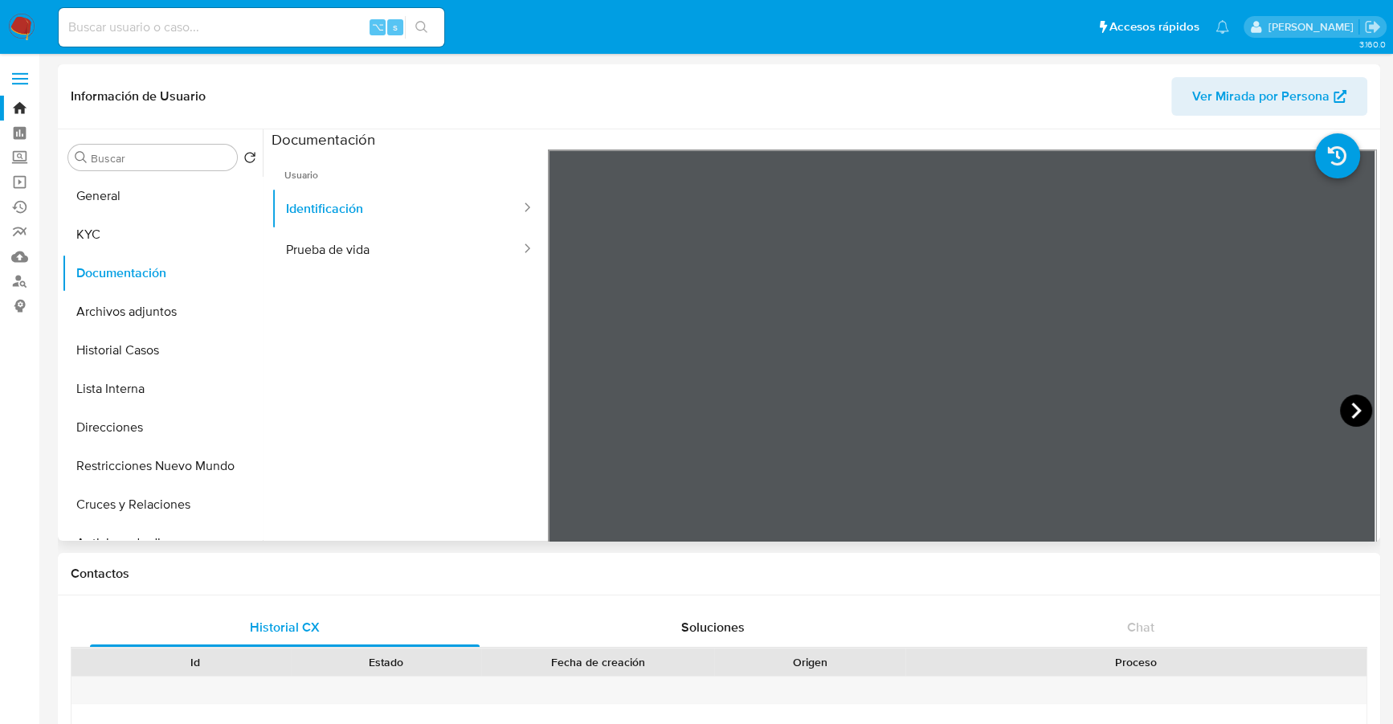
click at [1352, 410] on icon at bounding box center [1356, 411] width 10 height 16
click at [116, 224] on button "KYC" at bounding box center [156, 234] width 188 height 39
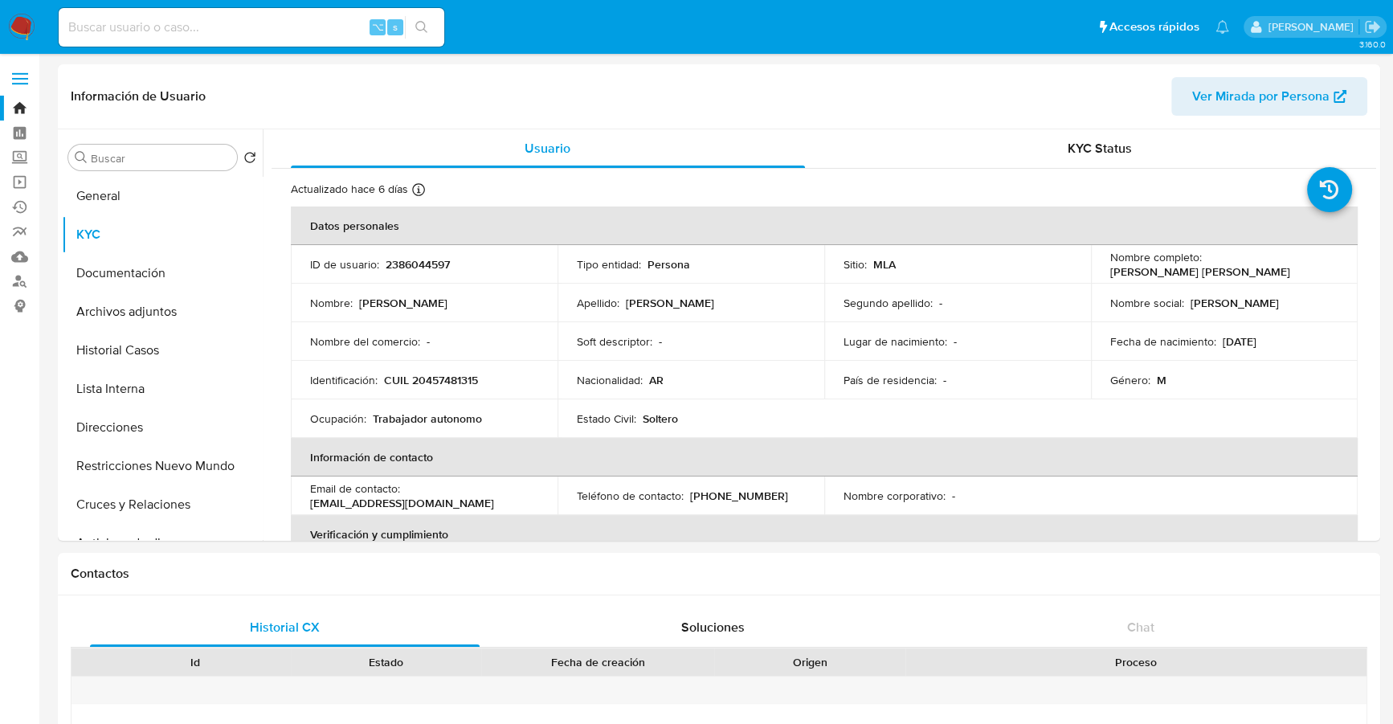
click at [175, 32] on input at bounding box center [252, 27] width 386 height 21
paste input "2475323449"
type input "2475323449"
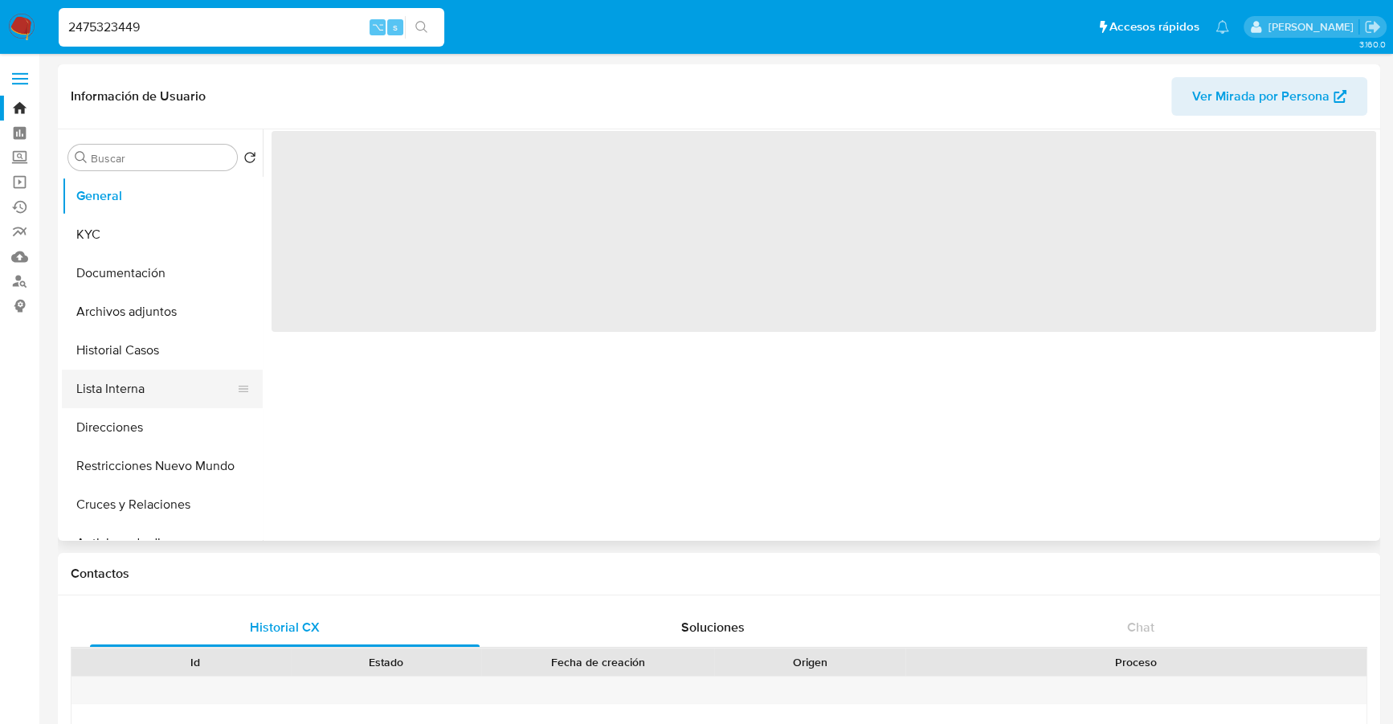
select select "10"
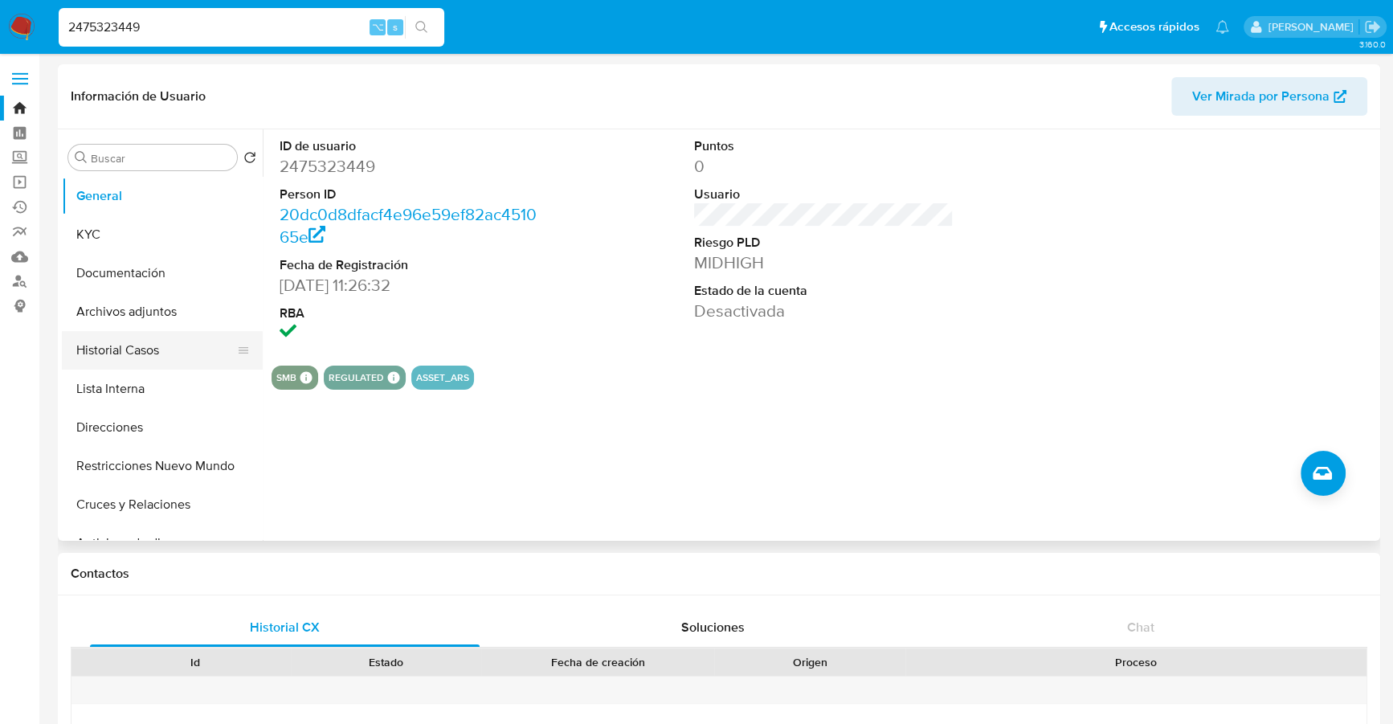
click at [140, 341] on button "Historial Casos" at bounding box center [156, 350] width 188 height 39
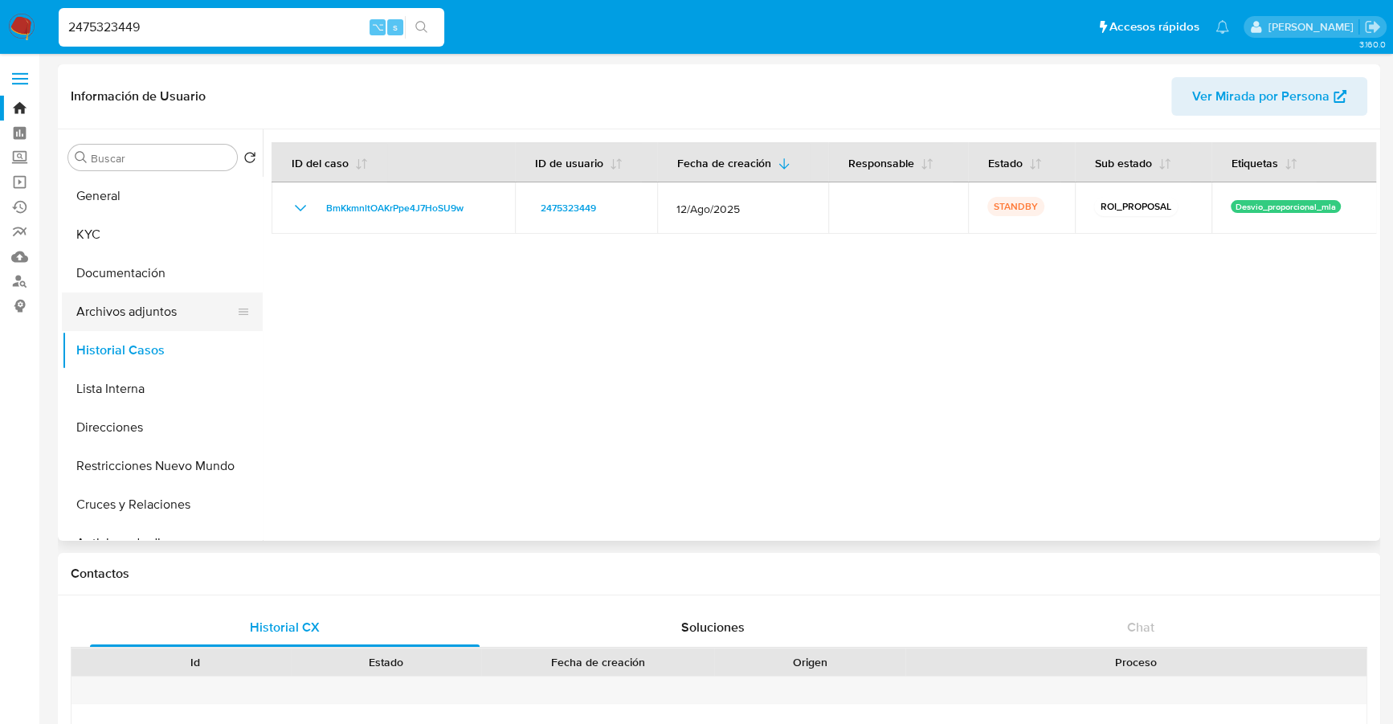
click at [133, 313] on button "Archivos adjuntos" at bounding box center [156, 311] width 188 height 39
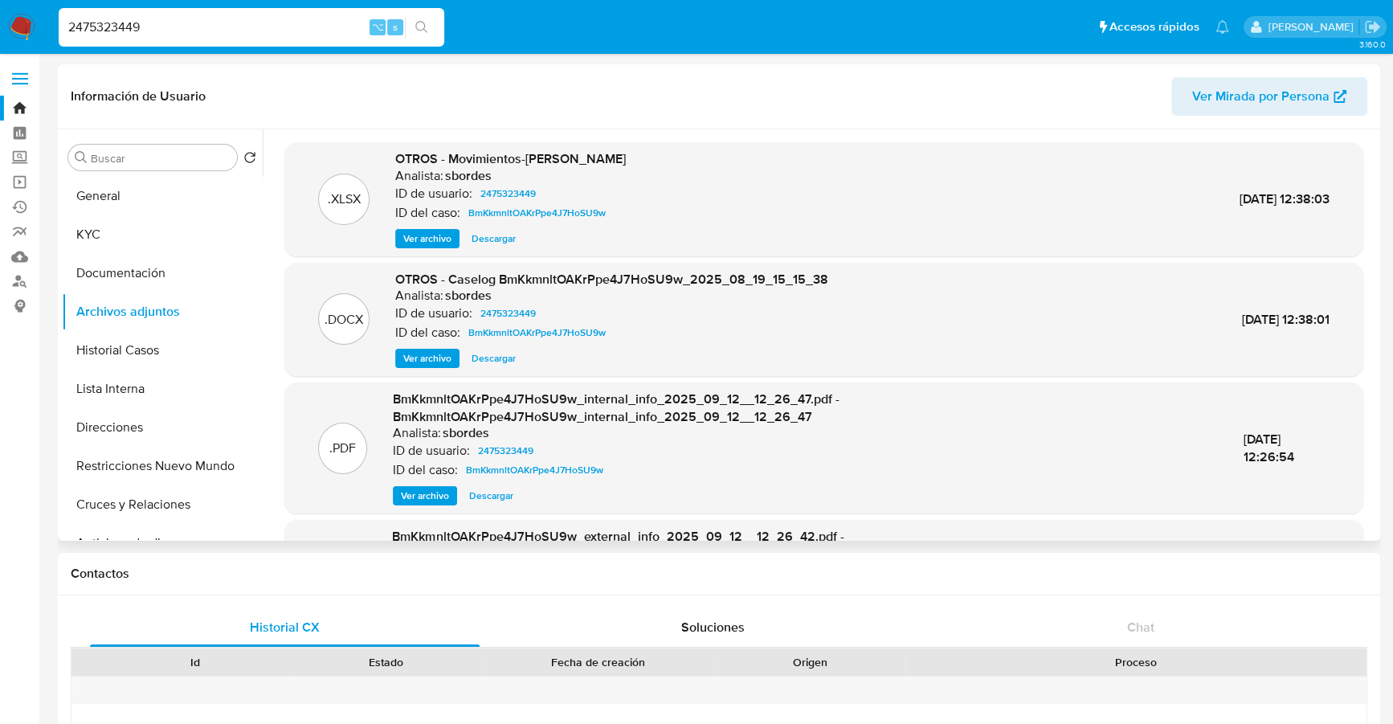
click at [486, 350] on span "Descargar" at bounding box center [494, 358] width 44 height 16
drag, startPoint x: 170, startPoint y: 35, endPoint x: -9, endPoint y: 12, distance: 180.7
paste input "549973951"
type input "2549973951"
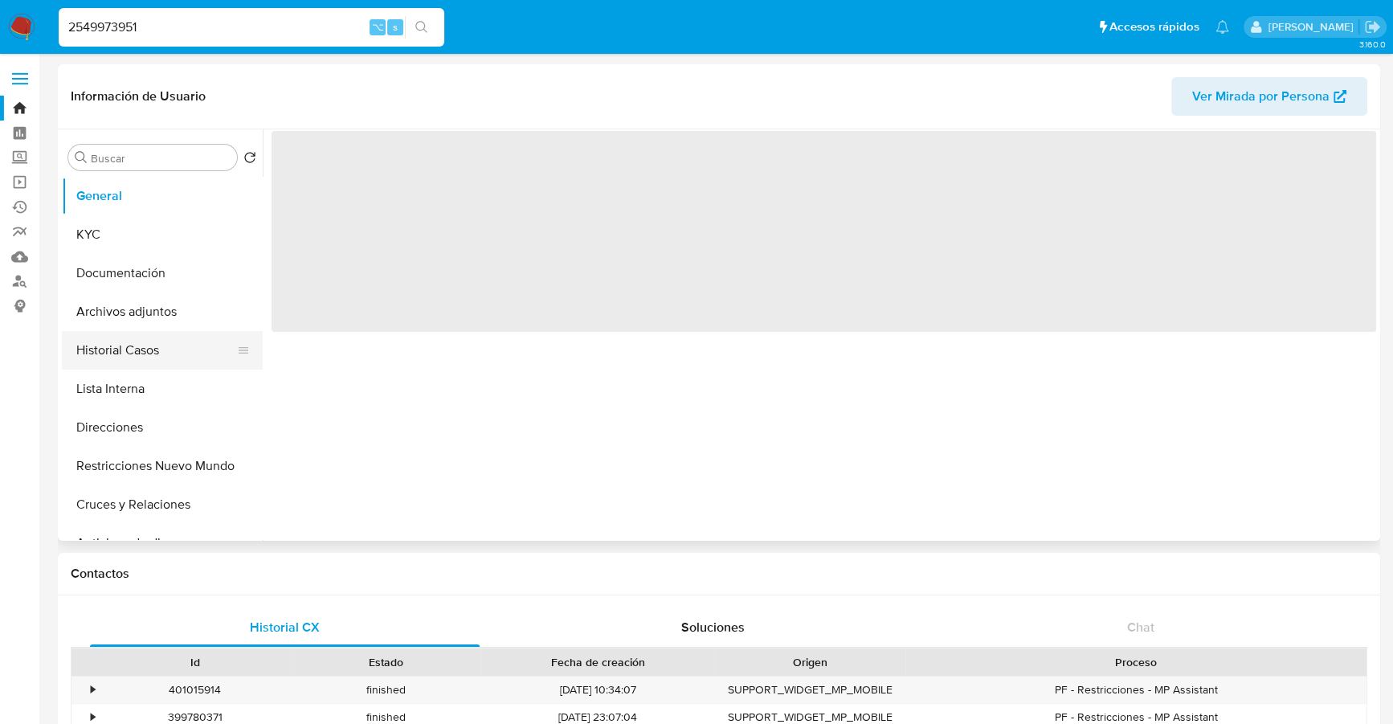
click at [130, 348] on button "Historial Casos" at bounding box center [156, 350] width 188 height 39
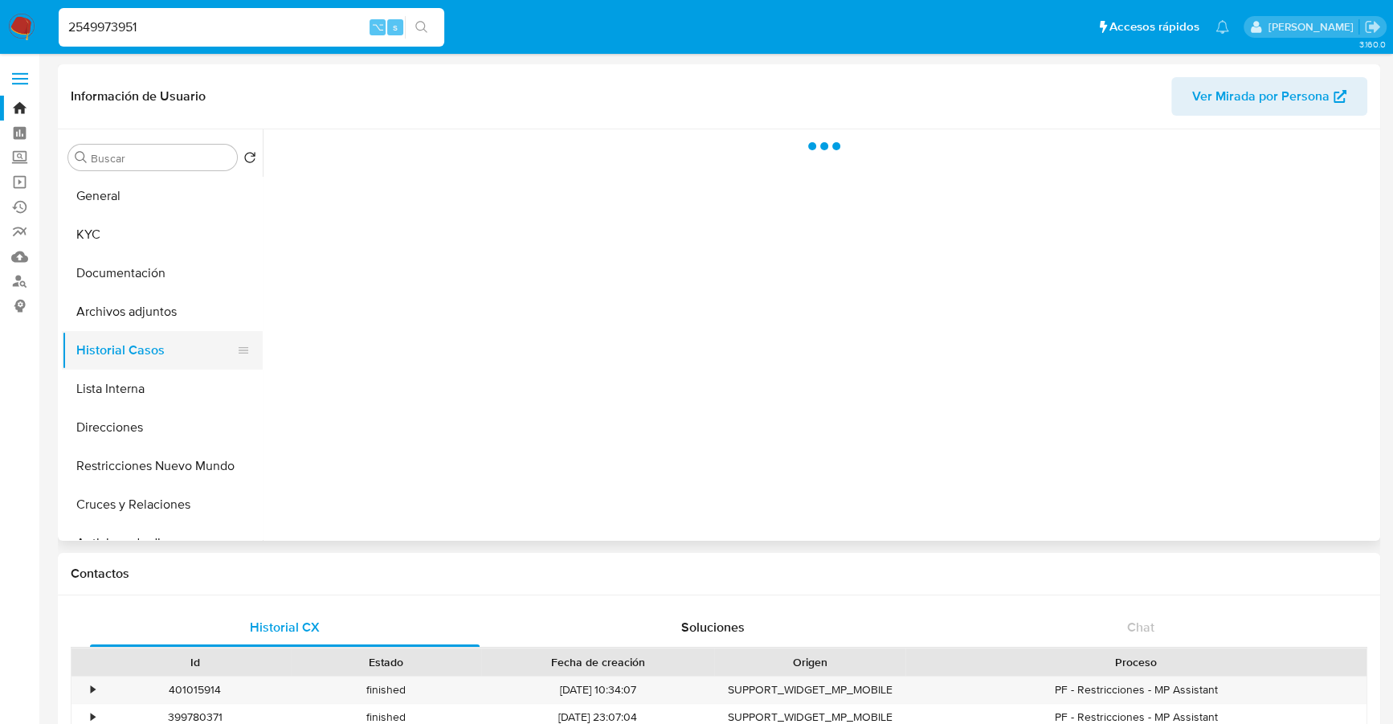
select select "10"
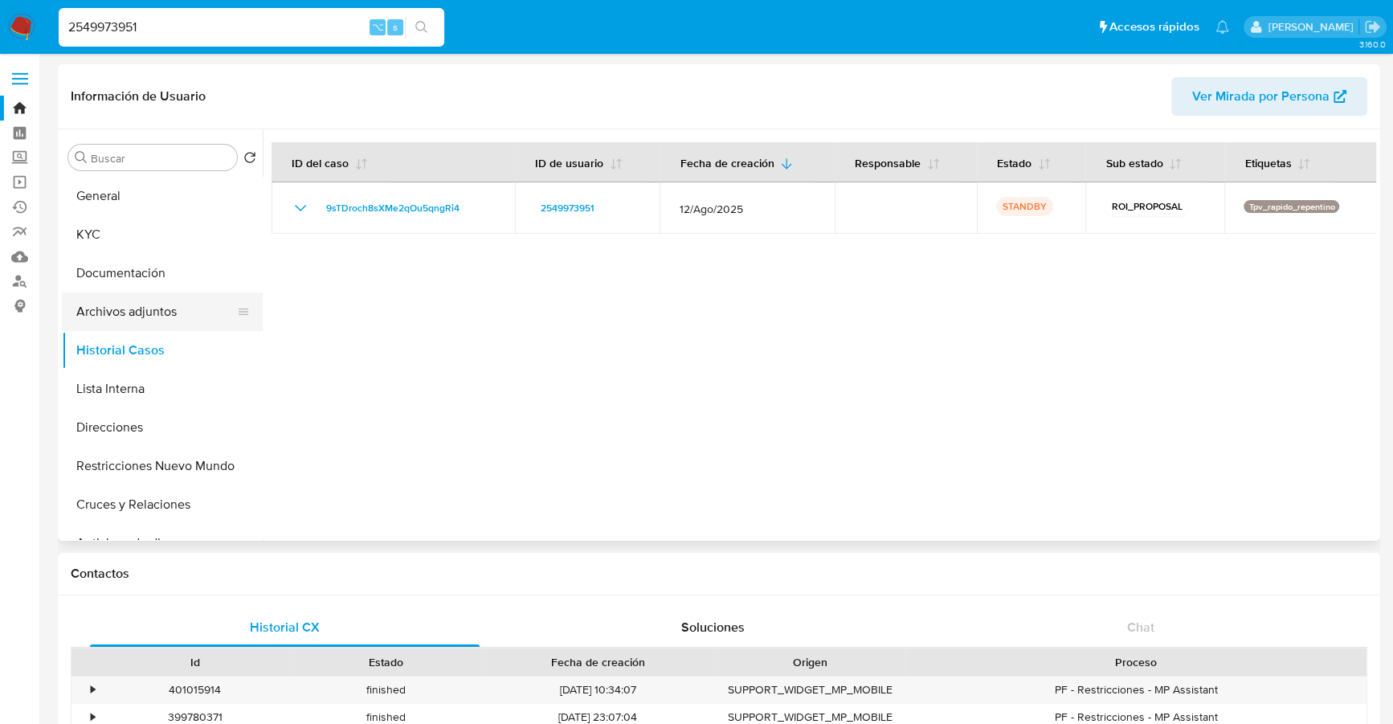
click at [122, 309] on button "Archivos adjuntos" at bounding box center [156, 311] width 188 height 39
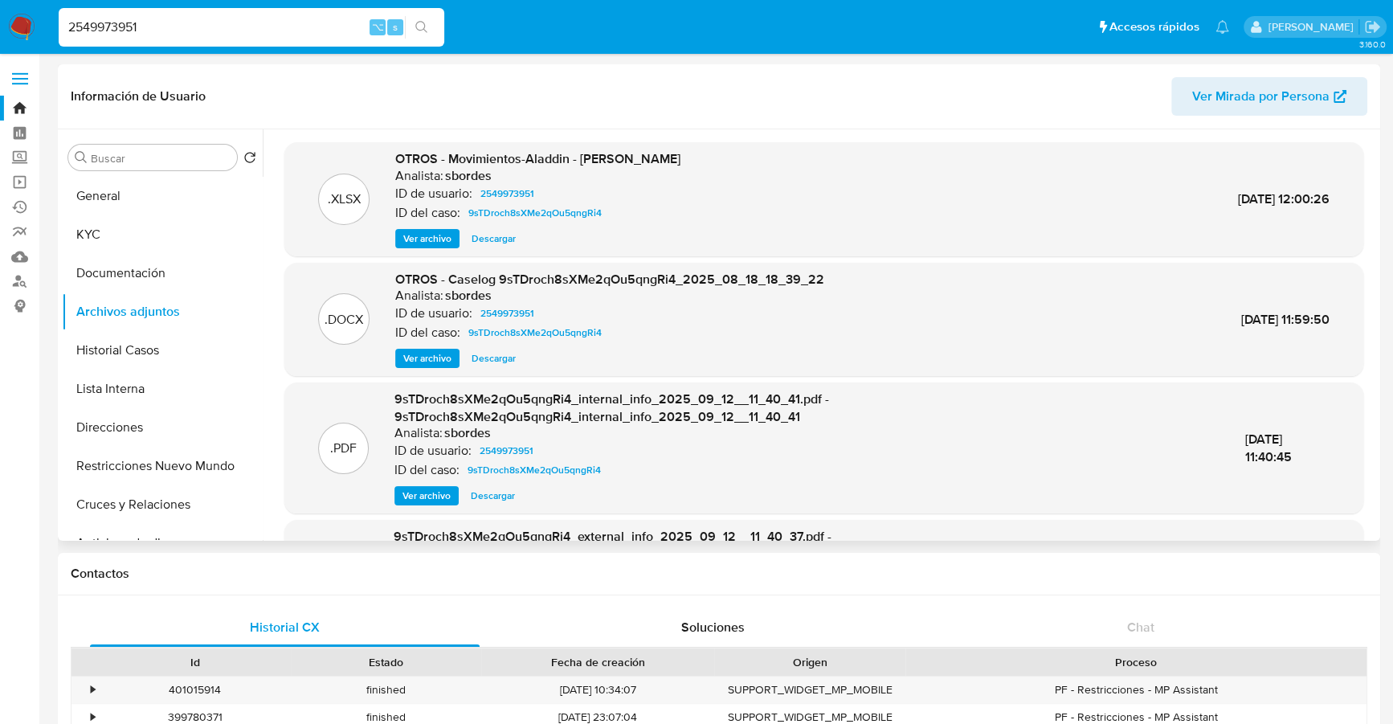
click at [494, 357] on span "Descargar" at bounding box center [494, 358] width 44 height 16
drag, startPoint x: 190, startPoint y: 24, endPoint x: -24, endPoint y: 11, distance: 214.1
paste input "1336891818"
type input "1336891818"
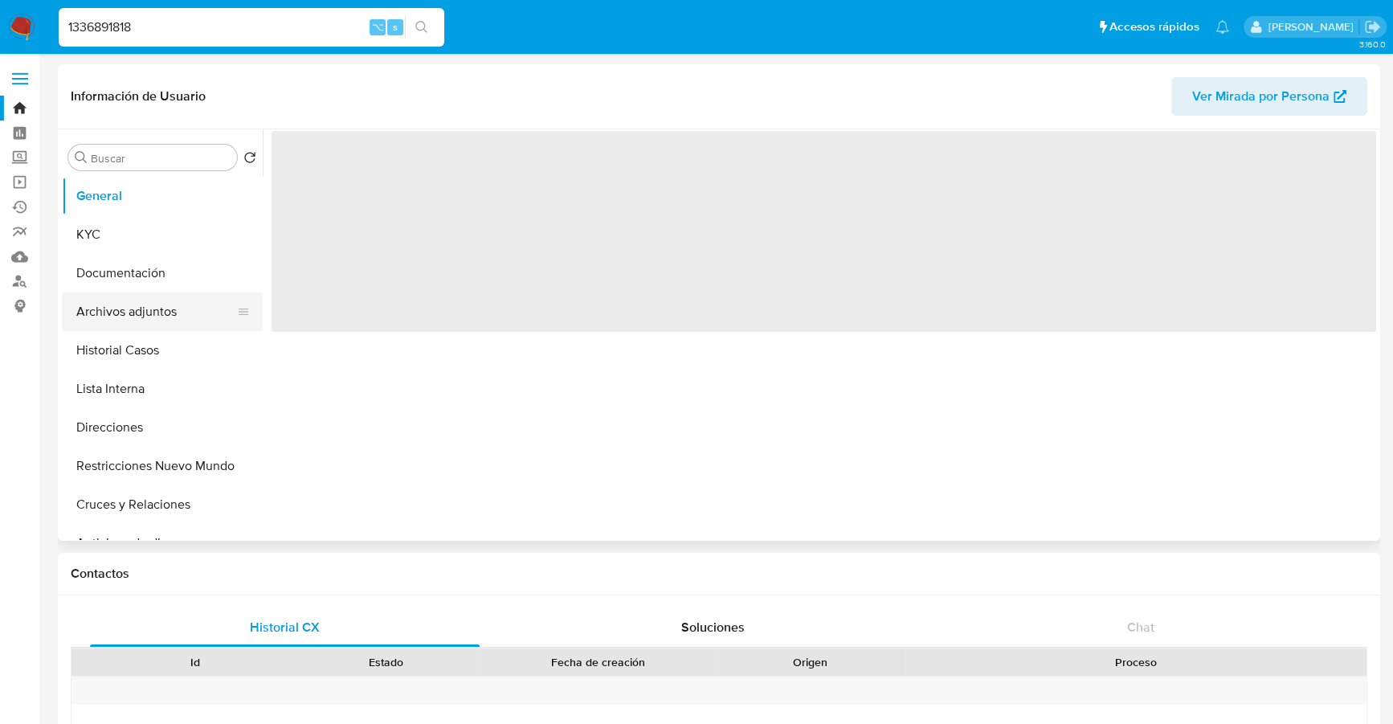
click at [161, 315] on button "Archivos adjuntos" at bounding box center [156, 311] width 188 height 39
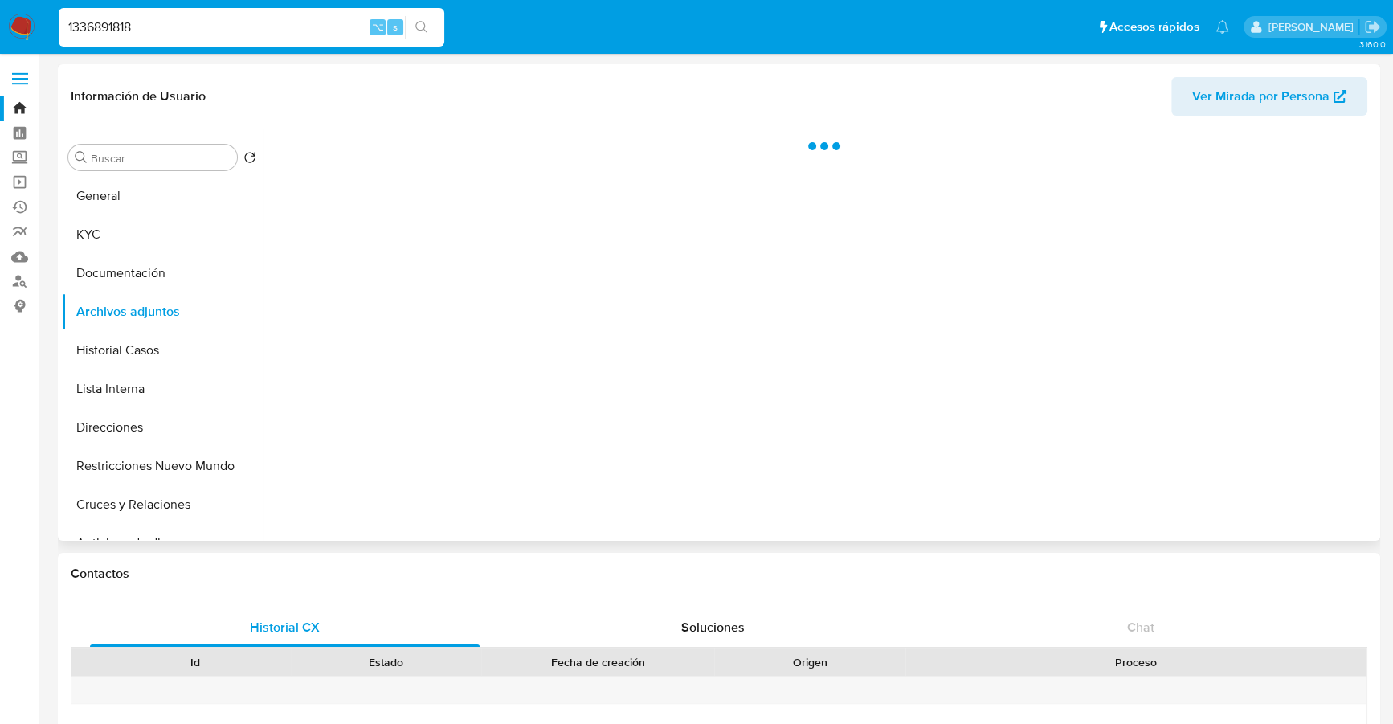
select select "10"
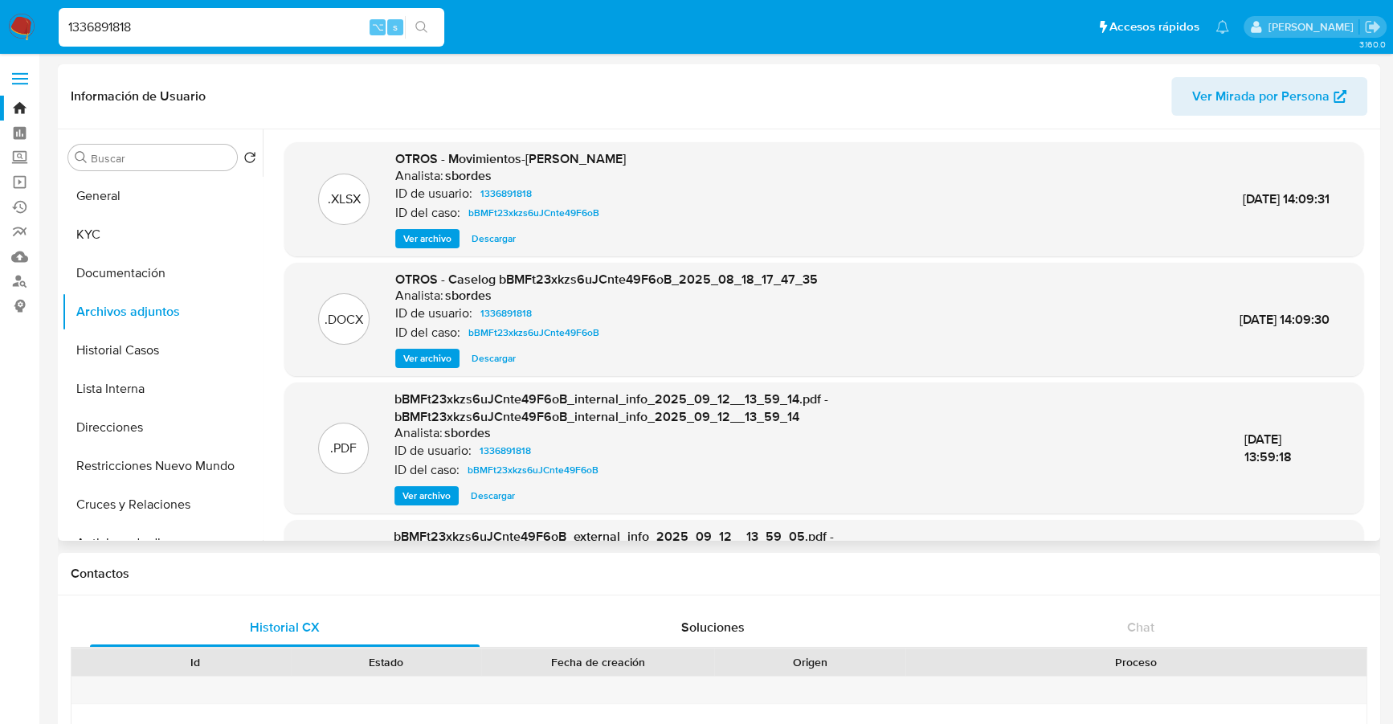
click at [482, 362] on span "Descargar" at bounding box center [494, 358] width 44 height 16
click at [129, 349] on button "Historial Casos" at bounding box center [156, 350] width 188 height 39
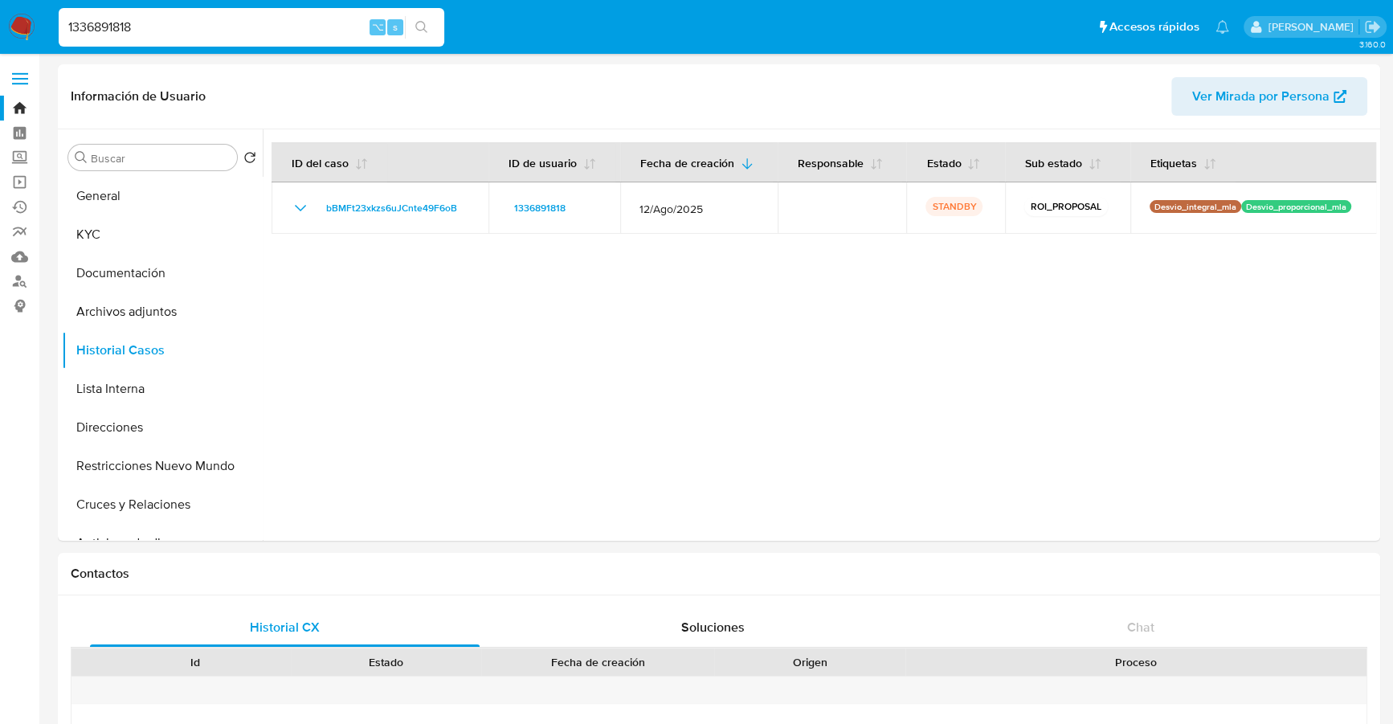
drag, startPoint x: 150, startPoint y: 34, endPoint x: -16, endPoint y: 25, distance: 166.5
paste input "214115844"
type input "214115844"
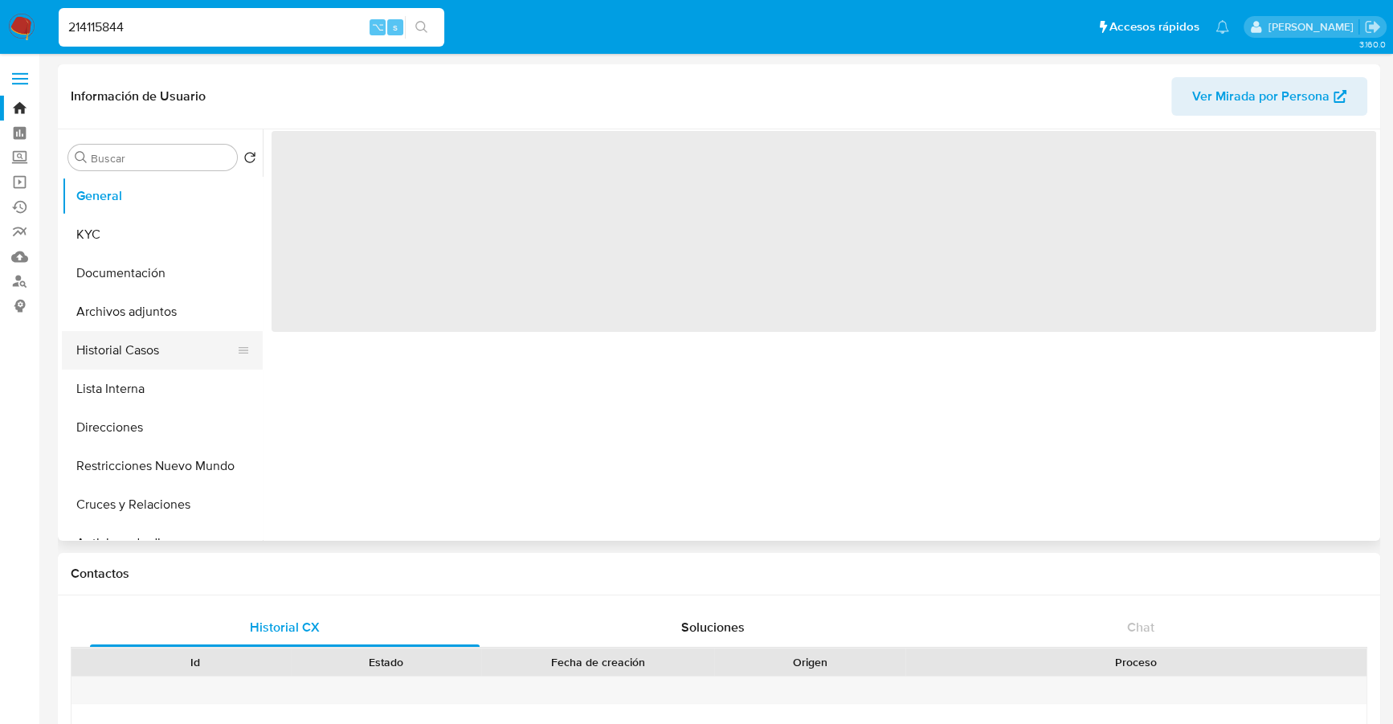
select select "10"
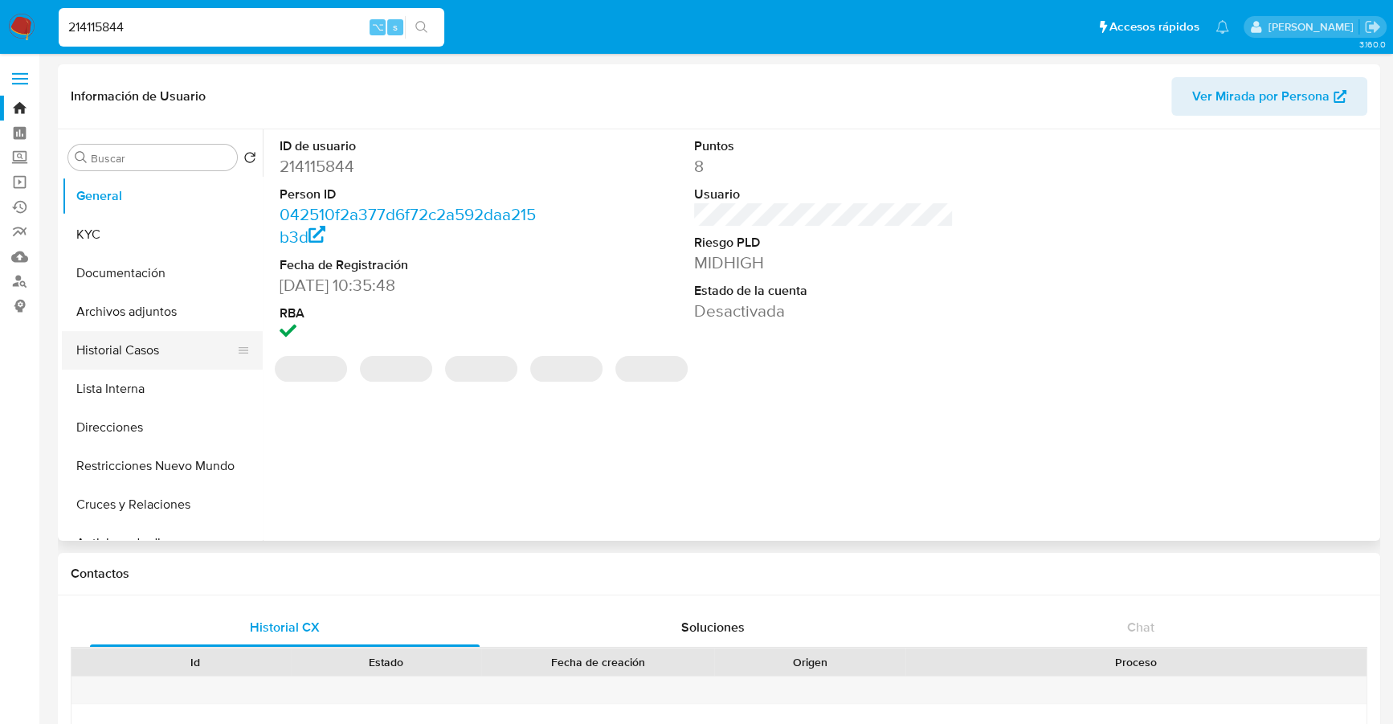
click at [104, 357] on button "Historial Casos" at bounding box center [156, 350] width 188 height 39
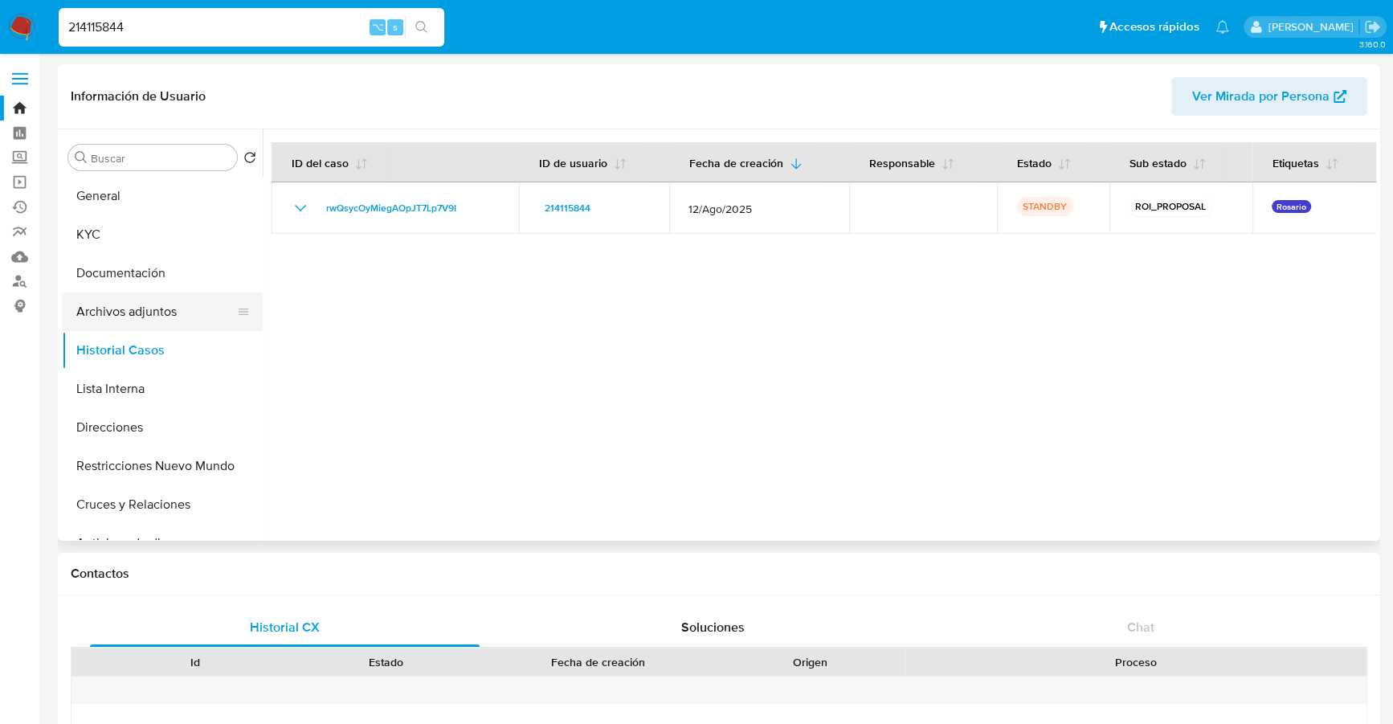
click at [125, 317] on button "Archivos adjuntos" at bounding box center [156, 311] width 188 height 39
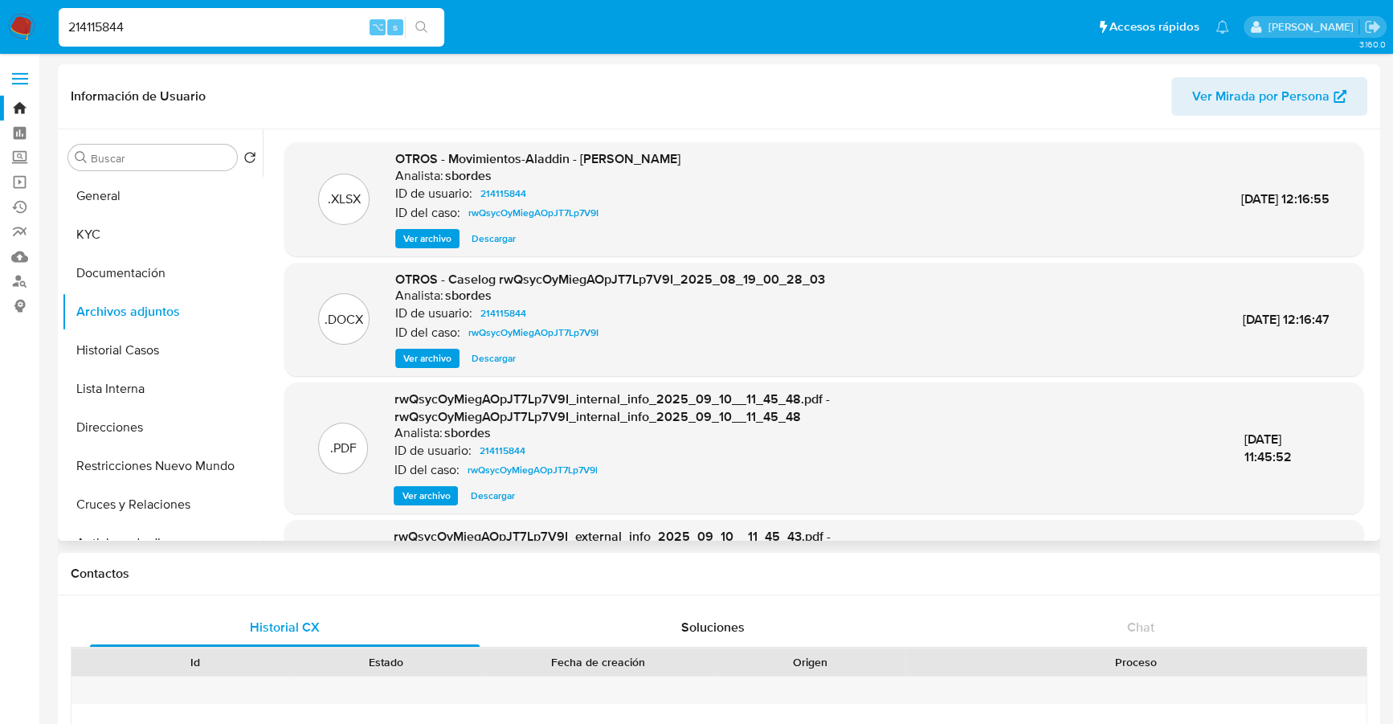
click at [493, 355] on span "Descargar" at bounding box center [494, 358] width 44 height 16
drag, startPoint x: 101, startPoint y: 10, endPoint x: 59, endPoint y: 10, distance: 41.8
click at [59, 10] on div "214115844 ⌥ s" at bounding box center [252, 27] width 386 height 39
paste input "1211368083"
type input "1211368083"
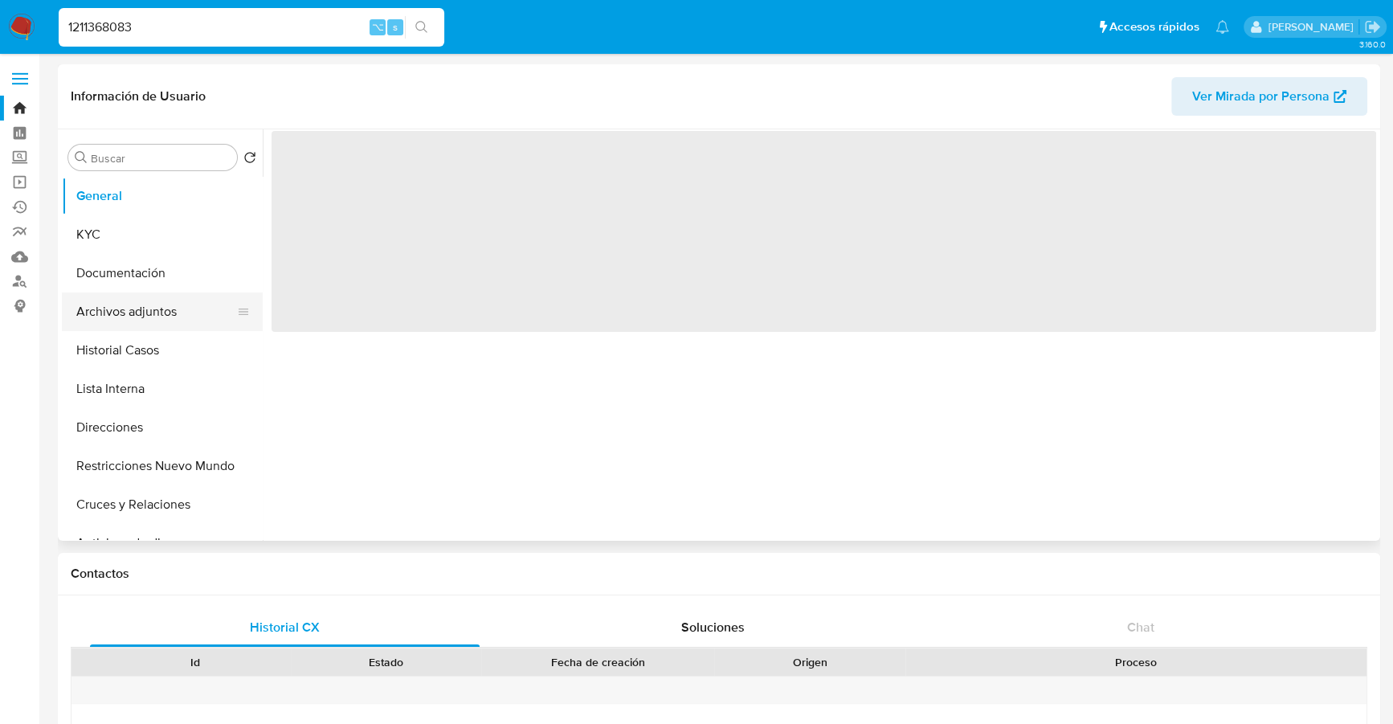
click at [153, 309] on button "Archivos adjuntos" at bounding box center [156, 311] width 188 height 39
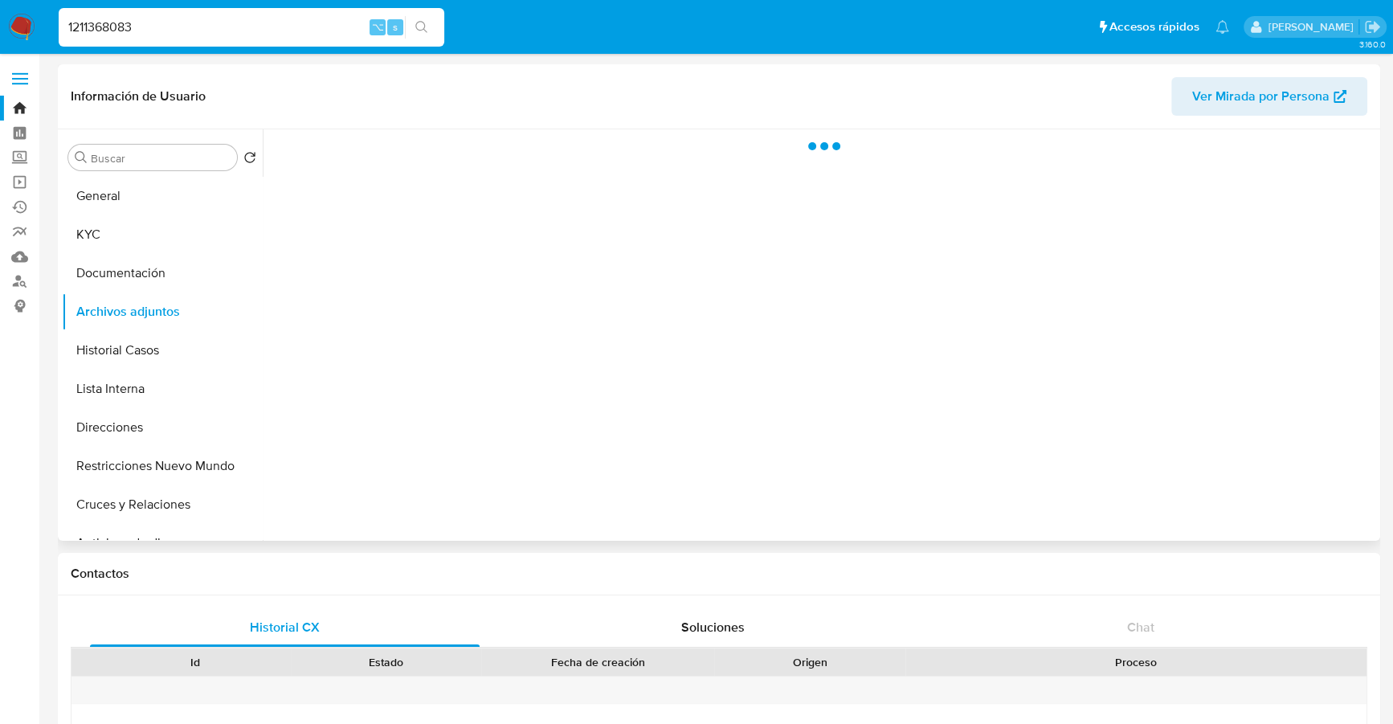
select select "10"
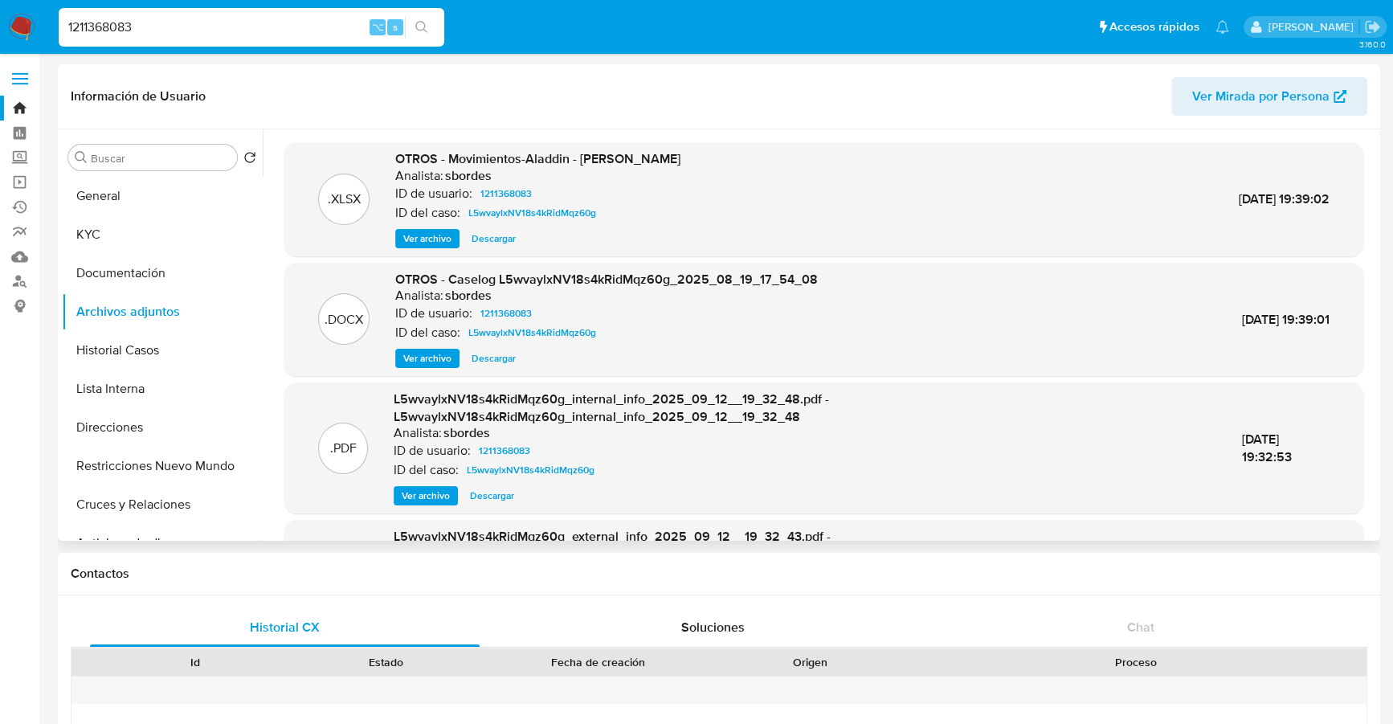
click at [488, 358] on span "Descargar" at bounding box center [494, 358] width 44 height 16
drag, startPoint x: 166, startPoint y: 28, endPoint x: 17, endPoint y: 27, distance: 149.4
click at [17, 27] on nav "Pausado Ver notificaciones 1211368083 ⌥ s Accesos rápidos Presiona las siguient…" at bounding box center [696, 27] width 1393 height 54
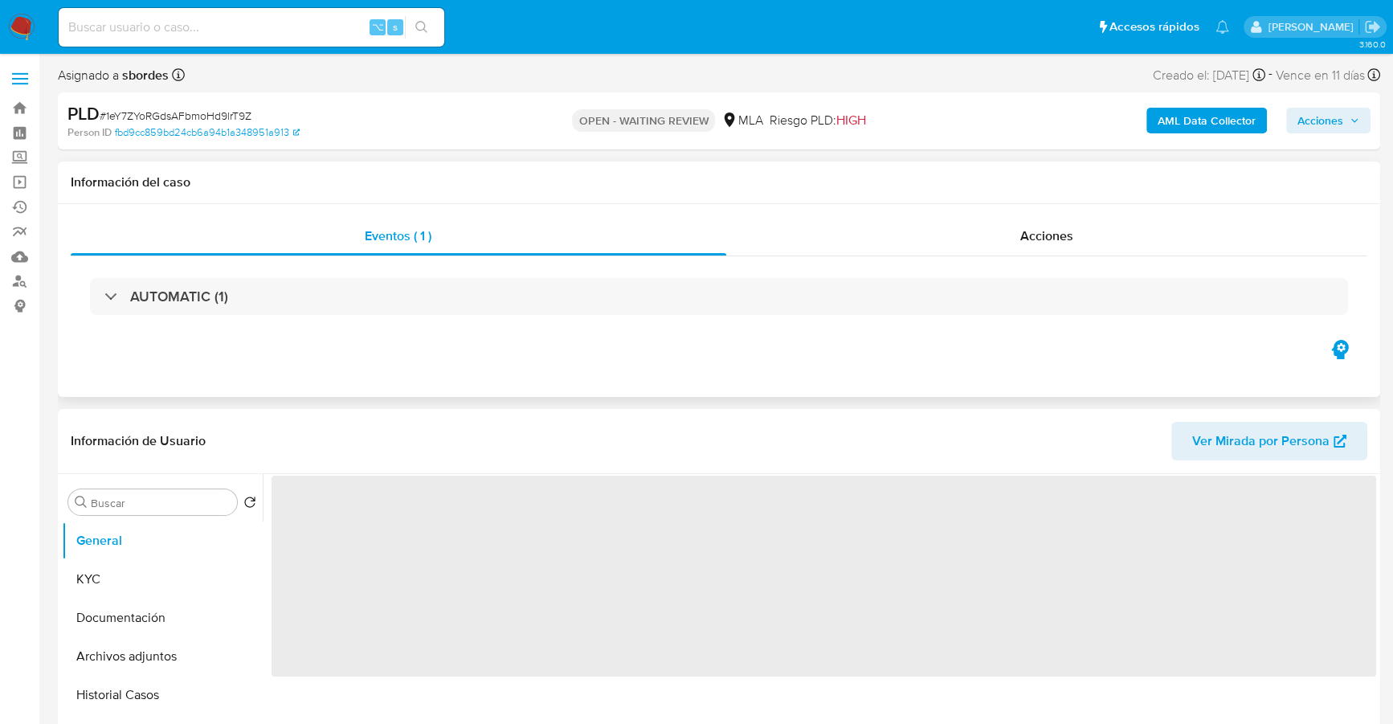
select select "10"
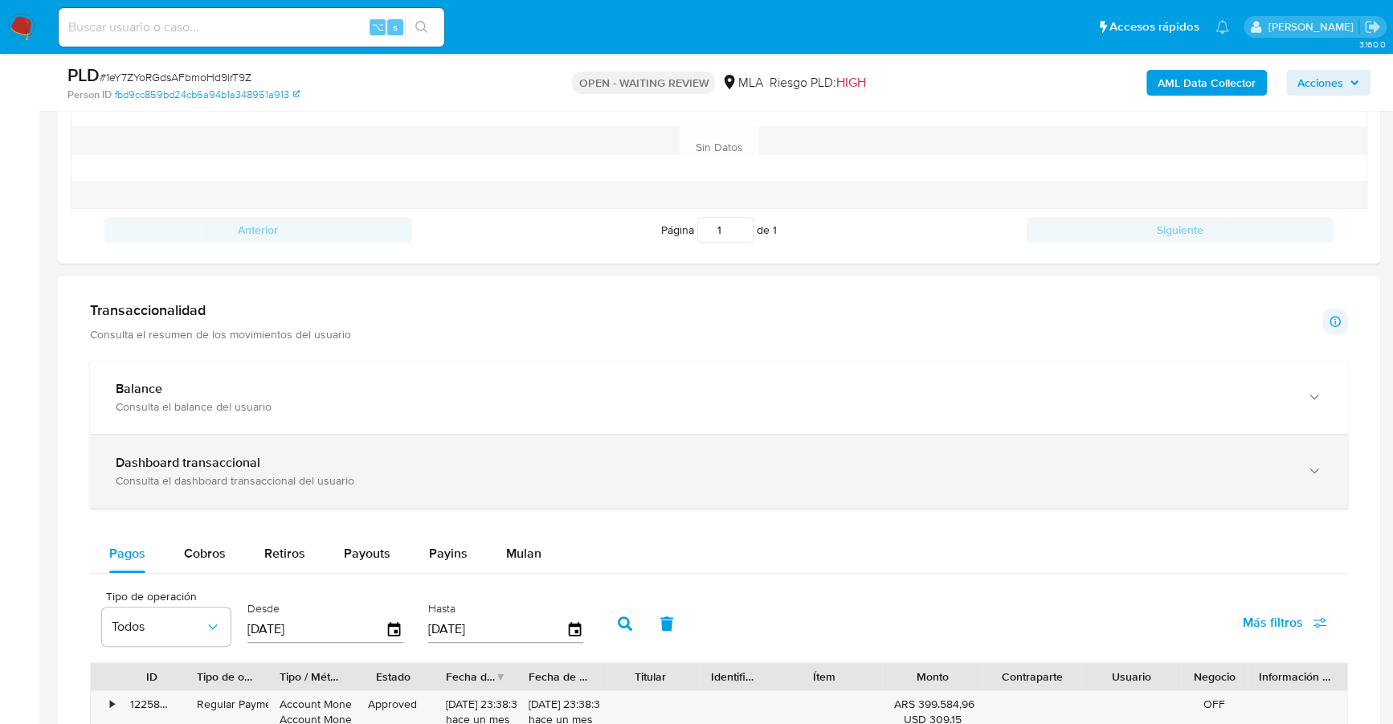
scroll to position [987, 0]
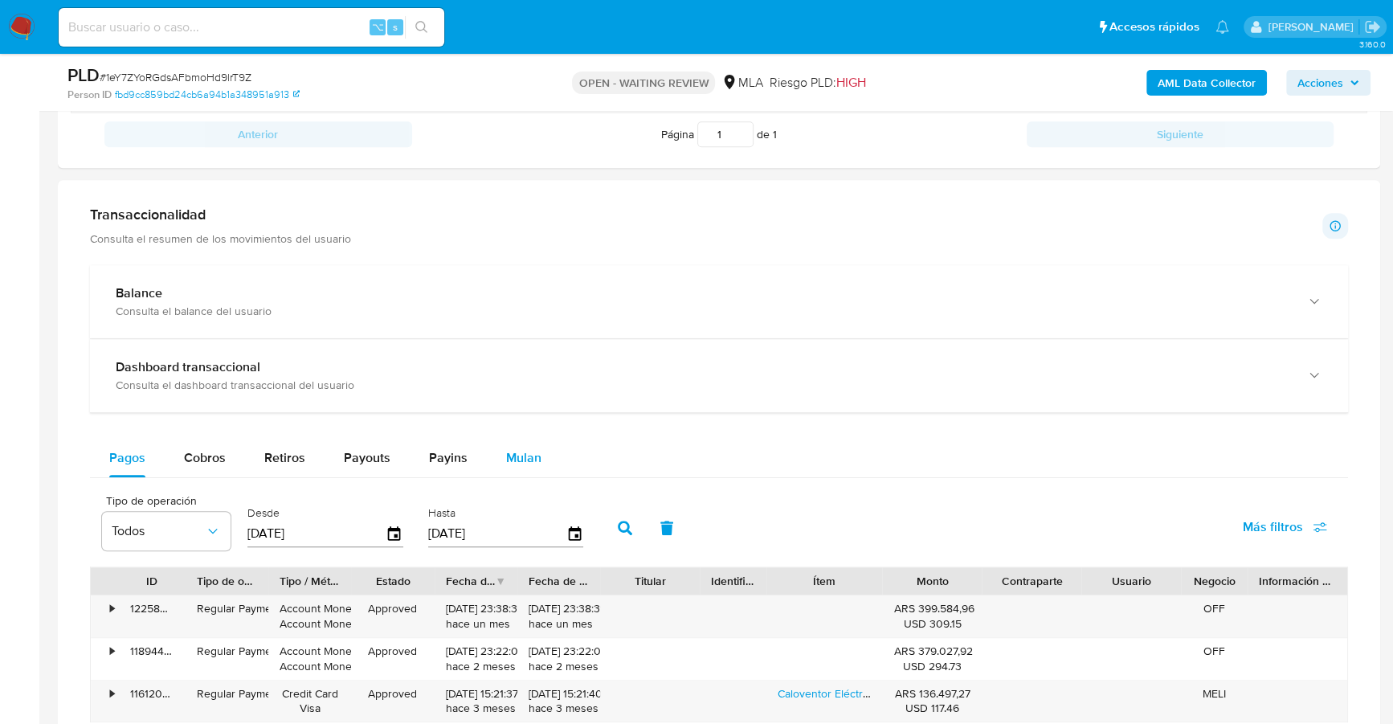
click at [514, 448] on span "Mulan" at bounding box center [523, 457] width 35 height 18
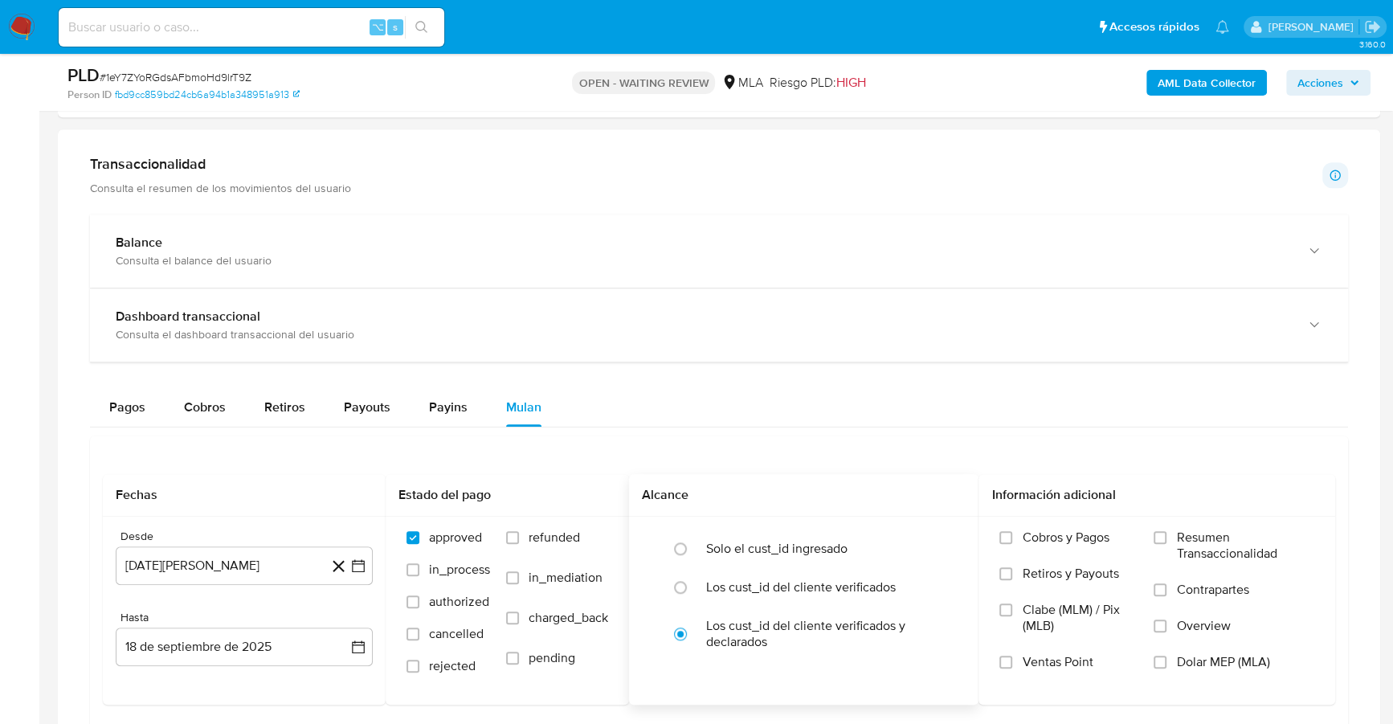
scroll to position [1153, 0]
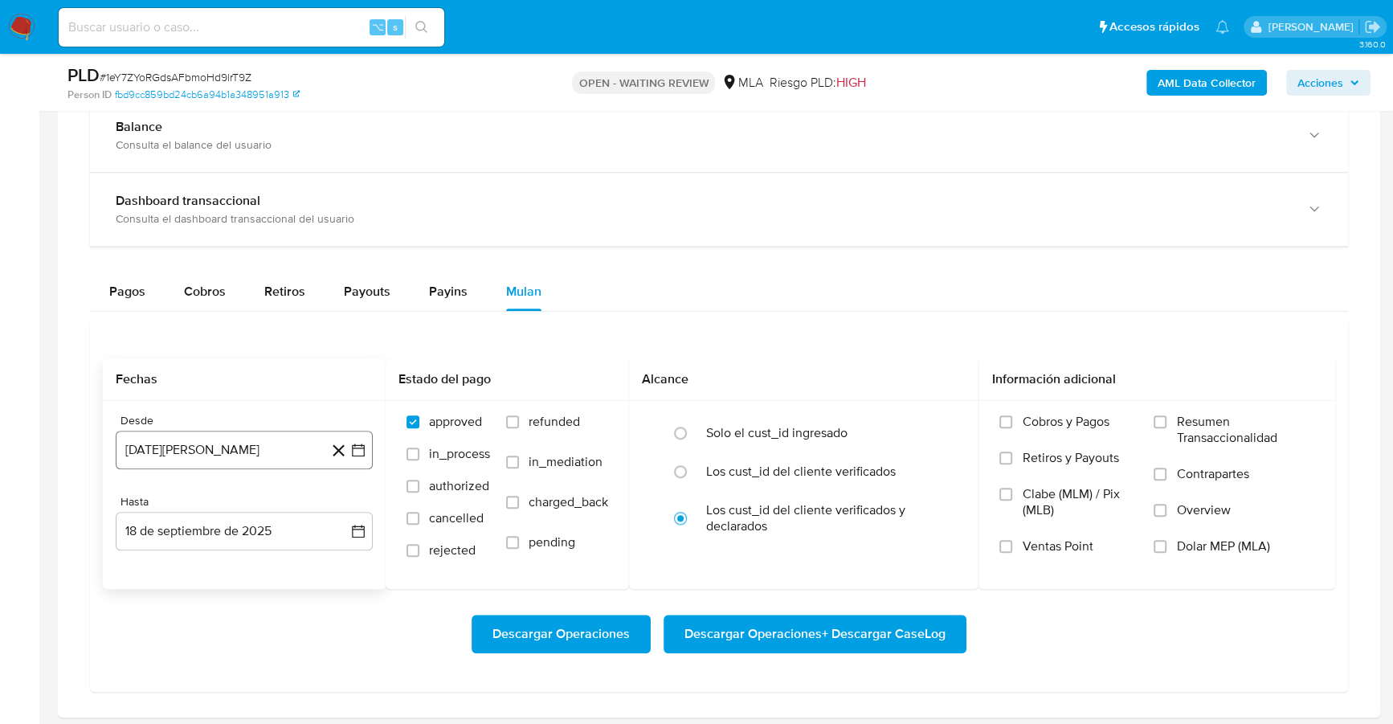
click at [198, 464] on button "18 de agosto de 2024" at bounding box center [244, 450] width 257 height 39
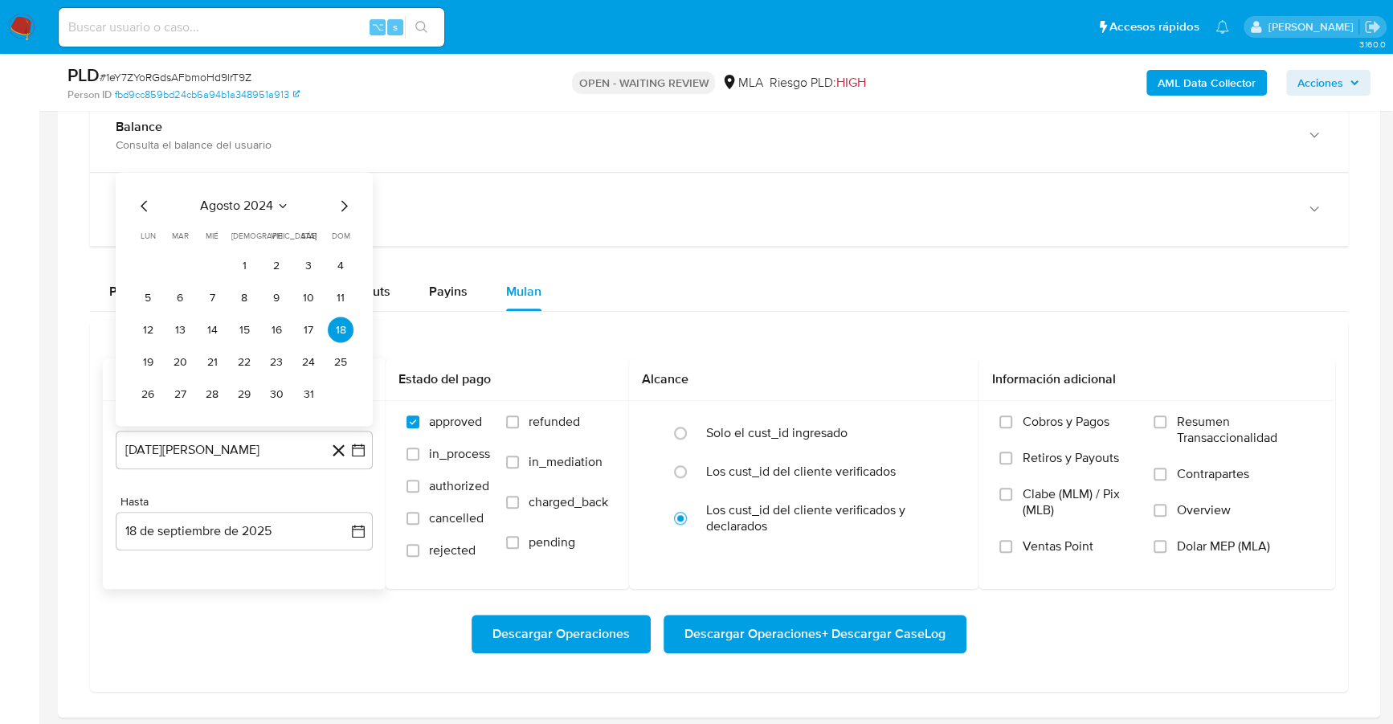
click at [253, 185] on div "agosto 2024 agosto 2024 lun lunes mar martes mié miércoles jue jueves vie viern…" at bounding box center [244, 299] width 257 height 254
click at [260, 198] on span "agosto 2024" at bounding box center [236, 206] width 73 height 16
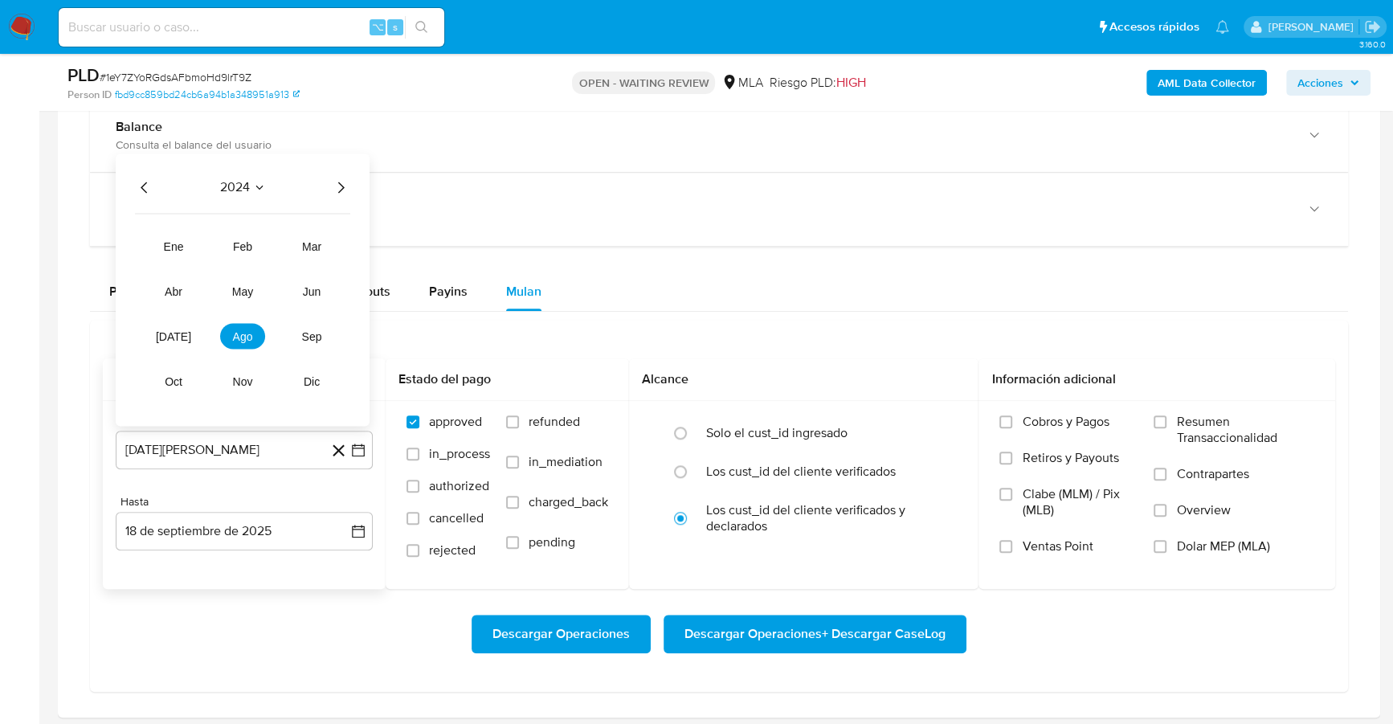
click at [339, 181] on icon "Año siguiente" at bounding box center [340, 187] width 19 height 19
click at [174, 331] on span "jul" at bounding box center [173, 335] width 35 height 13
click at [177, 265] on button "1" at bounding box center [180, 265] width 26 height 26
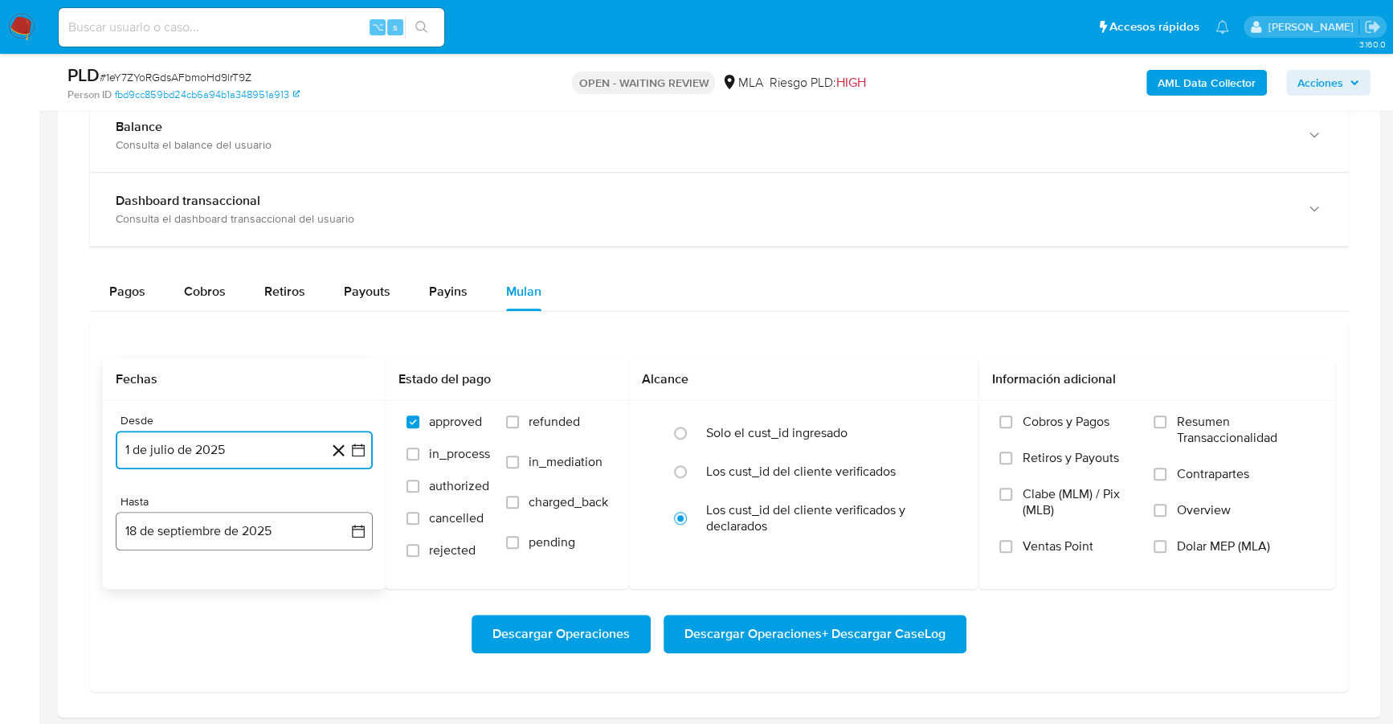
click at [200, 533] on button "18 de septiembre de 2025" at bounding box center [244, 531] width 257 height 39
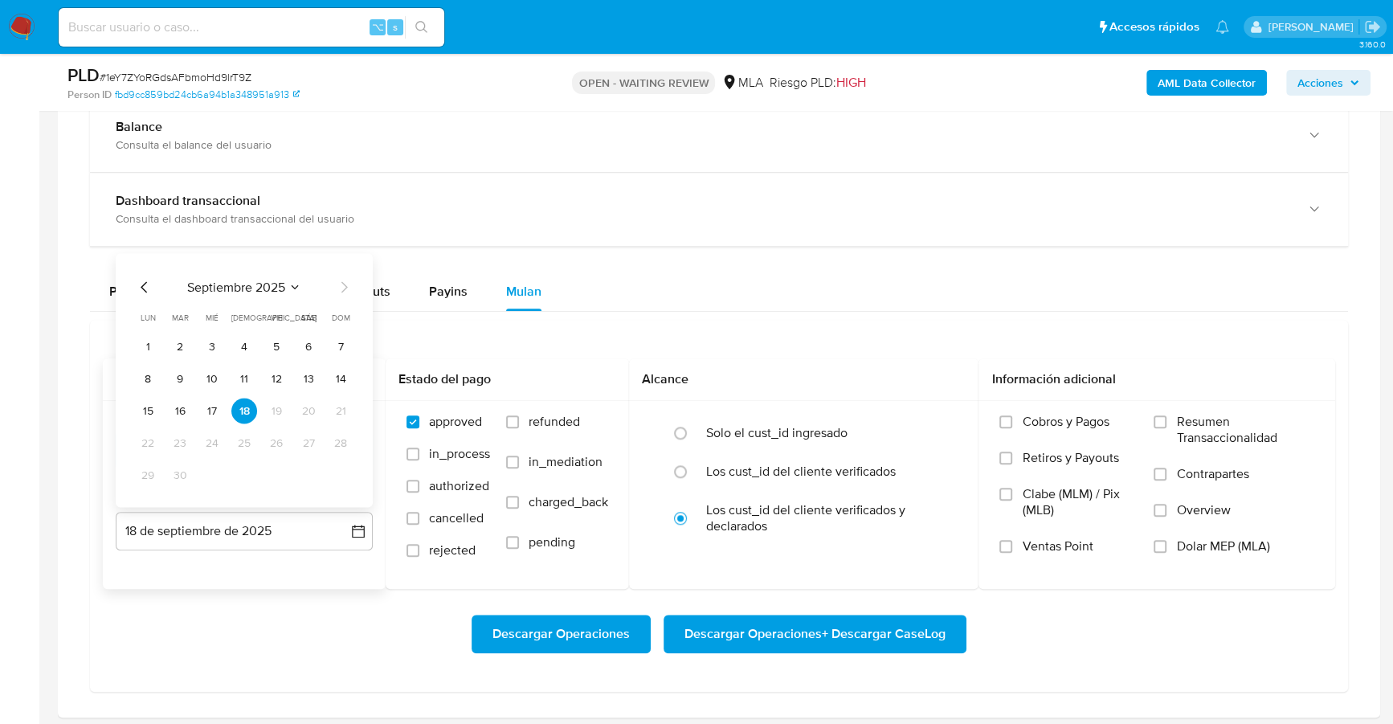
click at [141, 284] on icon "Mes anterior" at bounding box center [144, 286] width 19 height 19
click at [242, 479] on button "31" at bounding box center [244, 475] width 26 height 26
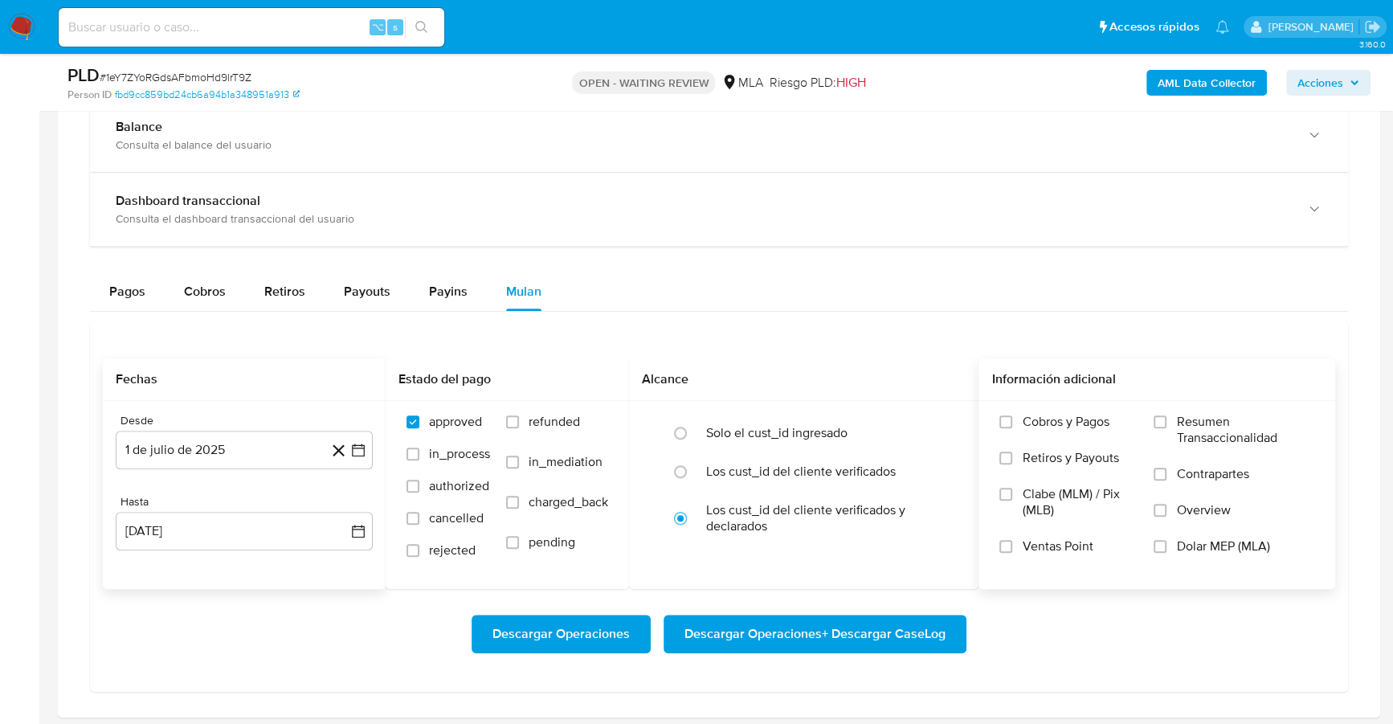
click at [1269, 538] on span "Dolar MEP (MLA)" at bounding box center [1222, 546] width 93 height 16
click at [1167, 540] on input "Dolar MEP (MLA)" at bounding box center [1160, 546] width 13 height 13
click at [752, 620] on span "Descargar Operaciones + Descargar CaseLog" at bounding box center [815, 633] width 261 height 35
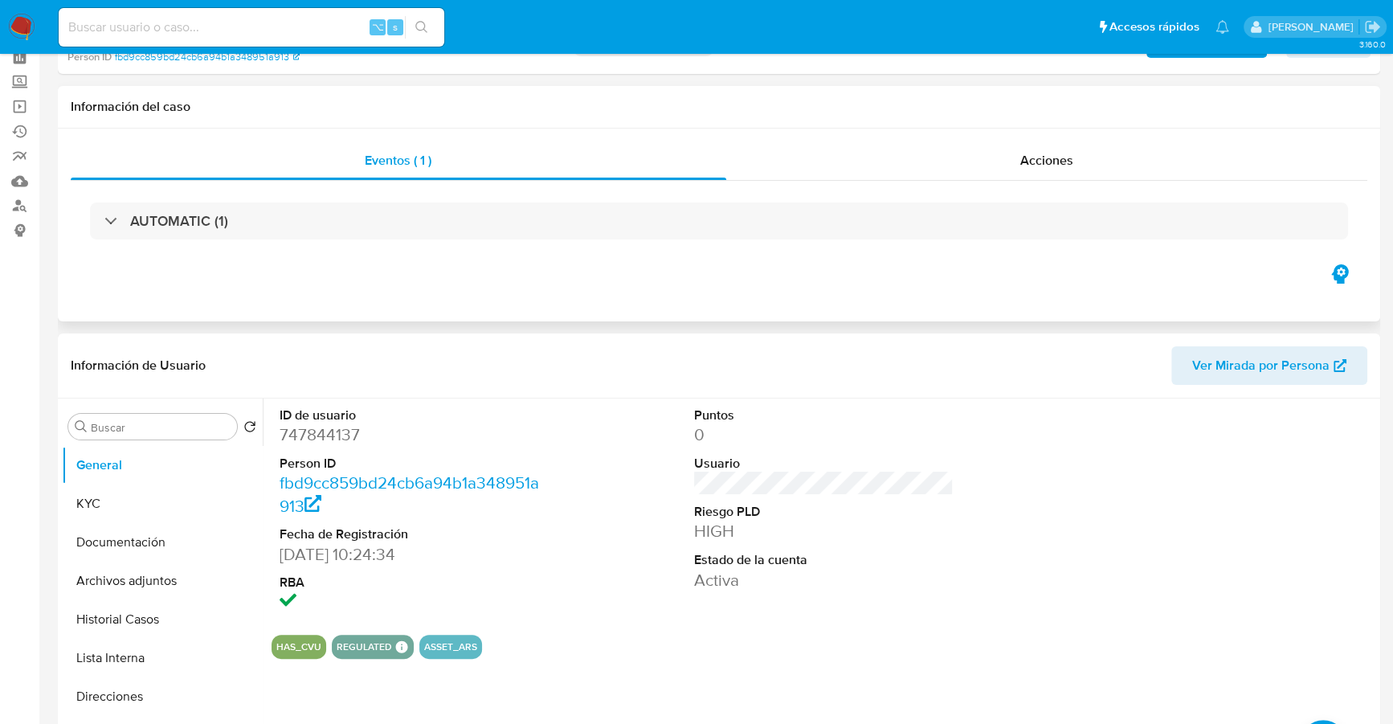
scroll to position [177, 0]
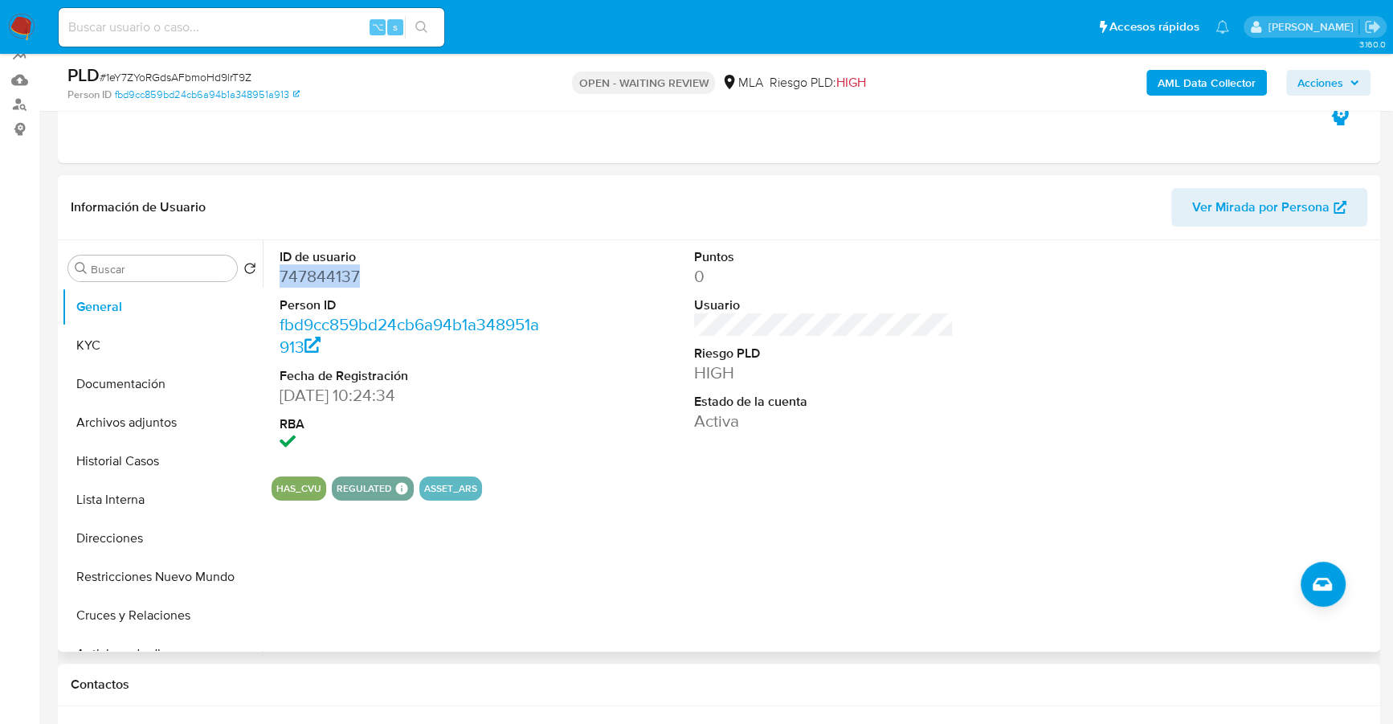
copy dd "747844137"
click at [233, 46] on div "⌥ s" at bounding box center [252, 27] width 386 height 39
click at [241, 31] on input at bounding box center [252, 27] width 386 height 21
paste input "747844137"
type input "747844137"
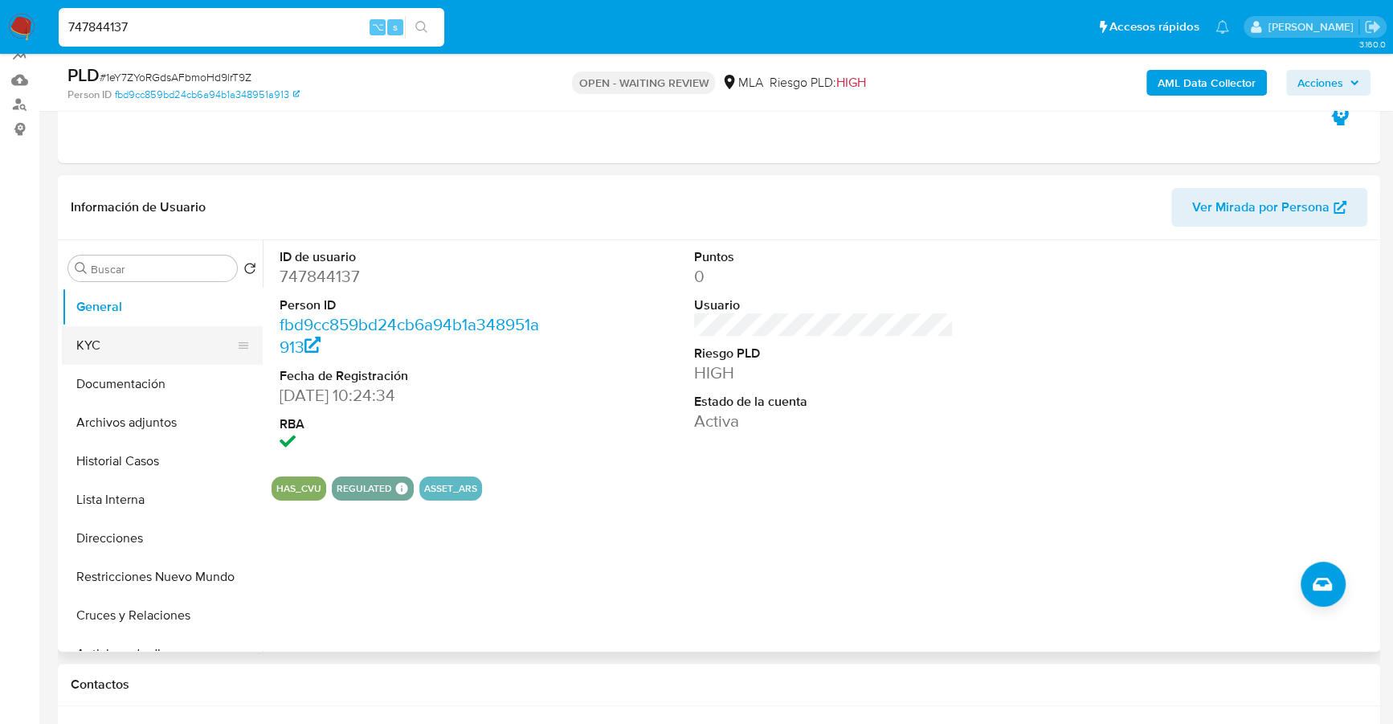
click at [101, 349] on button "KYC" at bounding box center [156, 345] width 188 height 39
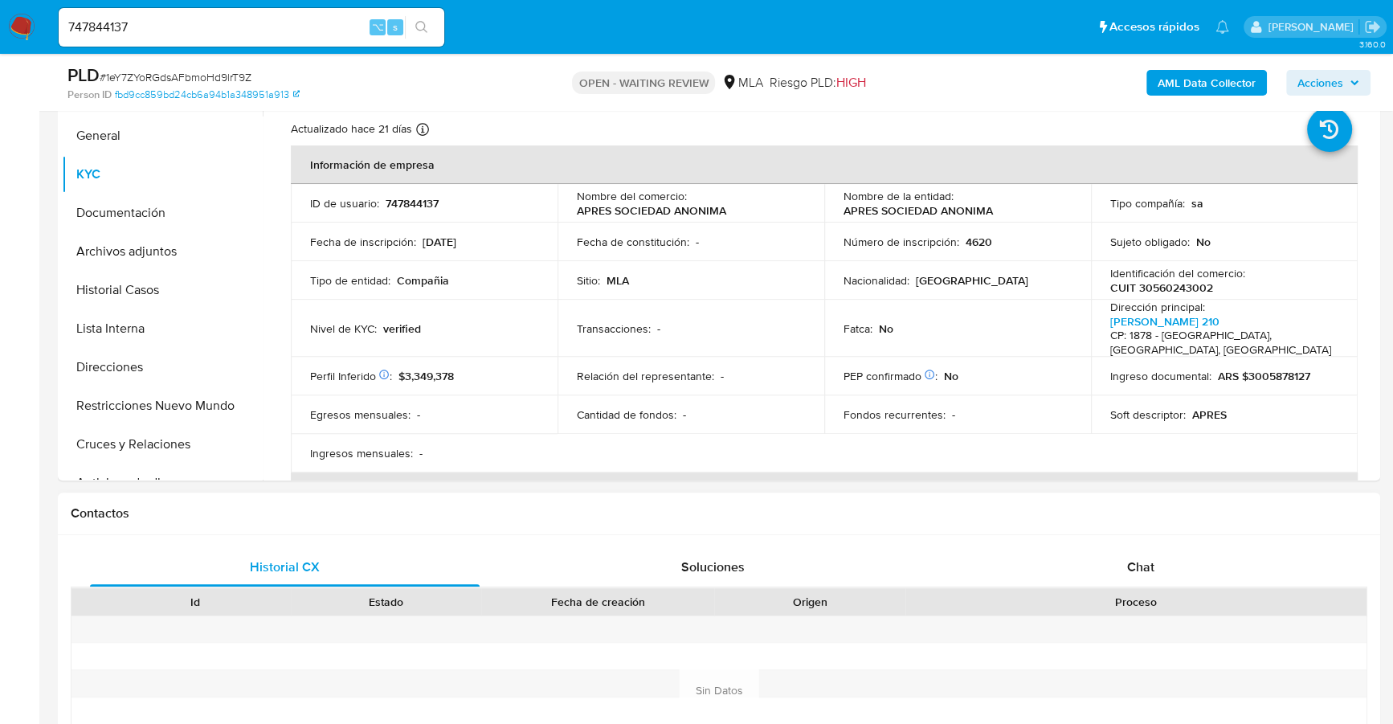
scroll to position [416, 0]
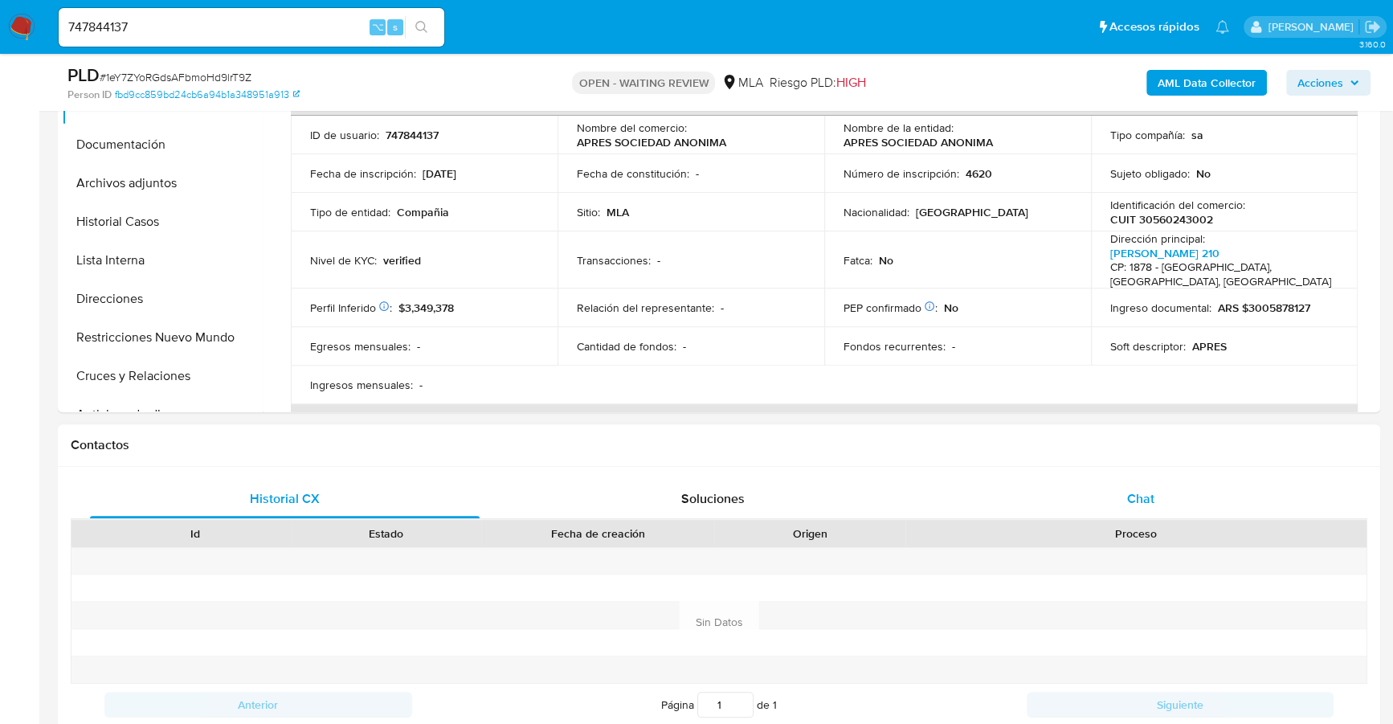
click at [1165, 497] on div "Chat" at bounding box center [1141, 499] width 390 height 39
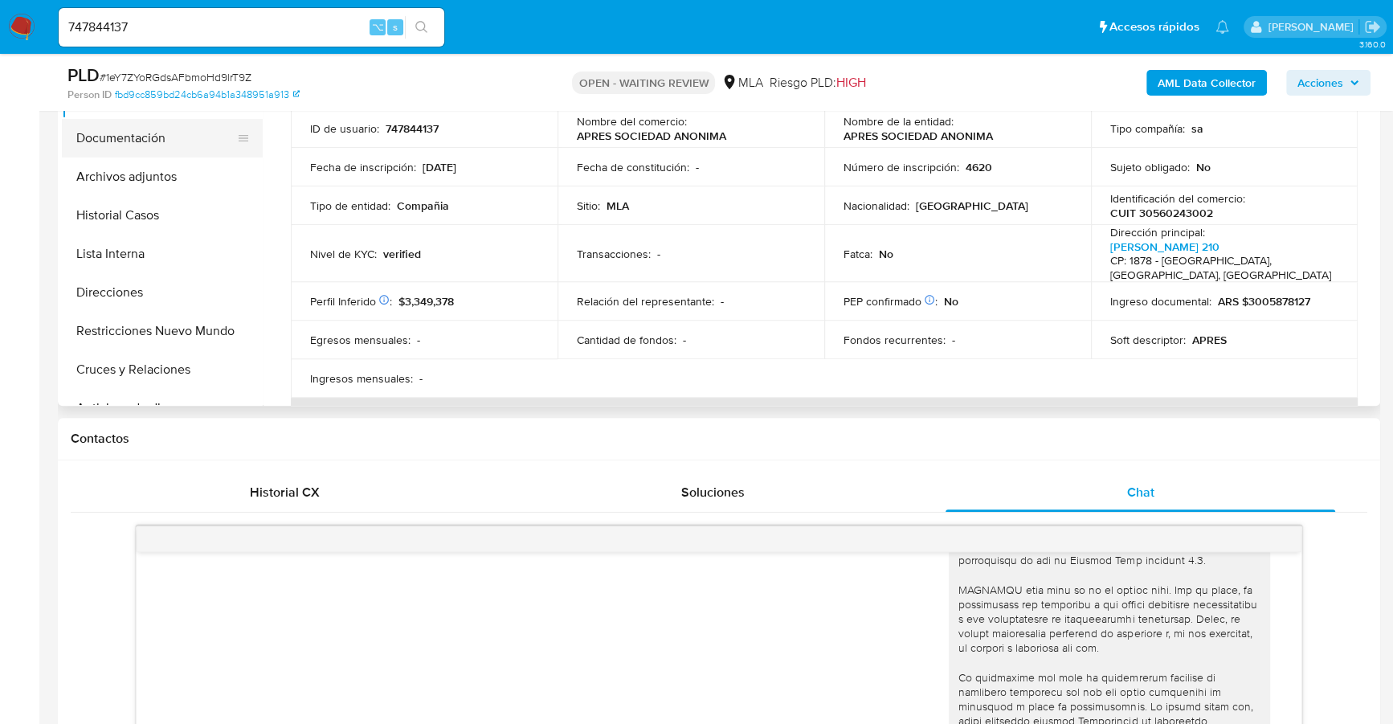
scroll to position [235, 0]
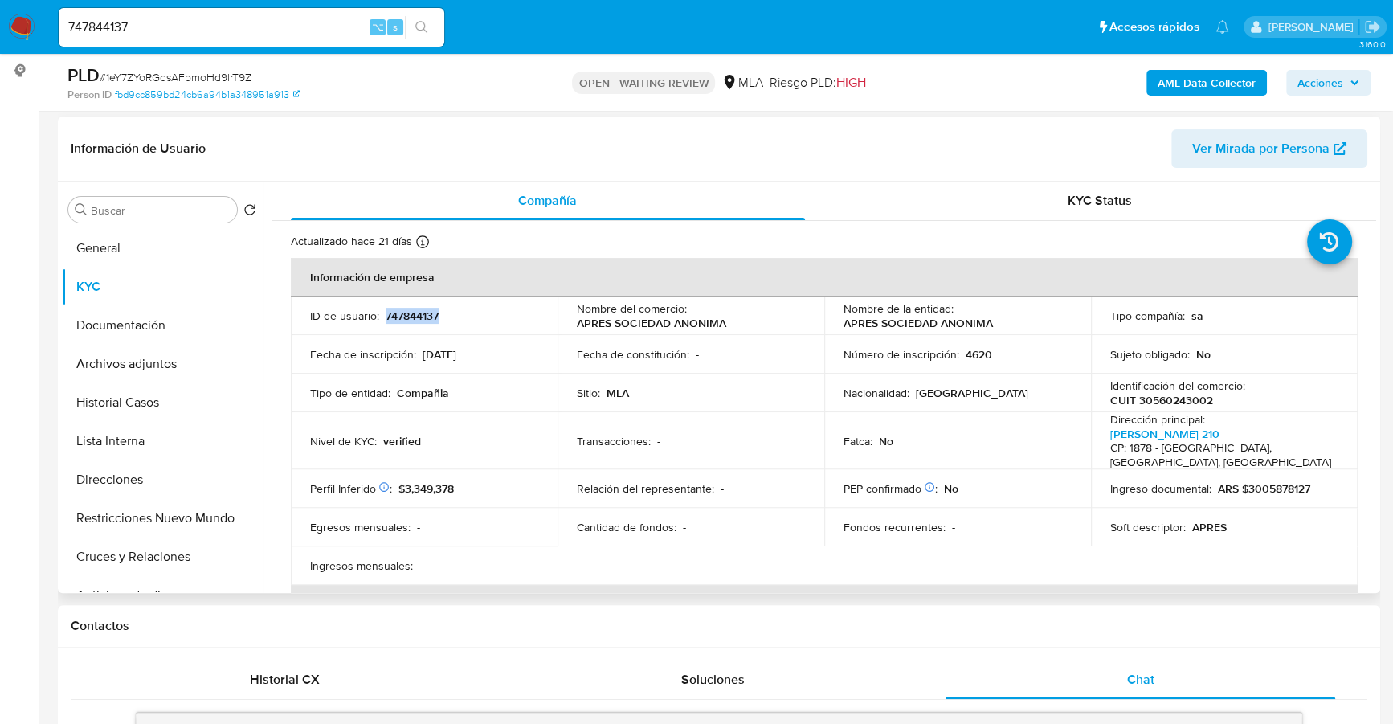
copy p "747844137"
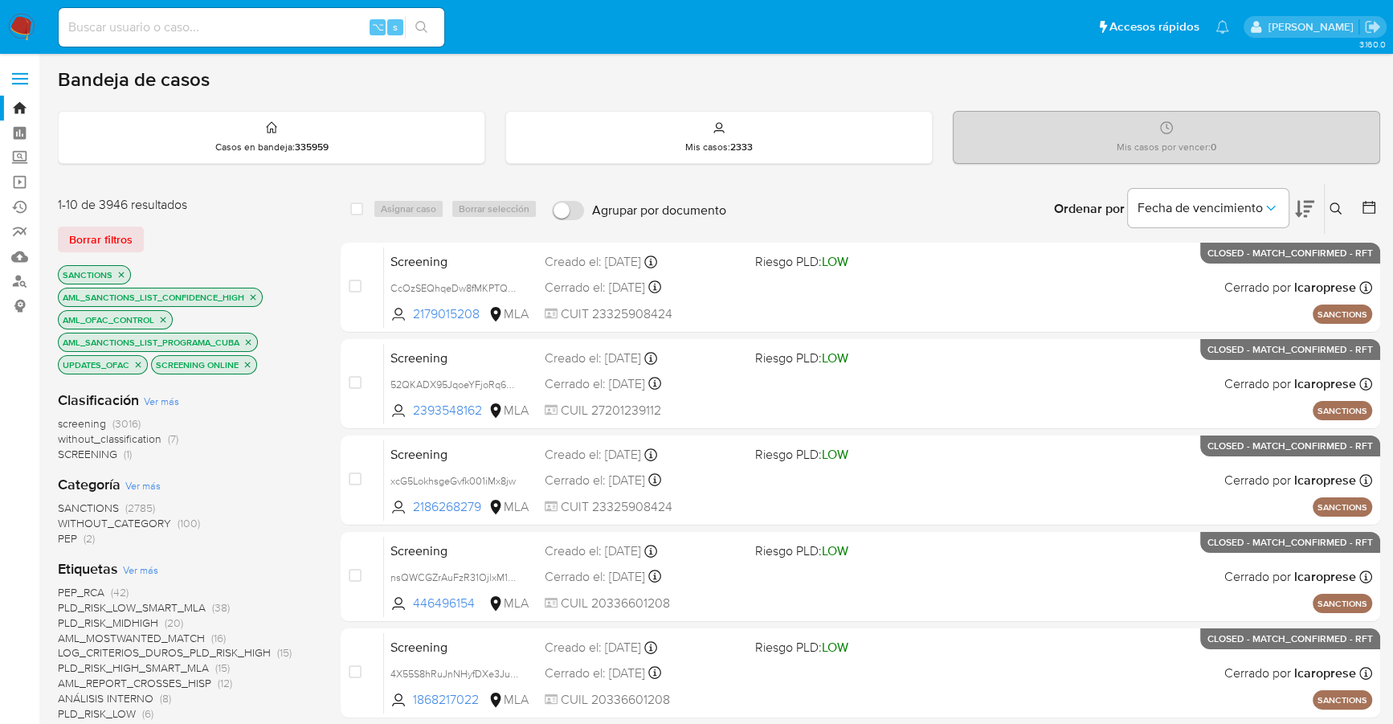
click at [19, 7] on nav "Pausado Ver notificaciones ⌥ s Accesos rápidos Presiona las siguientes teclas p…" at bounding box center [696, 27] width 1393 height 54
click at [21, 15] on img at bounding box center [21, 27] width 27 height 27
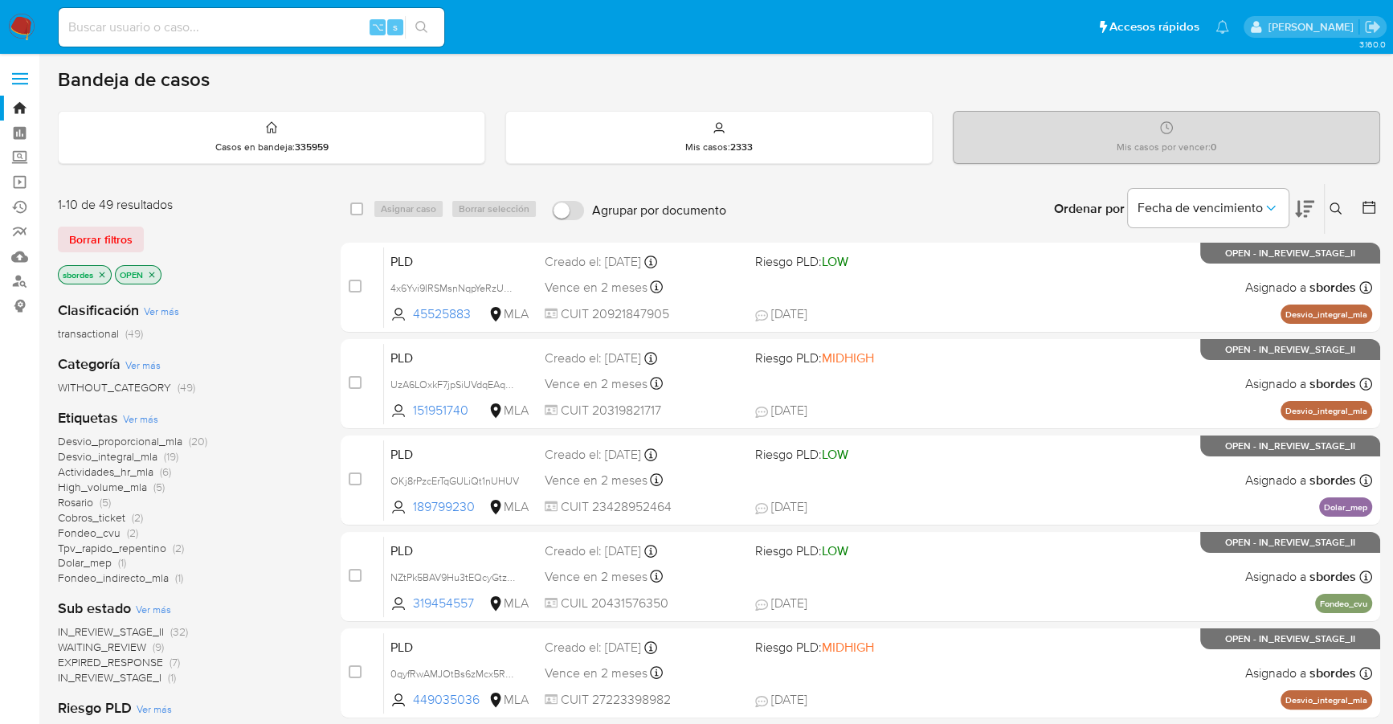
click at [100, 276] on icon "close-filter" at bounding box center [102, 275] width 10 height 10
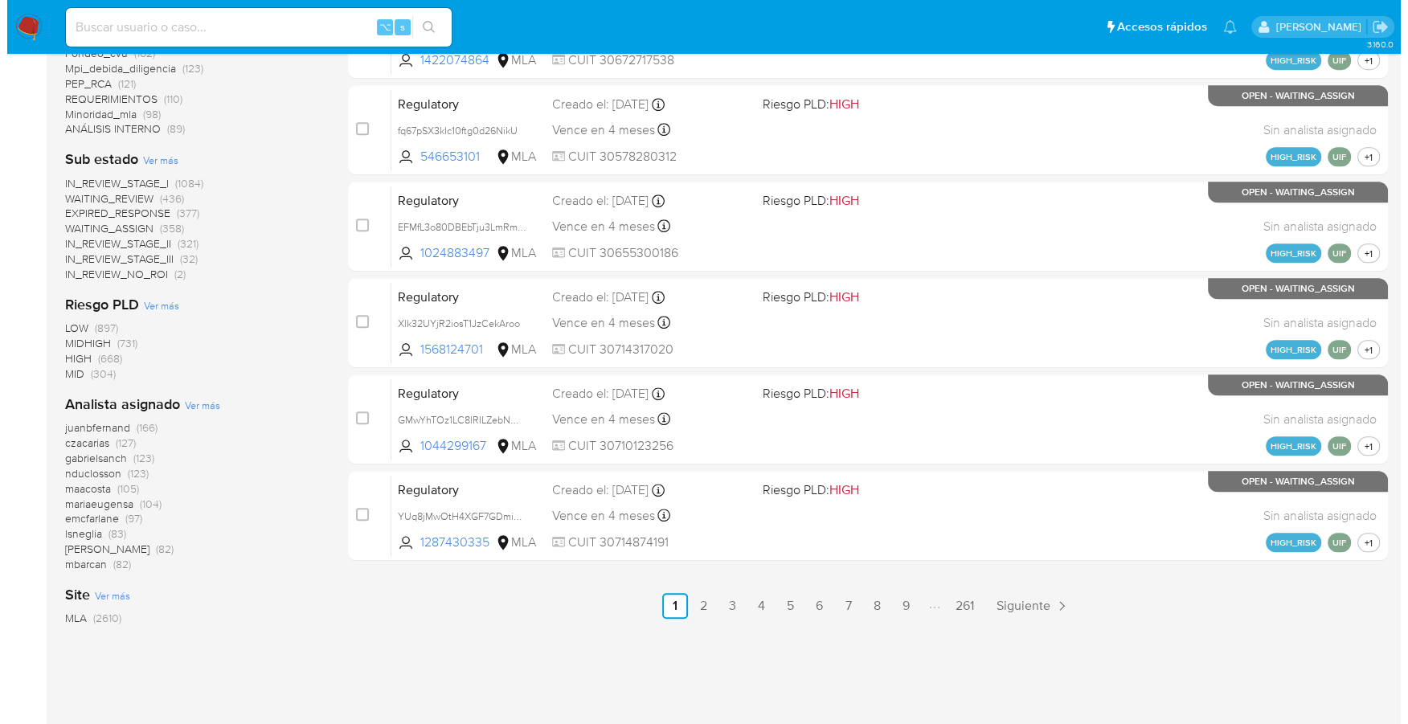
scroll to position [685, 0]
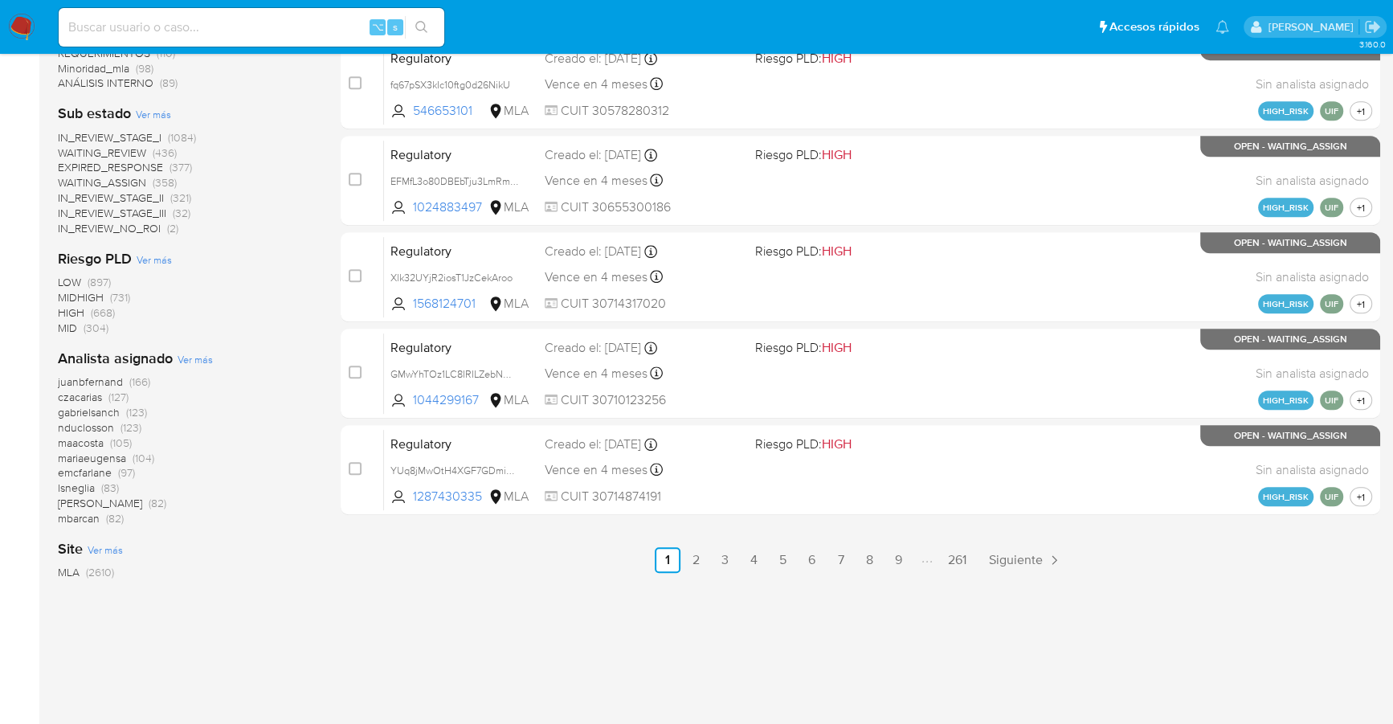
click at [193, 355] on span "Ver más" at bounding box center [195, 359] width 35 height 14
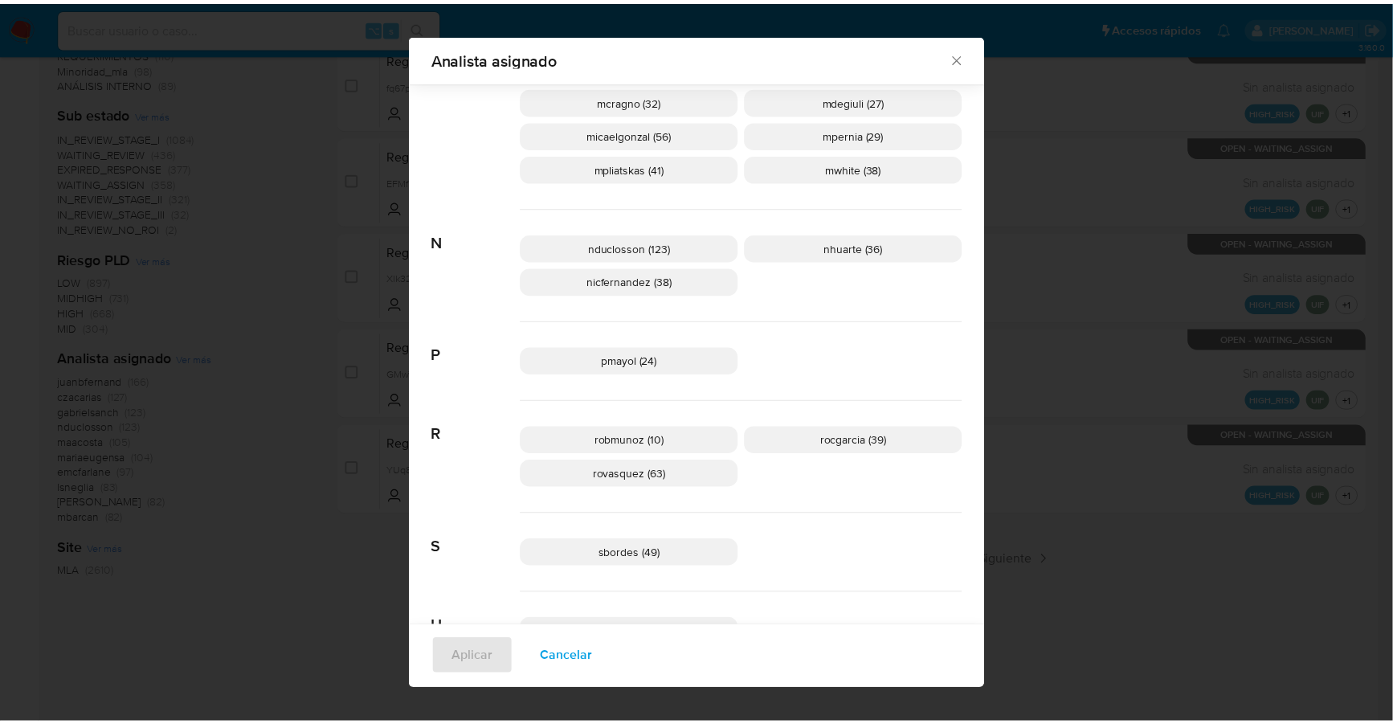
scroll to position [920, 0]
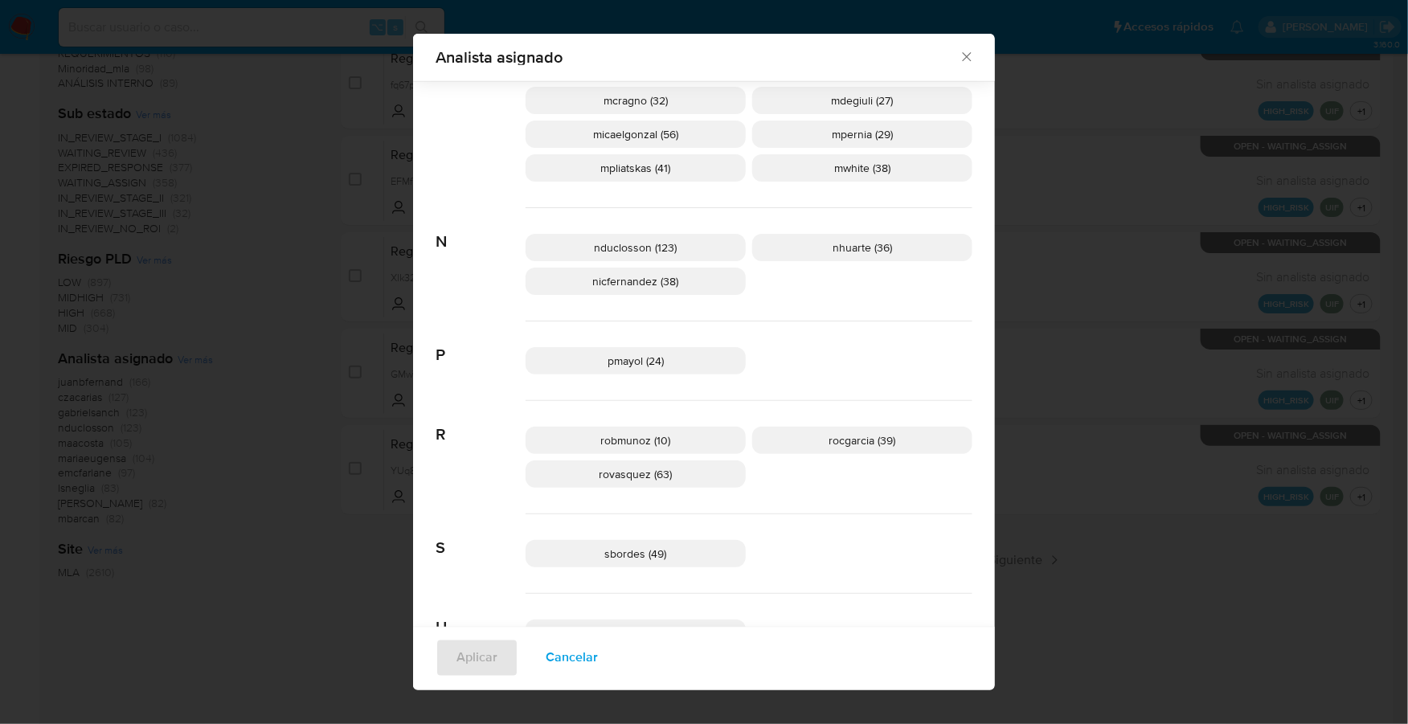
click at [958, 57] on icon "Cerrar" at bounding box center [966, 57] width 16 height 16
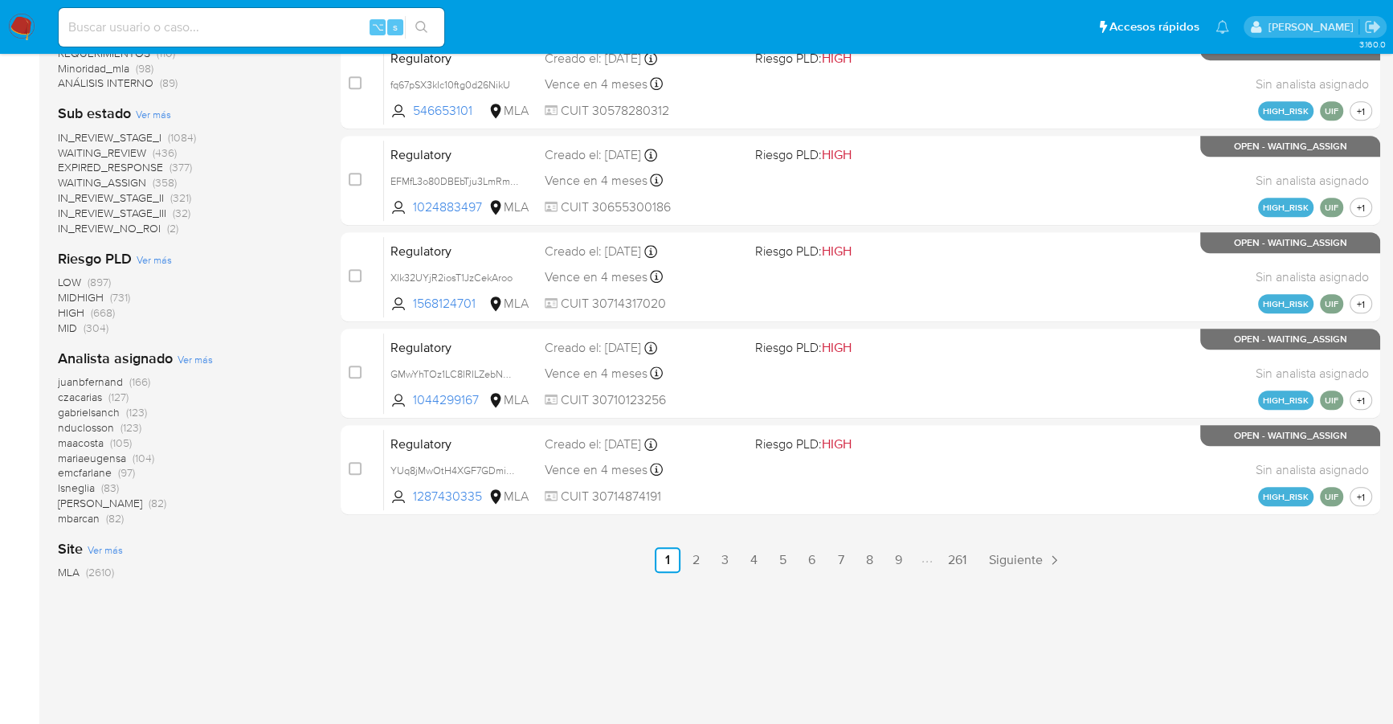
scroll to position [0, 0]
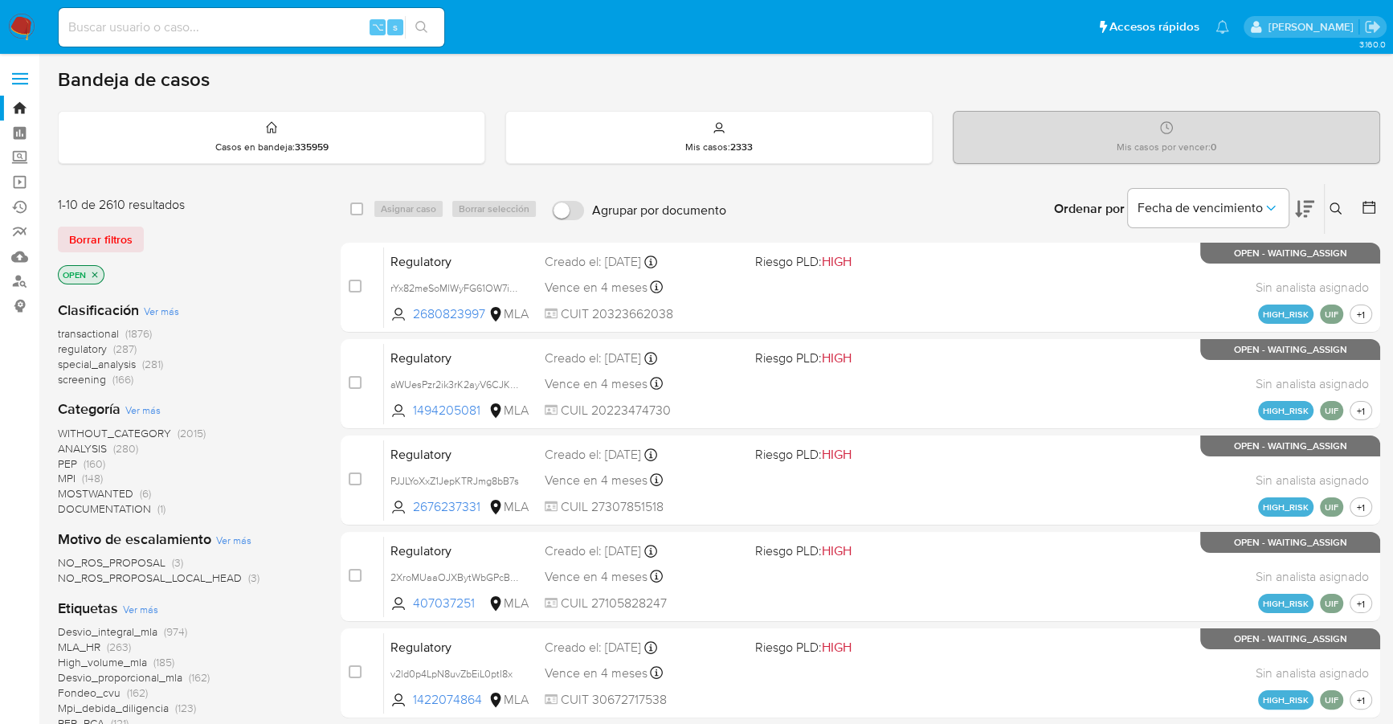
click at [19, 21] on img at bounding box center [21, 27] width 27 height 27
